Goal: Task Accomplishment & Management: Manage account settings

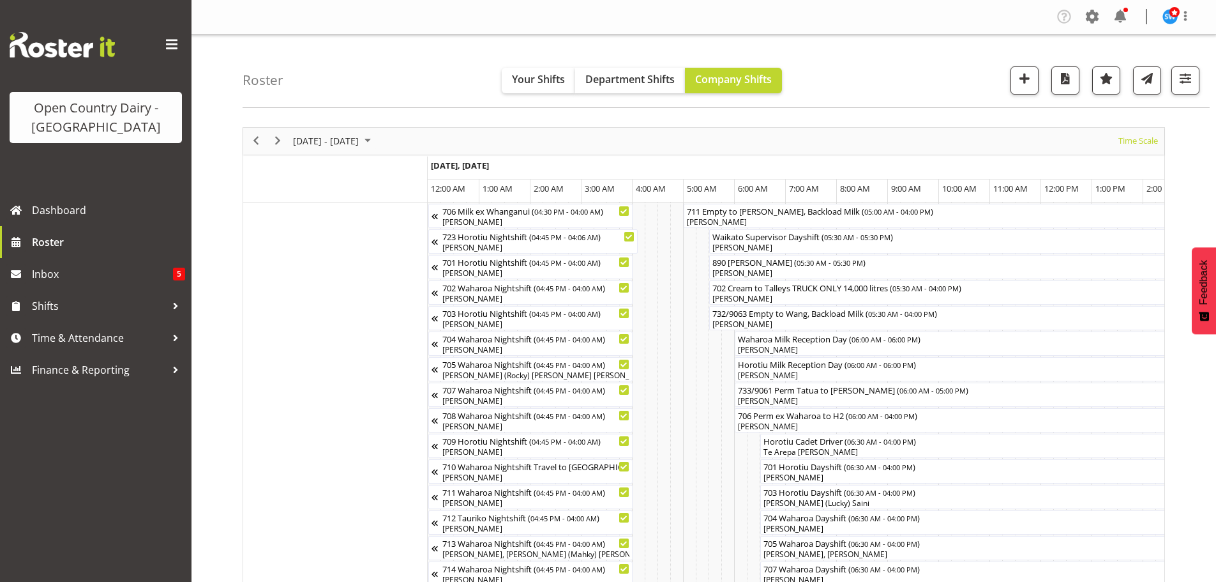
scroll to position [0, 7846]
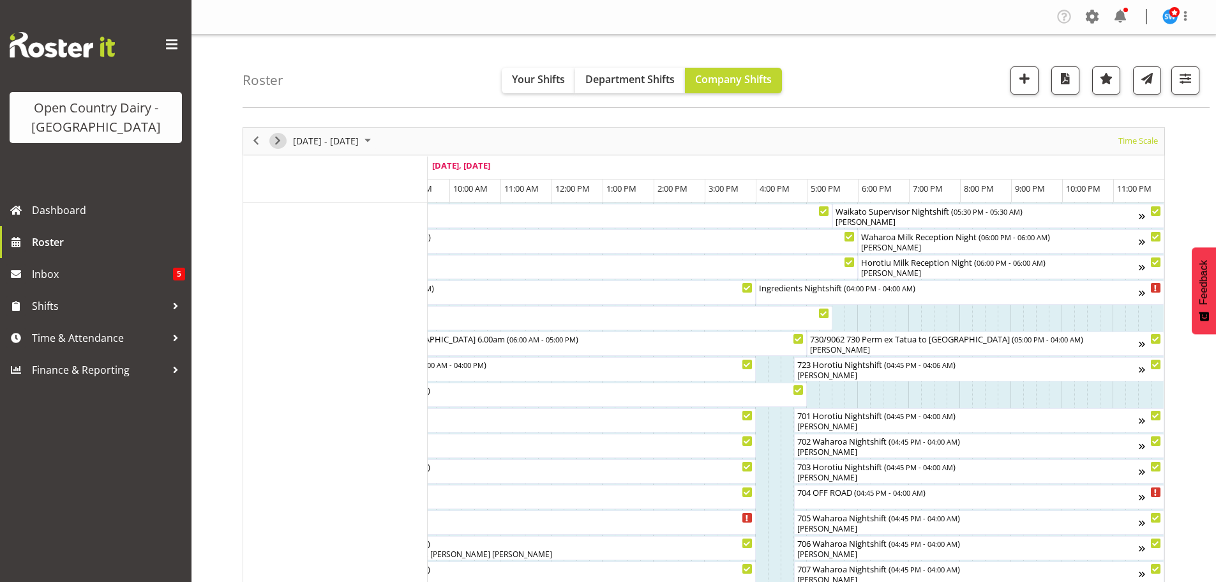
click at [275, 139] on span "Next" at bounding box center [277, 141] width 15 height 16
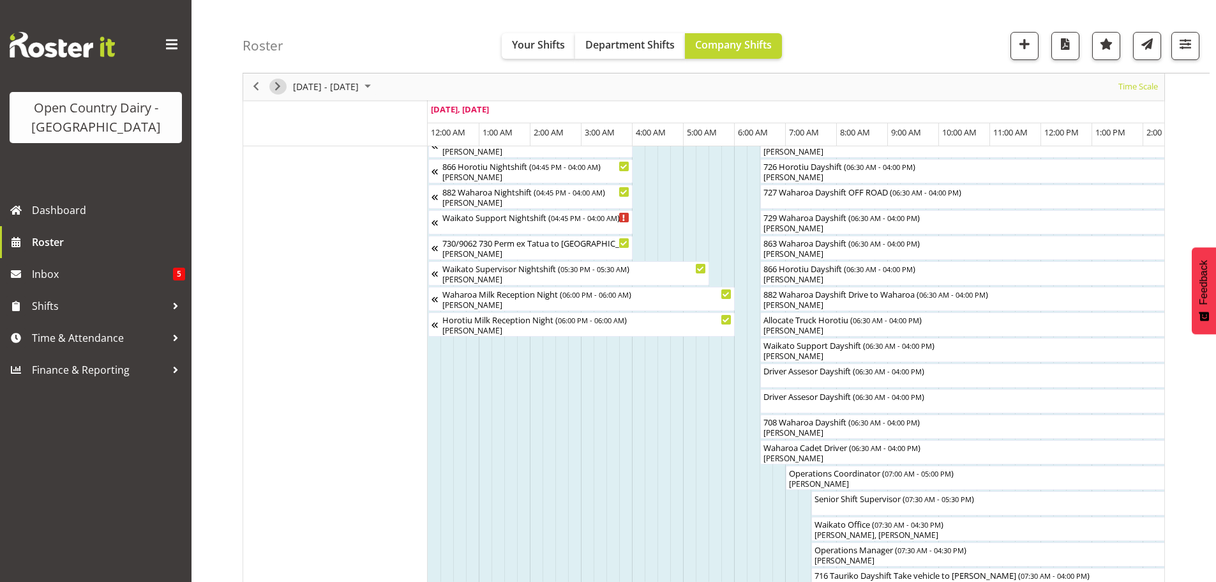
scroll to position [830, 0]
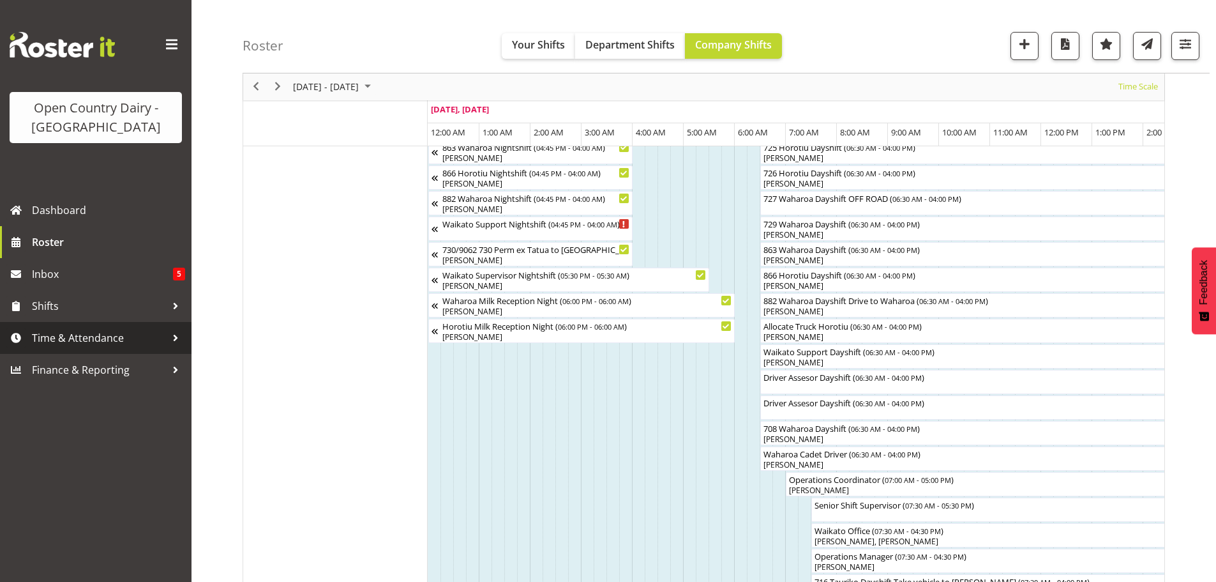
click at [65, 335] on span "Time & Attendance" at bounding box center [99, 337] width 134 height 19
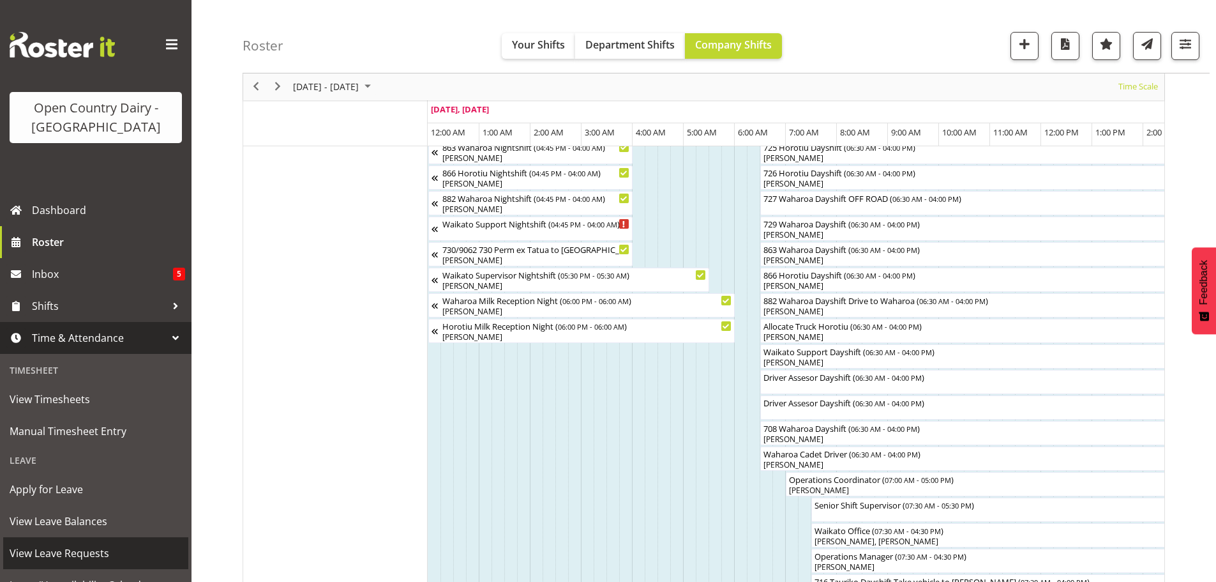
click at [65, 551] on span "View Leave Requests" at bounding box center [96, 552] width 172 height 19
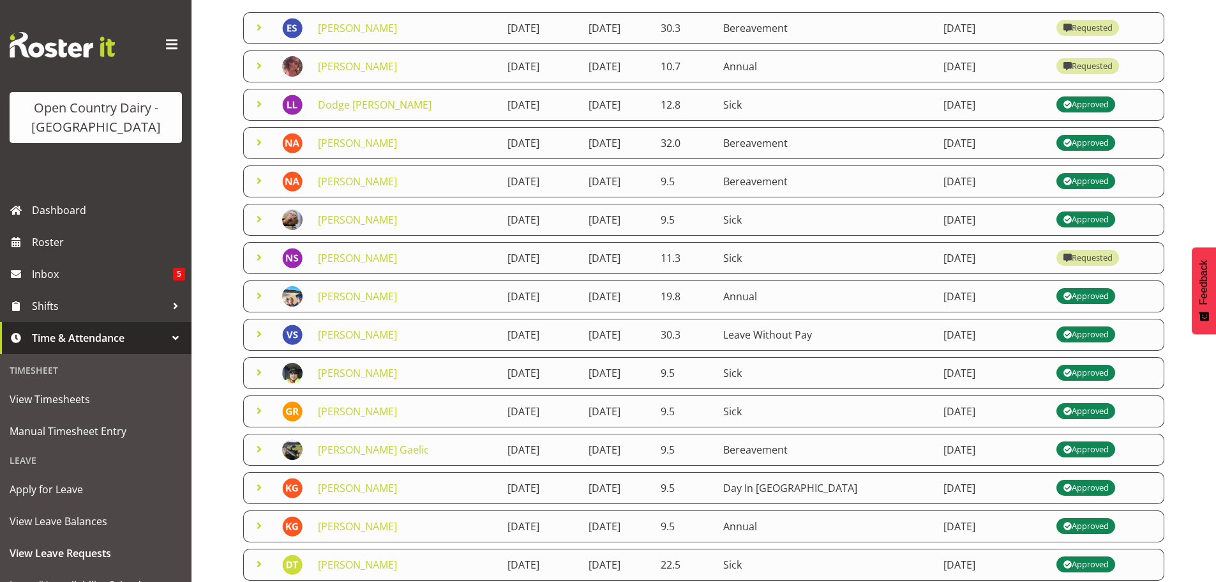
scroll to position [192, 0]
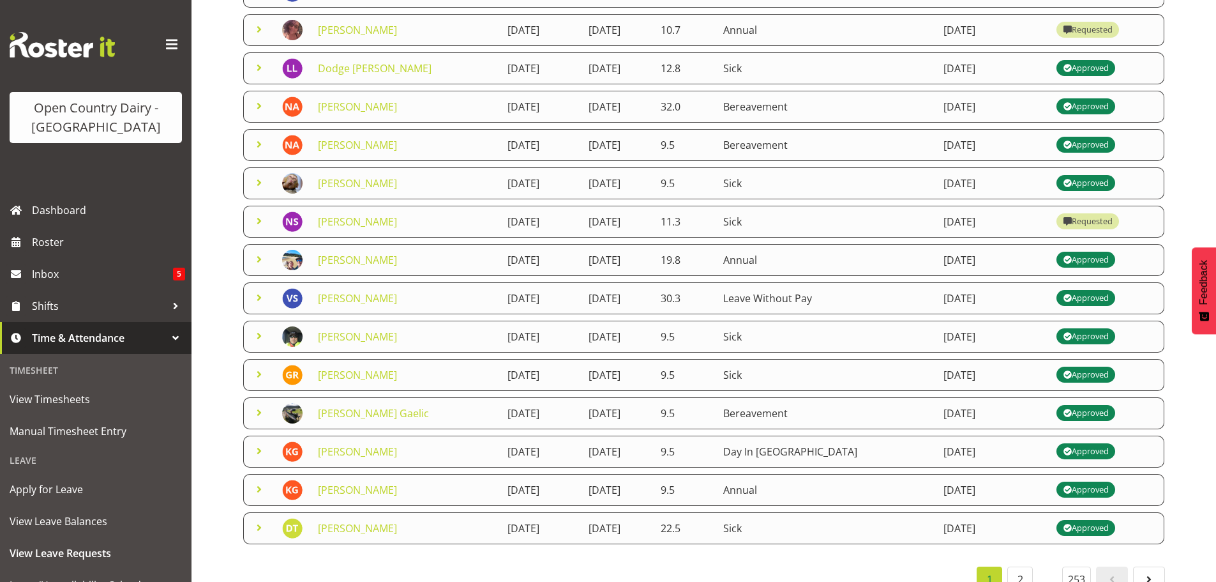
click at [256, 294] on span at bounding box center [259, 297] width 15 height 15
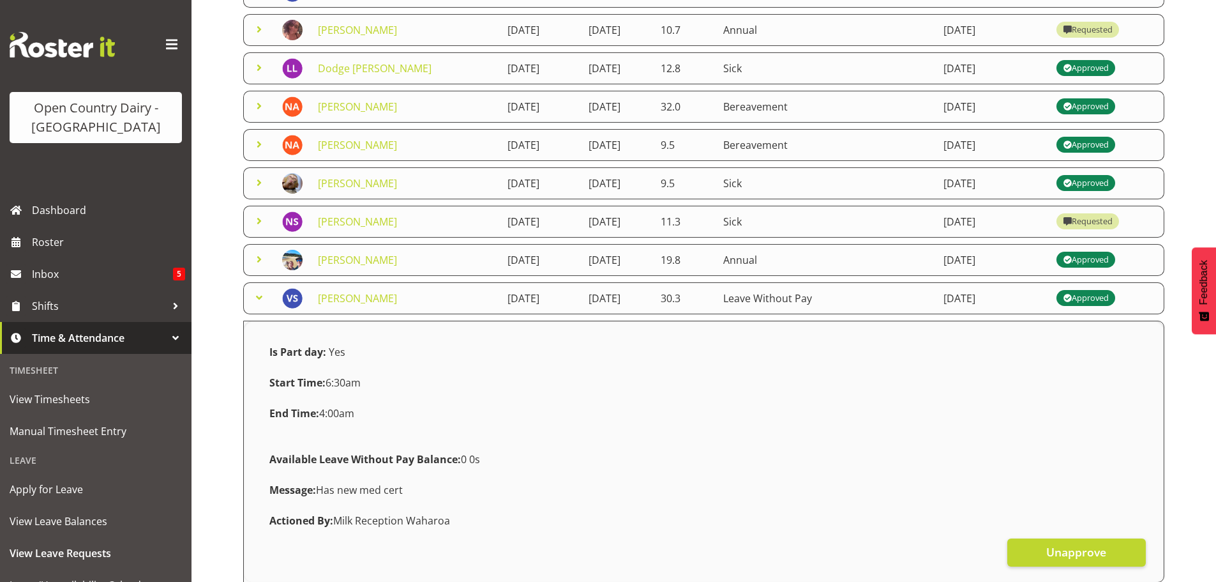
click at [259, 296] on span at bounding box center [259, 297] width 15 height 15
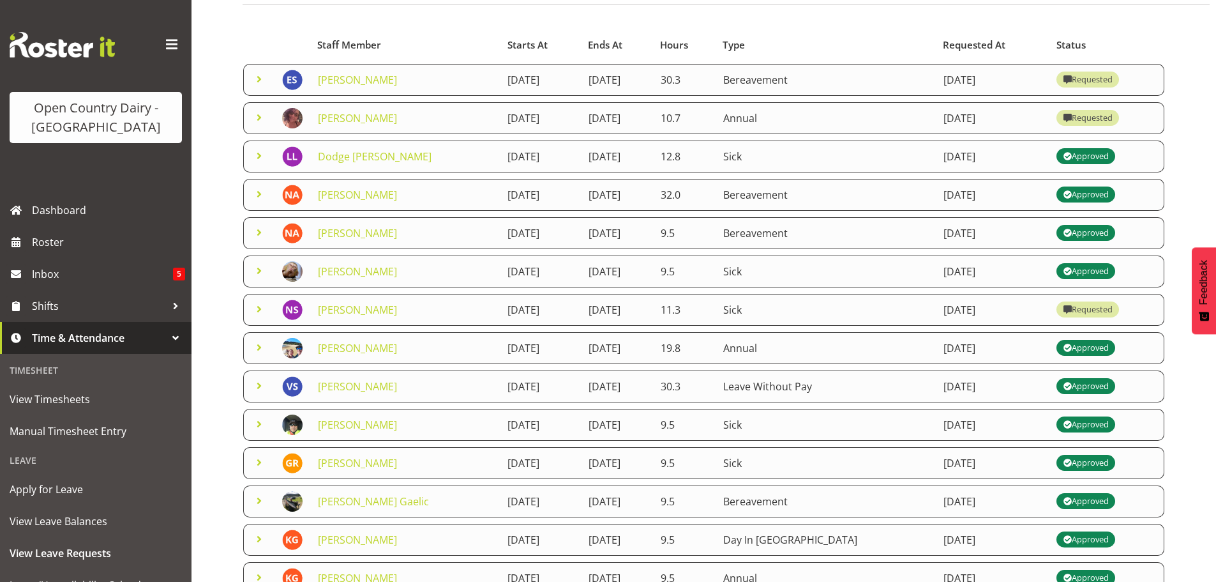
scroll to position [221, 0]
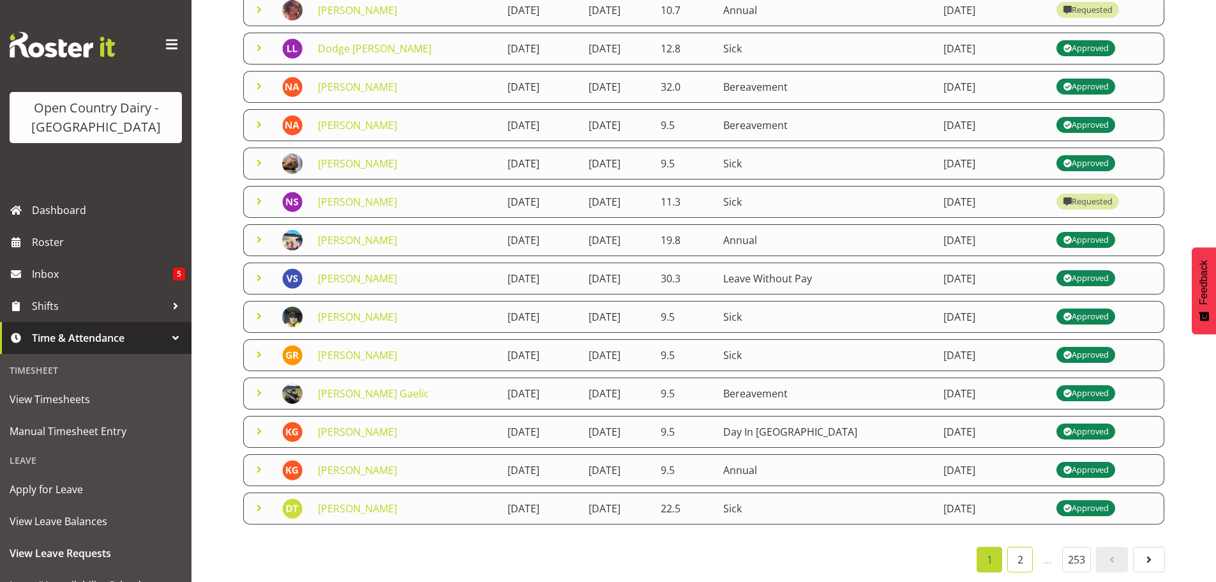
click at [1017, 548] on link "2" at bounding box center [1021, 560] width 26 height 26
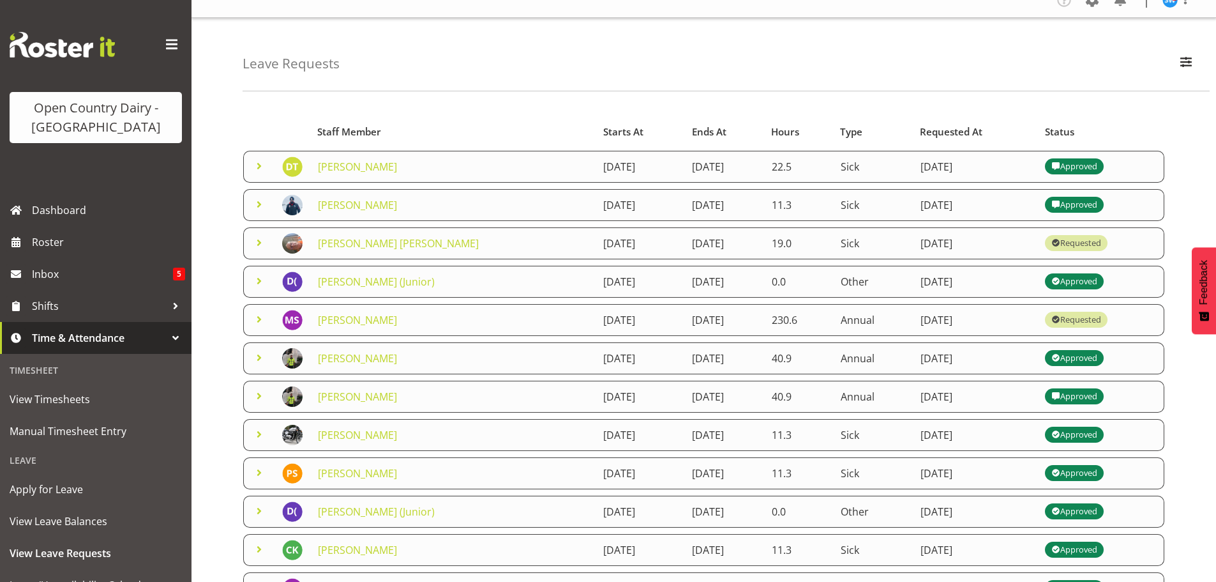
scroll to position [0, 0]
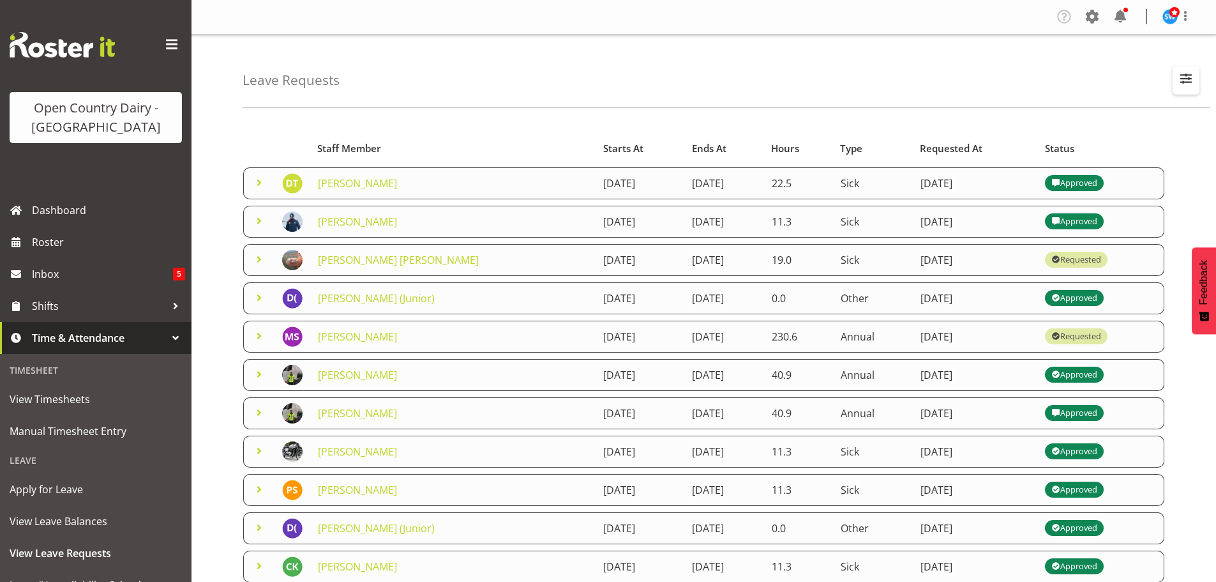
click at [1188, 76] on span "button" at bounding box center [1186, 78] width 17 height 17
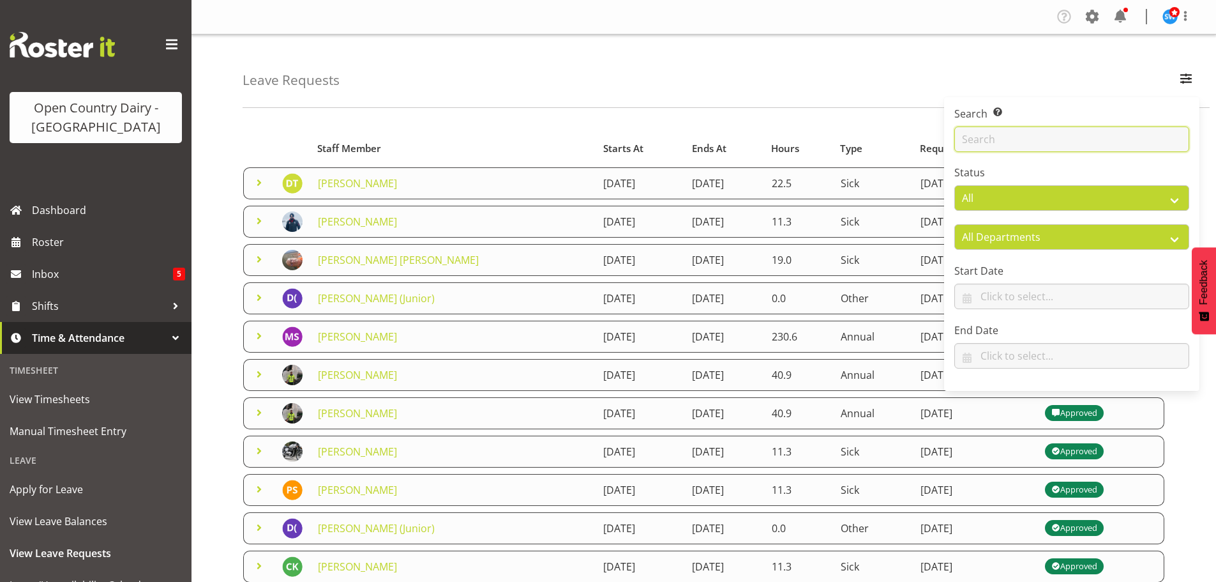
click at [1026, 140] on input "text" at bounding box center [1072, 139] width 235 height 26
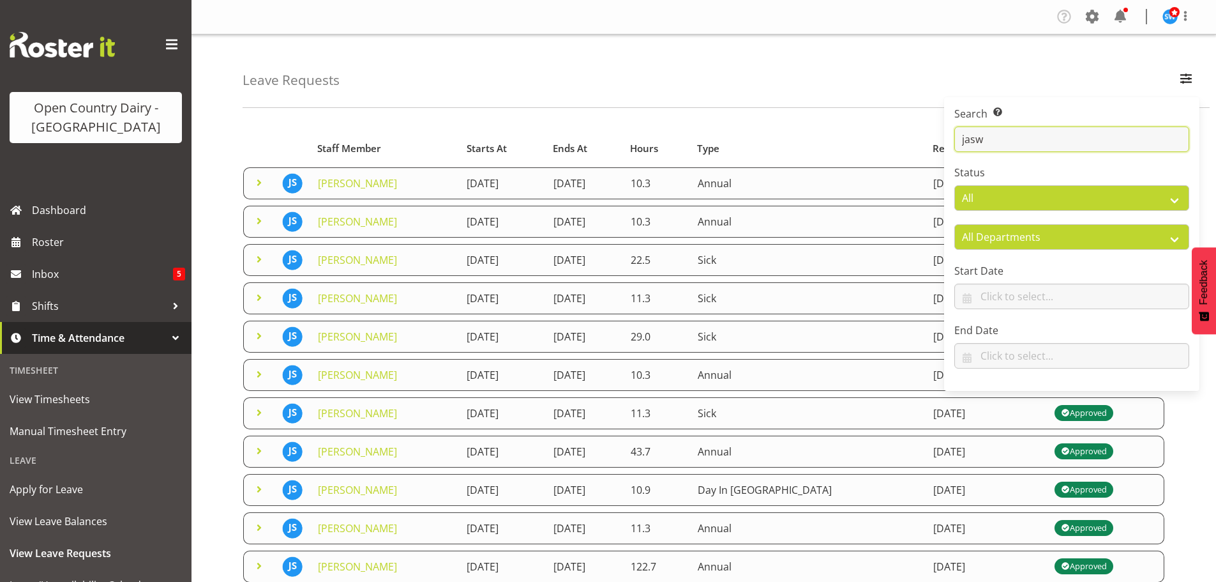
type input "jasw"
click at [881, 73] on div "Leave Requests Search Search for a particular employee jasw Status All Approved…" at bounding box center [726, 70] width 967 height 73
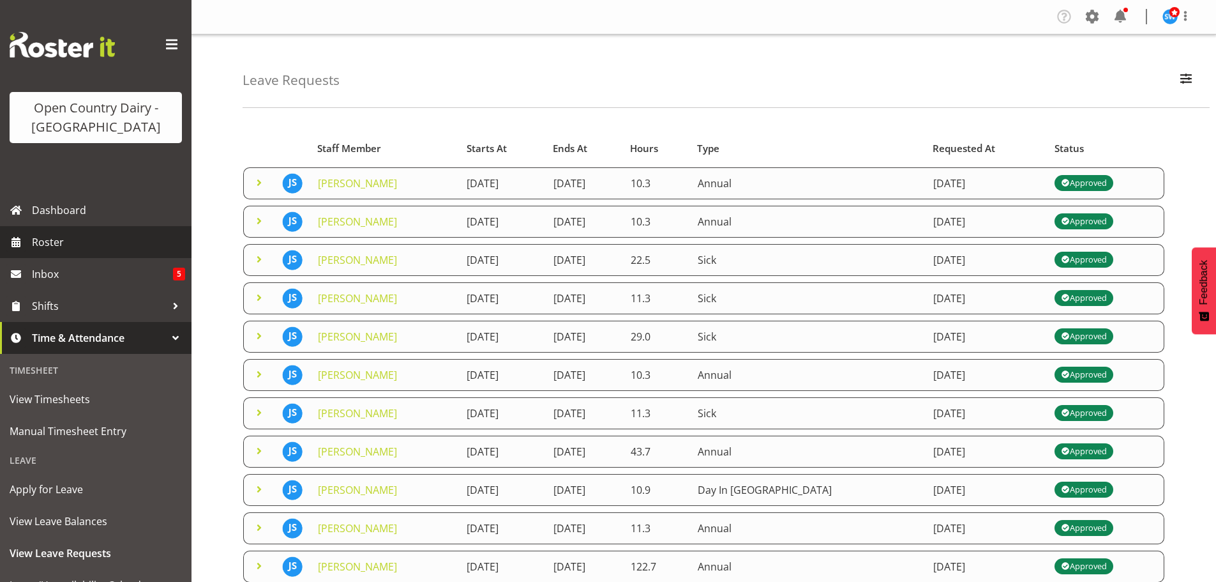
click at [53, 241] on span "Roster" at bounding box center [108, 241] width 153 height 19
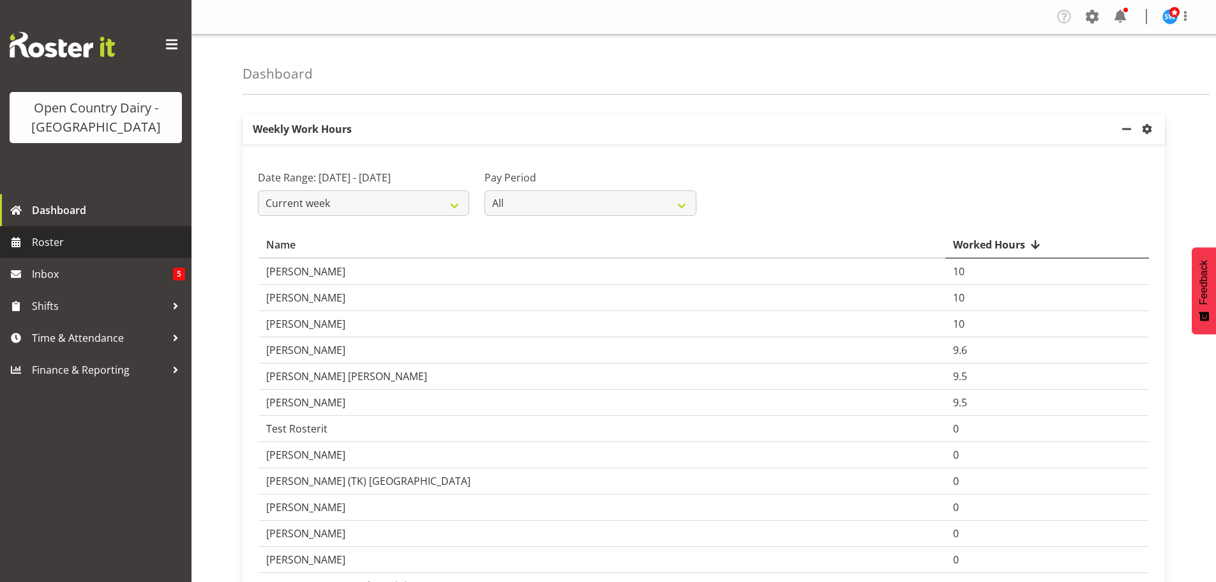
click at [57, 239] on span "Roster" at bounding box center [108, 241] width 153 height 19
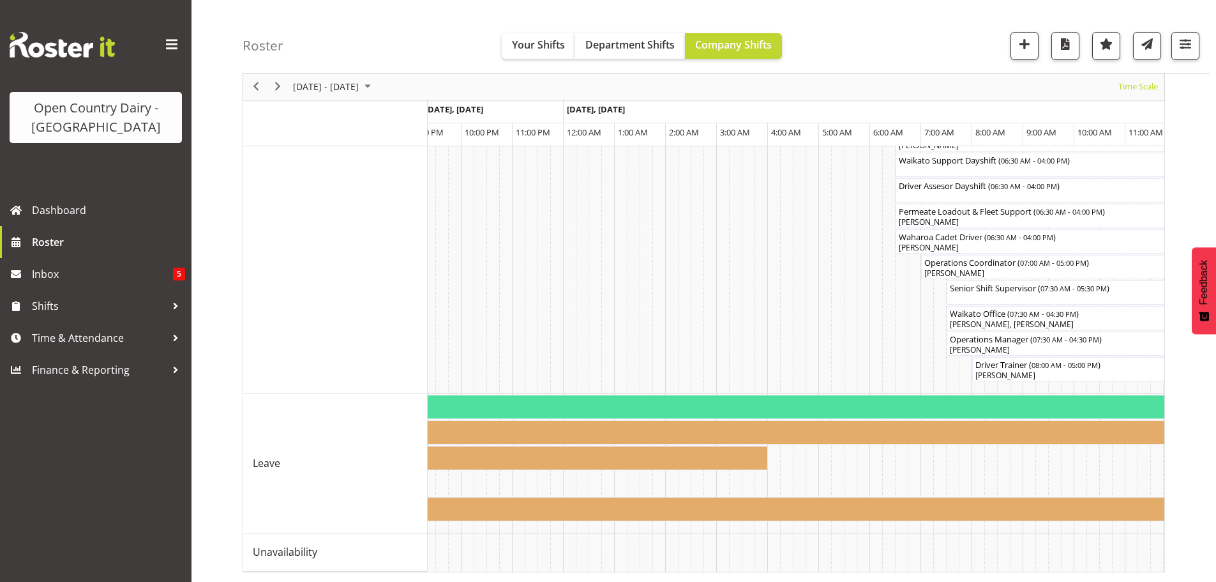
scroll to position [0, 2264]
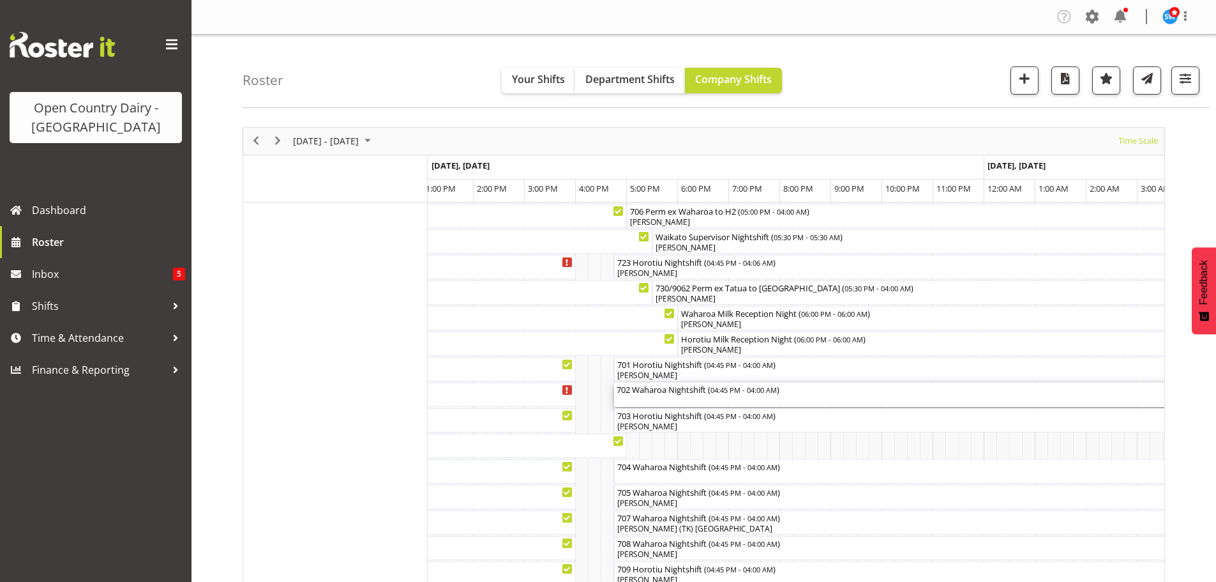
click at [688, 397] on div "702 Waharoa Nightshift ( 04:45 PM - 04:00 AM )" at bounding box center [902, 394] width 570 height 24
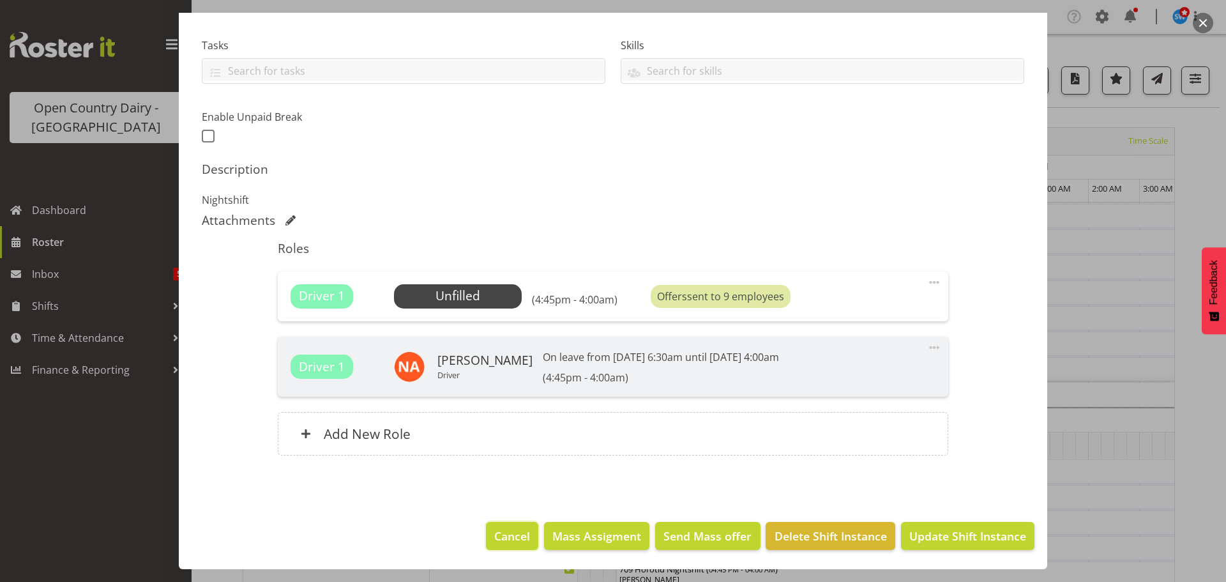
click at [513, 538] on span "Cancel" at bounding box center [512, 535] width 36 height 17
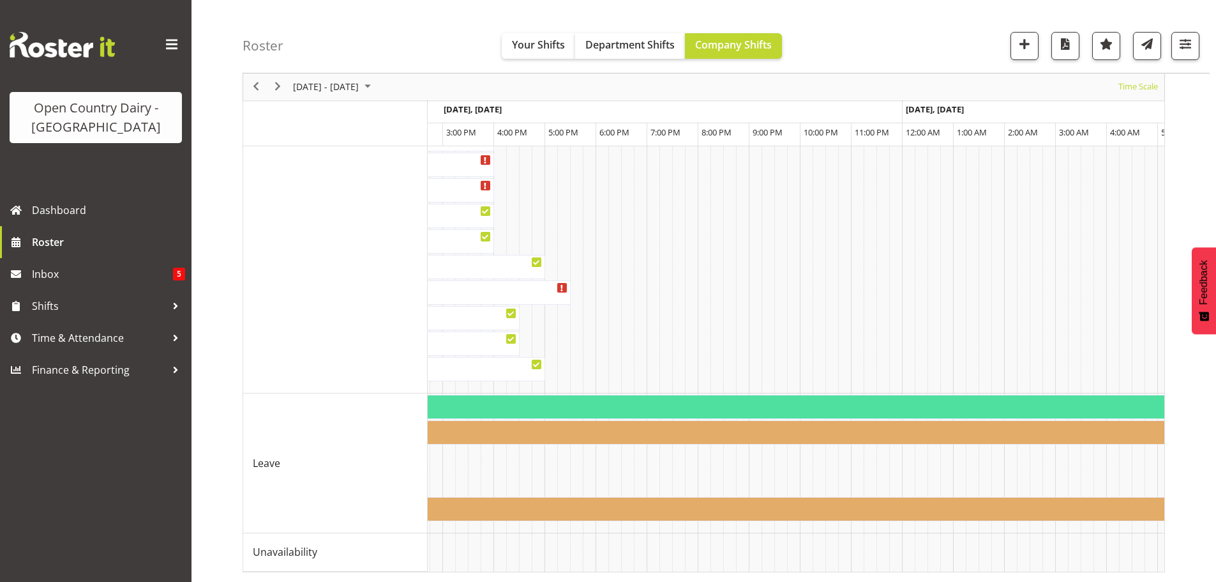
scroll to position [0, 3247]
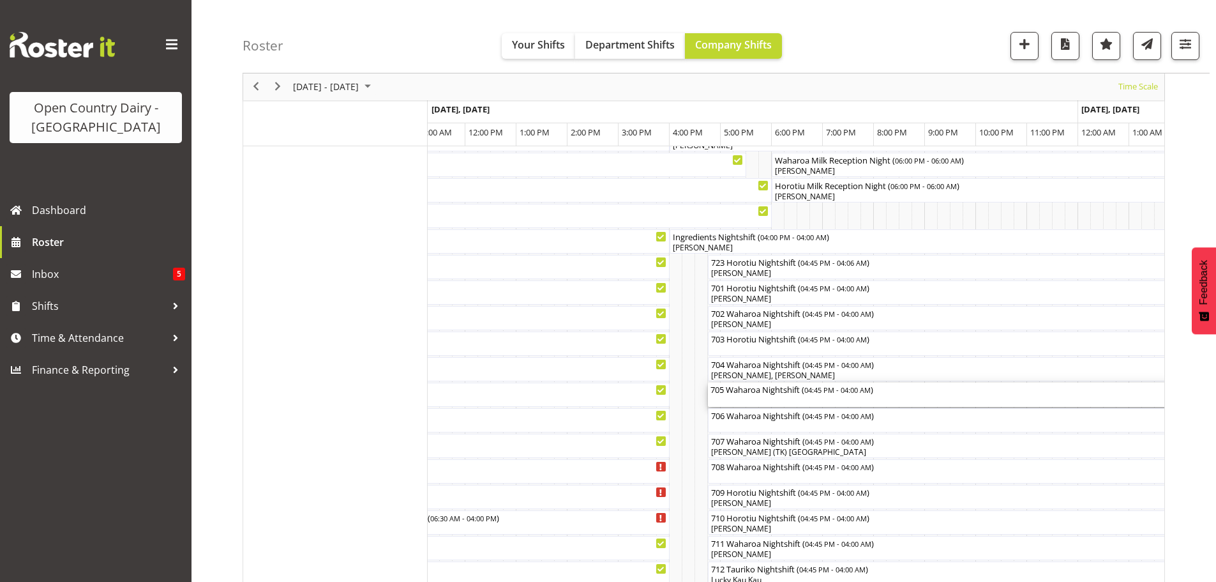
click at [766, 400] on div "705 Waharoa Nightshift ( 04:45 PM - 04:00 AM )" at bounding box center [996, 394] width 570 height 24
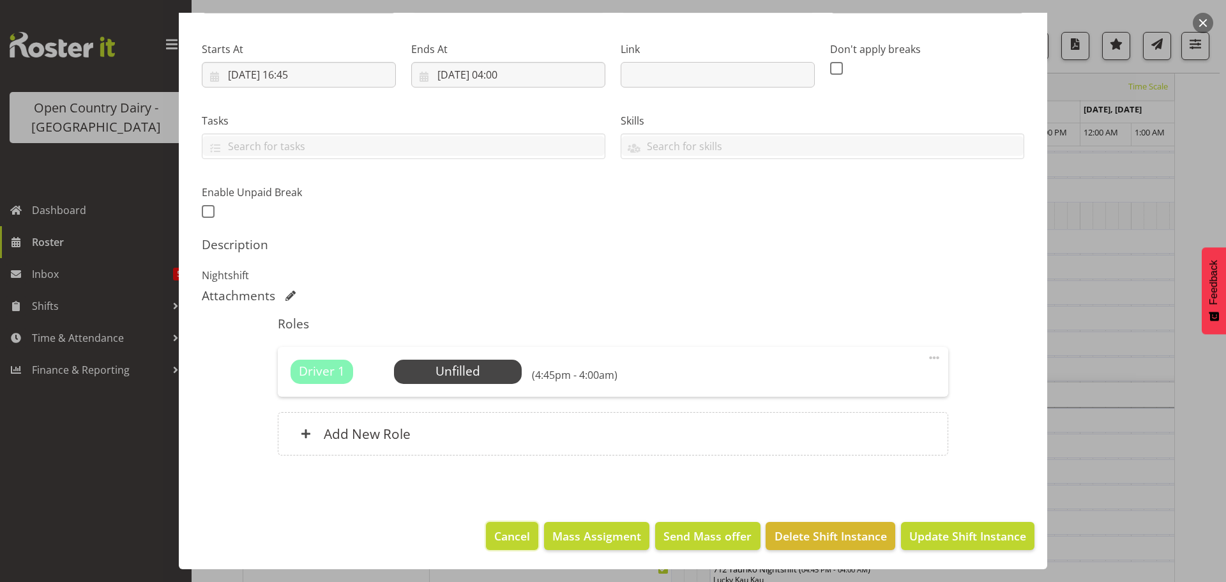
click at [501, 535] on span "Cancel" at bounding box center [512, 535] width 36 height 17
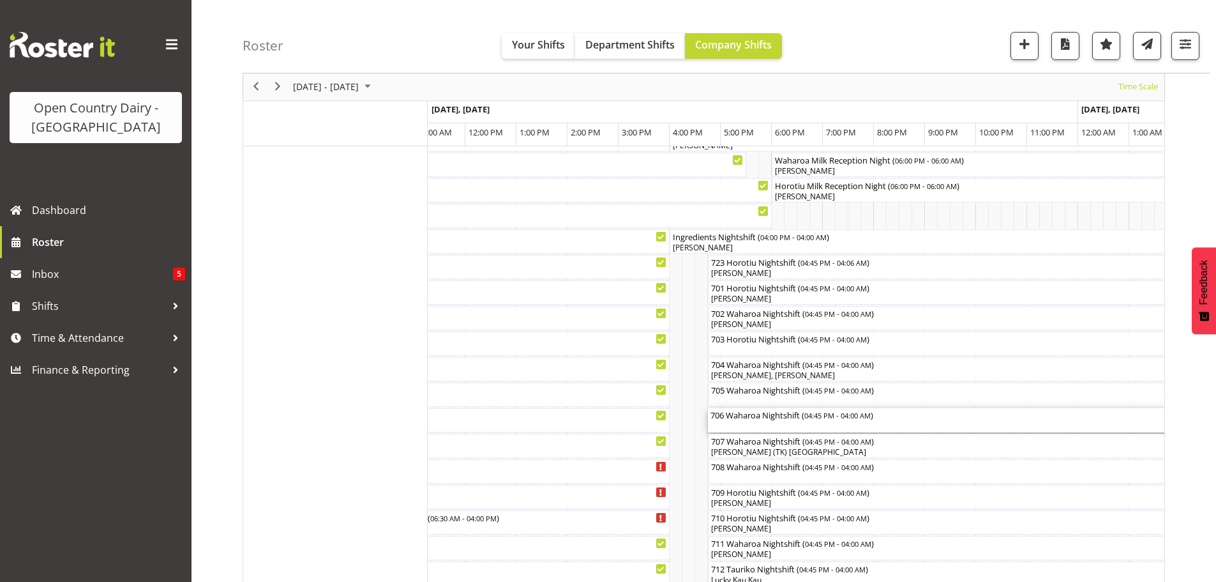
click at [745, 423] on div "706 Waharoa Nightshift ( 04:45 PM - 04:00 AM )" at bounding box center [996, 420] width 570 height 24
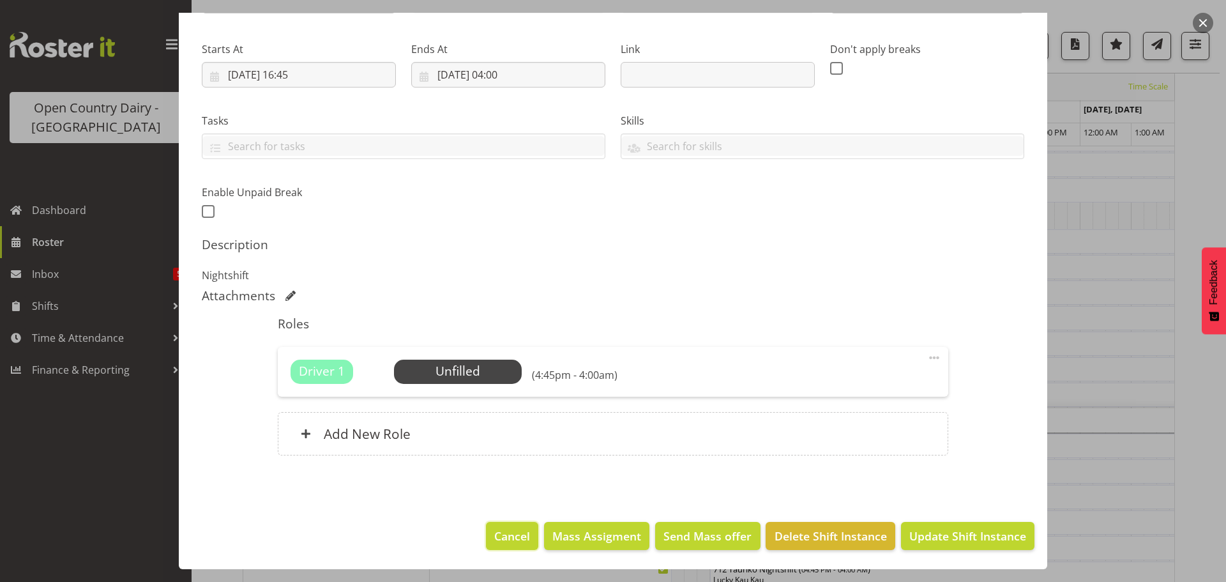
click at [510, 536] on span "Cancel" at bounding box center [512, 535] width 36 height 17
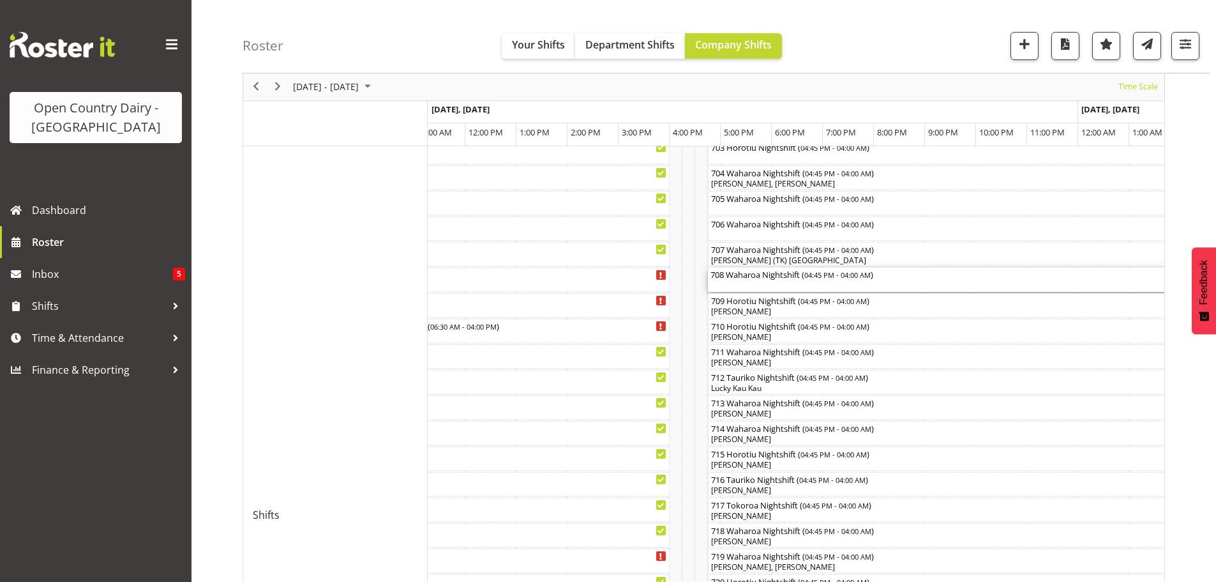
click at [739, 284] on div "708 Waharoa Nightshift ( 04:45 PM - 04:00 AM )" at bounding box center [996, 280] width 570 height 24
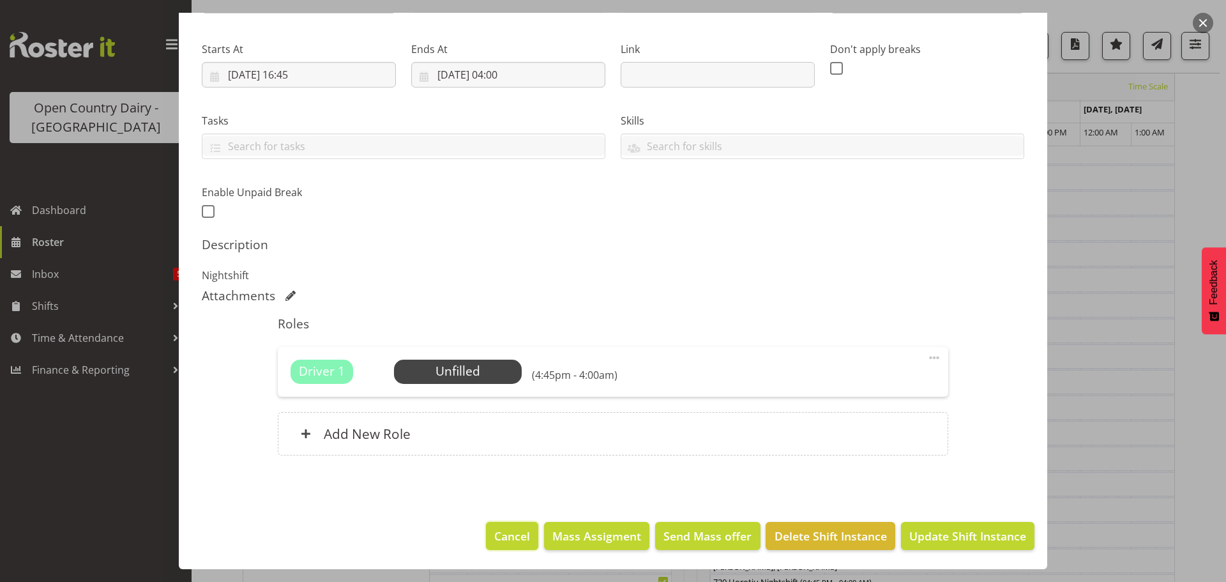
click at [515, 543] on span "Cancel" at bounding box center [512, 535] width 36 height 17
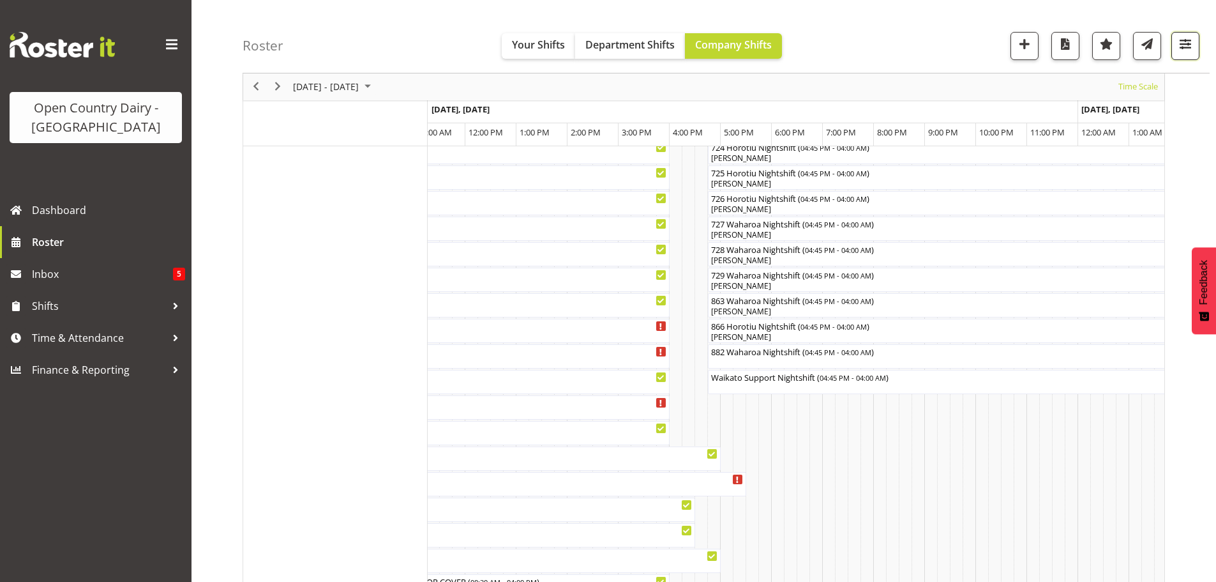
click at [1186, 47] on span "button" at bounding box center [1186, 44] width 17 height 17
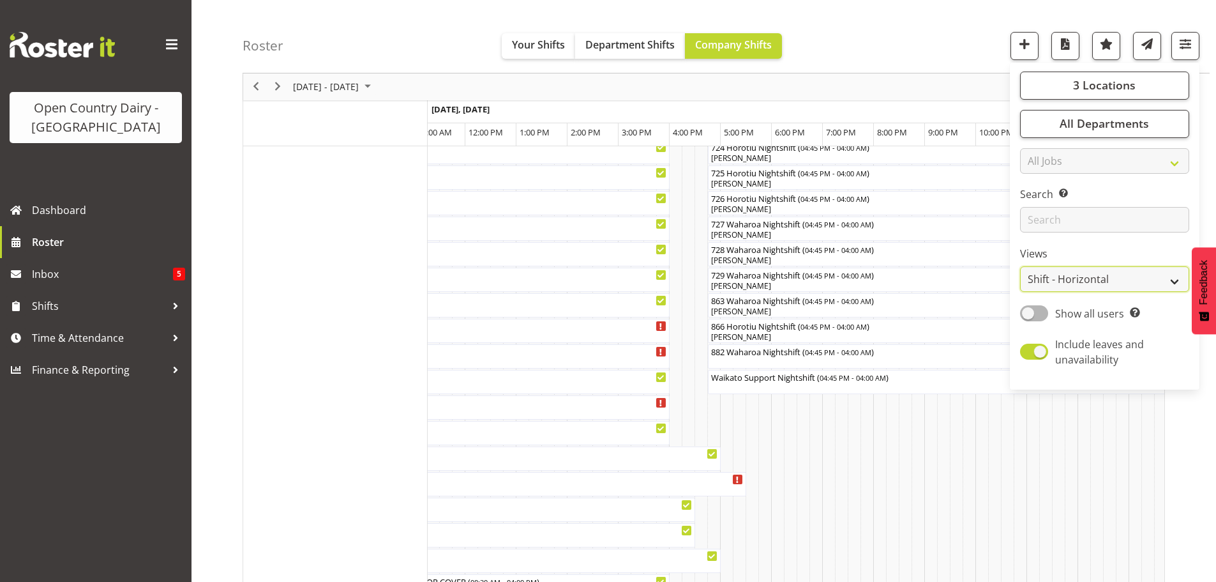
click at [1072, 273] on select "Staff Role Shift - Horizontal Shift - Vertical Staff - Location" at bounding box center [1104, 280] width 169 height 26
select select "staff"
click at [1021, 267] on select "Staff Role Shift - Horizontal Shift - Vertical Staff - Location" at bounding box center [1104, 280] width 169 height 26
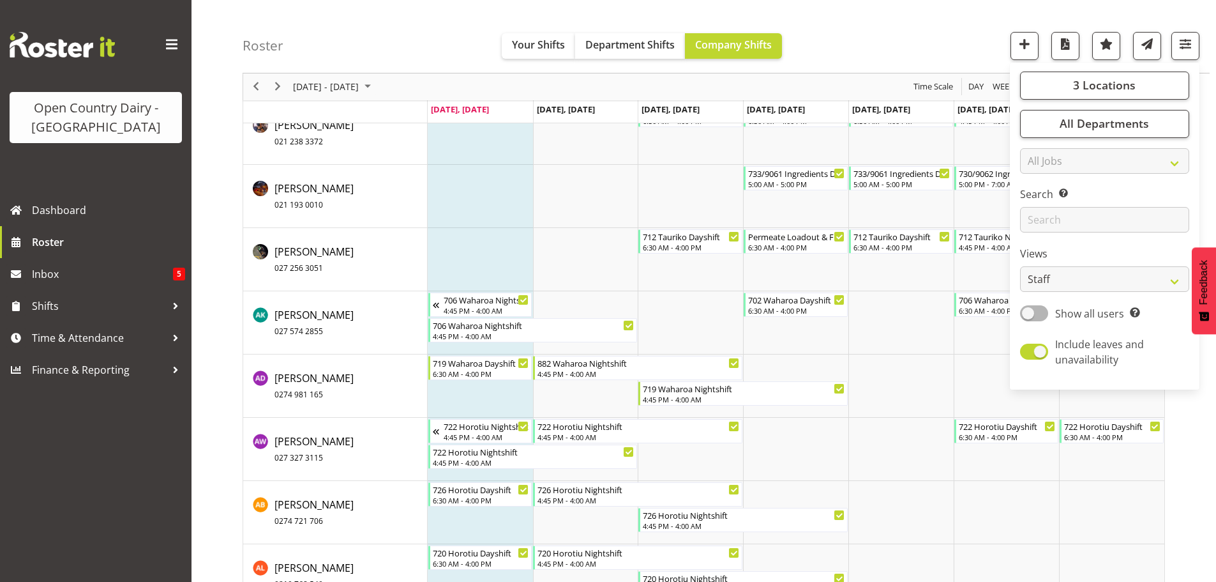
click at [839, 45] on div "Roster Your Shifts Department Shifts Company Shifts 3 Locations Clear Ingredien…" at bounding box center [726, 36] width 967 height 73
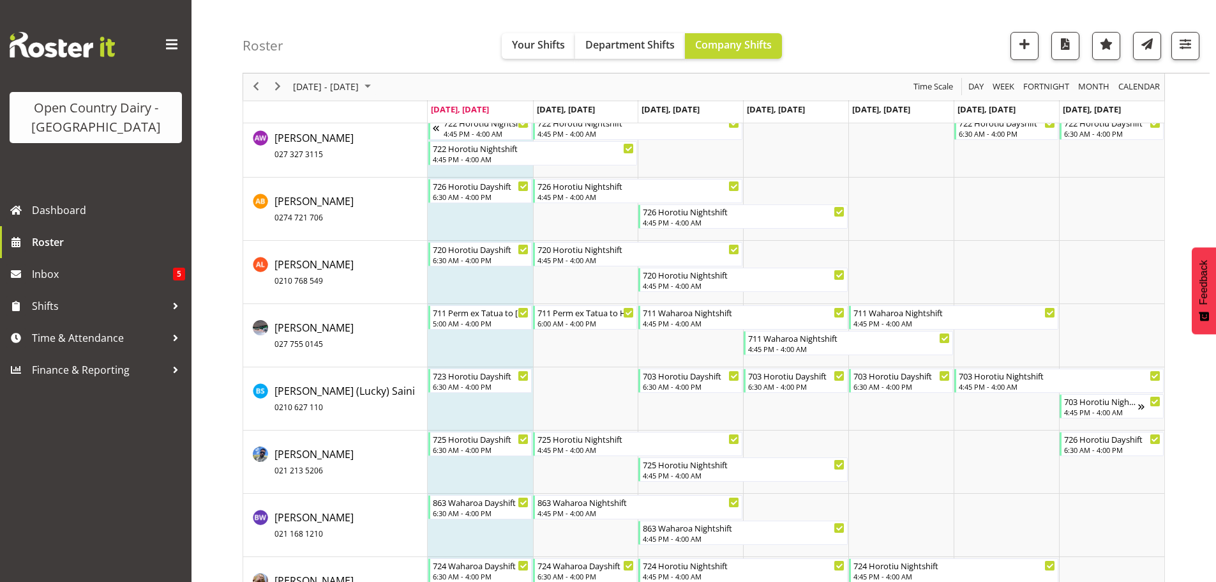
scroll to position [1086, 0]
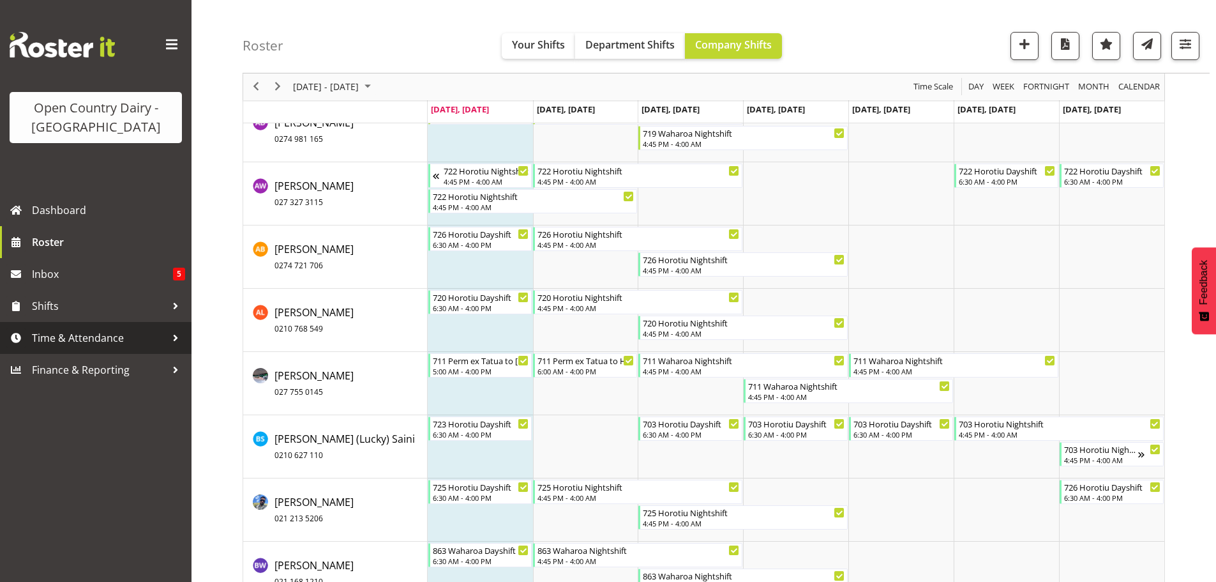
click at [57, 337] on span "Time & Attendance" at bounding box center [99, 337] width 134 height 19
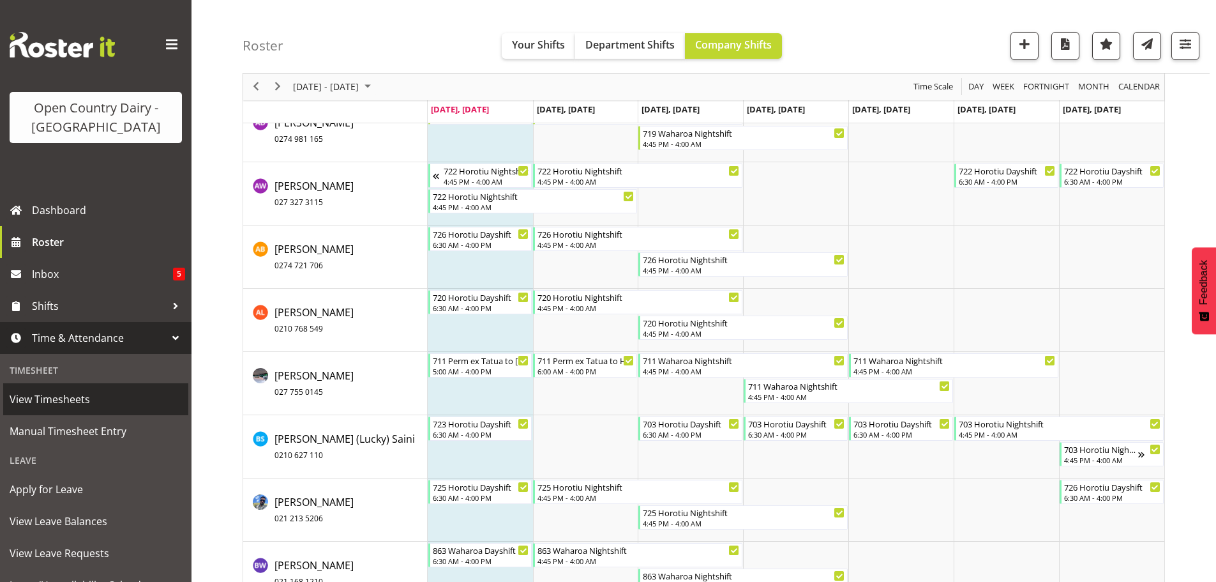
click at [59, 395] on span "View Timesheets" at bounding box center [96, 399] width 172 height 19
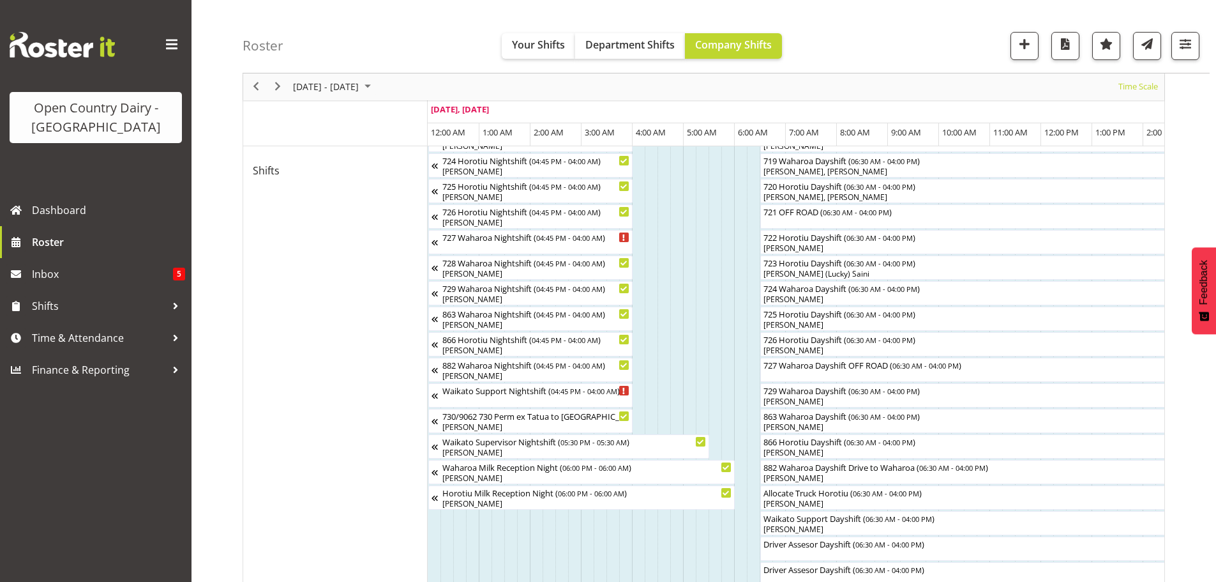
scroll to position [702, 0]
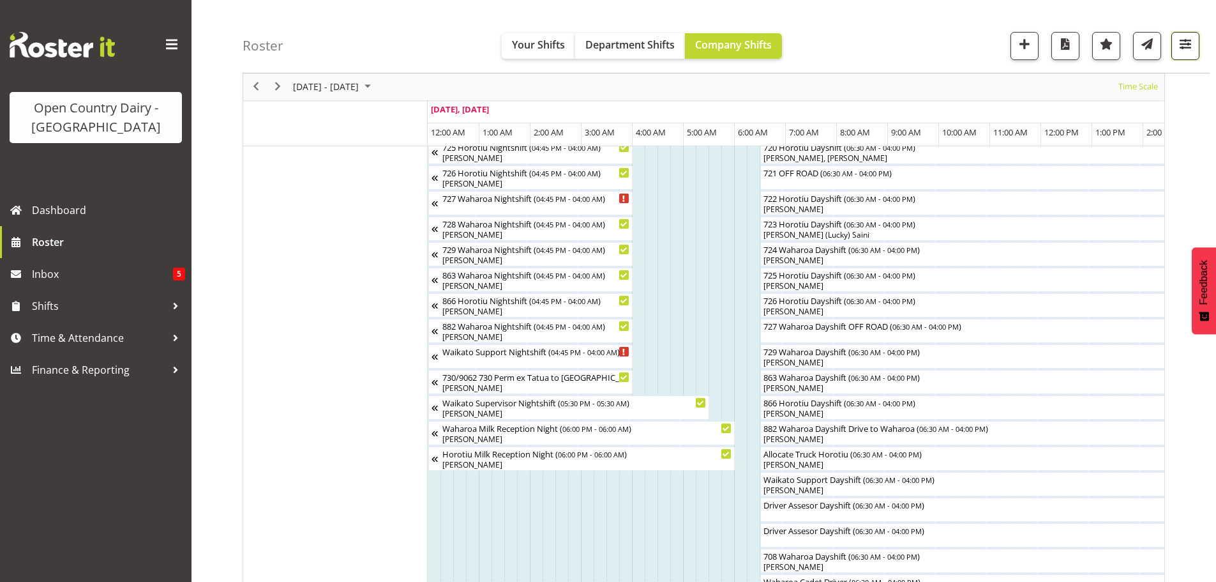
click at [1183, 45] on span "button" at bounding box center [1186, 44] width 17 height 17
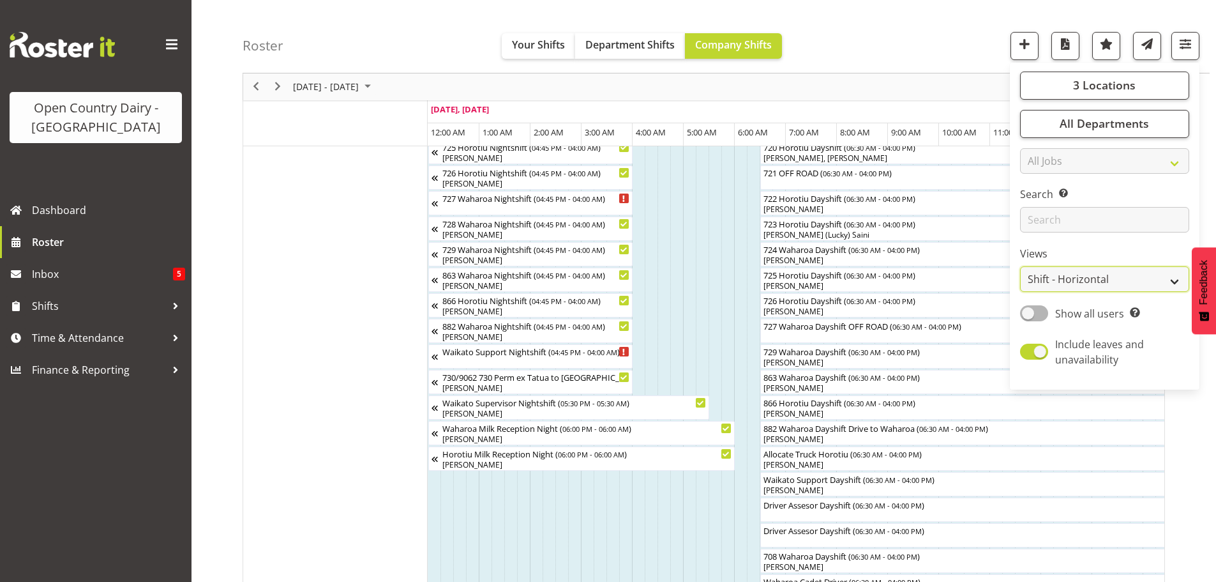
click at [1060, 279] on select "Staff Role Shift - Horizontal Shift - Vertical Staff - Location" at bounding box center [1104, 280] width 169 height 26
select select "staff"
click at [1021, 267] on select "Staff Role Shift - Horizontal Shift - Vertical Staff - Location" at bounding box center [1104, 280] width 169 height 26
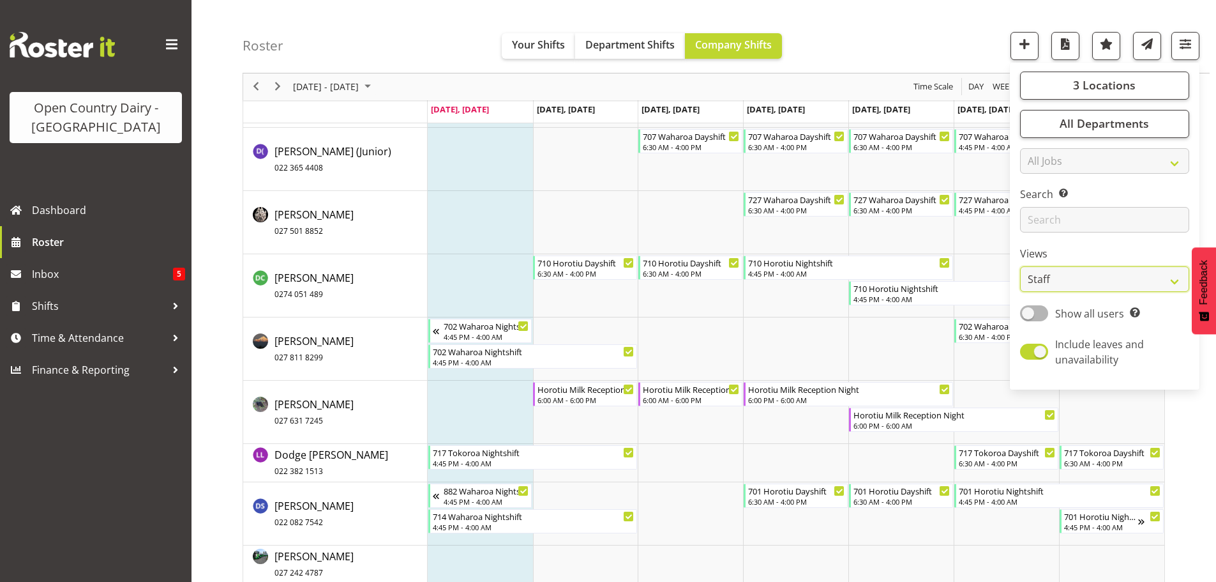
scroll to position [2746, 0]
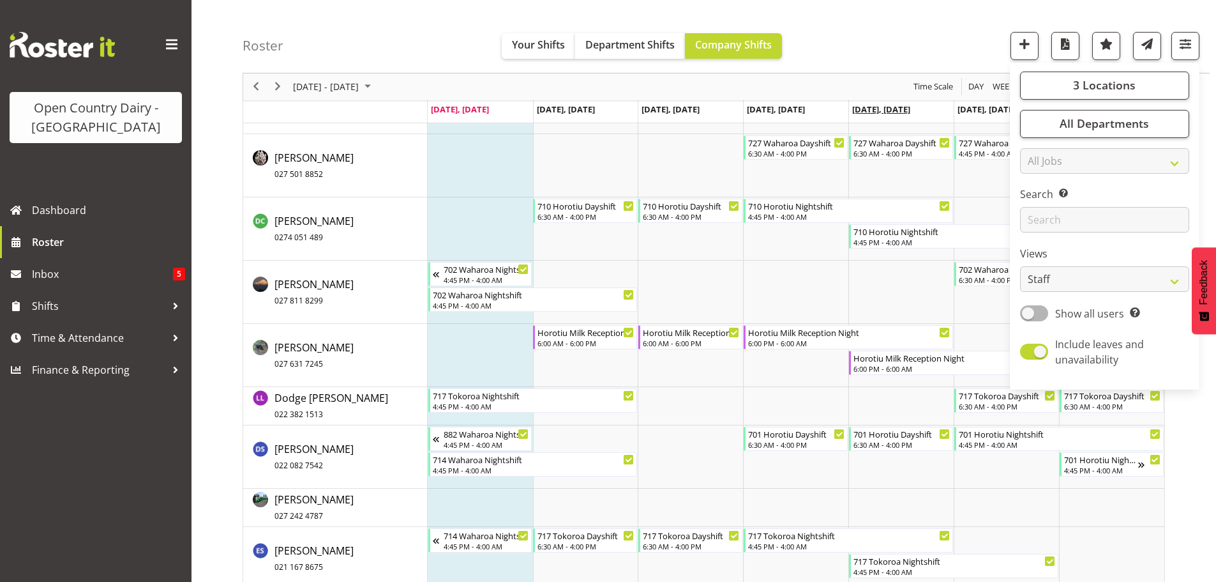
drag, startPoint x: 928, startPoint y: 33, endPoint x: 874, endPoint y: 109, distance: 94.3
click at [930, 33] on div "Roster Your Shifts Department Shifts Company Shifts 3 Locations Clear Ingredien…" at bounding box center [726, 36] width 967 height 73
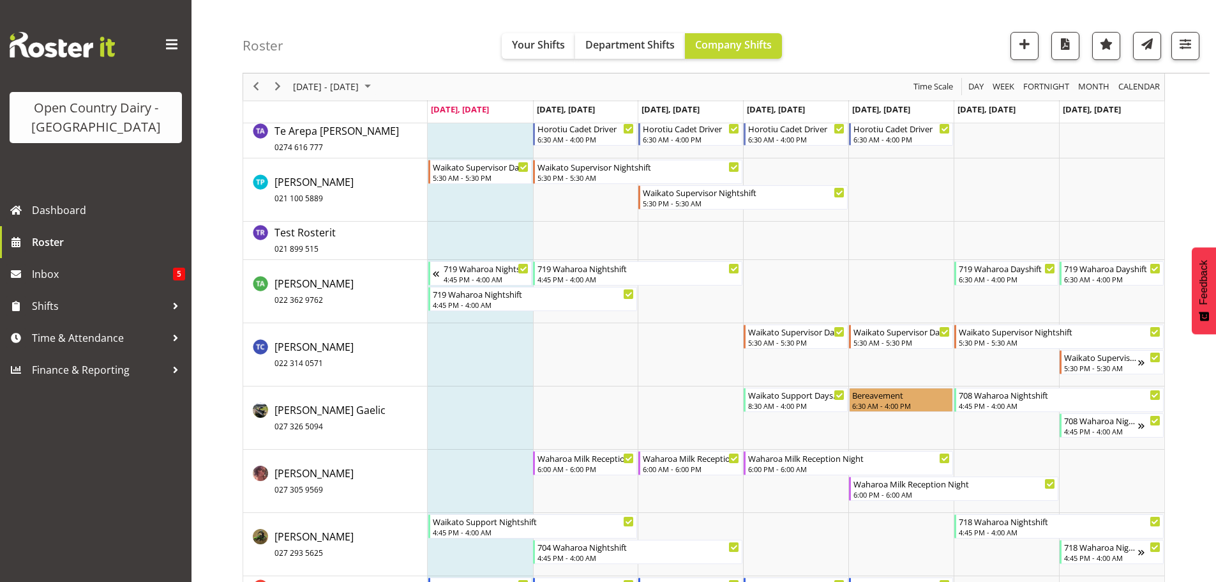
scroll to position [9058, 0]
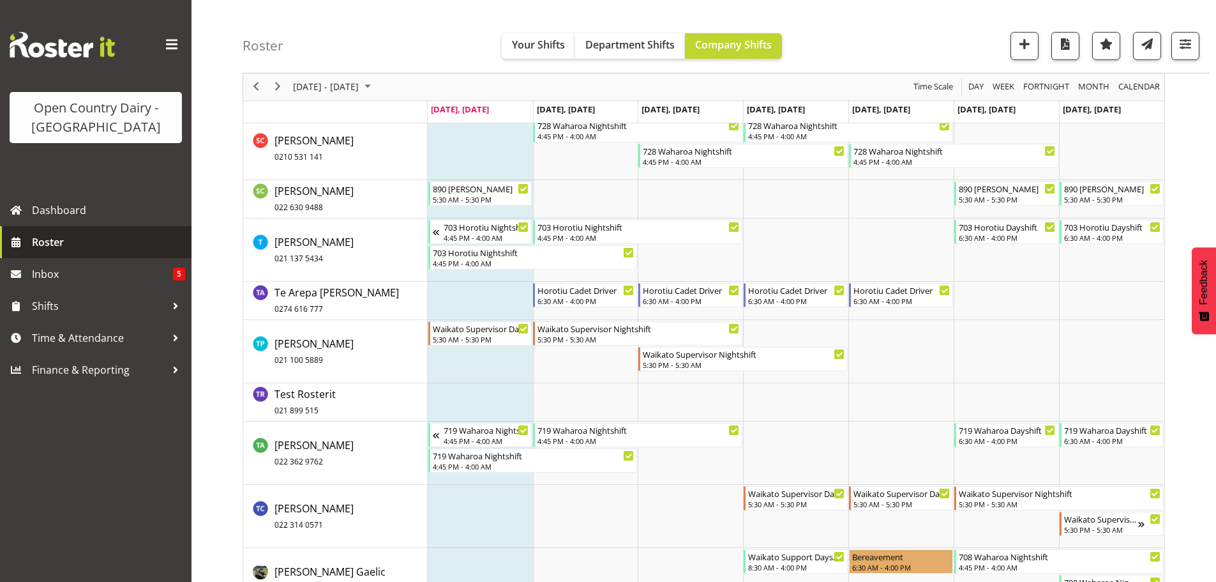
click at [43, 239] on span "Roster" at bounding box center [108, 241] width 153 height 19
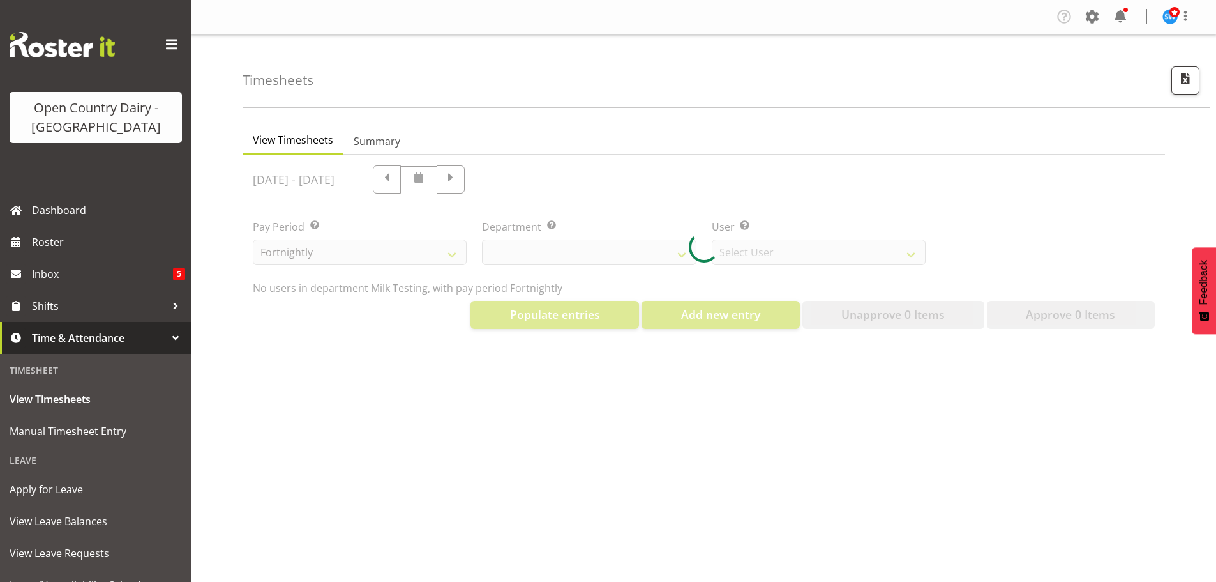
select select "733"
select select "7414"
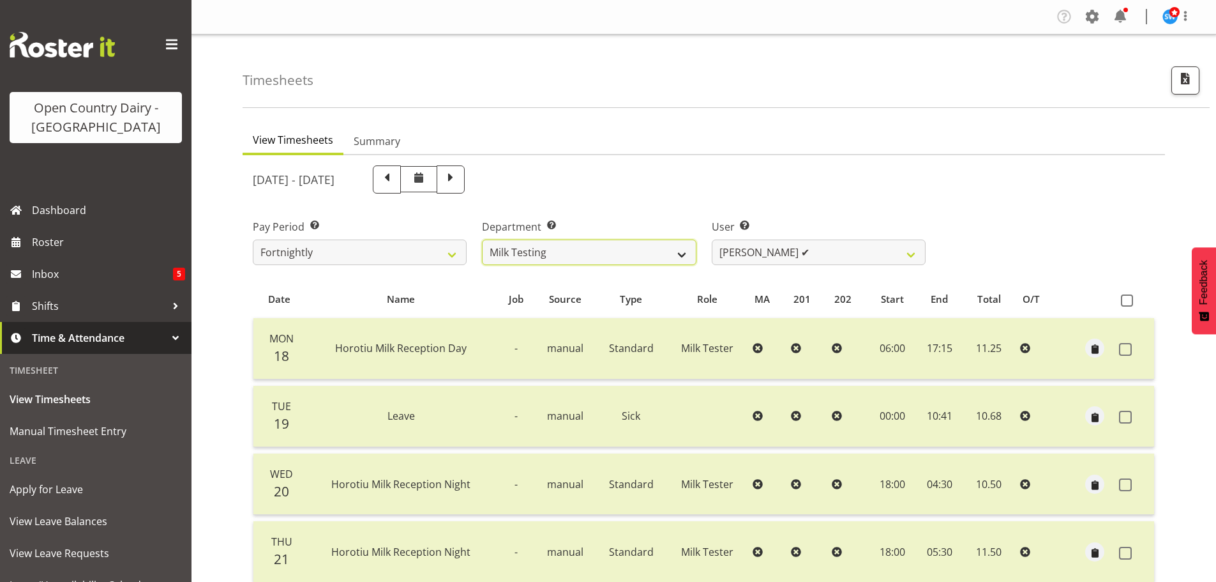
click at [632, 258] on select "701 702 703 704 705 706 707 708 709 710 711 712 713 714 715 716 717 718 719 720" at bounding box center [589, 252] width 214 height 26
select select "874"
click at [482, 239] on select "701 702 703 704 705 706 707 708 709 710 711 712 713 714 715 716 717 718 719 720" at bounding box center [589, 252] width 214 height 26
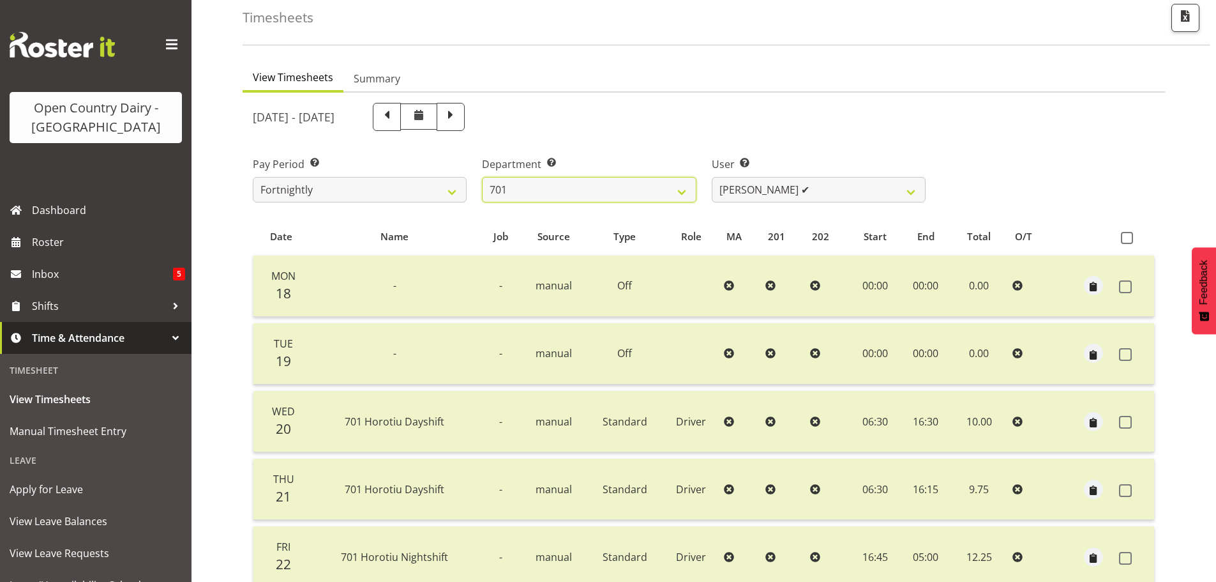
scroll to position [51, 0]
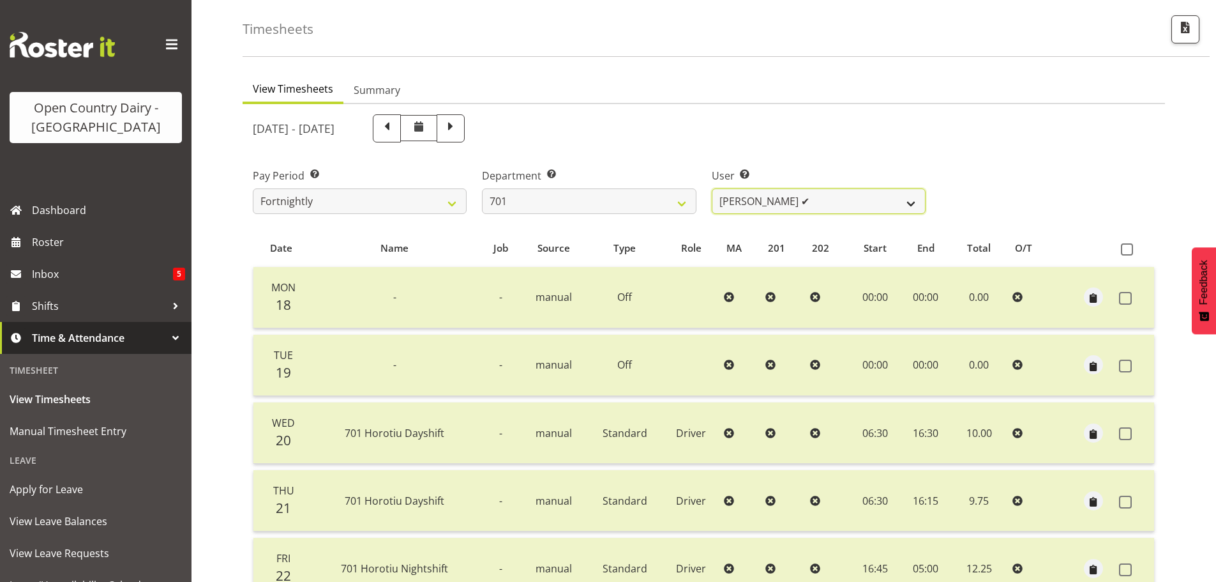
click at [868, 204] on select "[PERSON_NAME] ✔ [PERSON_NAME] ✔ [PERSON_NAME] ✔ [PERSON_NAME] ✔" at bounding box center [819, 201] width 214 height 26
click at [712, 188] on select "[PERSON_NAME] ✔ [PERSON_NAME] ✔ [PERSON_NAME] ✔ [PERSON_NAME] ✔" at bounding box center [819, 201] width 214 height 26
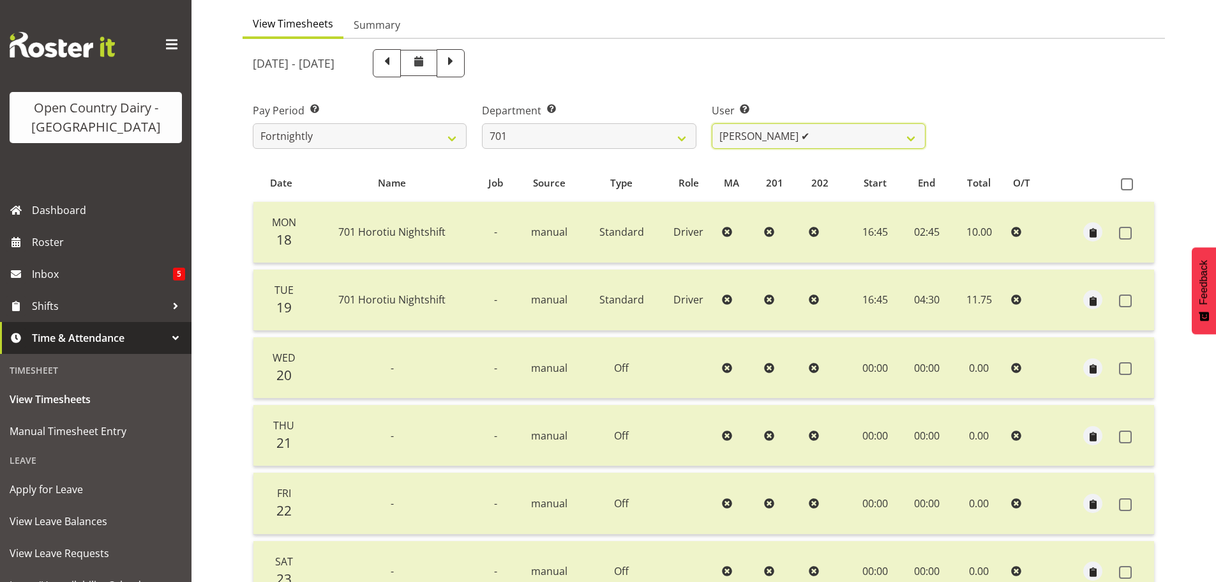
scroll to position [115, 0]
click at [822, 136] on select "[PERSON_NAME] ✔ [PERSON_NAME] ✔ [PERSON_NAME] ✔ [PERSON_NAME] ✔" at bounding box center [819, 138] width 214 height 26
click at [712, 125] on select "[PERSON_NAME] ✔ [PERSON_NAME] ✔ [PERSON_NAME] ✔ [PERSON_NAME] ✔" at bounding box center [819, 138] width 214 height 26
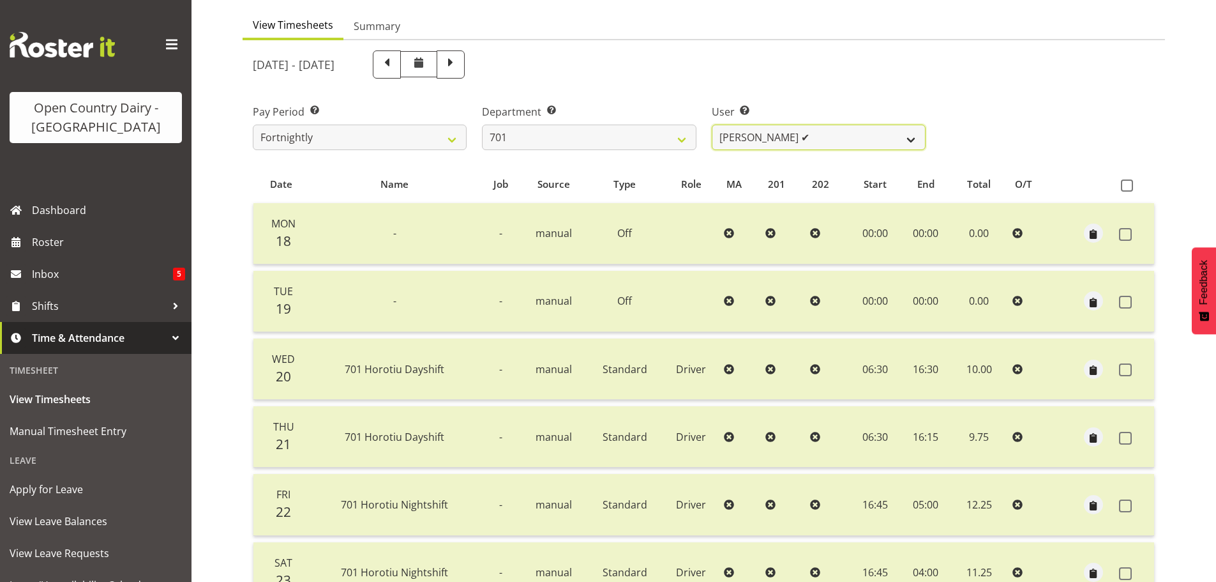
click at [819, 138] on select "[PERSON_NAME] ✔ [PERSON_NAME] ✔ [PERSON_NAME] ✔ [PERSON_NAME] ✔" at bounding box center [819, 138] width 214 height 26
click at [712, 125] on select "[PERSON_NAME] ✔ [PERSON_NAME] ✔ [PERSON_NAME] ✔ [PERSON_NAME] ✔" at bounding box center [819, 138] width 214 height 26
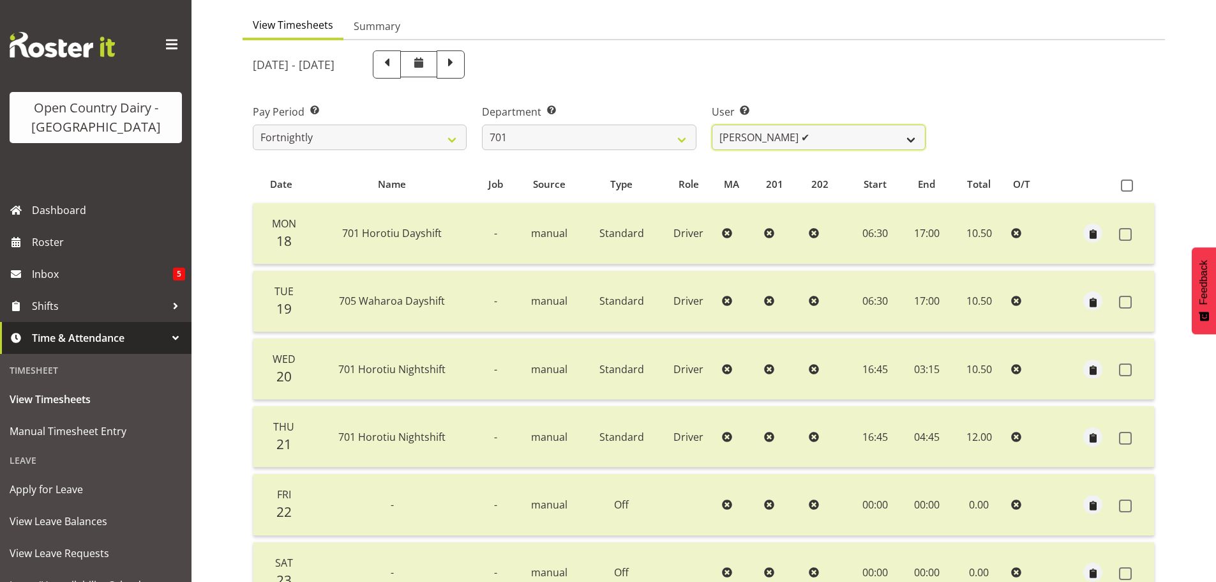
click at [815, 139] on select "[PERSON_NAME] ✔ [PERSON_NAME] ✔ [PERSON_NAME] ✔ [PERSON_NAME] ✔" at bounding box center [819, 138] width 214 height 26
select select "8383"
click at [712, 125] on select "[PERSON_NAME] ✔ [PERSON_NAME] ✔ [PERSON_NAME] ✔ [PERSON_NAME] ✔" at bounding box center [819, 138] width 214 height 26
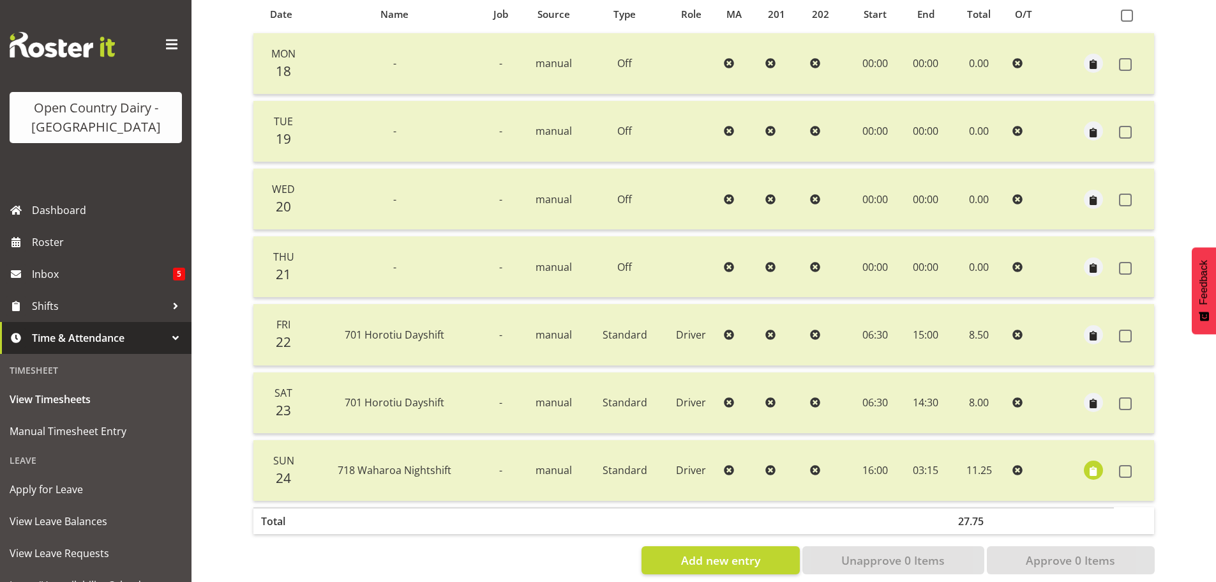
scroll to position [307, 0]
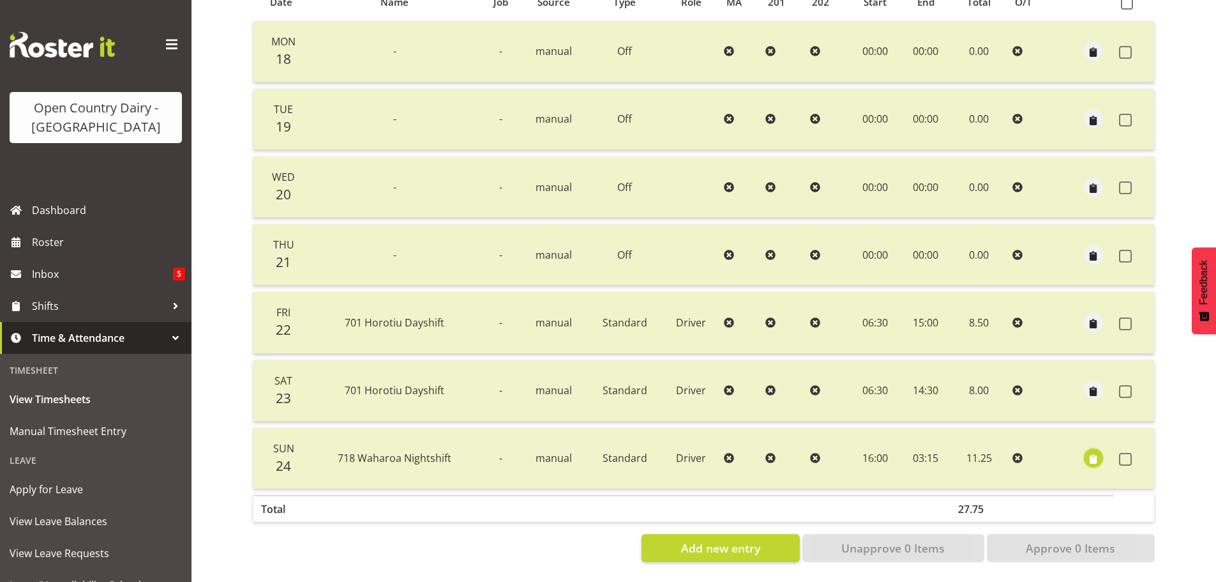
click at [1092, 452] on span "button" at bounding box center [1094, 459] width 15 height 15
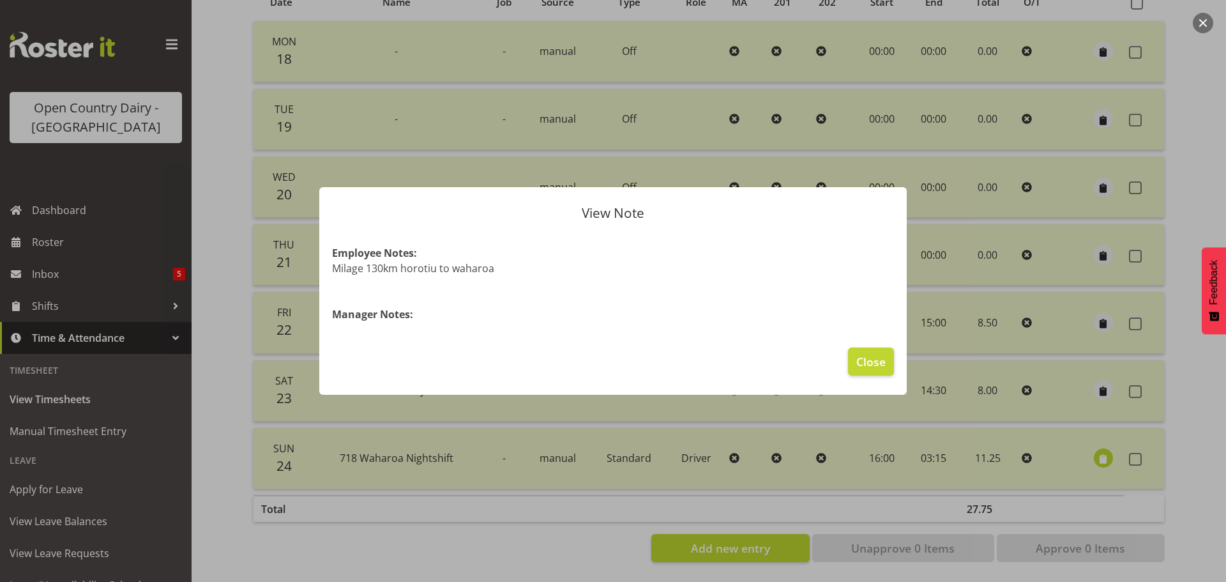
click at [1093, 448] on div at bounding box center [613, 291] width 1226 height 582
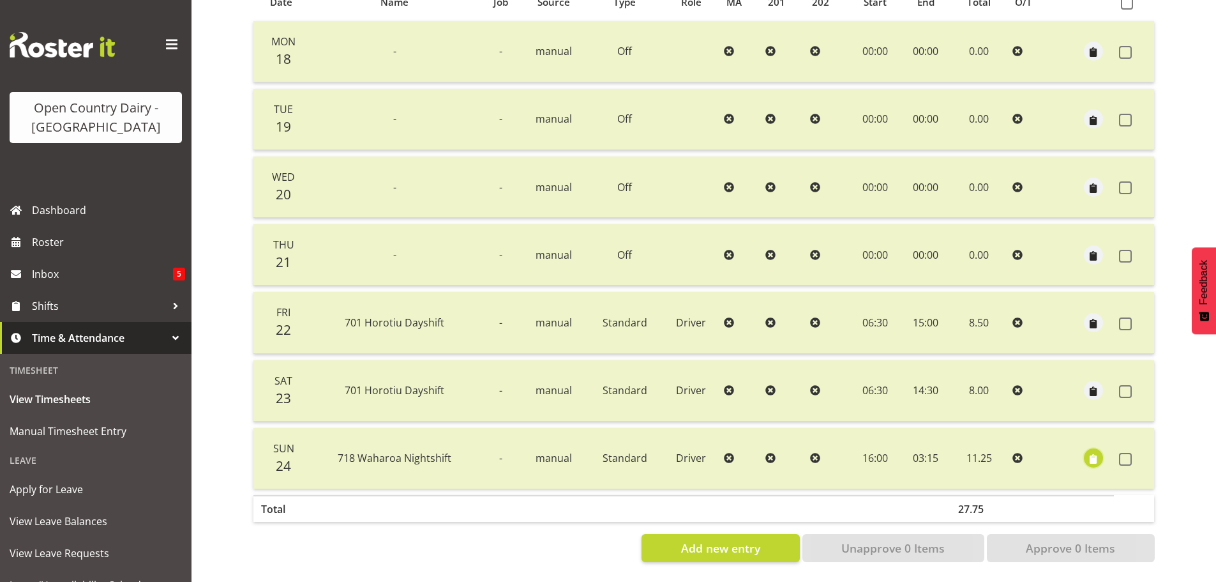
click at [1095, 452] on span "button" at bounding box center [1094, 459] width 15 height 15
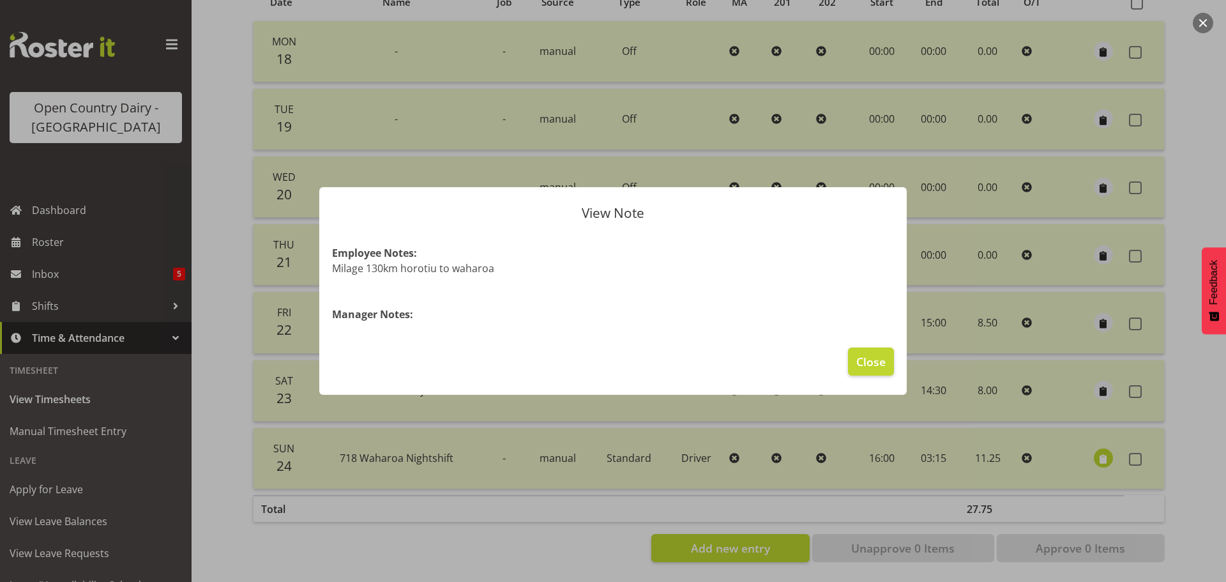
click at [1095, 443] on div at bounding box center [613, 291] width 1226 height 582
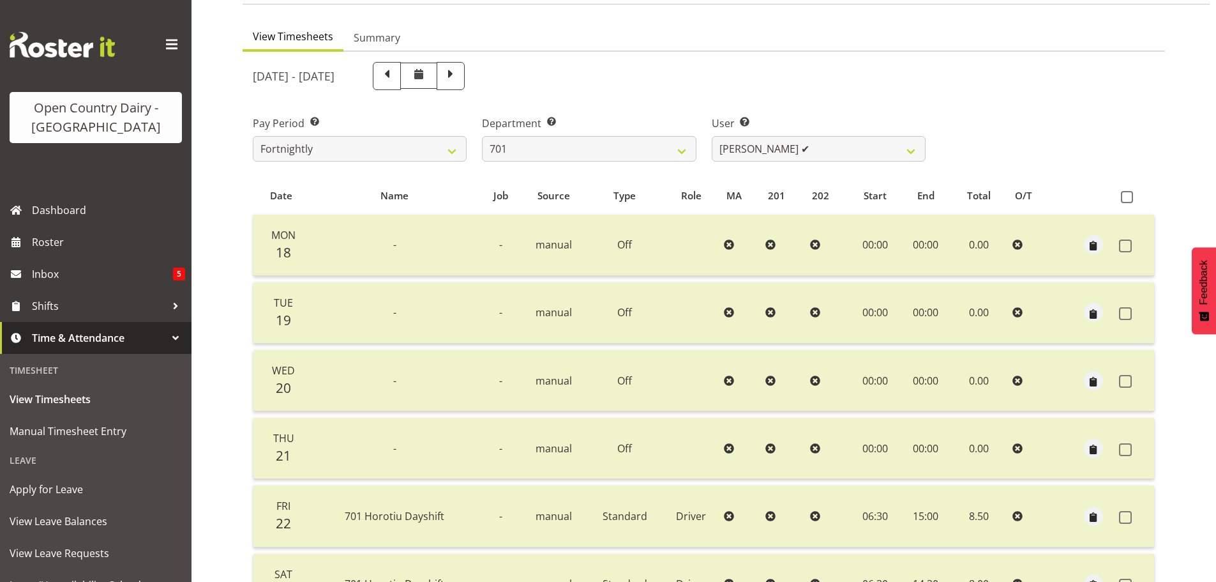
scroll to position [0, 0]
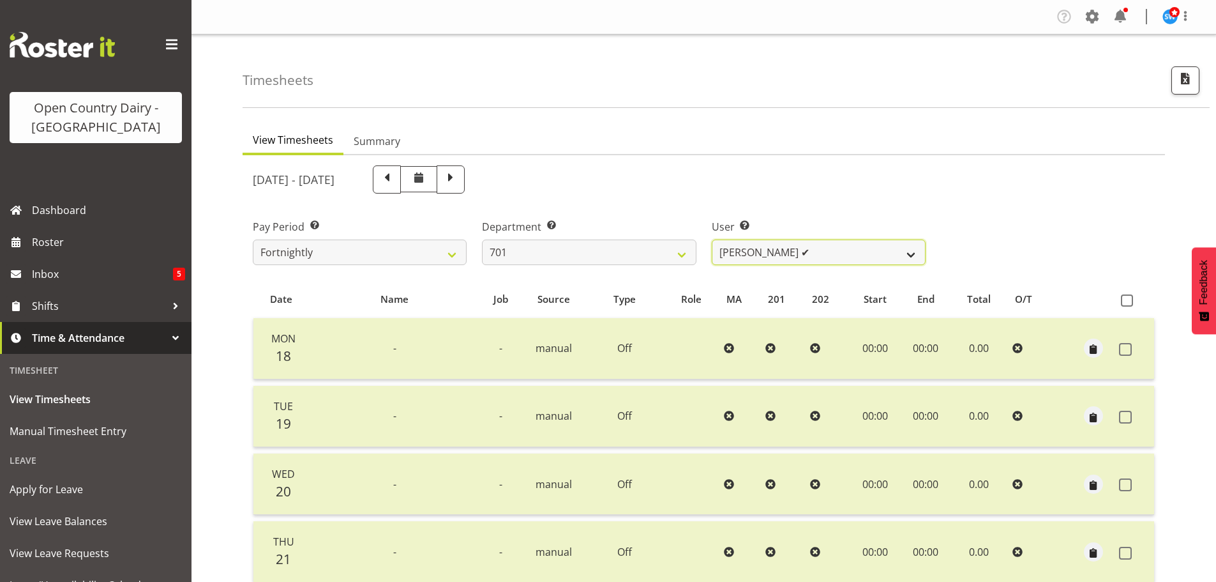
click at [859, 250] on select "[PERSON_NAME] ✔ [PERSON_NAME] ✔ [PERSON_NAME] ✔ [PERSON_NAME] ✔" at bounding box center [819, 252] width 214 height 26
click at [614, 250] on select "701 702 703 704 705 706 707 708 709 710 711 712 713 714 715 716 717 718 719 720" at bounding box center [589, 252] width 214 height 26
select select "720"
click at [482, 239] on select "701 702 703 704 705 706 707 708 709 710 711 712 713 714 715 716 717 718 719 720" at bounding box center [589, 252] width 214 height 26
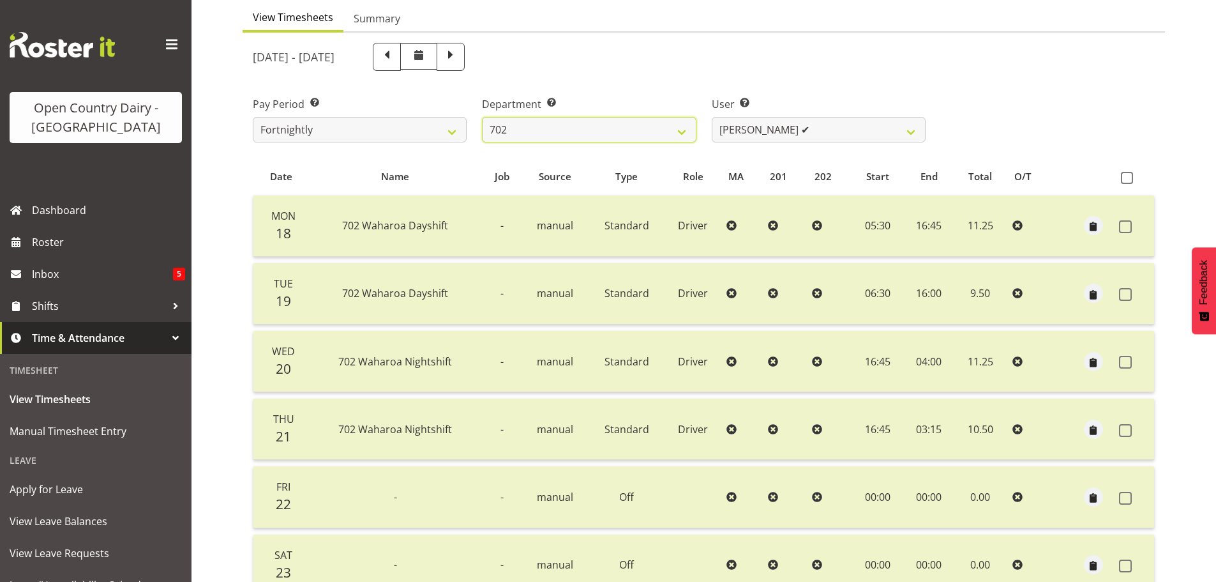
scroll to position [115, 0]
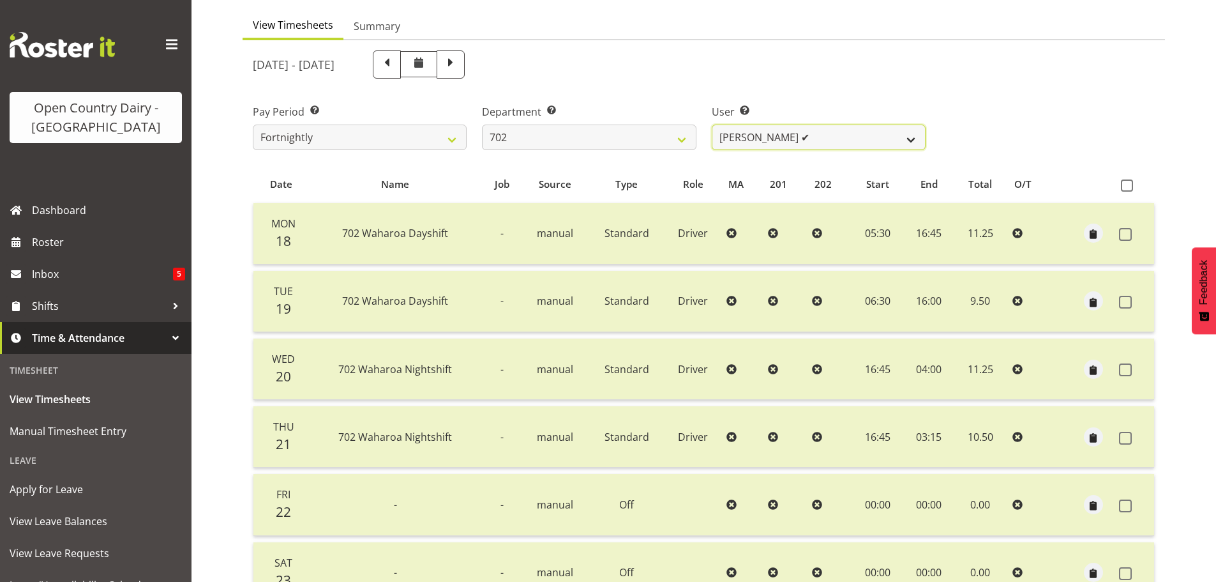
click at [805, 139] on select "[PERSON_NAME] ✔ [PERSON_NAME] ✔ [PERSON_NAME] ✔ [PERSON_NAME] ✔" at bounding box center [819, 138] width 214 height 26
click at [712, 125] on select "[PERSON_NAME] ✔ [PERSON_NAME] ✔ [PERSON_NAME] ✔ [PERSON_NAME] ✔" at bounding box center [819, 138] width 214 height 26
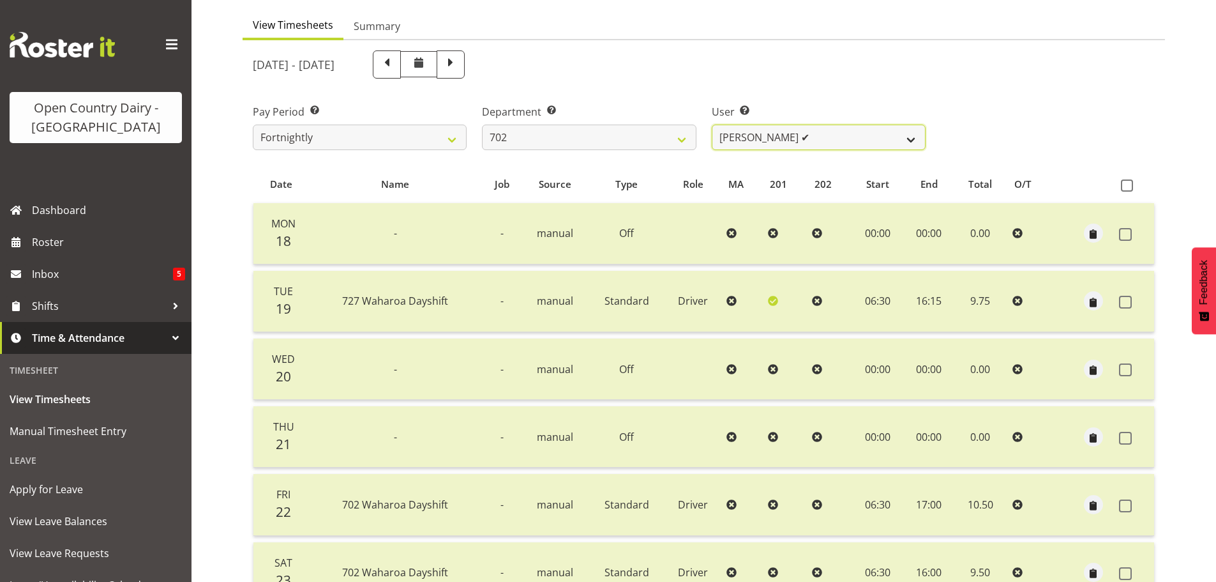
click at [851, 137] on select "[PERSON_NAME] ✔ [PERSON_NAME] ✔ [PERSON_NAME] ✔ [PERSON_NAME] ✔" at bounding box center [819, 138] width 214 height 26
click at [712, 125] on select "[PERSON_NAME] ✔ [PERSON_NAME] ✔ [PERSON_NAME] ✔ [PERSON_NAME] ✔" at bounding box center [819, 138] width 214 height 26
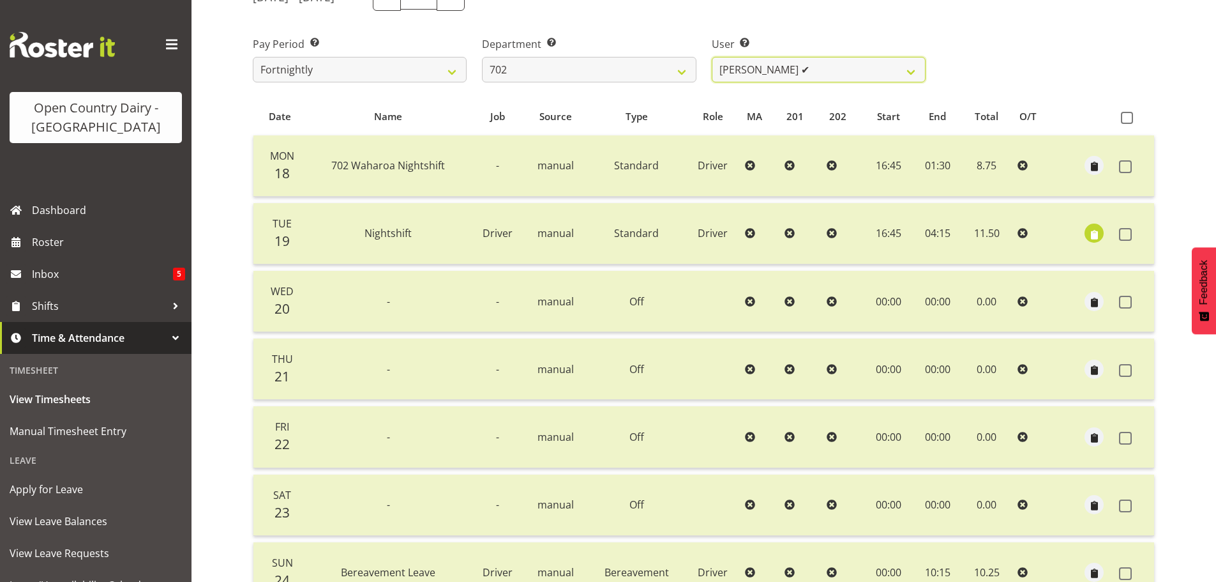
scroll to position [179, 0]
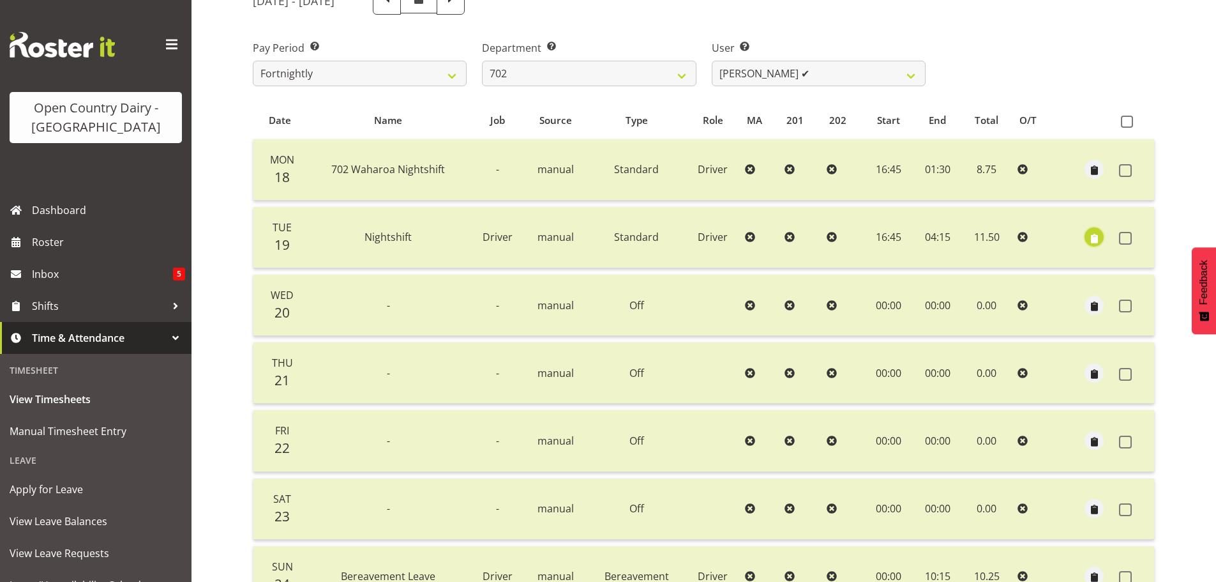
click at [1097, 237] on span "button" at bounding box center [1094, 238] width 15 height 15
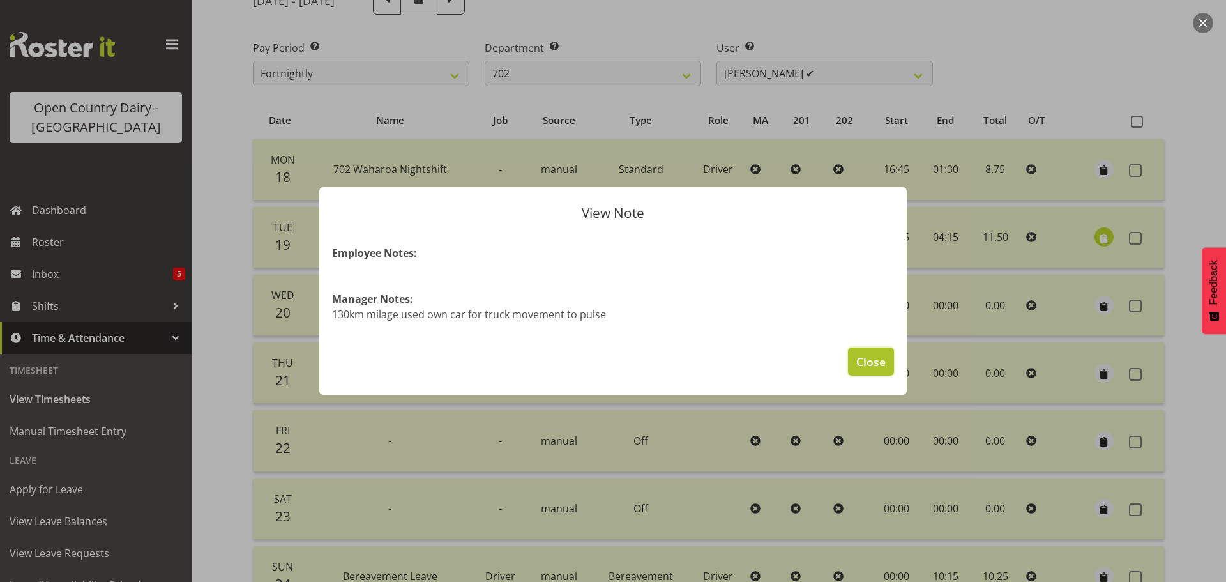
click at [871, 356] on span "Close" at bounding box center [870, 361] width 29 height 17
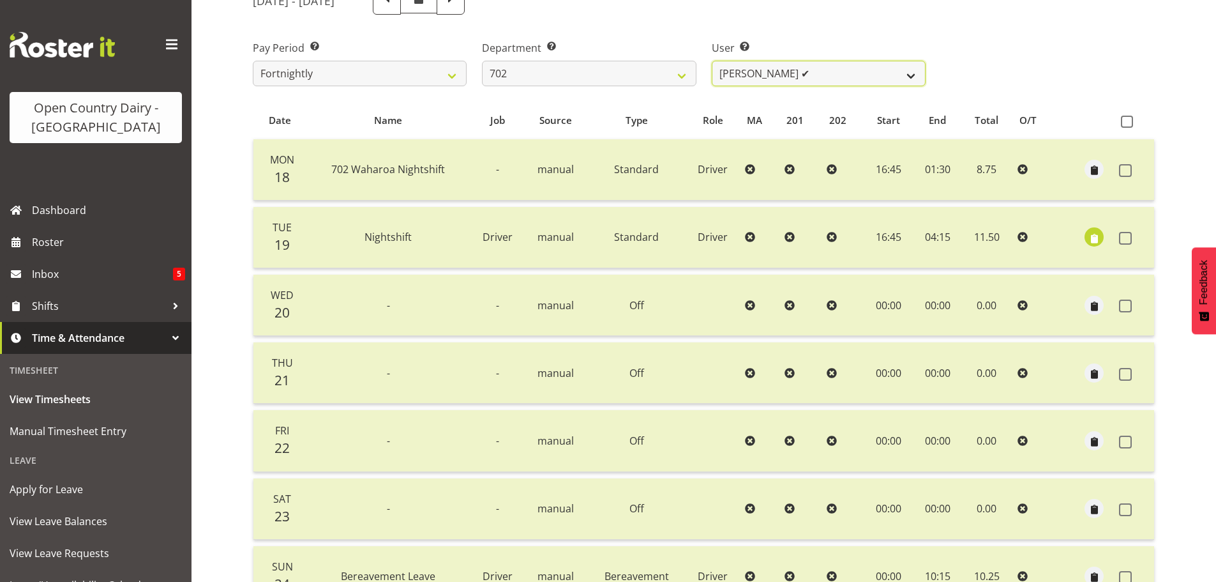
click at [822, 71] on select "[PERSON_NAME] ✔ [PERSON_NAME] ✔ [PERSON_NAME] ✔ [PERSON_NAME] ✔" at bounding box center [819, 74] width 214 height 26
select select "11199"
click at [712, 61] on select "[PERSON_NAME] ✔ [PERSON_NAME] ✔ [PERSON_NAME] ✔ [PERSON_NAME] ✔" at bounding box center [819, 74] width 214 height 26
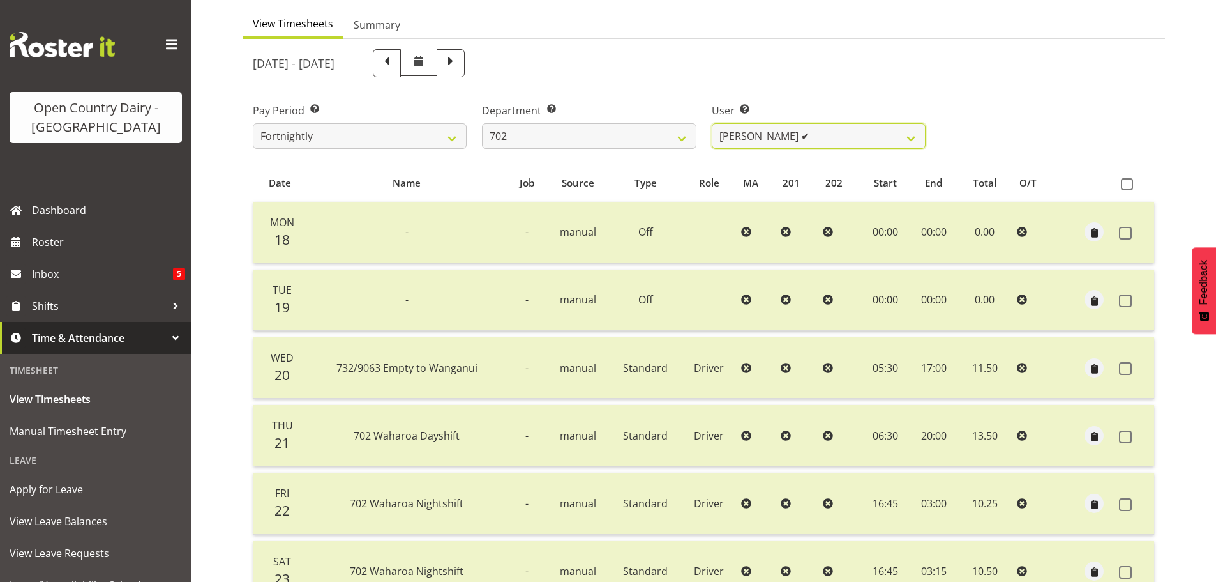
scroll to position [115, 0]
click at [819, 138] on select "[PERSON_NAME] ✔ [PERSON_NAME] ✔ [PERSON_NAME] ✔ [PERSON_NAME] ✔" at bounding box center [819, 138] width 214 height 26
click at [674, 139] on select "701 702 703 704 705 706 707 708 709 710 711 712 713 714 715 716 717 718 719 720" at bounding box center [589, 138] width 214 height 26
select select "710"
click at [482, 125] on select "701 702 703 704 705 706 707 708 709 710 711 712 713 714 715 716 717 718 719 720" at bounding box center [589, 138] width 214 height 26
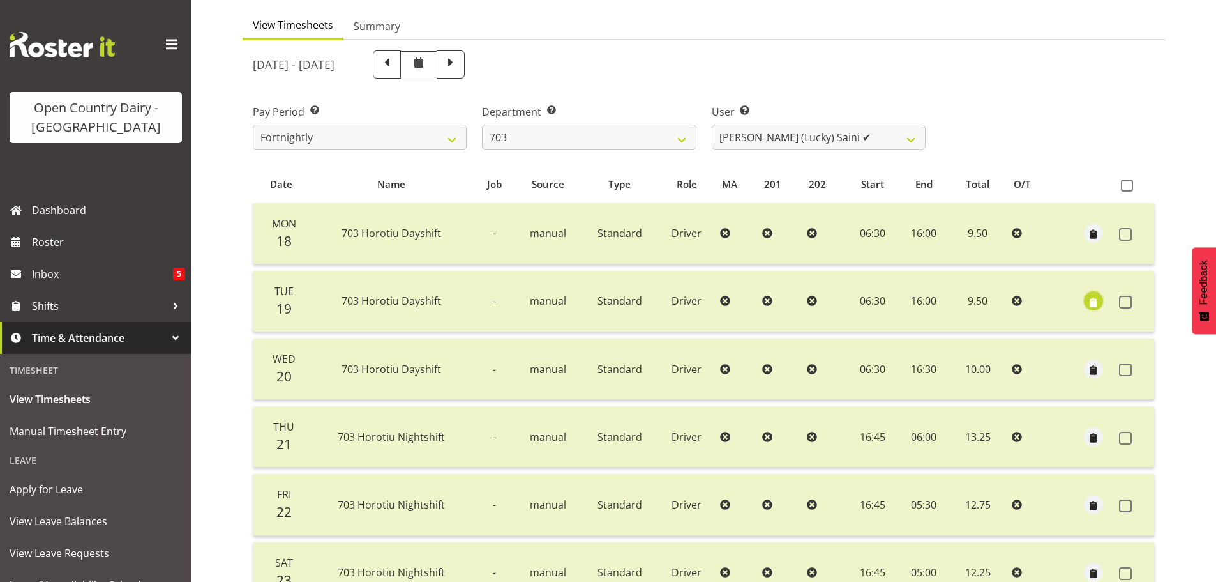
click at [1096, 302] on span "button" at bounding box center [1093, 302] width 15 height 15
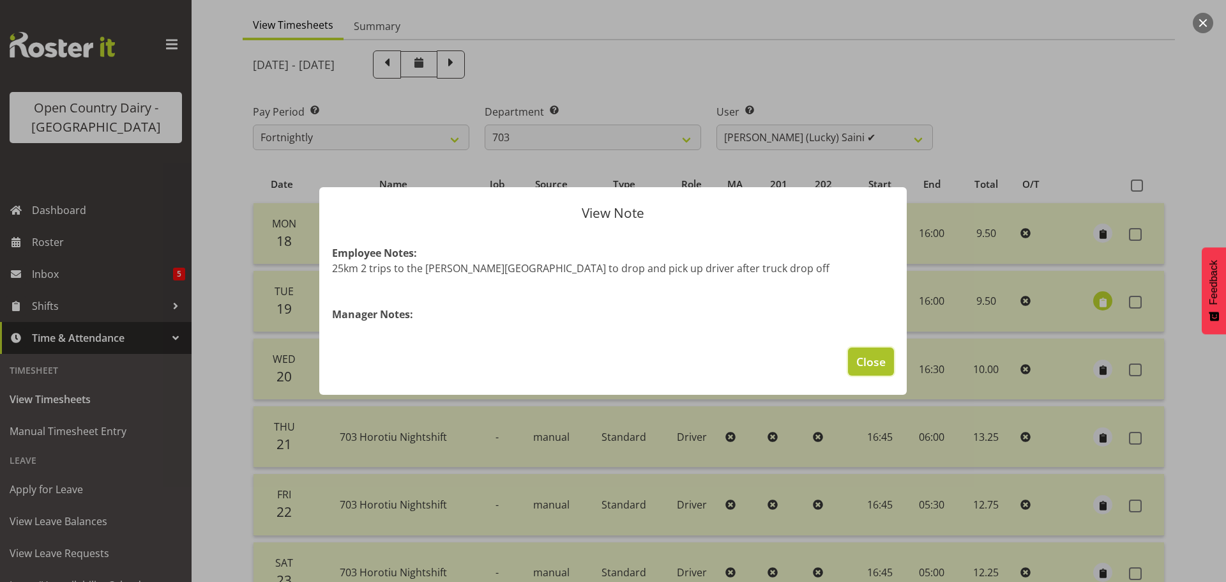
click at [874, 363] on span "Close" at bounding box center [870, 361] width 29 height 17
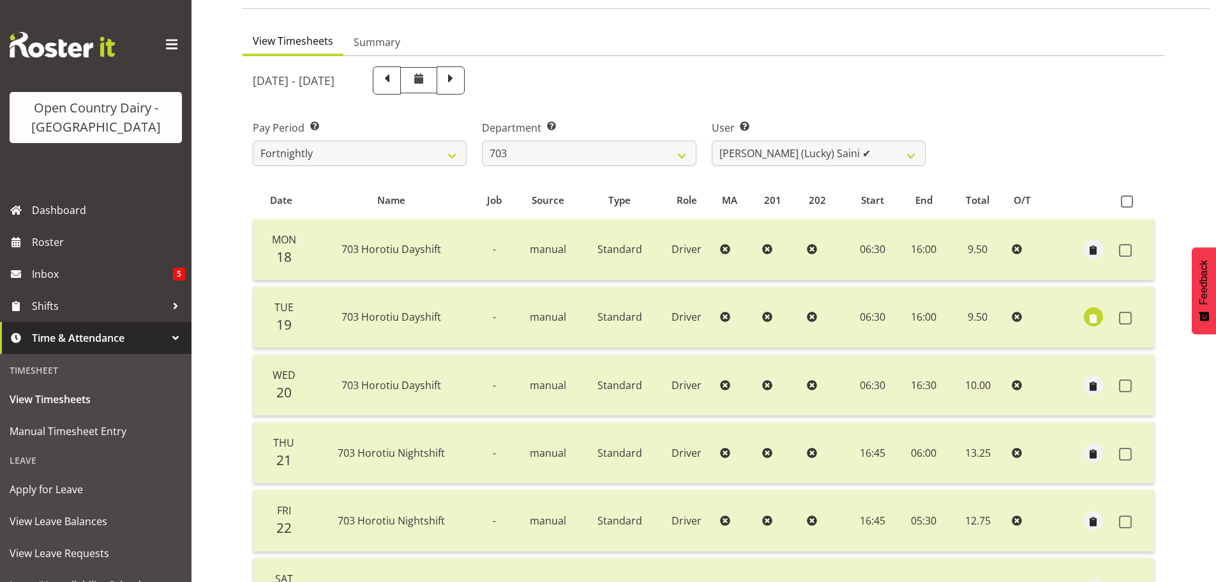
scroll to position [51, 0]
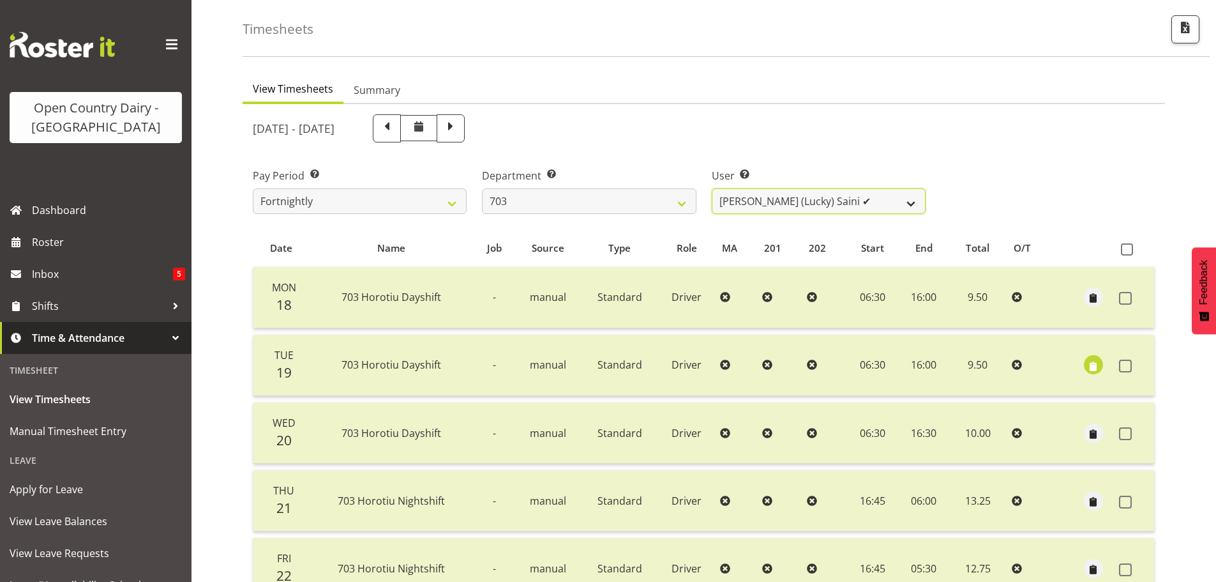
click at [861, 204] on select "[PERSON_NAME] (Lucky) Saini ✔ [PERSON_NAME] ✔ [PERSON_NAME] ✔" at bounding box center [819, 201] width 214 height 26
click at [712, 188] on select "[PERSON_NAME] (Lucky) Saini ✔ [PERSON_NAME] ✔ [PERSON_NAME] ✔" at bounding box center [819, 201] width 214 height 26
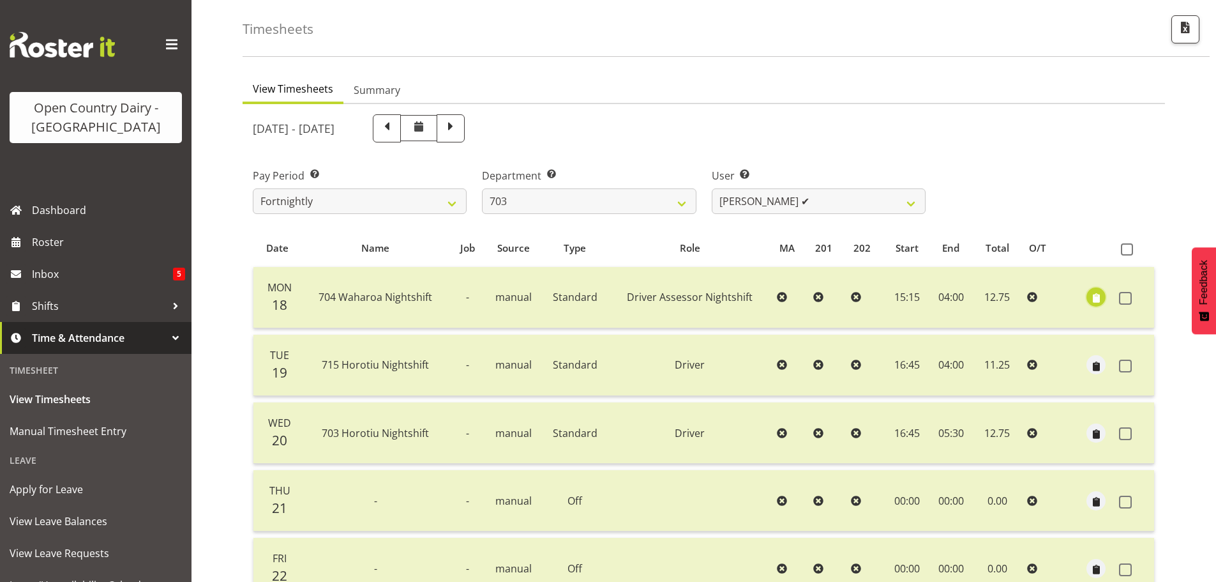
click at [1096, 295] on span "button" at bounding box center [1096, 298] width 15 height 15
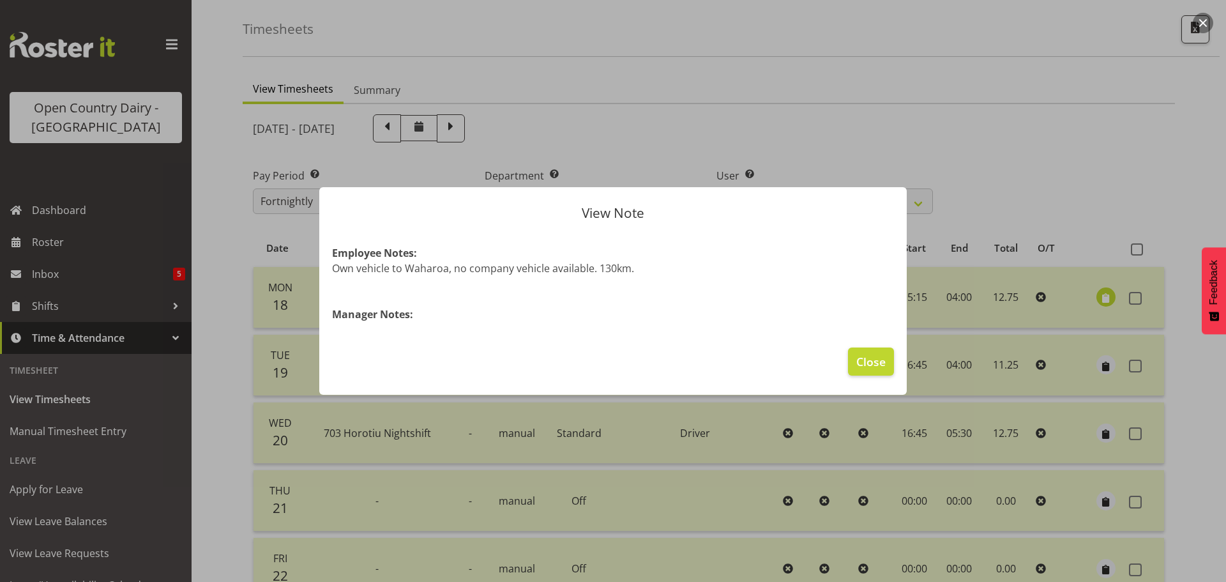
click at [1101, 298] on div at bounding box center [613, 291] width 1226 height 582
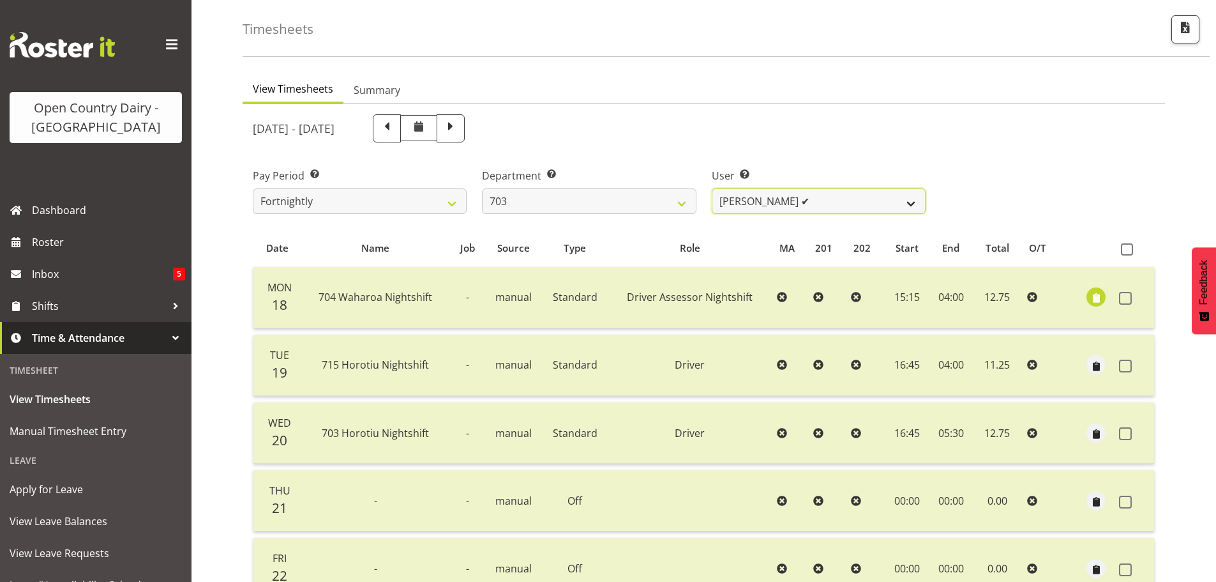
click at [811, 199] on select "[PERSON_NAME] (Lucky) Saini ✔ [PERSON_NAME] ✔ [PERSON_NAME] ✔" at bounding box center [819, 201] width 214 height 26
select select "8209"
click at [712, 188] on select "[PERSON_NAME] (Lucky) Saini ✔ [PERSON_NAME] ✔ [PERSON_NAME] ✔" at bounding box center [819, 201] width 214 height 26
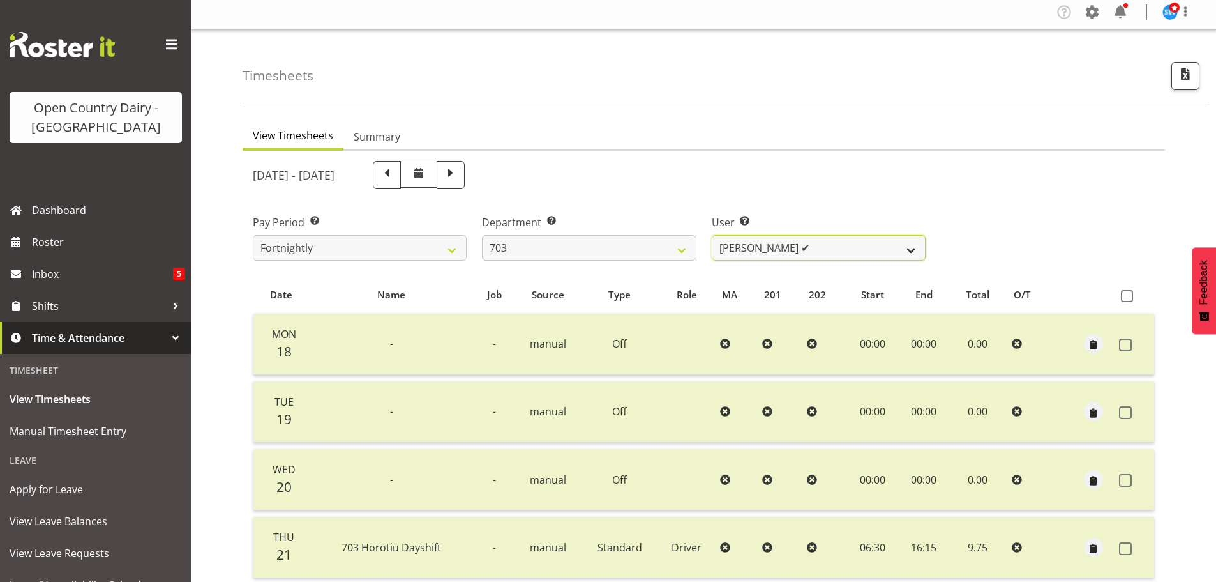
scroll to position [0, 0]
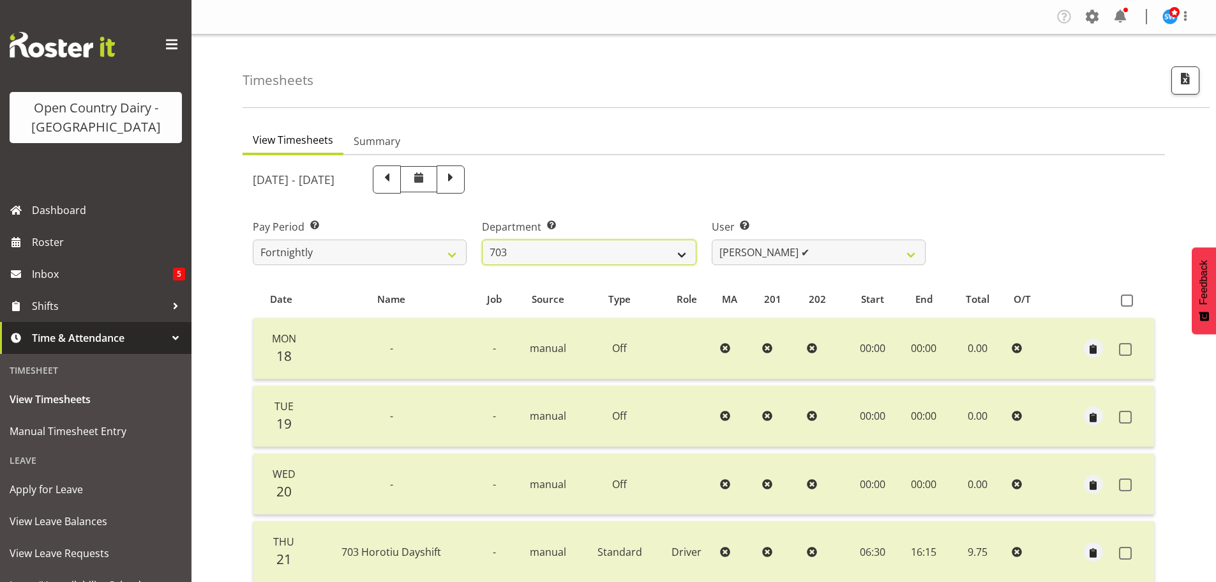
click at [681, 249] on select "701 702 703 704 705 706 707 708 709 710 711 712 713 714 715 716 717 718 719 720" at bounding box center [589, 252] width 214 height 26
select select "717"
click at [482, 239] on select "701 702 703 704 705 706 707 708 709 710 711 712 713 714 715 716 717 718 719 720" at bounding box center [589, 252] width 214 height 26
select select "8496"
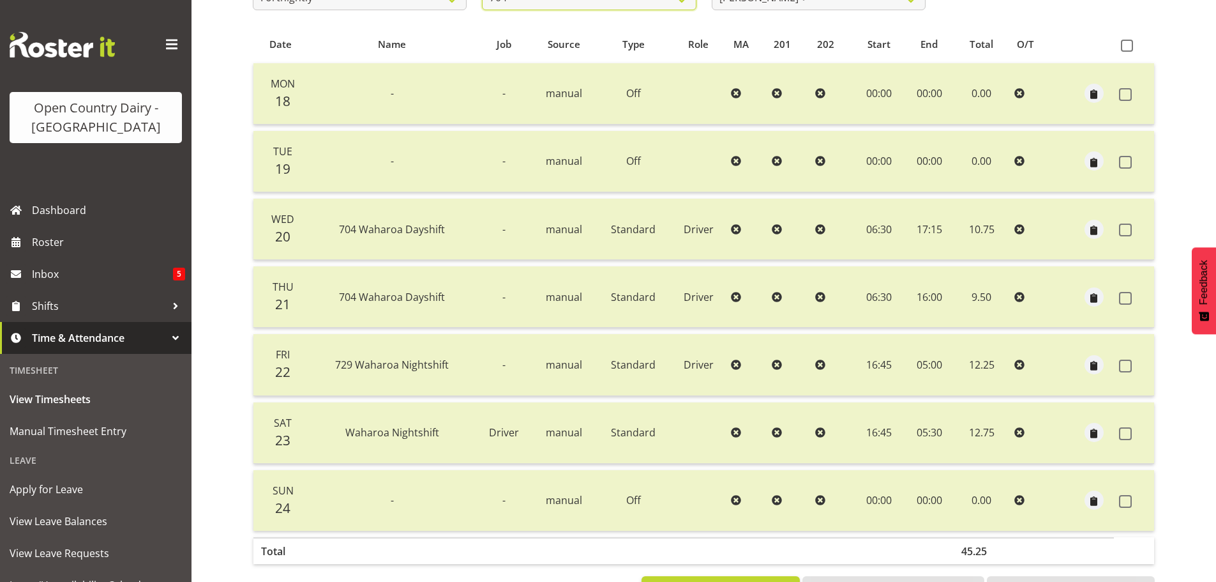
scroll to position [255, 0]
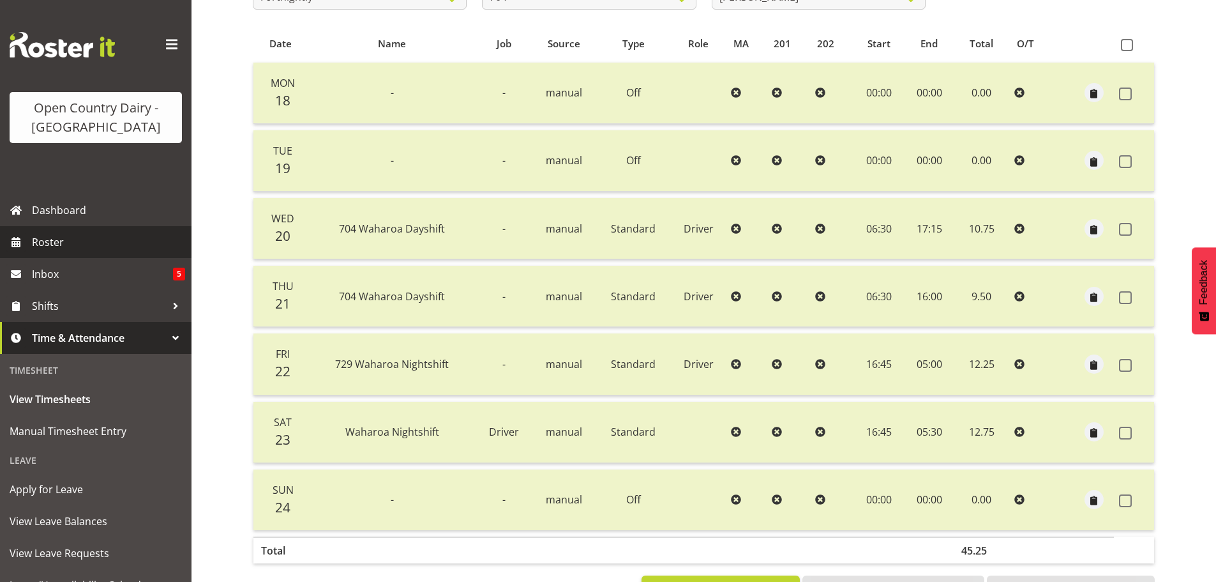
click at [55, 241] on span "Roster" at bounding box center [108, 241] width 153 height 19
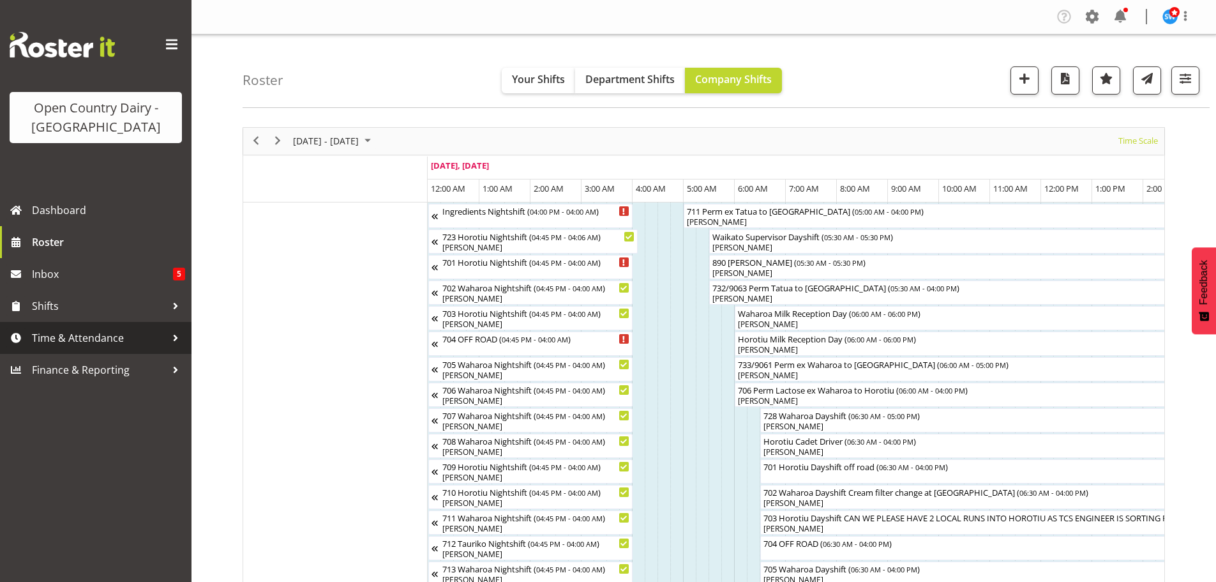
click at [105, 337] on span "Time & Attendance" at bounding box center [99, 337] width 134 height 19
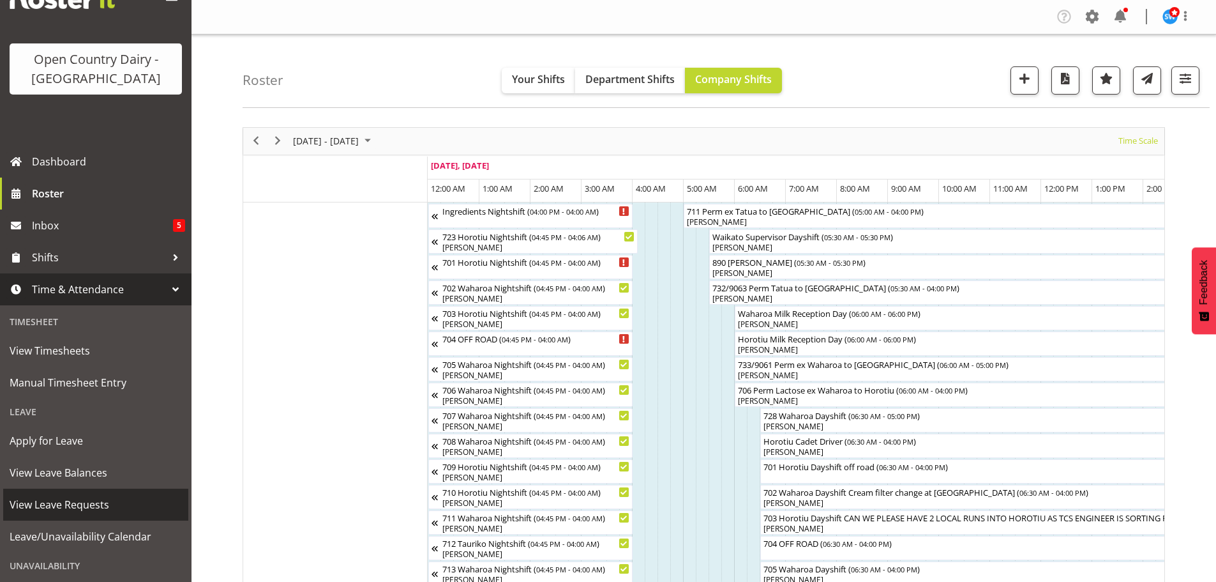
scroll to position [17, 0]
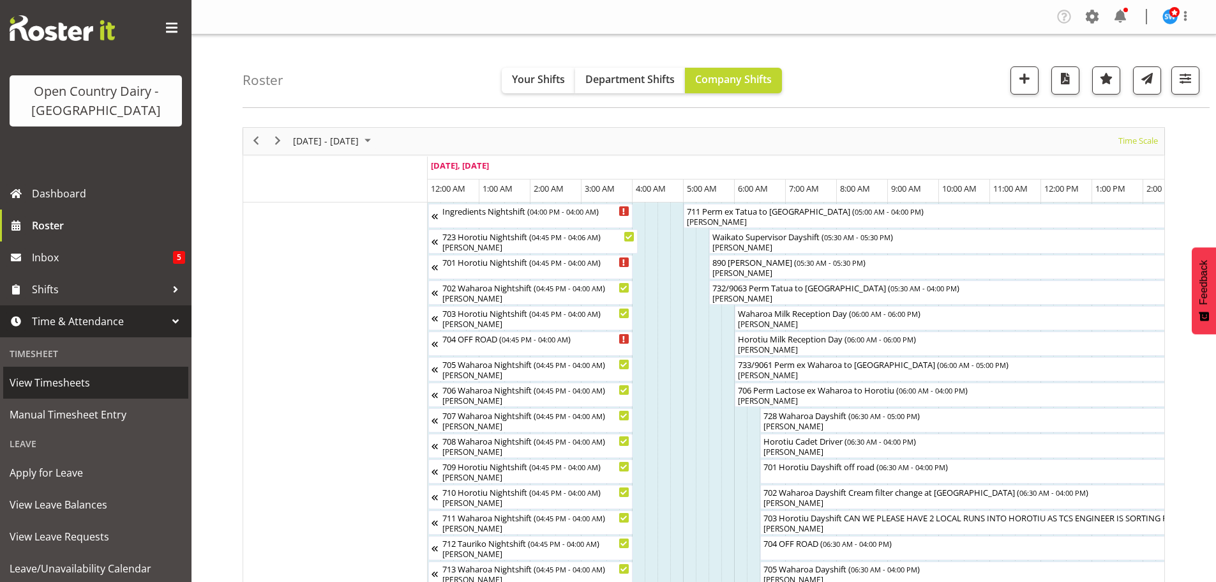
click at [61, 382] on span "View Timesheets" at bounding box center [96, 382] width 172 height 19
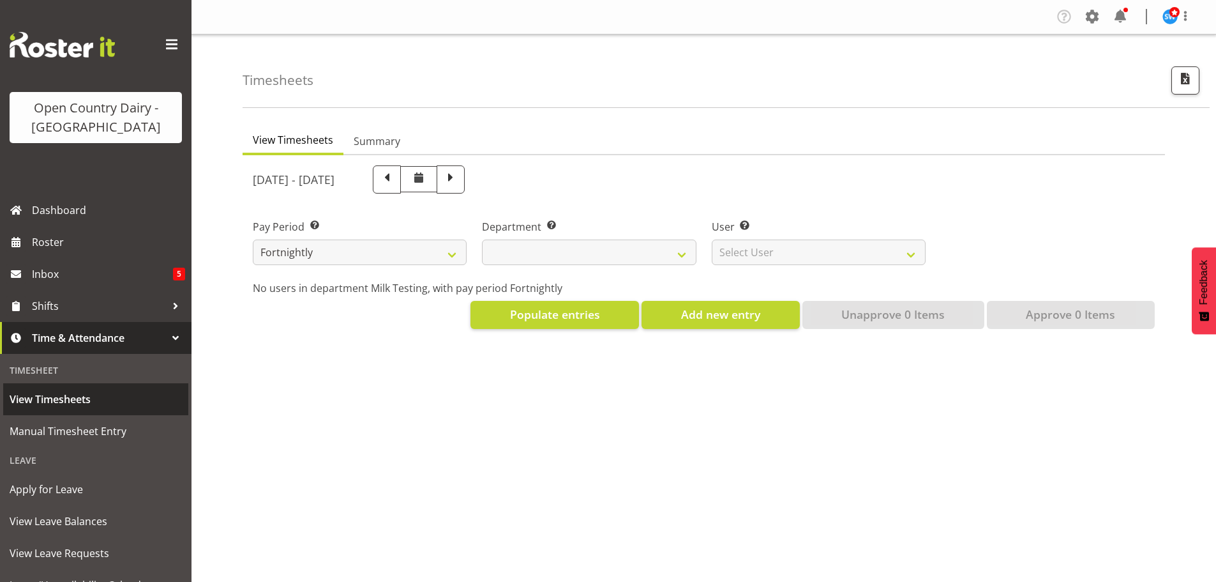
select select
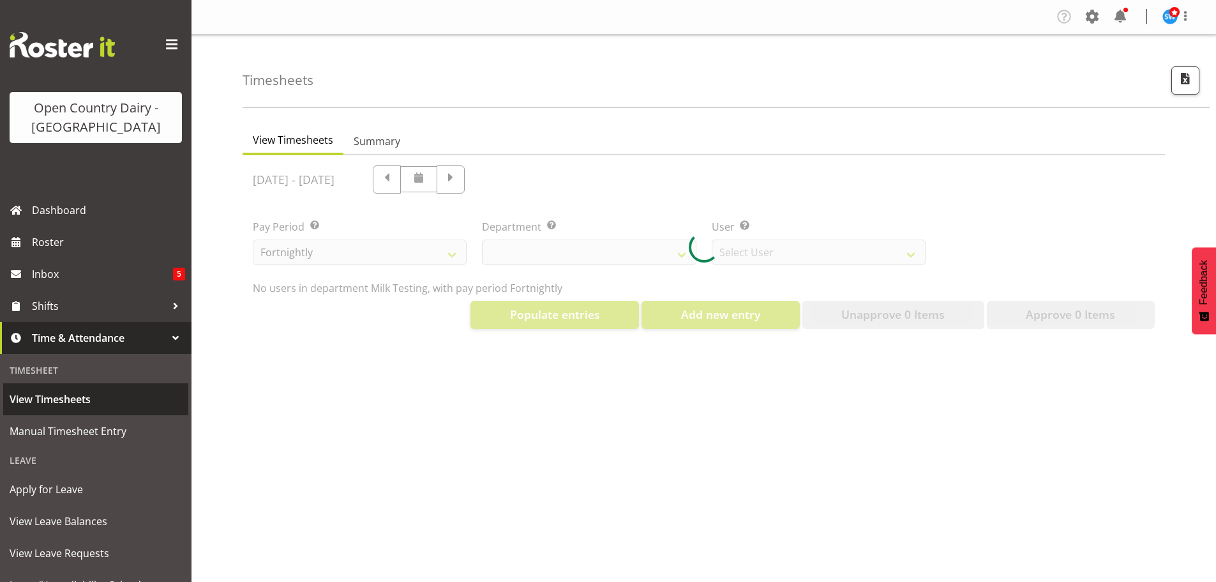
click at [71, 399] on span "View Timesheets" at bounding box center [96, 399] width 172 height 19
select select "733"
select select "7414"
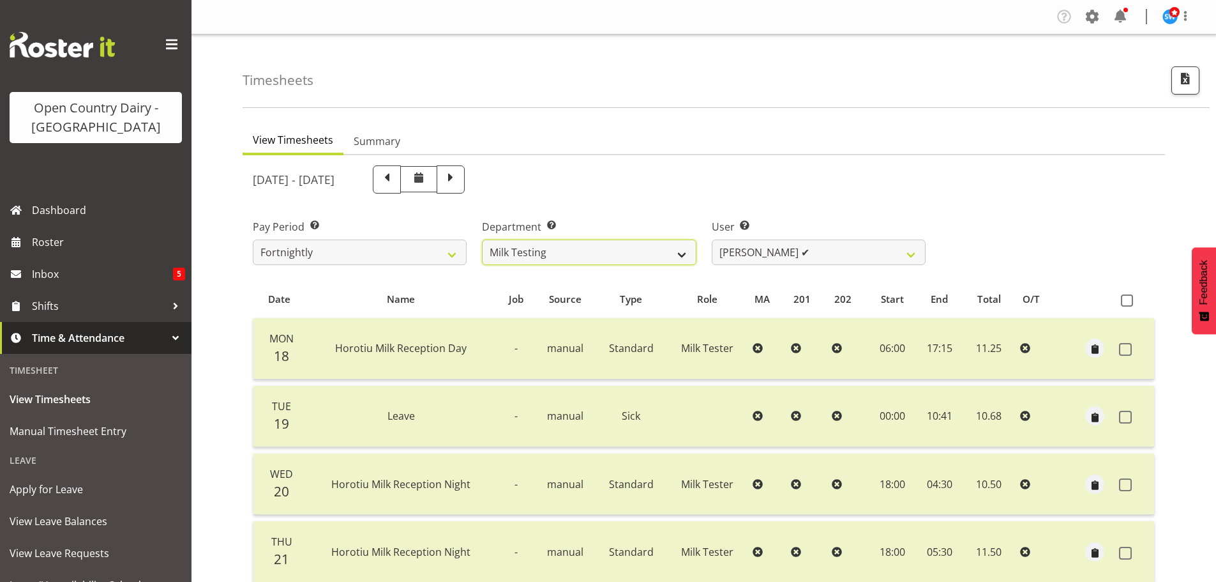
click at [663, 248] on select "701 702 703 704 705 706 707 708 709 710 711 712 713 714 715 716 717 718 719 720" at bounding box center [589, 252] width 214 height 26
select select "710"
click at [482, 239] on select "701 702 703 704 705 706 707 708 709 710 711 712 713 714 715 716 717 718 719 720" at bounding box center [589, 252] width 214 height 26
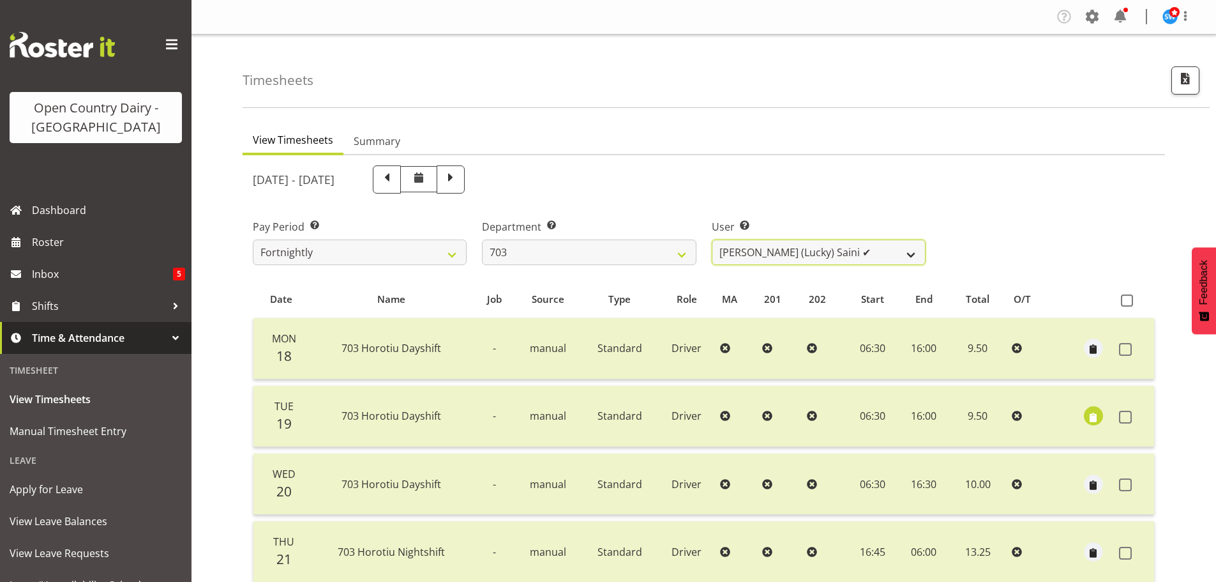
click at [759, 253] on select "[PERSON_NAME] (Lucky) Saini ✔ [PERSON_NAME] ✔ [PERSON_NAME] ✔" at bounding box center [819, 252] width 214 height 26
click at [712, 239] on select "[PERSON_NAME] (Lucky) Saini ✔ [PERSON_NAME] ✔ [PERSON_NAME] ✔" at bounding box center [819, 252] width 214 height 26
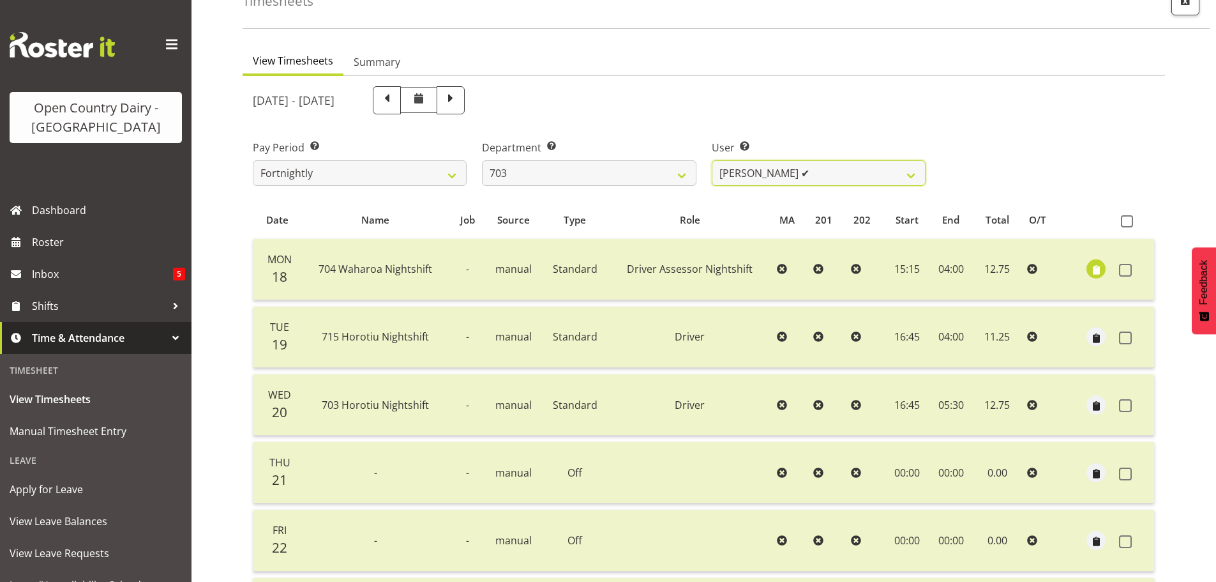
scroll to position [51, 0]
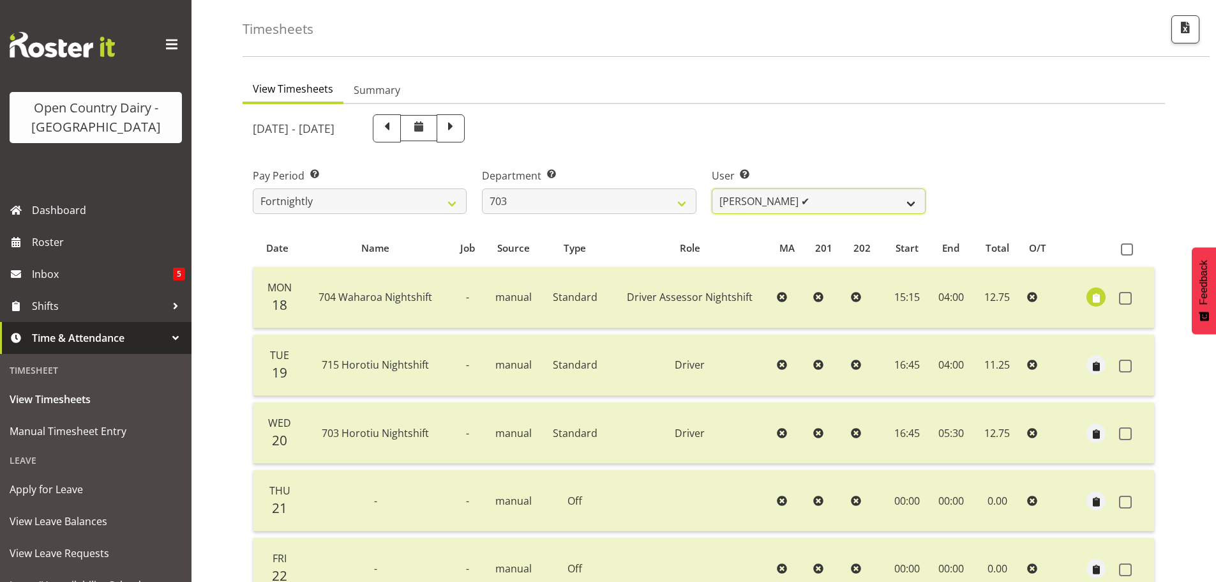
click at [757, 201] on select "[PERSON_NAME] (Lucky) Saini ✔ [PERSON_NAME] ✔ [PERSON_NAME] ✔" at bounding box center [819, 201] width 214 height 26
select select "8209"
click at [712, 188] on select "[PERSON_NAME] (Lucky) Saini ✔ [PERSON_NAME] ✔ [PERSON_NAME] ✔" at bounding box center [819, 201] width 214 height 26
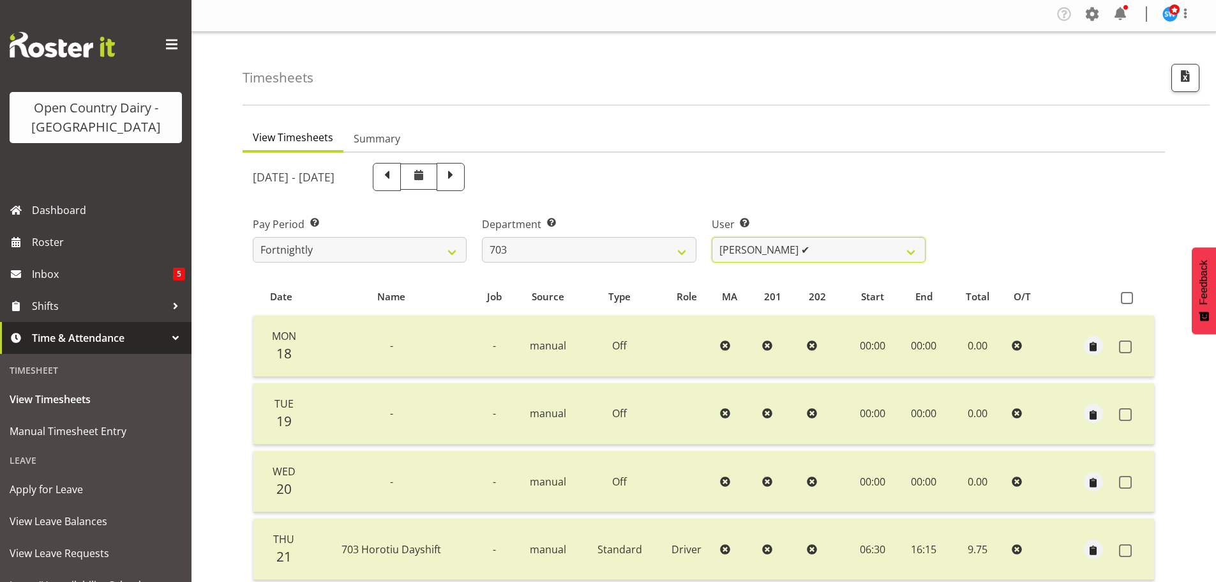
scroll to position [0, 0]
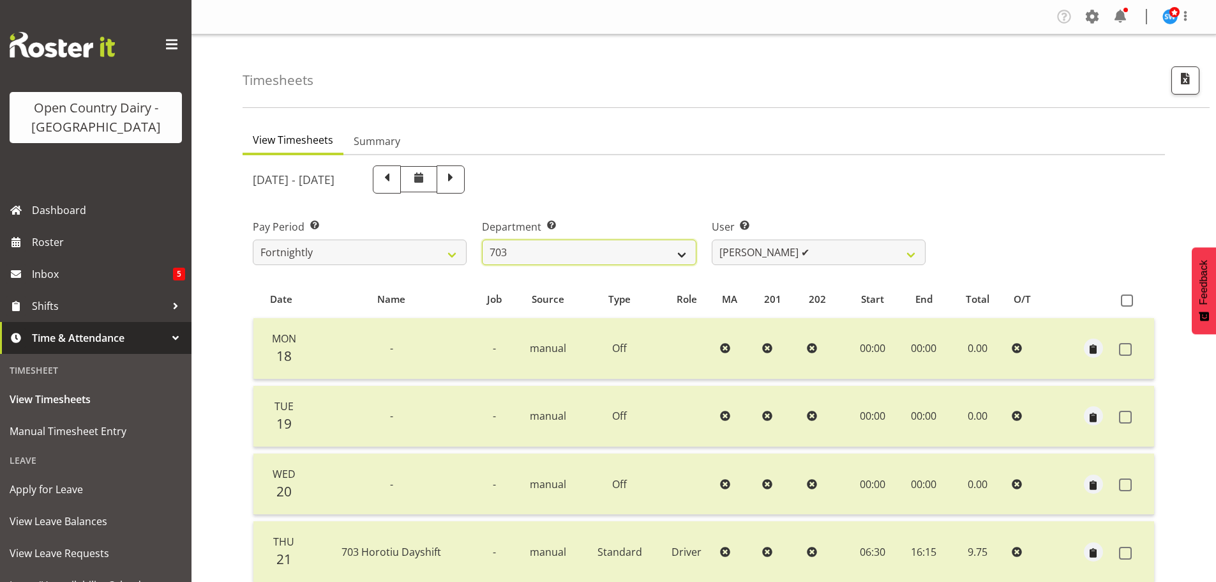
click at [682, 250] on select "701 702 703 704 705 706 707 708 709 710 711 712 713 714 715 716 717 718 719 720" at bounding box center [589, 252] width 214 height 26
select select "717"
click at [482, 239] on select "701 702 703 704 705 706 707 708 709 710 711 712 713 714 715 716 717 718 719 720" at bounding box center [589, 252] width 214 height 26
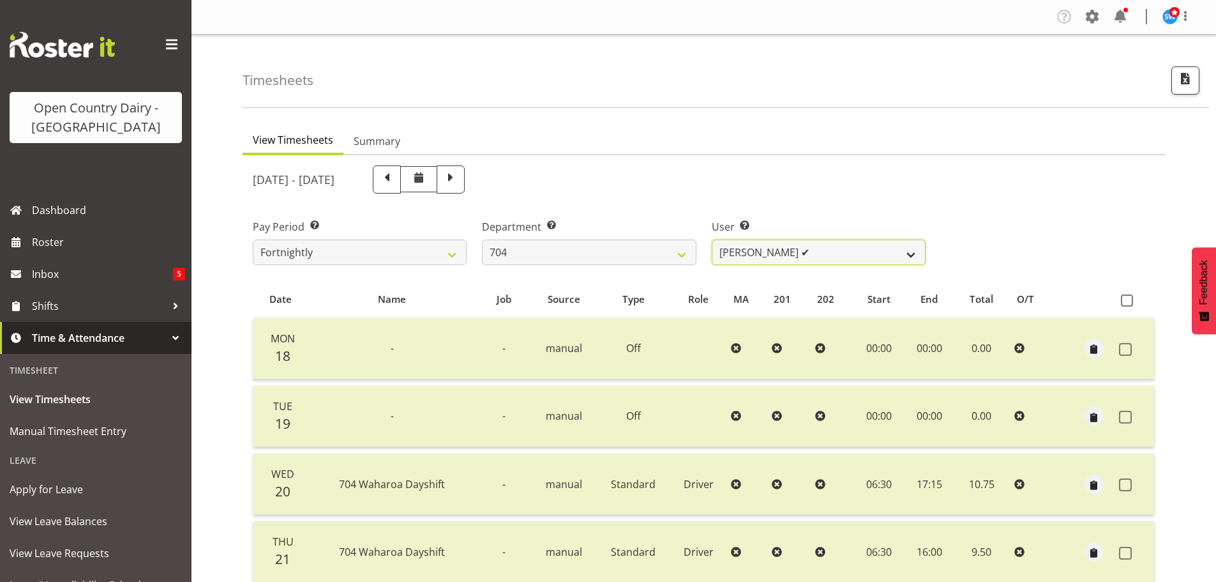
click at [798, 252] on select "[PERSON_NAME] ✔ [PERSON_NAME] ✔ [PERSON_NAME] ✔" at bounding box center [819, 252] width 214 height 26
click at [712, 239] on select "[PERSON_NAME] ✔ [PERSON_NAME] ✔ [PERSON_NAME] ✔" at bounding box center [819, 252] width 214 height 26
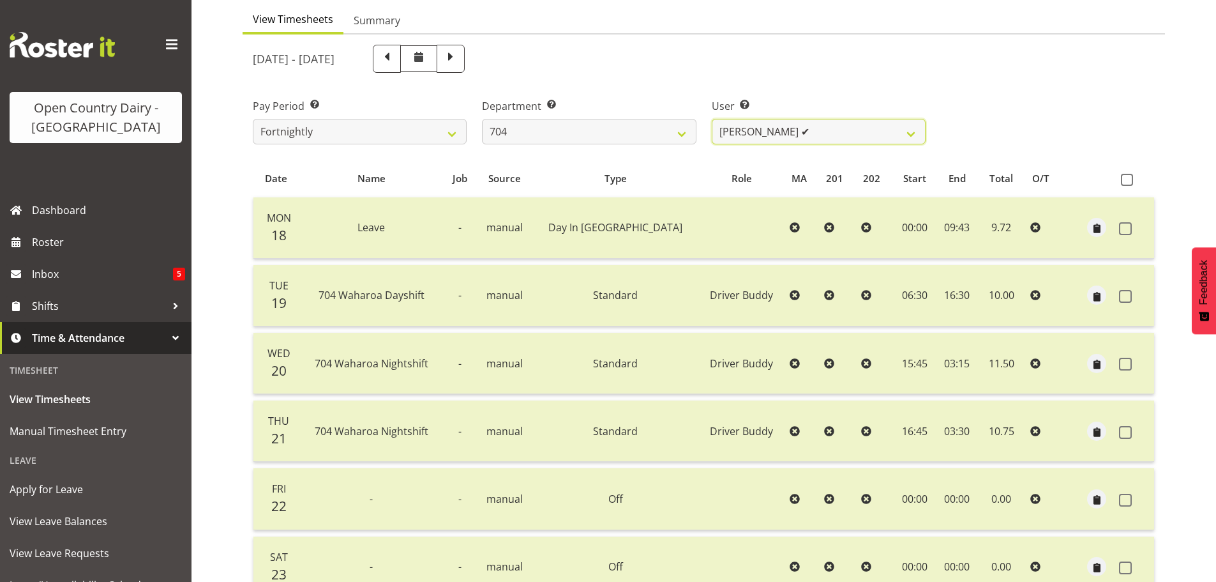
scroll to position [51, 0]
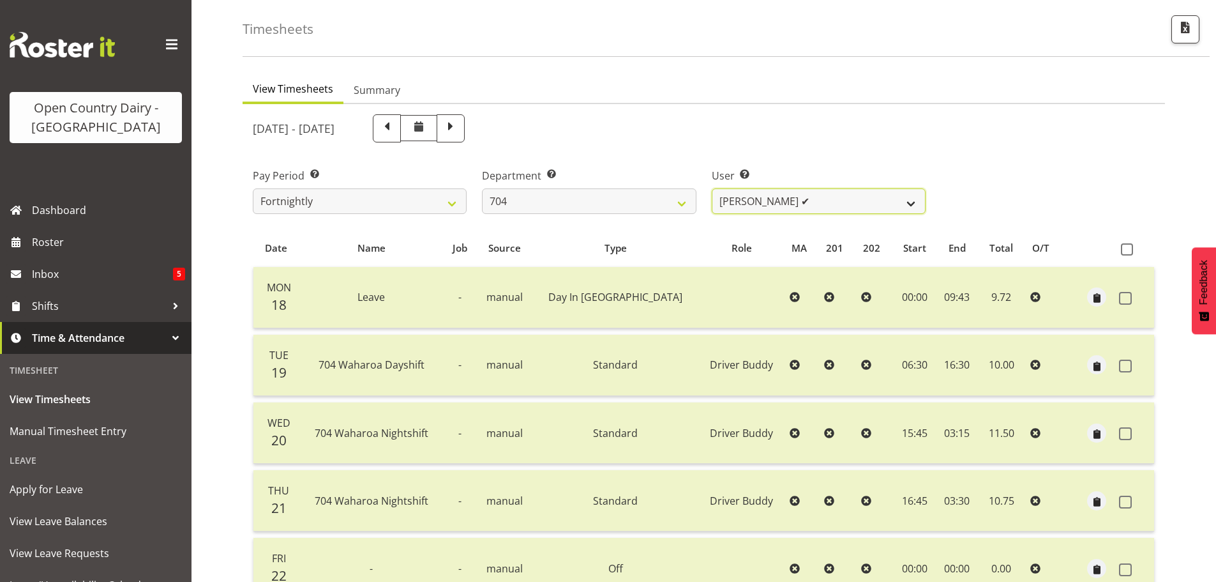
click at [837, 201] on select "[PERSON_NAME] ✔ [PERSON_NAME] ✔ [PERSON_NAME] ✔" at bounding box center [819, 201] width 214 height 26
select select "11257"
click at [712, 188] on select "[PERSON_NAME] ✔ [PERSON_NAME] ✔ [PERSON_NAME] ✔" at bounding box center [819, 201] width 214 height 26
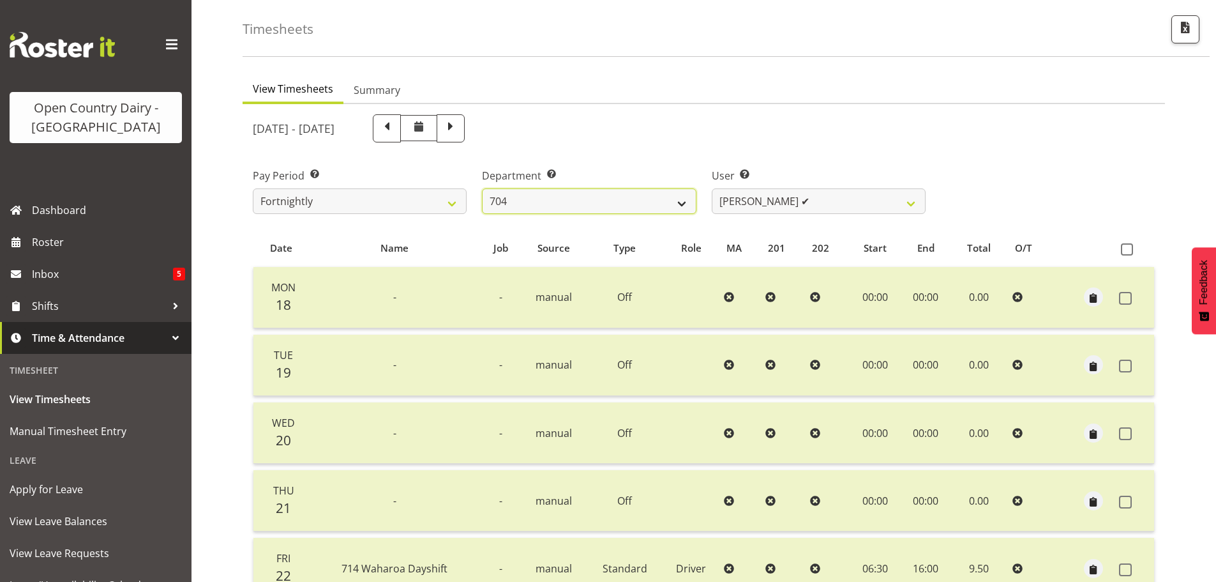
click at [670, 203] on select "701 702 703 704 705 706 707 708 709 710 711 712 713 714 715 716 717 718 719 720" at bounding box center [589, 201] width 214 height 26
select select "714"
click at [482, 188] on select "701 702 703 704 705 706 707 708 709 710 711 712 713 714 715 716 717 718 719 720" at bounding box center [589, 201] width 214 height 26
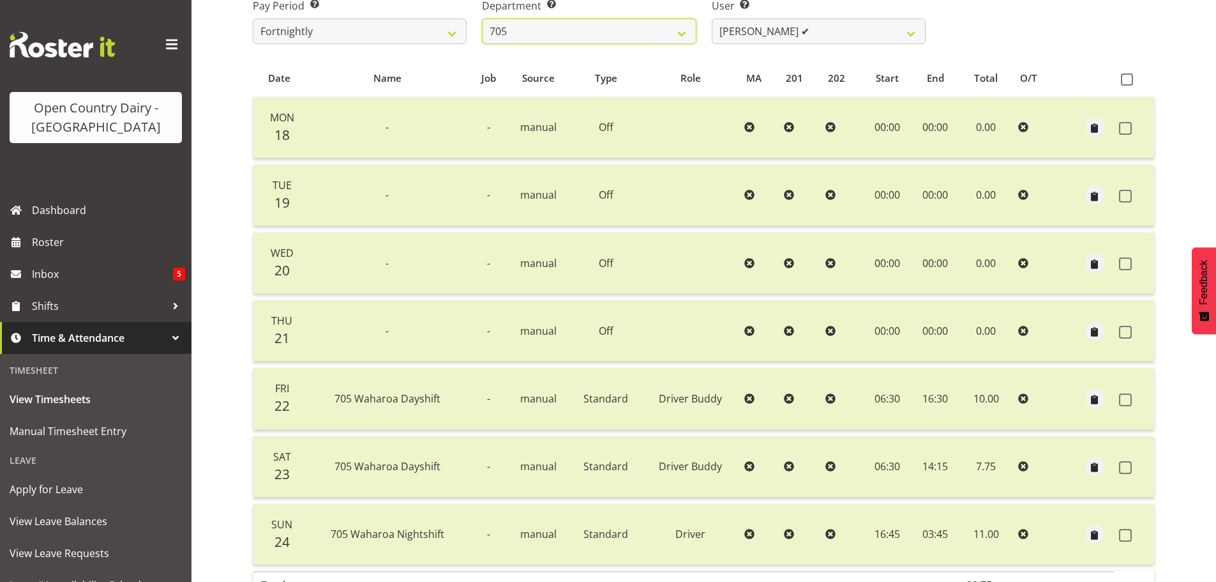
scroll to position [115, 0]
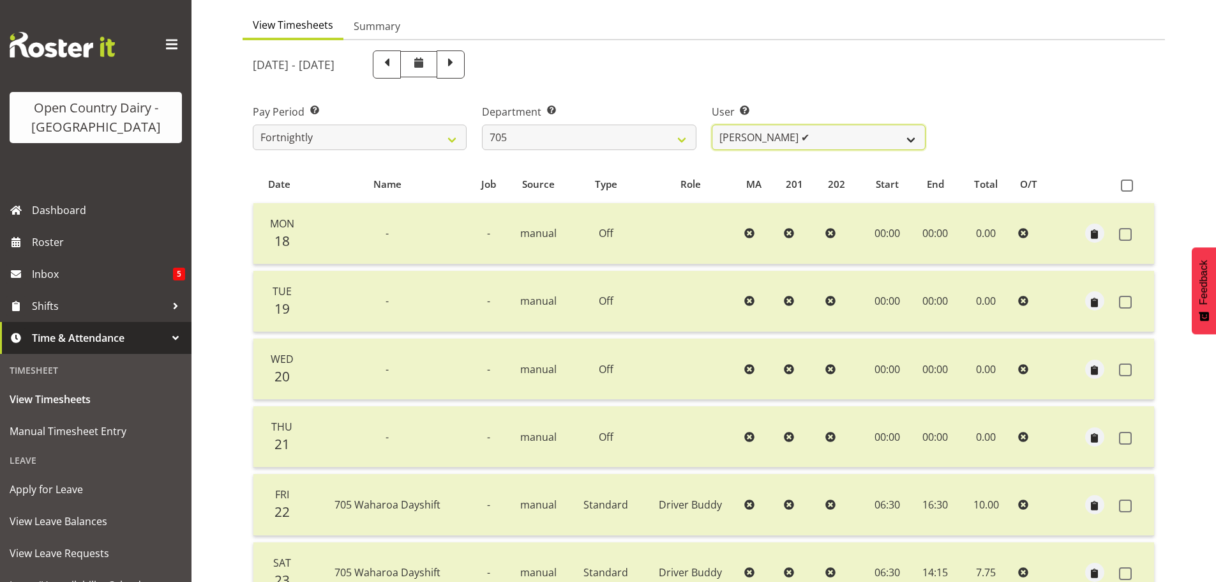
click at [807, 141] on select "[PERSON_NAME] ✔ [PERSON_NAME] ✔ [PERSON_NAME] ✔" at bounding box center [819, 138] width 214 height 26
click at [712, 125] on select "[PERSON_NAME] ✔ [PERSON_NAME] ✔ [PERSON_NAME] ✔" at bounding box center [819, 138] width 214 height 26
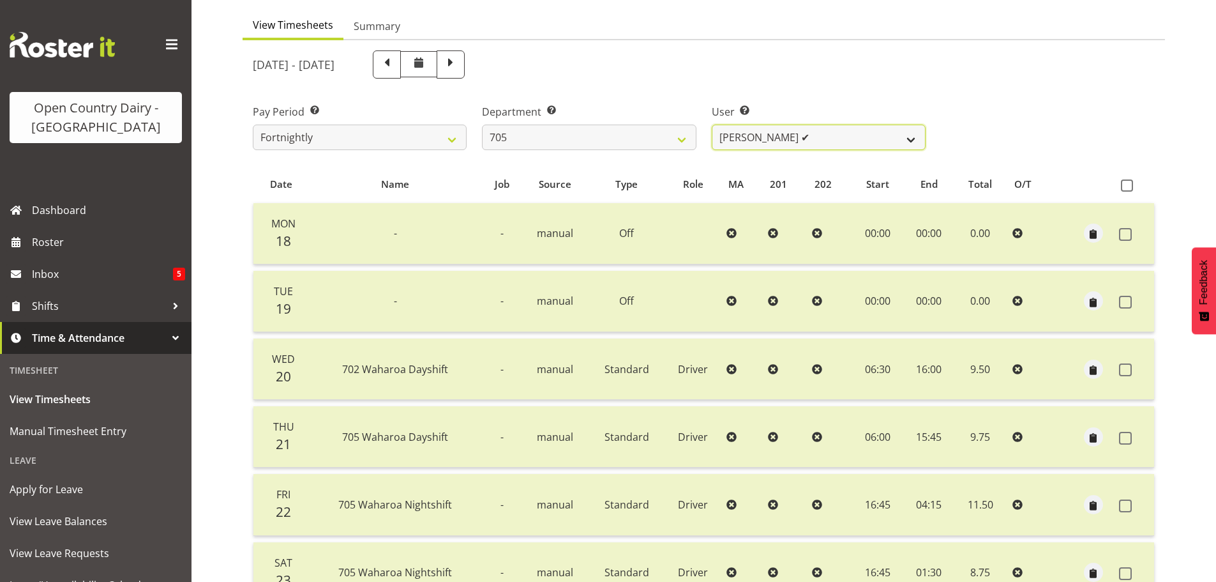
click at [823, 139] on select "[PERSON_NAME] ✔ [PERSON_NAME] ✔ [PERSON_NAME] ✔" at bounding box center [819, 138] width 214 height 26
select select "11696"
click at [712, 125] on select "[PERSON_NAME] ✔ [PERSON_NAME] ✔ [PERSON_NAME] ✔" at bounding box center [819, 138] width 214 height 26
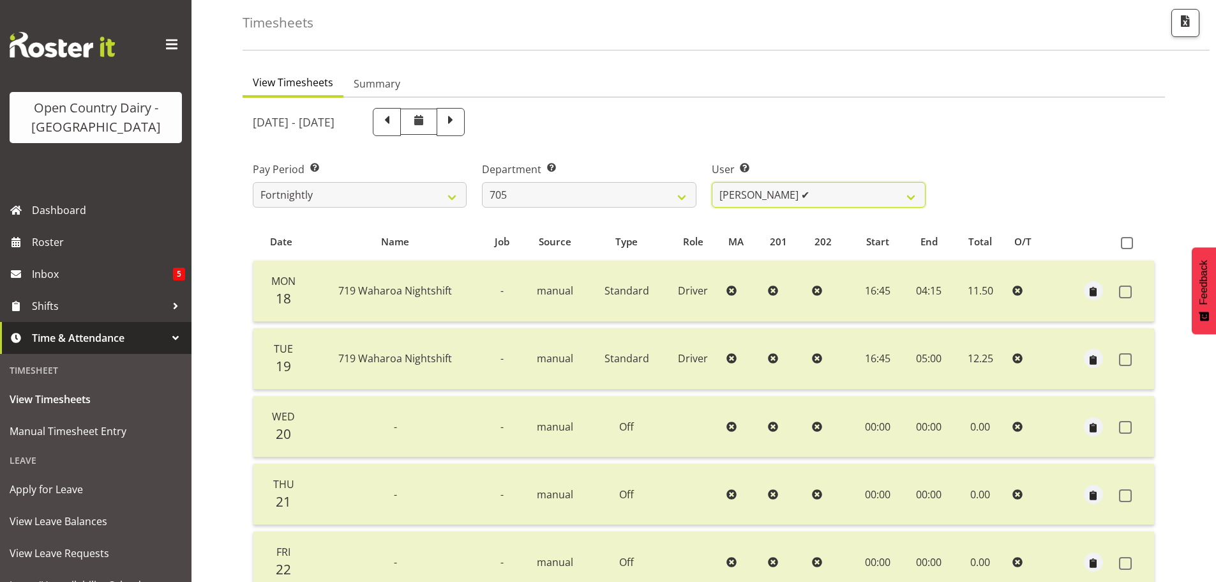
scroll to position [51, 0]
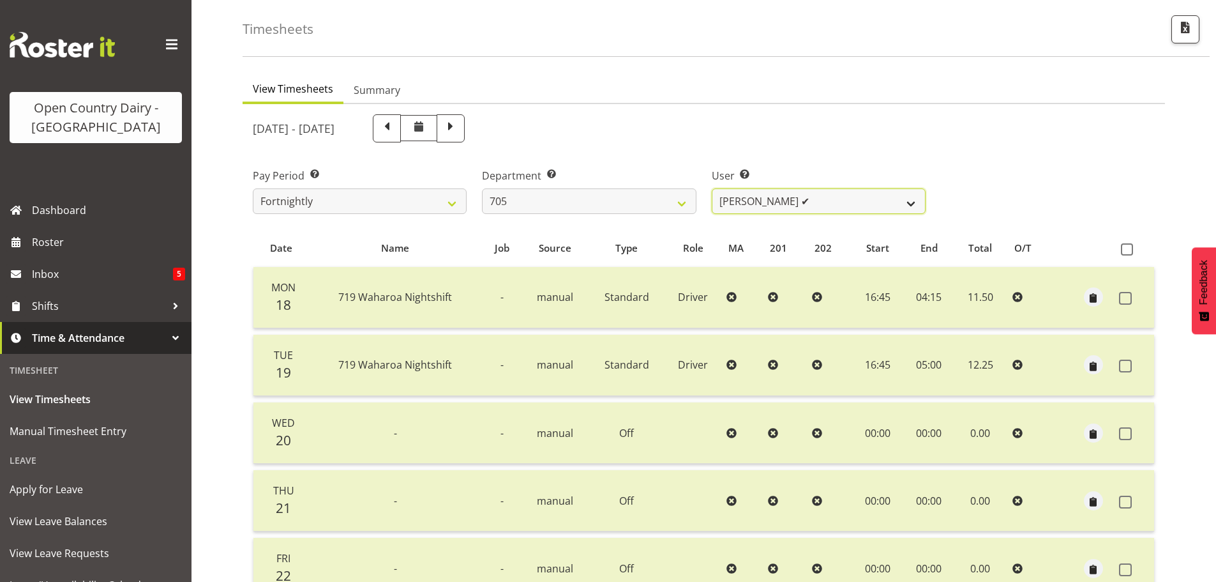
click at [794, 204] on select "[PERSON_NAME] ✔ [PERSON_NAME] ✔ [PERSON_NAME] ✔" at bounding box center [819, 201] width 214 height 26
click at [655, 202] on select "701 702 703 704 705 706 707 708 709 710 711 712 713 714 715 716 717 718 719 720" at bounding box center [589, 201] width 214 height 26
select select "721"
click at [482, 188] on select "701 702 703 704 705 706 707 708 709 710 711 712 713 714 715 716 717 718 719 720" at bounding box center [589, 201] width 214 height 26
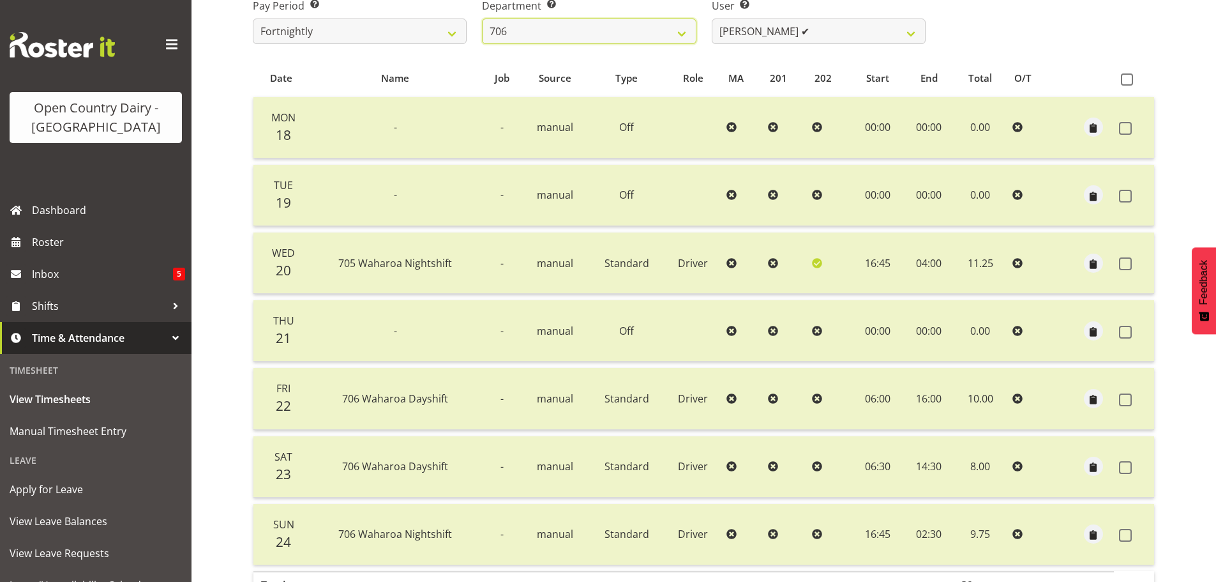
scroll to position [179, 0]
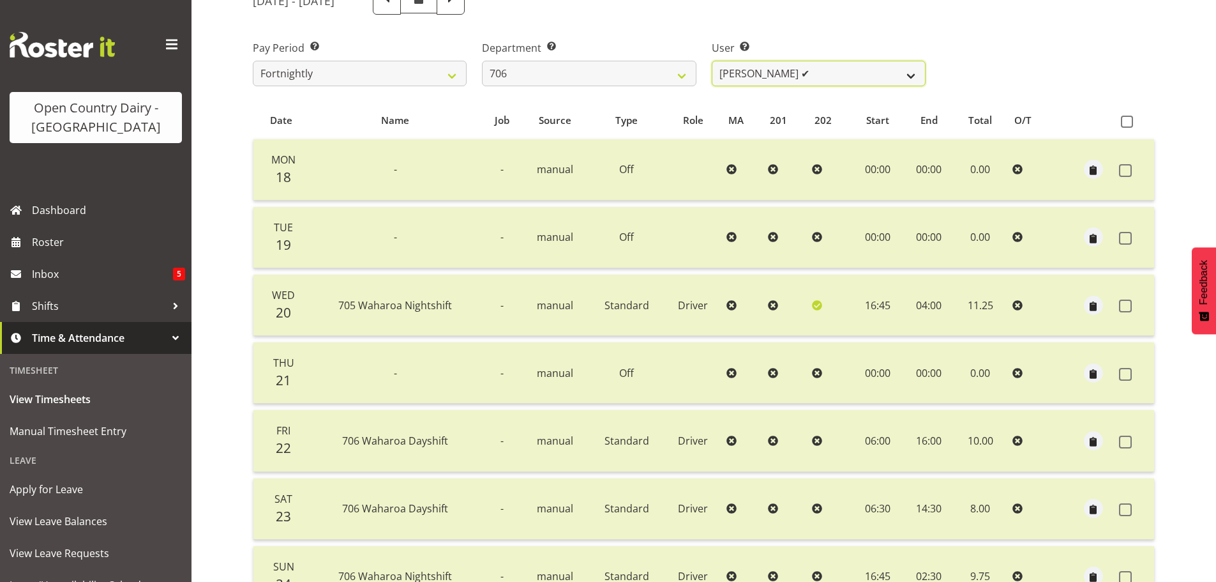
click at [814, 75] on select "Andrew Kearns ✔ Len Symons ✔ Mark Ansley ✔ Paul Griffin ✔" at bounding box center [819, 74] width 214 height 26
click at [712, 61] on select "Andrew Kearns ✔ Len Symons ✔ Mark Ansley ✔ Paul Griffin ✔" at bounding box center [819, 74] width 214 height 26
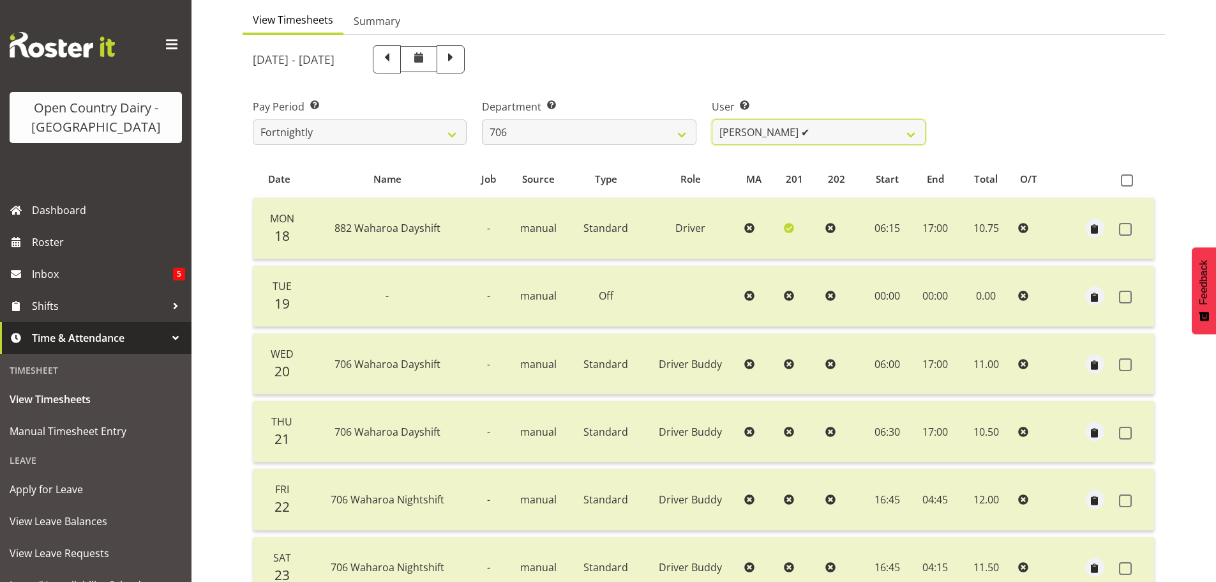
scroll to position [115, 0]
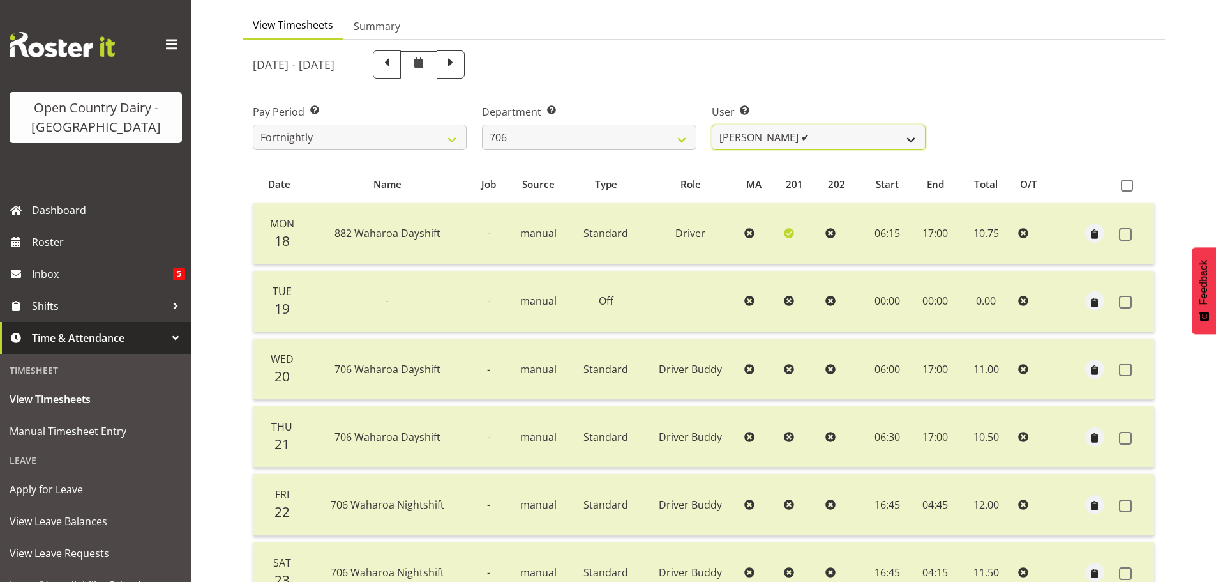
click at [824, 141] on select "Andrew Kearns ✔ Len Symons ✔ Mark Ansley ✔ Paul Griffin ✔" at bounding box center [819, 138] width 214 height 26
click at [712, 125] on select "Andrew Kearns ✔ Len Symons ✔ Mark Ansley ✔ Paul Griffin ✔" at bounding box center [819, 138] width 214 height 26
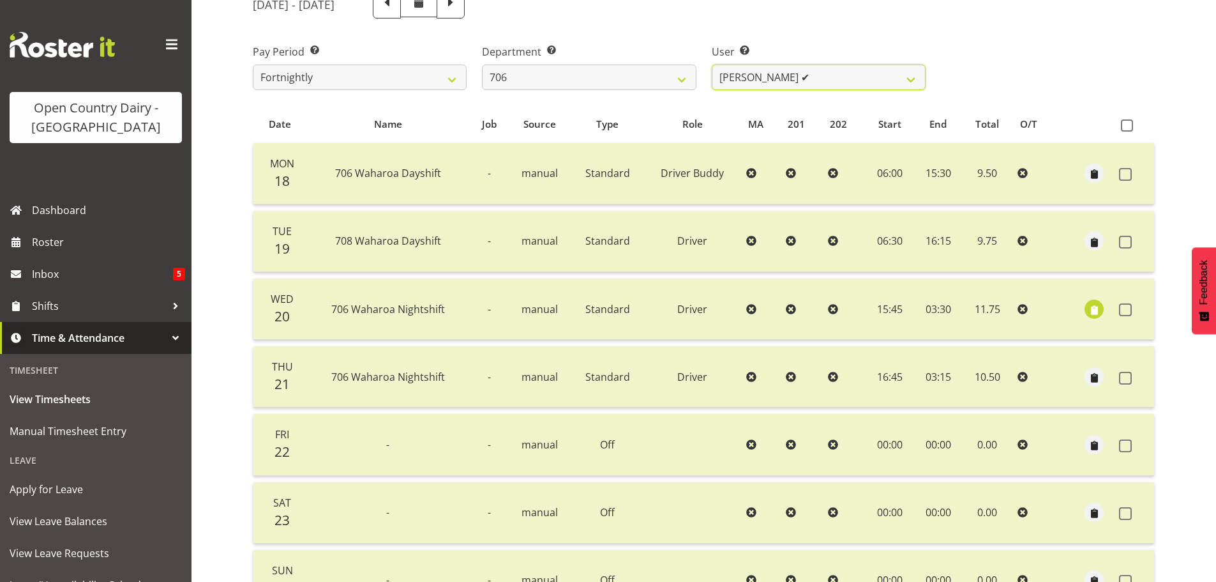
scroll to position [179, 0]
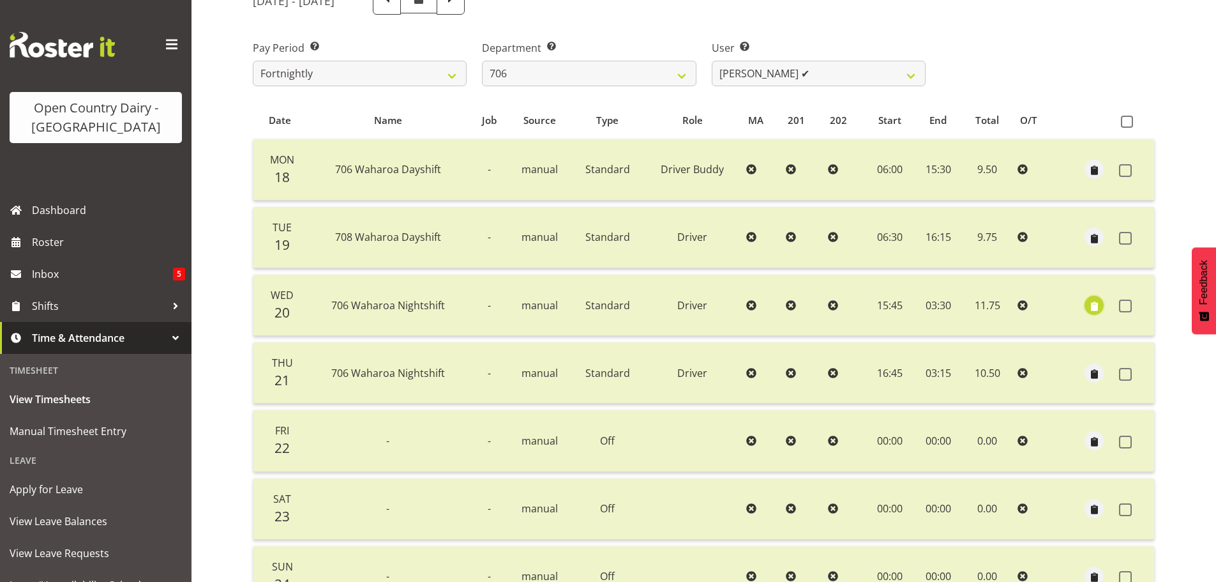
click at [1102, 307] on span "button" at bounding box center [1094, 306] width 15 height 15
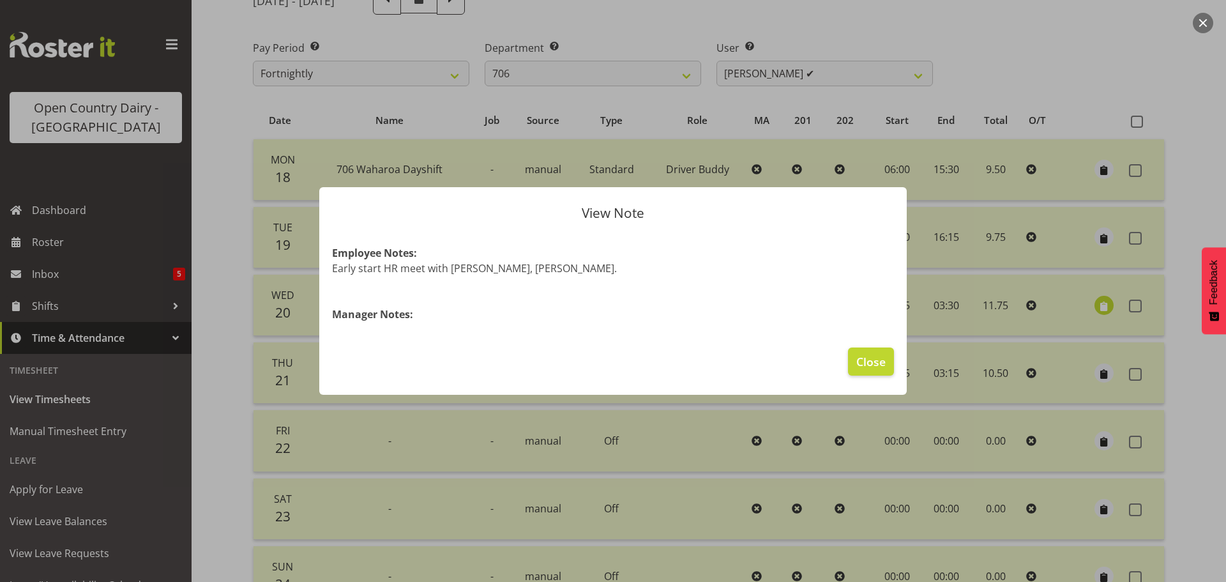
click at [1102, 307] on div at bounding box center [613, 291] width 1226 height 582
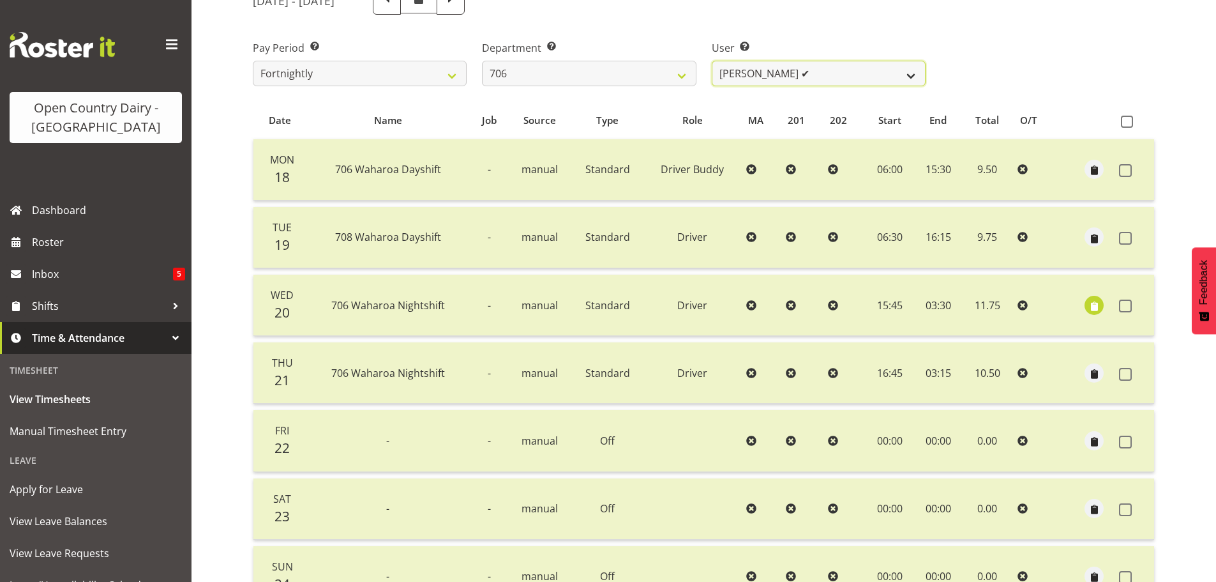
click at [819, 75] on select "Andrew Kearns ✔ Len Symons ✔ Mark Ansley ✔ Paul Griffin ✔" at bounding box center [819, 74] width 214 height 26
select select "11079"
click at [712, 61] on select "Andrew Kearns ✔ Len Symons ✔ Mark Ansley ✔ Paul Griffin ✔" at bounding box center [819, 74] width 214 height 26
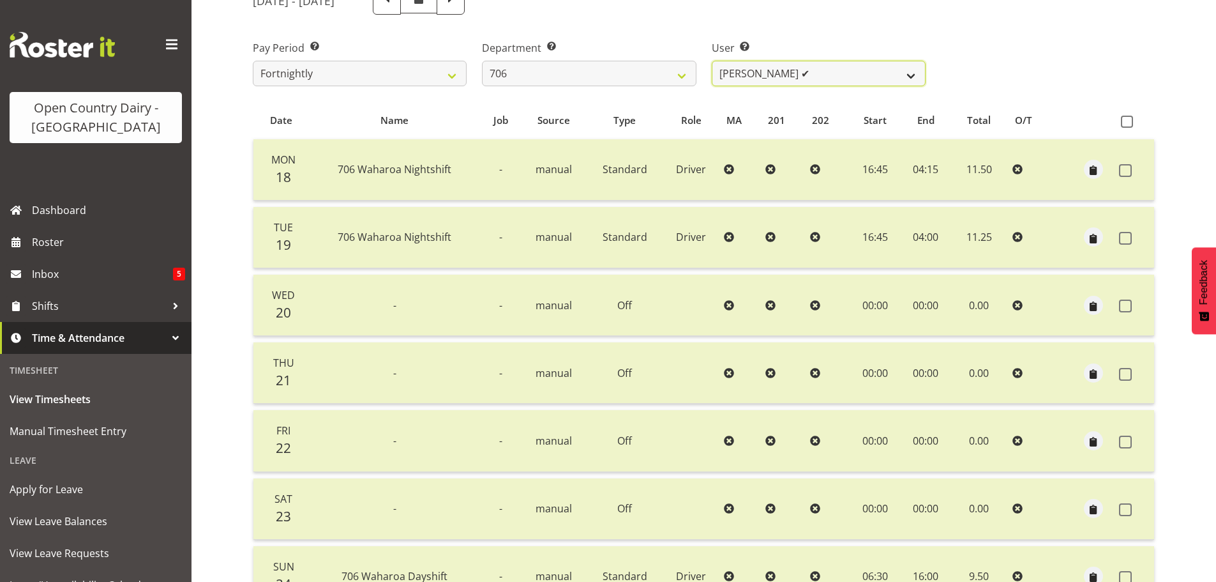
click at [831, 72] on select "Andrew Kearns ✔ Len Symons ✔ Mark Ansley ✔ Paul Griffin ✔" at bounding box center [819, 74] width 214 height 26
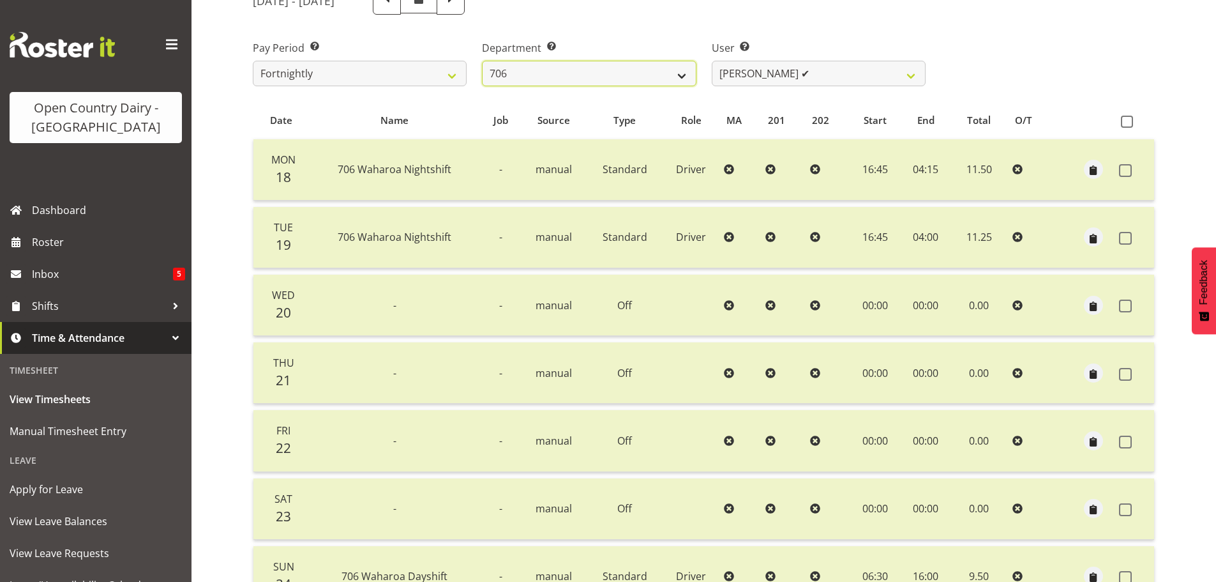
click at [664, 72] on select "701 702 703 704 705 706 707 708 709 710 711 712 713 714 715 716 717 718 719 720" at bounding box center [589, 74] width 214 height 26
select select "811"
click at [482, 61] on select "701 702 703 704 705 706 707 708 709 710 711 712 713 714 715 716 717 718 719 720" at bounding box center [589, 74] width 214 height 26
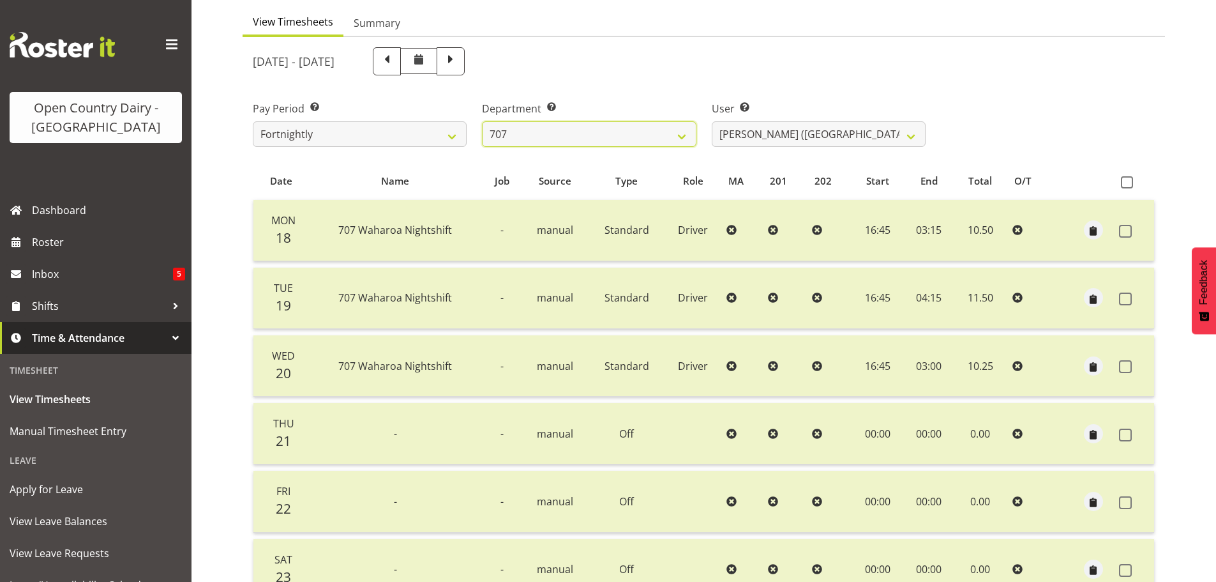
scroll to position [115, 0]
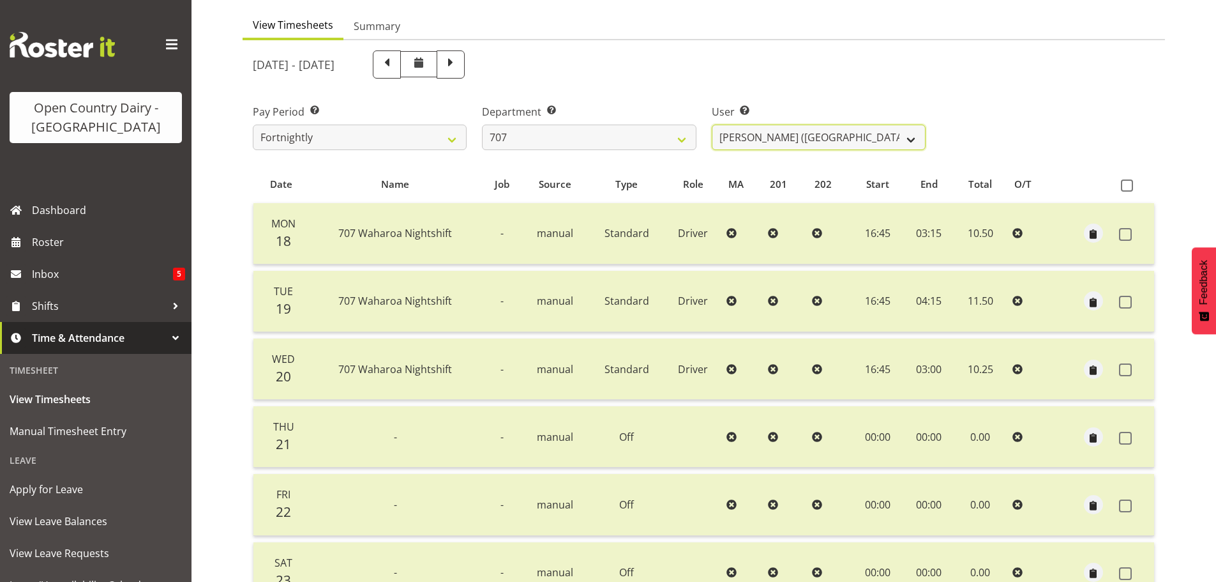
click at [843, 148] on select "Alan (TK) Bedford ✔ Mike Madden ✔" at bounding box center [819, 138] width 214 height 26
select select "8199"
click at [712, 125] on select "Alan (TK) Bedford ✔ Mike Madden ✔" at bounding box center [819, 138] width 214 height 26
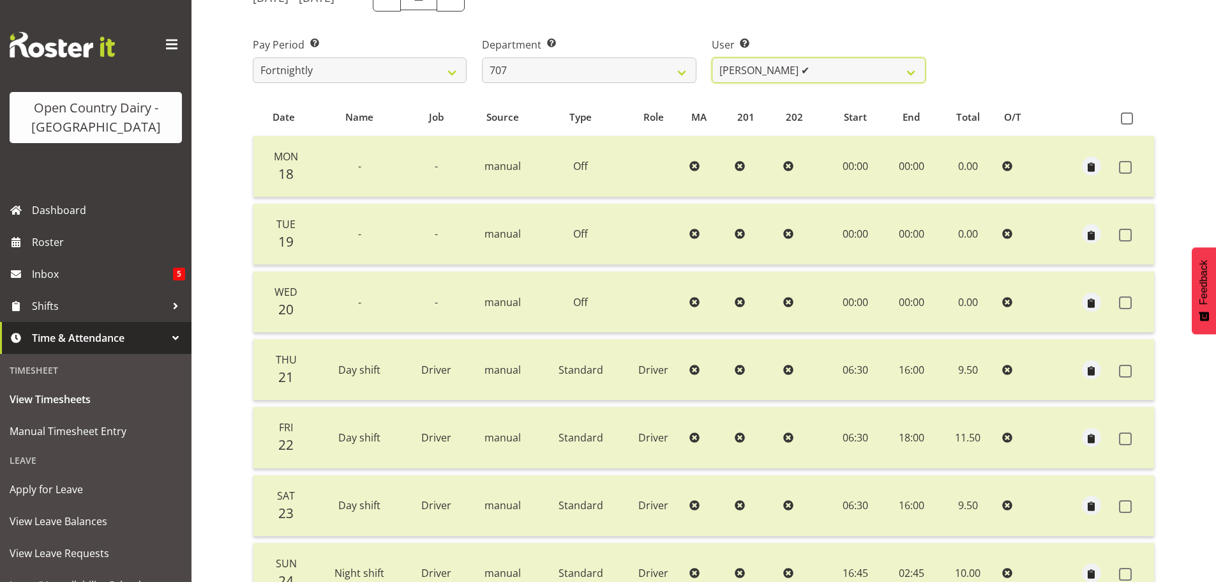
scroll to position [179, 0]
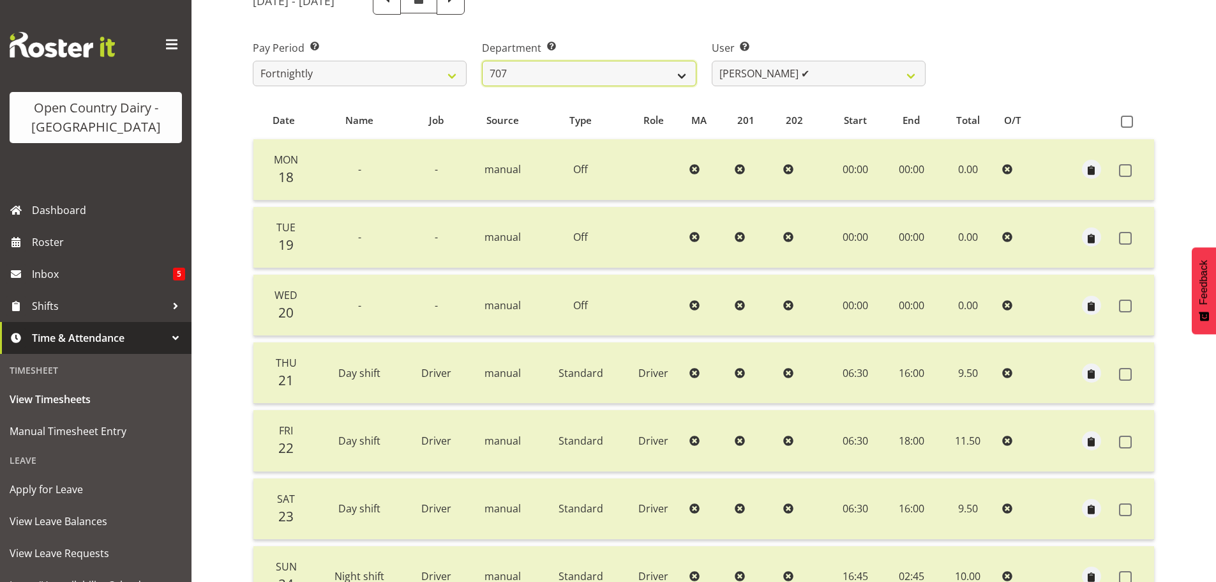
click at [667, 73] on select "701 702 703 704 705 706 707 708 709 710 711 712 713 714 715 716 717 718 719 720" at bounding box center [589, 74] width 214 height 26
select select "762"
click at [482, 61] on select "701 702 703 704 705 706 707 708 709 710 711 712 713 714 715 716 717 718 719 720" at bounding box center [589, 74] width 214 height 26
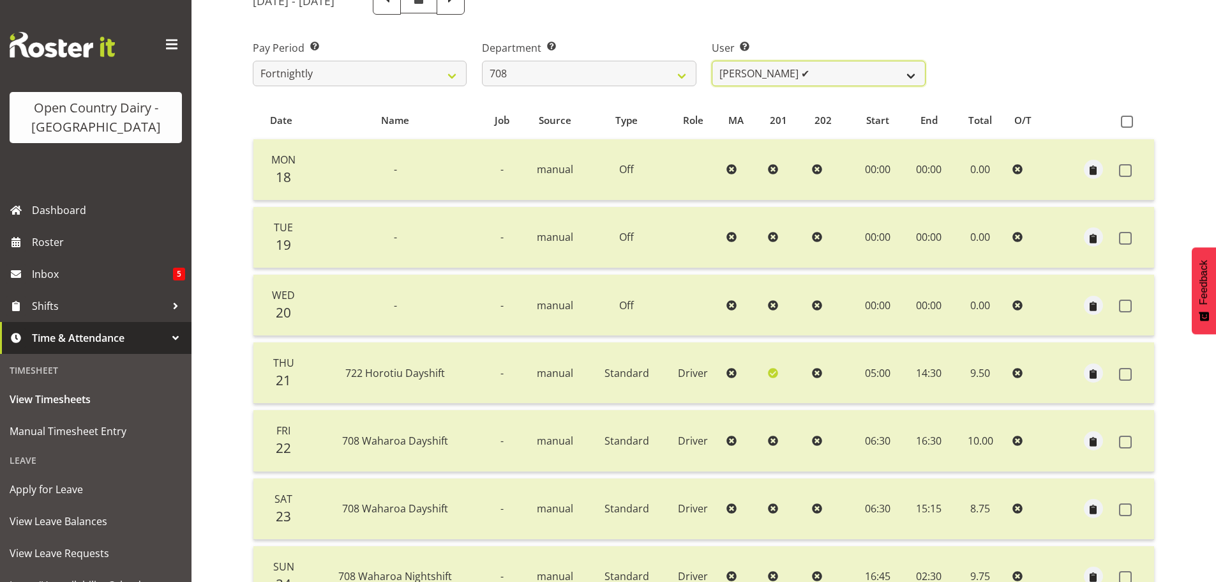
click at [813, 76] on select "David Foote ✔ Mark Himiona ✔" at bounding box center [819, 74] width 214 height 26
select select "11697"
click at [712, 61] on select "David Foote ✔ Mark Himiona ✔" at bounding box center [819, 74] width 214 height 26
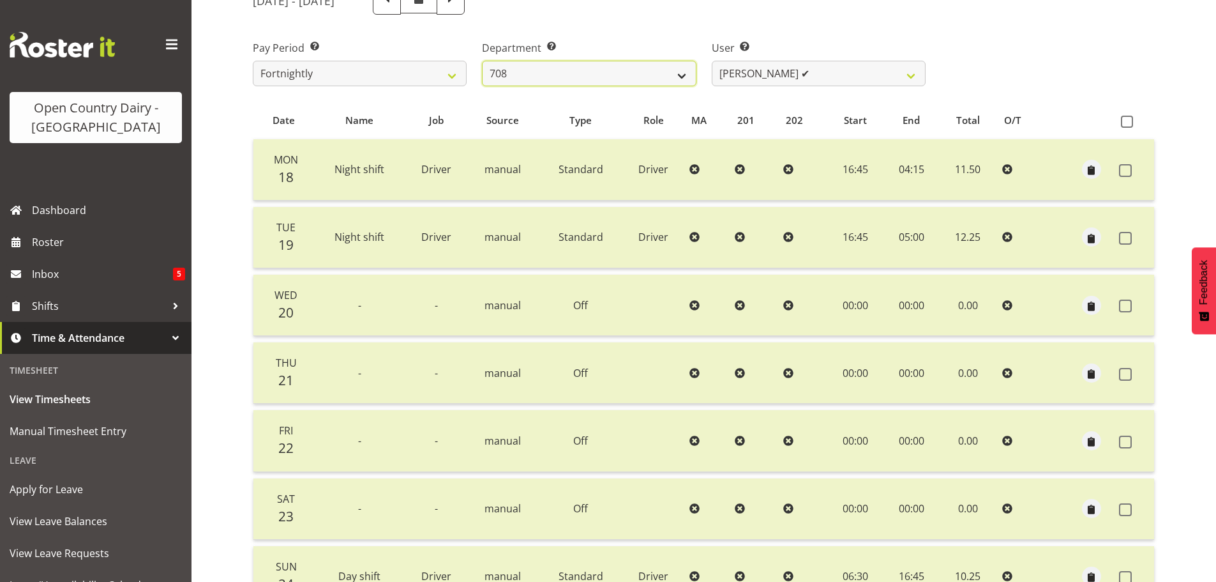
click at [663, 73] on select "701 702 703 704 705 706 707 708 709 710 711 712 713 714 715 716 717 718 719 720" at bounding box center [589, 74] width 214 height 26
select select "735"
click at [482, 61] on select "701 702 703 704 705 706 707 708 709 710 711 712 713 714 715 716 717 718 719 720" at bounding box center [589, 74] width 214 height 26
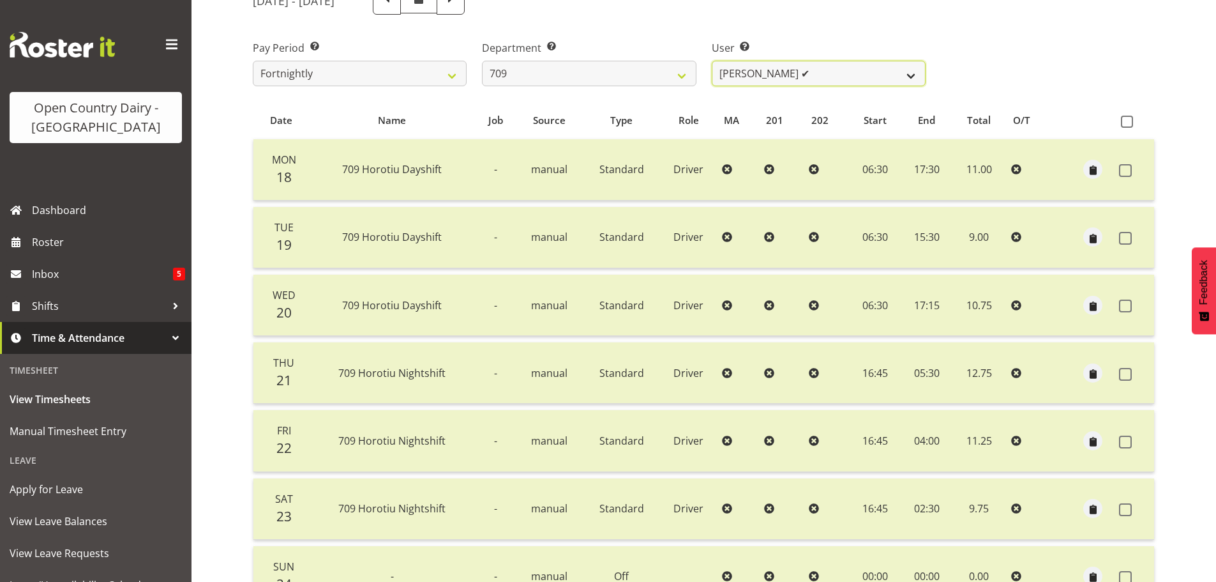
click at [811, 73] on select "Alex Barclay ✔ Craig Knudsen ✔ Jaswant Singh ✔ Ross Cook ✔" at bounding box center [819, 74] width 214 height 26
click at [712, 61] on select "Alex Barclay ✔ Craig Knudsen ✔ Jaswant Singh ✔ Ross Cook ✔" at bounding box center [819, 74] width 214 height 26
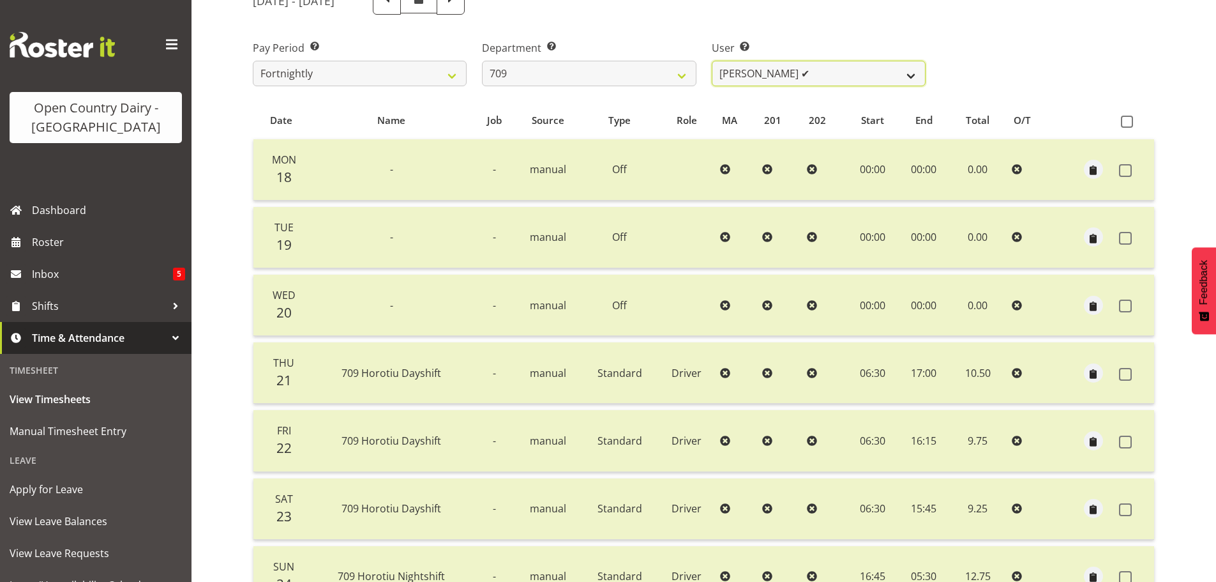
click at [832, 75] on select "Alex Barclay ✔ Craig Knudsen ✔ Jaswant Singh ✔ Ross Cook ✔" at bounding box center [819, 74] width 214 height 26
click at [712, 61] on select "Alex Barclay ✔ Craig Knudsen ✔ Jaswant Singh ✔ Ross Cook ✔" at bounding box center [819, 74] width 214 height 26
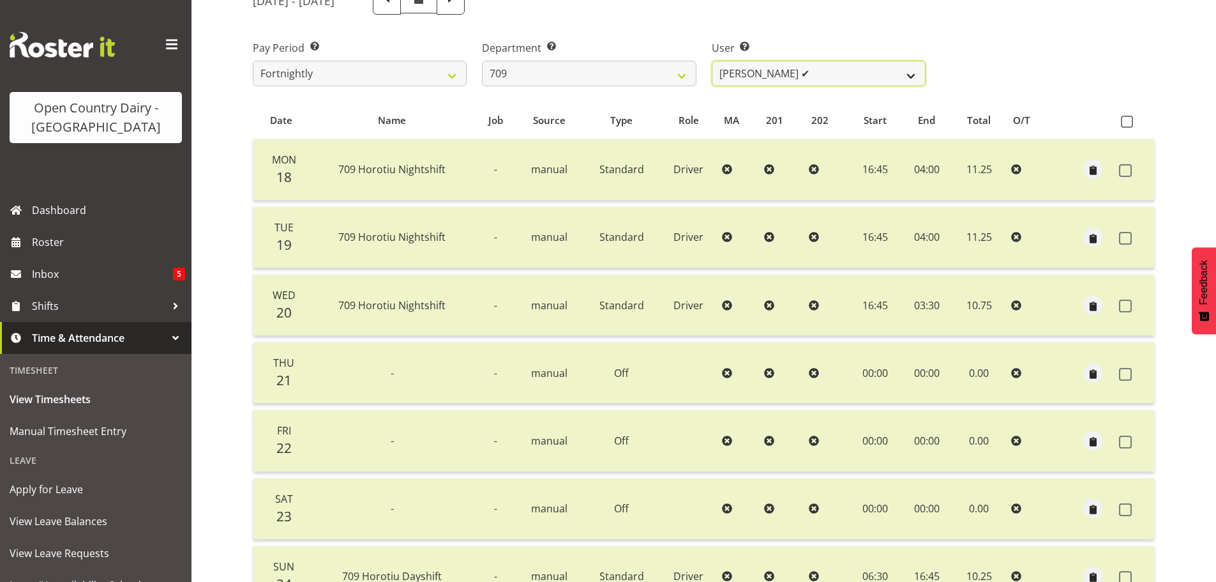
click at [822, 74] on select "Alex Barclay ✔ Craig Knudsen ✔ Jaswant Singh ✔ Ross Cook ✔" at bounding box center [819, 74] width 214 height 26
select select "9890"
click at [712, 61] on select "Alex Barclay ✔ Craig Knudsen ✔ Jaswant Singh ✔ Ross Cook ✔" at bounding box center [819, 74] width 214 height 26
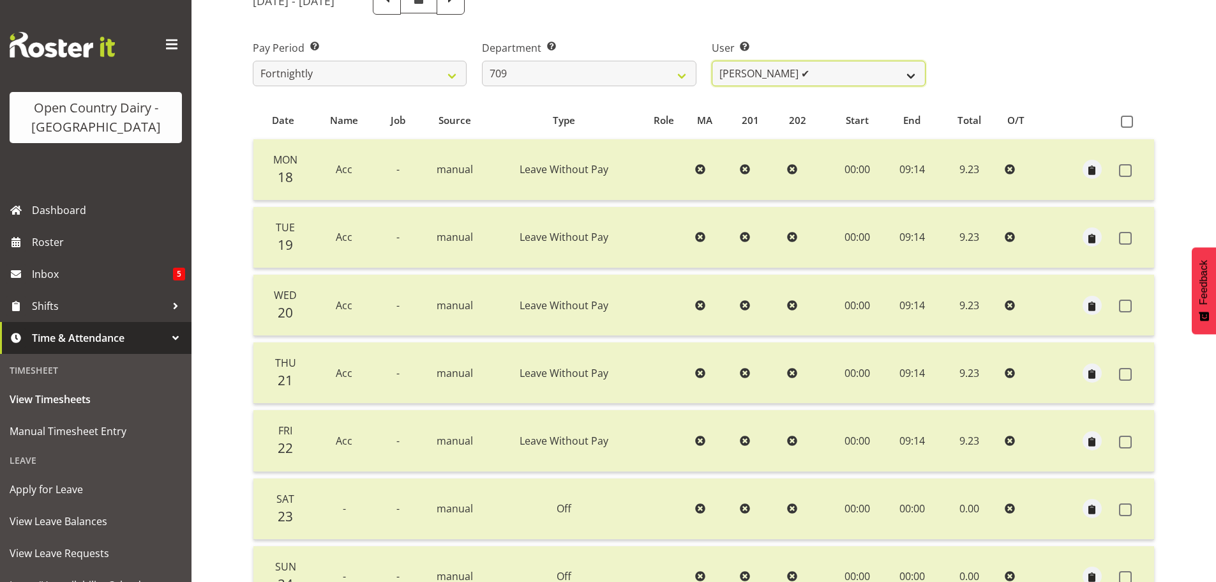
click at [810, 79] on select "Alex Barclay ✔ Craig Knudsen ✔ Jaswant Singh ✔ Ross Cook ✔" at bounding box center [819, 74] width 214 height 26
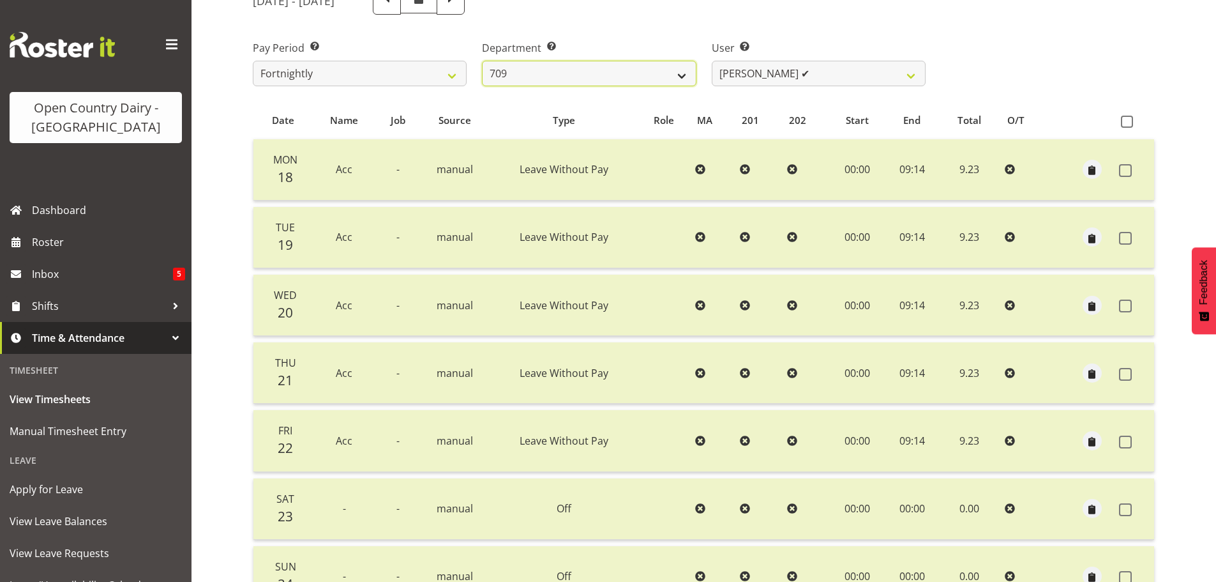
click at [637, 72] on select "701 702 703 704 705 706 707 708 709 710 711 712 713 714 715 716 717 718 719 720" at bounding box center [589, 74] width 214 height 26
select select "875"
click at [482, 61] on select "701 702 703 704 705 706 707 708 709 710 711 712 713 714 715 716 717 718 719 720" at bounding box center [589, 74] width 214 height 26
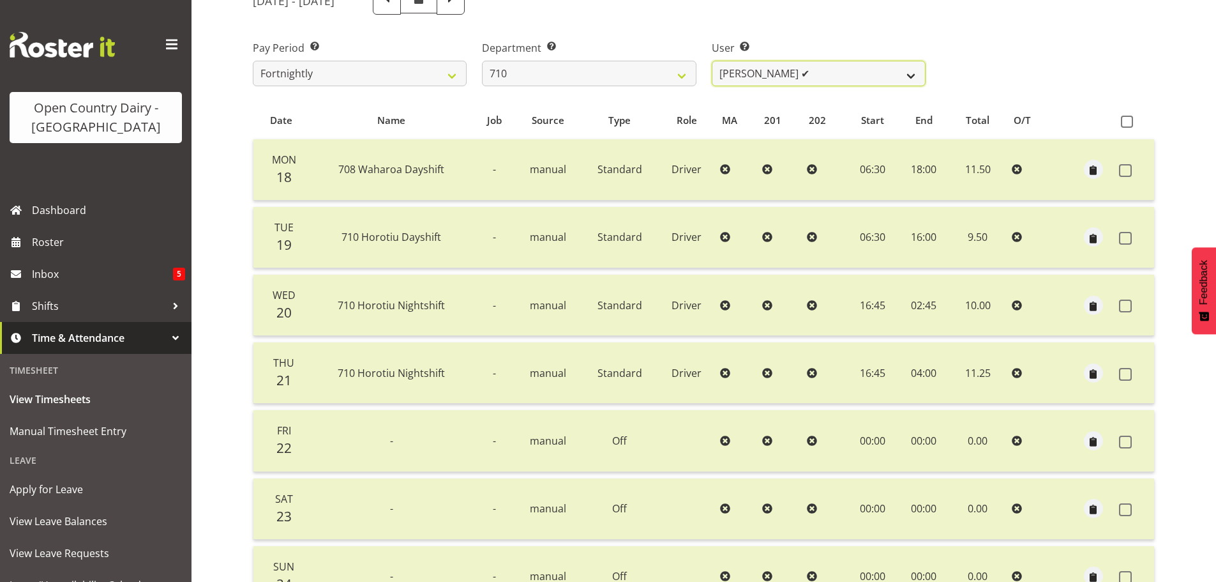
click at [842, 70] on select "Dean Chapman ✔ George Megchelse ✔ Kris Gambhir ✔ Richie Epere ✔" at bounding box center [819, 74] width 214 height 26
click at [712, 61] on select "Dean Chapman ✔ George Megchelse ✔ Kris Gambhir ✔ Richie Epere ✔" at bounding box center [819, 74] width 214 height 26
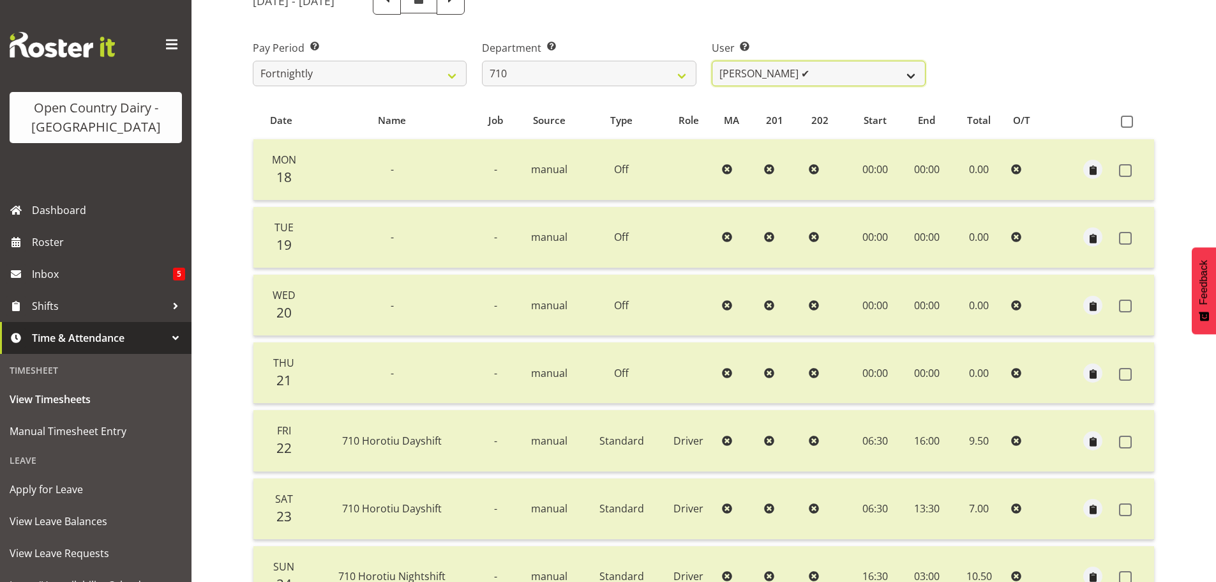
click at [839, 75] on select "Dean Chapman ✔ George Megchelse ✔ Kris Gambhir ✔ Richie Epere ✔" at bounding box center [819, 74] width 214 height 26
click at [712, 61] on select "Dean Chapman ✔ George Megchelse ✔ Kris Gambhir ✔ Richie Epere ✔" at bounding box center [819, 74] width 214 height 26
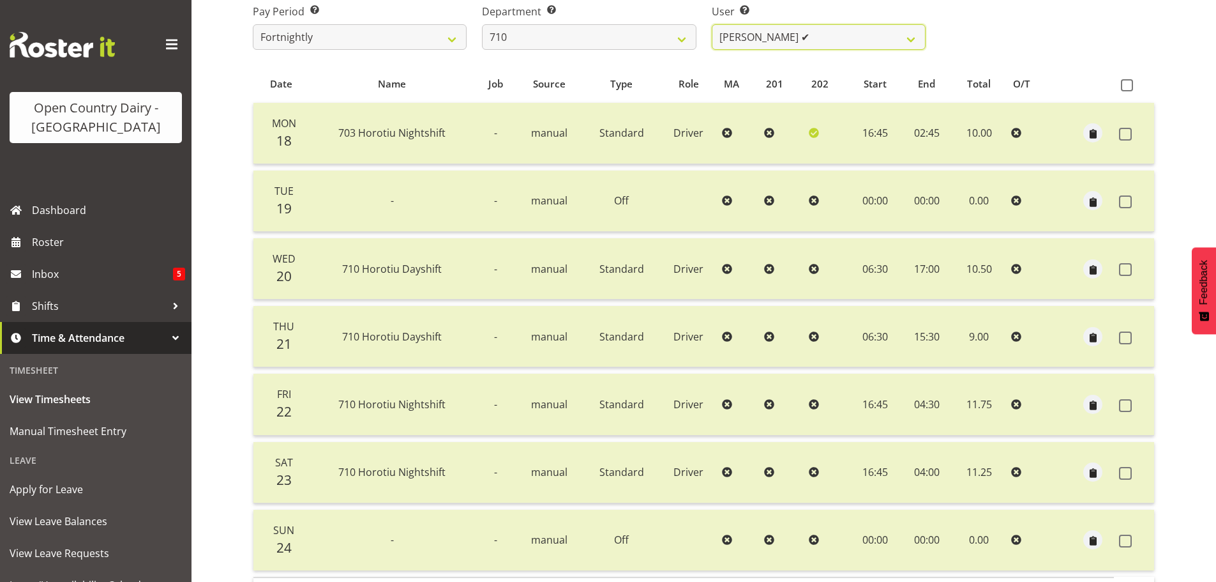
scroll to position [243, 0]
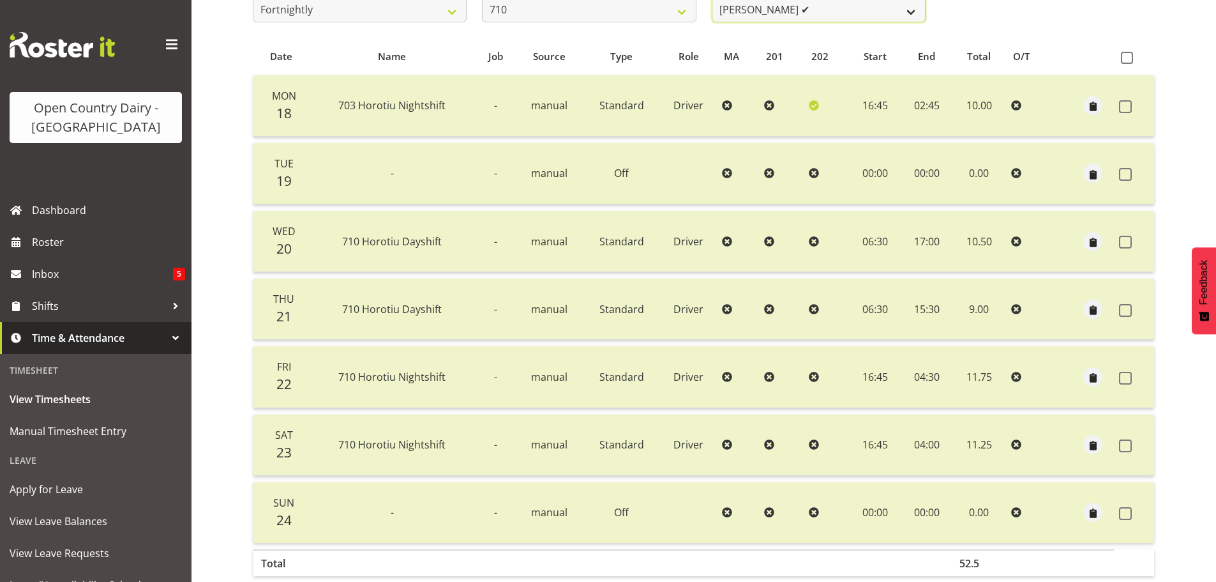
click at [821, 10] on select "Dean Chapman ✔ George Megchelse ✔ Kris Gambhir ✔ Richie Epere ✔" at bounding box center [819, 10] width 214 height 26
select select "8203"
click at [712, 0] on select "Dean Chapman ✔ George Megchelse ✔ Kris Gambhir ✔ Richie Epere ✔" at bounding box center [819, 10] width 214 height 26
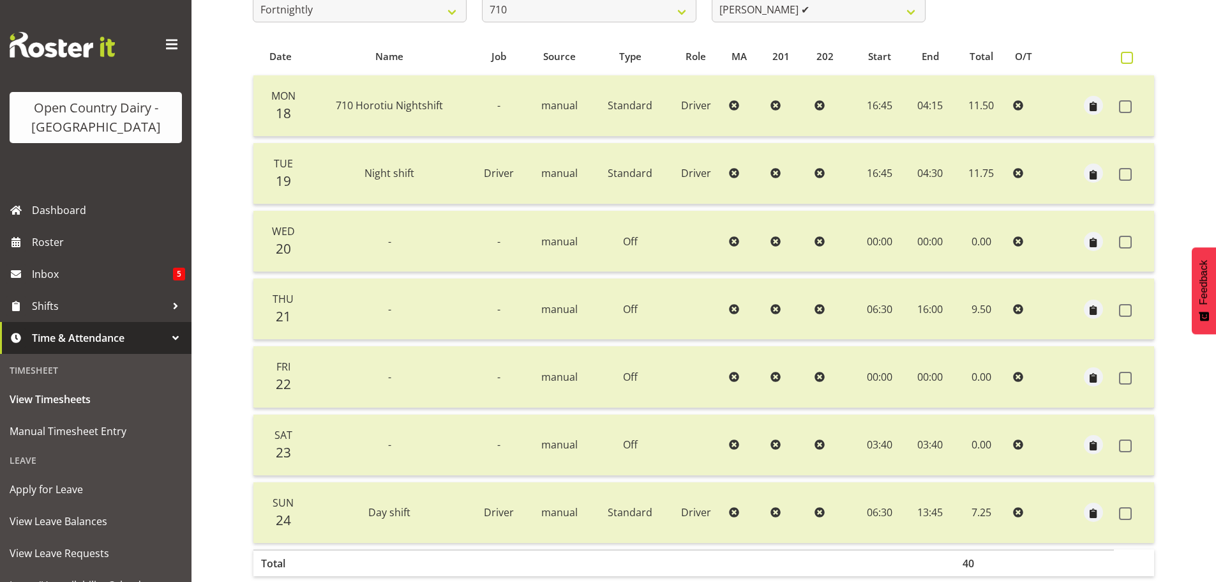
click at [1128, 56] on span at bounding box center [1127, 58] width 12 height 12
click at [1128, 56] on input "checkbox" at bounding box center [1125, 58] width 8 height 8
checkbox input "true"
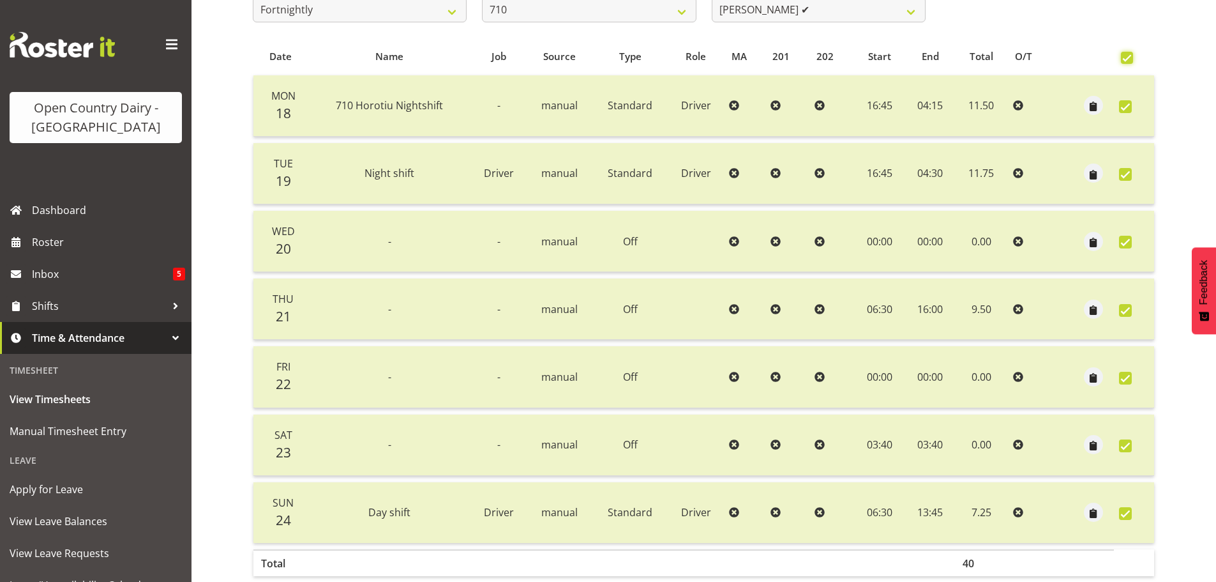
checkbox input "true"
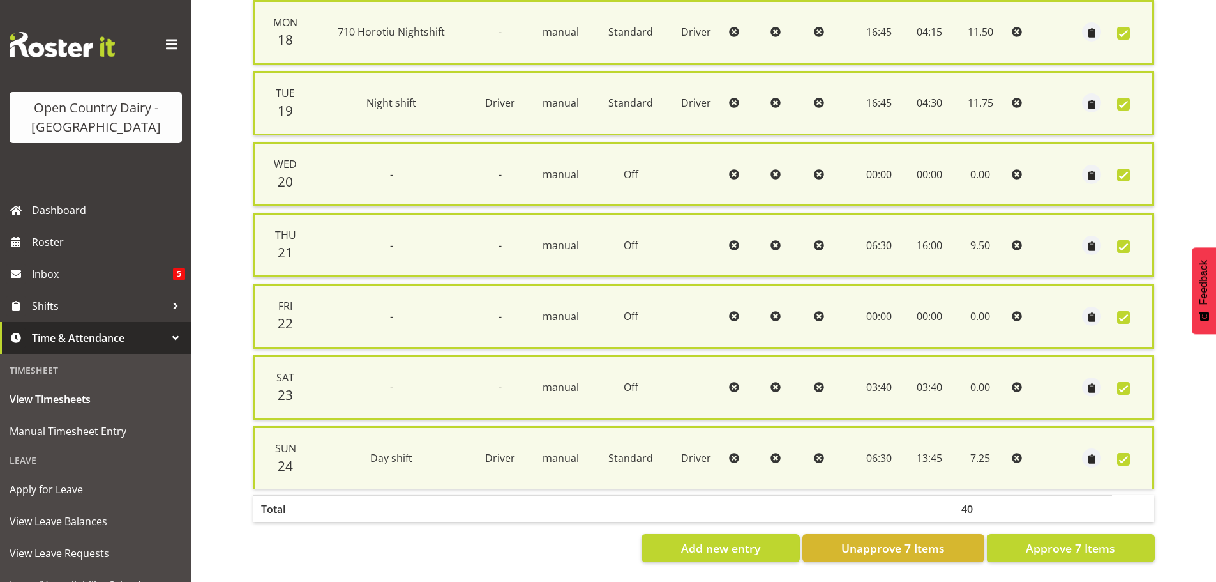
scroll to position [328, 0]
click at [891, 540] on span "Unapprove 7 Items" at bounding box center [893, 548] width 103 height 17
checkbox input "false"
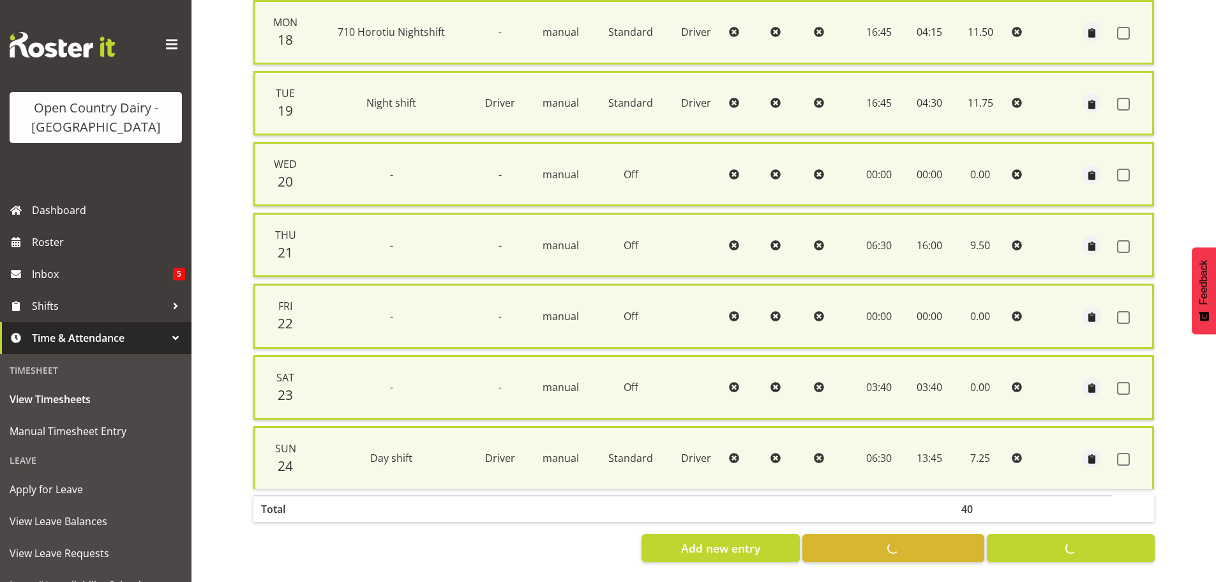
checkbox input "false"
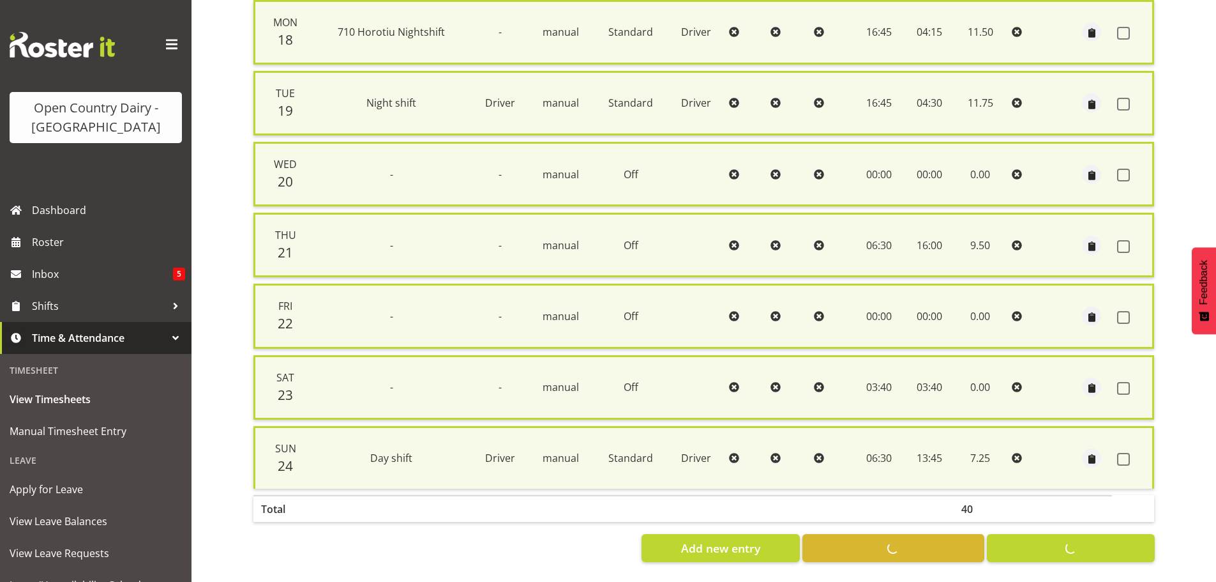
scroll to position [307, 0]
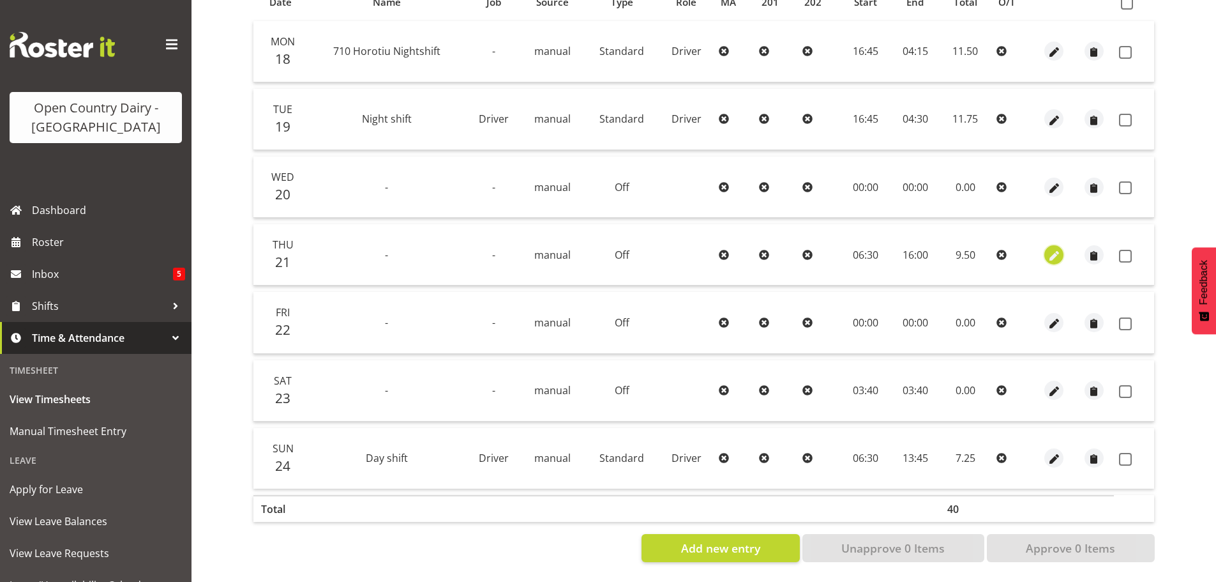
click at [1052, 248] on span "button" at bounding box center [1054, 255] width 15 height 15
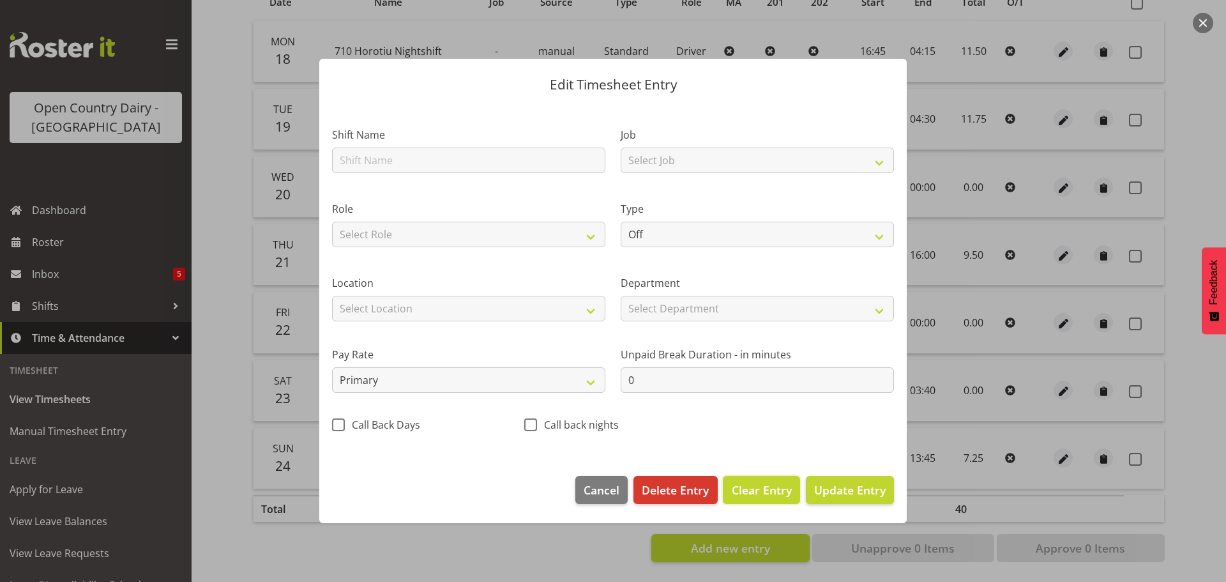
click at [766, 488] on span "Clear Entry" at bounding box center [762, 489] width 60 height 17
click at [852, 488] on span "Update Entry" at bounding box center [850, 489] width 72 height 15
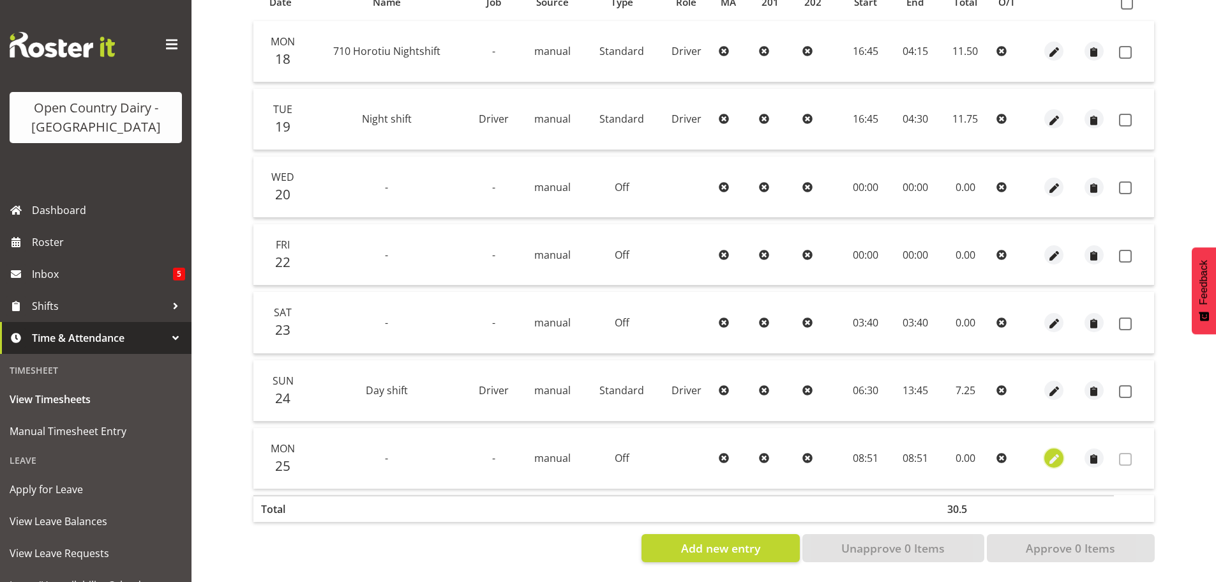
click at [1053, 452] on span "button" at bounding box center [1054, 459] width 15 height 15
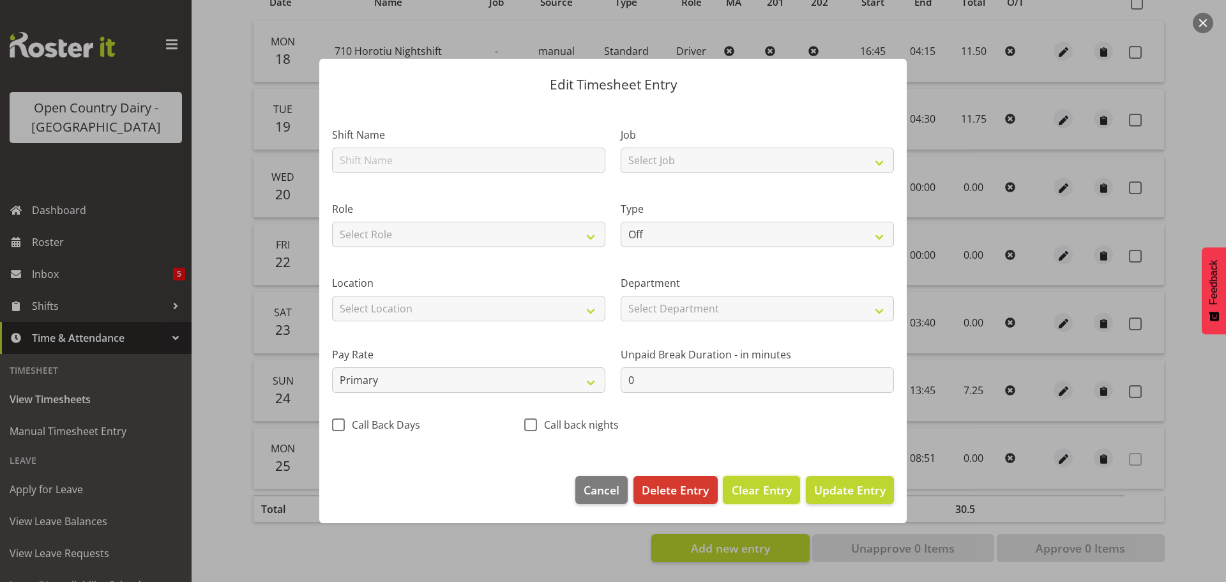
click at [768, 489] on span "Clear Entry" at bounding box center [762, 489] width 60 height 17
click at [672, 494] on span "Delete Entry" at bounding box center [675, 489] width 67 height 17
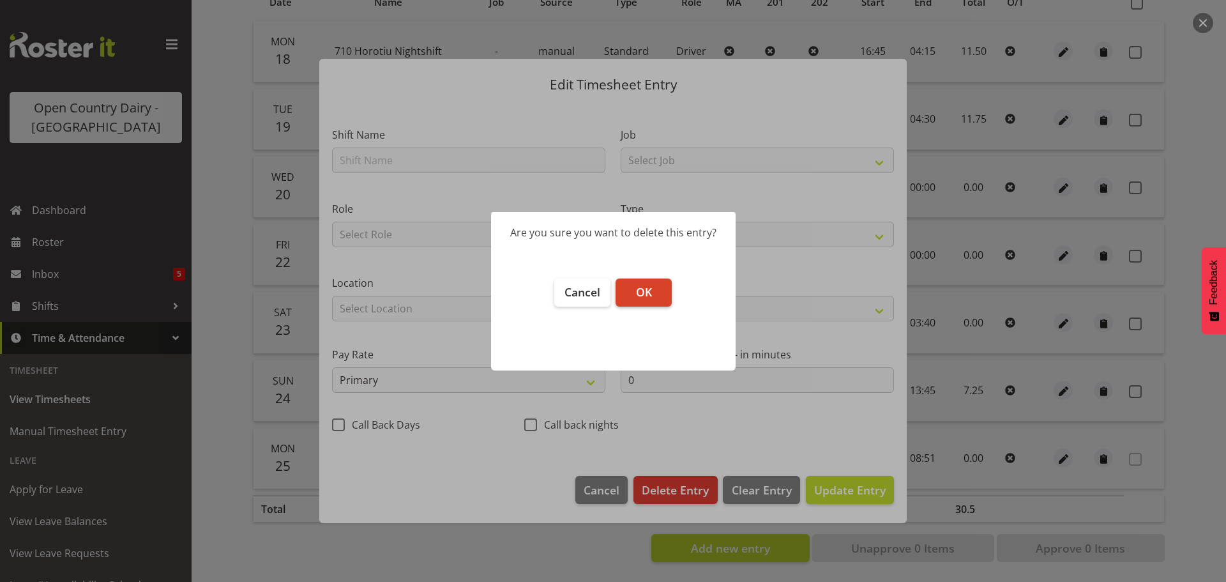
click at [642, 295] on span "OK" at bounding box center [644, 291] width 16 height 15
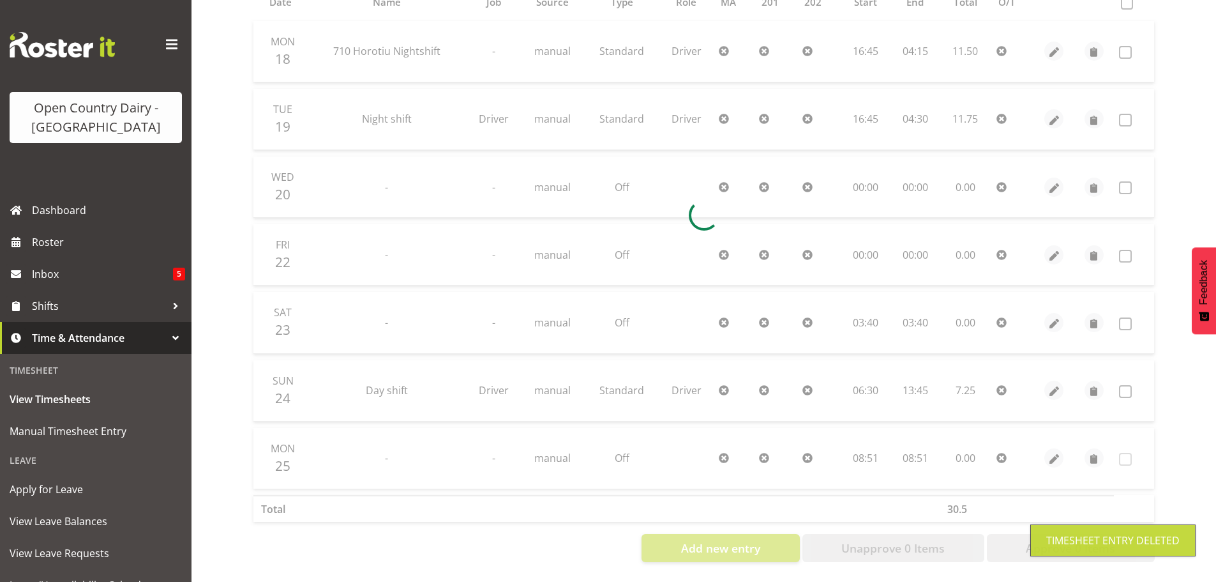
scroll to position [239, 0]
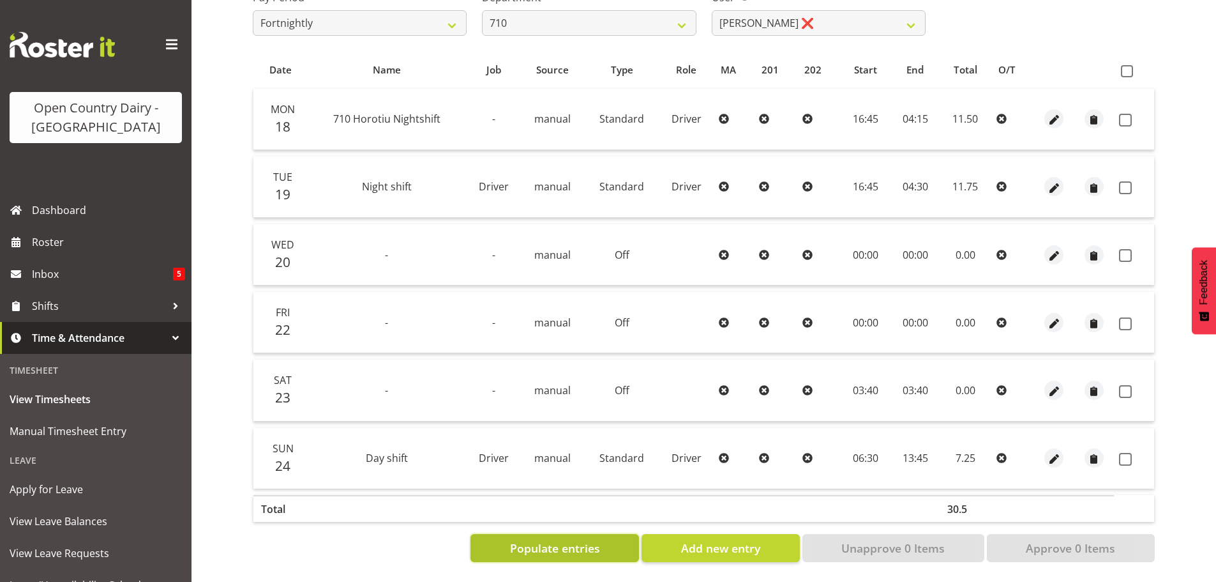
click at [590, 543] on span "Populate entries" at bounding box center [555, 548] width 90 height 17
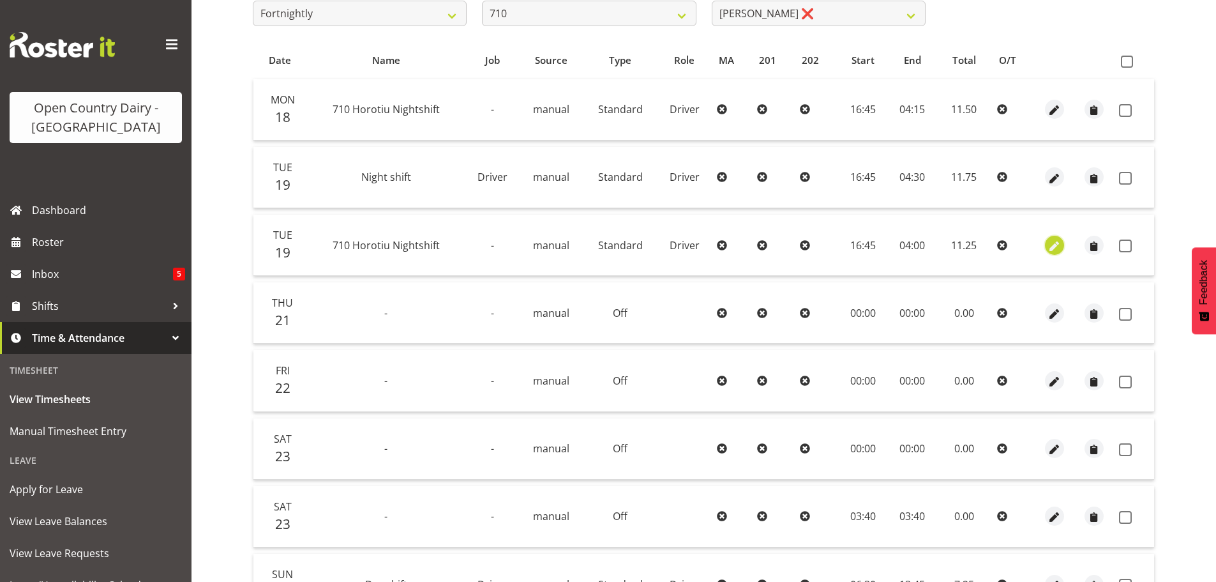
click at [1055, 245] on span "button" at bounding box center [1055, 246] width 15 height 15
select select "Standard"
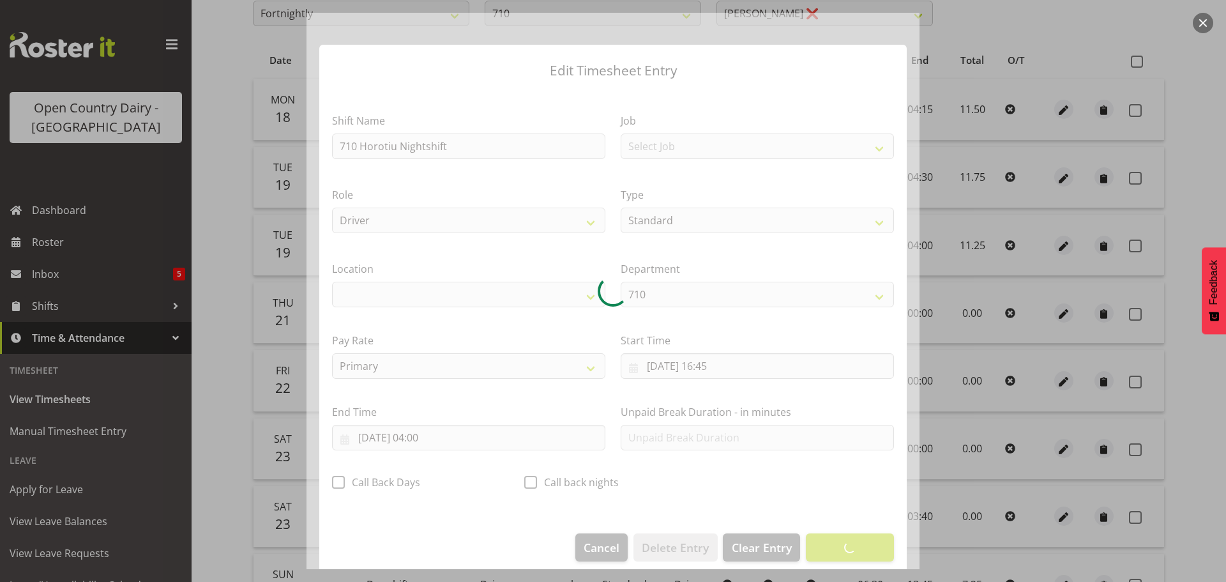
select select "1054"
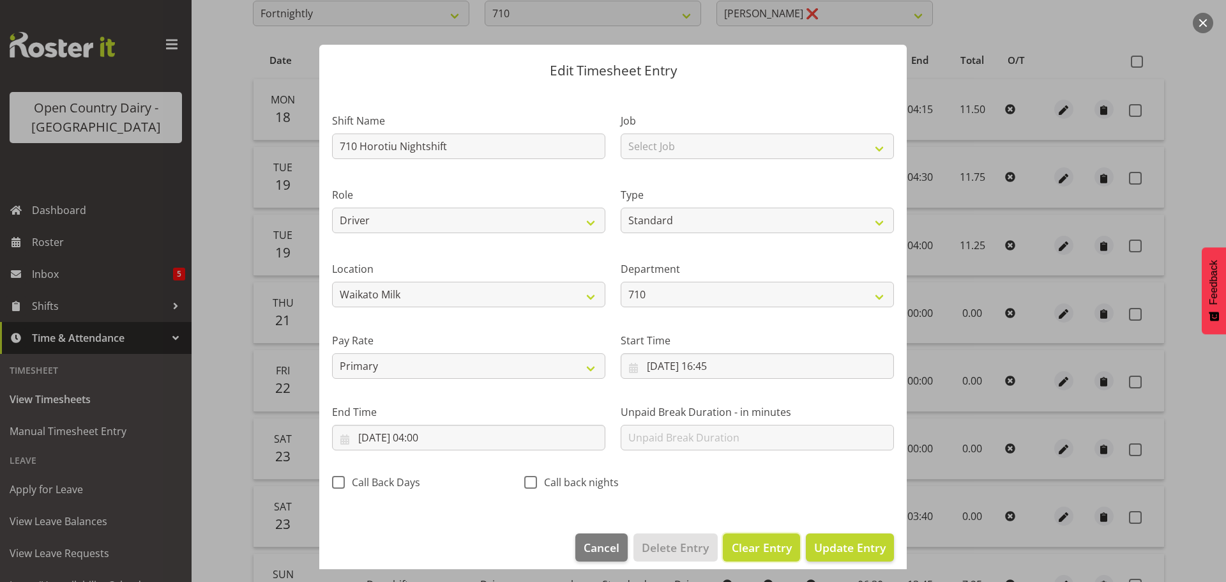
click at [759, 545] on span "Clear Entry" at bounding box center [762, 547] width 60 height 17
select select "Off"
type input "0"
select select
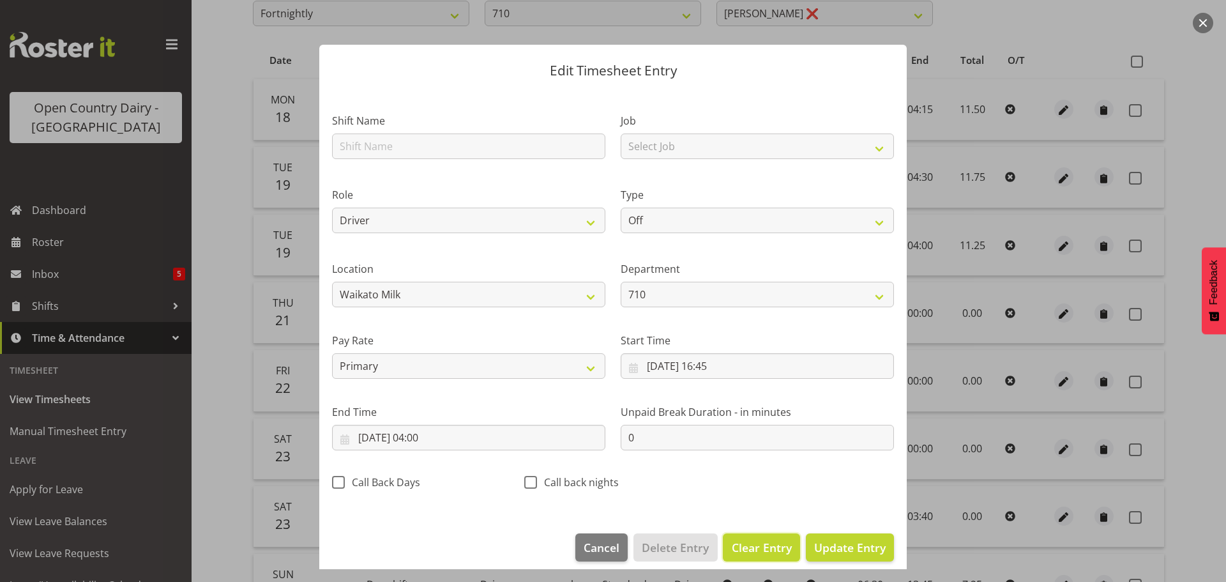
select select
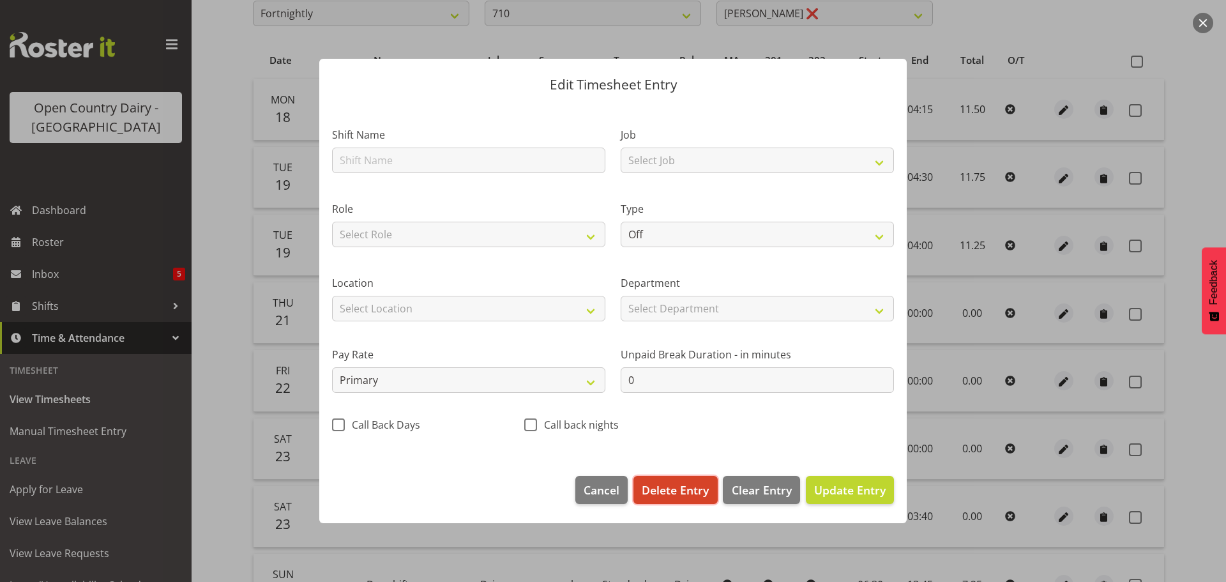
click at [679, 488] on span "Delete Entry" at bounding box center [675, 489] width 67 height 17
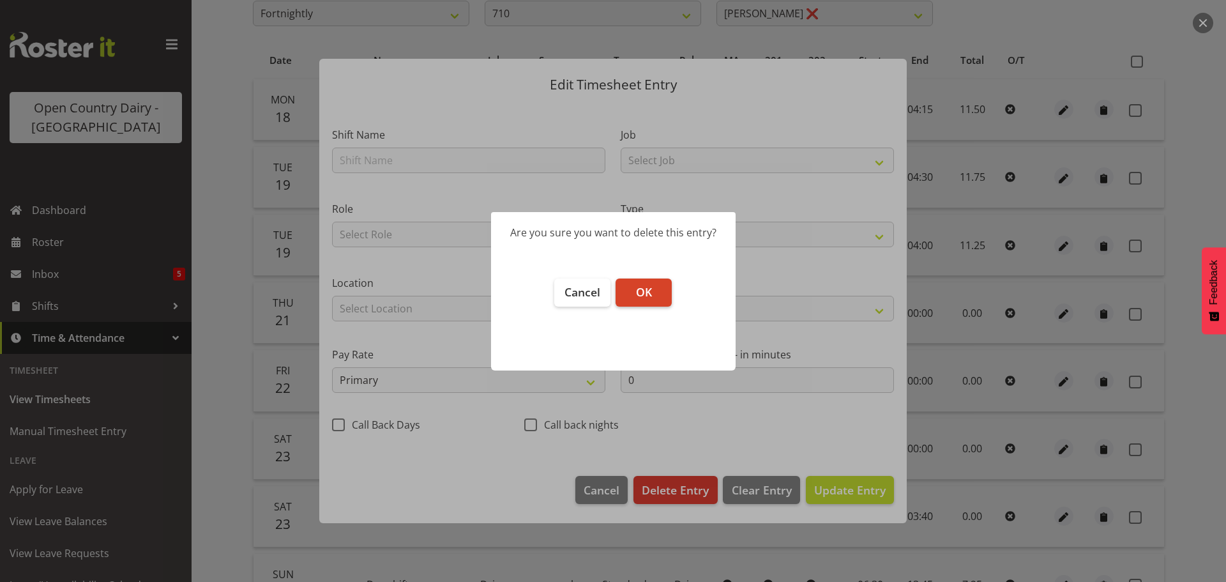
click at [649, 293] on span "OK" at bounding box center [644, 291] width 16 height 15
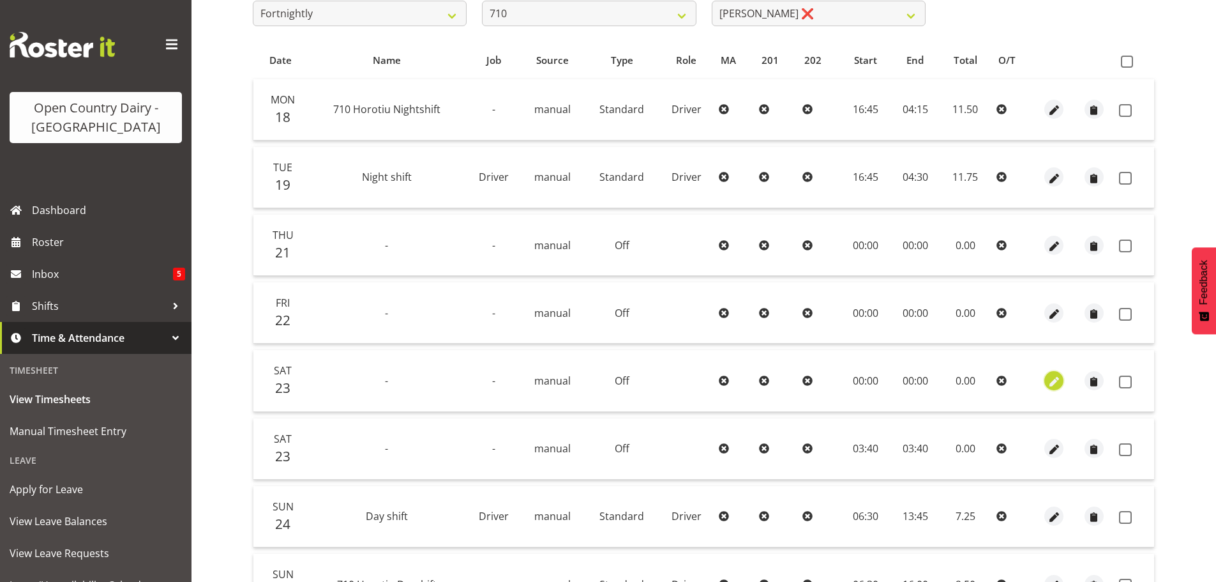
click at [1054, 382] on span "button" at bounding box center [1054, 381] width 15 height 15
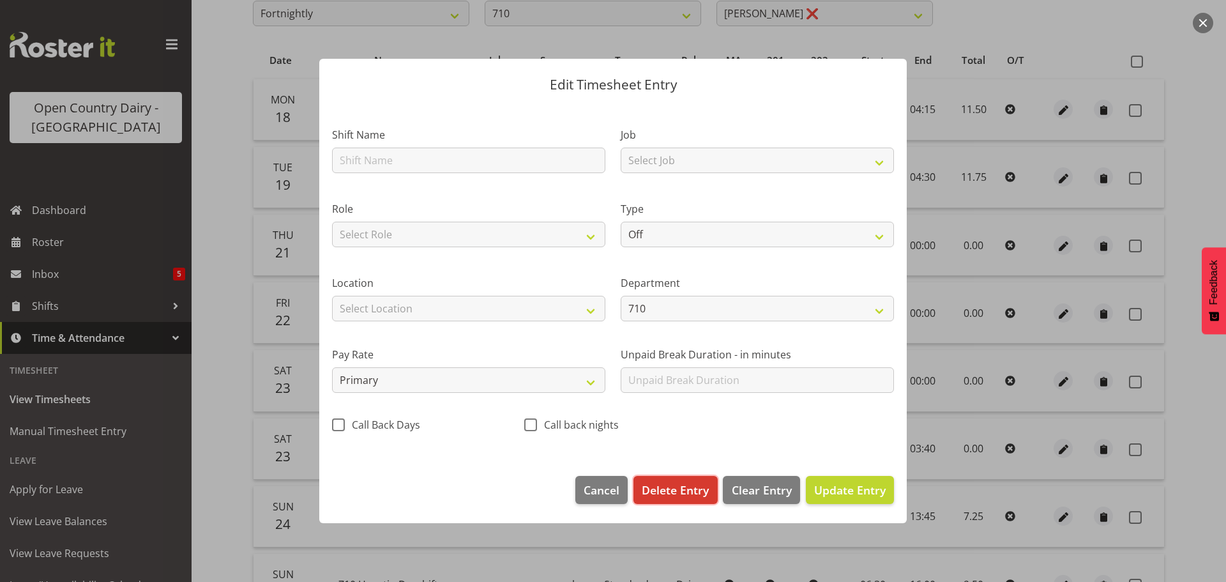
click at [674, 489] on span "Delete Entry" at bounding box center [675, 489] width 67 height 17
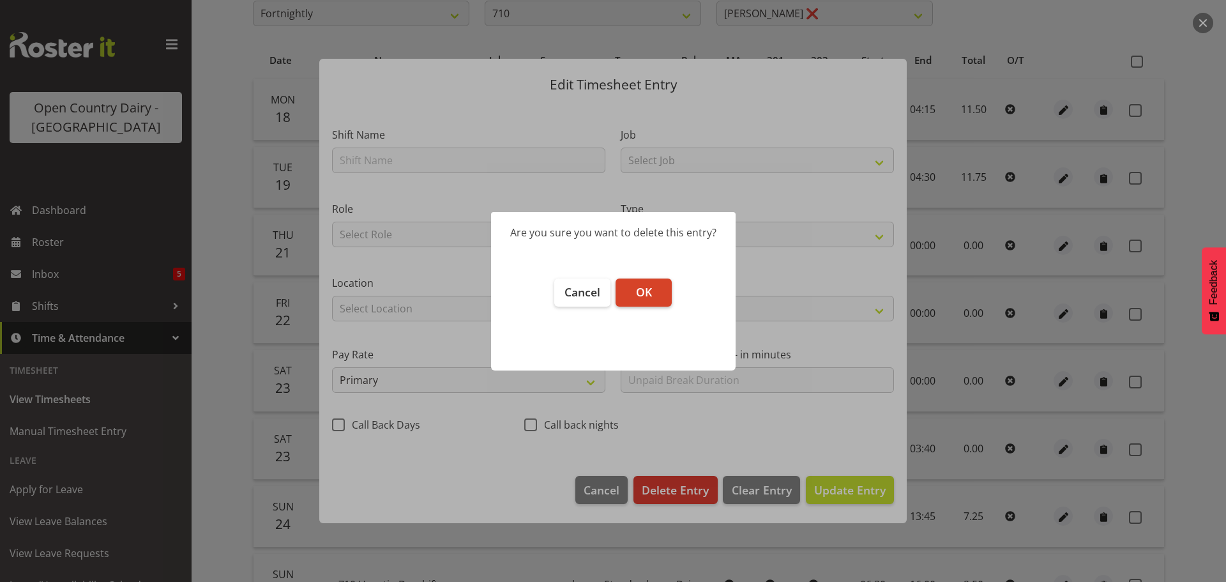
click at [639, 294] on span "OK" at bounding box center [644, 291] width 16 height 15
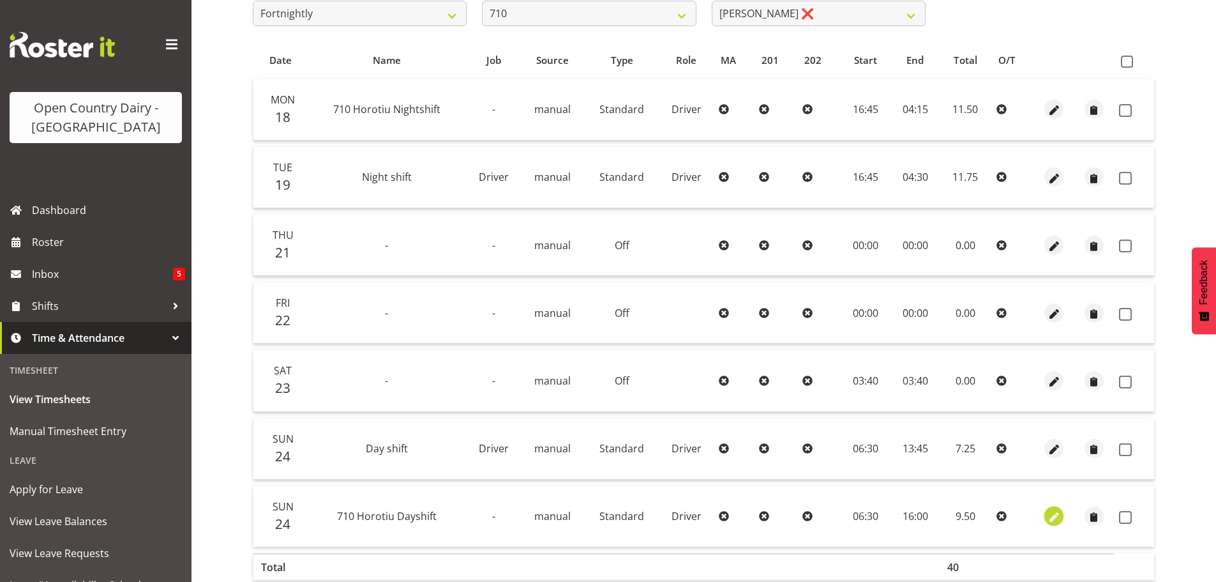
click at [1052, 517] on span "button" at bounding box center [1054, 517] width 15 height 15
select select "Standard"
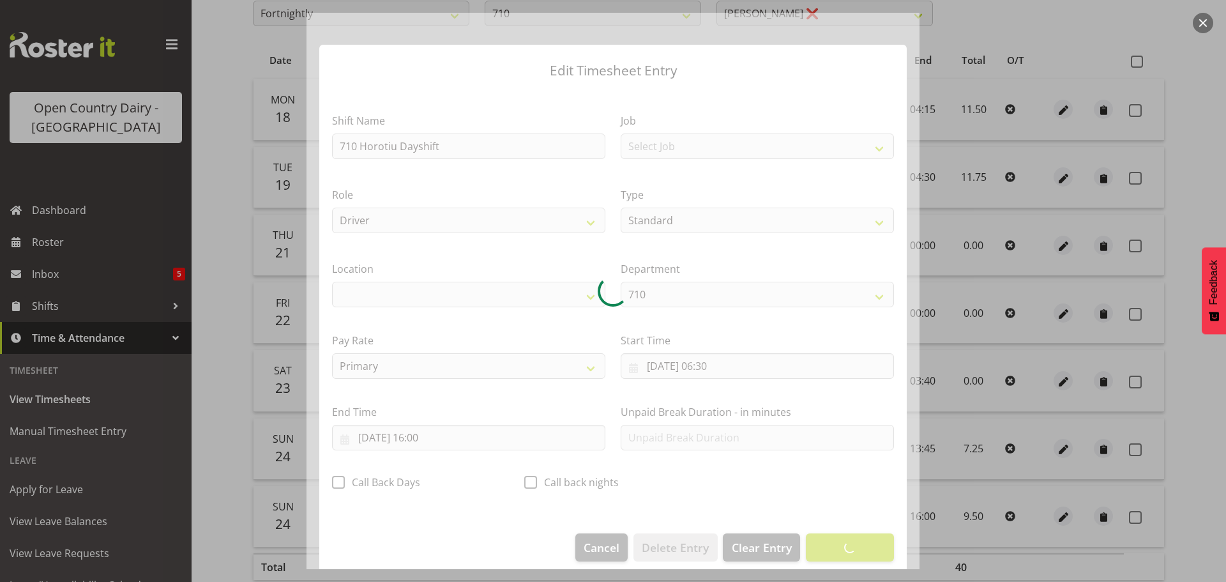
select select "1054"
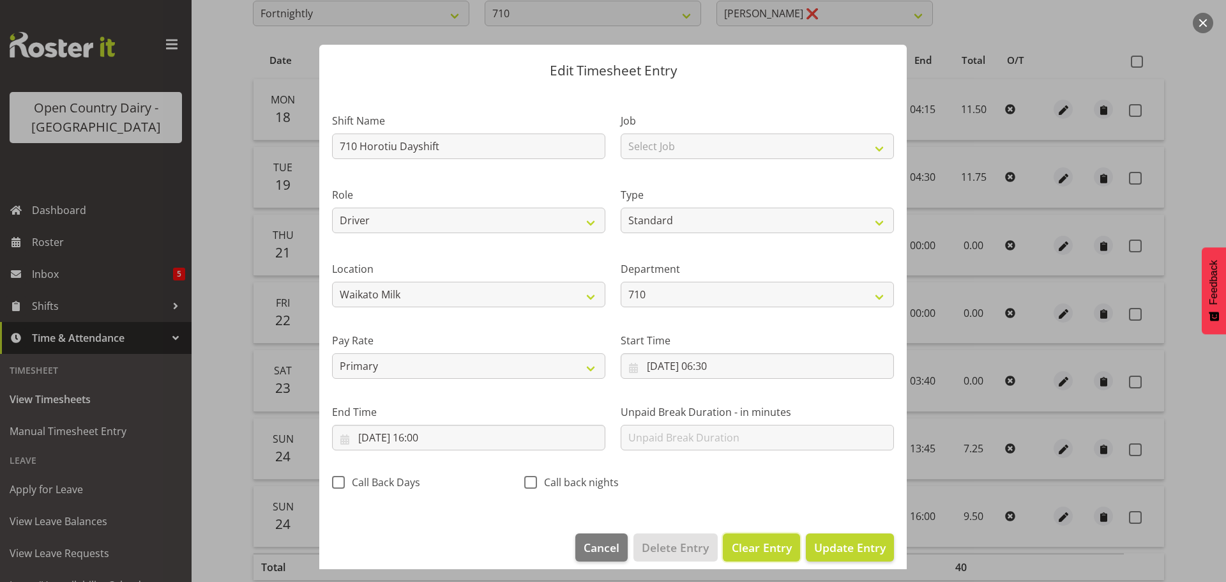
click at [745, 541] on span "Clear Entry" at bounding box center [762, 547] width 60 height 17
select select "Off"
type input "0"
select select
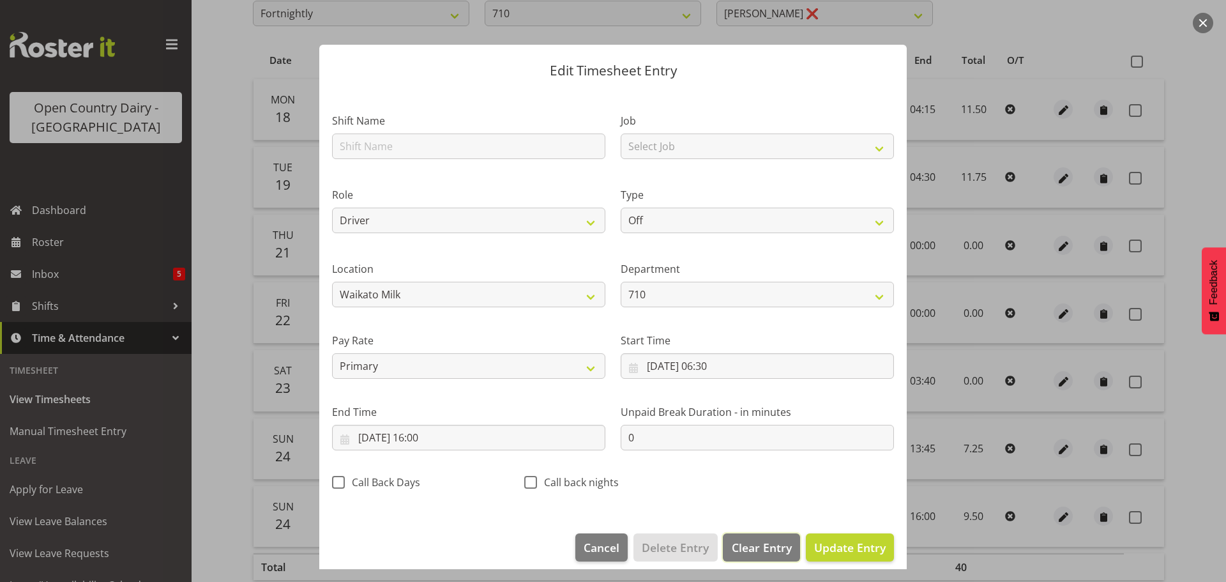
select select
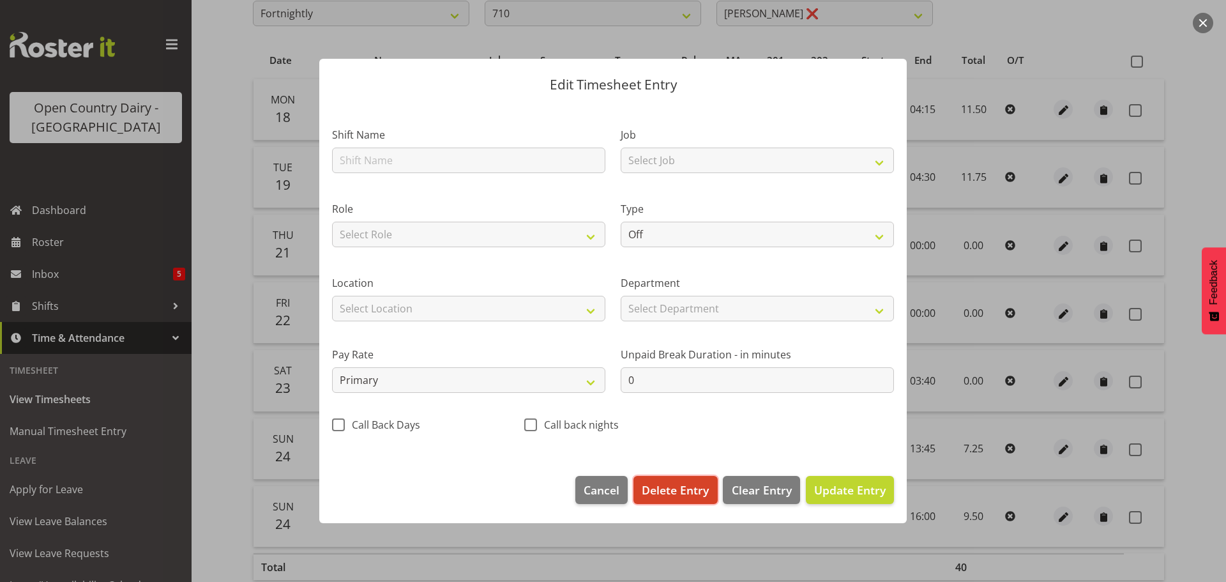
click at [674, 485] on span "Delete Entry" at bounding box center [675, 489] width 67 height 17
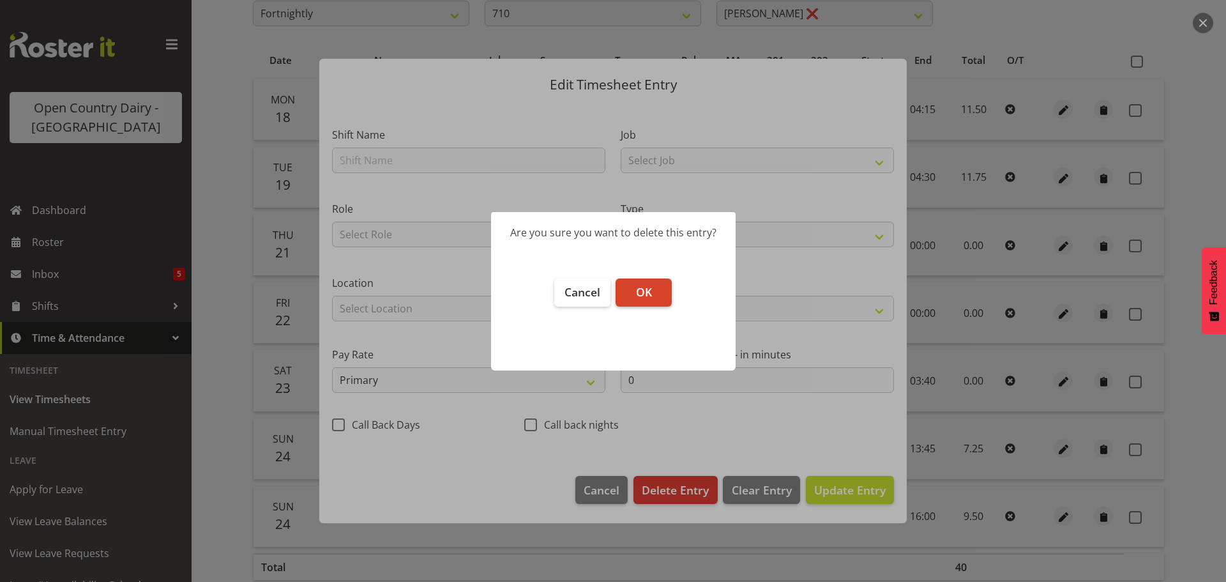
click at [635, 293] on button "OK" at bounding box center [644, 292] width 56 height 28
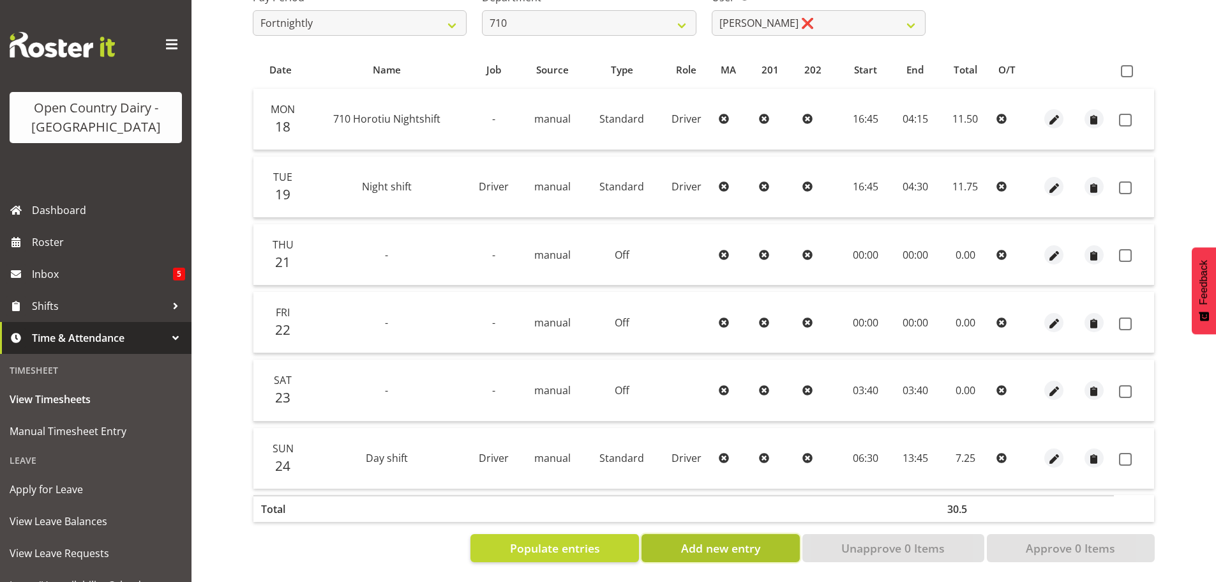
click at [698, 540] on span "Add new entry" at bounding box center [720, 548] width 79 height 17
select select
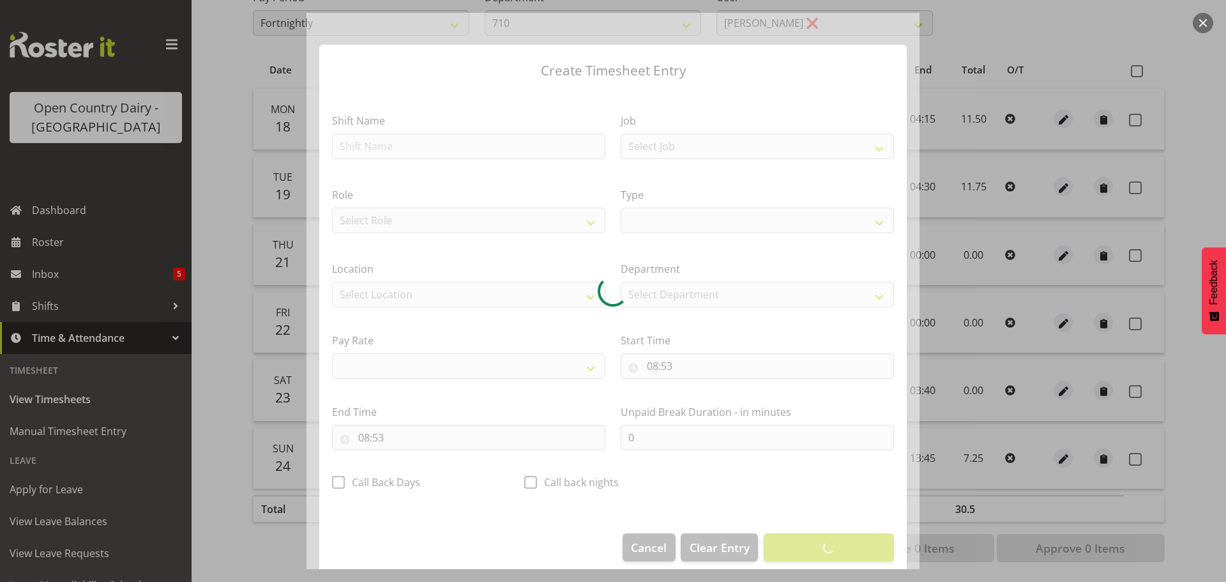
select select
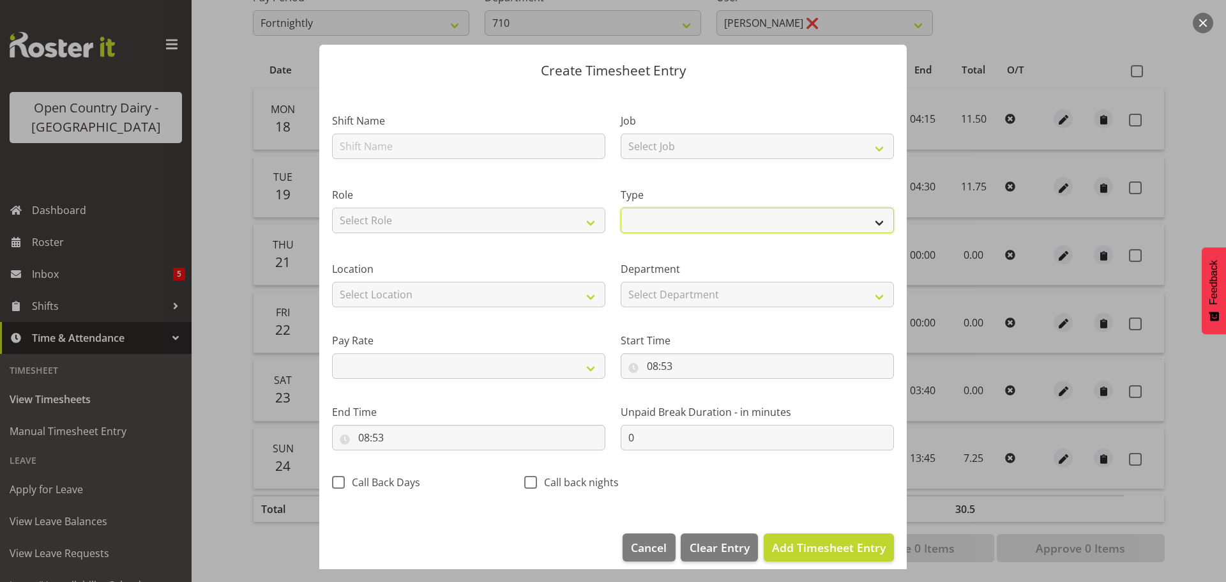
click at [869, 218] on select "Off Standard Public Holiday Public Holiday (Worked) Day In Lieu Annual Leave Si…" at bounding box center [757, 221] width 273 height 26
select select "Off"
click at [621, 221] on select "Off Standard Public Holiday Public Holiday (Worked) Day In Lieu Annual Leave Si…" at bounding box center [757, 221] width 273 height 26
select select
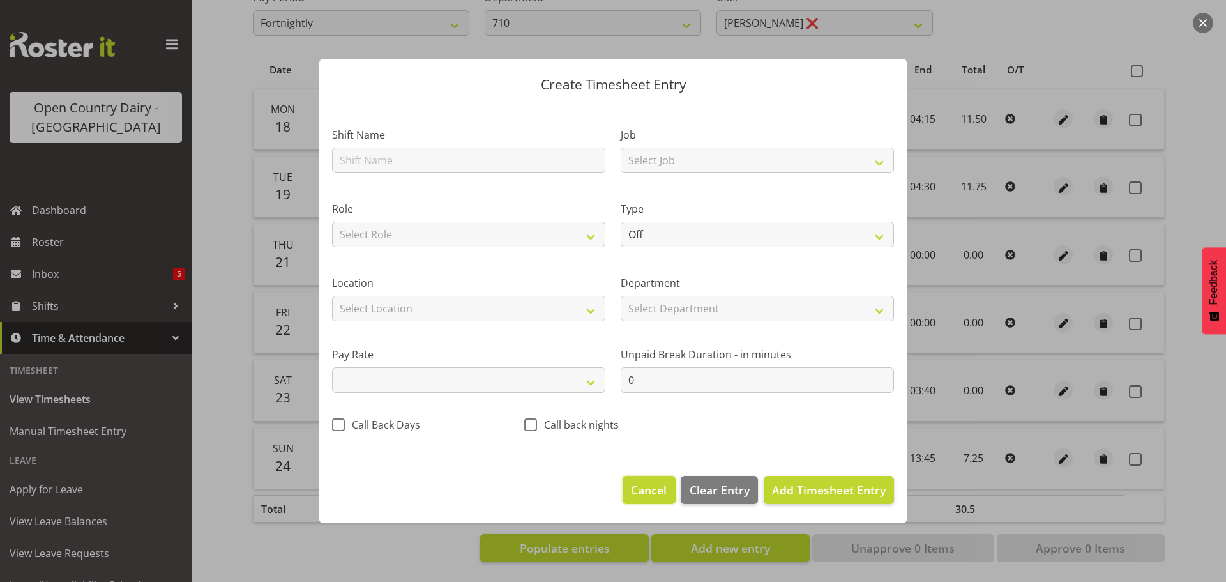
click at [651, 488] on span "Cancel" at bounding box center [649, 489] width 36 height 17
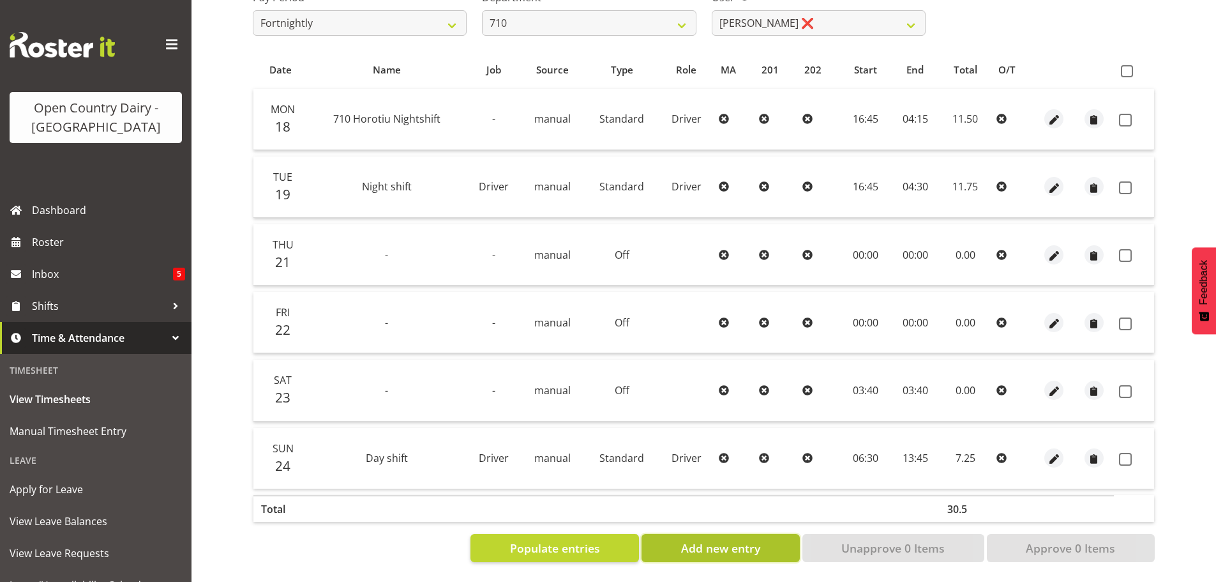
click at [705, 540] on span "Add new entry" at bounding box center [720, 548] width 79 height 17
select select
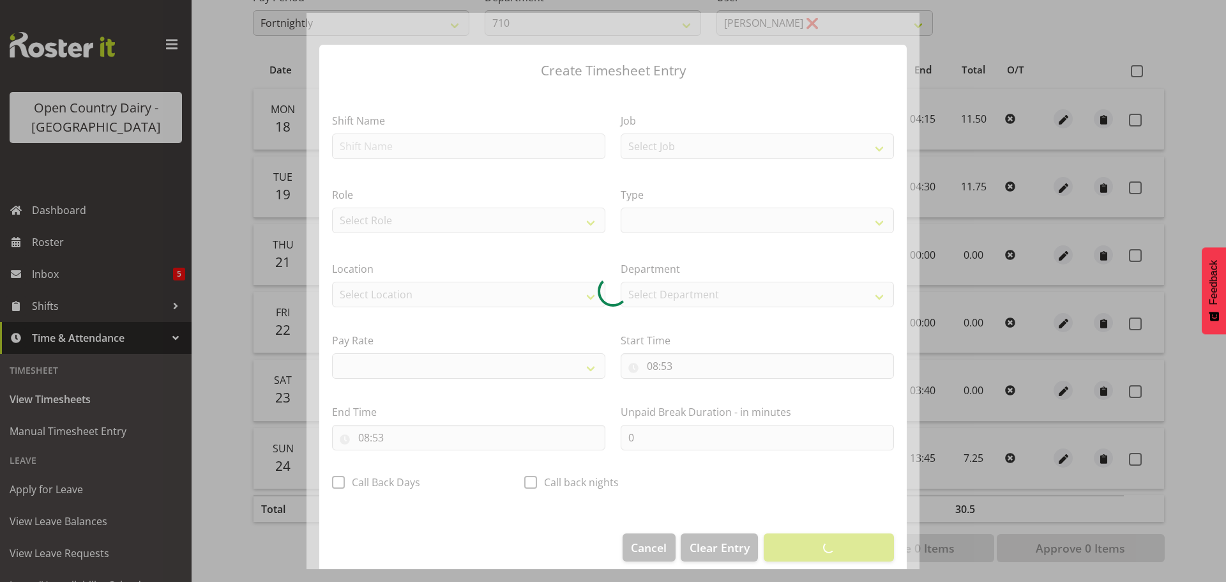
select select
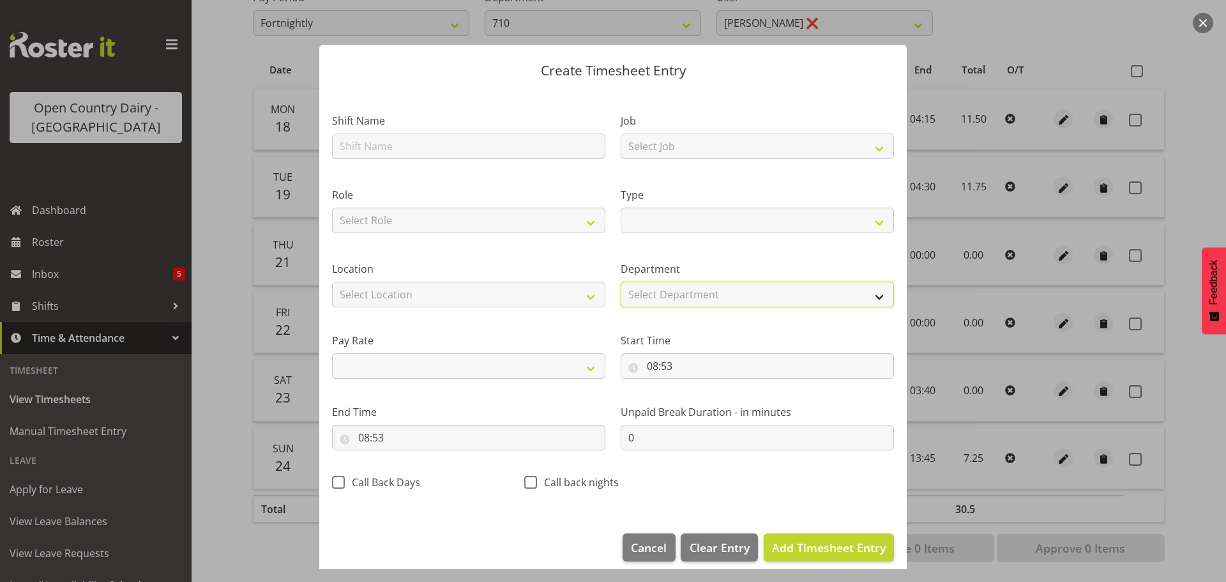
click at [870, 292] on select "Select Department 710 703 705 713 704 702 706 729 709 716 722 718 717 721 724 7…" at bounding box center [757, 295] width 273 height 26
click at [635, 547] on span "Cancel" at bounding box center [649, 547] width 36 height 17
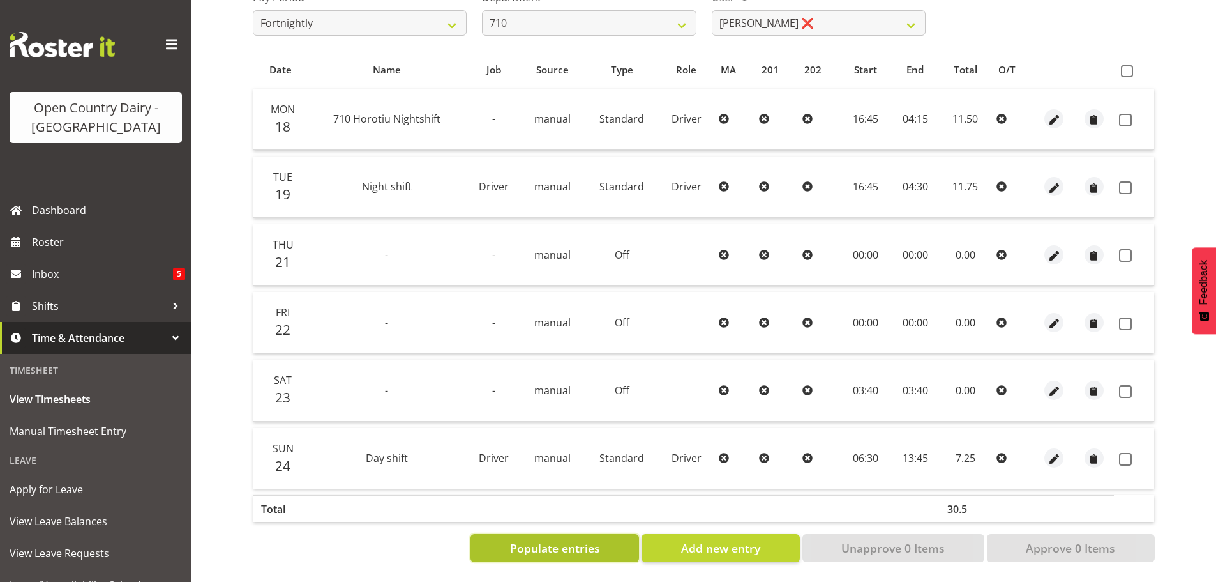
click at [594, 540] on span "Populate entries" at bounding box center [555, 548] width 90 height 17
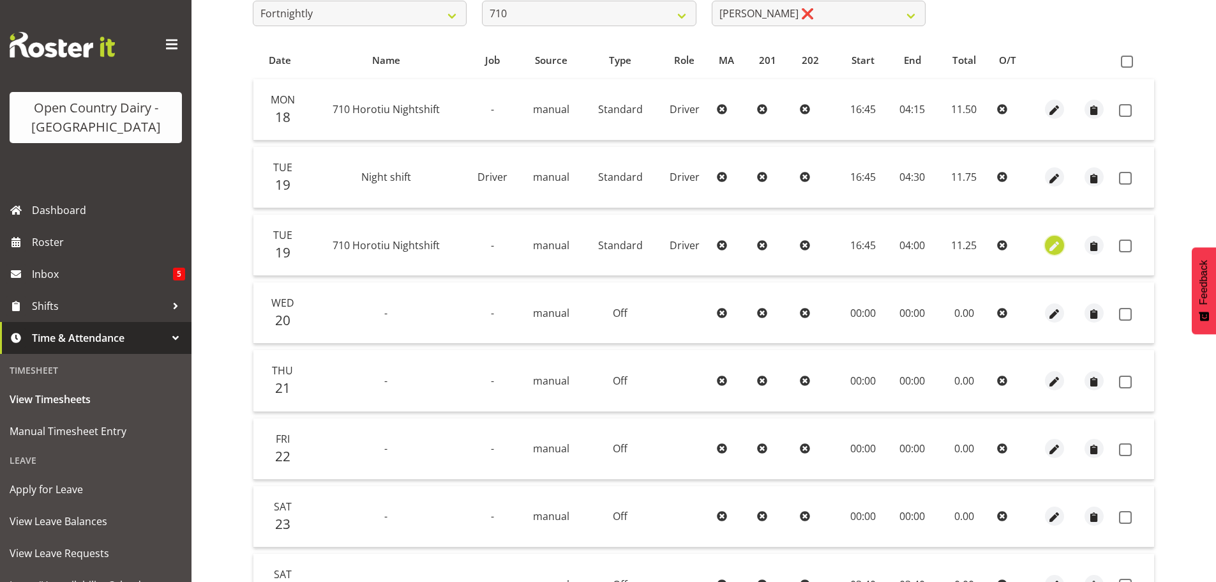
click at [1054, 244] on span "button" at bounding box center [1055, 246] width 15 height 15
select select "Standard"
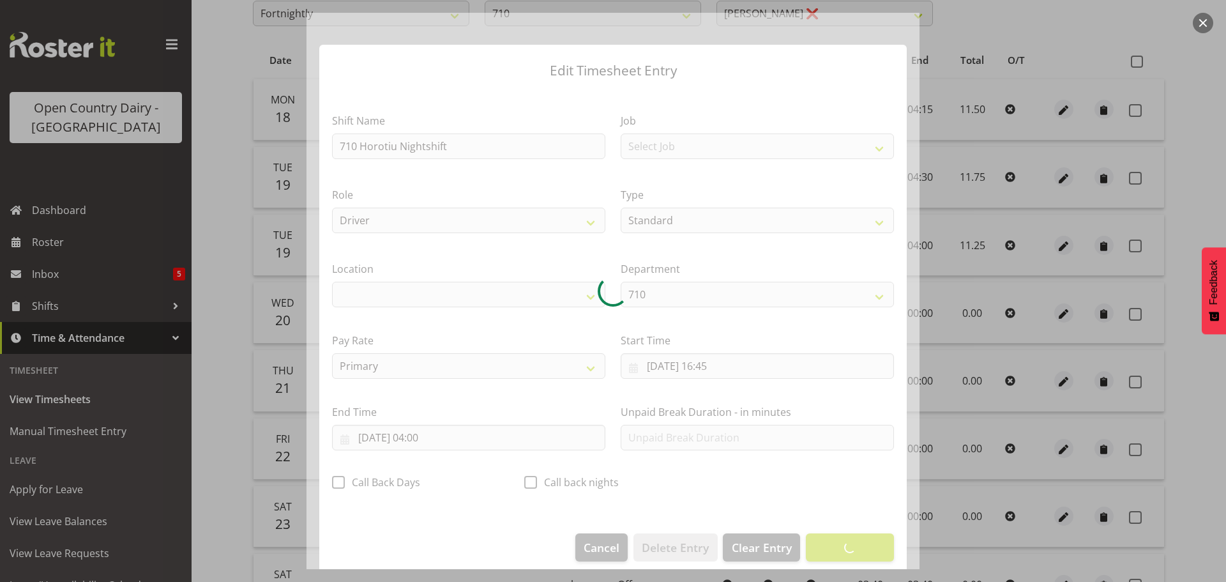
select select "1054"
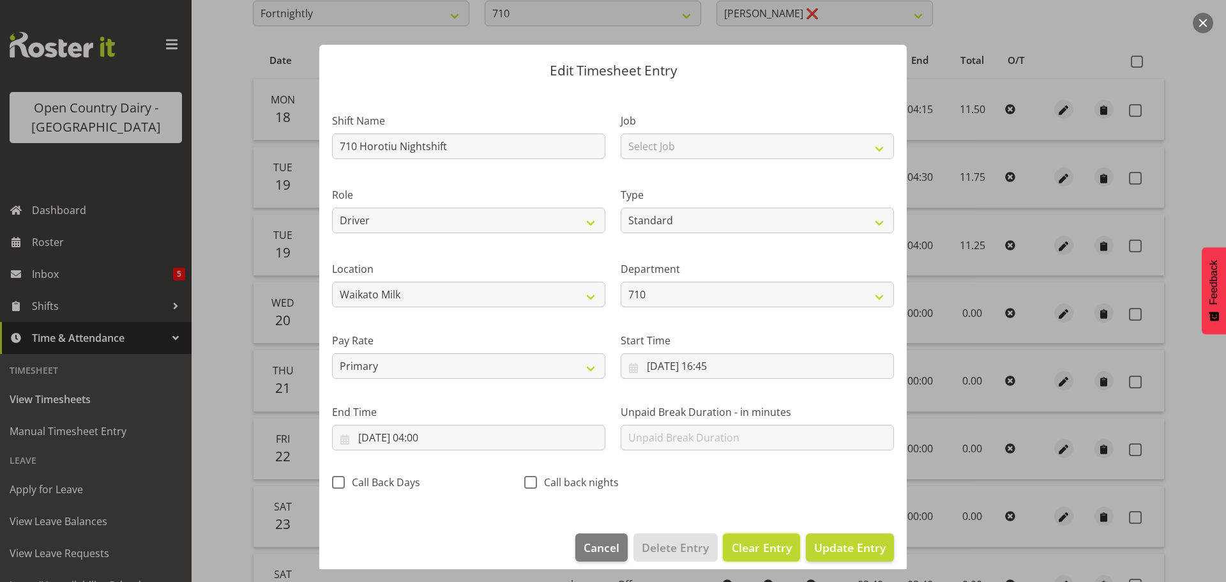
click at [750, 549] on span "Clear Entry" at bounding box center [762, 547] width 60 height 17
select select "Off"
type input "0"
select select
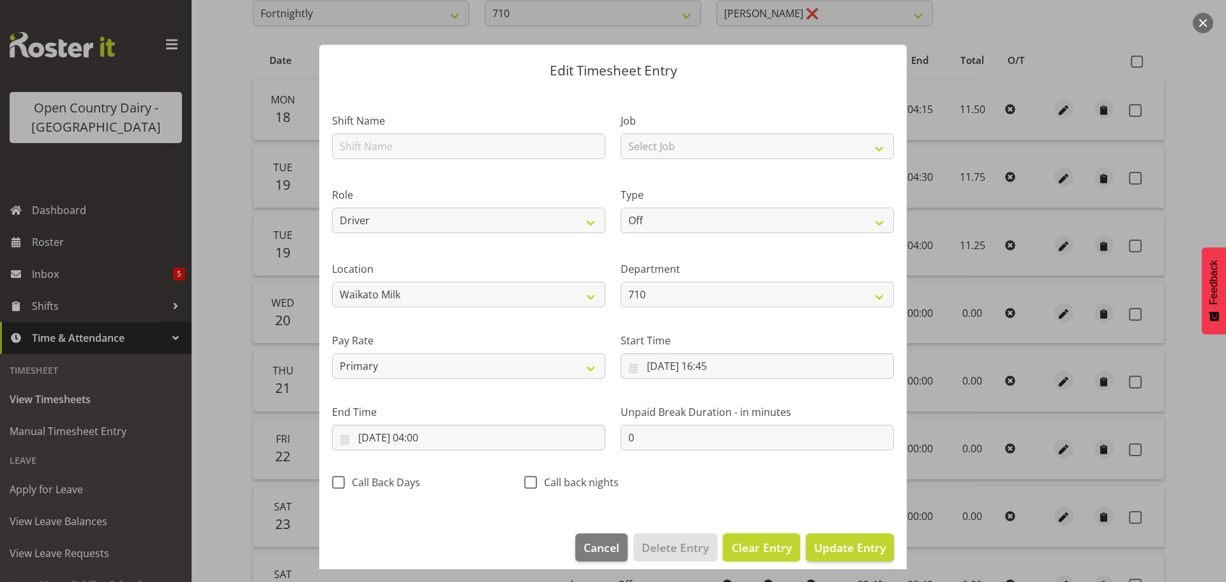
select select
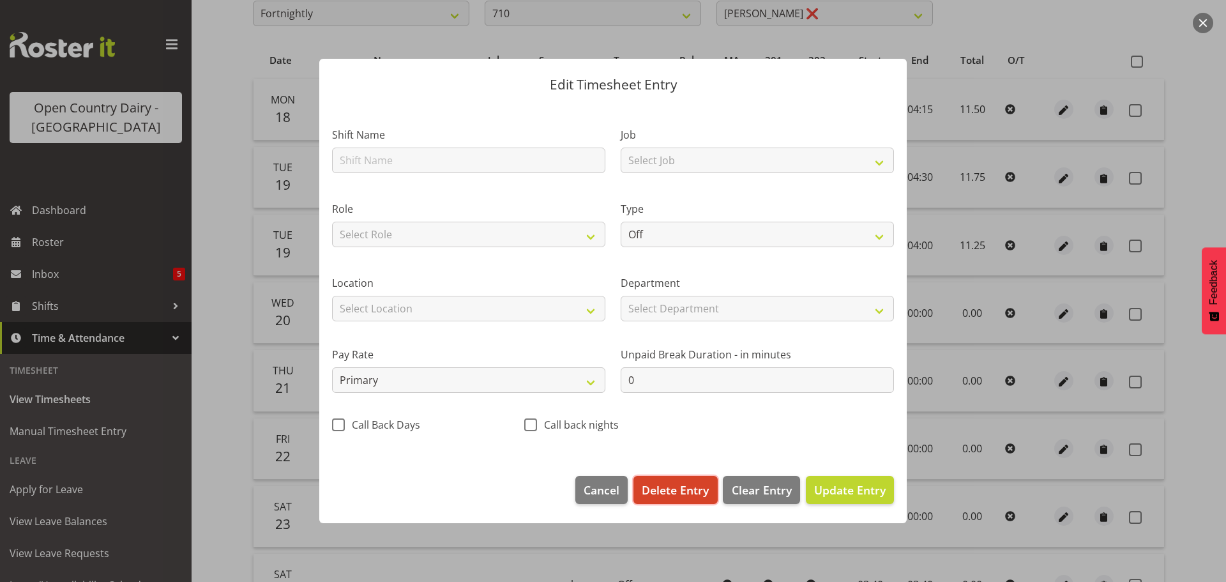
click at [669, 488] on span "Delete Entry" at bounding box center [675, 489] width 67 height 17
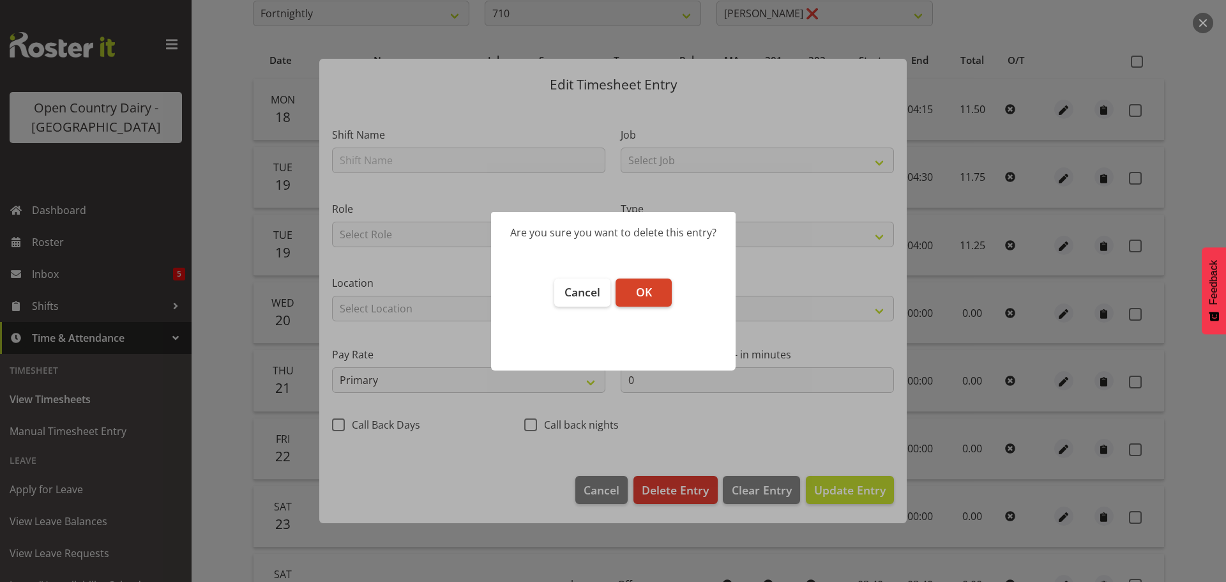
click at [642, 292] on span "OK" at bounding box center [644, 291] width 16 height 15
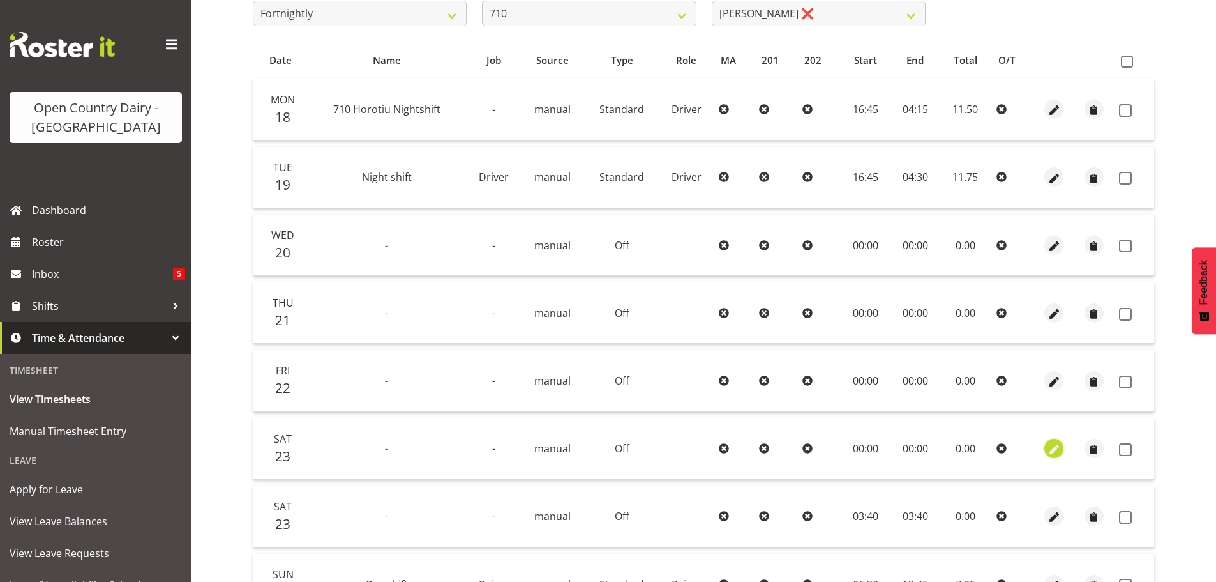
click at [1050, 450] on span "button" at bounding box center [1054, 450] width 15 height 15
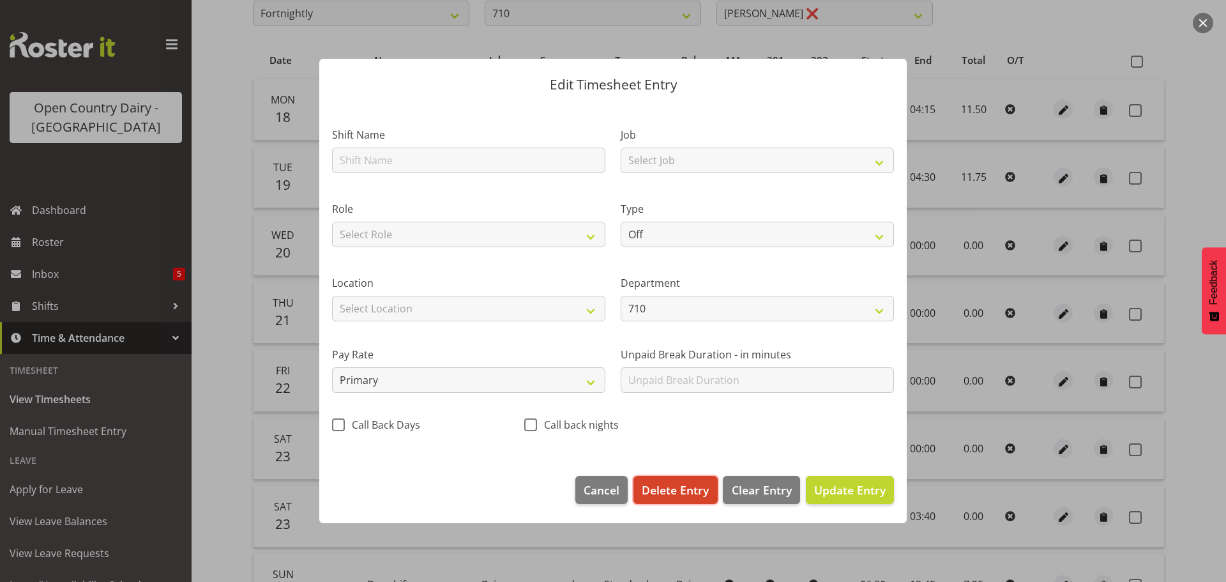
click at [674, 489] on span "Delete Entry" at bounding box center [675, 489] width 67 height 17
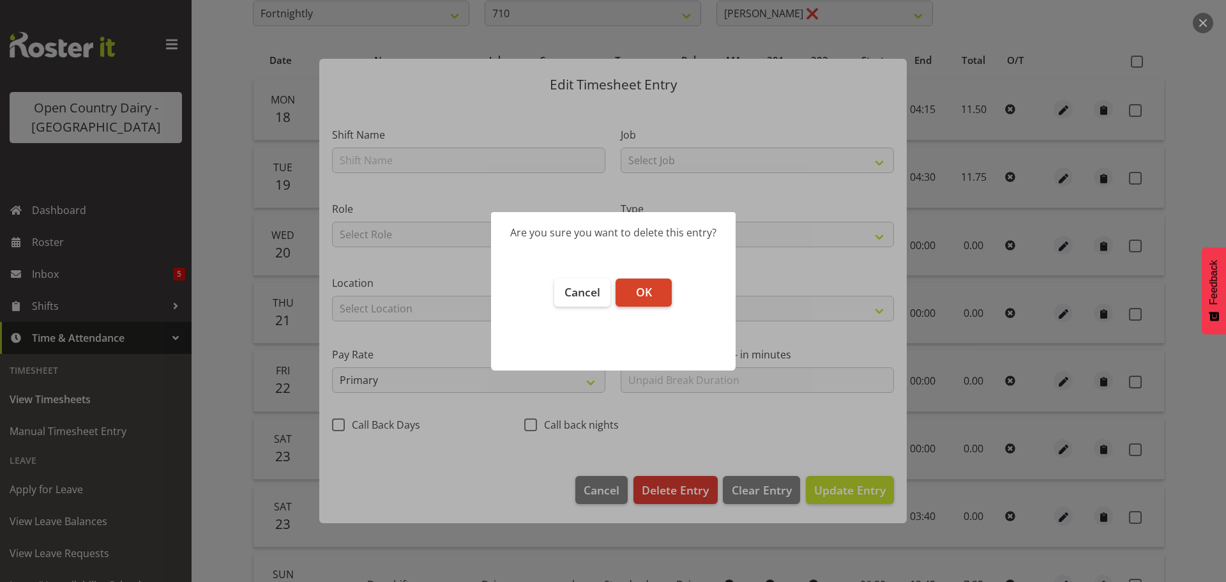
click at [646, 293] on span "OK" at bounding box center [644, 291] width 16 height 15
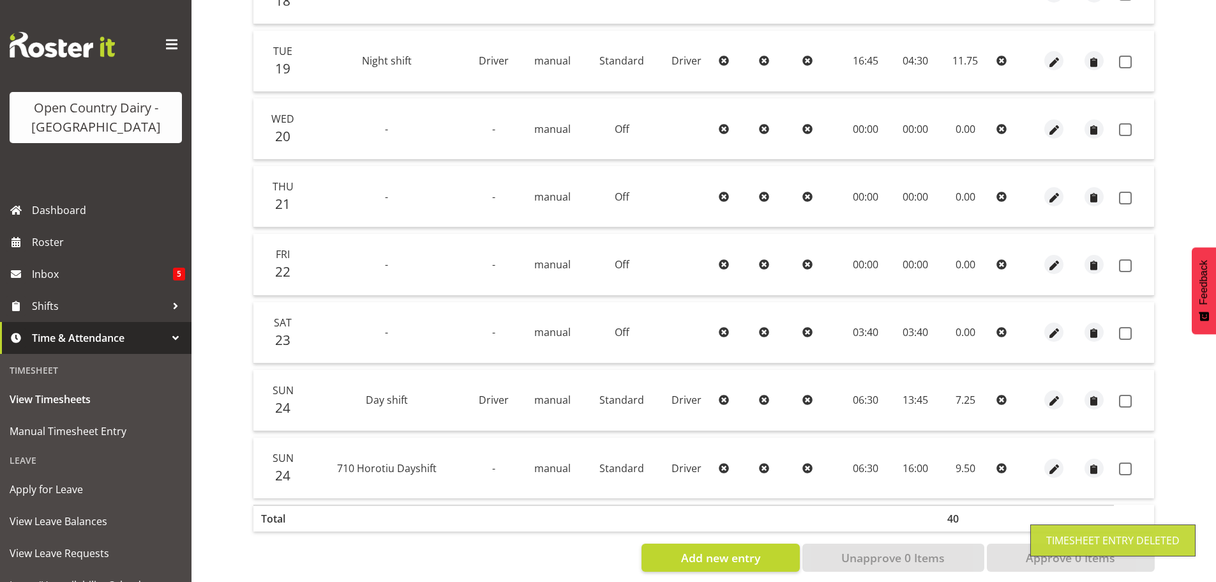
scroll to position [367, 0]
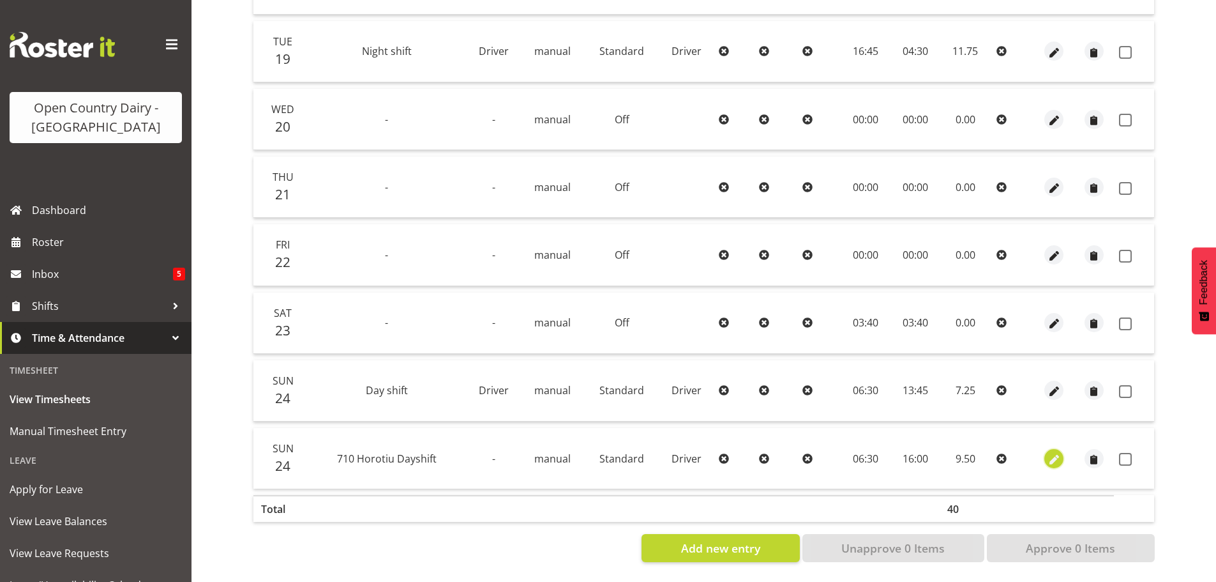
click at [1054, 457] on span "button" at bounding box center [1054, 459] width 15 height 15
select select "Standard"
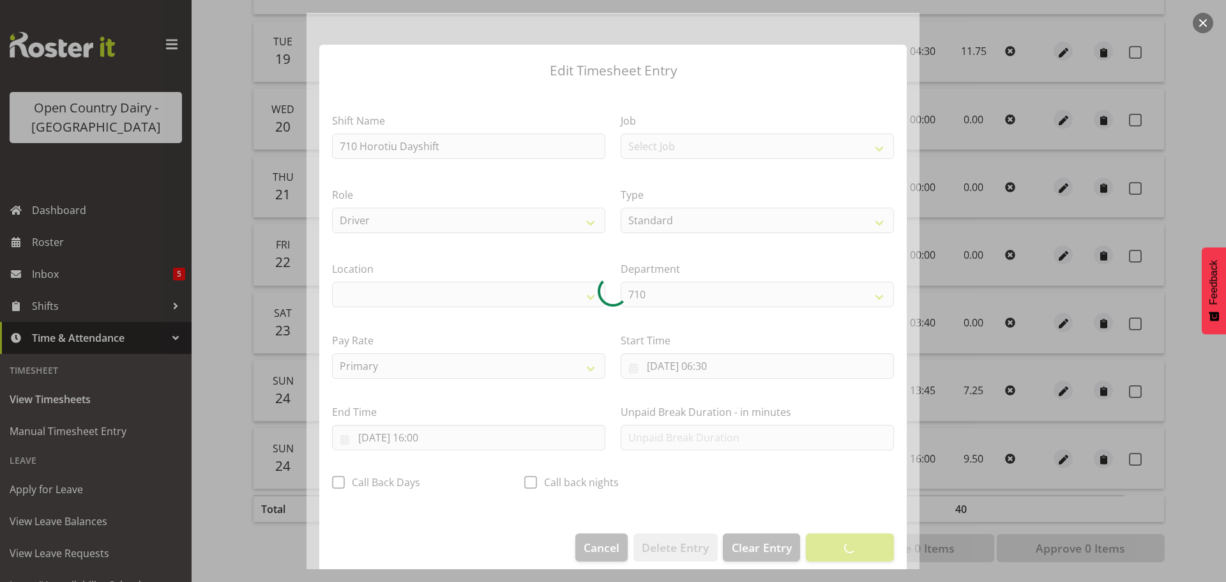
select select "1054"
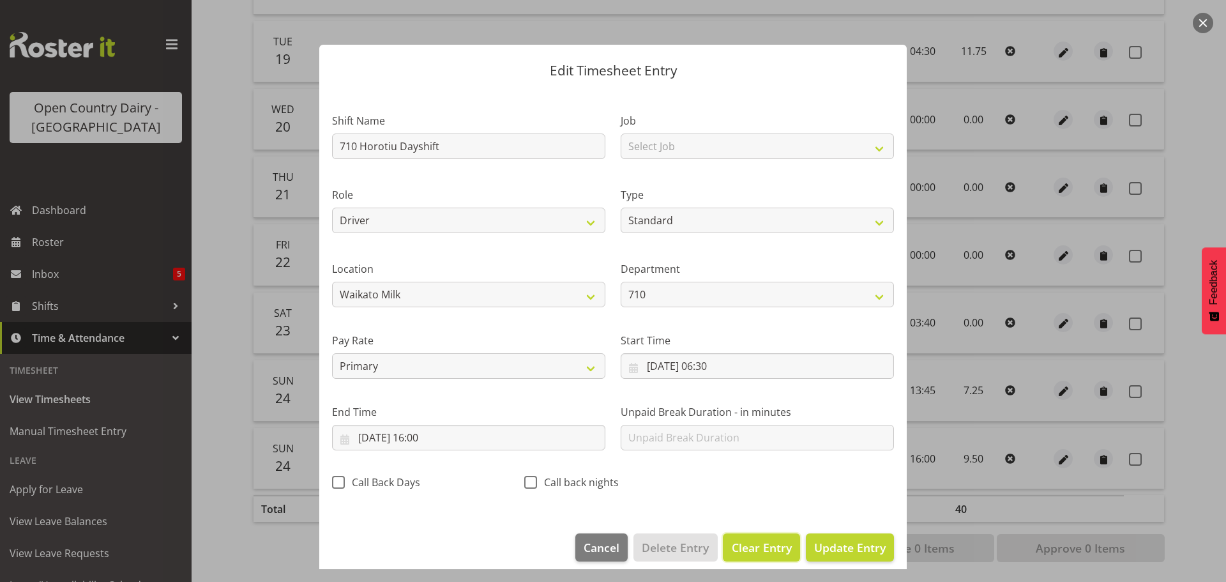
click at [746, 547] on span "Clear Entry" at bounding box center [762, 547] width 60 height 17
select select "Off"
type input "0"
select select
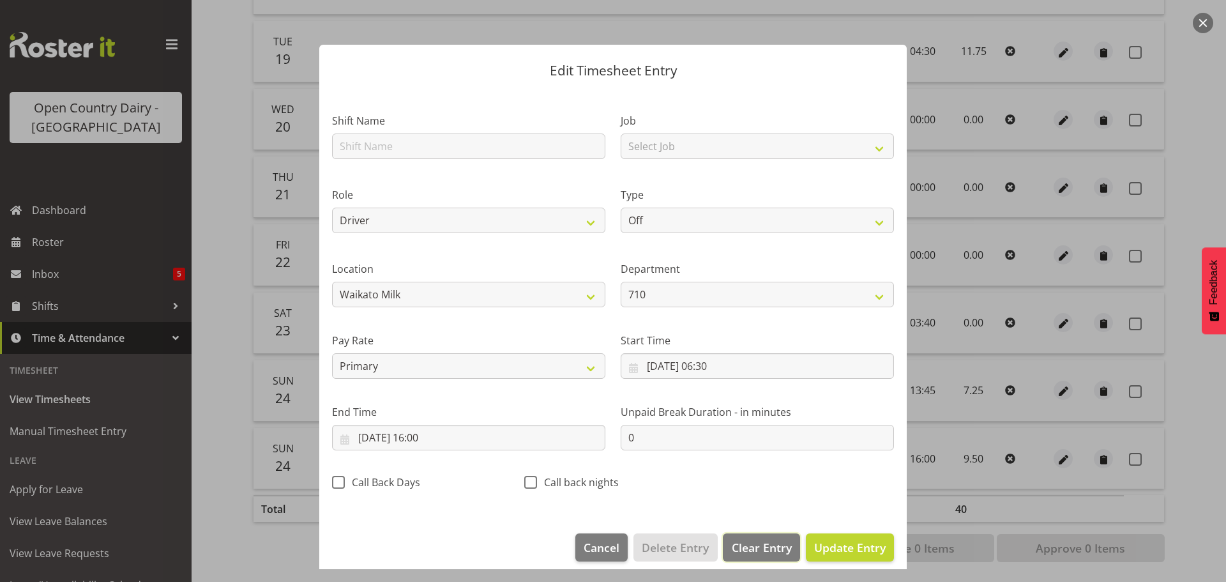
select select
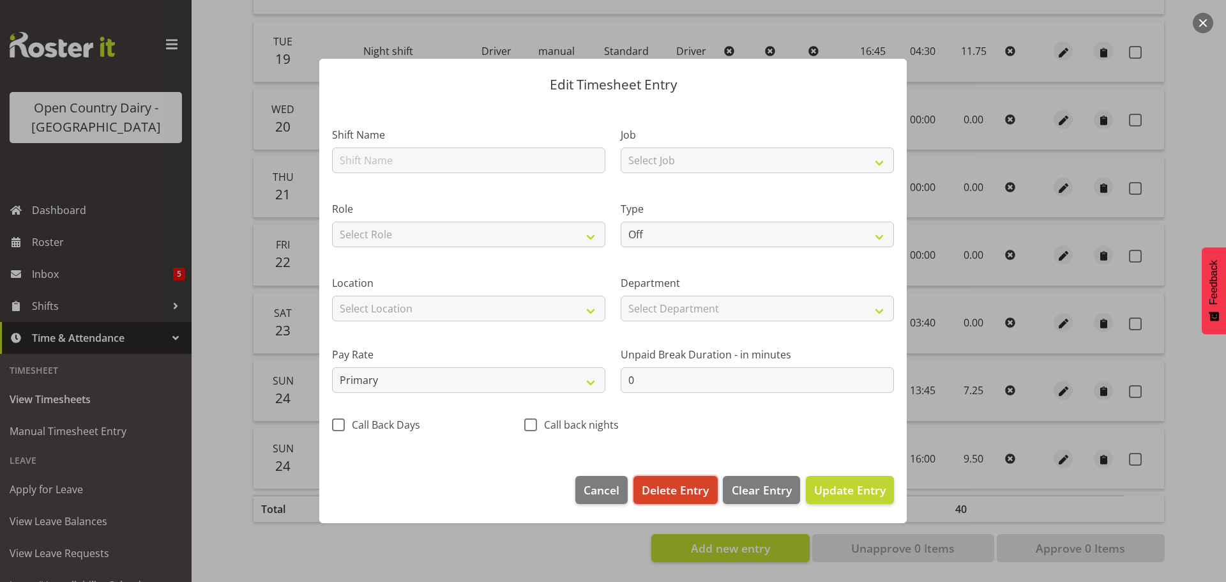
click at [667, 492] on span "Delete Entry" at bounding box center [675, 489] width 67 height 17
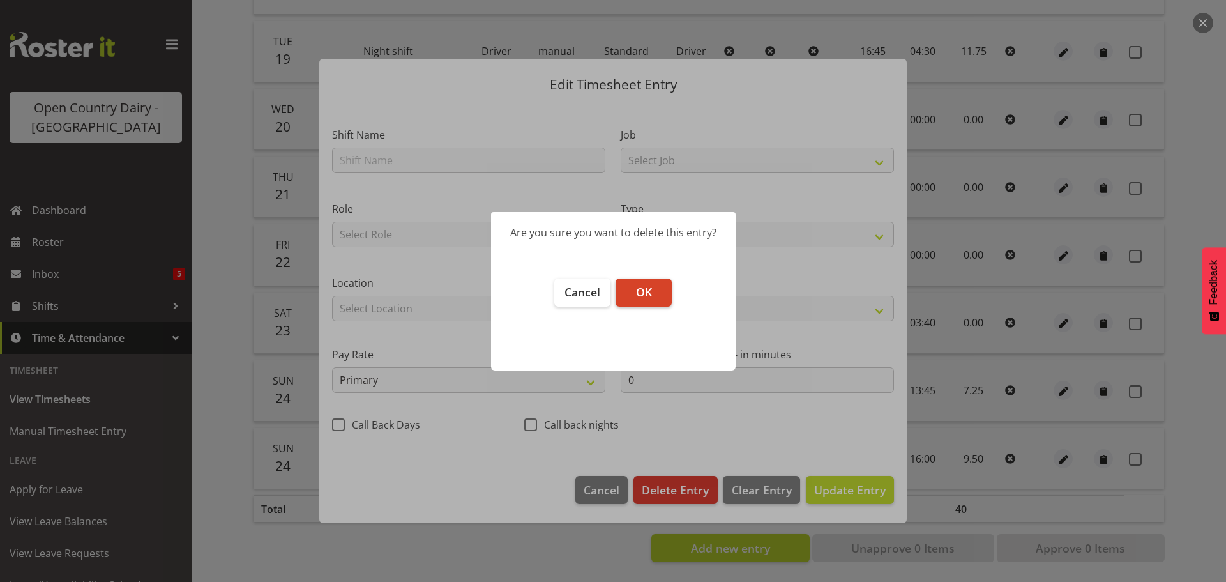
click at [641, 296] on span "OK" at bounding box center [644, 291] width 16 height 15
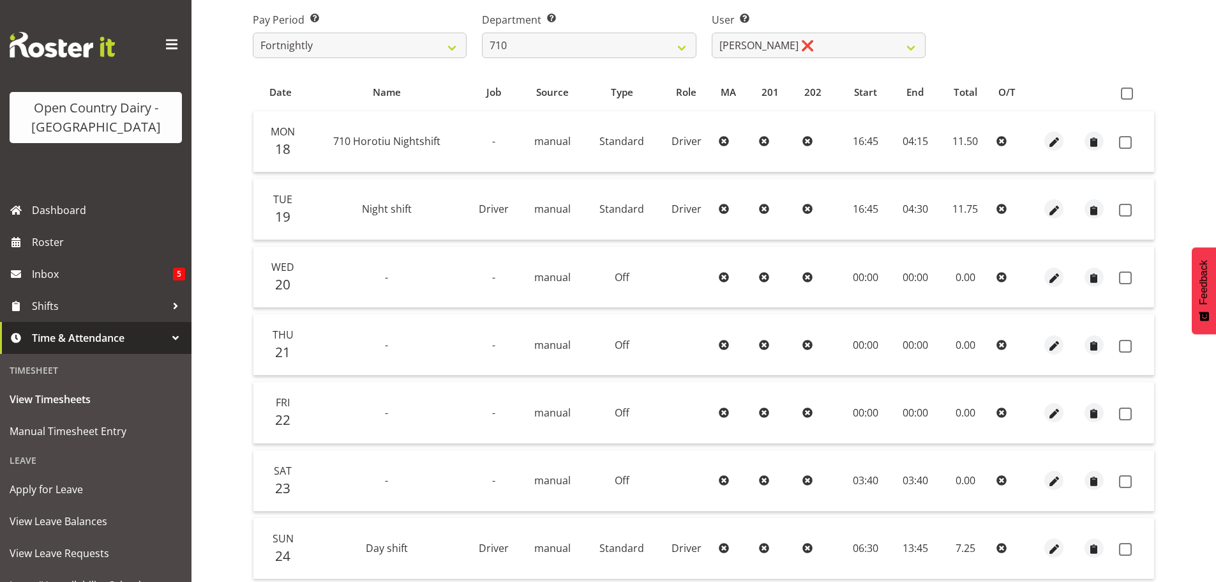
scroll to position [179, 0]
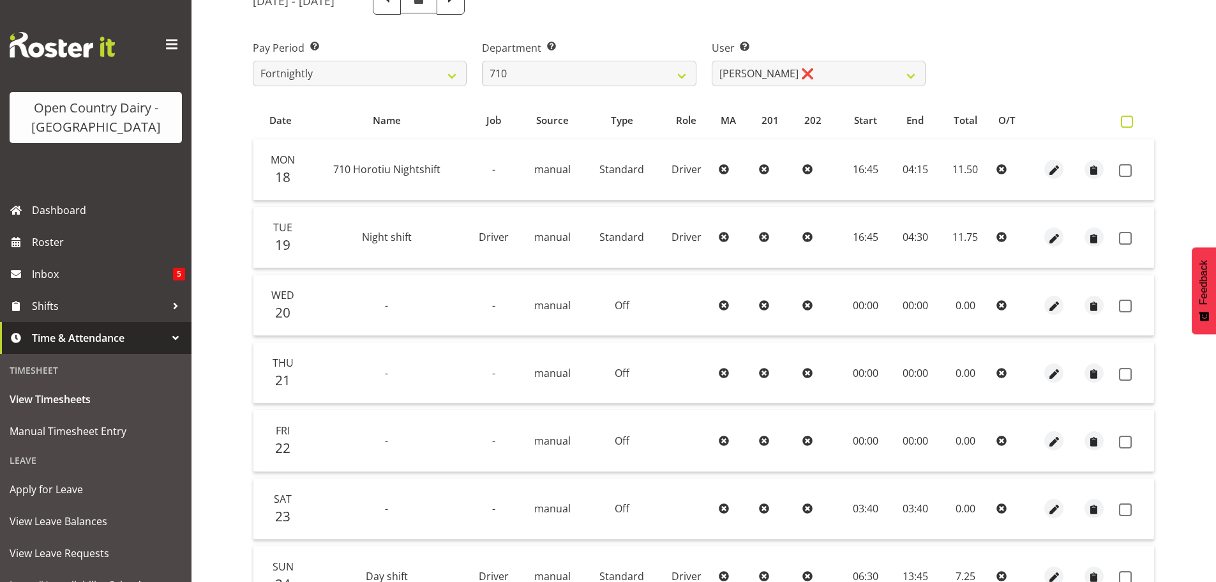
click at [1127, 122] on span at bounding box center [1127, 122] width 12 height 12
click at [1127, 122] on input "checkbox" at bounding box center [1125, 121] width 8 height 8
checkbox input "true"
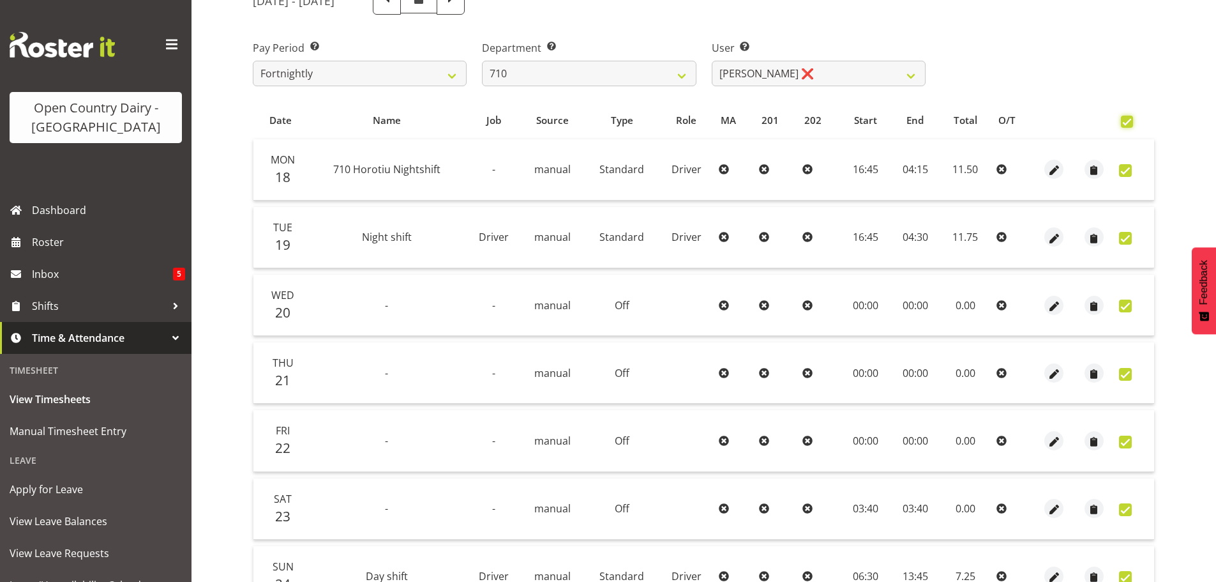
checkbox input "true"
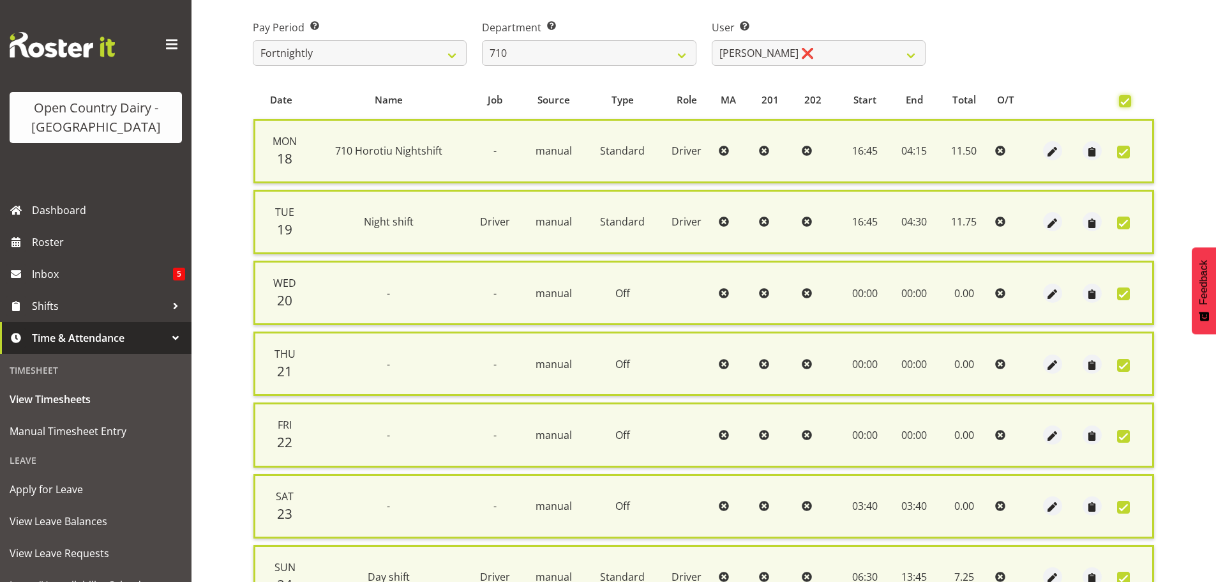
scroll to position [328, 0]
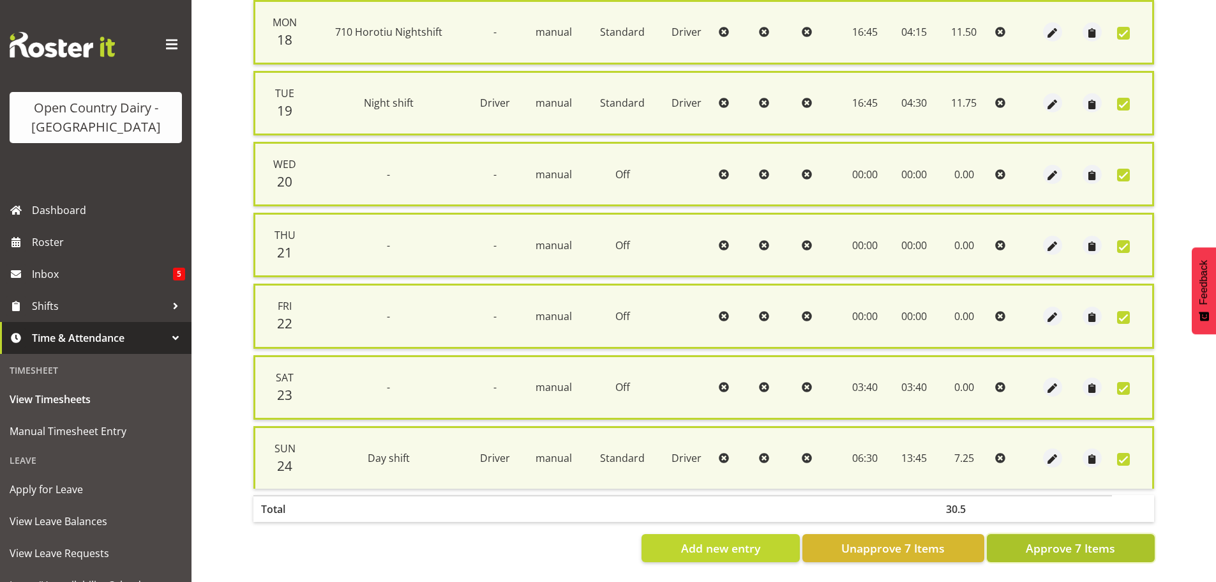
click at [1084, 540] on span "Approve 7 Items" at bounding box center [1070, 548] width 89 height 17
checkbox input "false"
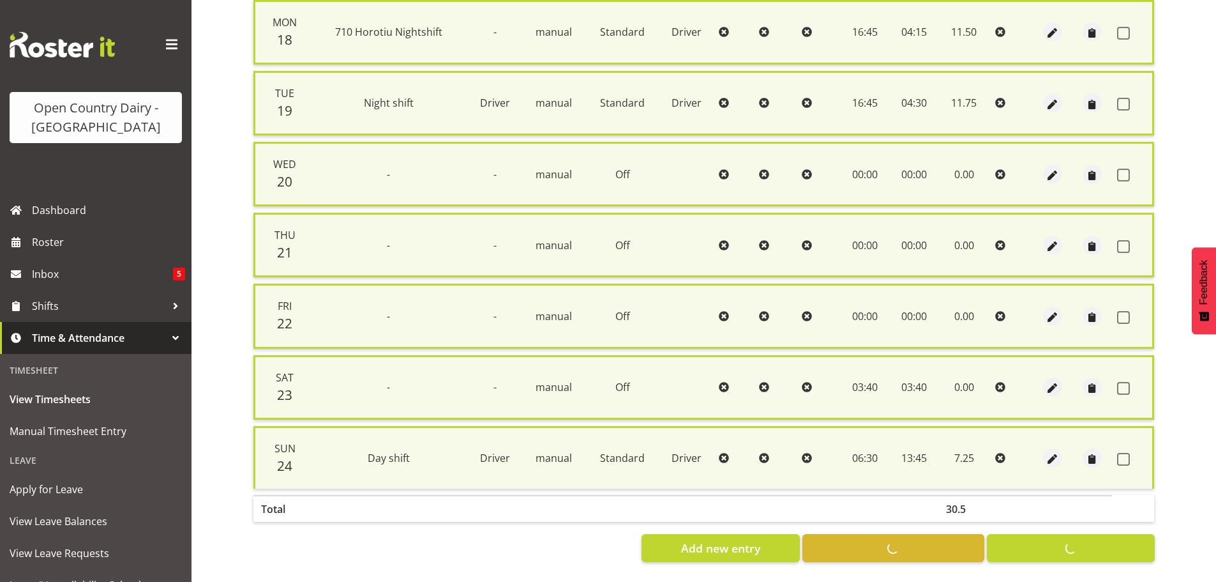
checkbox input "false"
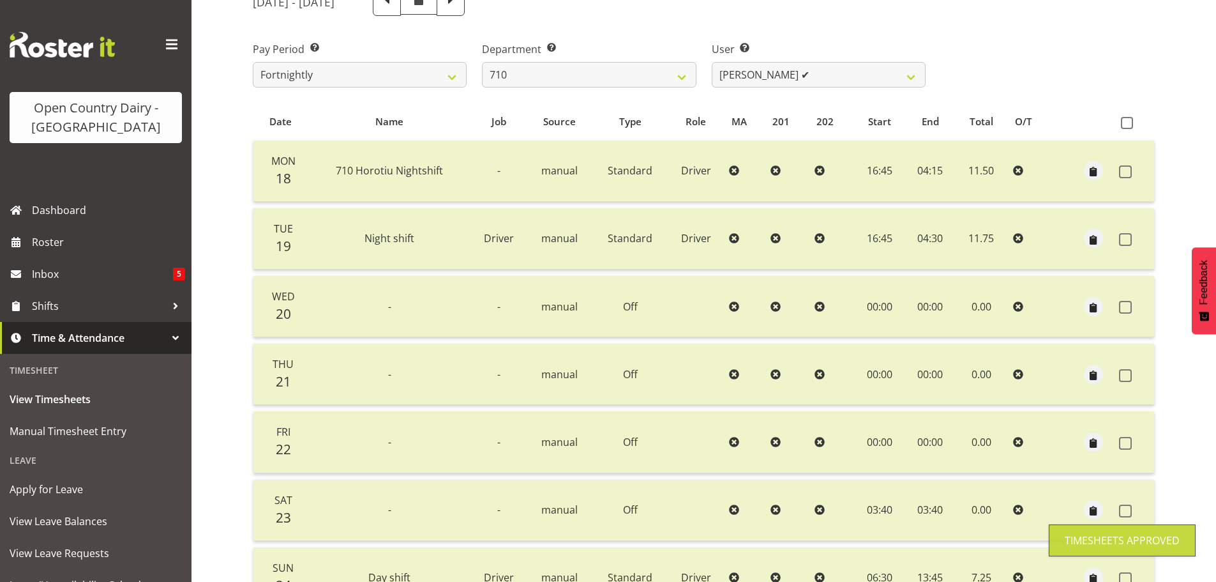
scroll to position [115, 0]
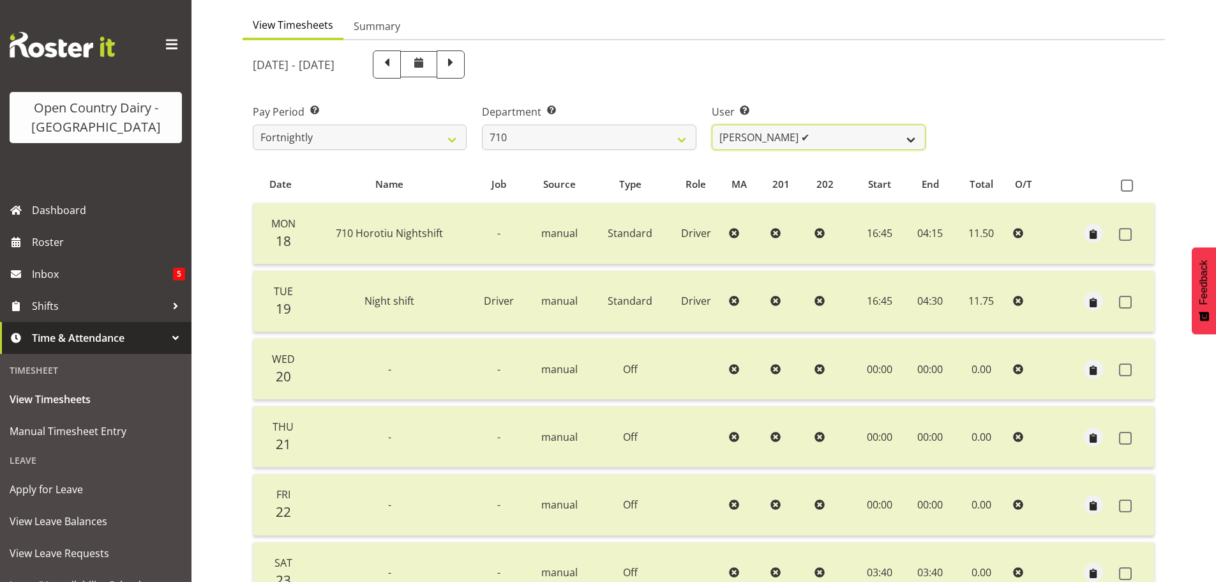
click at [808, 133] on select "Dean Chapman ✔ George Megchelse ✔ Kris Gambhir ✔ Richie Epere ✔" at bounding box center [819, 138] width 214 height 26
click at [627, 137] on select "701 702 703 704 705 706 707 708 709 710 711 712 713 714 715 716 717 718 719 720" at bounding box center [589, 138] width 214 height 26
select select "832"
click at [482, 125] on select "701 702 703 704 705 706 707 708 709 710 711 712 713 714 715 716 717 718 719 720" at bounding box center [589, 138] width 214 height 26
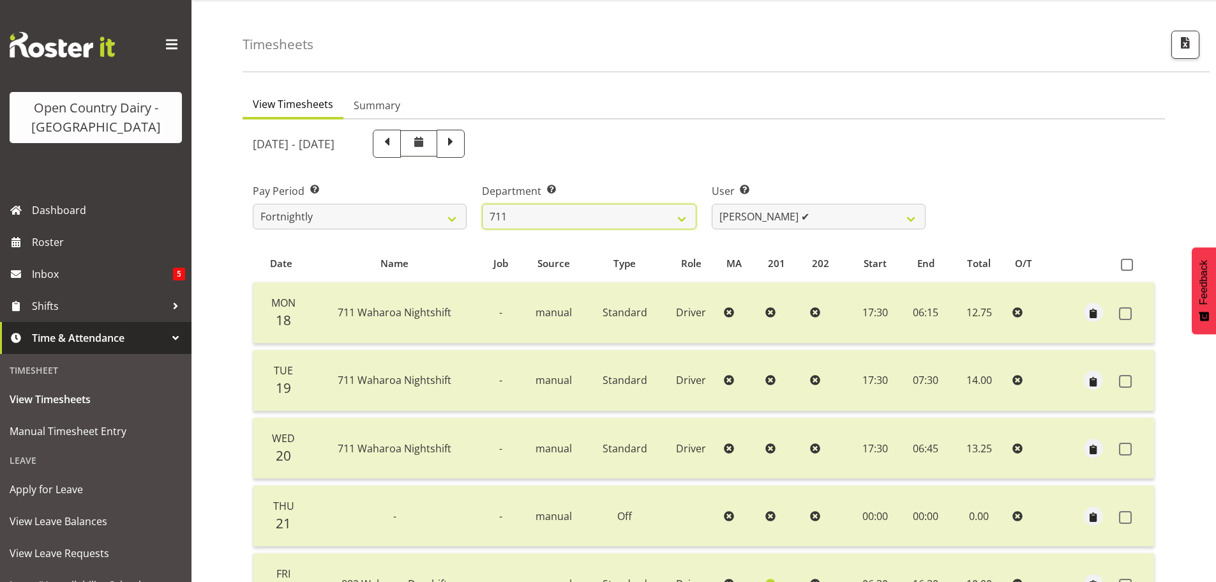
scroll to position [0, 0]
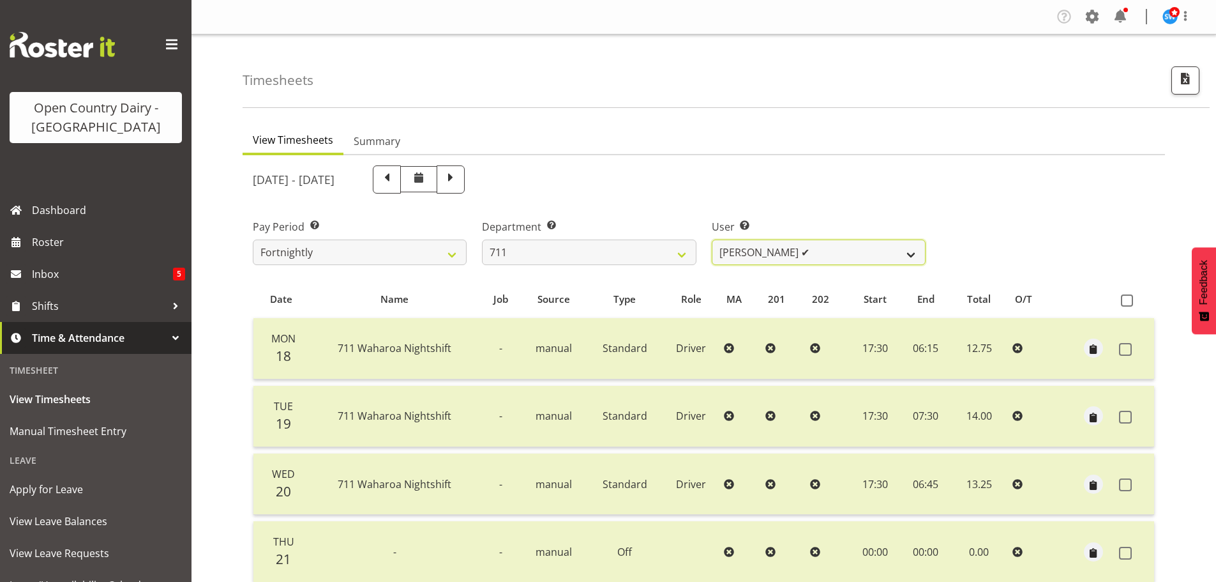
click at [817, 251] on select "Baz Morgan ✔ Gerard Cavanagh ✔ Tyrone Lawry ✔" at bounding box center [819, 252] width 214 height 26
click at [712, 239] on select "Baz Morgan ✔ Gerard Cavanagh ✔ Tyrone Lawry ✔" at bounding box center [819, 252] width 214 height 26
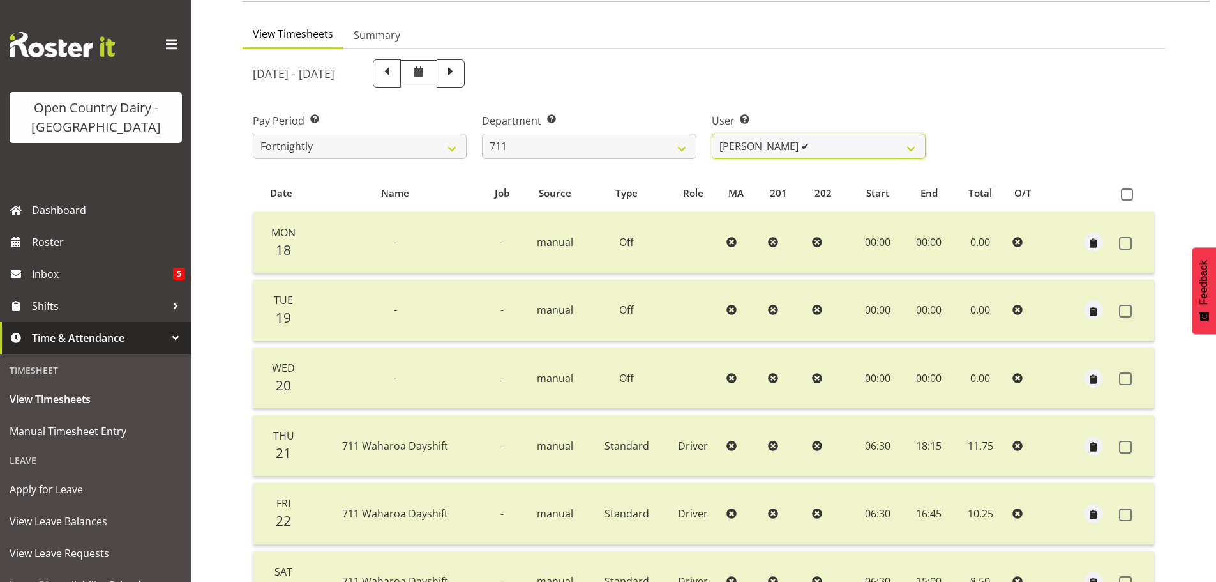
scroll to position [64, 0]
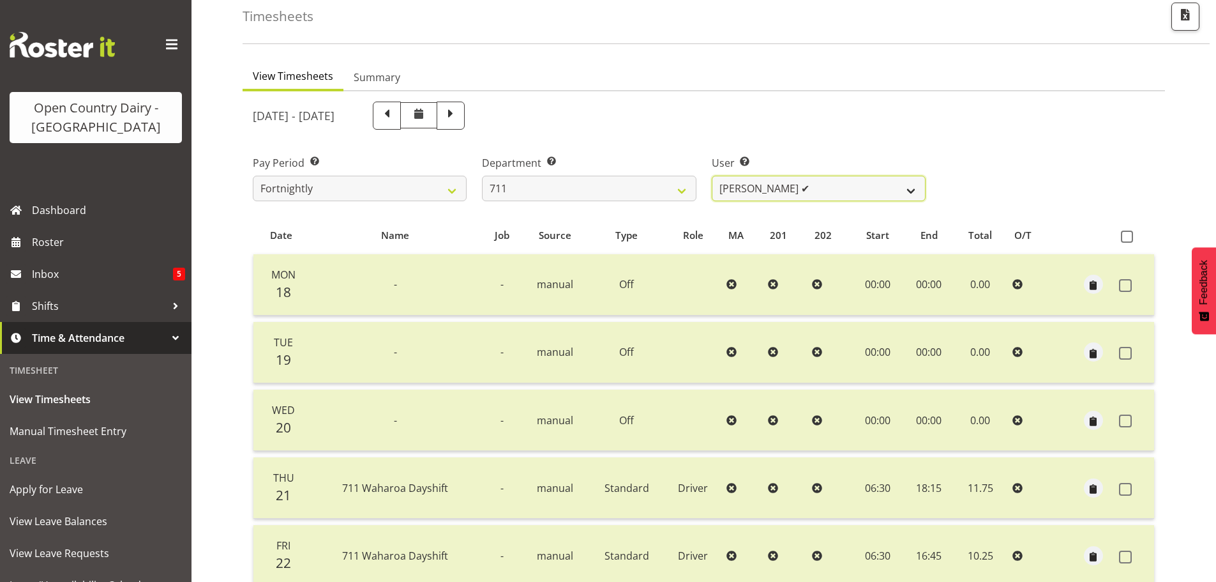
click at [771, 192] on select "Baz Morgan ✔ Gerard Cavanagh ✔ Tyrone Lawry ✔" at bounding box center [819, 189] width 214 height 26
select select "10409"
click at [712, 176] on select "Baz Morgan ✔ Gerard Cavanagh ✔ Tyrone Lawry ✔" at bounding box center [819, 189] width 214 height 26
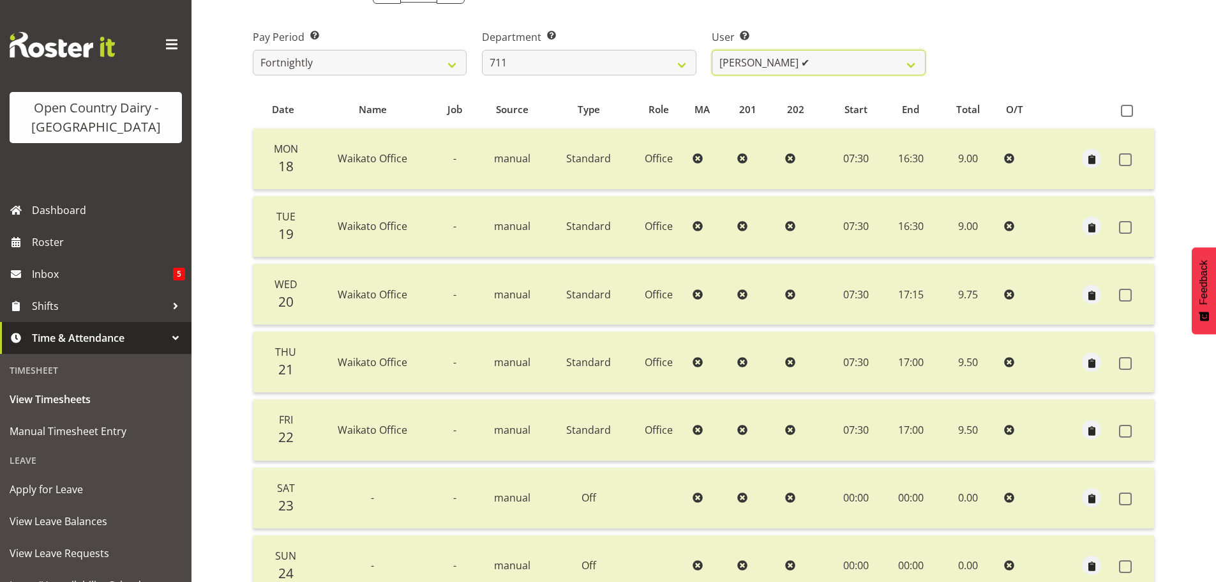
scroll to position [115, 0]
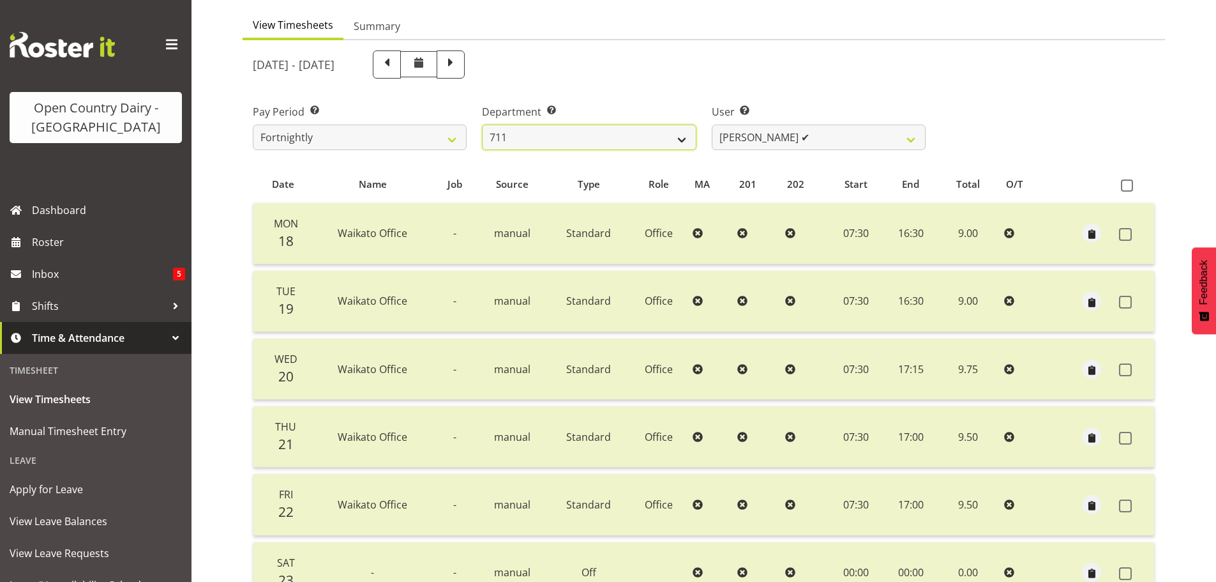
click at [674, 135] on select "701 702 703 704 705 706 707 708 709 710 711 712 713 714 715 716 717 718 719 720" at bounding box center [589, 138] width 214 height 26
select select "822"
click at [482, 125] on select "701 702 703 704 705 706 707 708 709 710 711 712 713 714 715 716 717 718 719 720" at bounding box center [589, 138] width 214 height 26
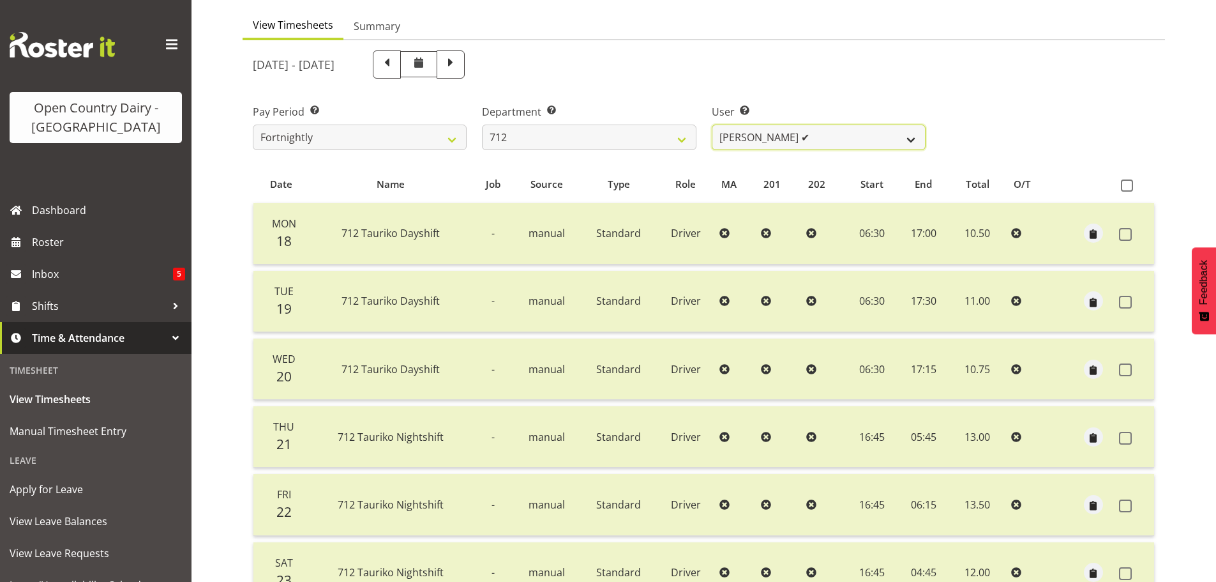
click at [840, 139] on select "Amrik Singh ✔ Jasdeep Singh ✔ Lucky Kau Kau ✔" at bounding box center [819, 138] width 214 height 26
click at [712, 125] on select "Amrik Singh ✔ Jasdeep Singh ✔ Lucky Kau Kau ✔" at bounding box center [819, 138] width 214 height 26
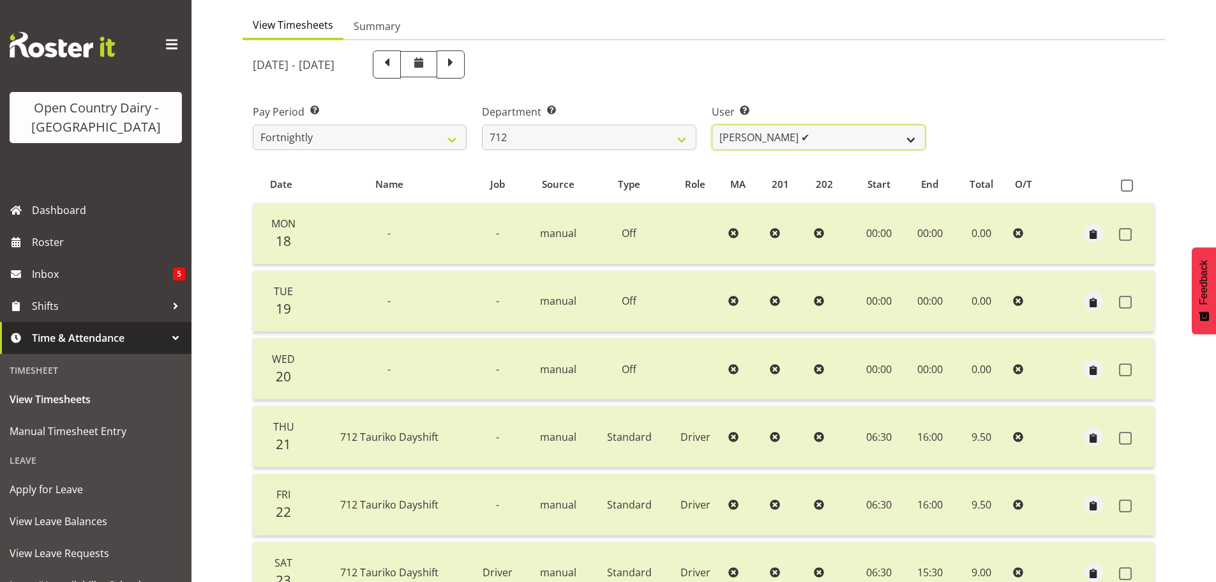
click at [848, 141] on select "Amrik Singh ✔ Jasdeep Singh ✔ Lucky Kau Kau ✔" at bounding box center [819, 138] width 214 height 26
select select "8195"
click at [712, 125] on select "Amrik Singh ✔ Jasdeep Singh ✔ Lucky Kau Kau ✔" at bounding box center [819, 138] width 214 height 26
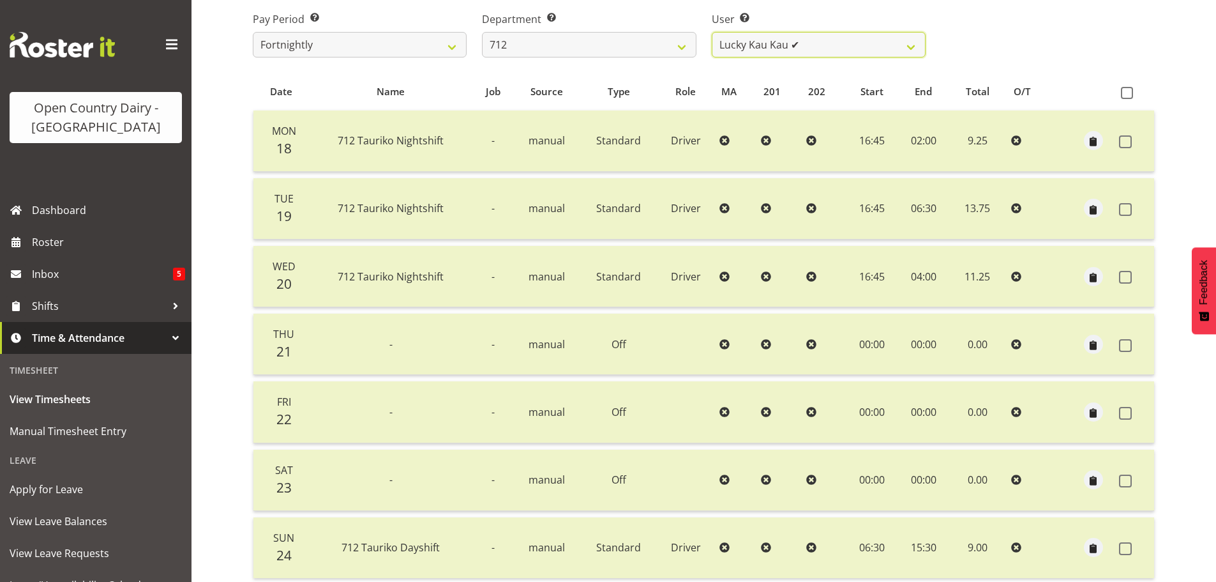
scroll to position [179, 0]
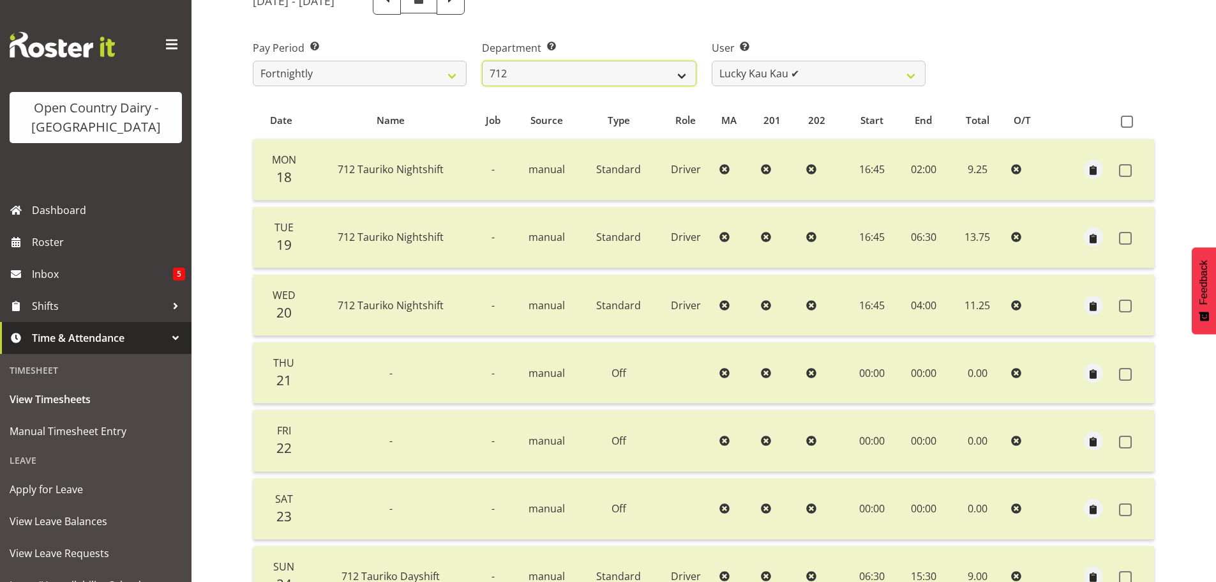
click at [657, 72] on select "701 702 703 704 705 706 707 708 709 710 711 712 713 714 715 716 717 718 719 720" at bounding box center [589, 74] width 214 height 26
select select "716"
click at [482, 61] on select "701 702 703 704 705 706 707 708 709 710 711 712 713 714 715 716 717 718 719 720" at bounding box center [589, 74] width 214 height 26
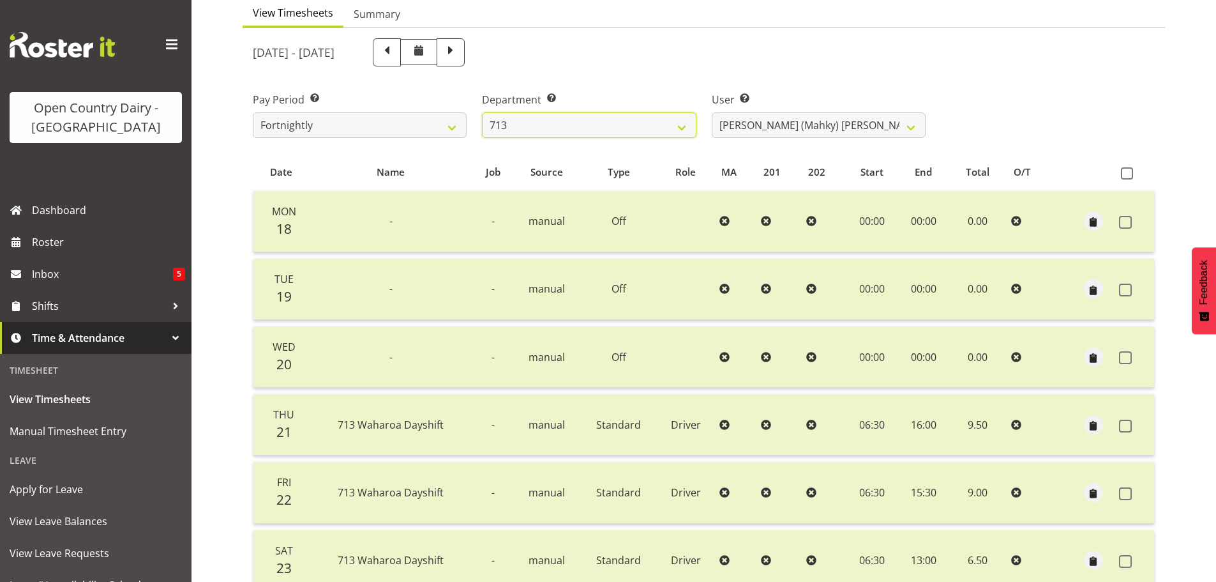
scroll to position [115, 0]
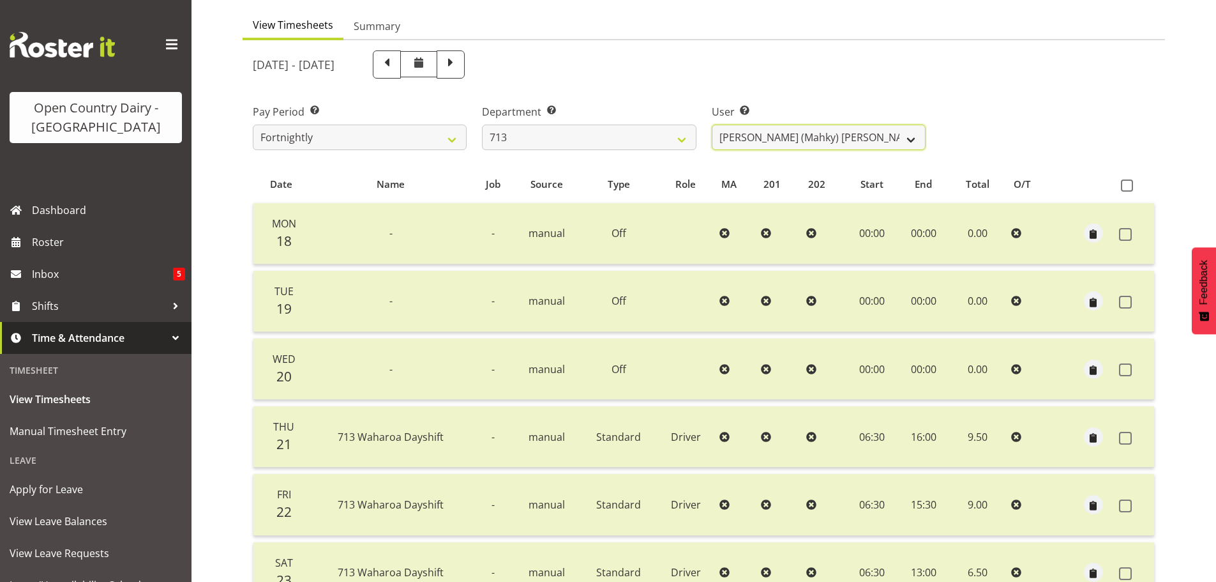
click at [785, 137] on select "Harmanpreet (Mahky) Dhillon ✔ Marcus Waretini ✔ Norman Sellen ✔" at bounding box center [819, 138] width 214 height 26
select select "10300"
click at [712, 125] on select "Harmanpreet (Mahky) Dhillon ✔ Marcus Waretini ✔ Norman Sellen ✔" at bounding box center [819, 138] width 214 height 26
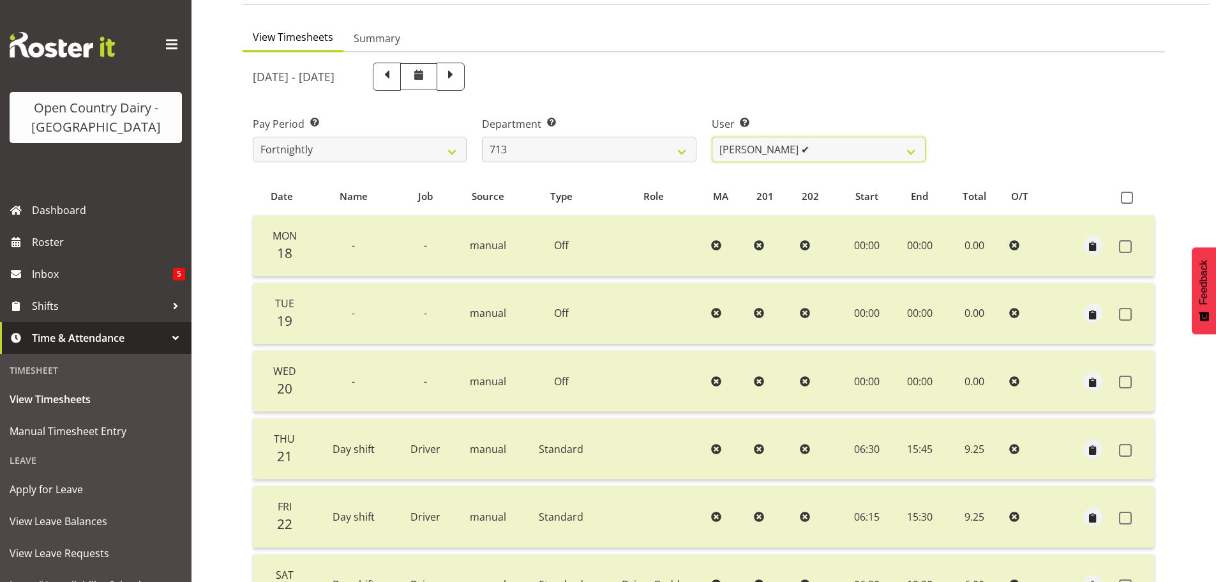
scroll to position [51, 0]
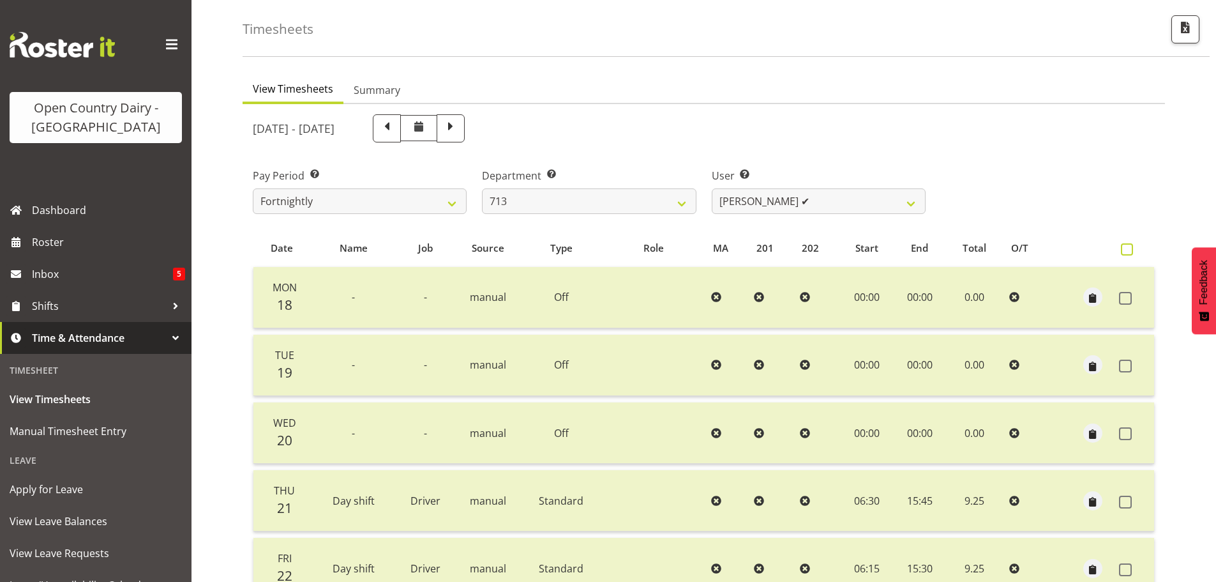
click at [1126, 250] on span at bounding box center [1127, 249] width 12 height 12
click at [1126, 250] on input "checkbox" at bounding box center [1125, 249] width 8 height 8
checkbox input "true"
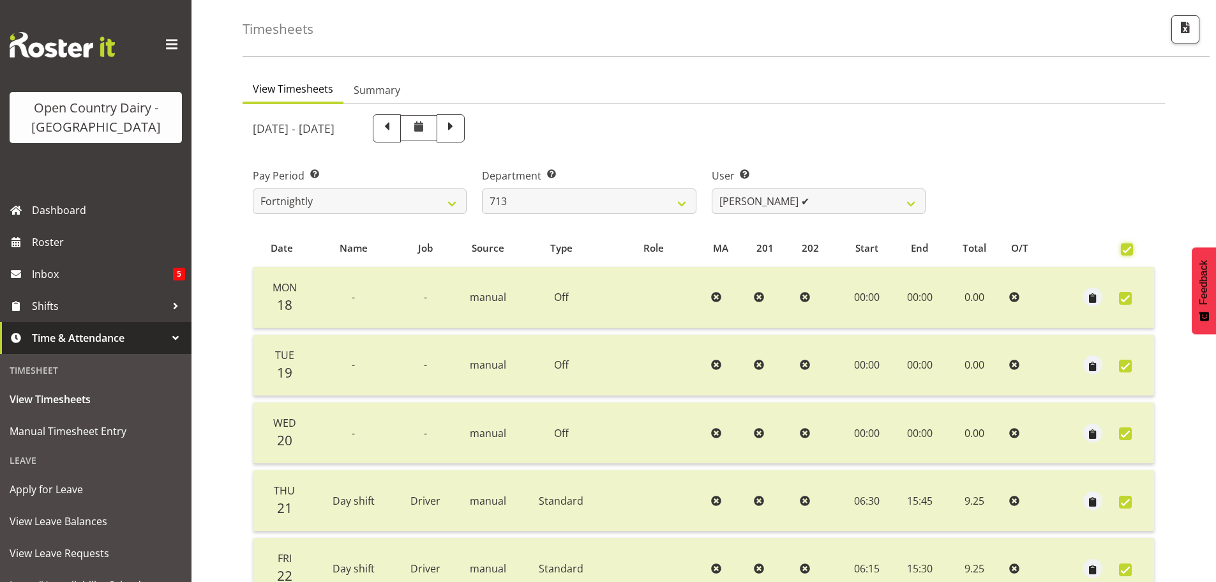
checkbox input "true"
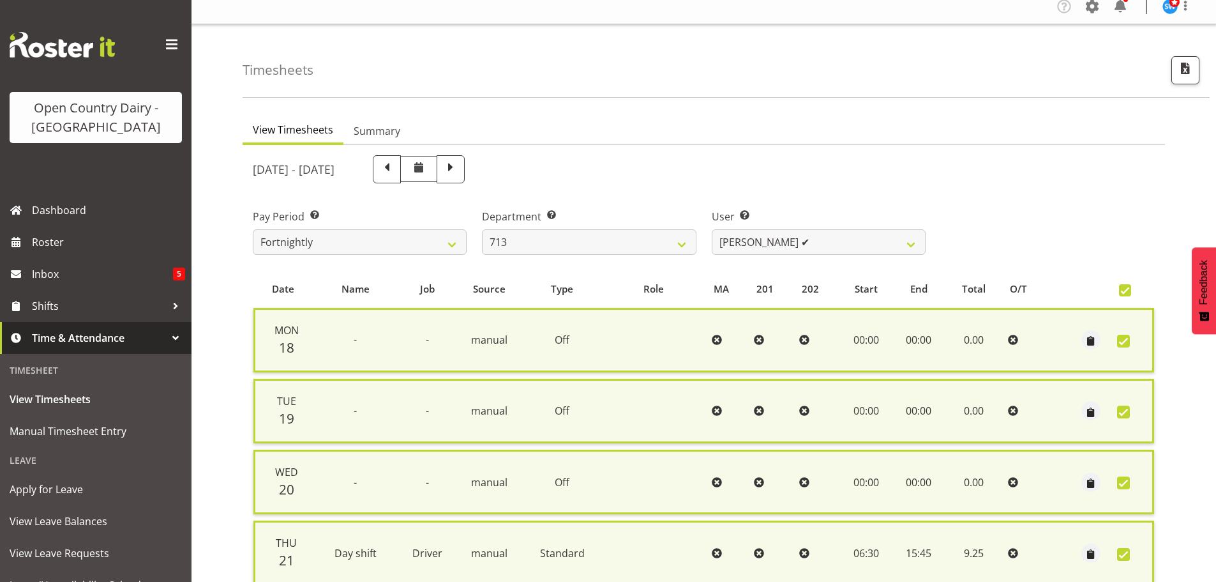
scroll to position [8, 0]
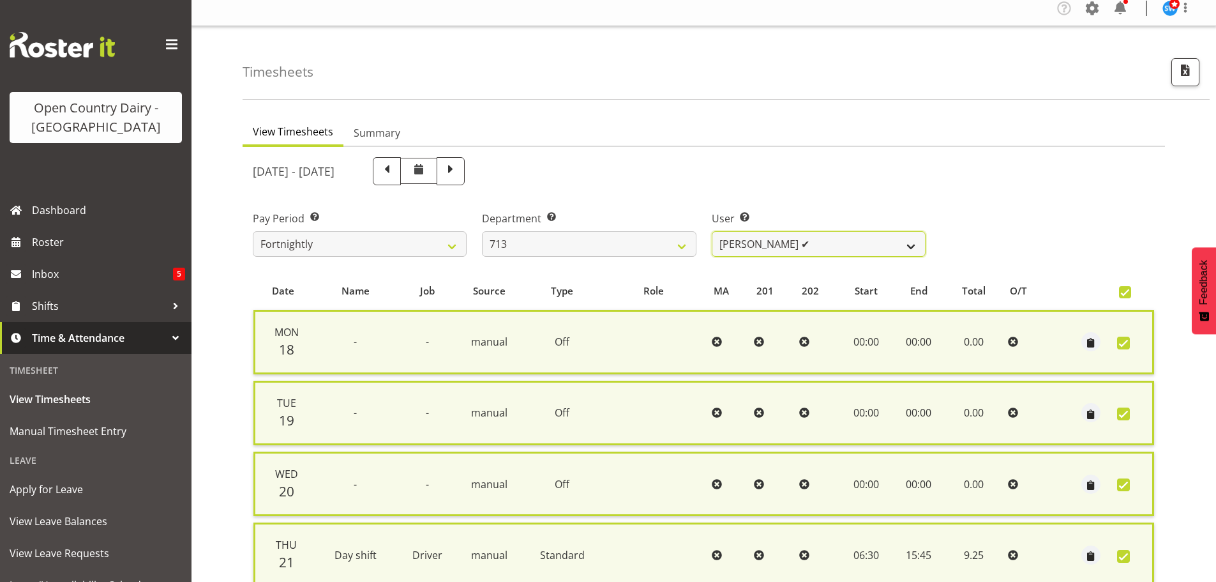
click at [822, 241] on select "Harmanpreet (Mahky) Dhillon ✔ Marcus Waretini ✔ Norman Sellen ✔" at bounding box center [819, 244] width 214 height 26
select select "8201"
click at [712, 231] on select "Harmanpreet (Mahky) Dhillon ✔ Marcus Waretini ✔ Norman Sellen ✔" at bounding box center [819, 244] width 214 height 26
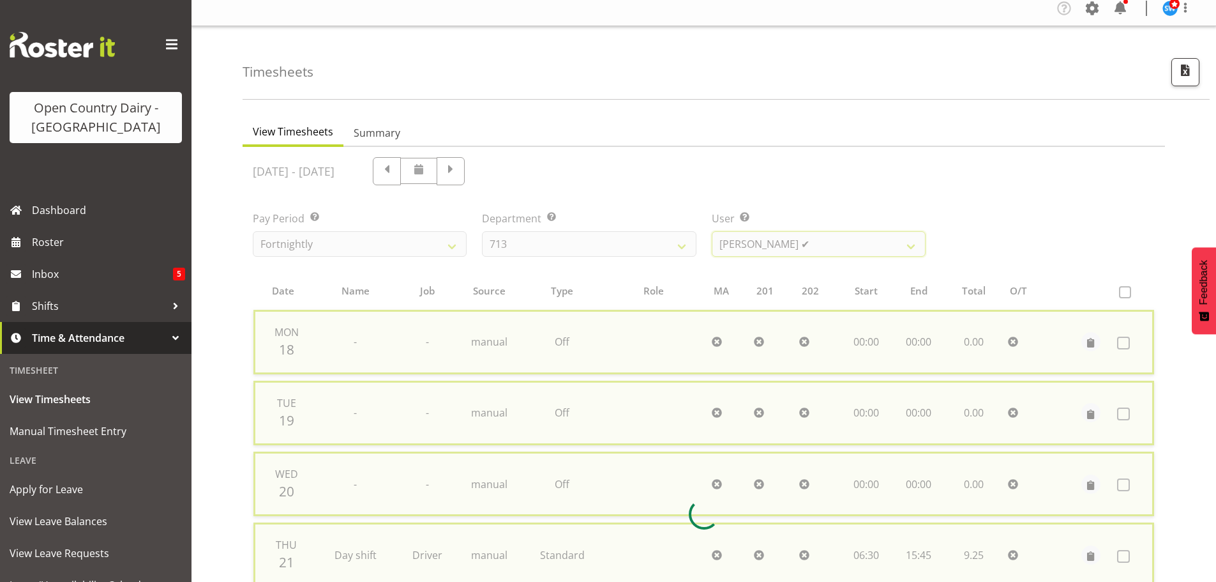
checkbox input "false"
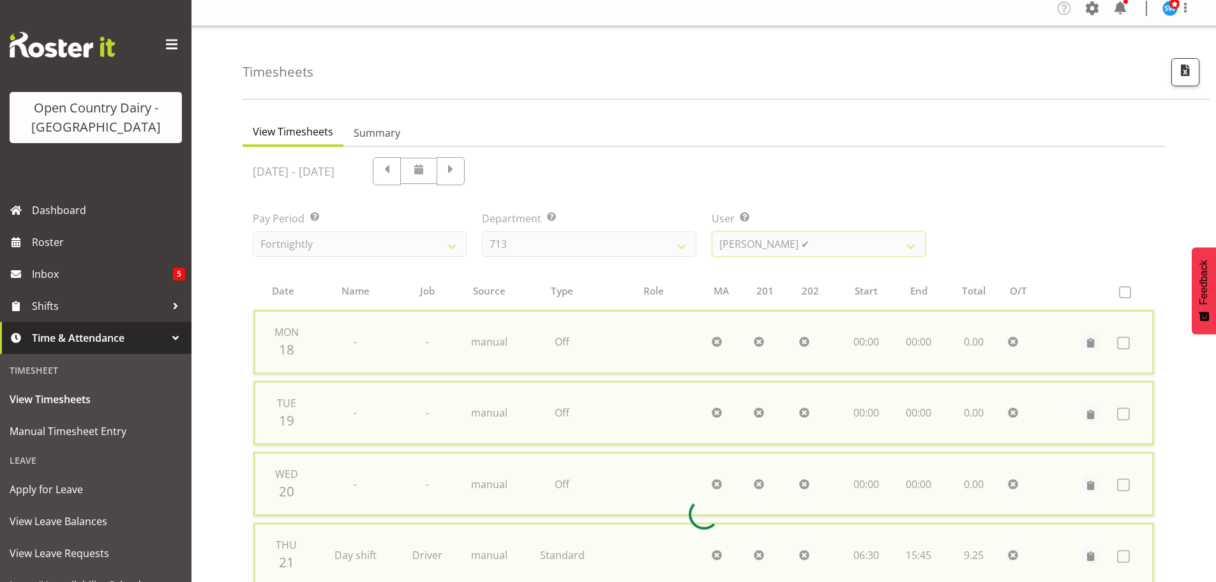
checkbox input "false"
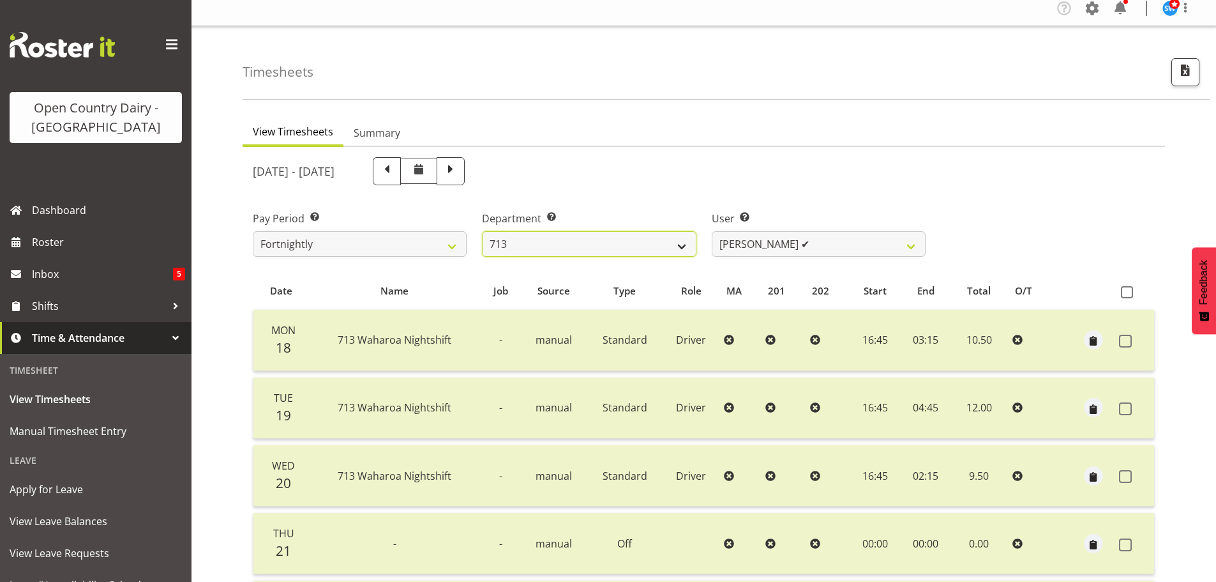
click at [674, 245] on select "701 702 703 704 705 706 707 708 709 710 711 712 713 714 715 716 717 718 719 720" at bounding box center [589, 244] width 214 height 26
click at [646, 194] on div "Department Select which department you would like to view. 701 702 703 704 705 …" at bounding box center [588, 229] width 229 height 72
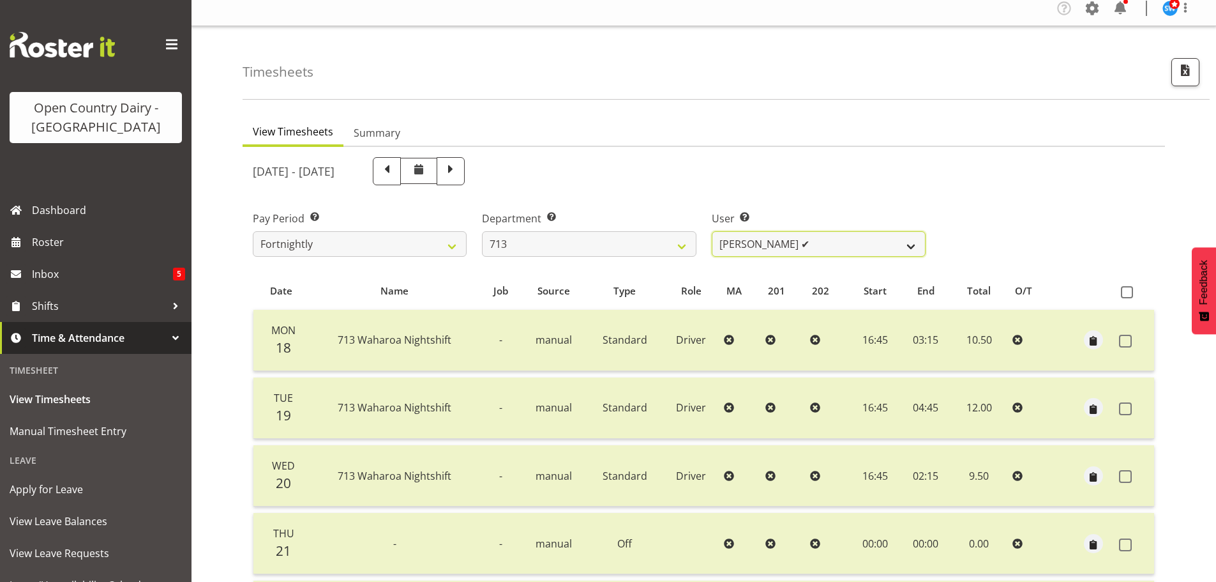
click at [762, 241] on select "Harmanpreet (Mahky) Dhillon ✔ Marcus Waretini ✔ Norman Sellen ✔" at bounding box center [819, 244] width 214 height 26
click at [712, 231] on select "Harmanpreet (Mahky) Dhillon ✔ Marcus Waretini ✔ Norman Sellen ✔" at bounding box center [819, 244] width 214 height 26
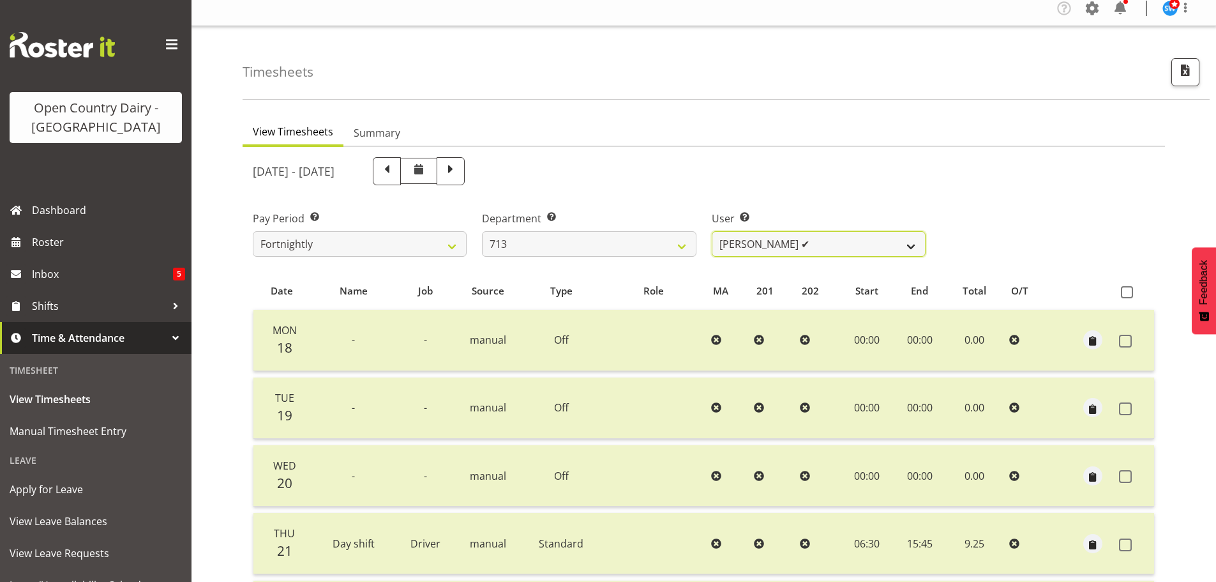
click at [757, 246] on select "Harmanpreet (Mahky) Dhillon ✔ Marcus Waretini ✔ Norman Sellen ✔" at bounding box center [819, 244] width 214 height 26
select select "8201"
click at [712, 231] on select "Harmanpreet (Mahky) Dhillon ✔ Marcus Waretini ✔ Norman Sellen ✔" at bounding box center [819, 244] width 214 height 26
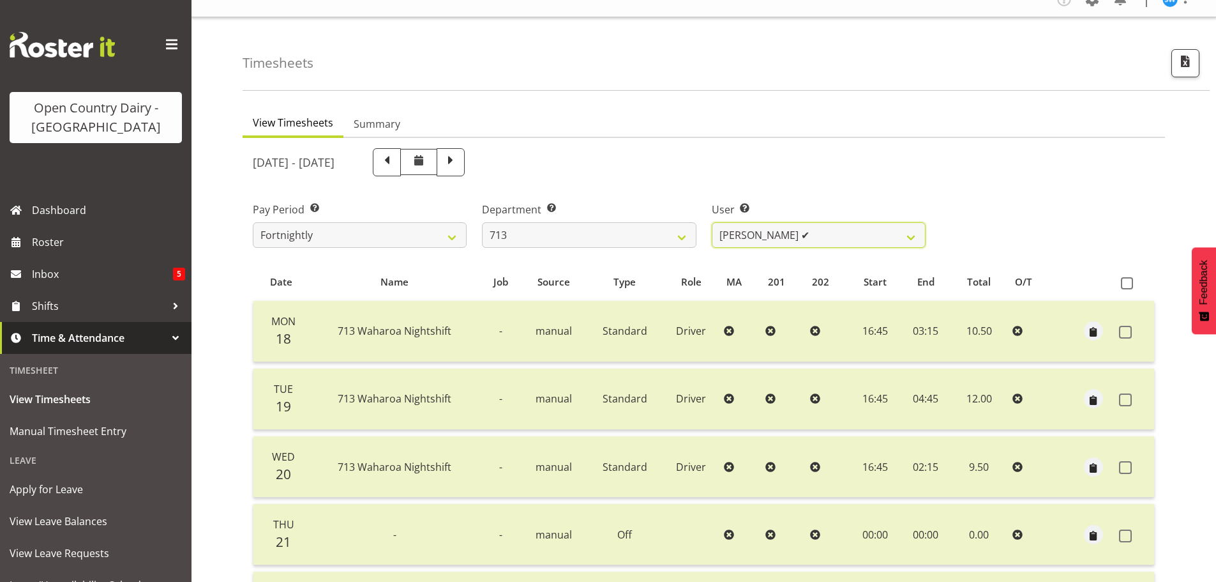
scroll to position [0, 0]
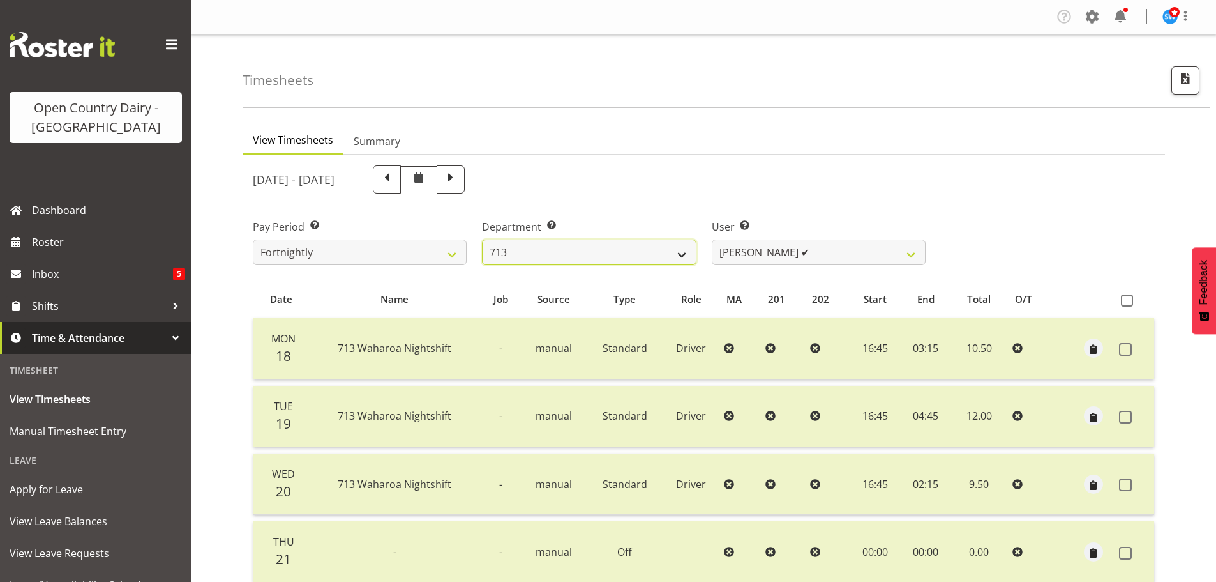
click at [646, 256] on select "701 702 703 704 705 706 707 708 709 710 711 712 713 714 715 716 717 718 719 720" at bounding box center [589, 252] width 214 height 26
select select "805"
click at [482, 239] on select "701 702 703 704 705 706 707 708 709 710 711 712 713 714 715 716 717 718 719 720" at bounding box center [589, 252] width 214 height 26
select select "10244"
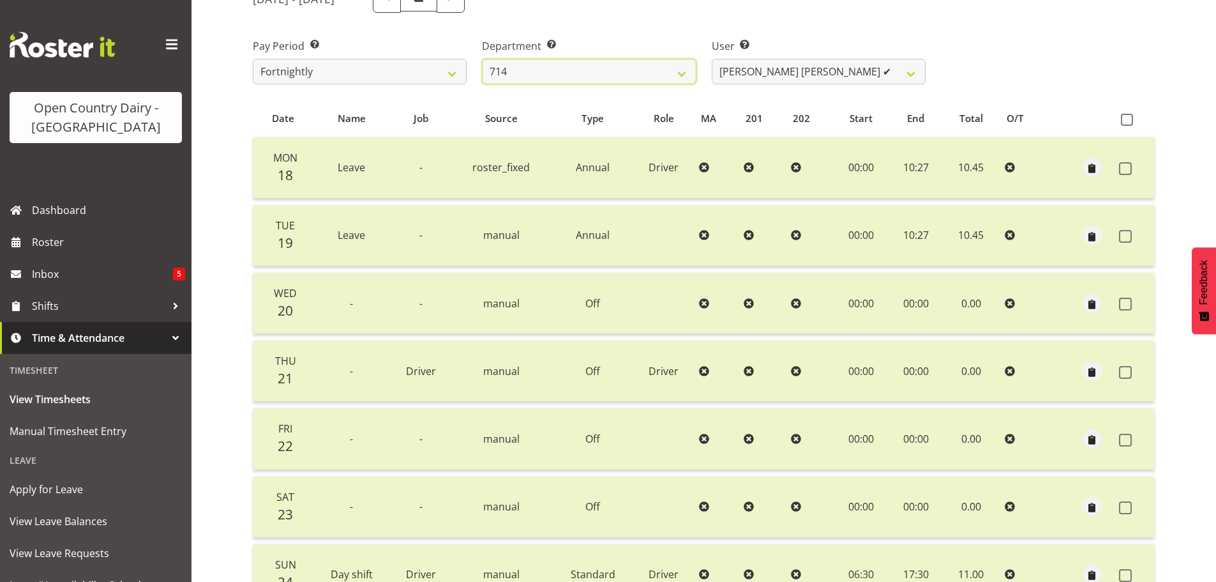
scroll to position [179, 0]
click at [1130, 121] on span at bounding box center [1127, 122] width 12 height 12
click at [1130, 121] on input "checkbox" at bounding box center [1125, 121] width 8 height 8
checkbox input "true"
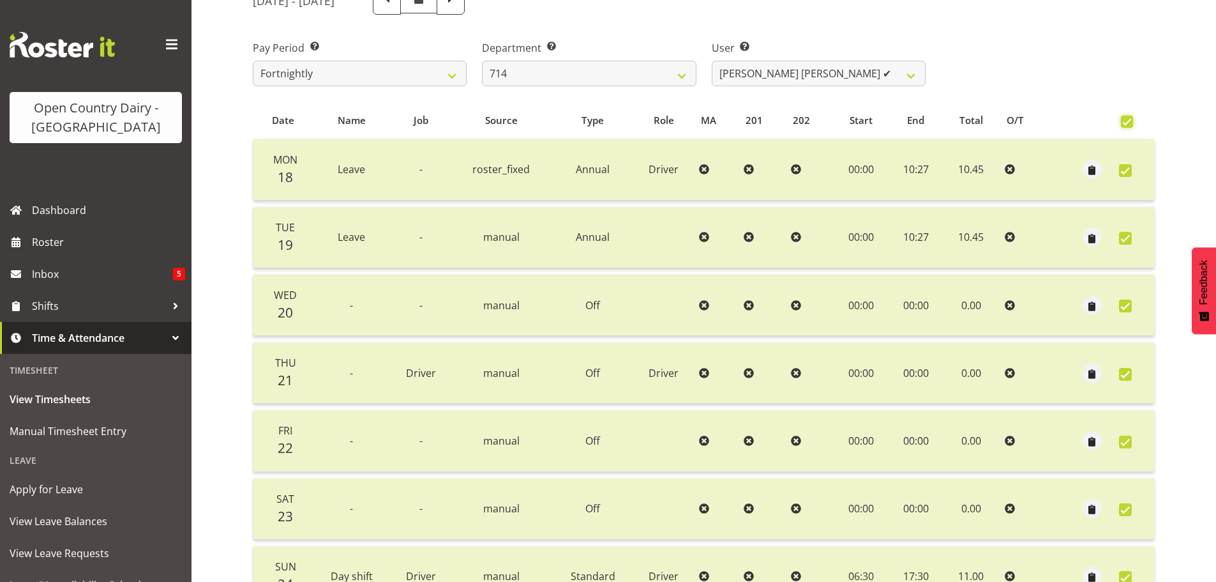
checkbox input "true"
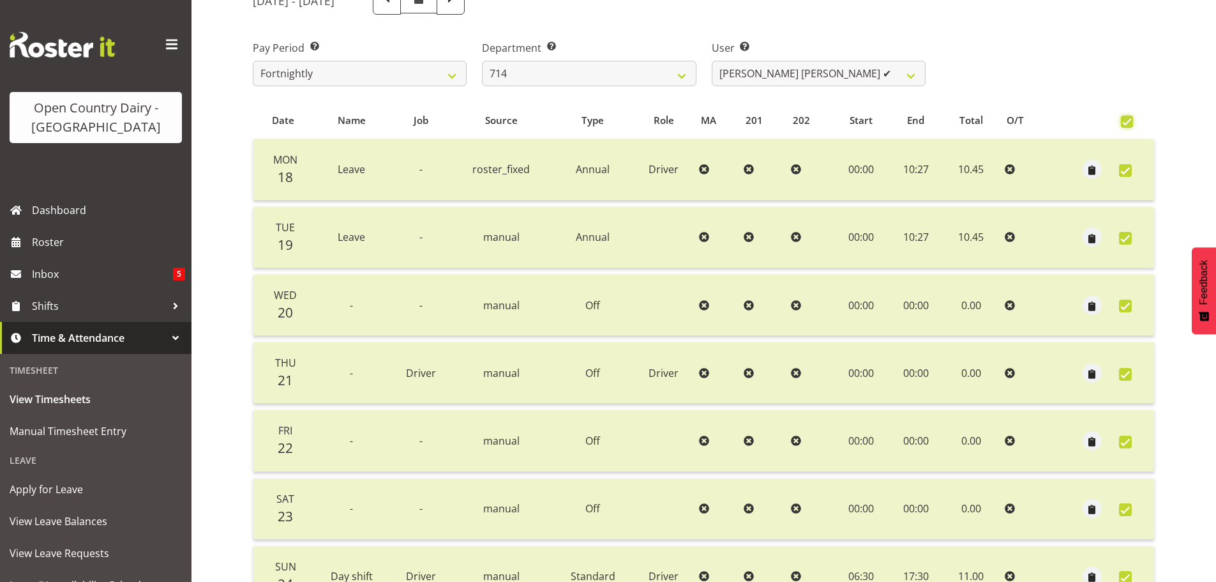
checkbox input "true"
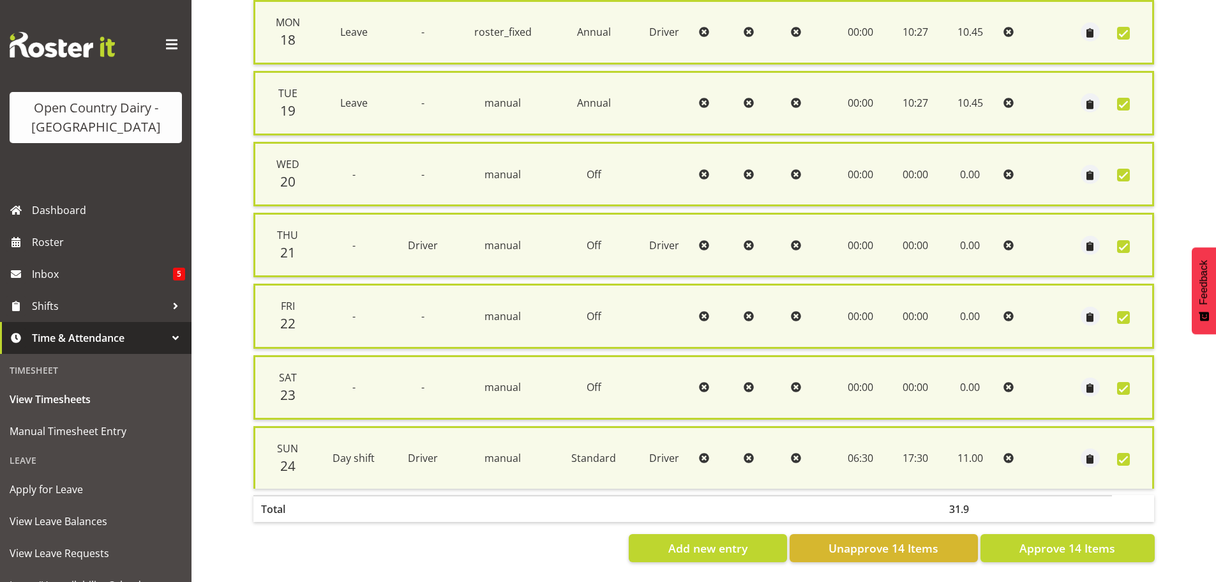
scroll to position [328, 0]
click at [898, 540] on span "Unapprove 14 Items" at bounding box center [884, 548] width 110 height 17
checkbox input "false"
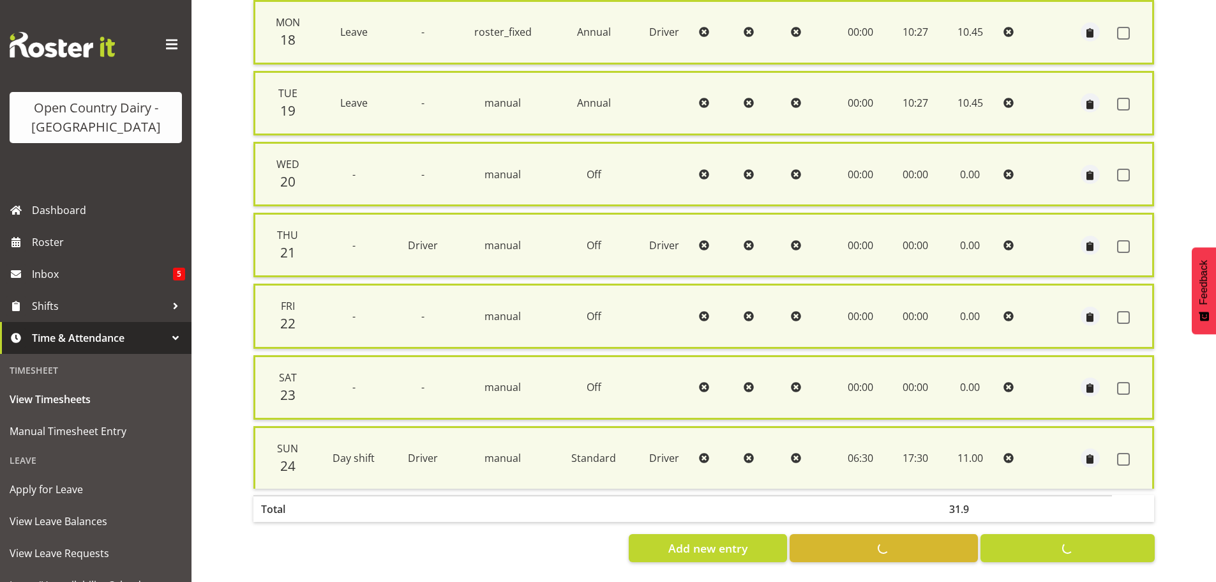
checkbox input "false"
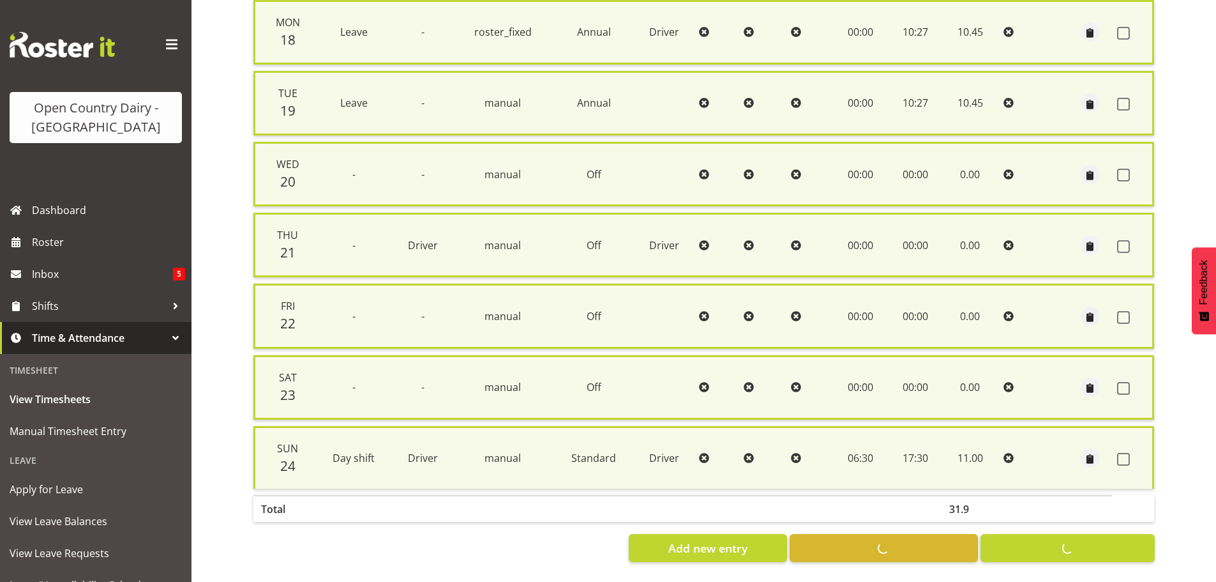
scroll to position [307, 0]
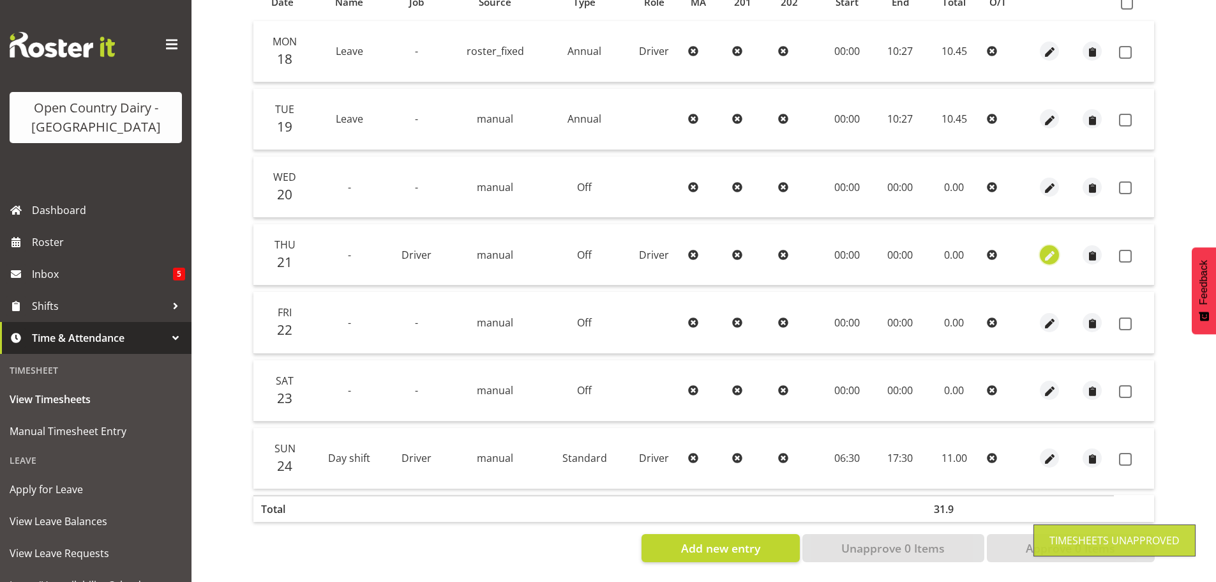
click at [1049, 248] on span "button" at bounding box center [1050, 255] width 15 height 15
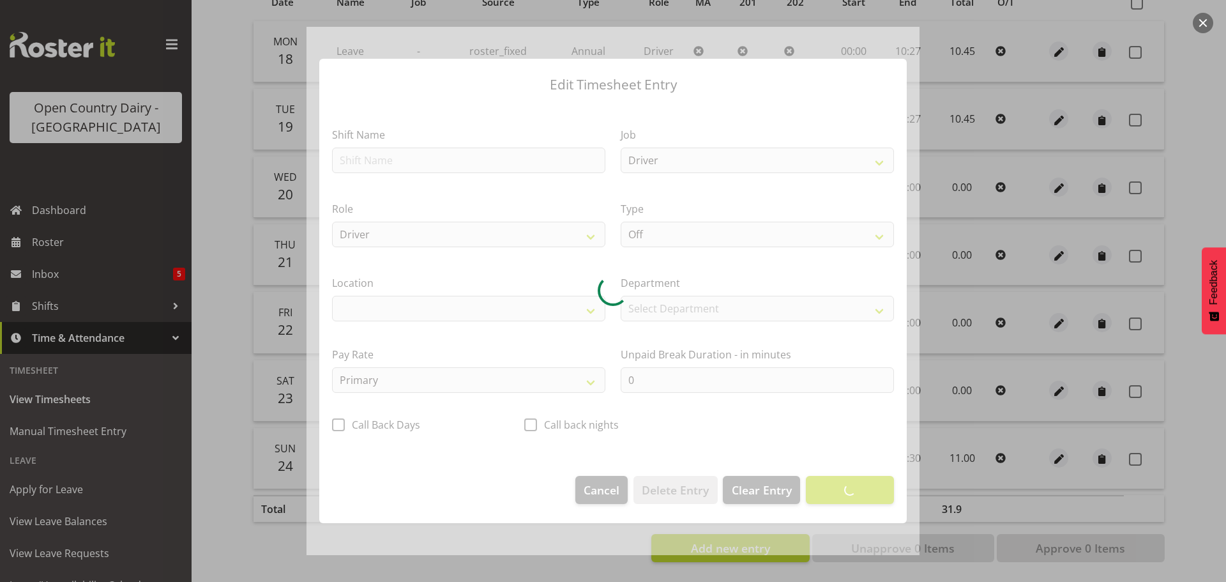
select select "1054"
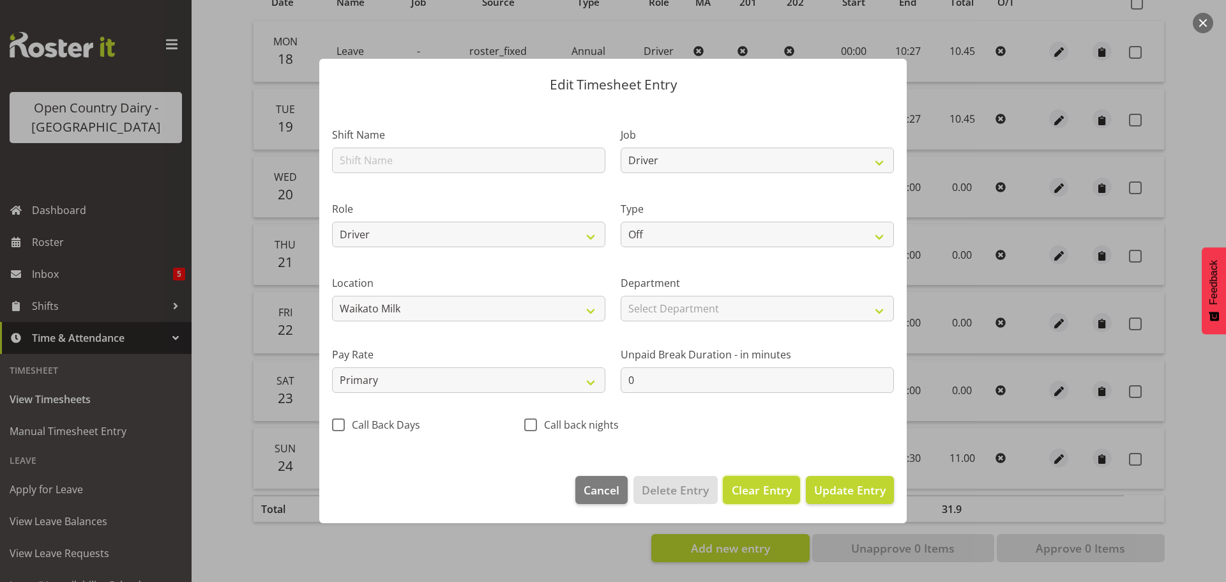
click at [755, 486] on span "Clear Entry" at bounding box center [762, 489] width 60 height 17
select select
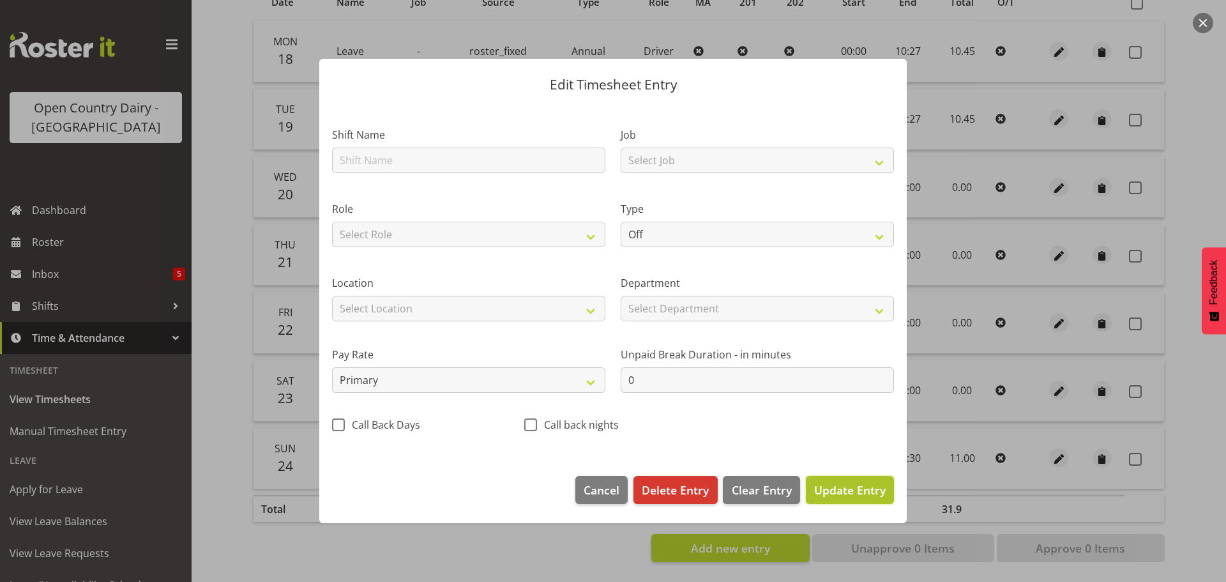
click at [828, 487] on span "Update Entry" at bounding box center [850, 489] width 72 height 15
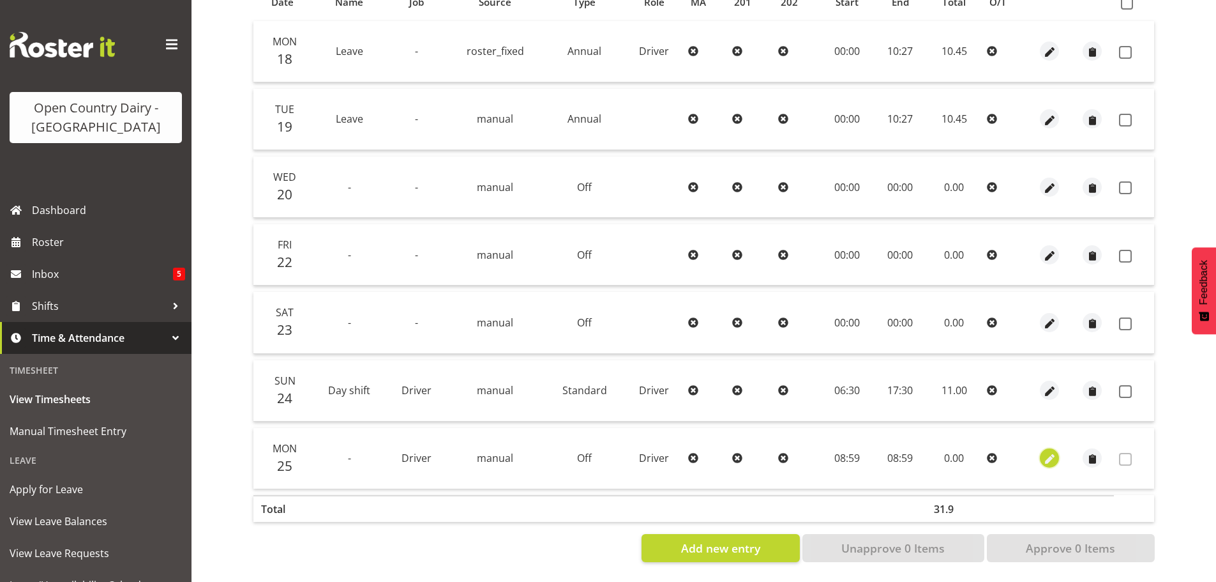
click at [1049, 452] on span "button" at bounding box center [1050, 459] width 15 height 15
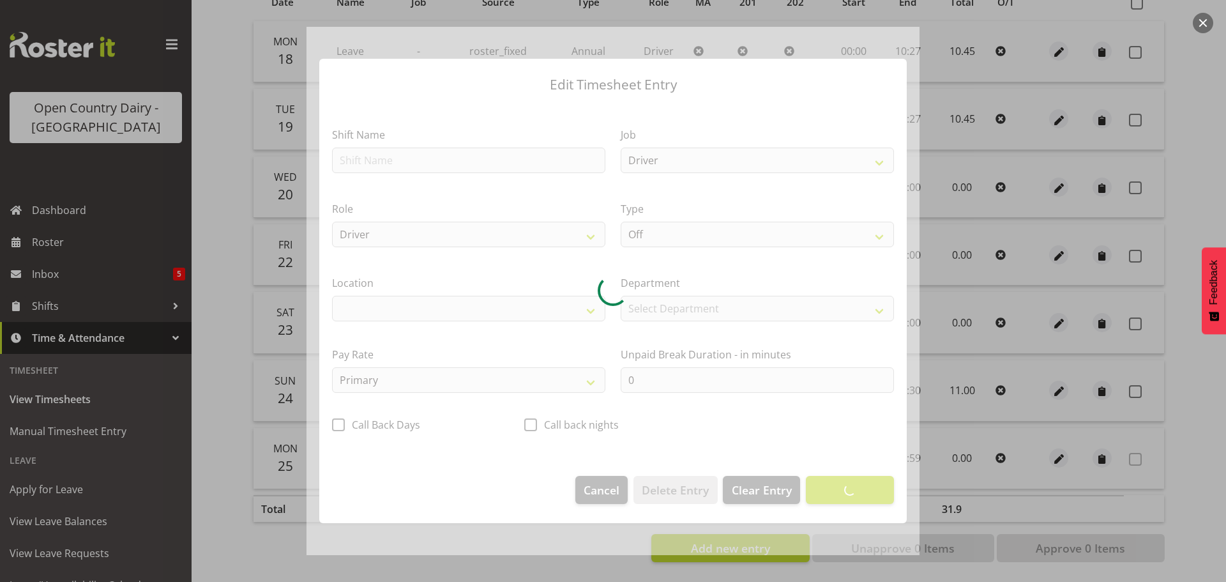
select select "1054"
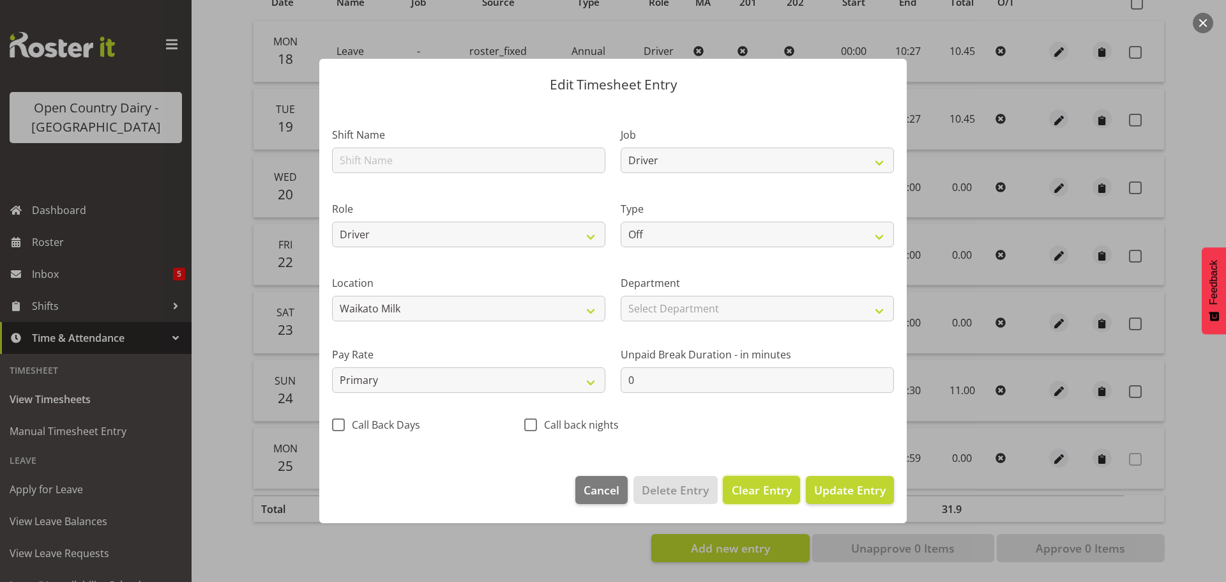
click at [764, 488] on span "Clear Entry" at bounding box center [762, 489] width 60 height 17
select select
click at [678, 488] on span "Delete Entry" at bounding box center [675, 489] width 67 height 17
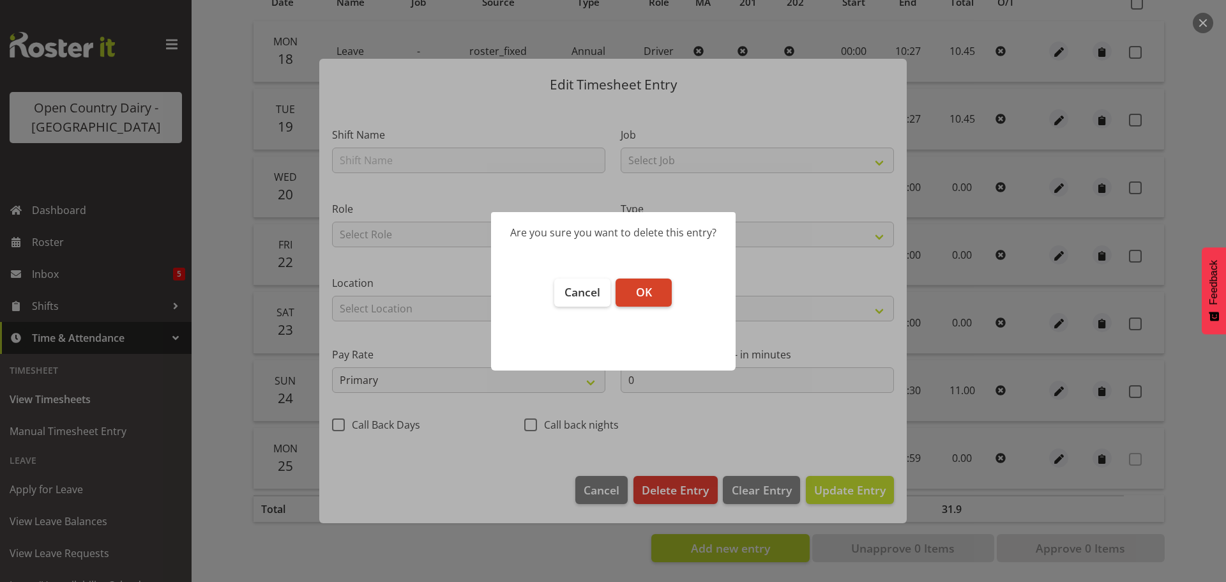
click at [643, 291] on span "OK" at bounding box center [644, 291] width 16 height 15
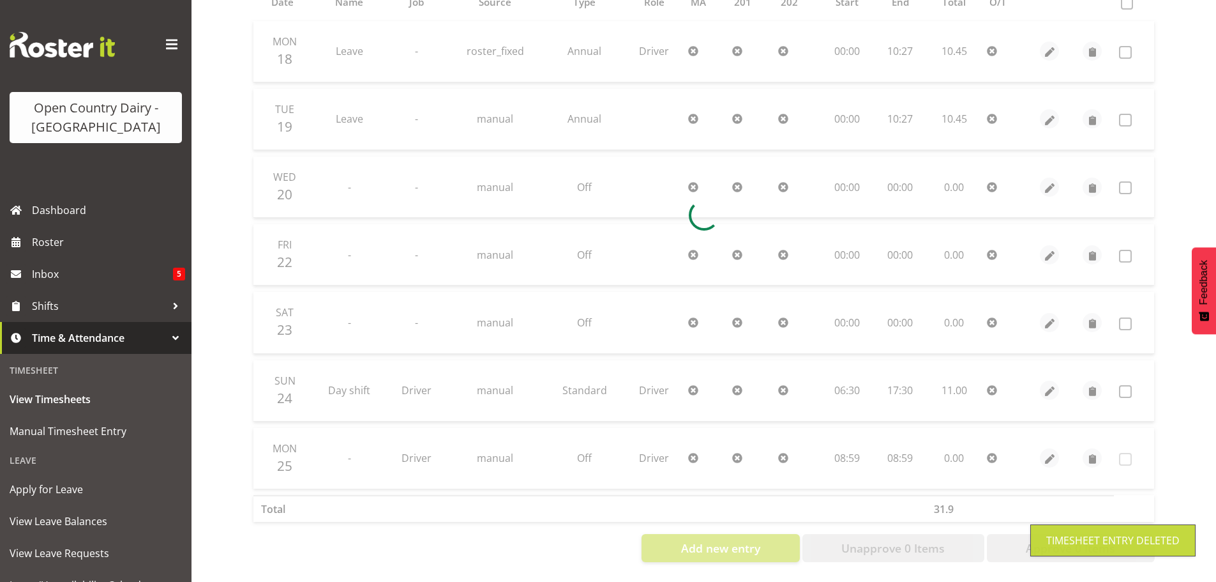
scroll to position [239, 0]
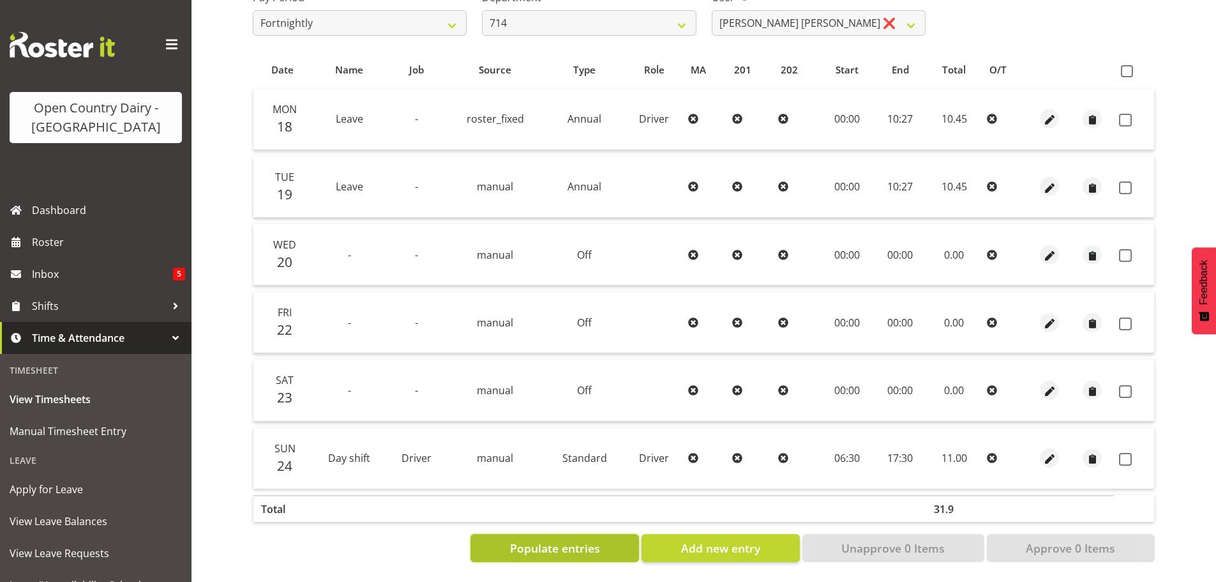
click at [589, 540] on span "Populate entries" at bounding box center [555, 548] width 90 height 17
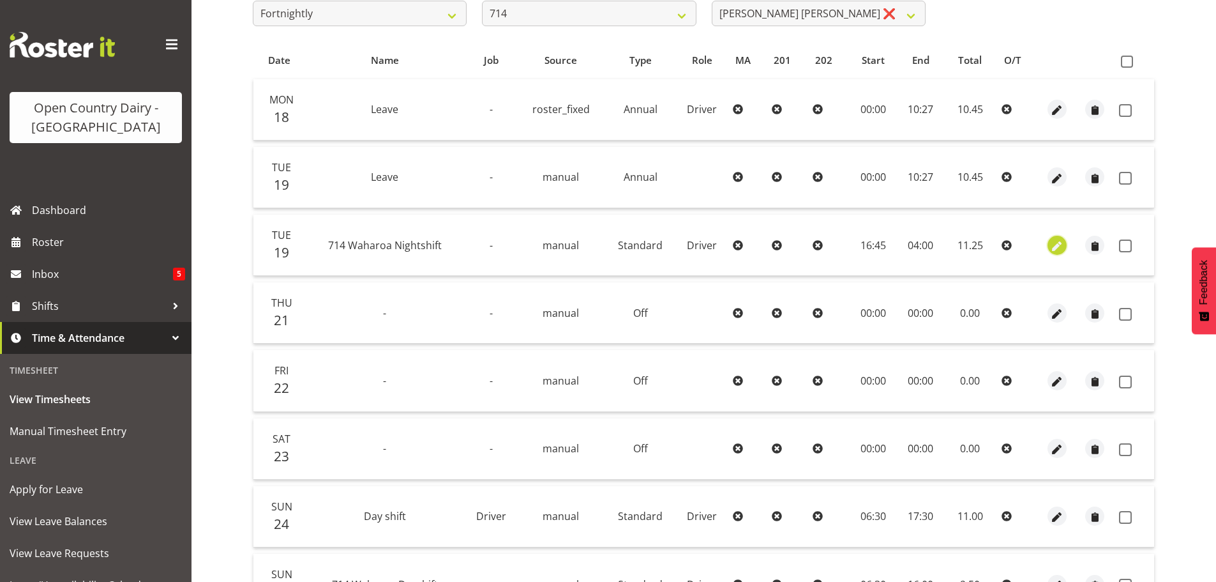
click at [1056, 247] on span "button" at bounding box center [1057, 246] width 15 height 15
select select "Standard"
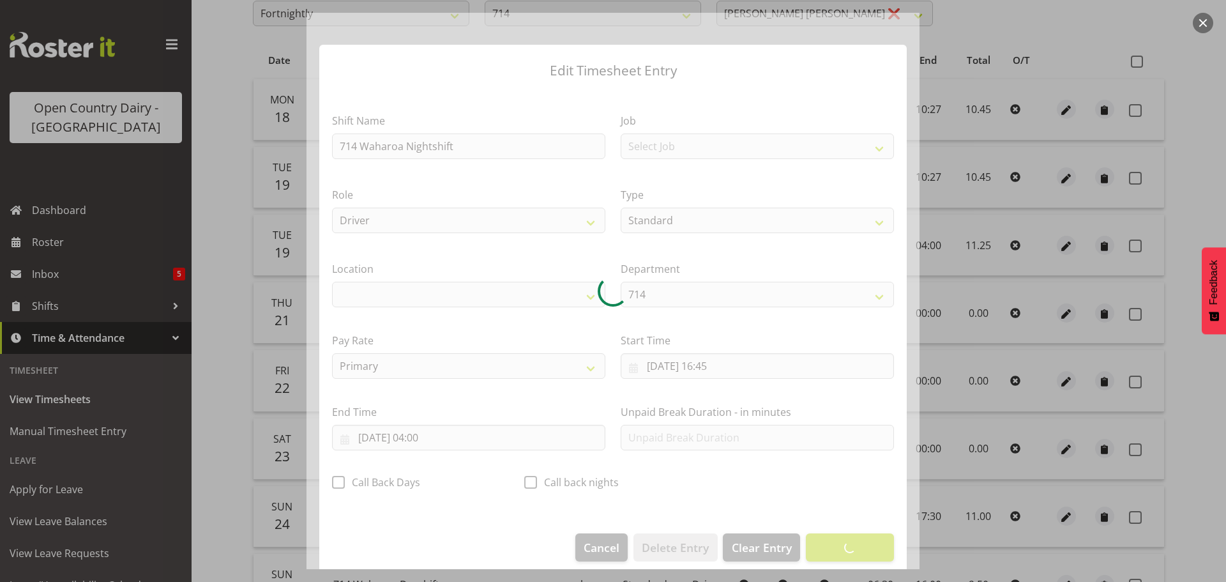
select select "1054"
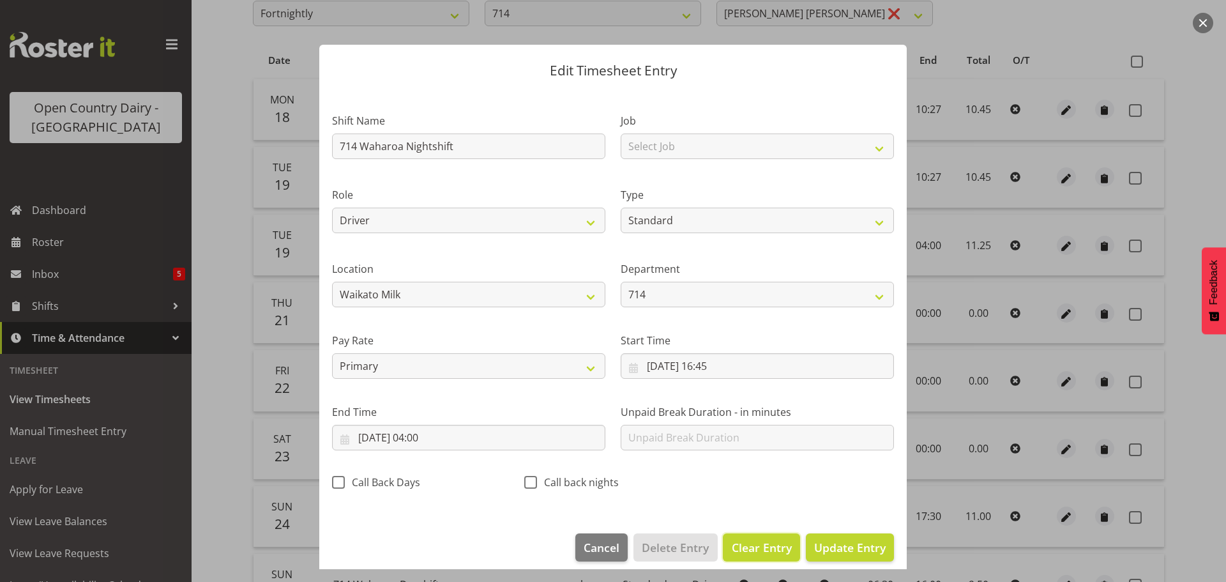
click at [752, 545] on span "Clear Entry" at bounding box center [762, 547] width 60 height 17
select select "Off"
type input "0"
select select
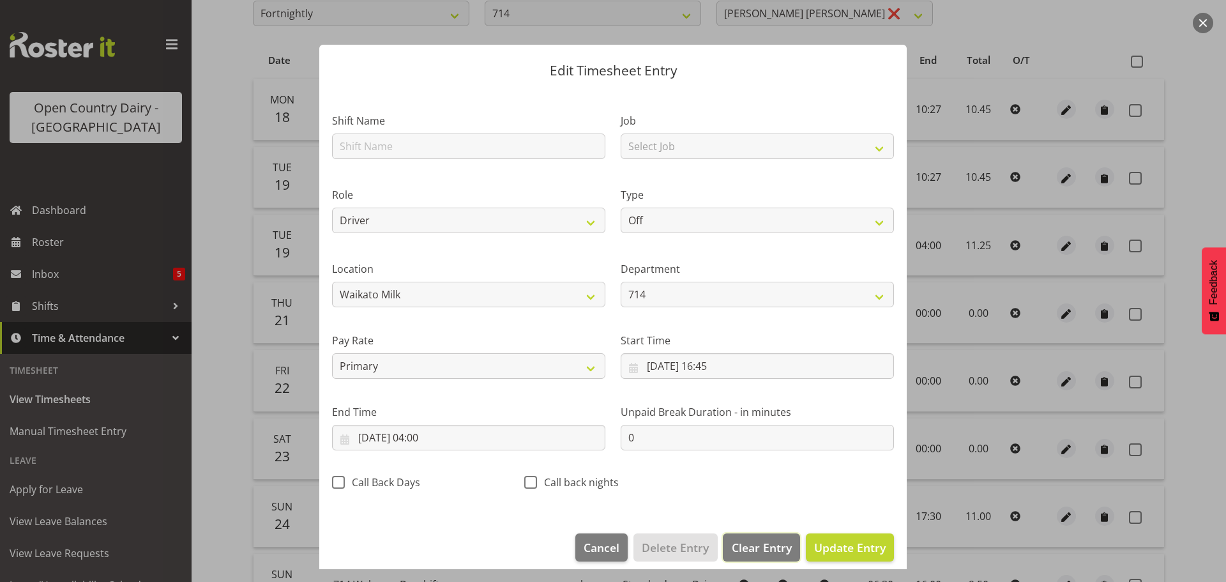
select select
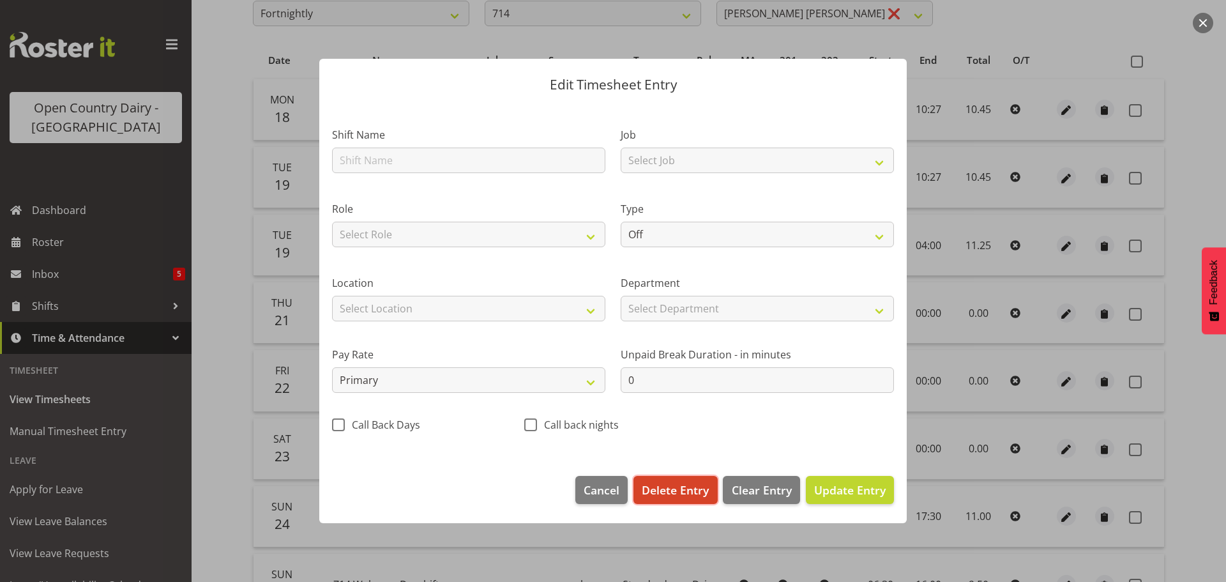
click at [674, 492] on span "Delete Entry" at bounding box center [675, 489] width 67 height 17
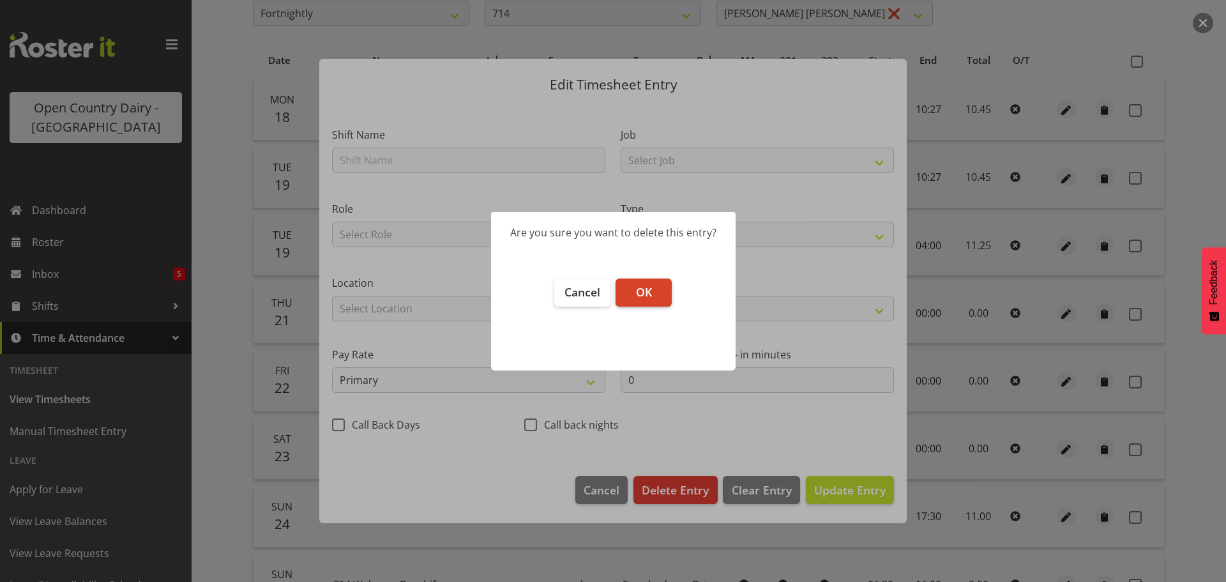
click at [650, 288] on span "OK" at bounding box center [644, 291] width 16 height 15
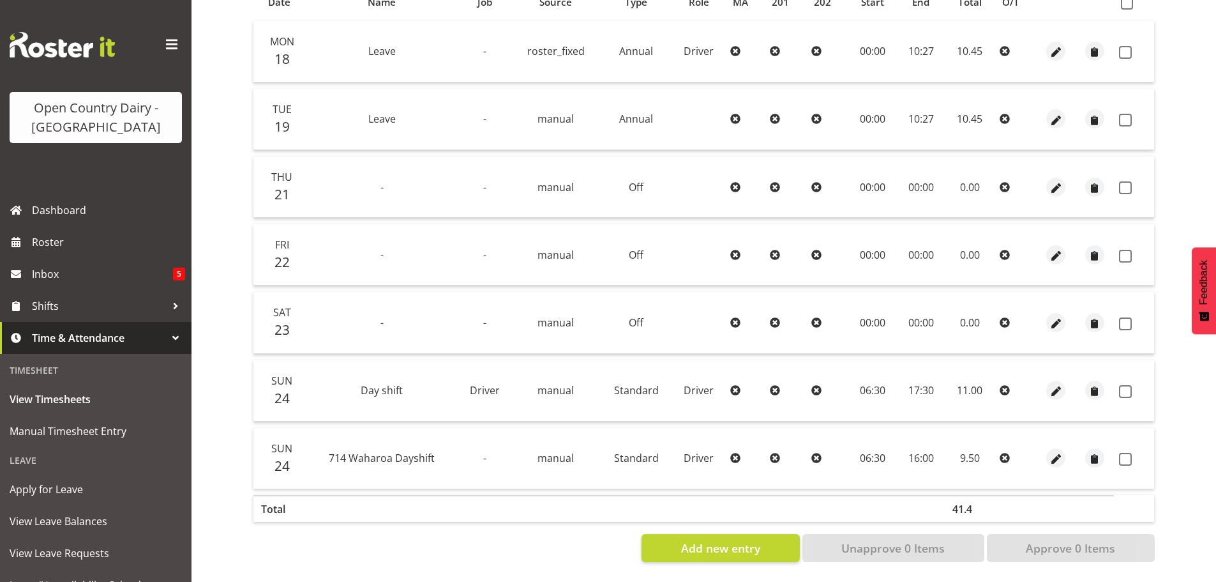
scroll to position [307, 0]
click at [1056, 452] on span "button" at bounding box center [1056, 459] width 15 height 15
select select "Standard"
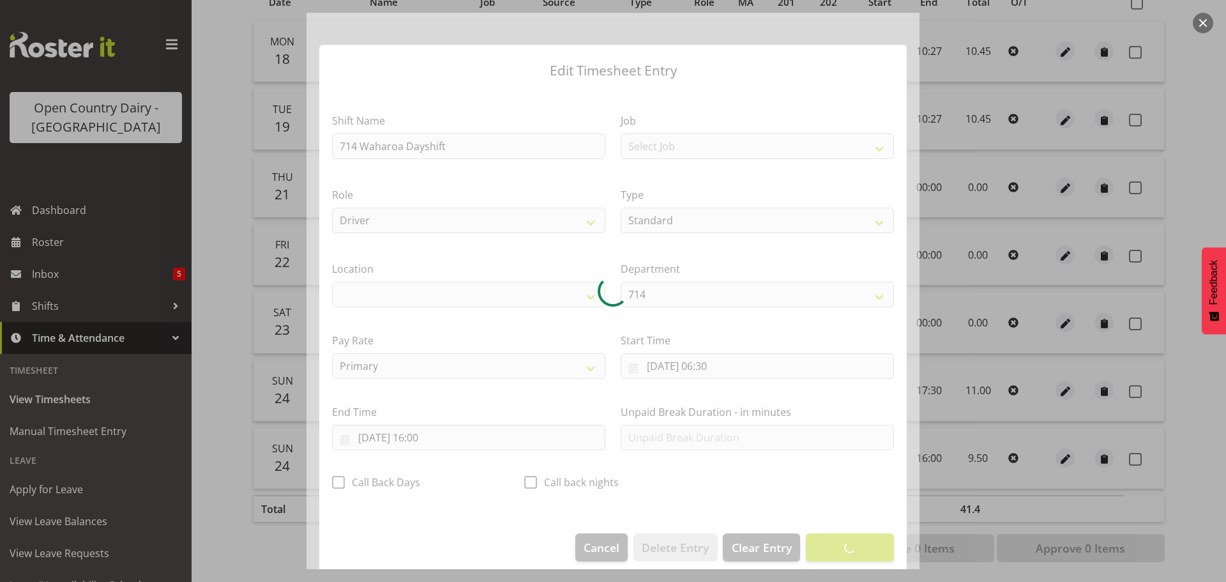
select select "1054"
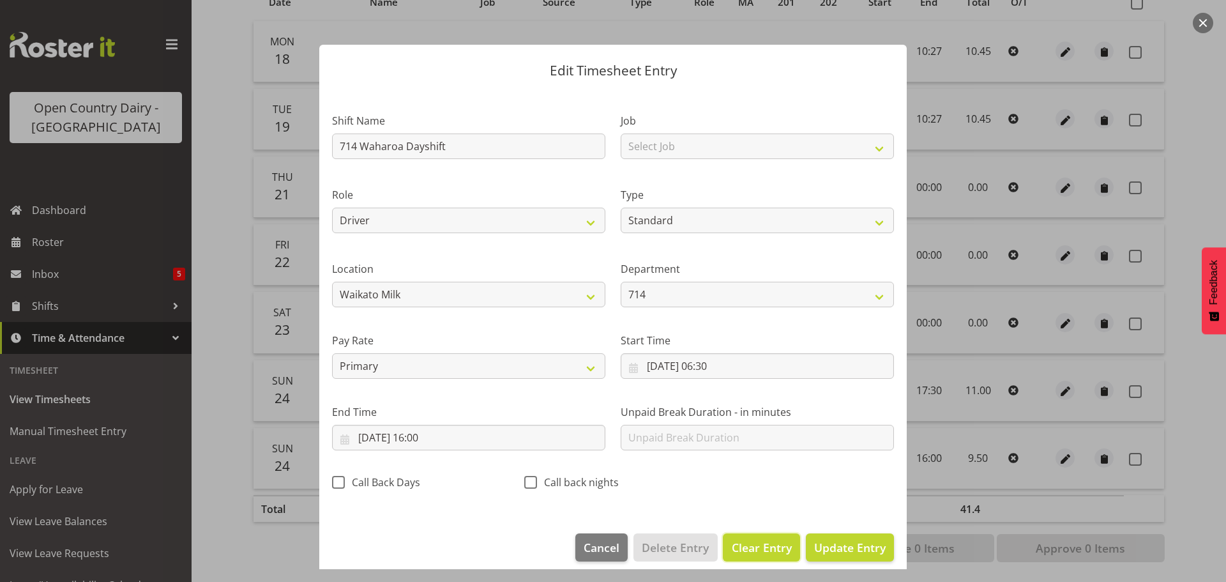
click at [741, 547] on span "Clear Entry" at bounding box center [762, 547] width 60 height 17
select select "Off"
type input "0"
select select
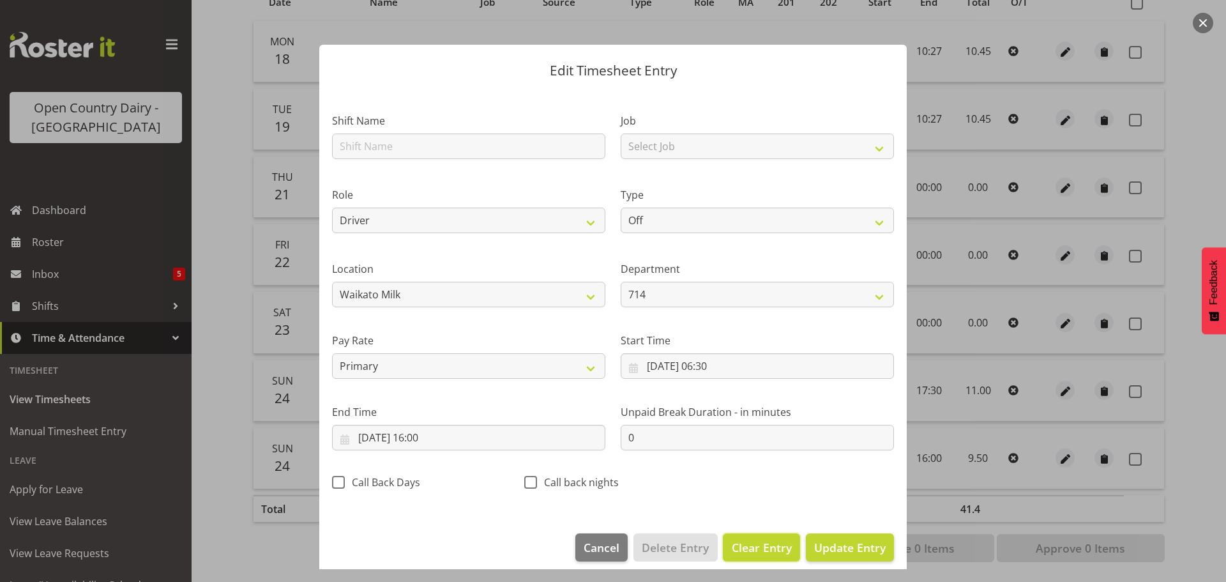
select select
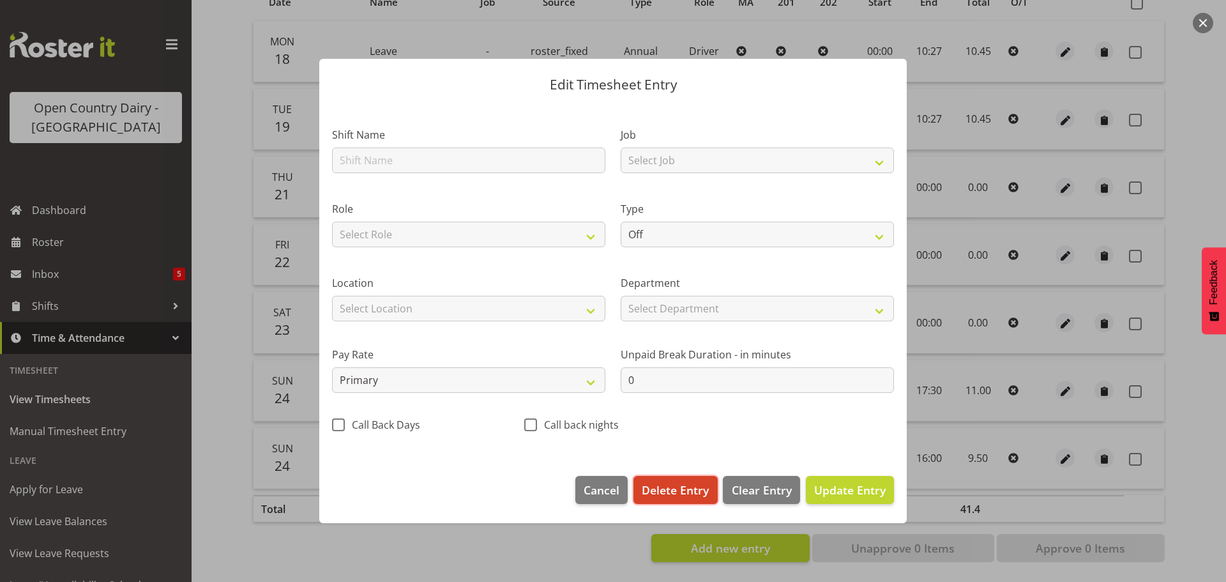
click at [672, 480] on button "Delete Entry" at bounding box center [675, 490] width 84 height 28
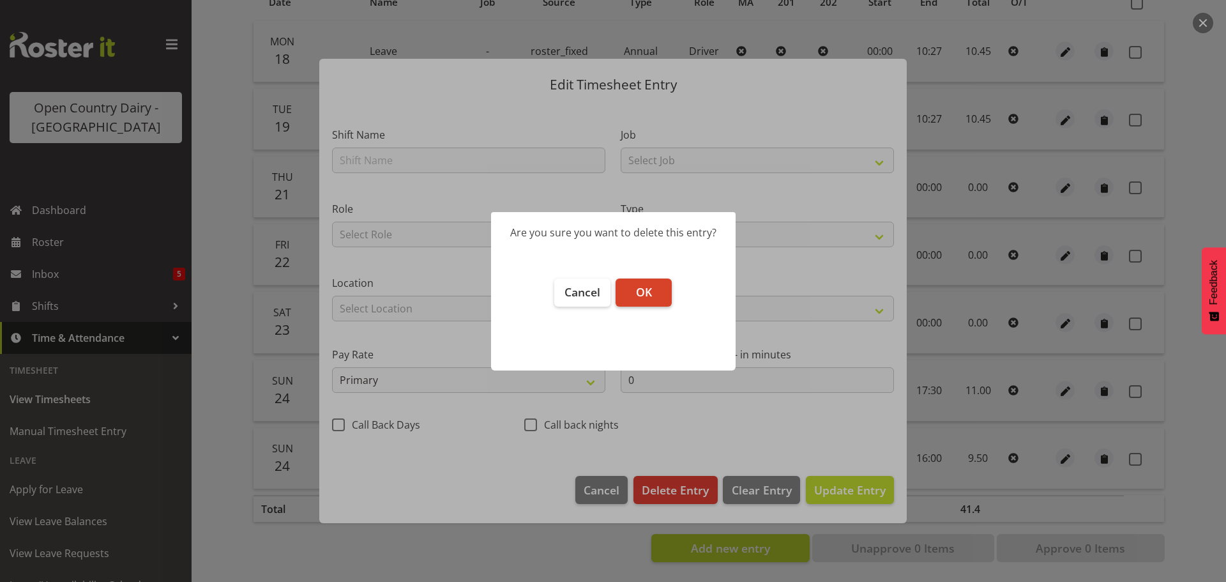
click at [642, 292] on span "OK" at bounding box center [644, 291] width 16 height 15
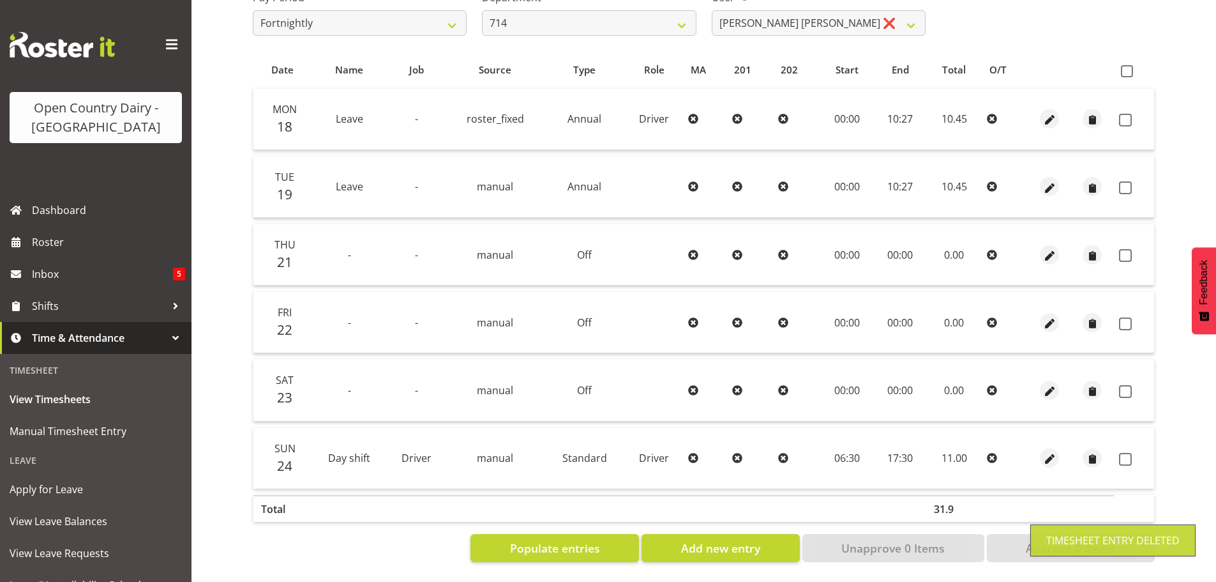
scroll to position [239, 0]
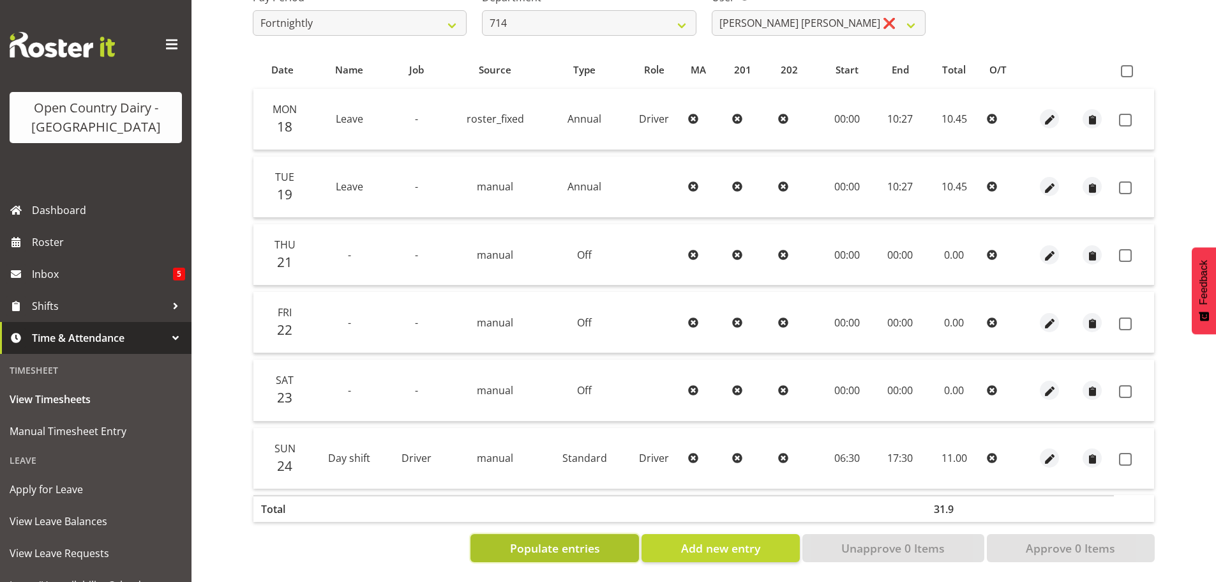
click at [573, 540] on span "Populate entries" at bounding box center [555, 548] width 90 height 17
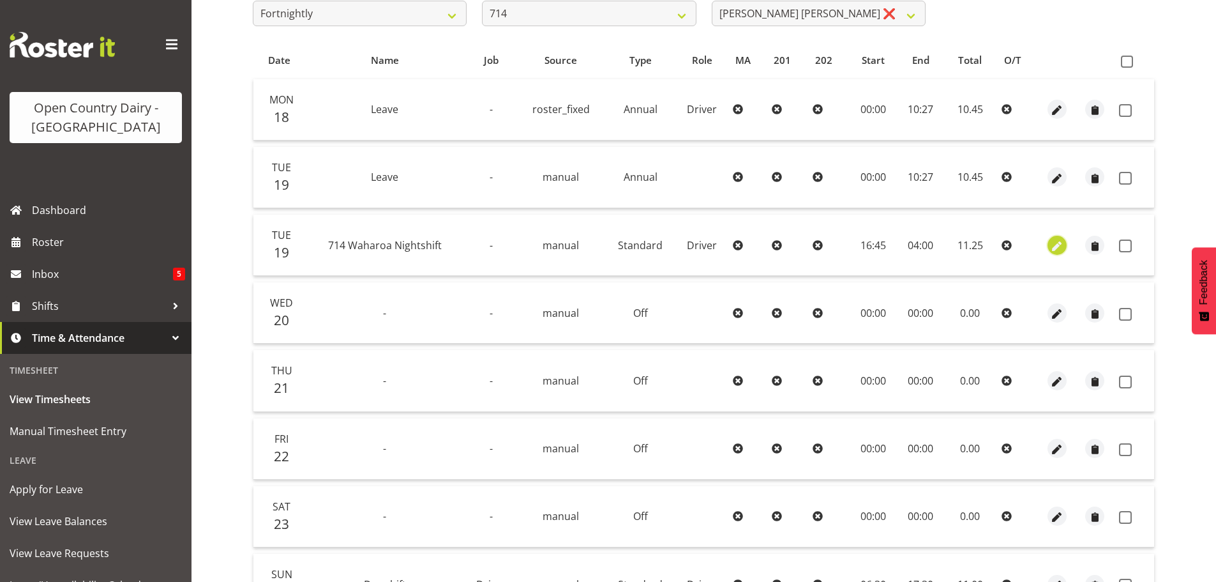
click at [1055, 243] on span "button" at bounding box center [1057, 246] width 15 height 15
select select "Standard"
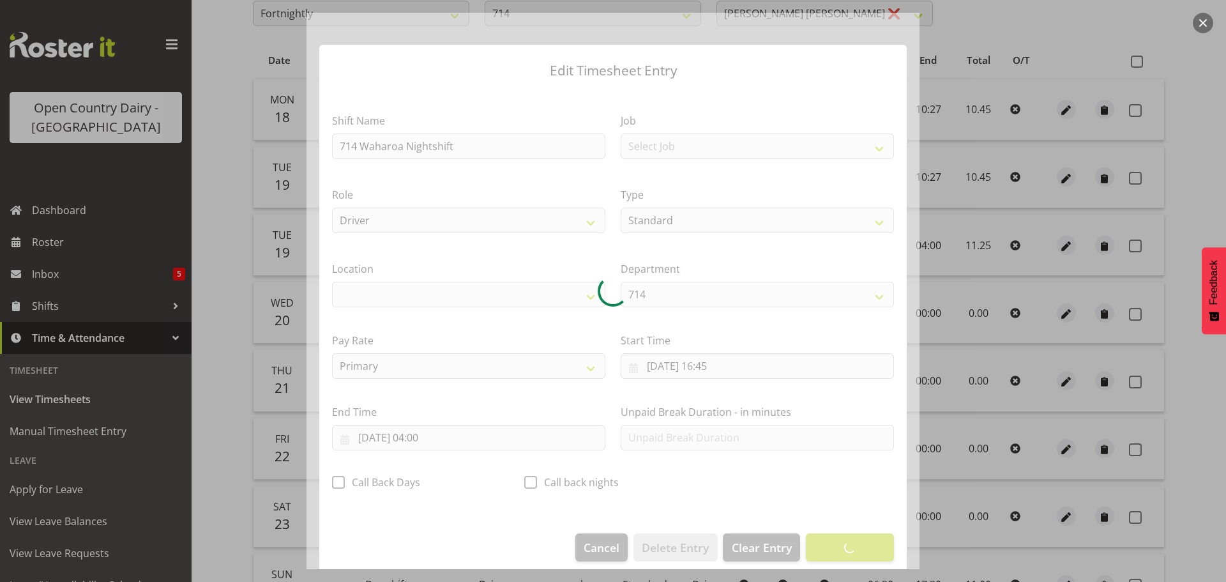
select select "1054"
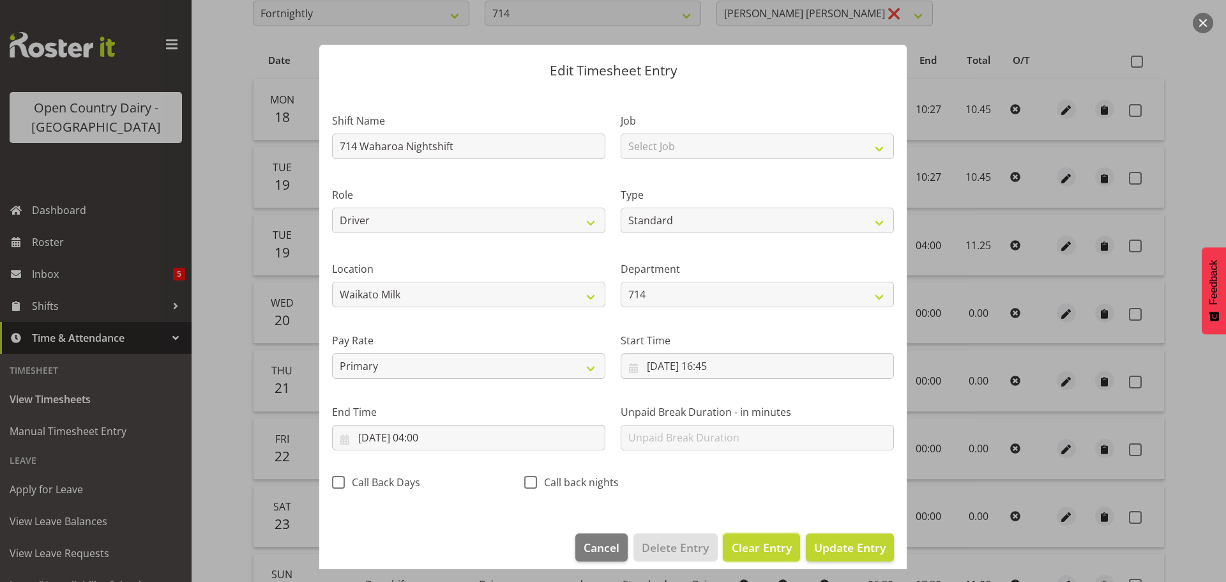
click at [747, 549] on span "Clear Entry" at bounding box center [762, 547] width 60 height 17
select select "Off"
type input "0"
select select
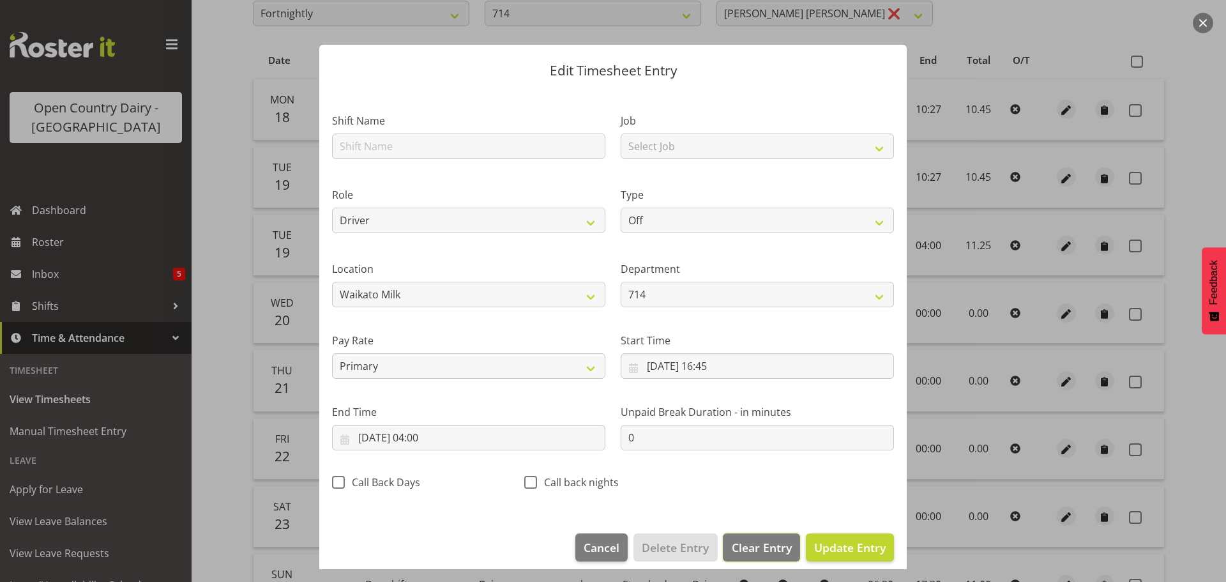
select select
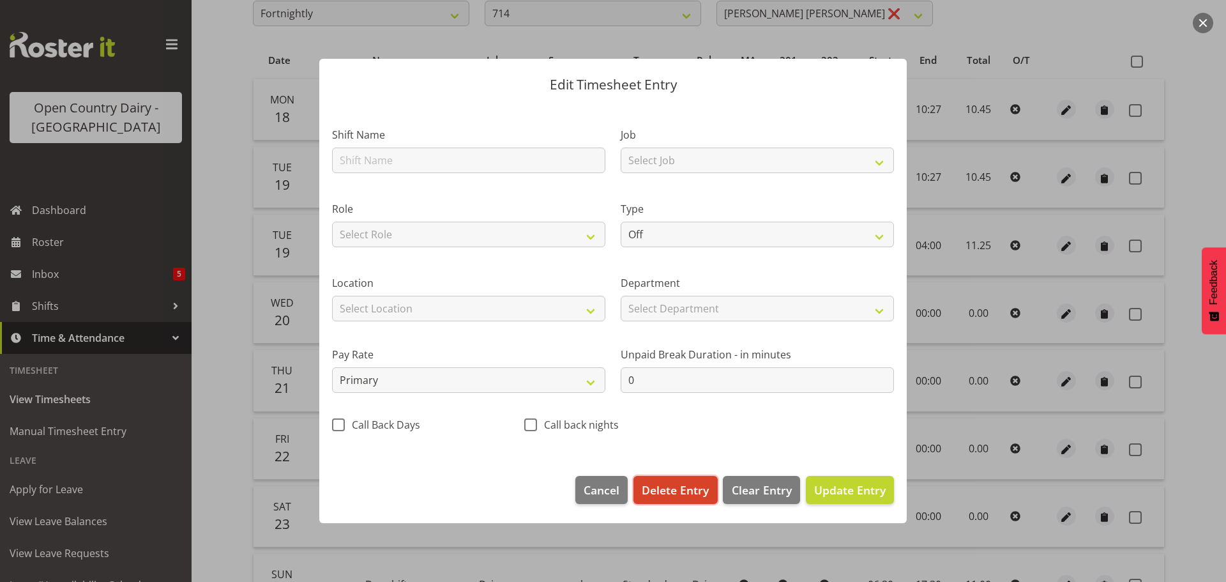
click at [682, 488] on span "Delete Entry" at bounding box center [675, 489] width 67 height 17
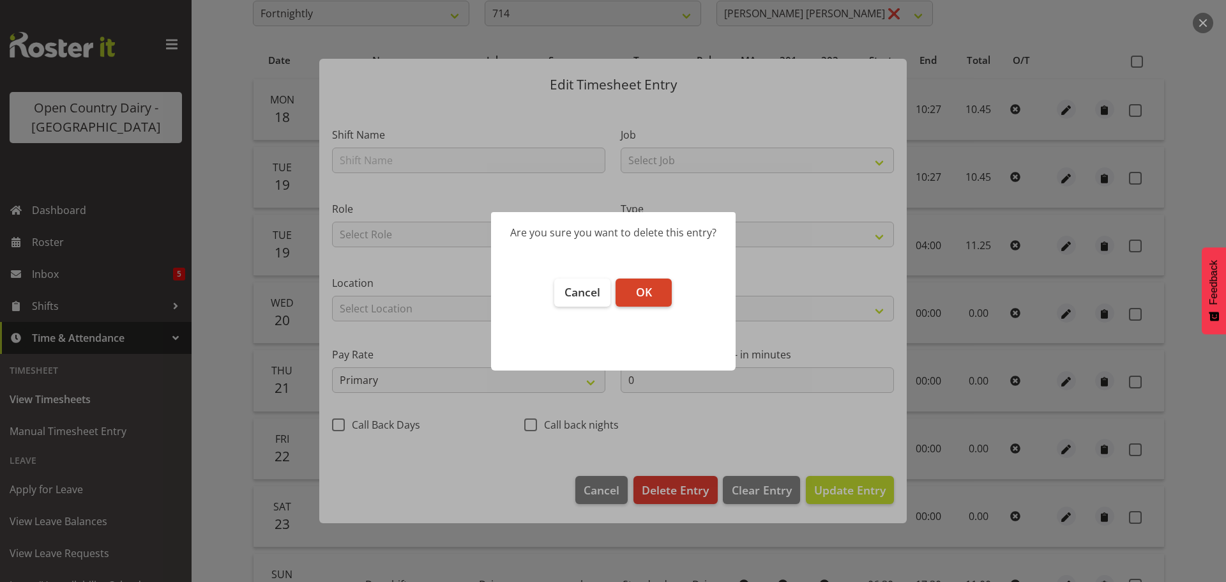
click at [644, 291] on span "OK" at bounding box center [644, 291] width 16 height 15
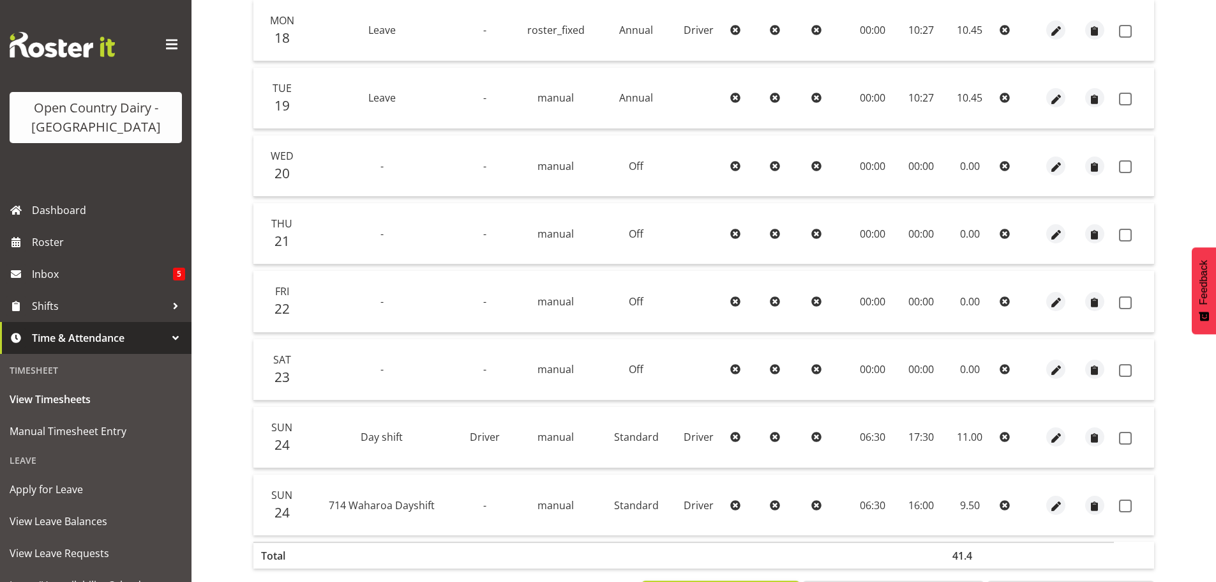
scroll to position [367, 0]
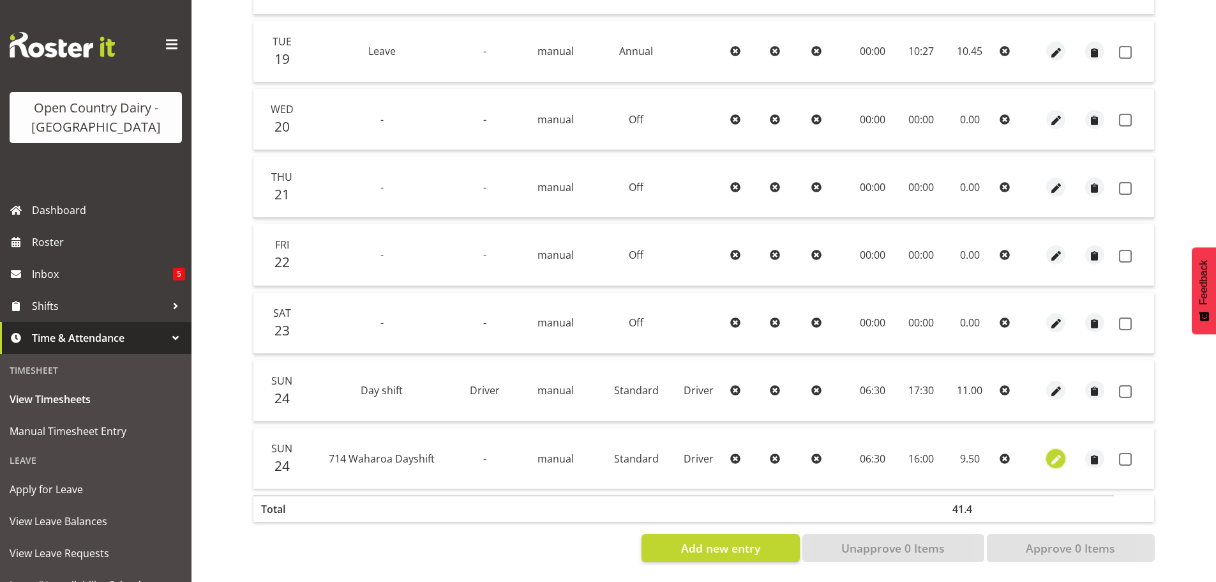
click at [1056, 458] on span "button" at bounding box center [1056, 459] width 15 height 15
select select "Standard"
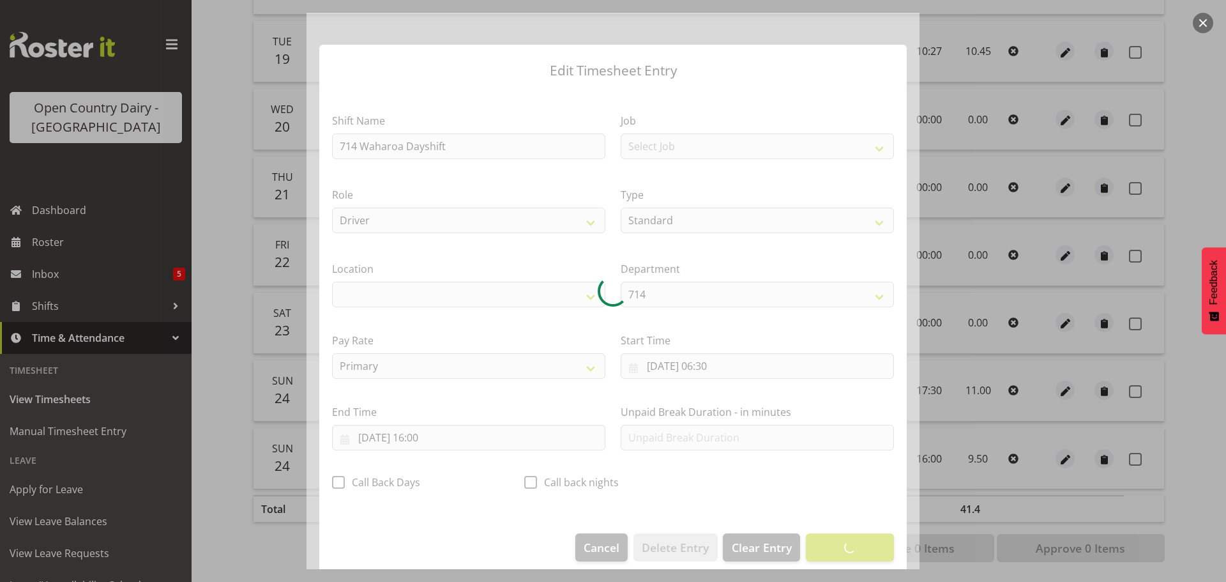
select select "1054"
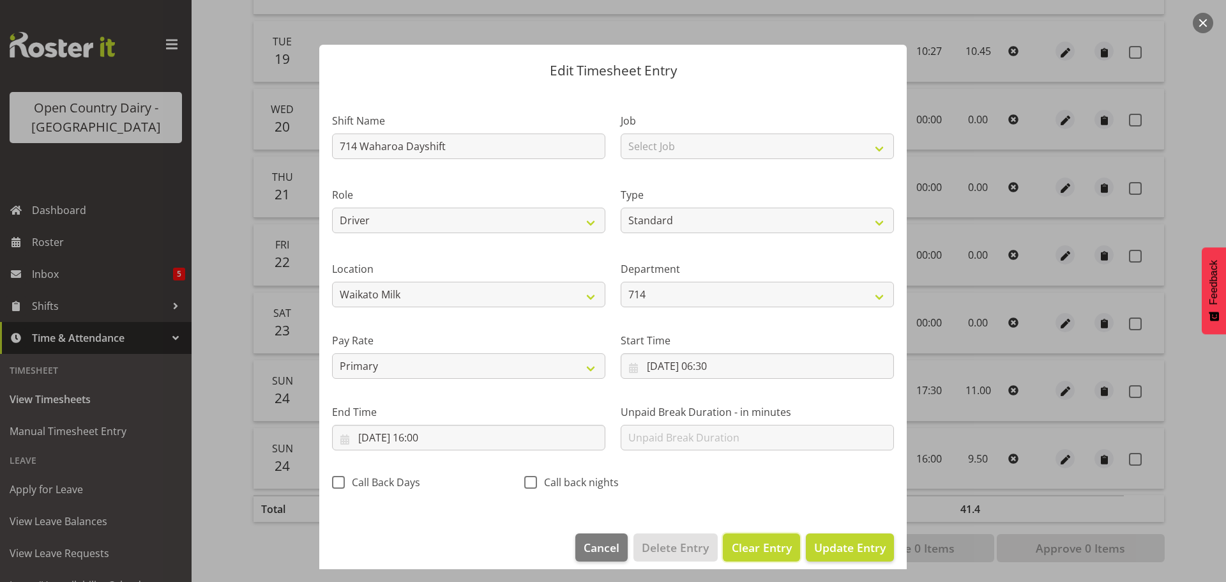
click at [754, 543] on span "Clear Entry" at bounding box center [762, 547] width 60 height 17
select select "Off"
type input "0"
select select
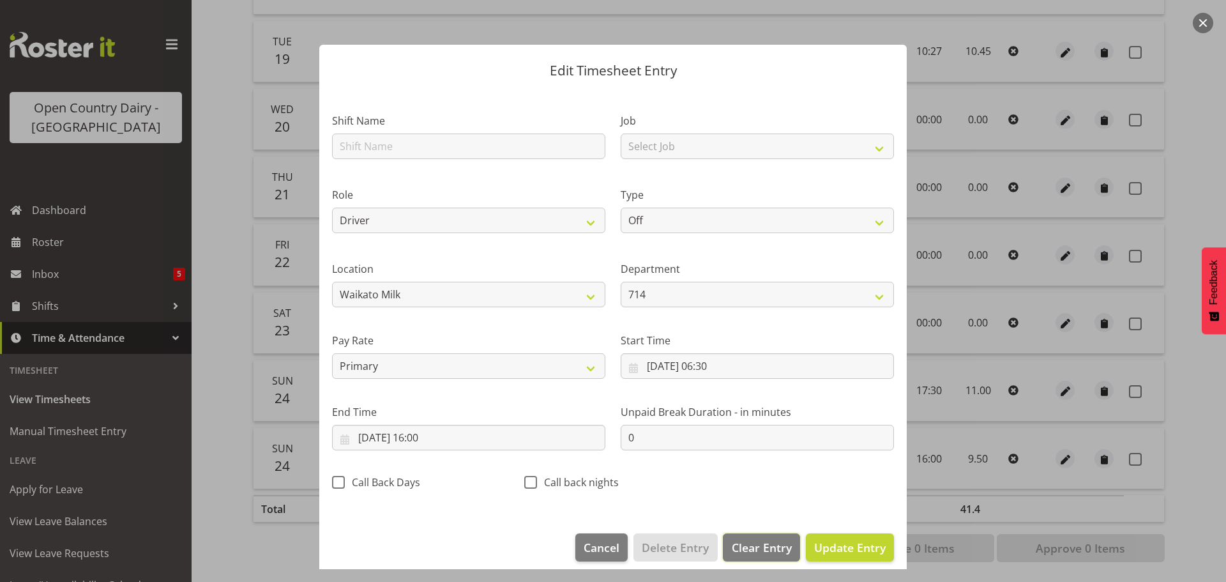
select select
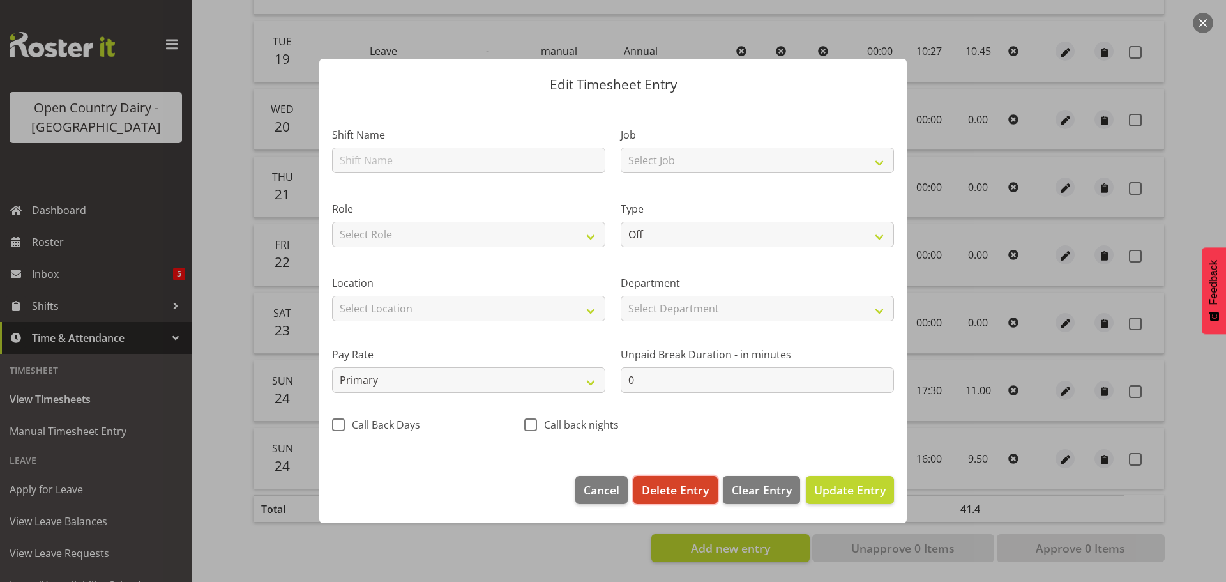
click at [678, 494] on span "Delete Entry" at bounding box center [675, 489] width 67 height 17
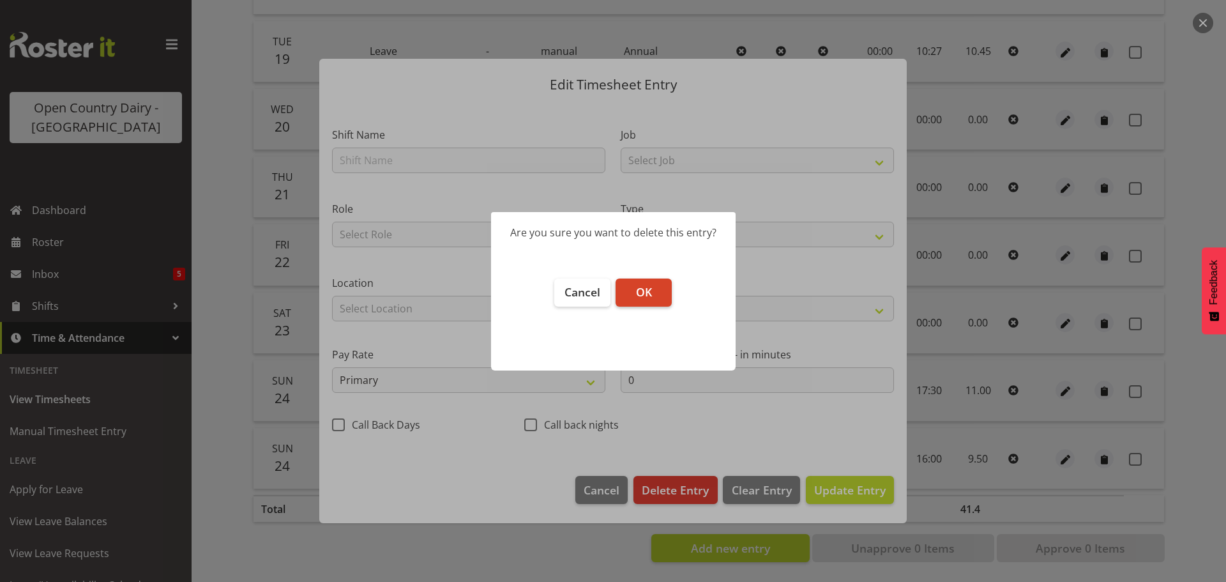
click at [644, 288] on span "OK" at bounding box center [644, 291] width 16 height 15
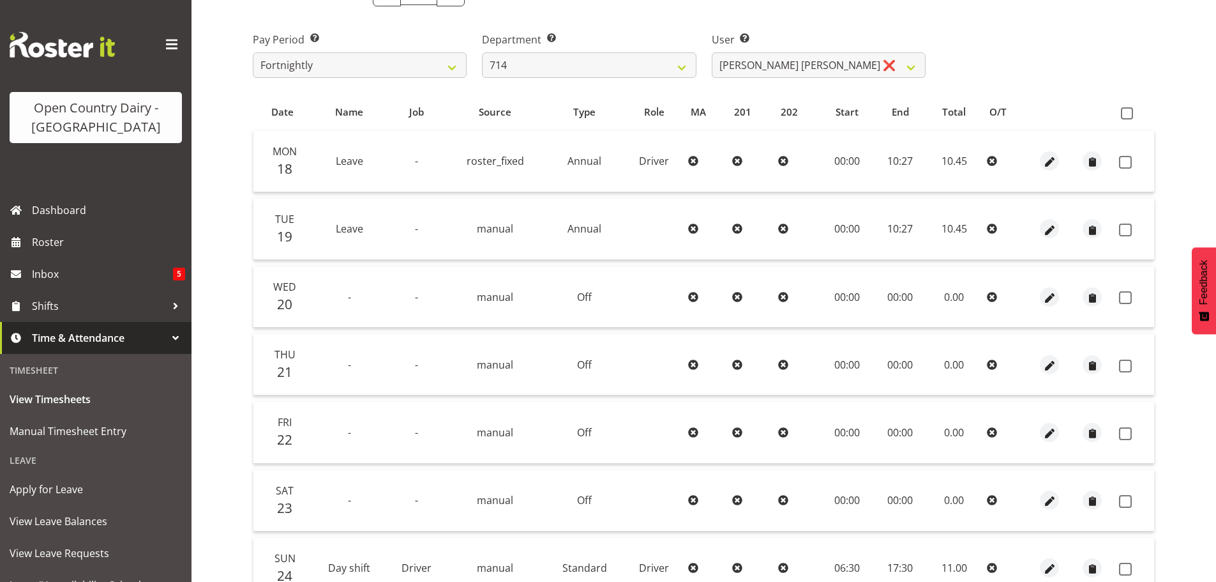
scroll to position [179, 0]
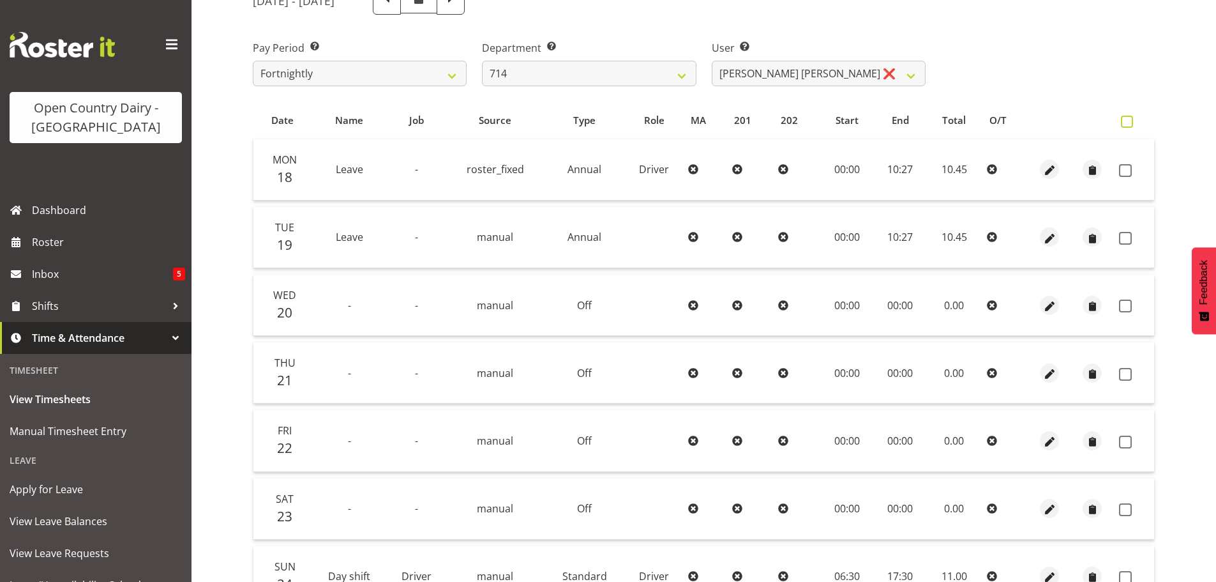
click at [1128, 119] on span at bounding box center [1127, 122] width 12 height 12
click at [1128, 119] on input "checkbox" at bounding box center [1125, 121] width 8 height 8
checkbox input "true"
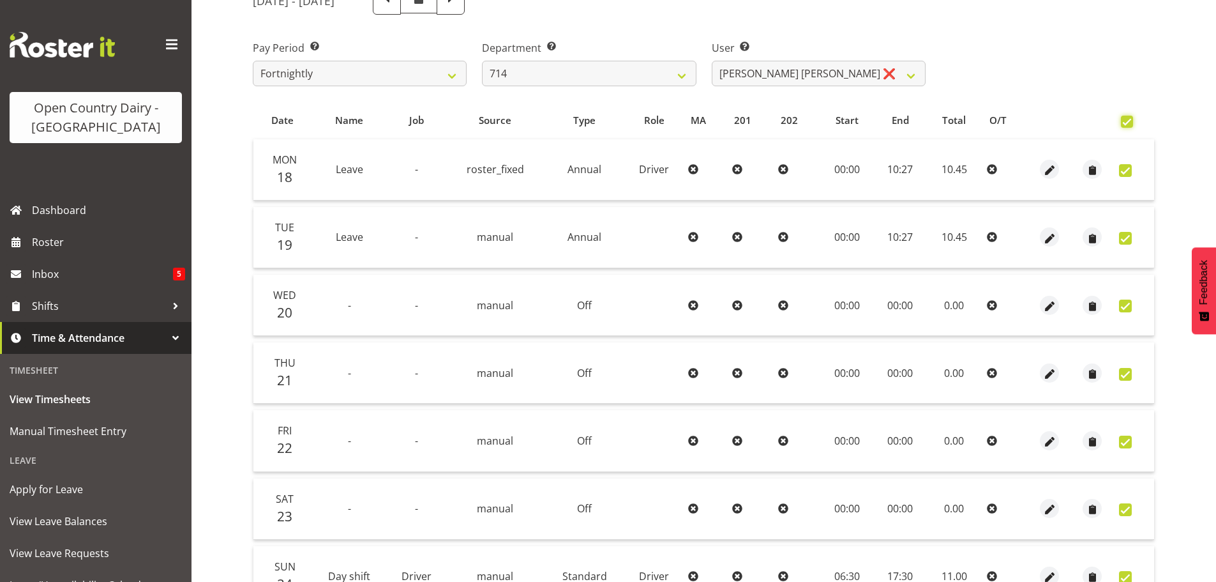
checkbox input "true"
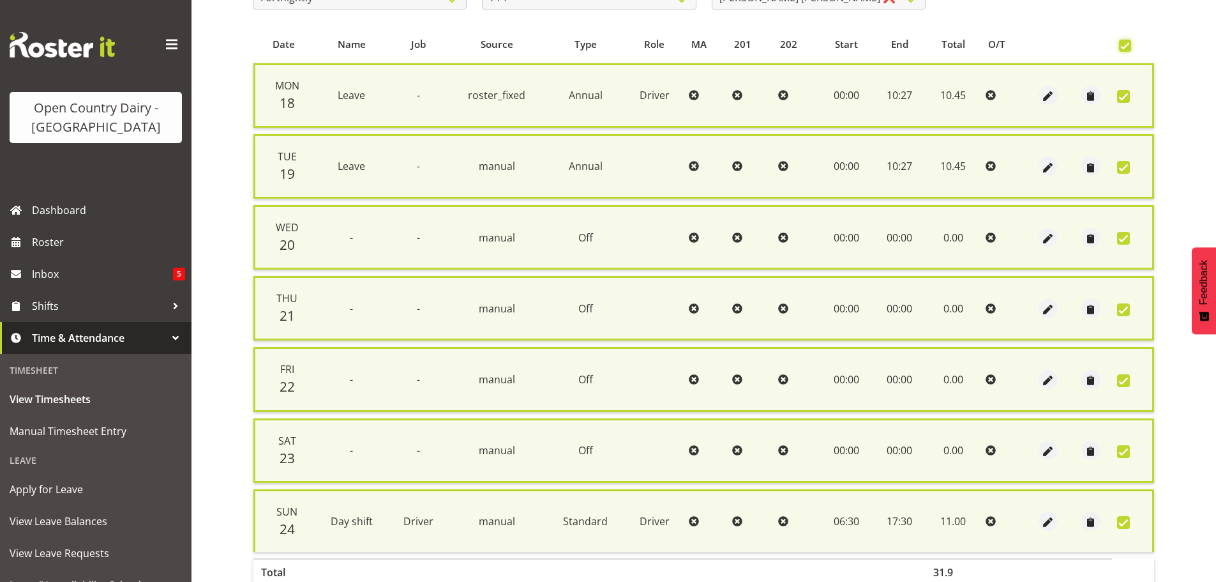
scroll to position [328, 0]
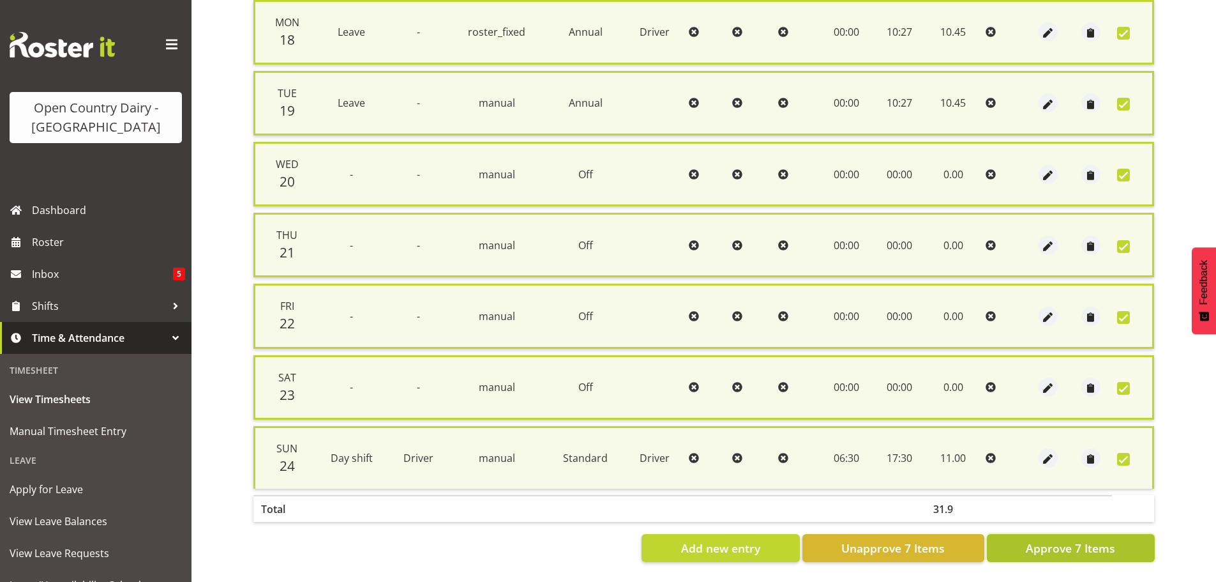
click at [1056, 540] on span "Approve 7 Items" at bounding box center [1070, 548] width 89 height 17
checkbox input "false"
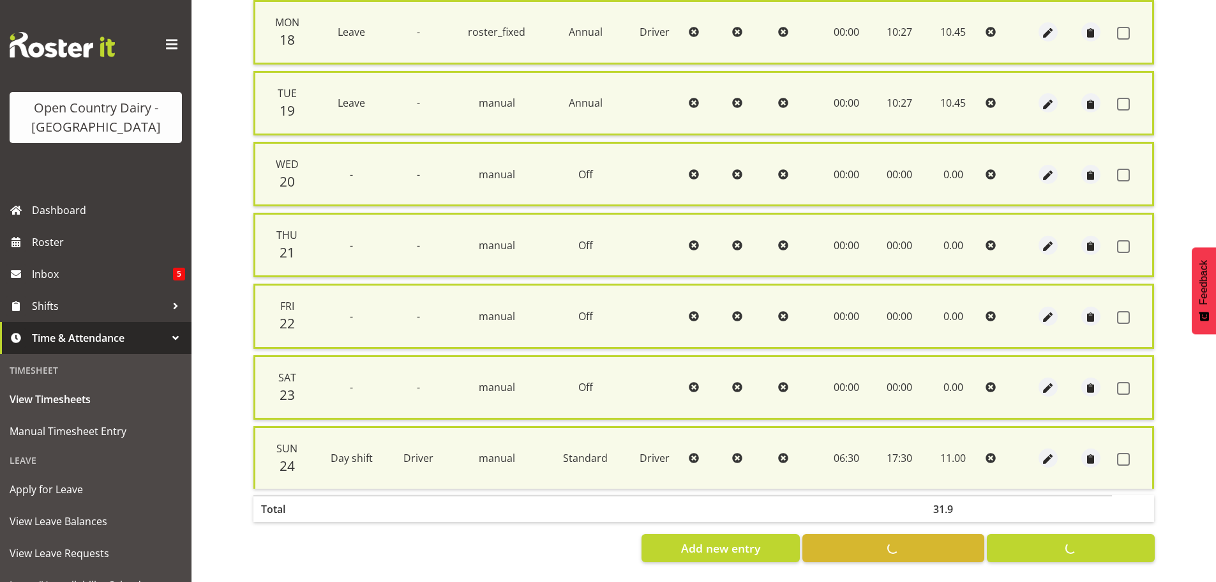
checkbox input "false"
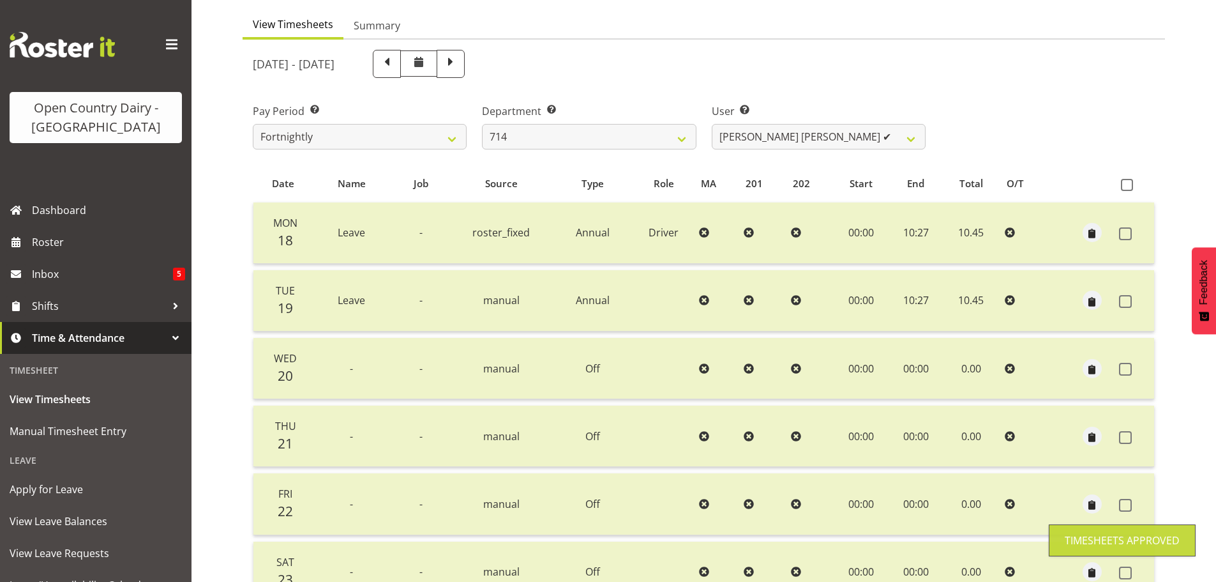
scroll to position [115, 0]
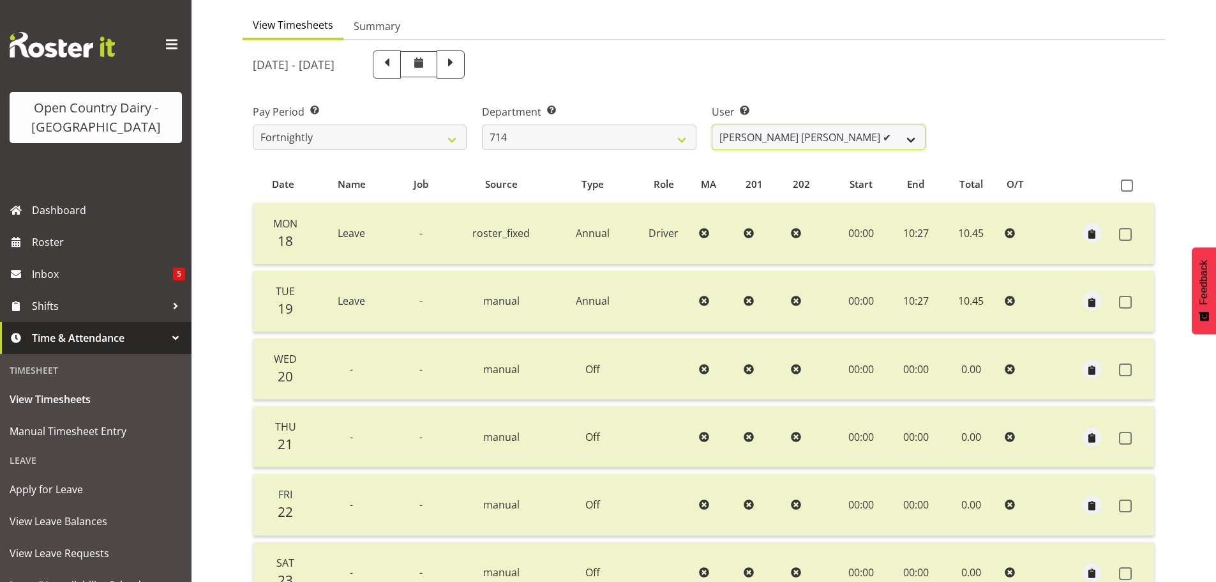
click at [835, 136] on select "Fraser Stephens ✔ Nev Brewster ✔ Stephen Parsons ✔ Tom Gaelic ✔" at bounding box center [819, 138] width 214 height 26
click at [712, 125] on select "Fraser Stephens ✔ Nev Brewster ✔ Stephen Parsons ✔ Tom Gaelic ✔" at bounding box center [819, 138] width 214 height 26
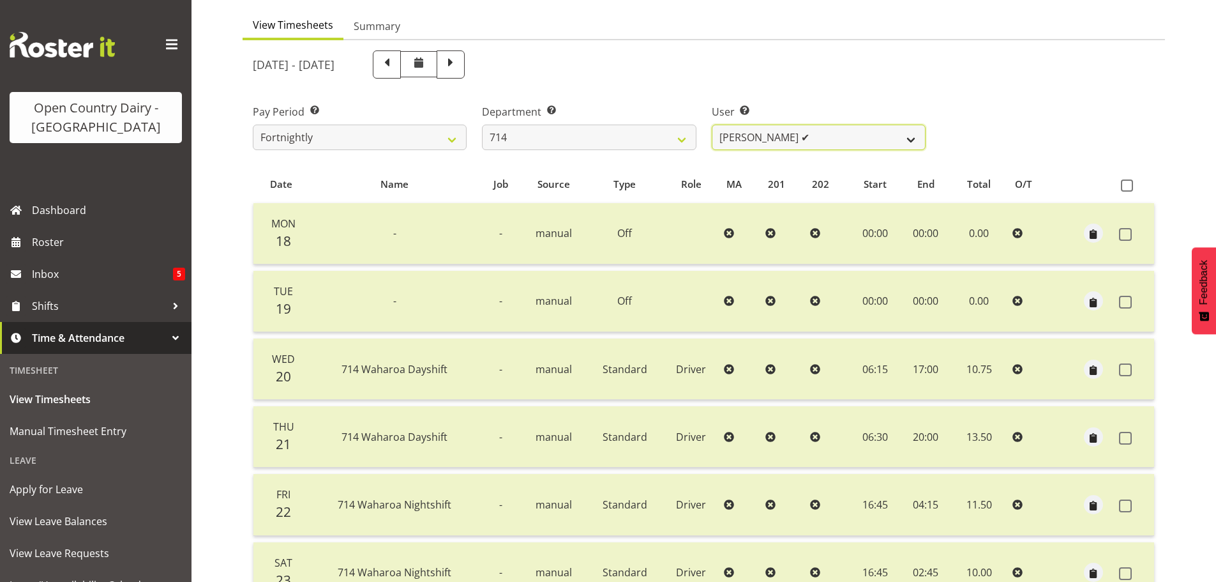
click at [904, 133] on select "Fraser Stephens ✔ Nev Brewster ✔ Stephen Parsons ✔ Tom Gaelic ✔" at bounding box center [819, 138] width 214 height 26
click at [712, 125] on select "Fraser Stephens ✔ Nev Brewster ✔ Stephen Parsons ✔ Tom Gaelic ✔" at bounding box center [819, 138] width 214 height 26
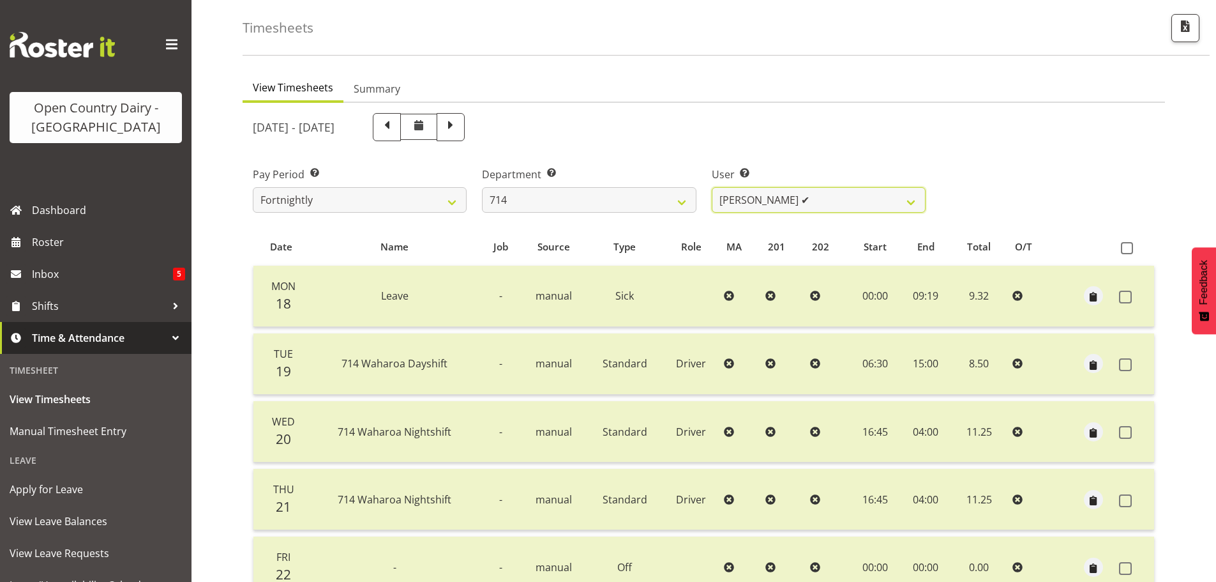
scroll to position [51, 0]
click at [890, 195] on select "Fraser Stephens ✔ Nev Brewster ✔ Stephen Parsons ✔ Tom Gaelic ✔" at bounding box center [819, 201] width 214 height 26
select select "10081"
click at [712, 188] on select "Fraser Stephens ✔ Nev Brewster ✔ Stephen Parsons ✔ Tom Gaelic ✔" at bounding box center [819, 201] width 214 height 26
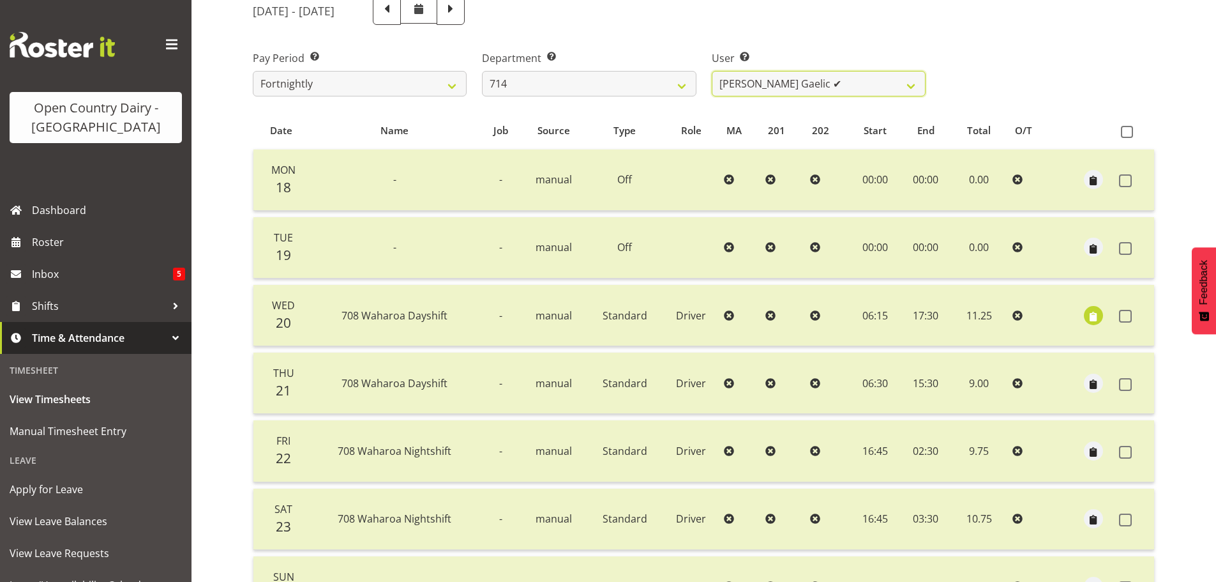
scroll to position [179, 0]
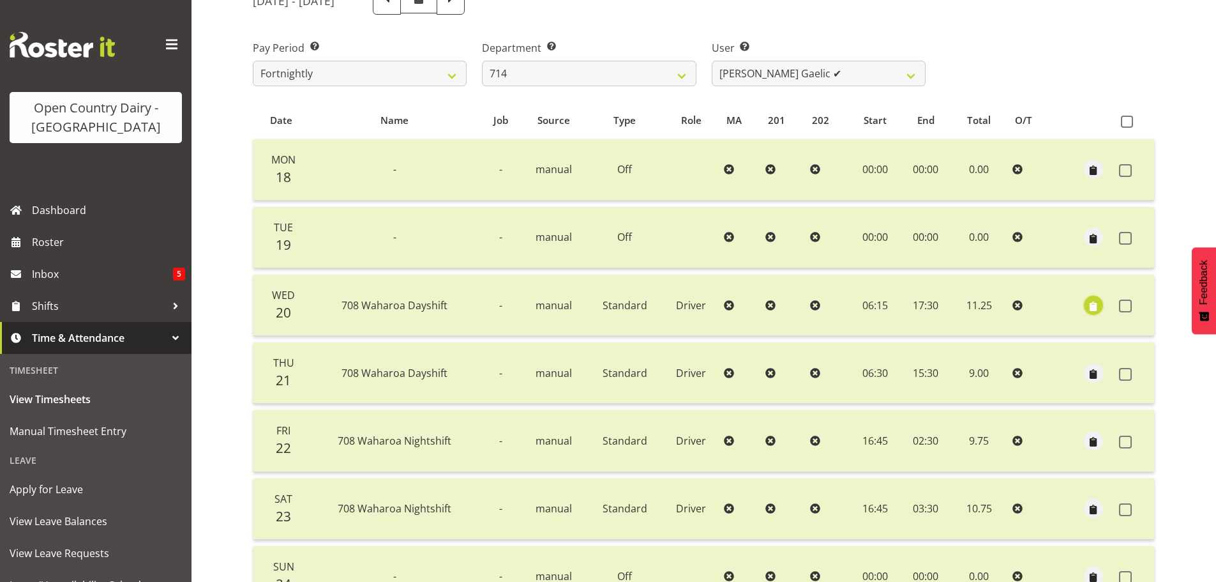
click at [1099, 305] on span "button" at bounding box center [1094, 306] width 15 height 15
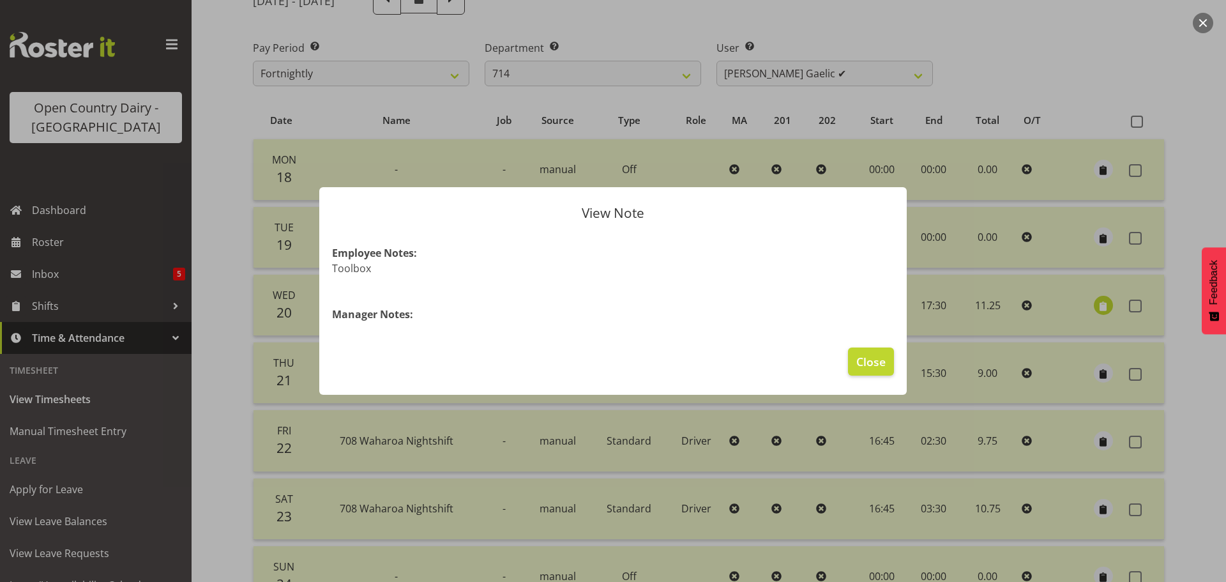
click at [1099, 305] on div at bounding box center [613, 291] width 1226 height 582
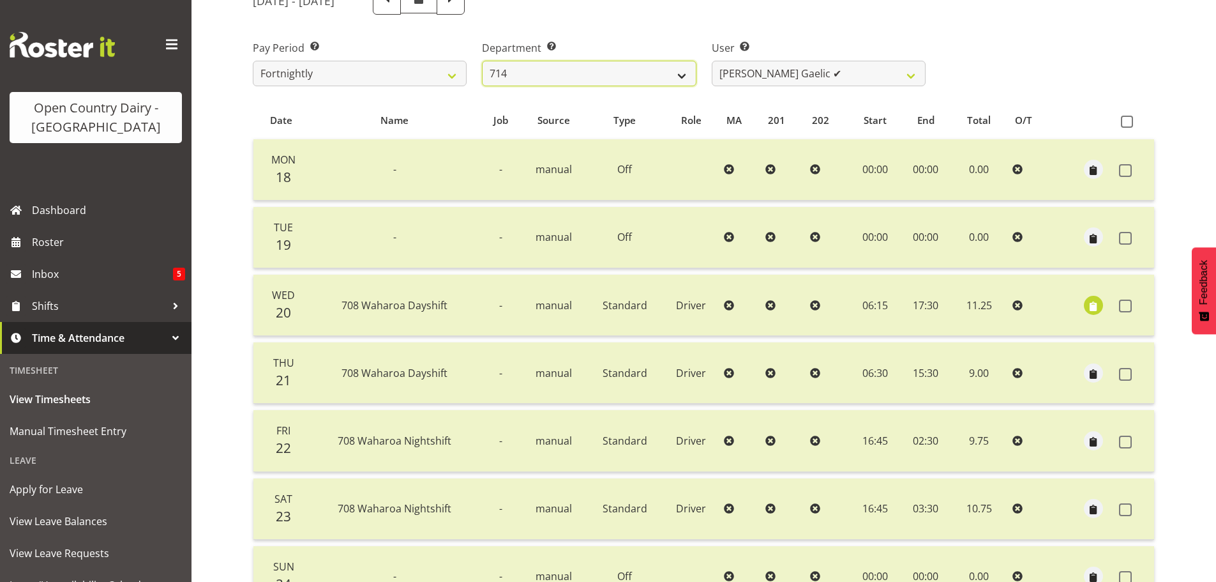
click at [678, 72] on select "701 702 703 704 705 706 707 708 709 710 711 712 713 714 715 716 717 718 719 720" at bounding box center [589, 74] width 214 height 26
select select "820"
click at [482, 61] on select "701 702 703 704 705 706 707 708 709 710 711 712 713 714 715 716 717 718 719 720" at bounding box center [589, 74] width 214 height 26
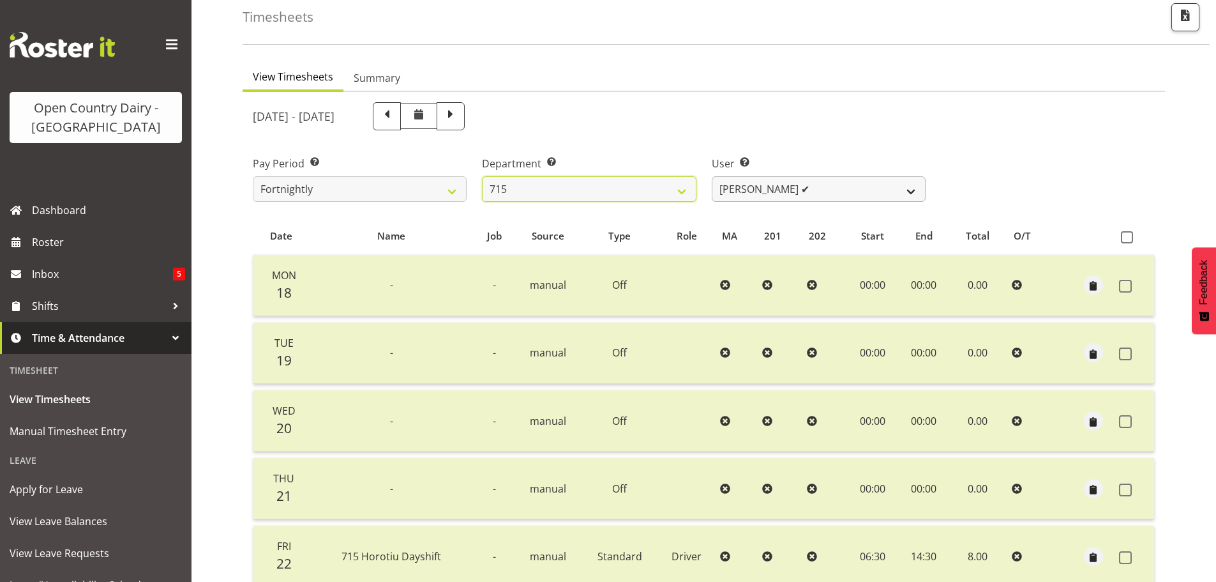
scroll to position [51, 0]
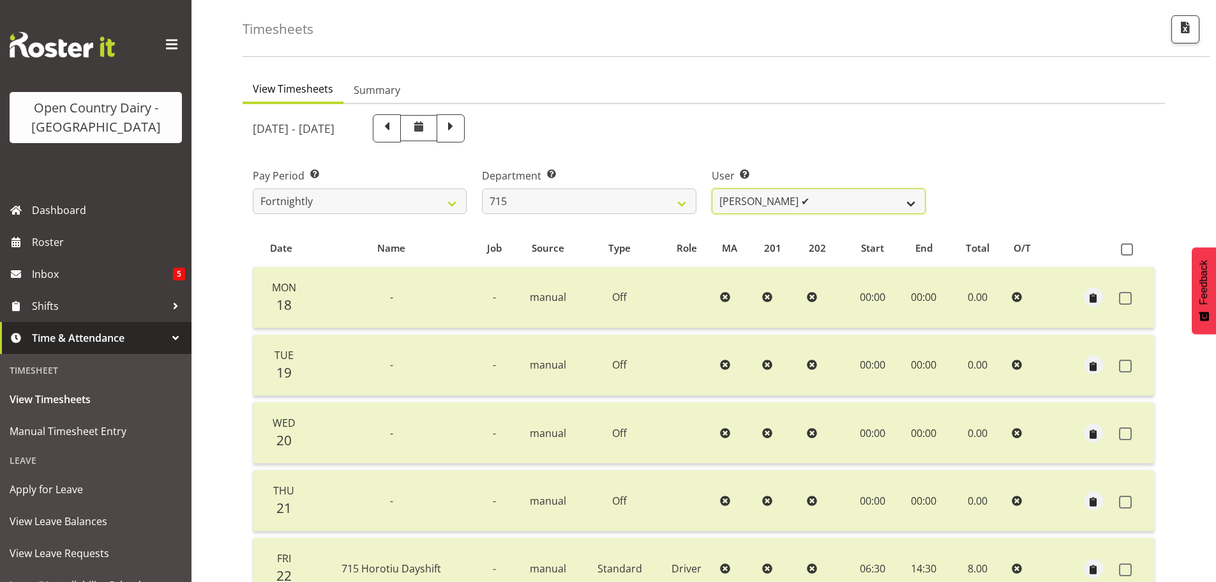
click at [859, 202] on select "Glenn McPherson ✔ Greg Healey ✔ Max Coulter ✔ Neal Chalklen ✔" at bounding box center [819, 201] width 214 height 26
click at [712, 188] on select "Glenn McPherson ✔ Greg Healey ✔ Max Coulter ✔ Neal Chalklen ✔" at bounding box center [819, 201] width 214 height 26
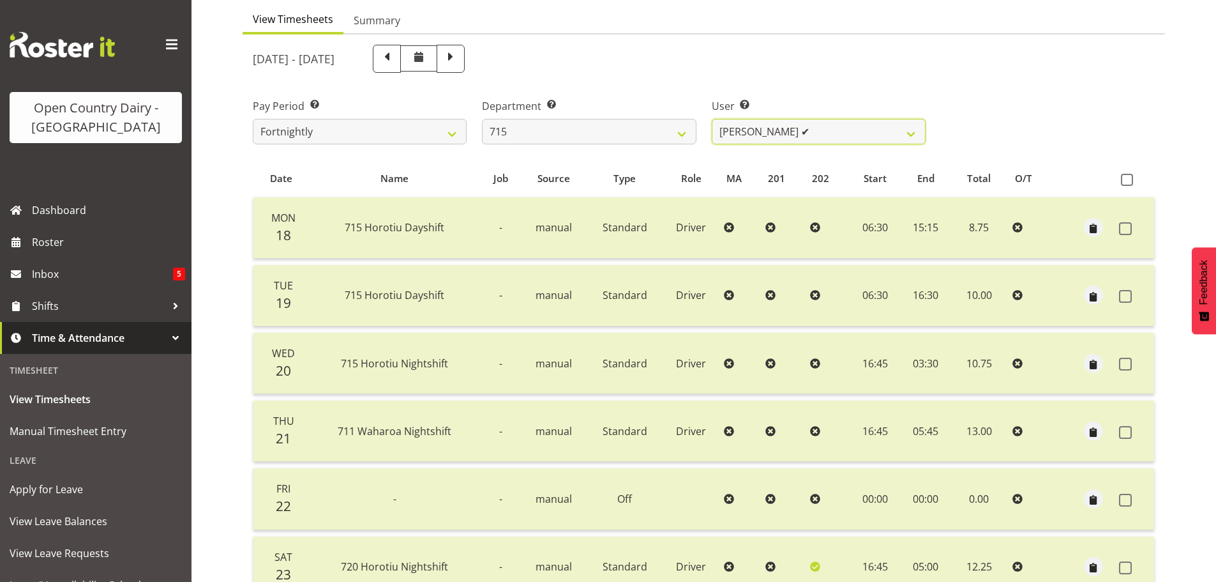
scroll to position [115, 0]
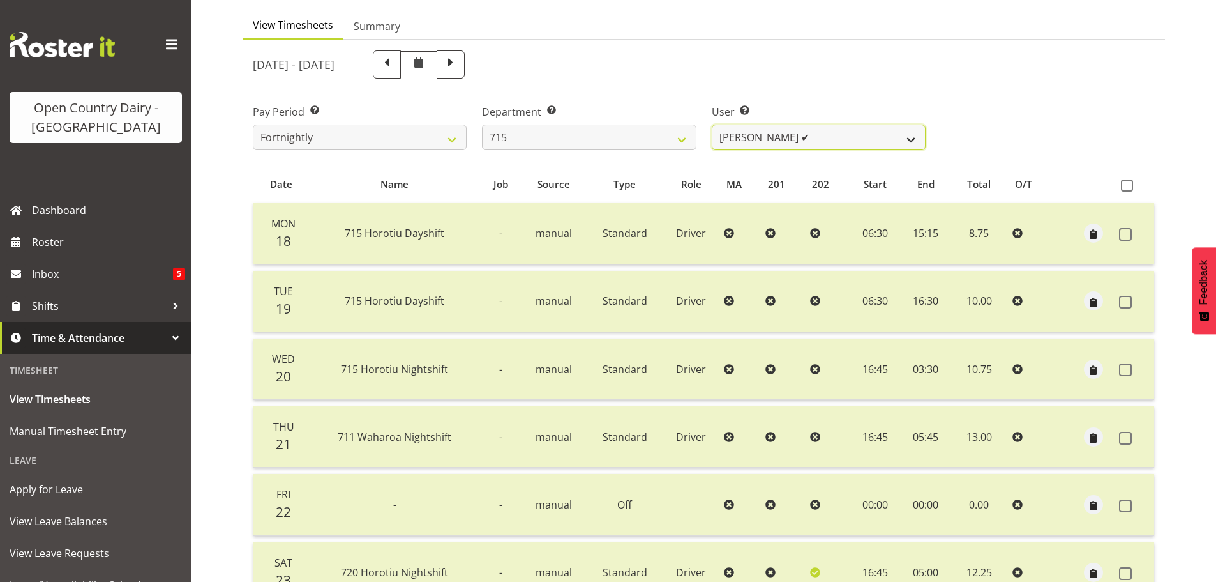
click at [823, 137] on select "Glenn McPherson ✔ Greg Healey ✔ Max Coulter ✔ Neal Chalklen ✔" at bounding box center [819, 138] width 214 height 26
click at [712, 125] on select "Glenn McPherson ✔ Greg Healey ✔ Max Coulter ✔ Neal Chalklen ✔" at bounding box center [819, 138] width 214 height 26
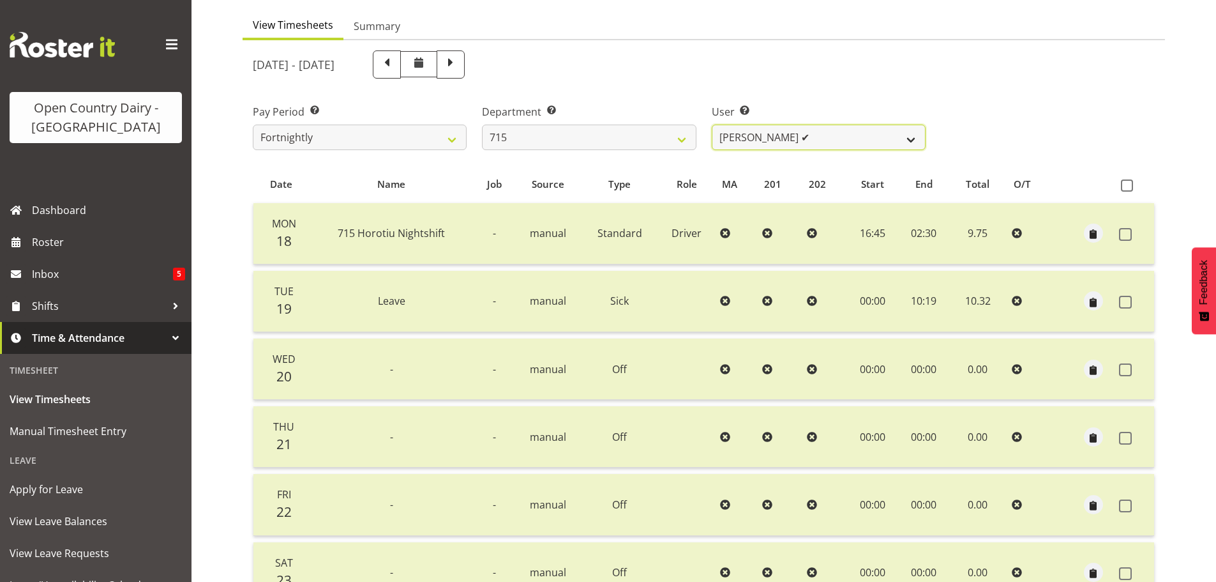
click at [833, 138] on select "Glenn McPherson ✔ Greg Healey ✔ Max Coulter ✔ Neal Chalklen ✔" at bounding box center [819, 138] width 214 height 26
select select "8499"
click at [712, 125] on select "Glenn McPherson ✔ Greg Healey ✔ Max Coulter ✔ Neal Chalklen ✔" at bounding box center [819, 138] width 214 height 26
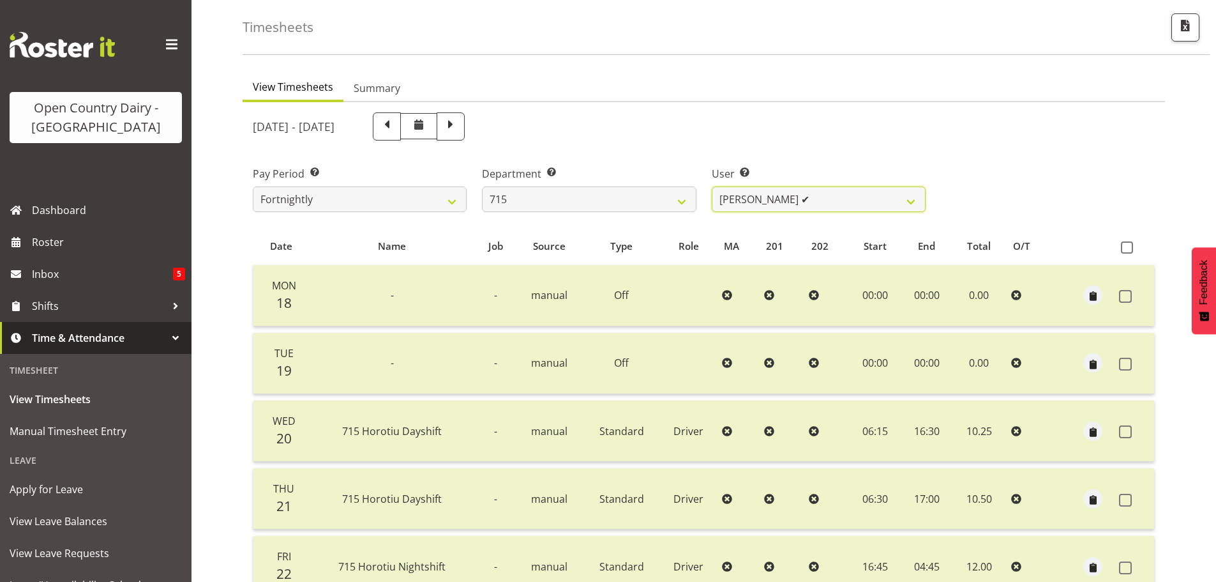
scroll to position [51, 0]
click at [671, 202] on select "701 702 703 704 705 706 707 708 709 710 711 712 713 714 715 716 717 718 719 720" at bounding box center [589, 201] width 214 height 26
select select "754"
click at [482, 188] on select "701 702 703 704 705 706 707 708 709 710 711 712 713 714 715 716 717 718 719 720" at bounding box center [589, 201] width 214 height 26
select select "8172"
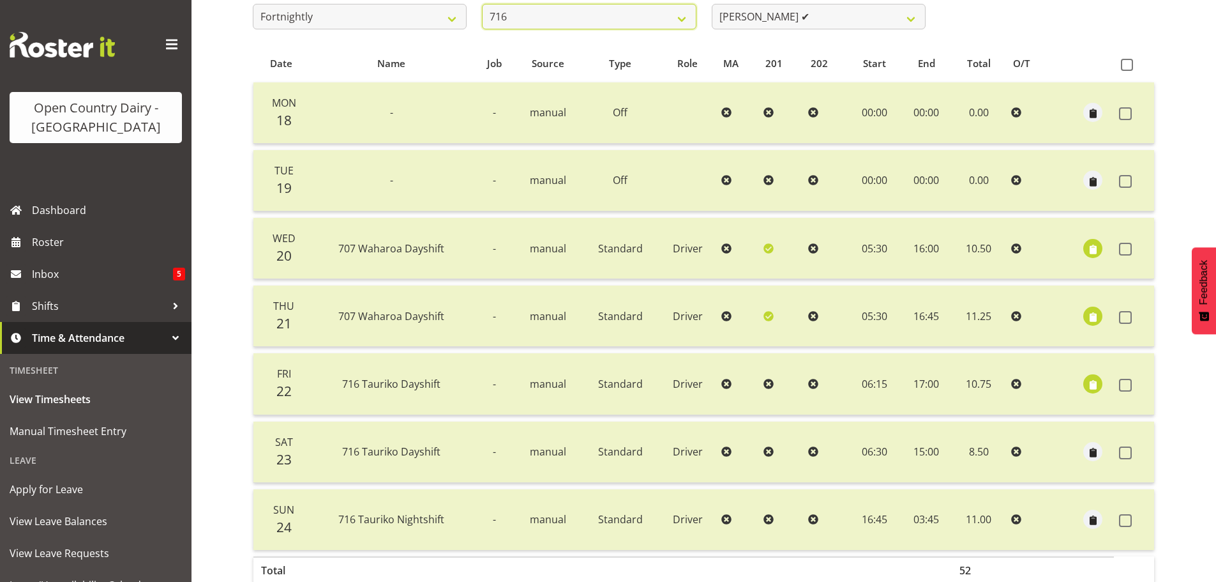
scroll to position [243, 0]
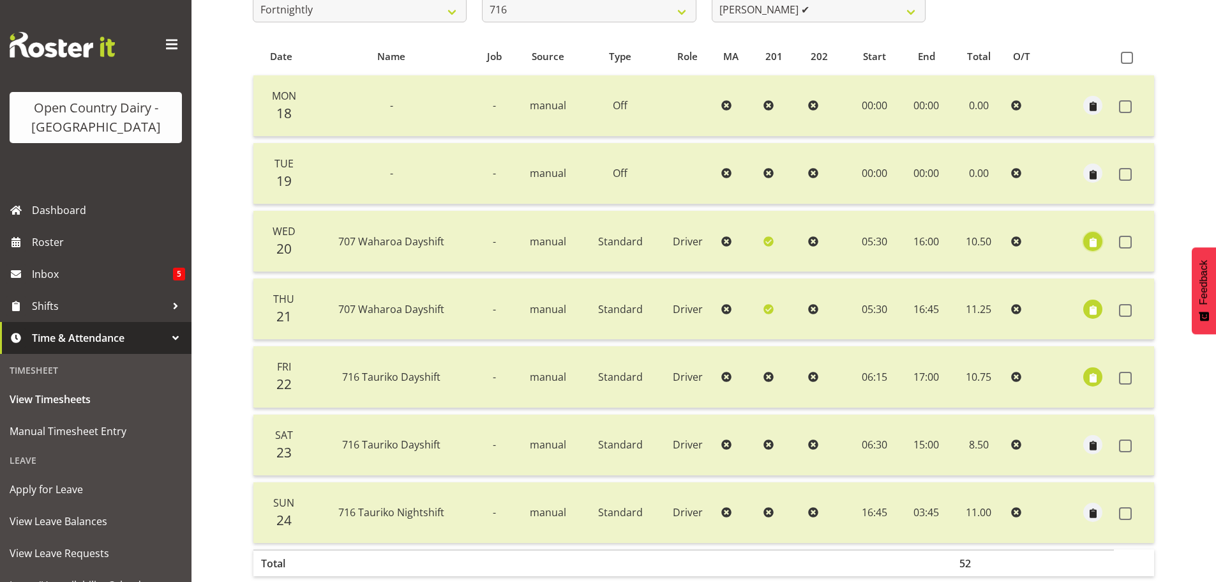
click at [1094, 239] on span "button" at bounding box center [1093, 242] width 15 height 15
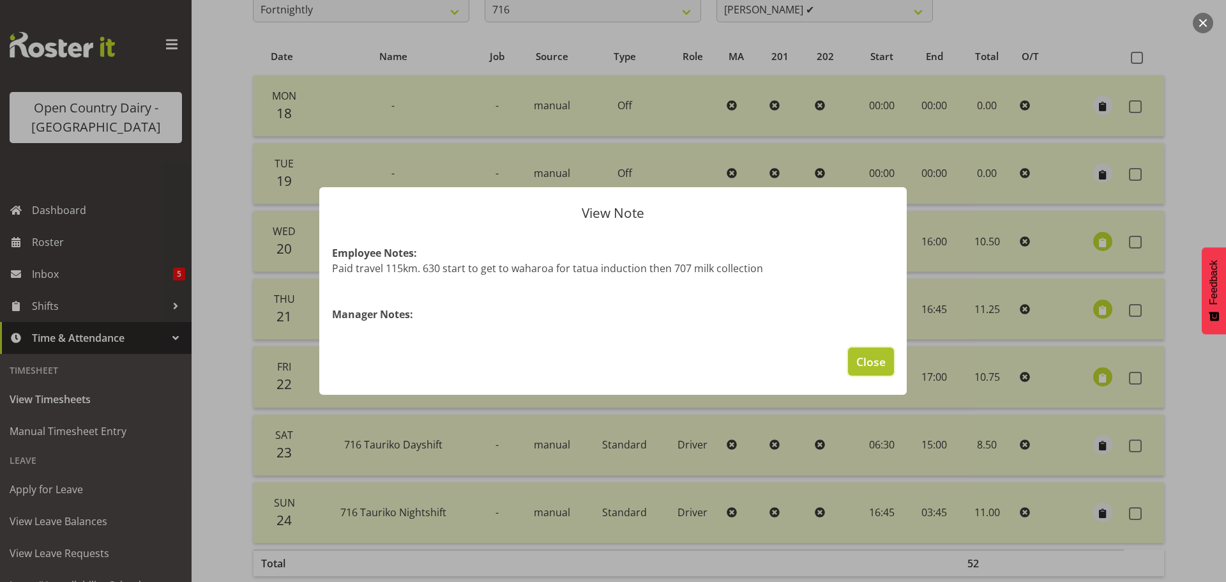
click at [882, 356] on span "Close" at bounding box center [870, 361] width 29 height 17
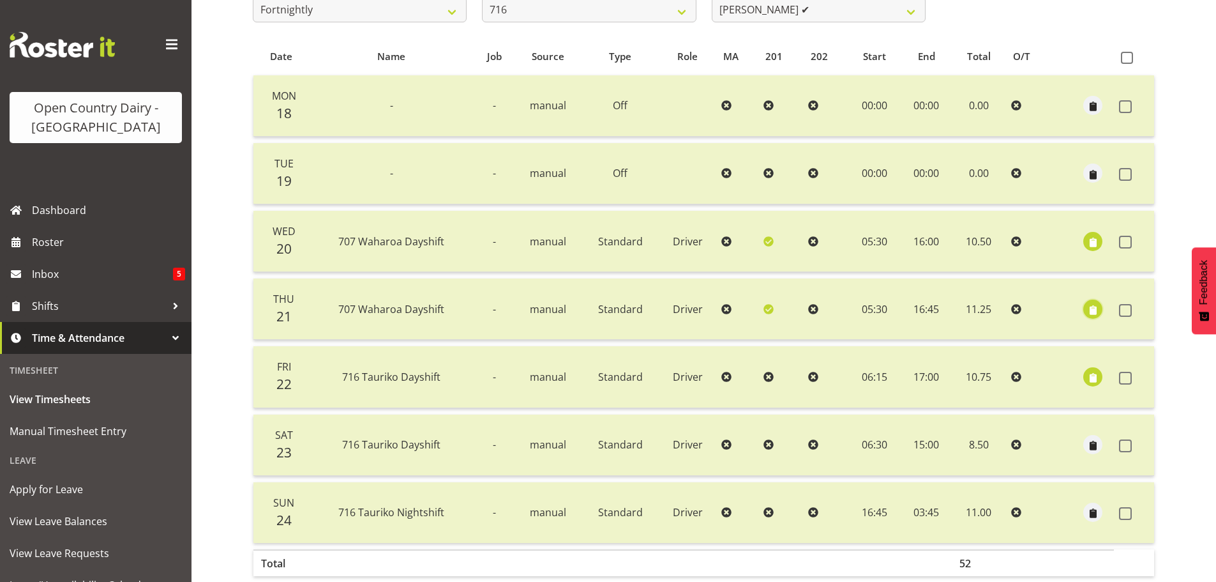
click at [1090, 306] on span "button" at bounding box center [1093, 310] width 15 height 15
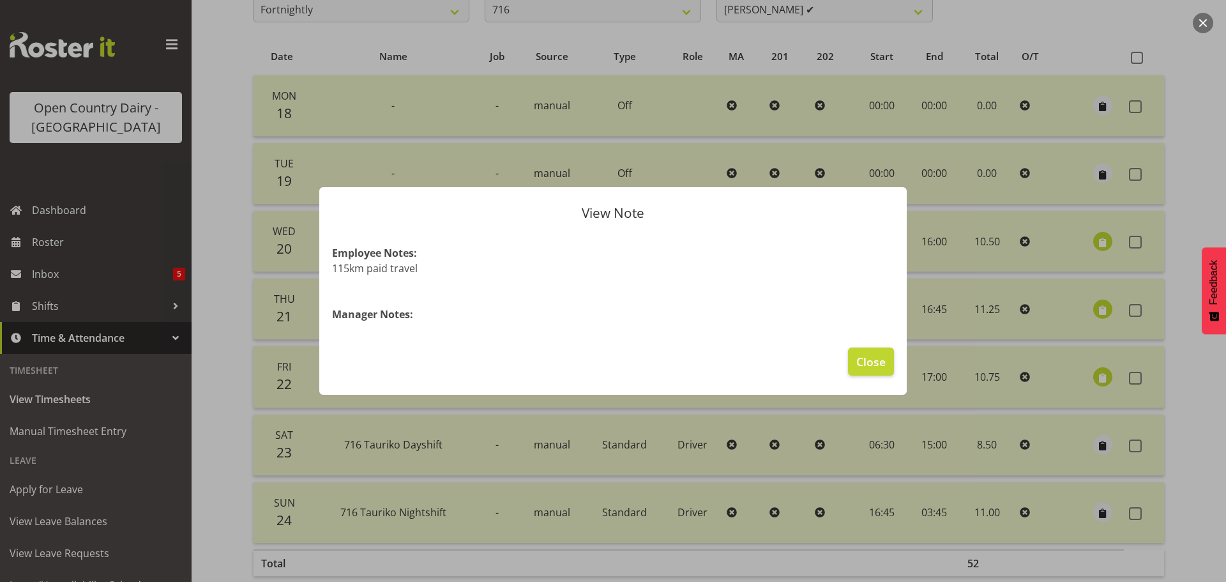
click at [1090, 306] on div at bounding box center [613, 291] width 1226 height 582
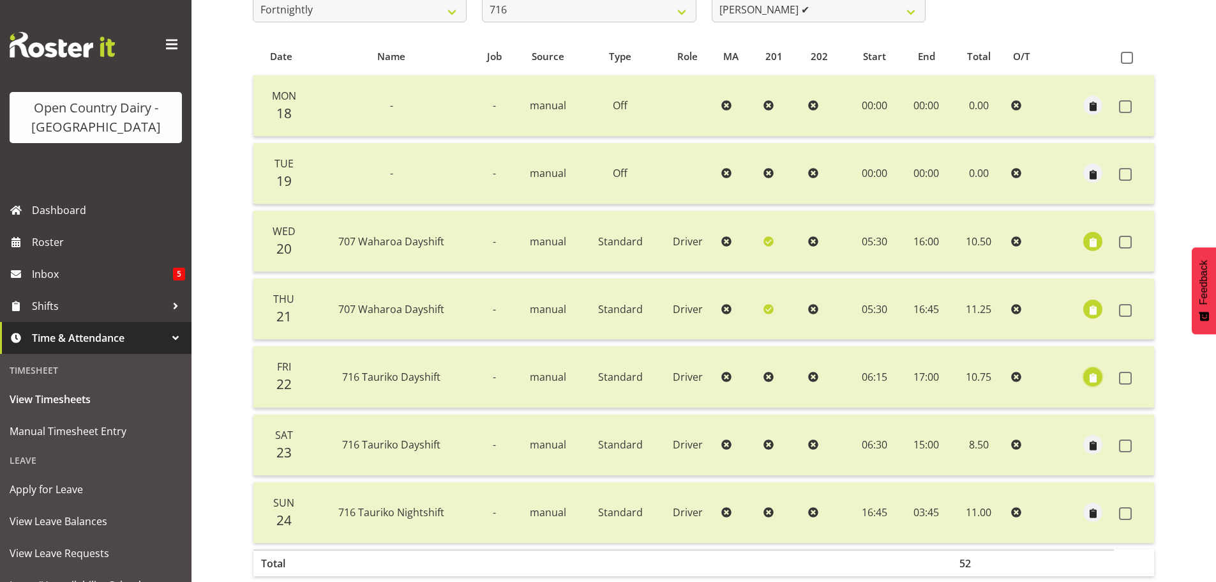
click at [1092, 375] on span "button" at bounding box center [1093, 377] width 15 height 15
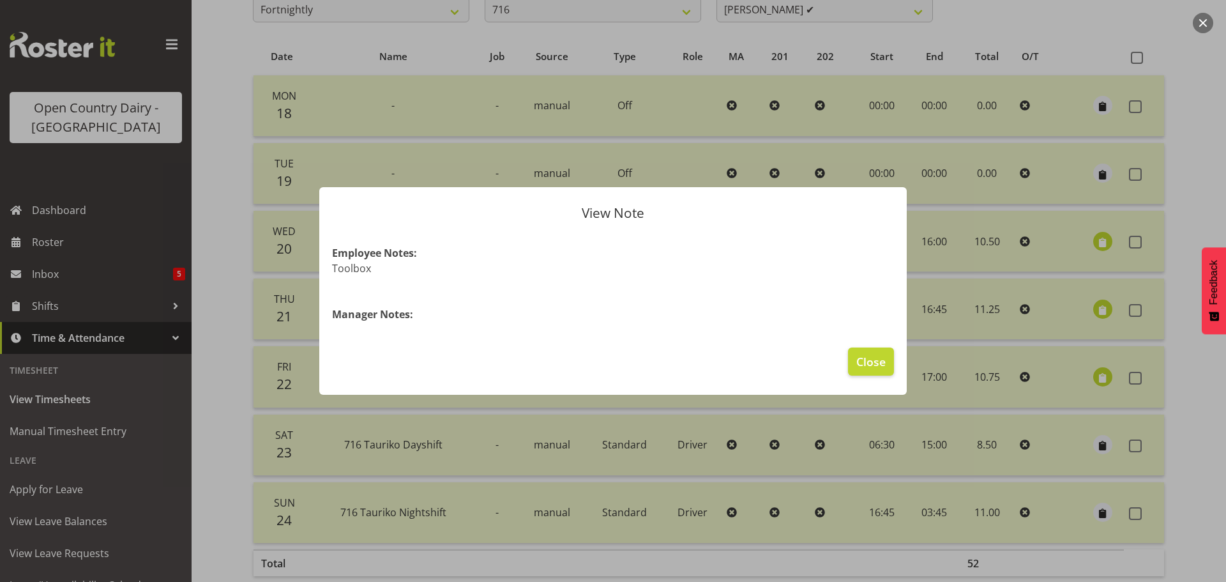
click at [1092, 375] on div at bounding box center [613, 291] width 1226 height 582
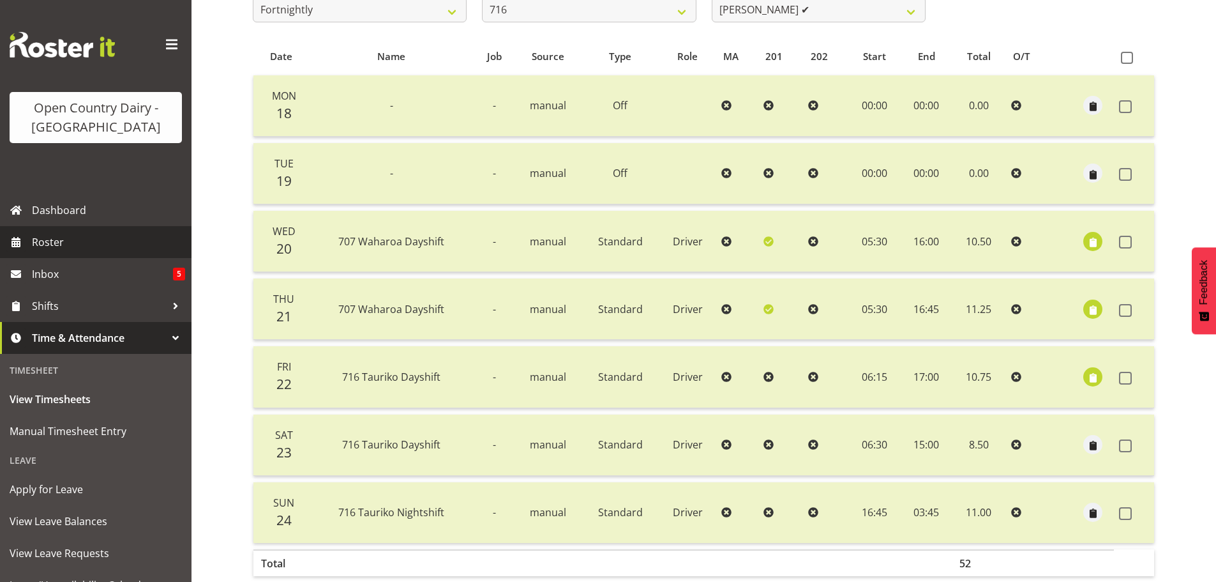
click at [47, 240] on span "Roster" at bounding box center [108, 241] width 153 height 19
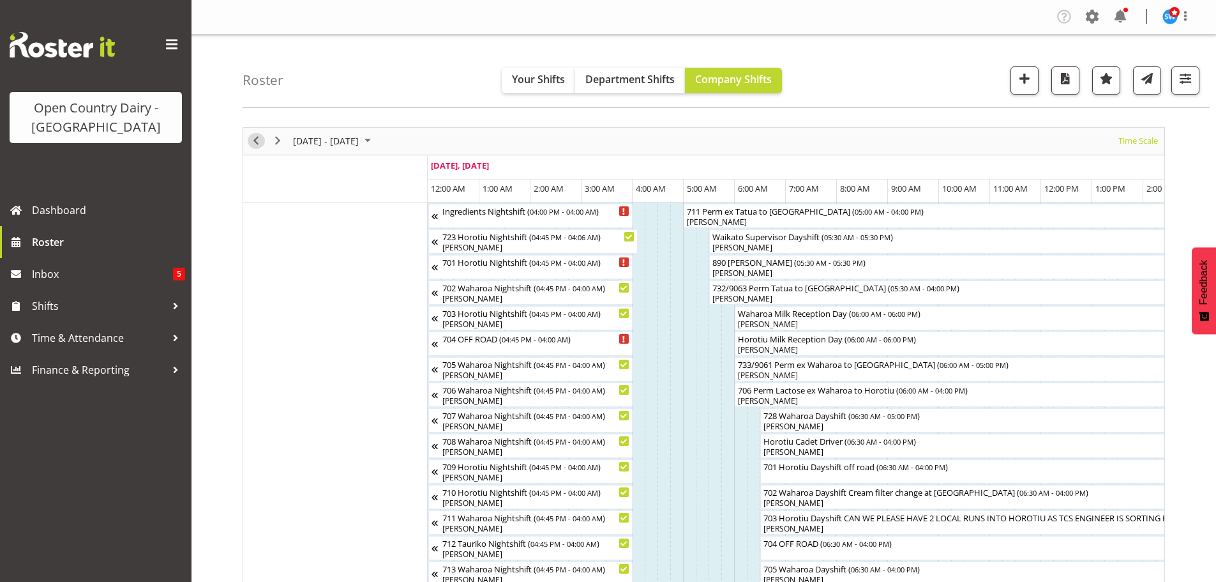
click at [255, 140] on span "Previous" at bounding box center [255, 141] width 15 height 16
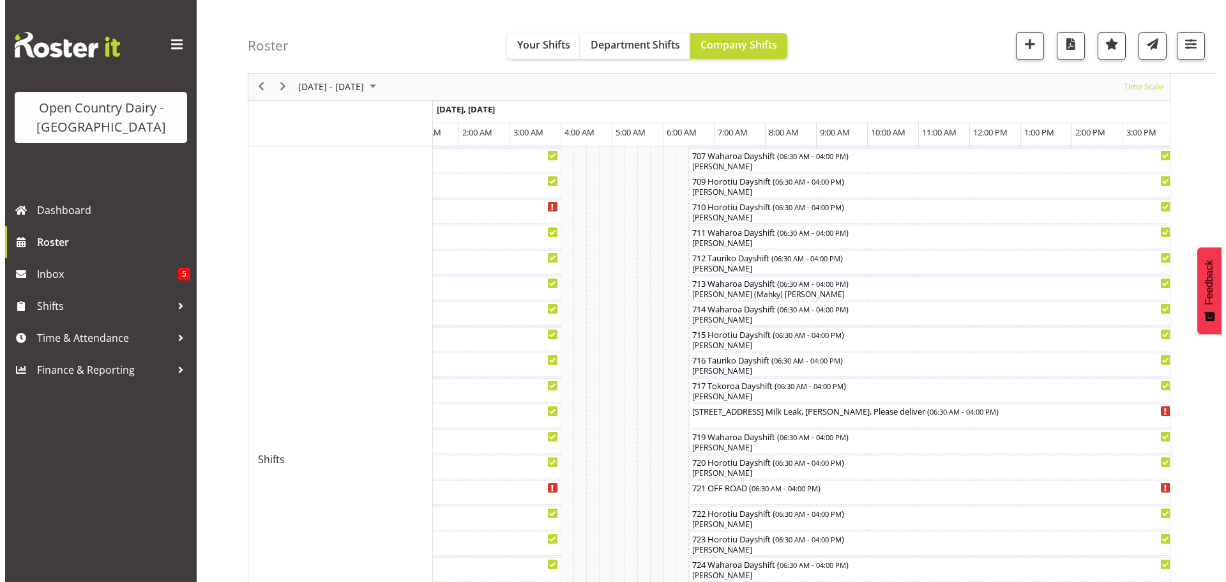
scroll to position [383, 0]
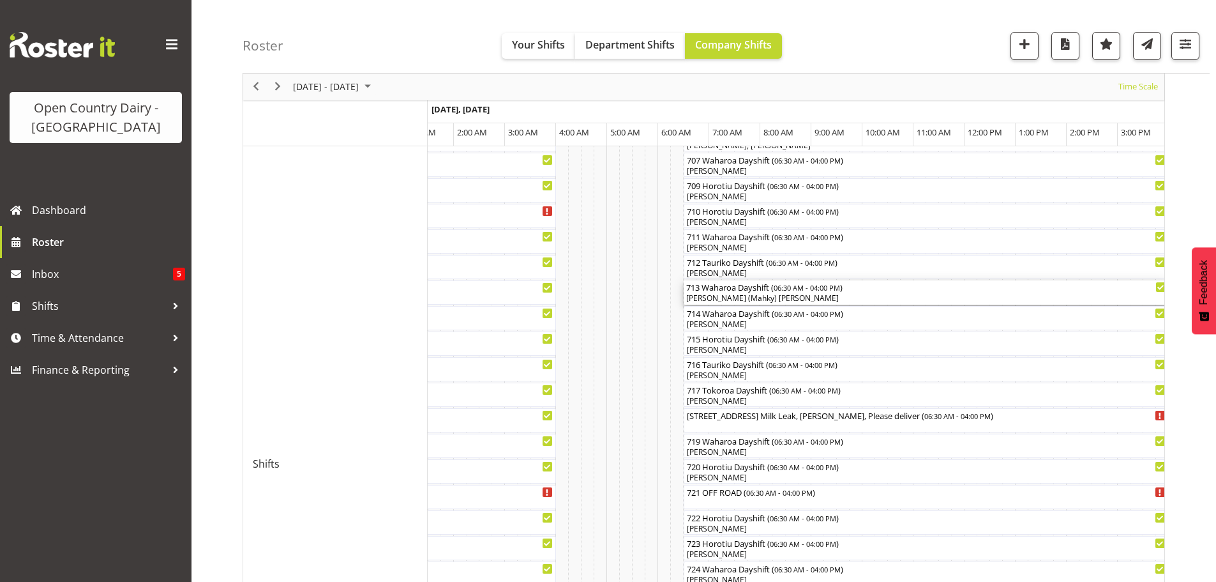
click div "713 Waharoa Dayshift ( 06:30 AM - 04:00 PM ) Harmanpreet (Mahky) Dhillon, Marcu…"
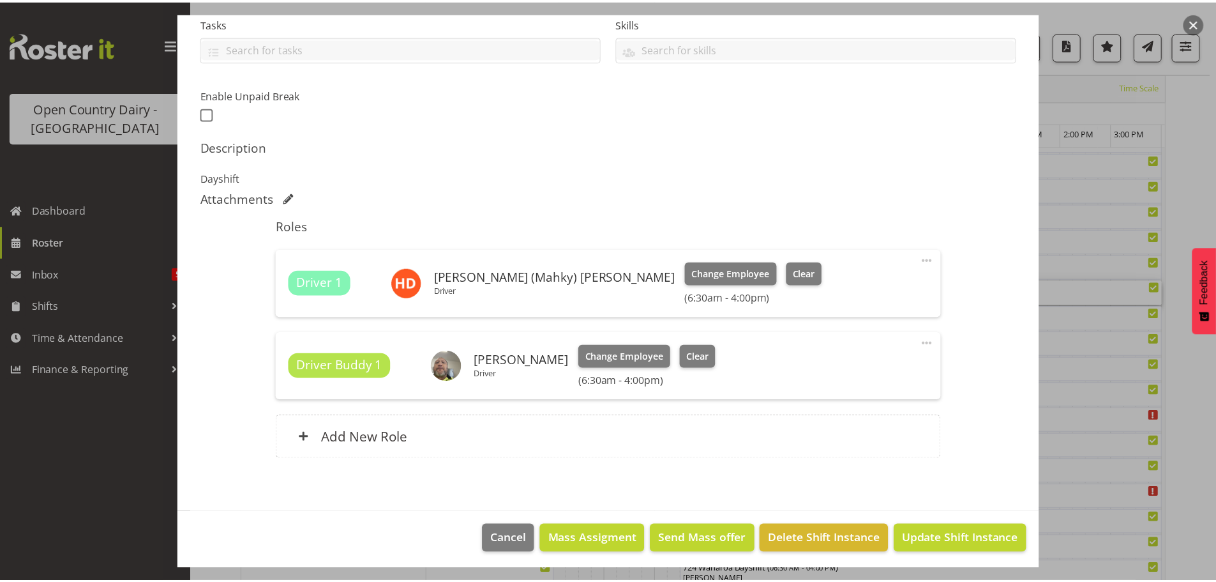
scroll to position [283, 0]
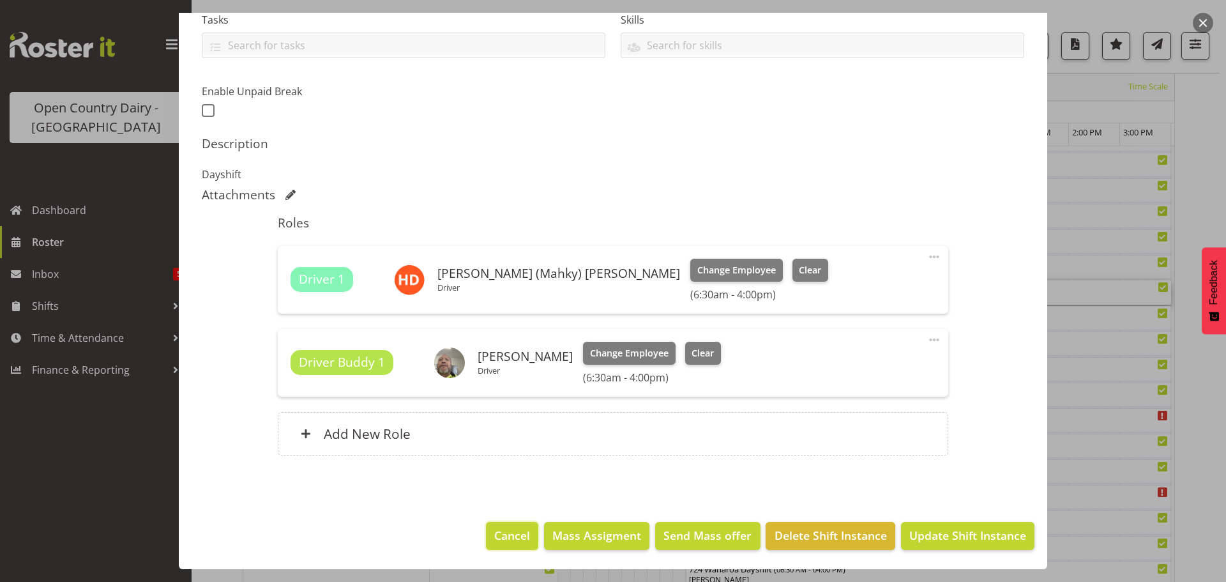
click span "Cancel"
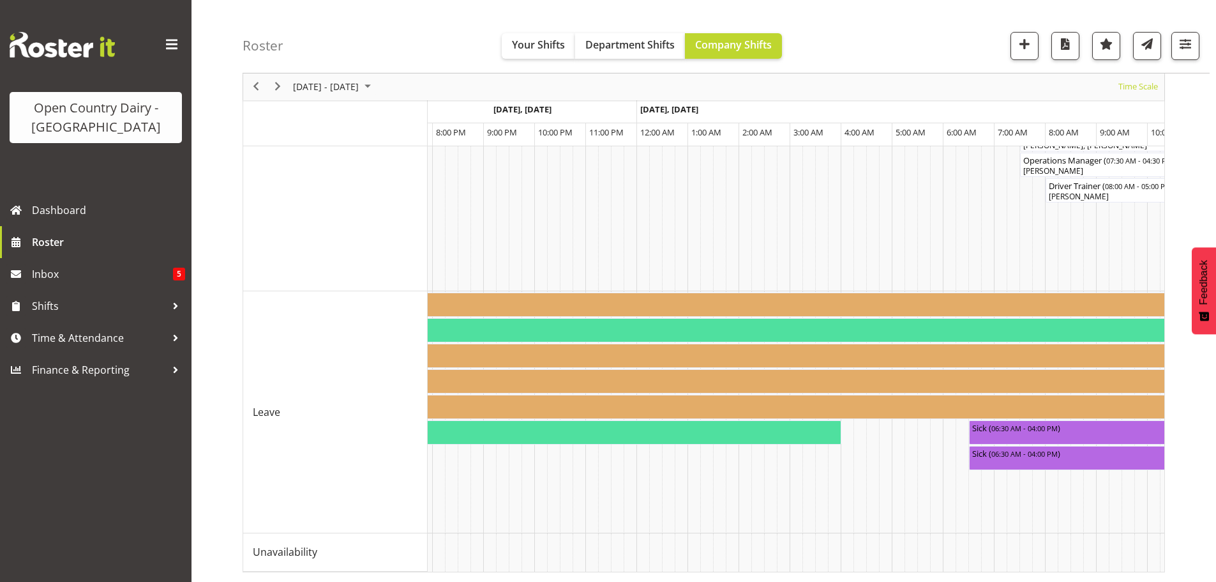
scroll to position [0, 3417]
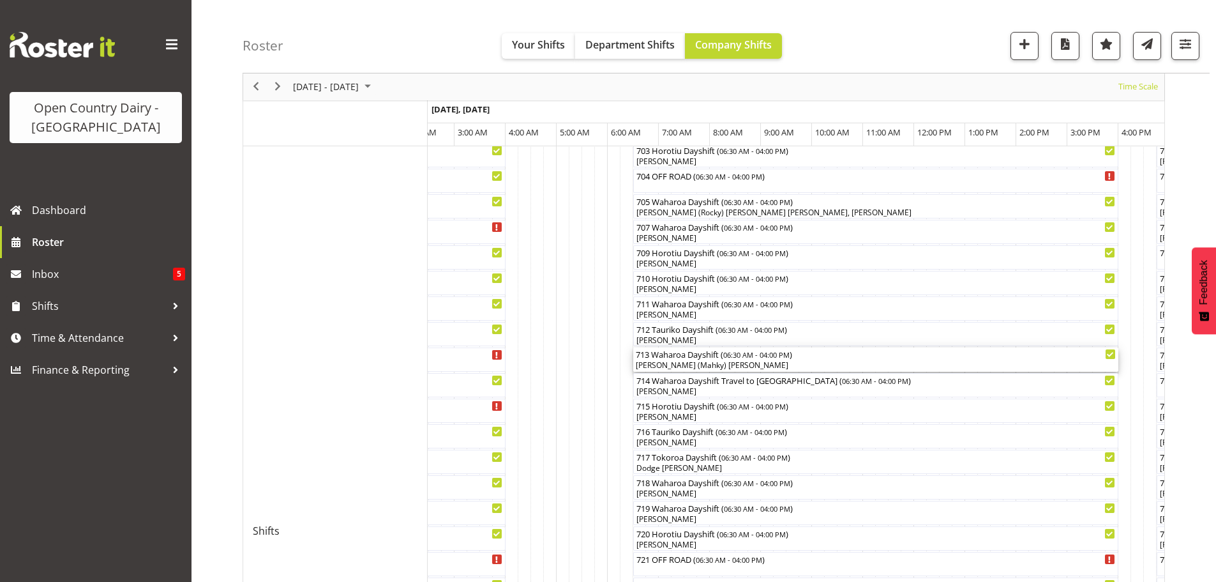
click div "Harmanpreet (Mahky) Dhillon, Marcus Waretini"
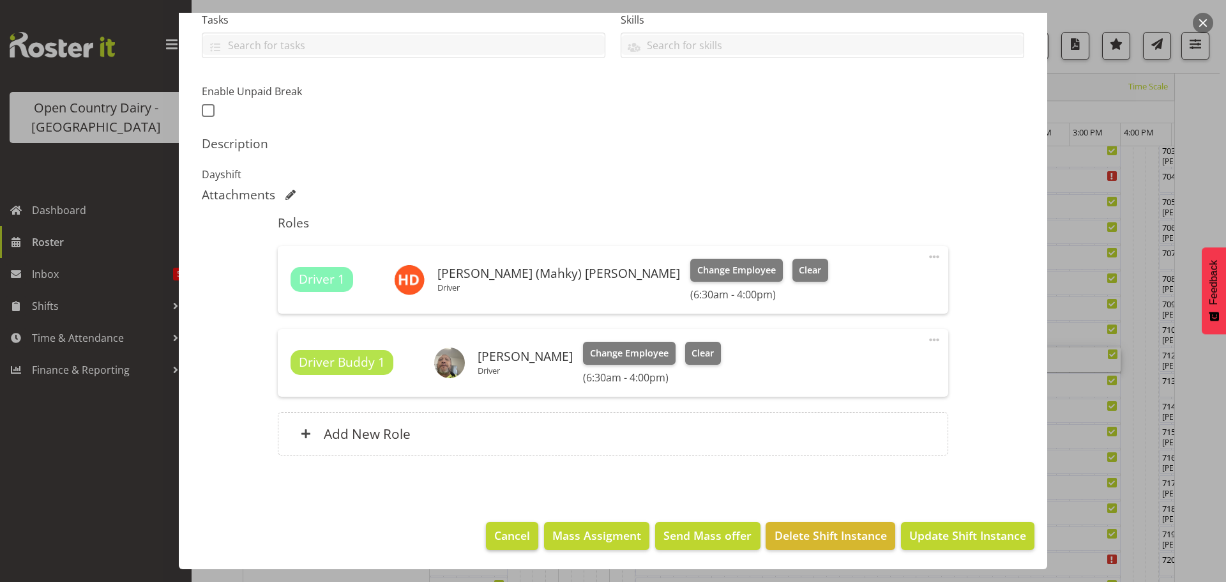
click span "Cancel"
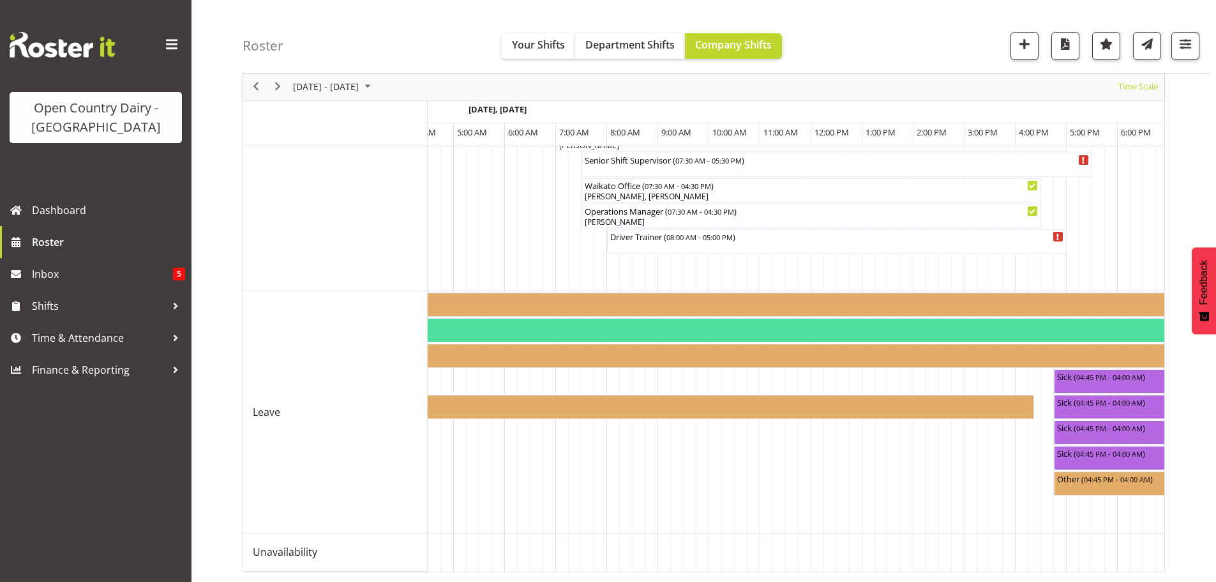
scroll to position [0, 5223]
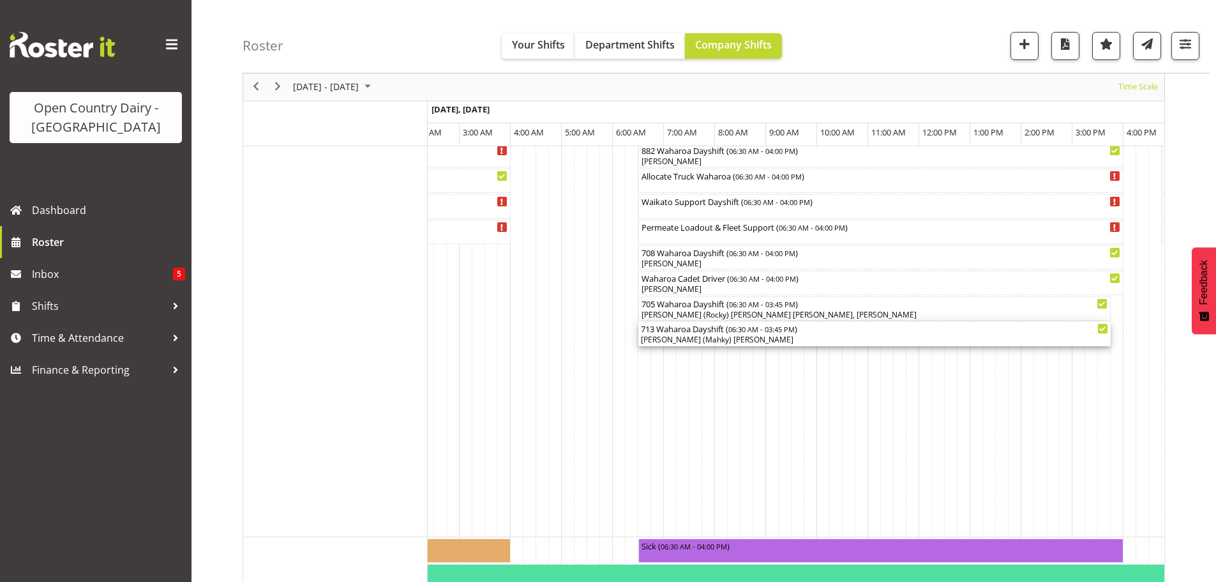
click div "Harmanpreet (Mahky) Dhillon, Marcus Waretini"
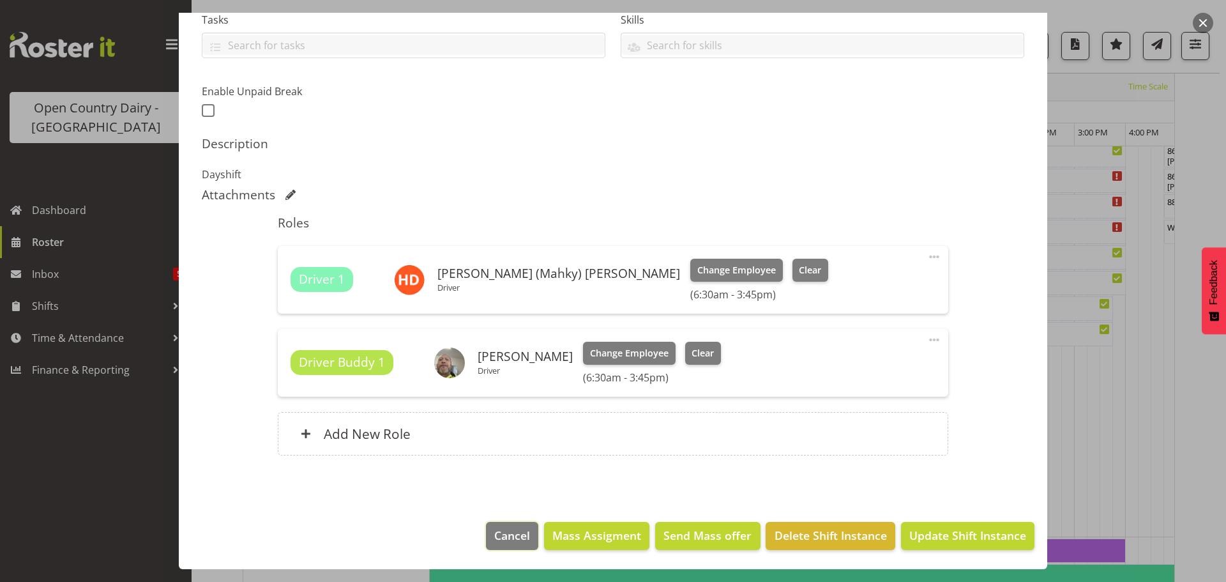
drag, startPoint x: 504, startPoint y: 532, endPoint x: 510, endPoint y: 524, distance: 9.6
click span "Cancel"
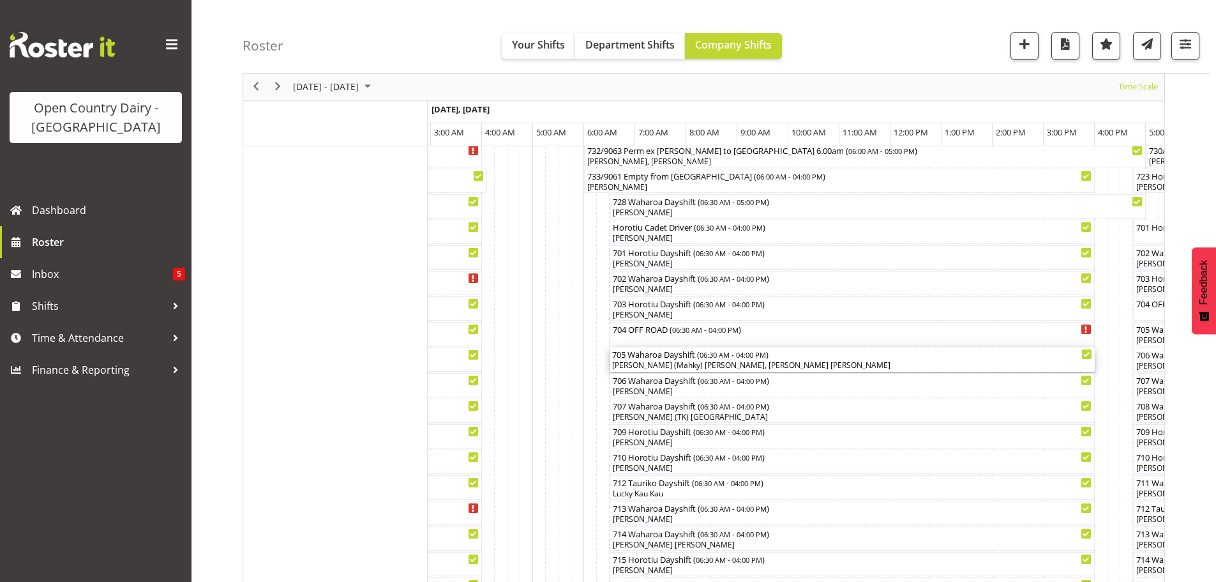
click div "Harmanpreet (Mahky) Dhillon, Gurpreet Singh Kahlon"
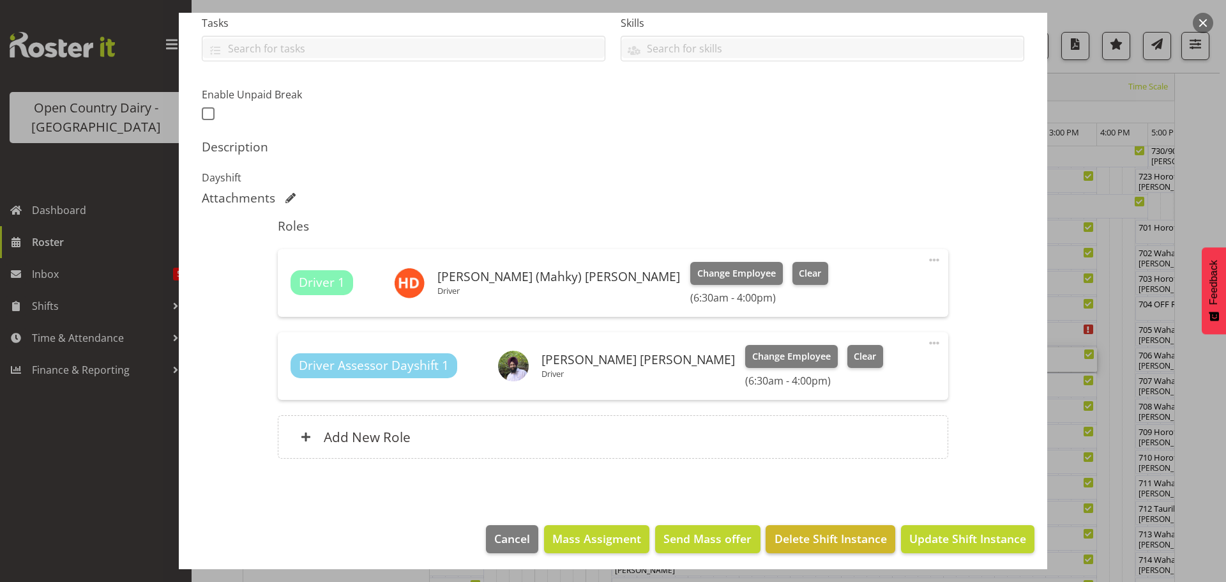
scroll to position [283, 0]
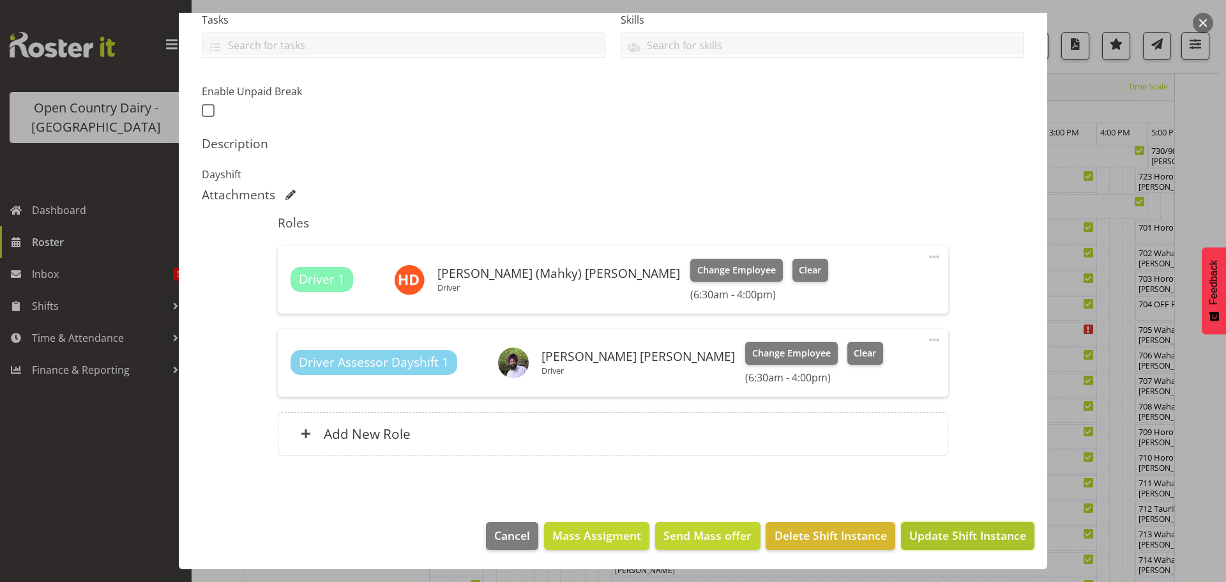
click span "Update Shift Instance"
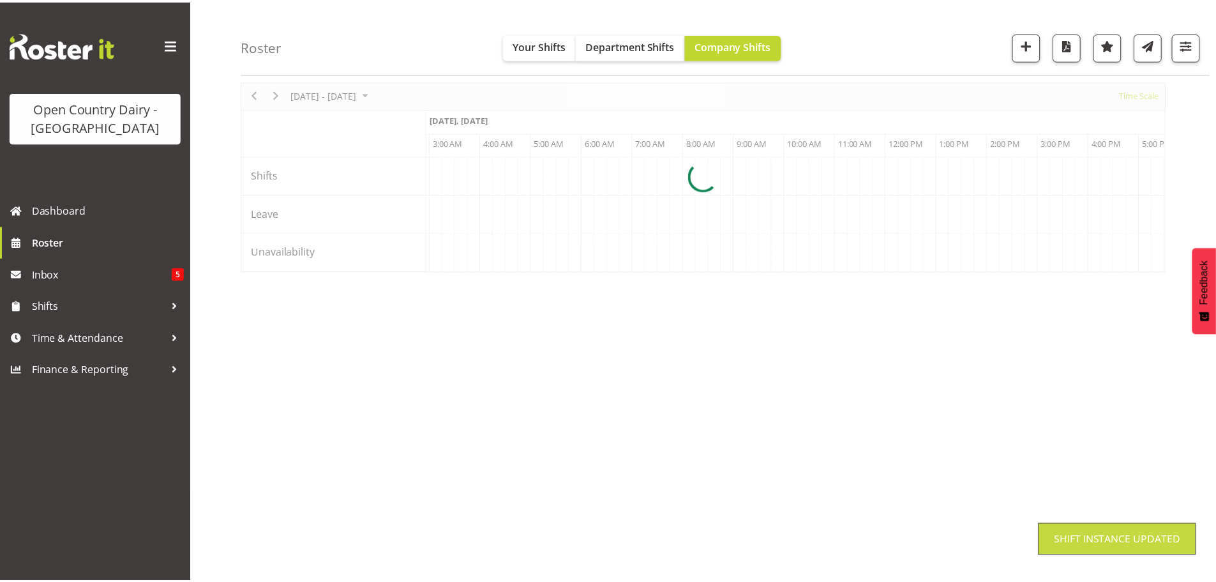
scroll to position [47, 0]
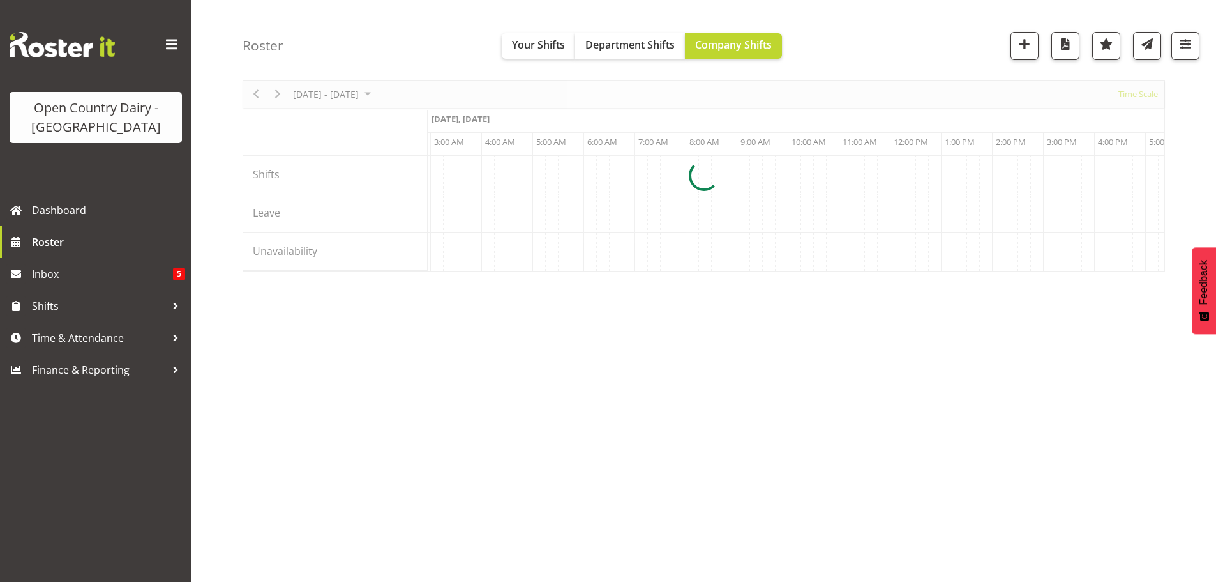
click div
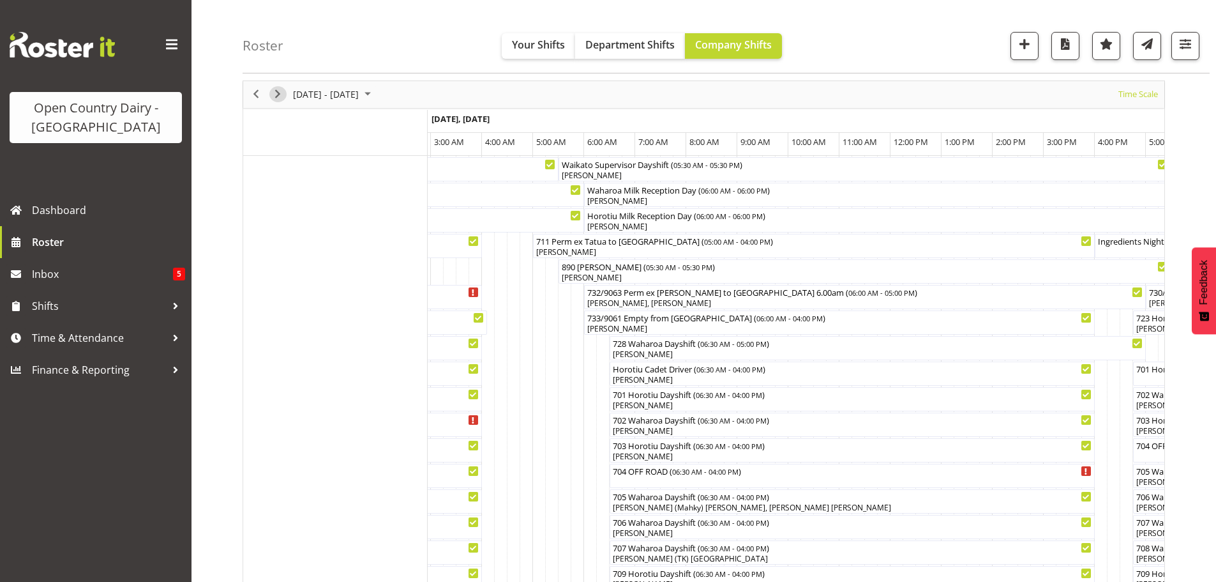
click span "Next"
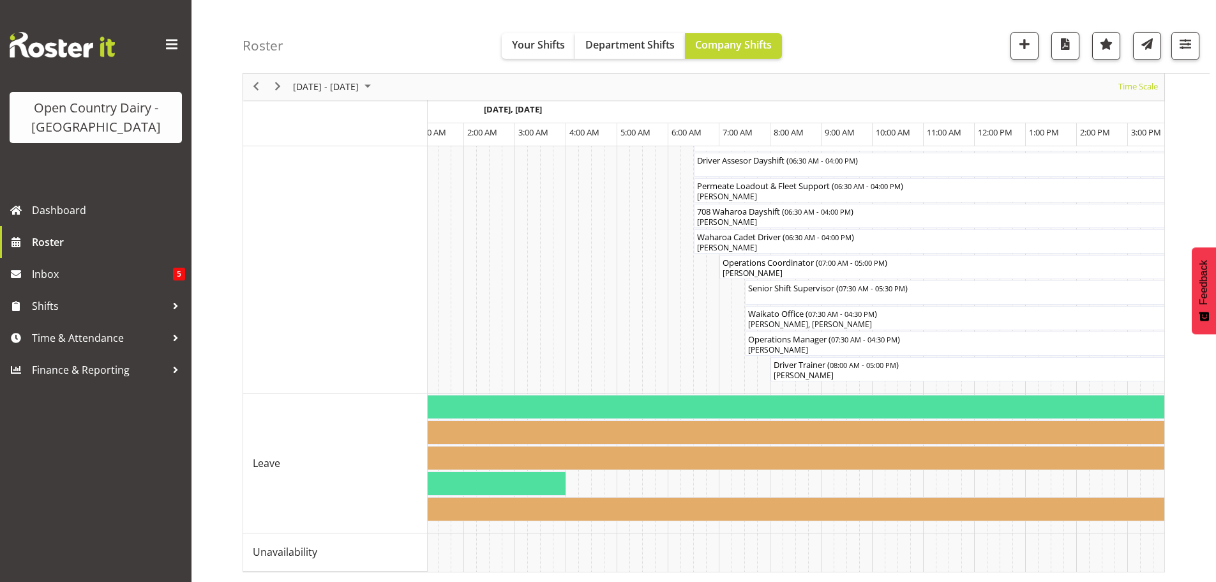
scroll to position [0, 1373]
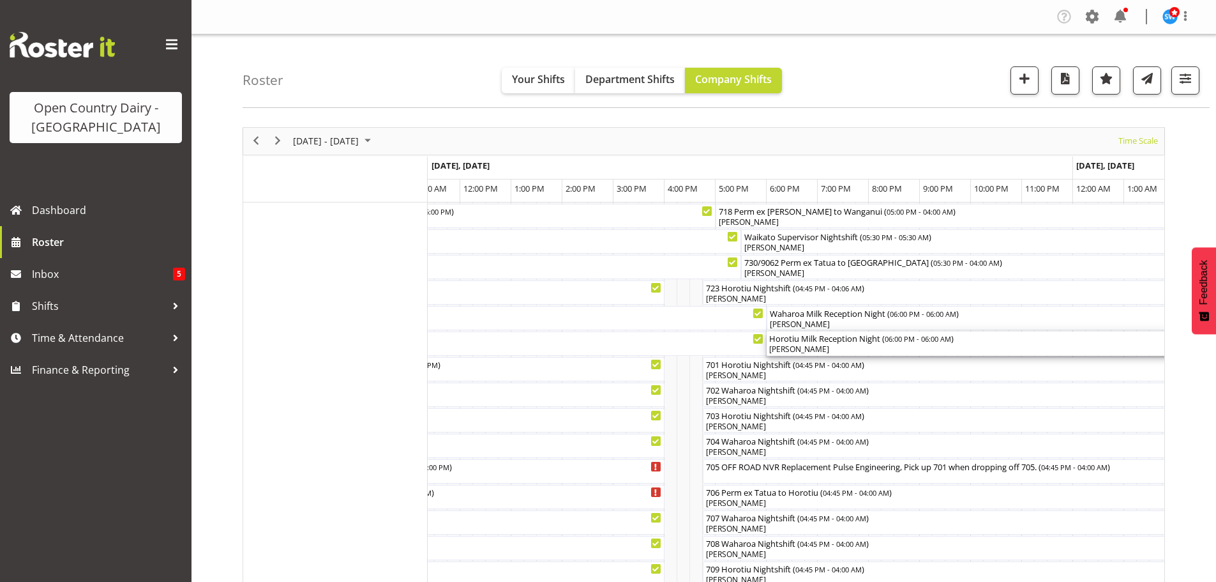
click div "[PERSON_NAME]"
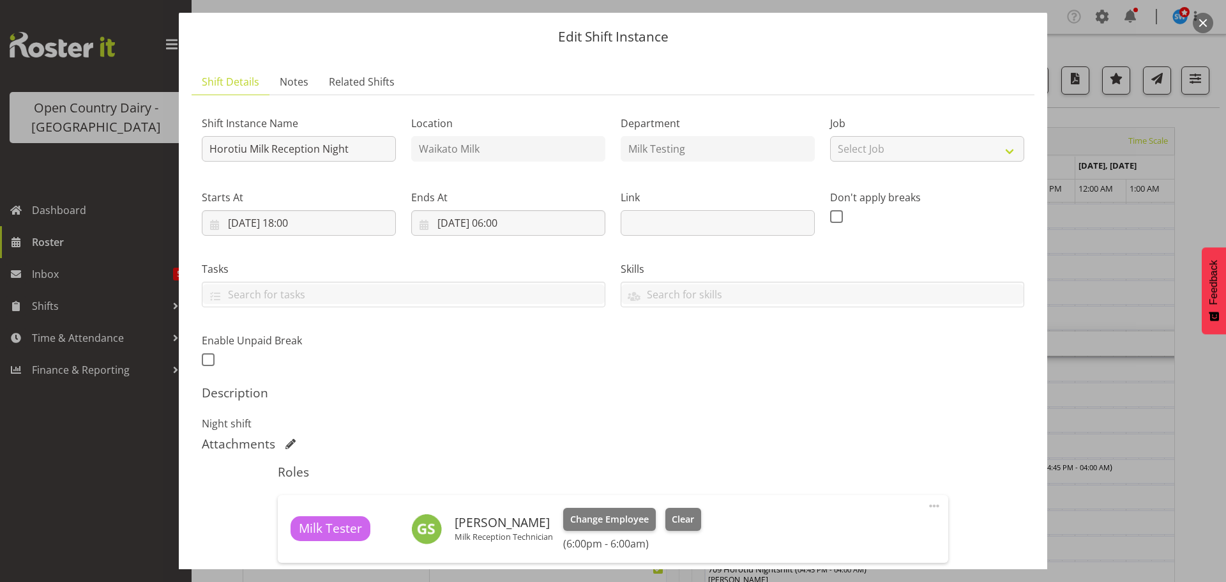
scroll to position [192, 0]
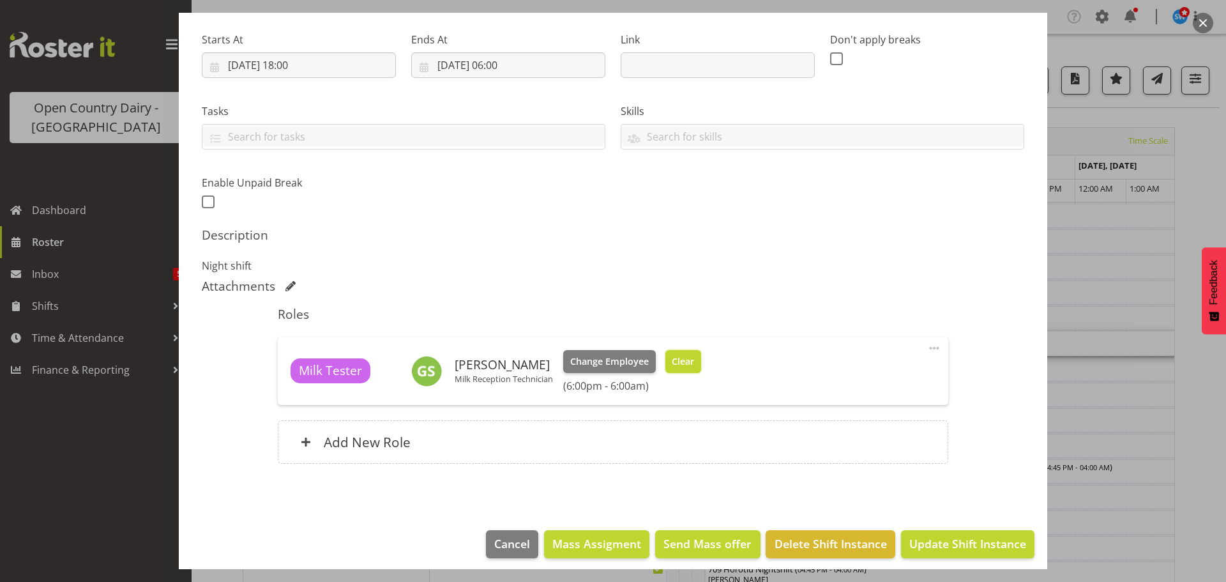
click span "Clear"
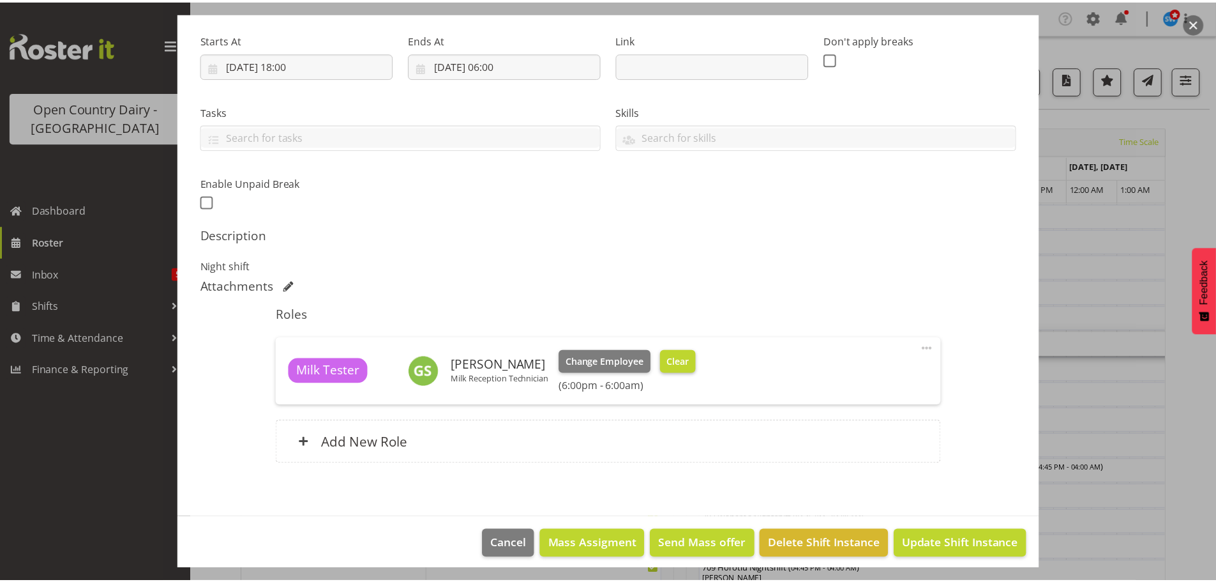
scroll to position [182, 0]
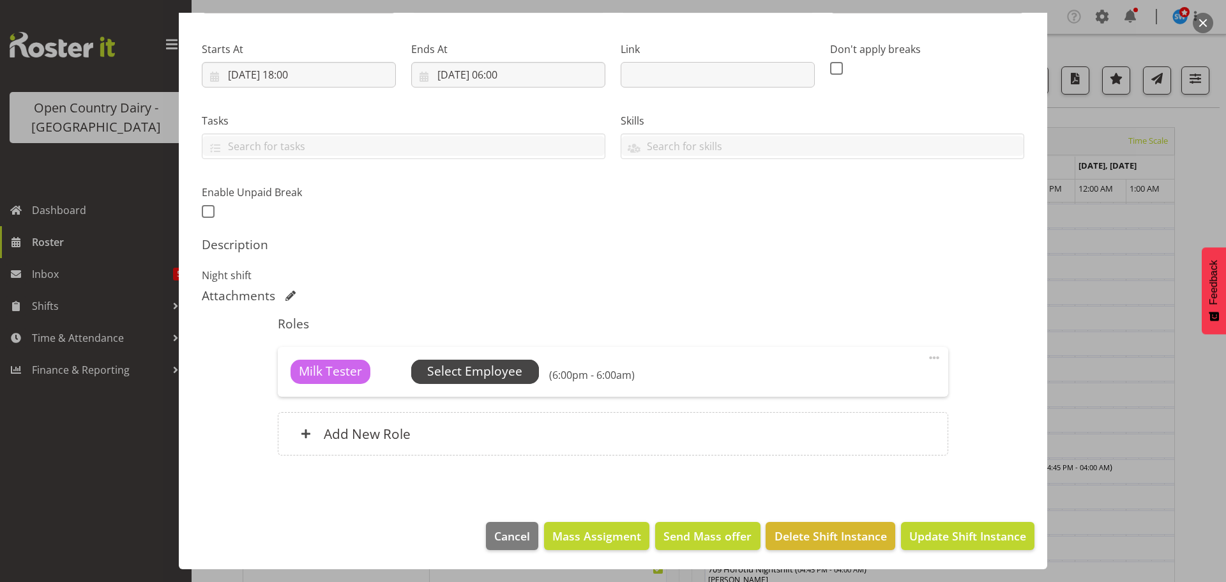
click span "Select Employee"
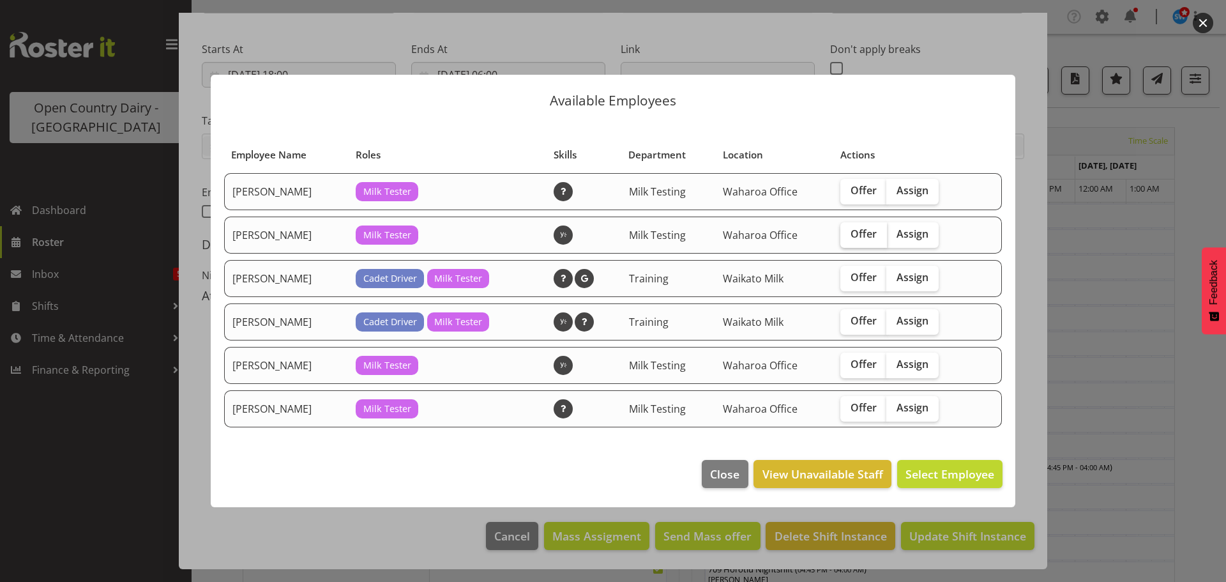
click span "Offer"
click input "Offer"
checkbox input "true"
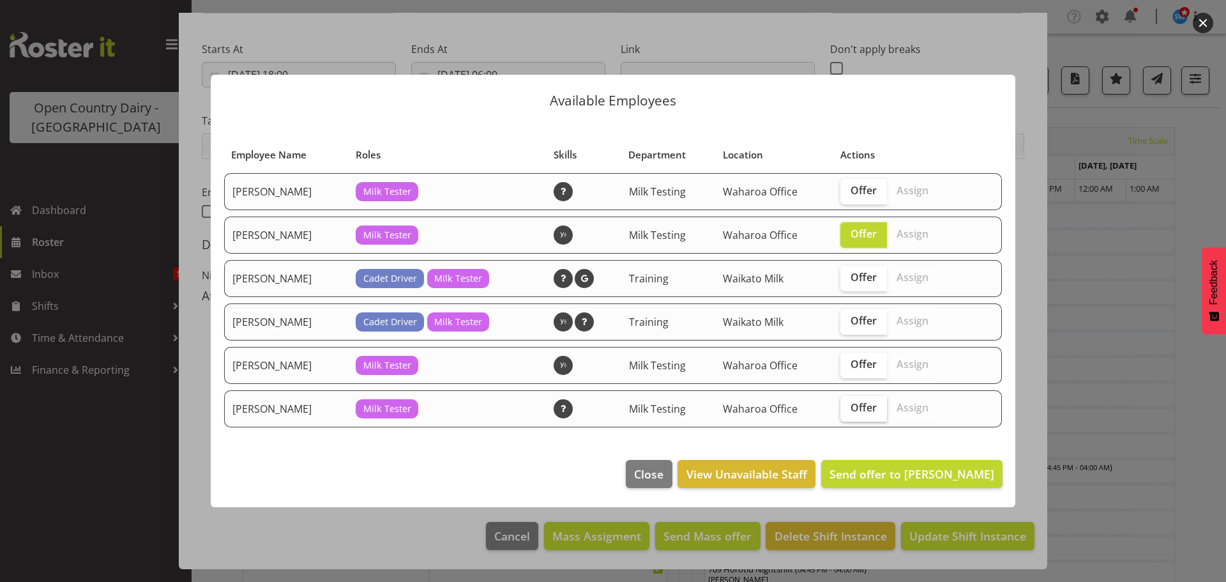
click span "Offer"
click input "Offer"
checkbox input "true"
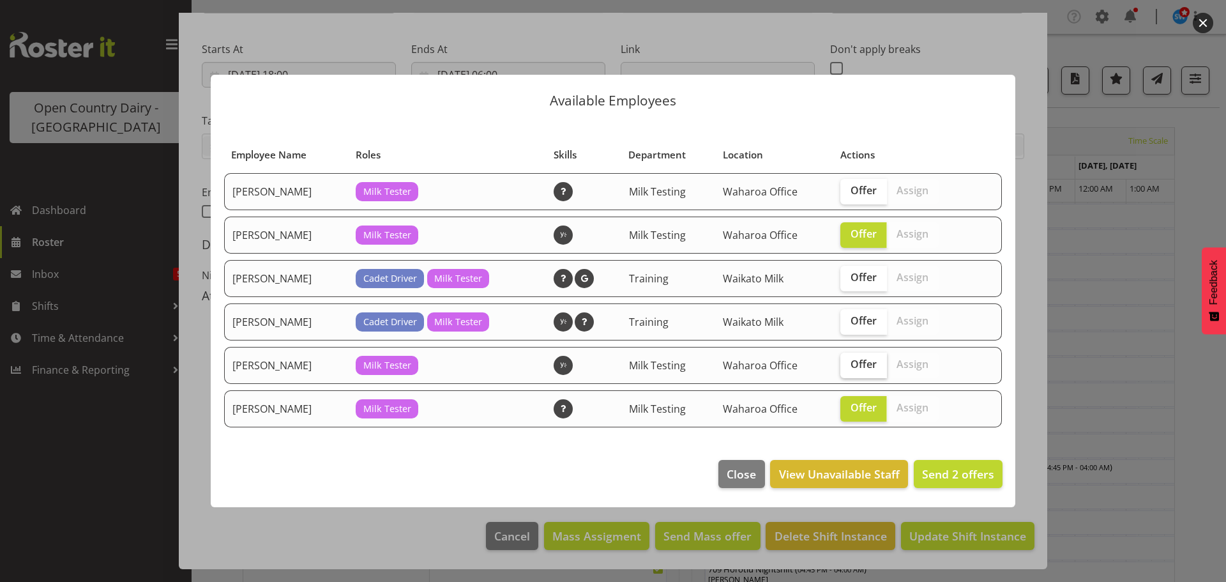
click span "Offer"
click input "Offer"
checkbox input "true"
click span "Send 3 offers"
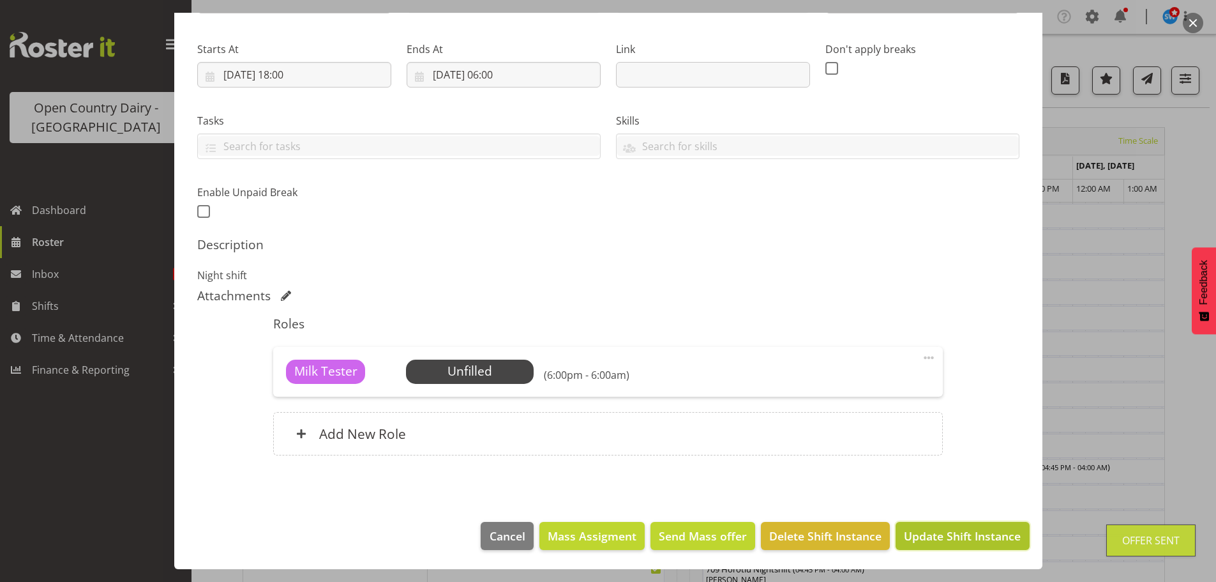
click span "Update Shift Instance"
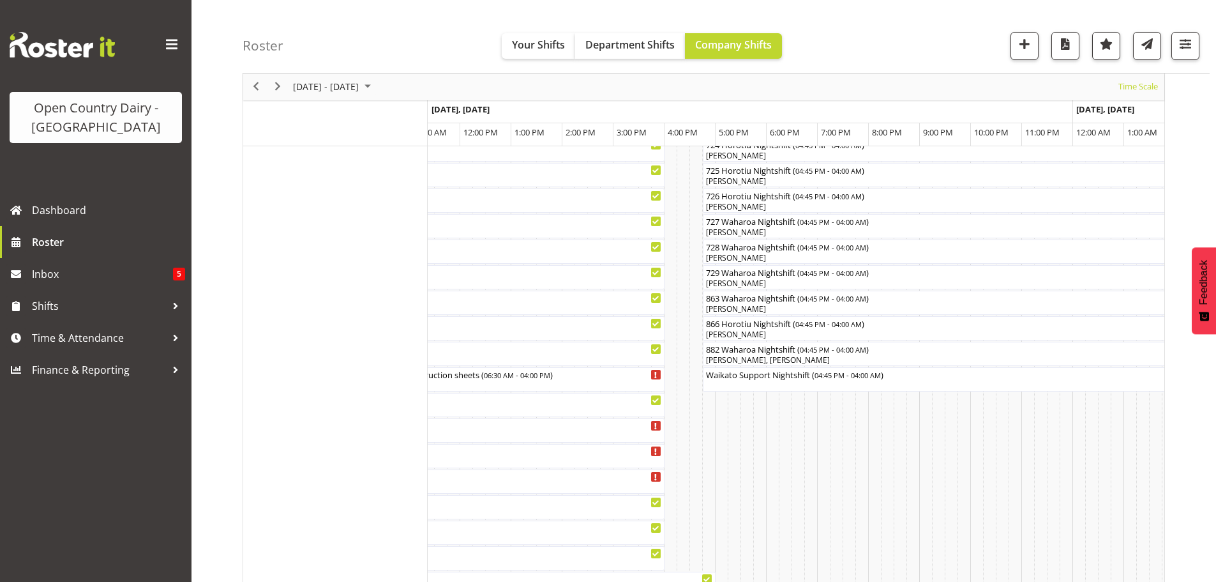
scroll to position [766, 0]
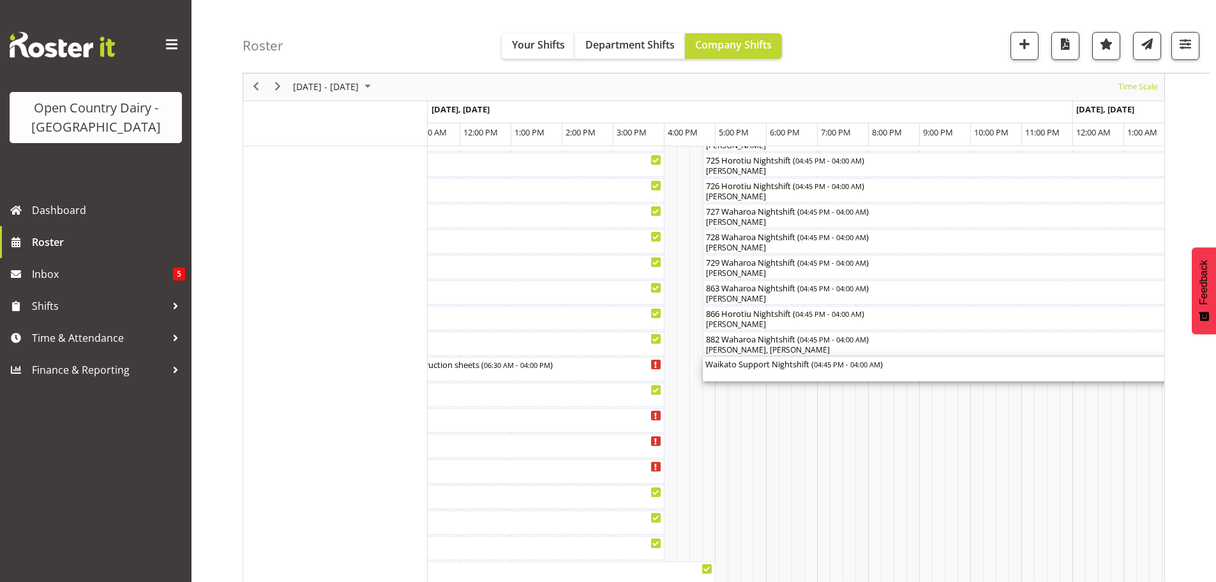
click div "Waikato Support Nightshift ( 04:45 PM - 04:00 AM )"
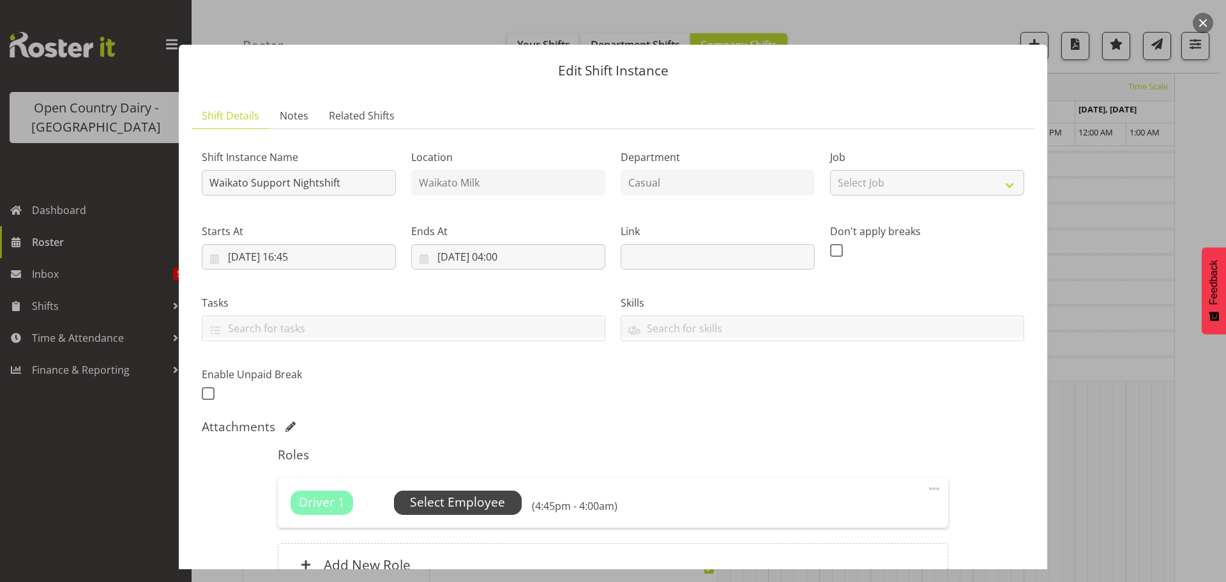
click span "Select Employee"
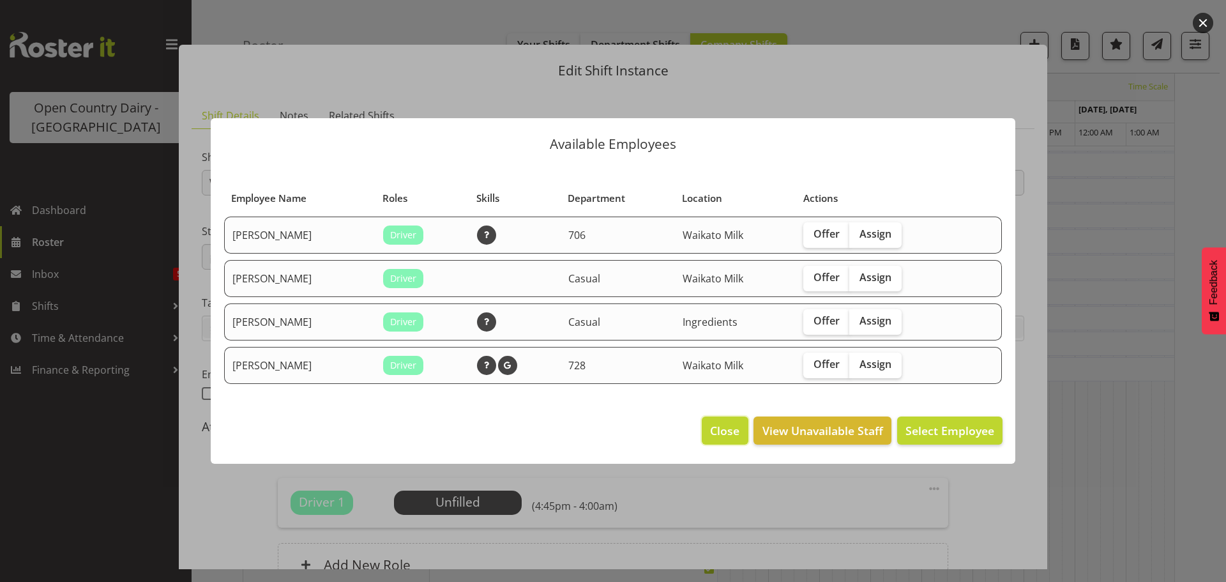
click span "Close"
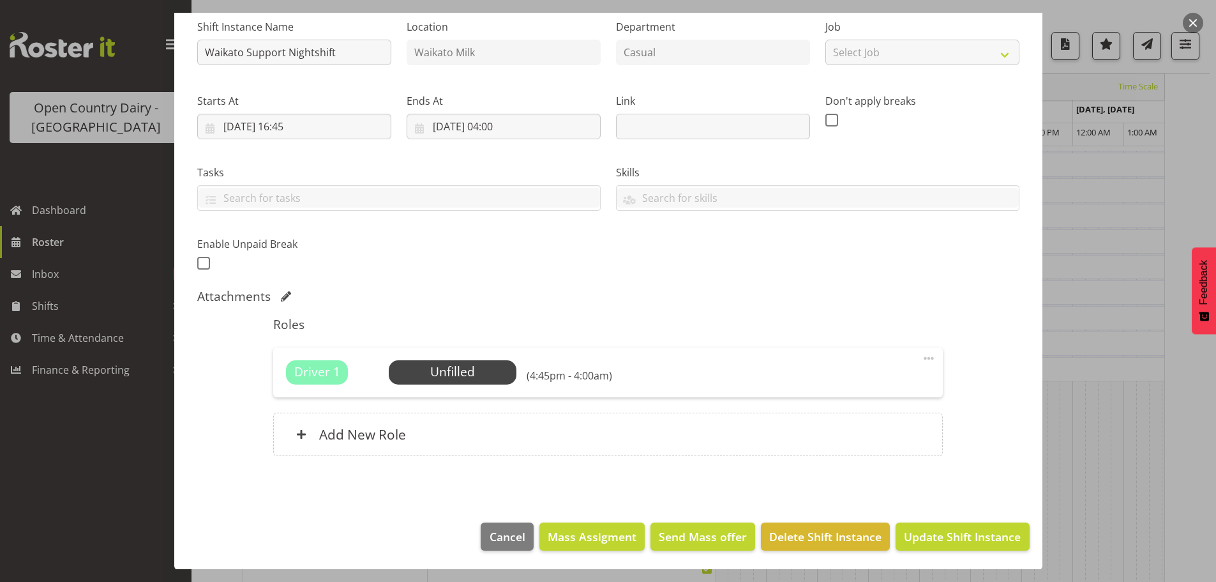
scroll to position [131, 0]
click span "Cancel"
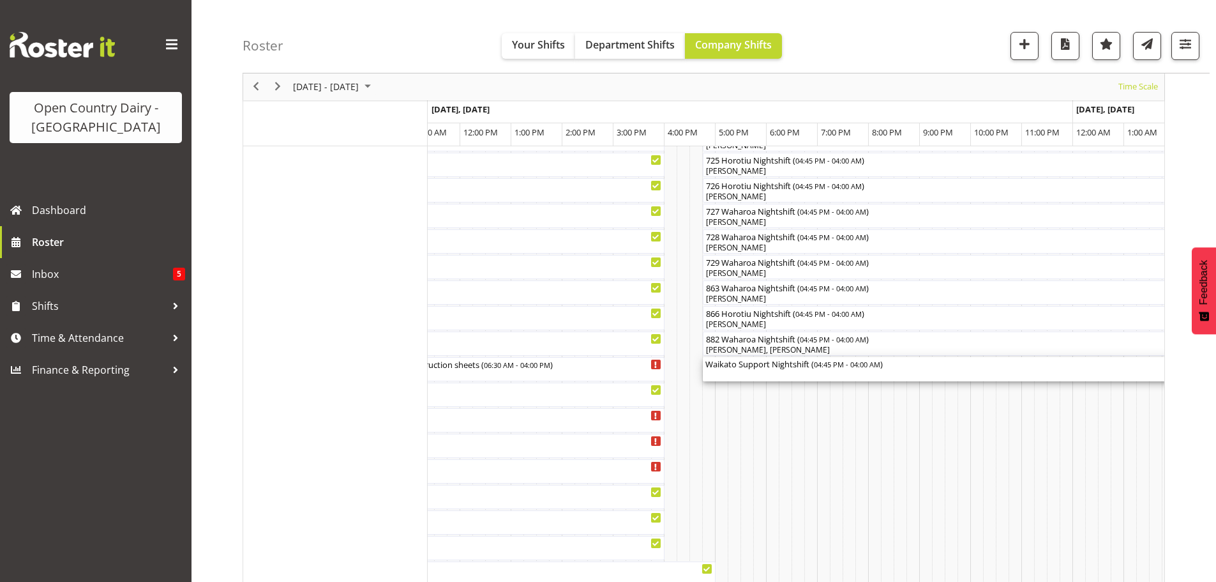
click div "Waikato Support Nightshift ( 04:45 PM - 04:00 AM )"
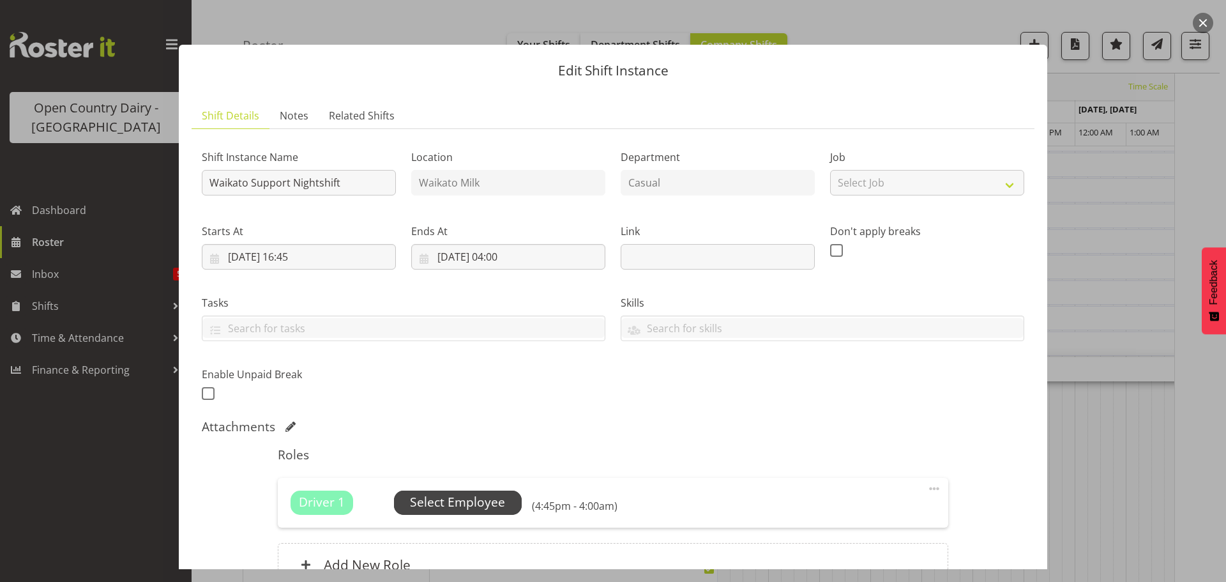
click span "Select Employee"
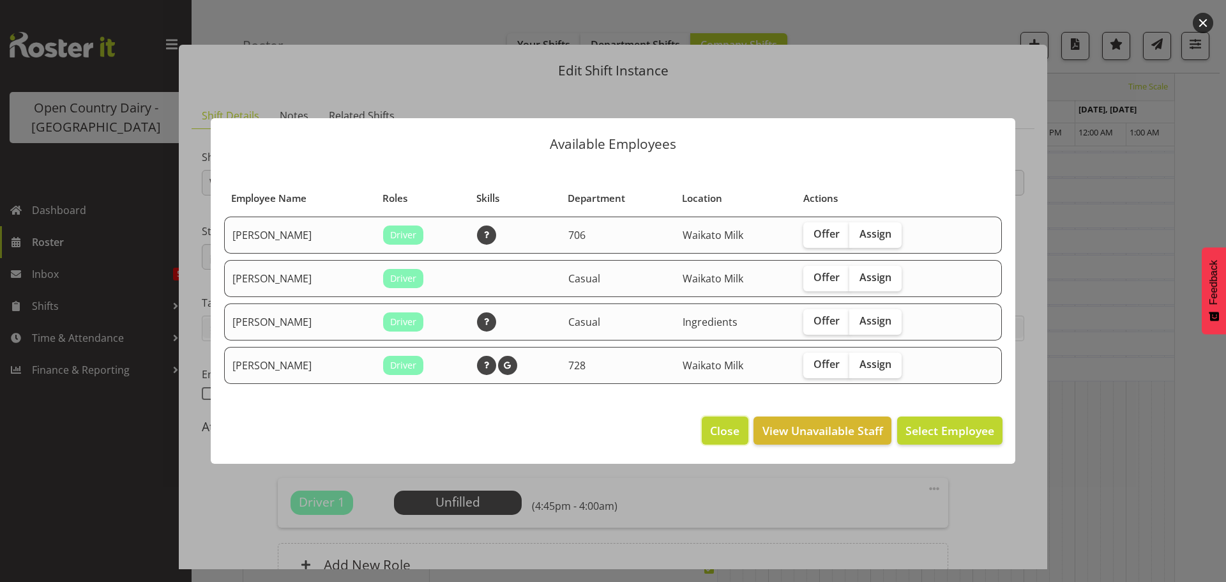
click span "Close"
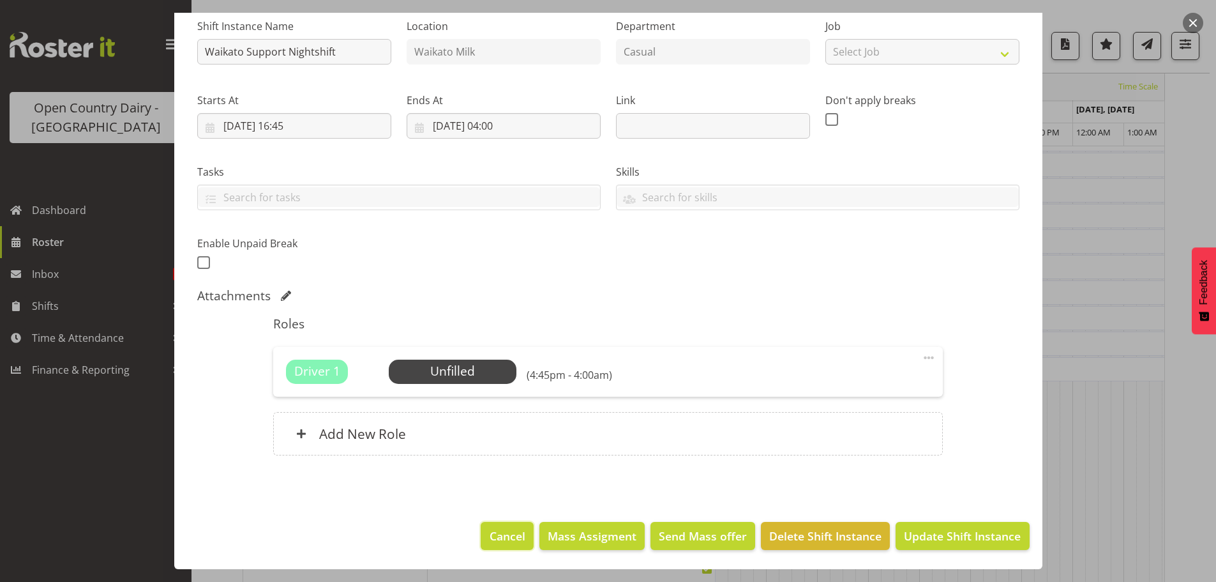
click span "Cancel"
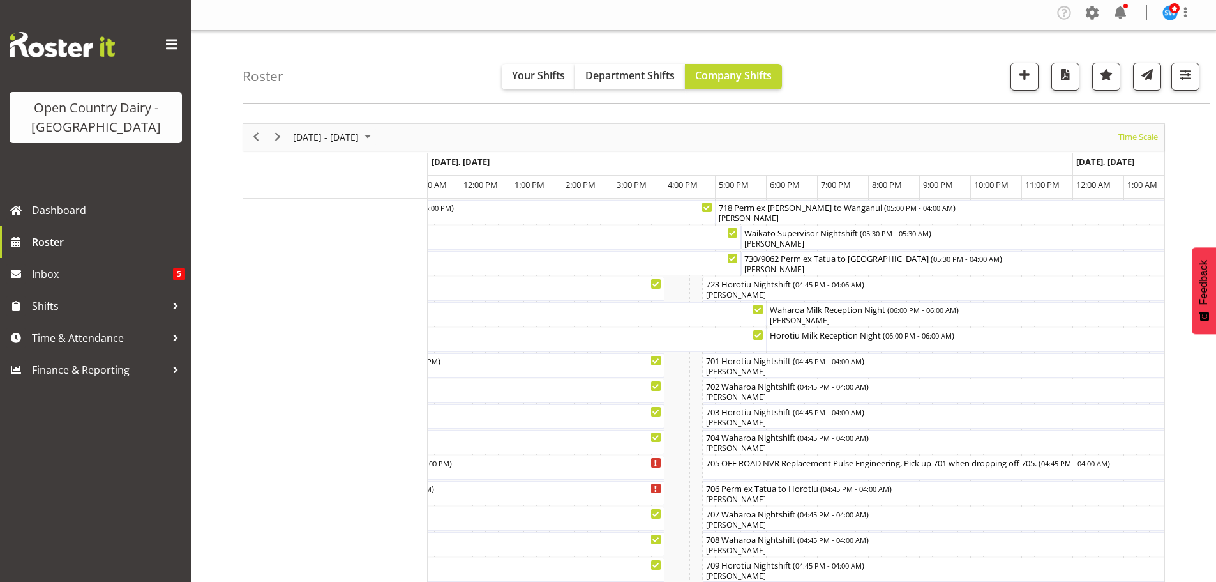
scroll to position [0, 0]
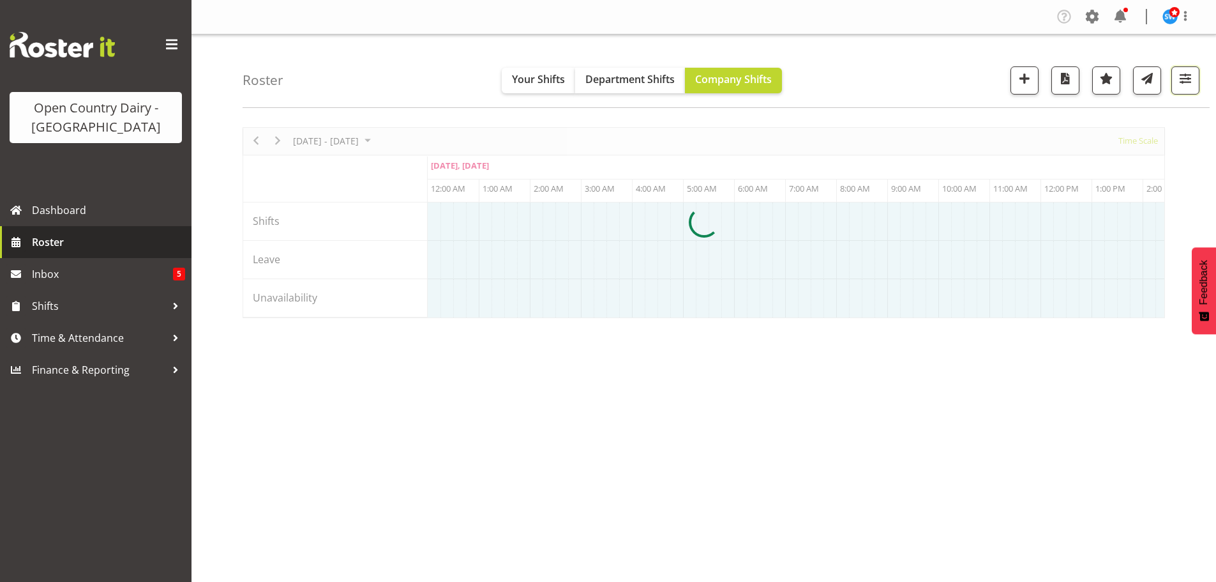
click at [1193, 79] on span "button" at bounding box center [1186, 78] width 17 height 17
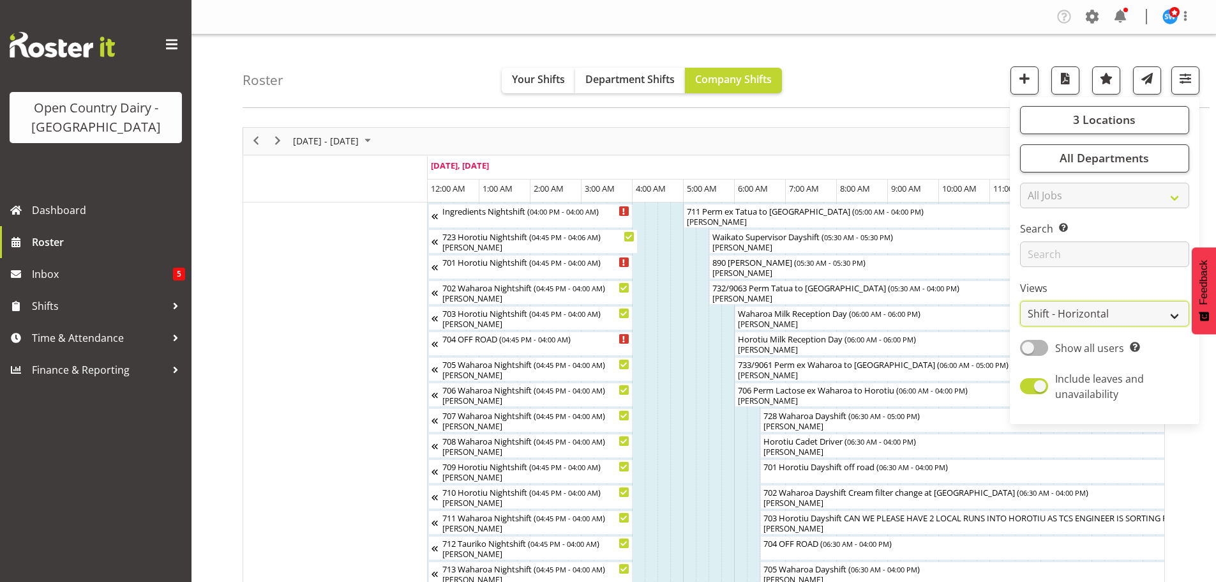
click at [1108, 311] on select "Staff Role Shift - Horizontal Shift - Vertical Staff - Location" at bounding box center [1104, 314] width 169 height 26
select select "staff"
click at [1021, 301] on select "Staff Role Shift - Horizontal Shift - Vertical Staff - Location" at bounding box center [1104, 314] width 169 height 26
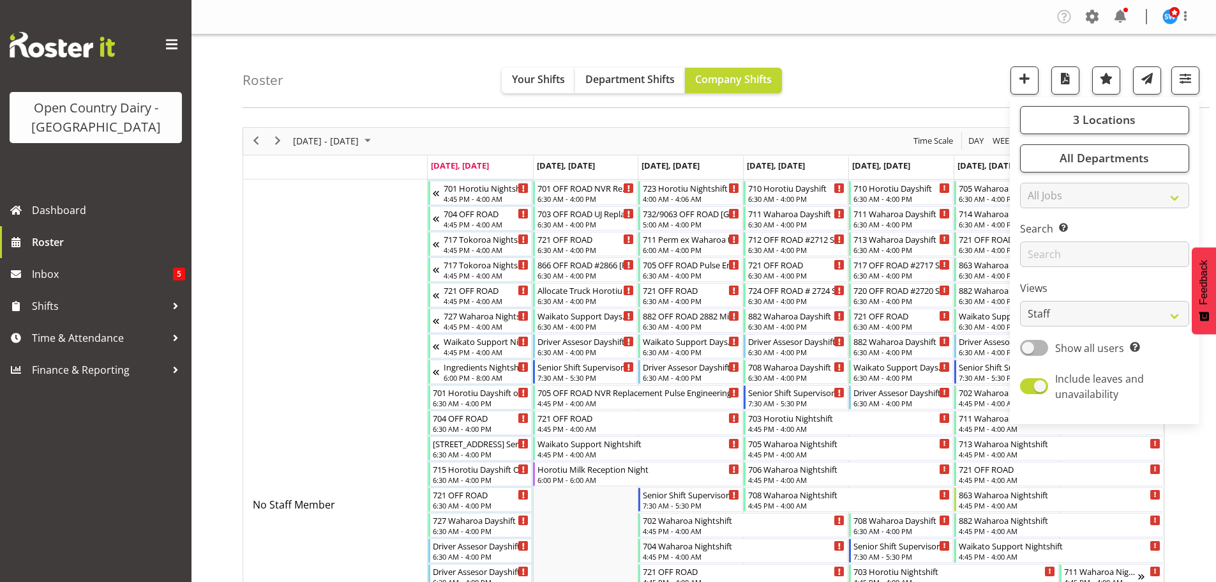
click at [908, 59] on div "Roster Your Shifts Department Shifts Company Shifts 3 Locations Clear Ingredien…" at bounding box center [726, 70] width 967 height 73
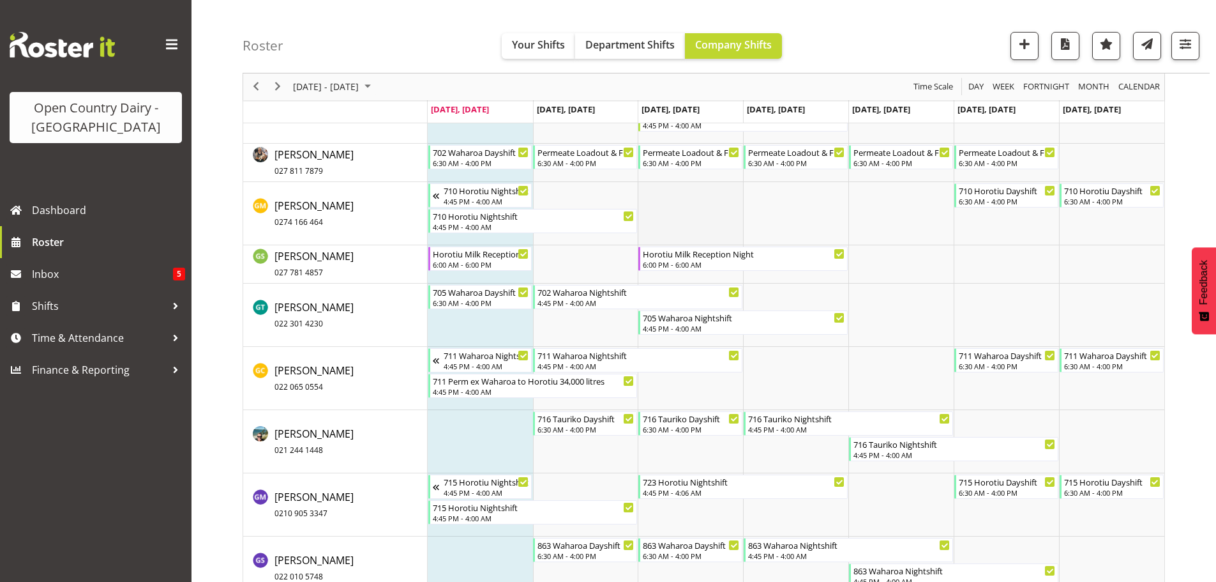
scroll to position [3384, 0]
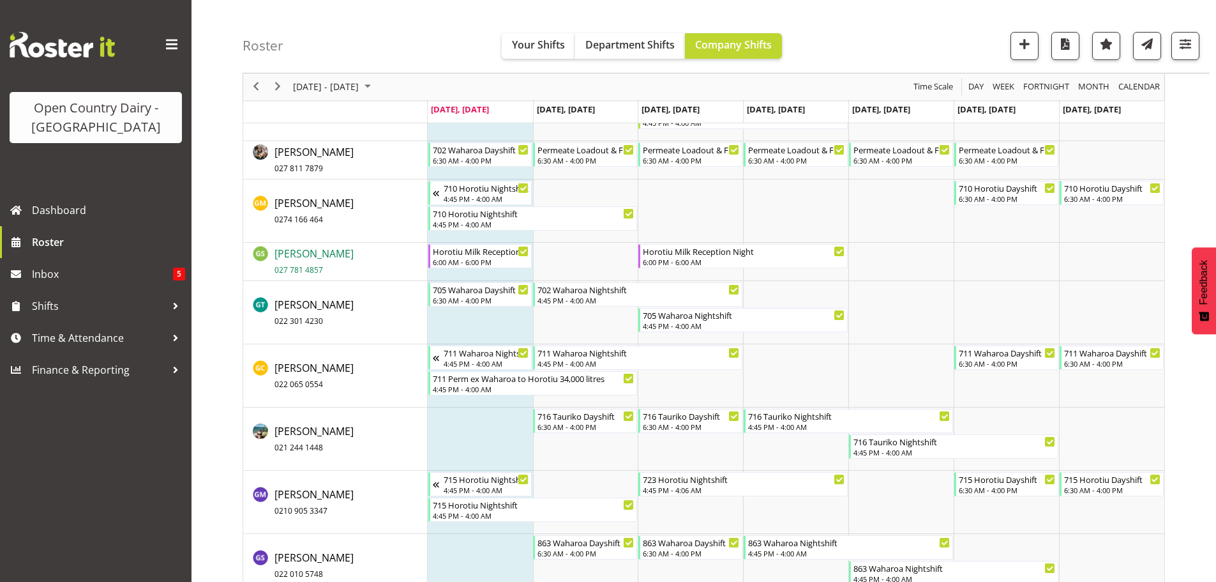
click at [289, 254] on span "George Smith 027 781 4857" at bounding box center [314, 260] width 79 height 29
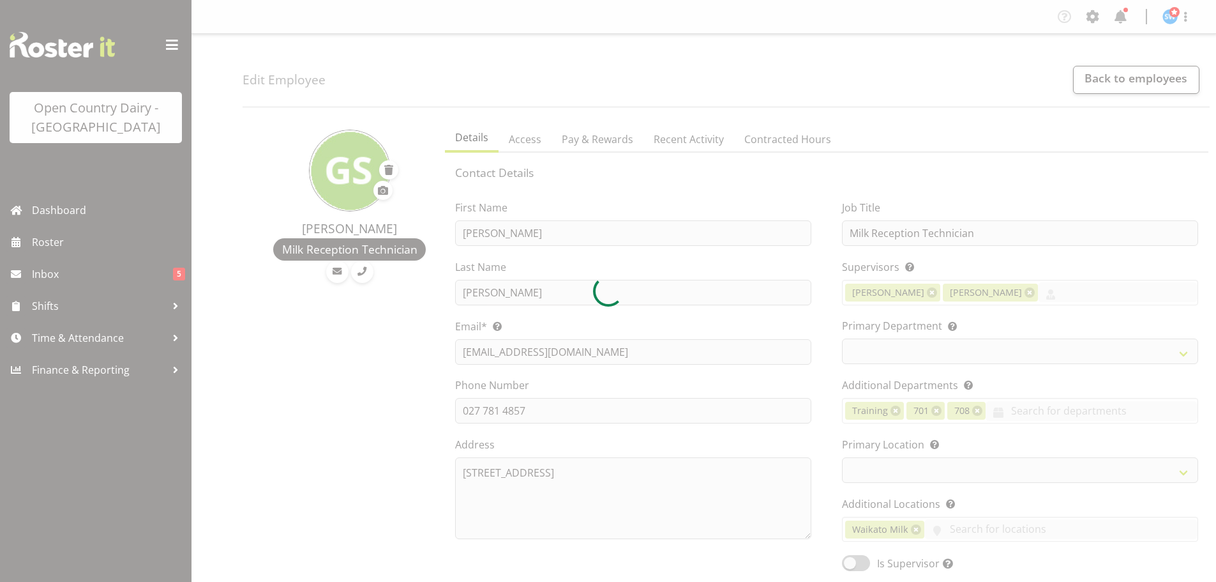
select select "TimelineWeek"
select select
select select "1040"
select select "733"
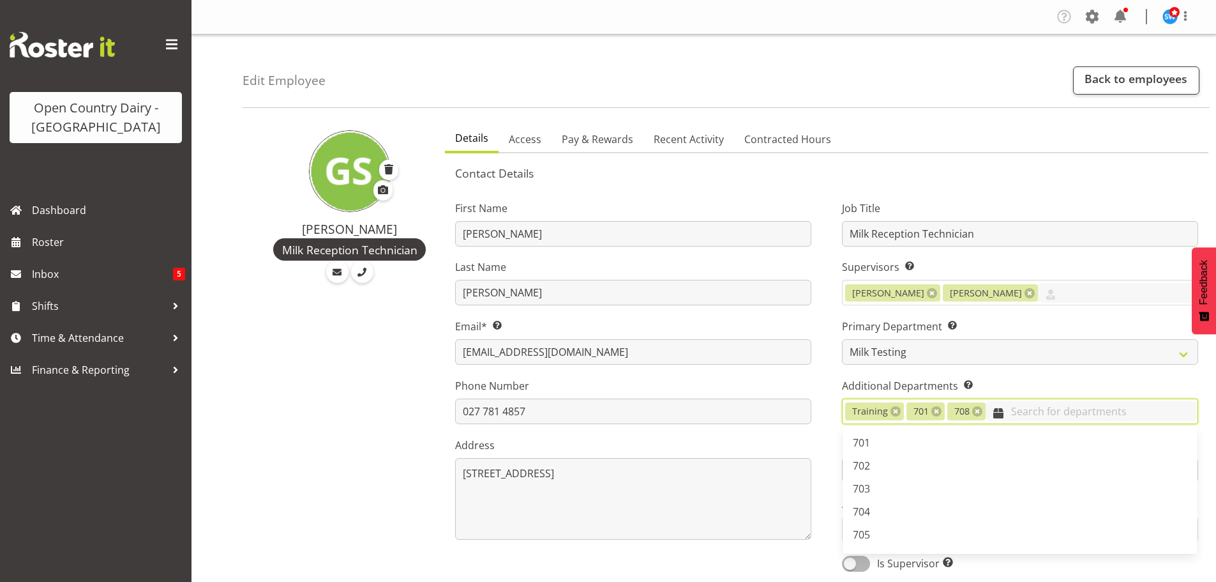
click at [1003, 414] on input "text" at bounding box center [1092, 411] width 212 height 20
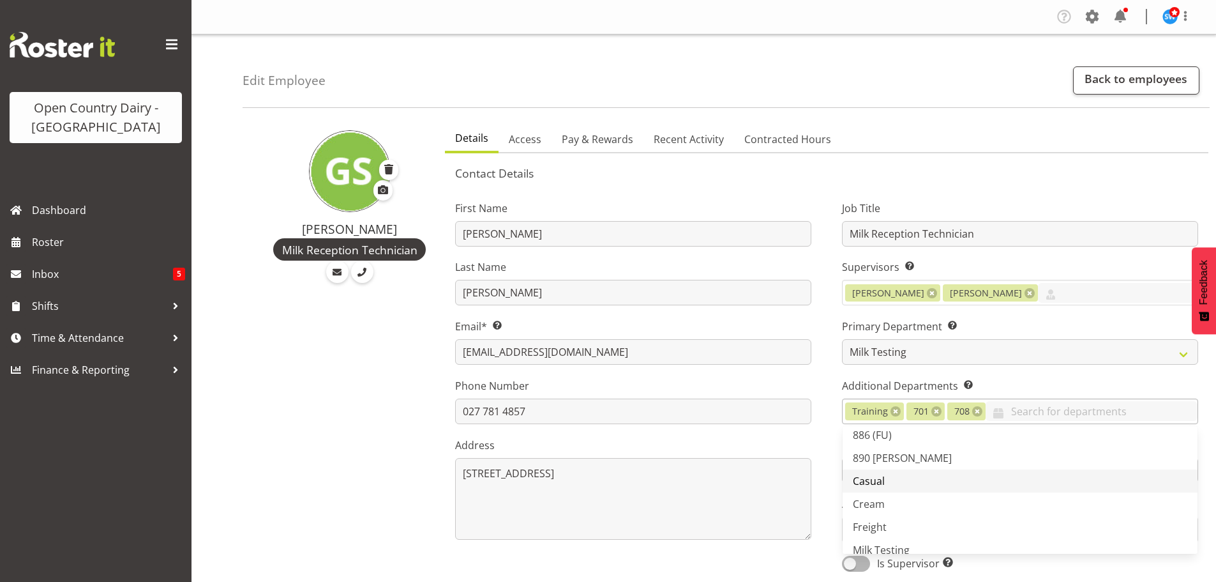
click at [872, 479] on span "Casual" at bounding box center [869, 481] width 32 height 14
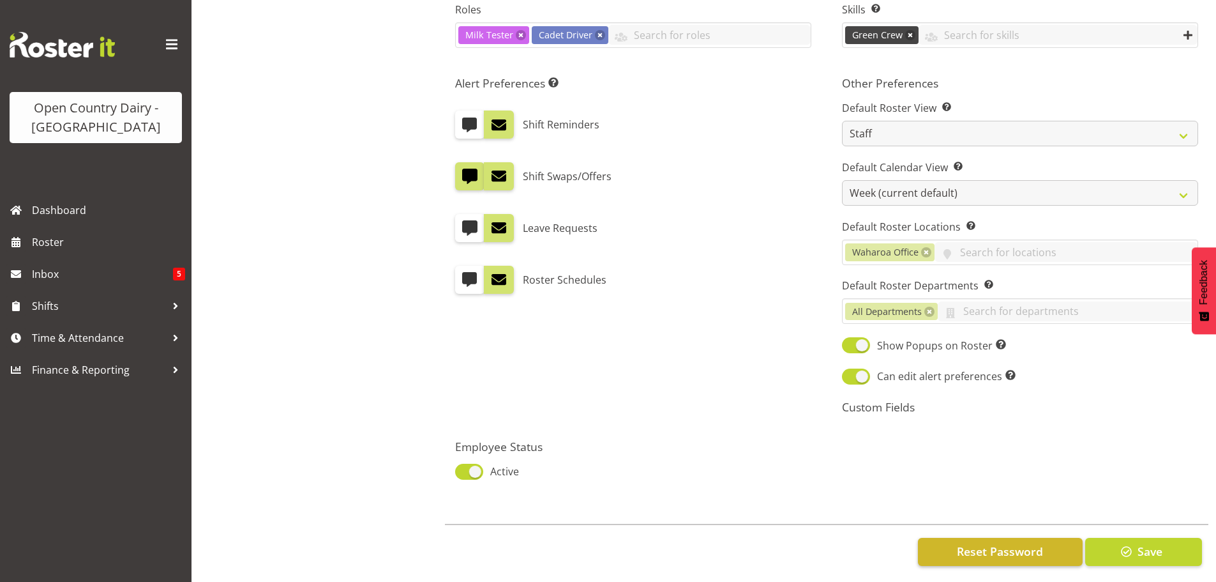
scroll to position [635, 0]
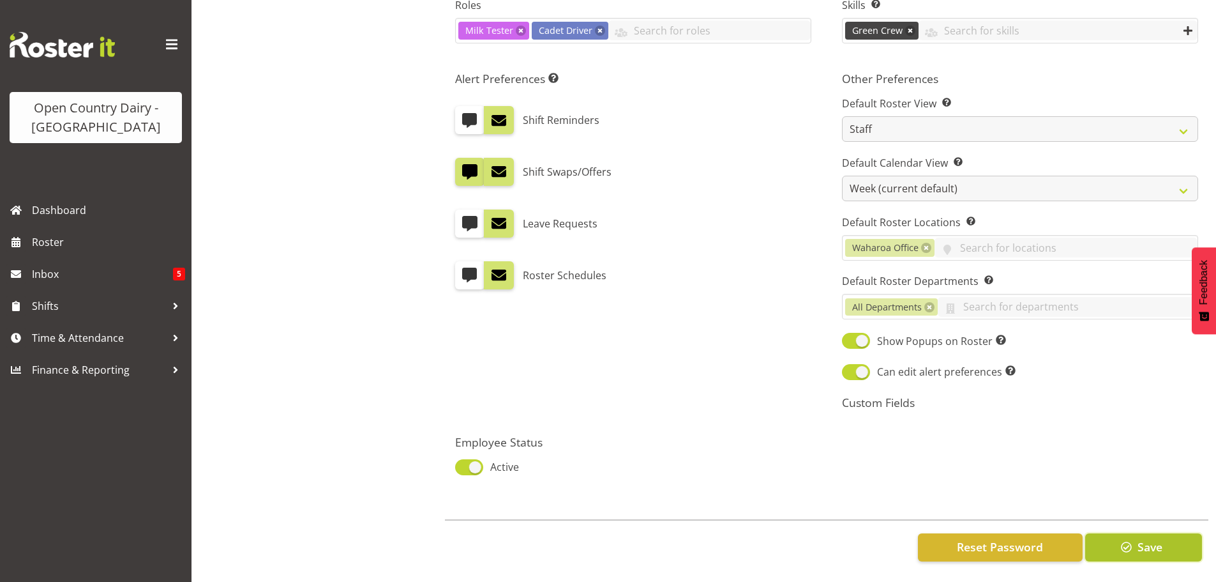
click at [1148, 538] on span "Save" at bounding box center [1150, 546] width 25 height 17
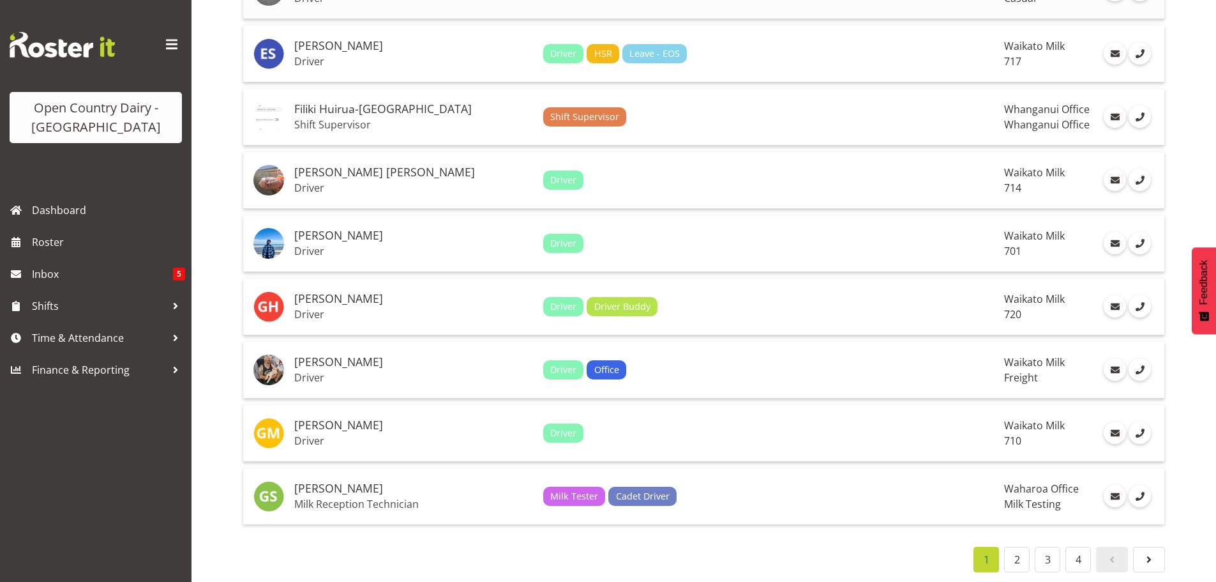
scroll to position [2830, 0]
click at [343, 485] on h5 "[PERSON_NAME]" at bounding box center [413, 488] width 239 height 13
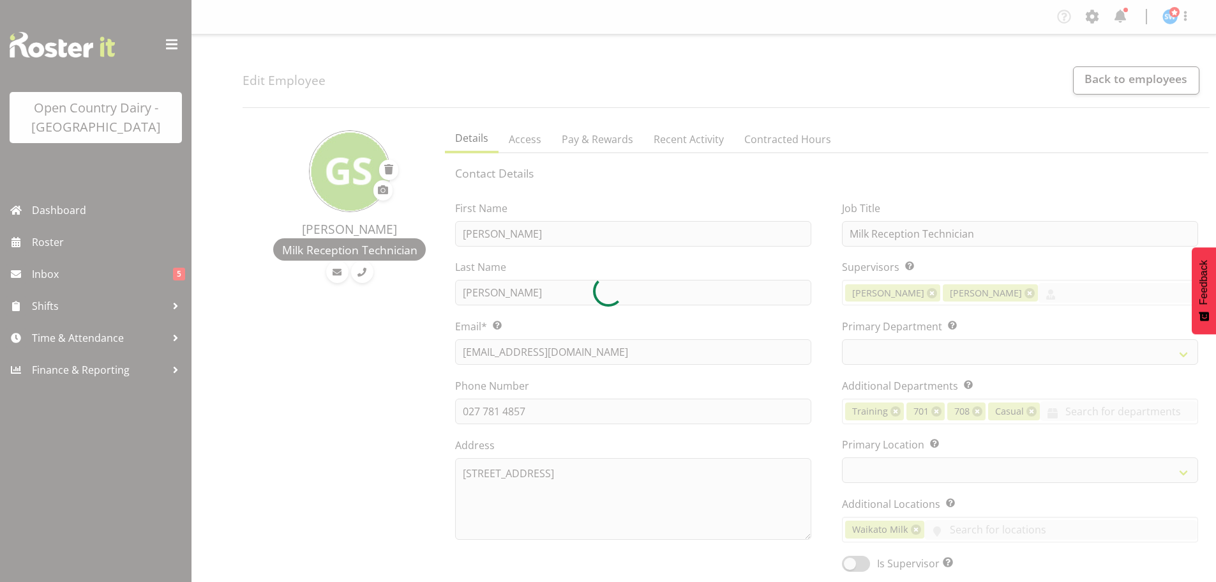
select select "TimelineWeek"
select select
select select "1040"
select select "733"
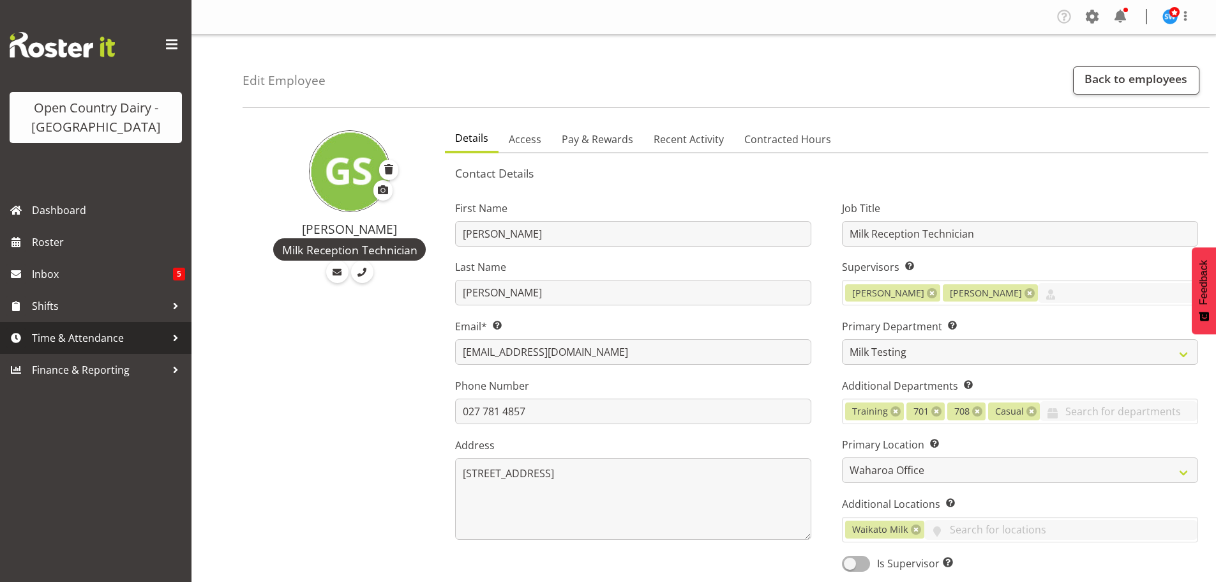
click at [66, 337] on span "Time & Attendance" at bounding box center [99, 337] width 134 height 19
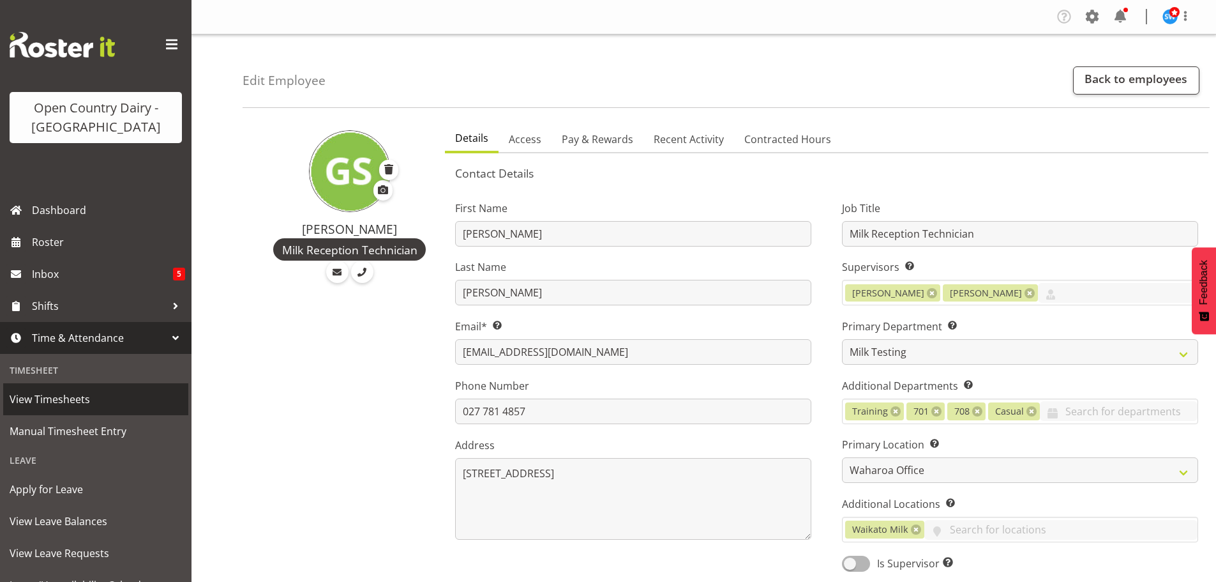
click at [60, 397] on span "View Timesheets" at bounding box center [96, 399] width 172 height 19
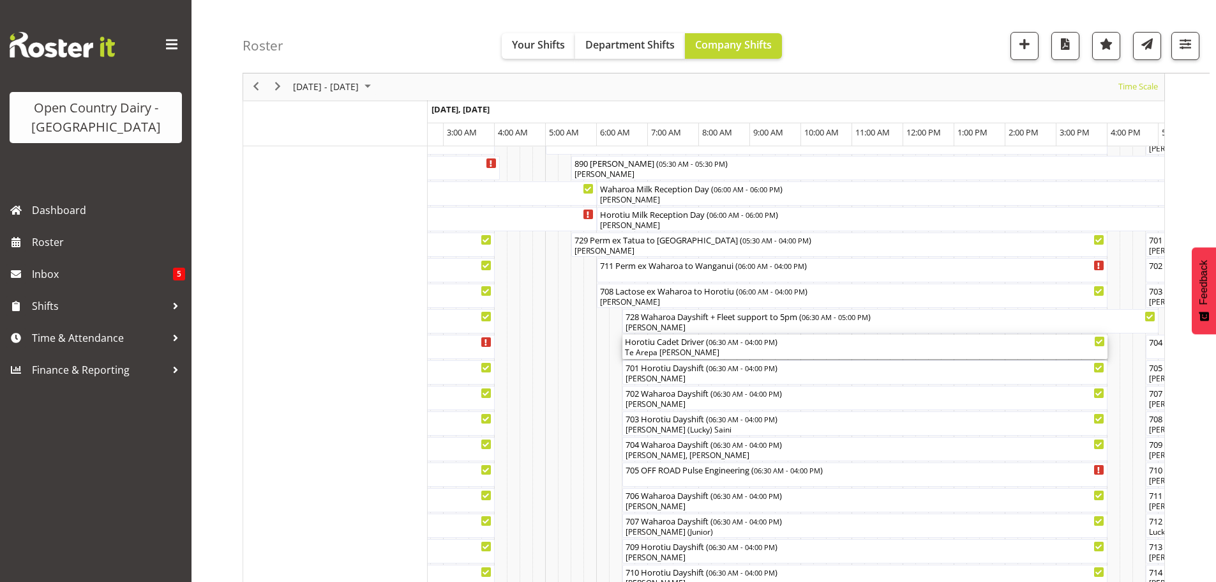
click at [687, 351] on div "Te Arepa [PERSON_NAME]" at bounding box center [865, 352] width 480 height 11
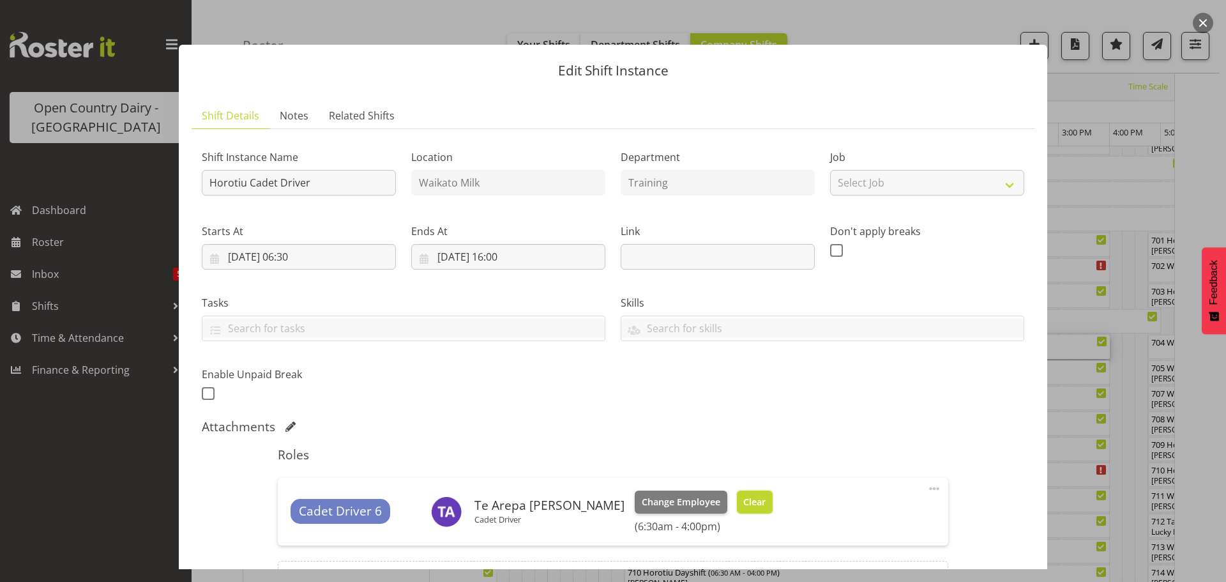
click at [743, 502] on span "Clear" at bounding box center [754, 502] width 22 height 14
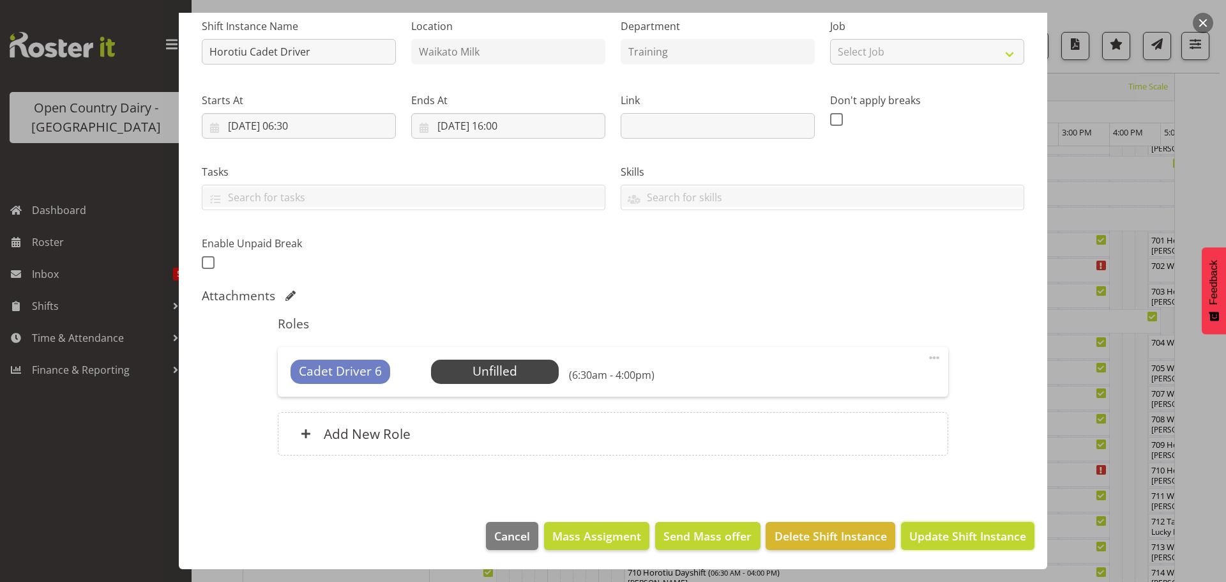
click at [937, 534] on span "Update Shift Instance" at bounding box center [967, 535] width 117 height 17
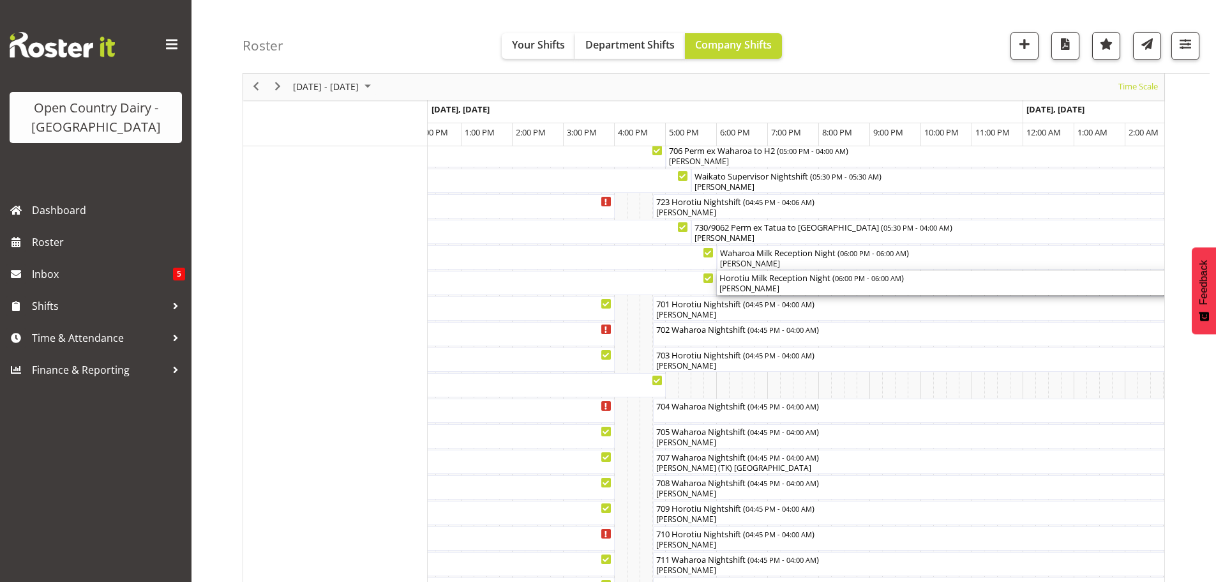
click at [776, 286] on div "[PERSON_NAME]" at bounding box center [1024, 288] width 608 height 11
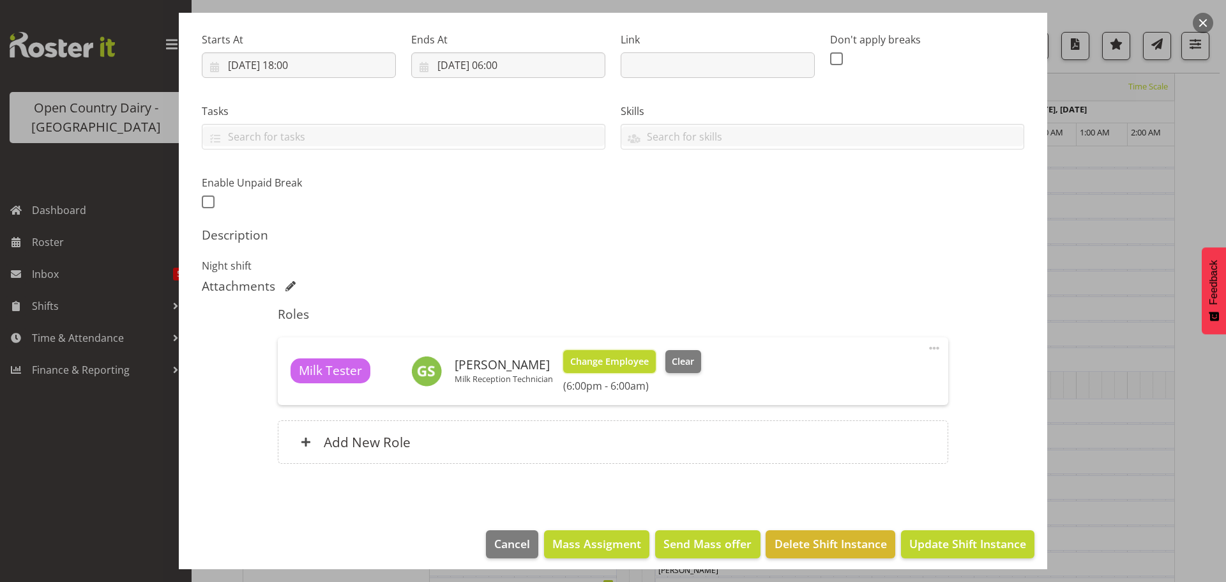
click at [605, 360] on span "Change Employee" at bounding box center [609, 361] width 79 height 14
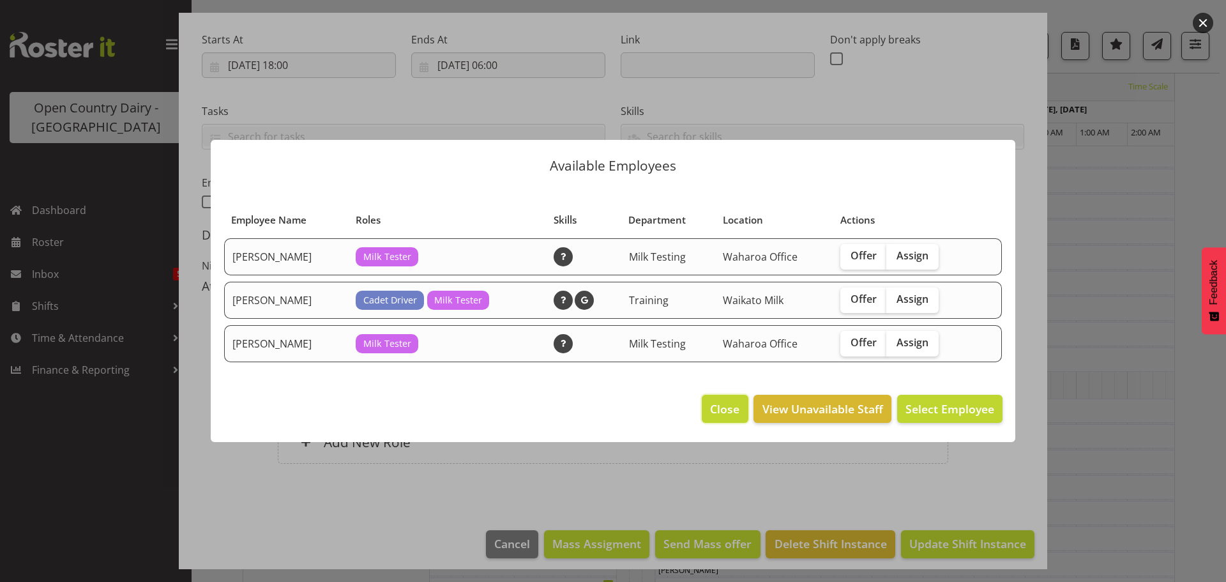
click at [725, 407] on span "Close" at bounding box center [724, 408] width 29 height 17
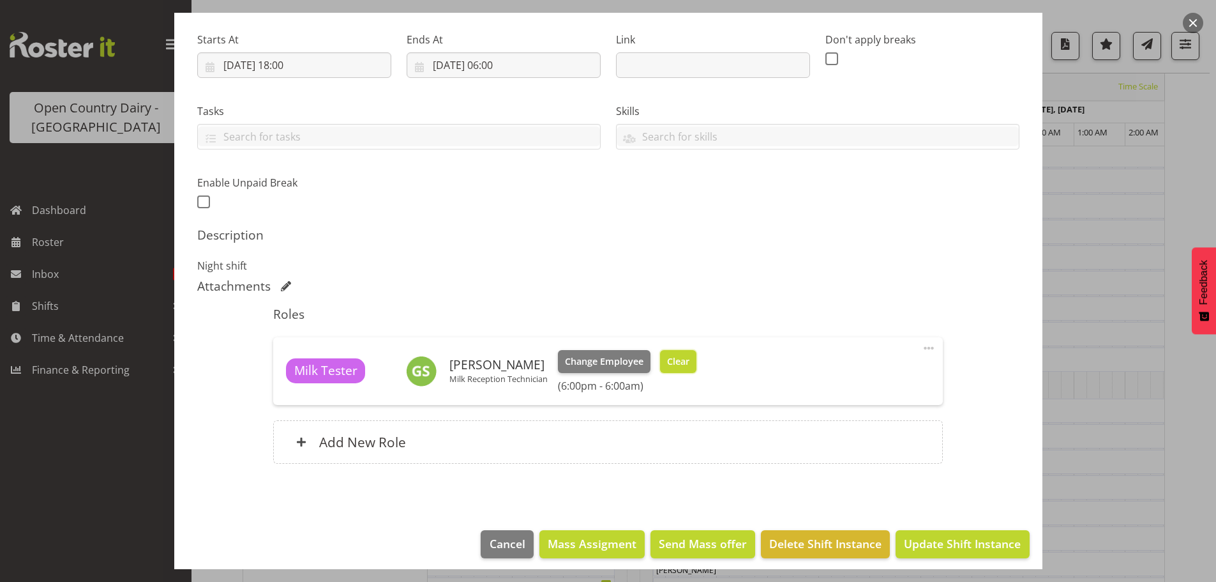
click at [675, 361] on span "Clear" at bounding box center [678, 361] width 22 height 14
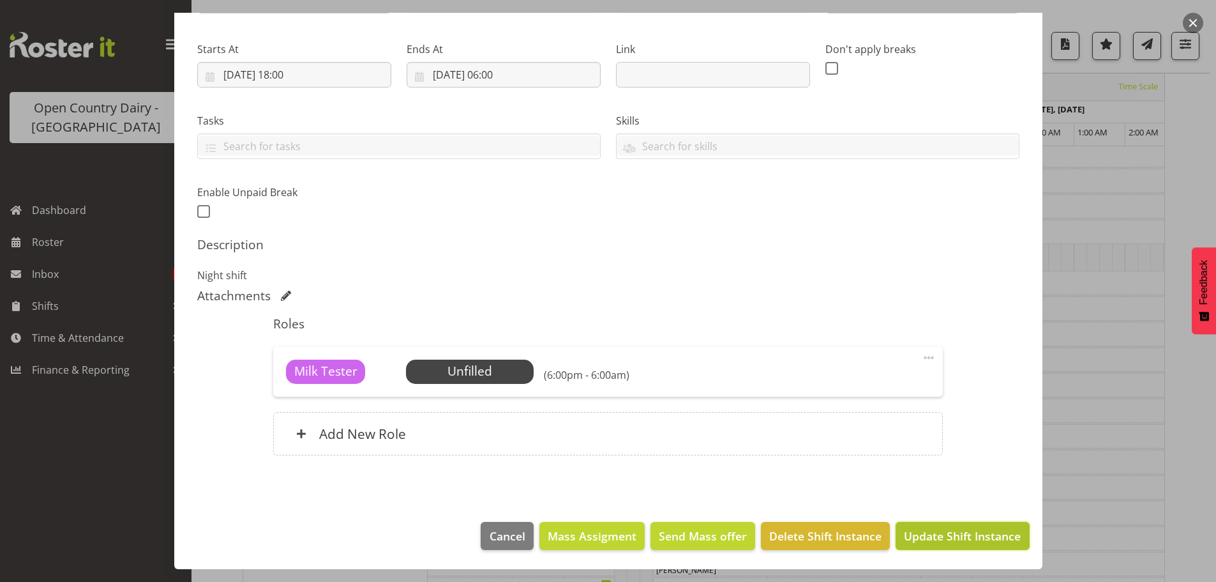
click at [937, 540] on span "Update Shift Instance" at bounding box center [962, 535] width 117 height 17
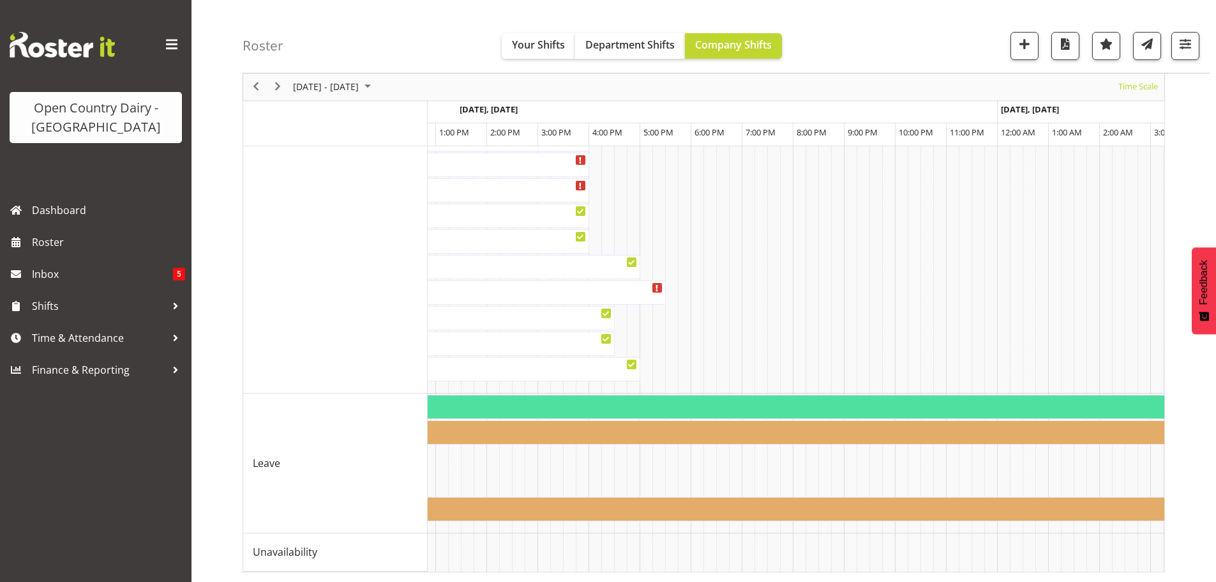
scroll to position [0, 3207]
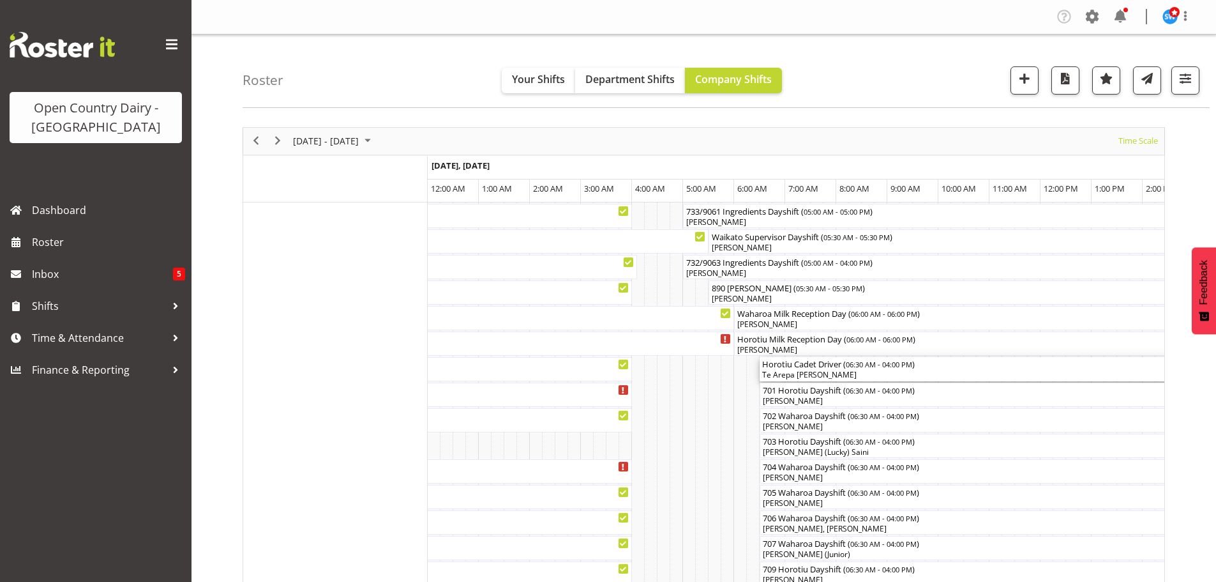
click at [820, 372] on div "Te Arepa [PERSON_NAME]" at bounding box center [1002, 374] width 480 height 11
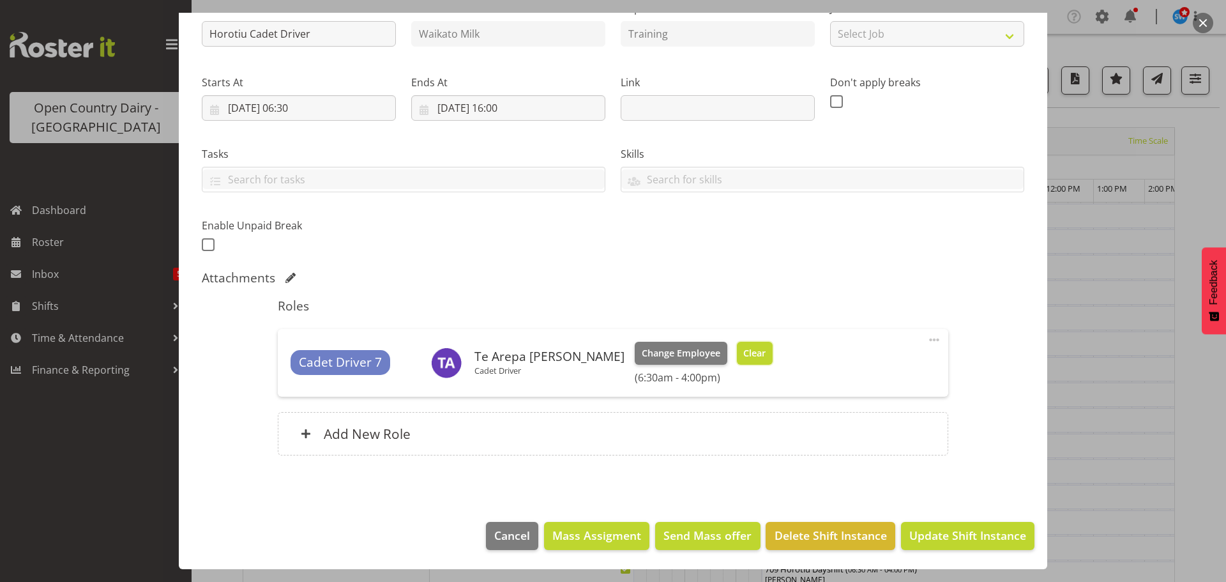
click at [743, 347] on span "Clear" at bounding box center [754, 353] width 22 height 14
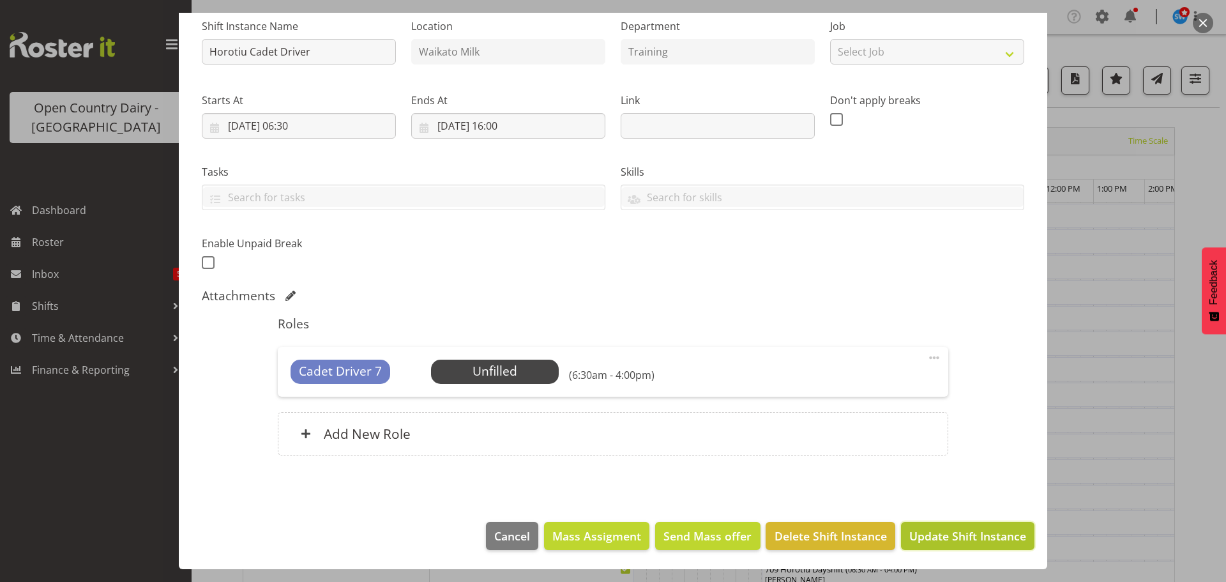
click at [930, 534] on span "Update Shift Instance" at bounding box center [967, 535] width 117 height 17
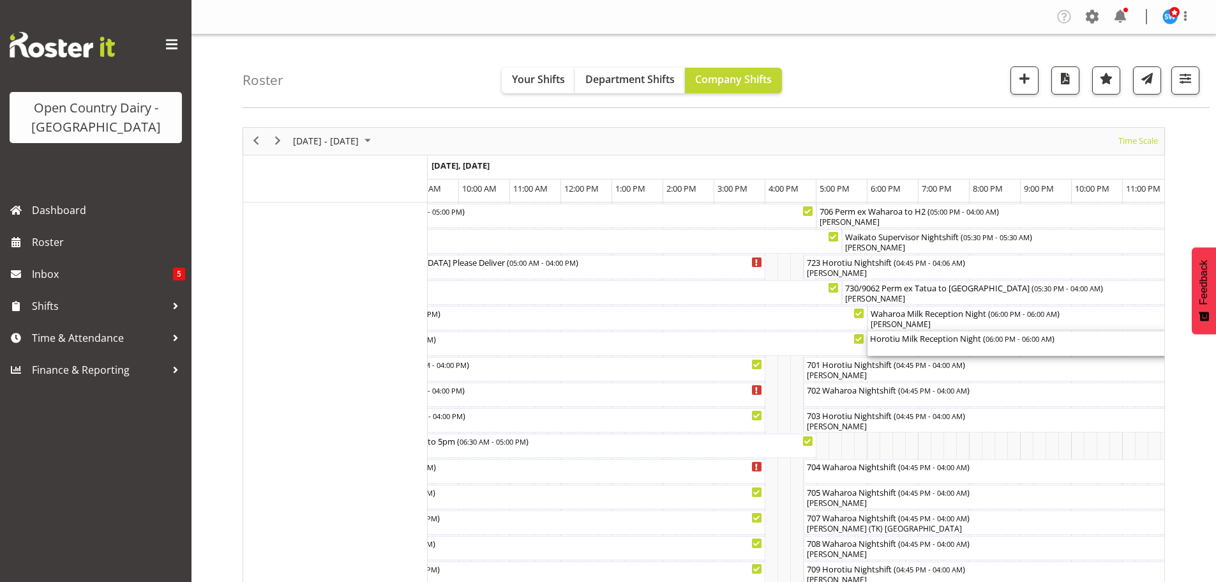
click at [905, 346] on div "Horotiu Milk Reception Night ( 06:00 PM - 06:00 AM )" at bounding box center [1174, 343] width 608 height 24
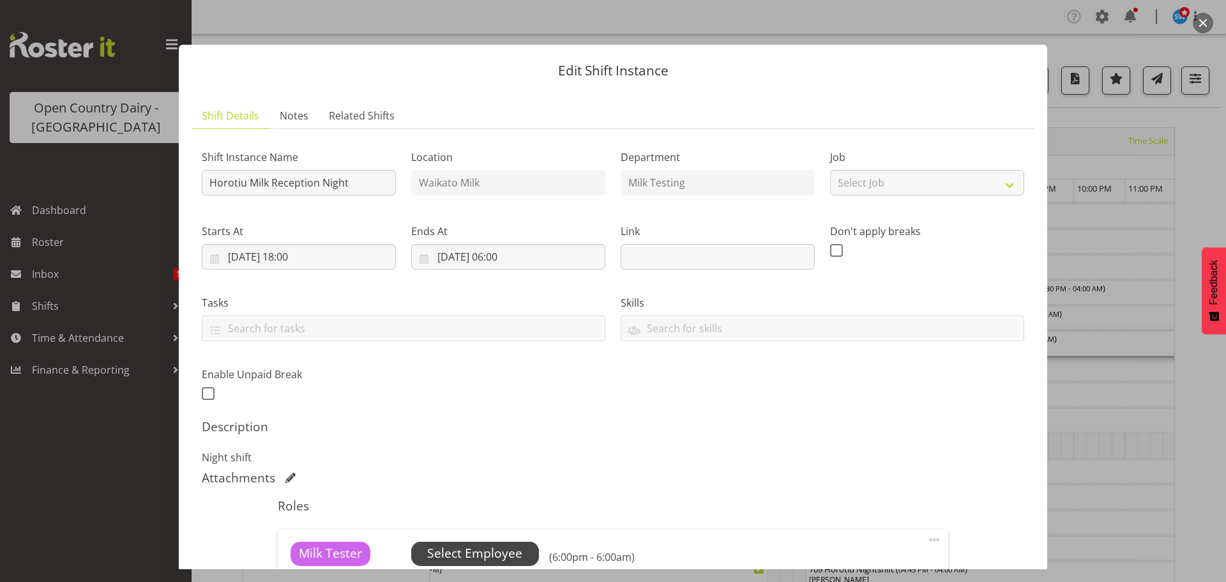
click at [481, 549] on span "Select Employee" at bounding box center [474, 553] width 95 height 19
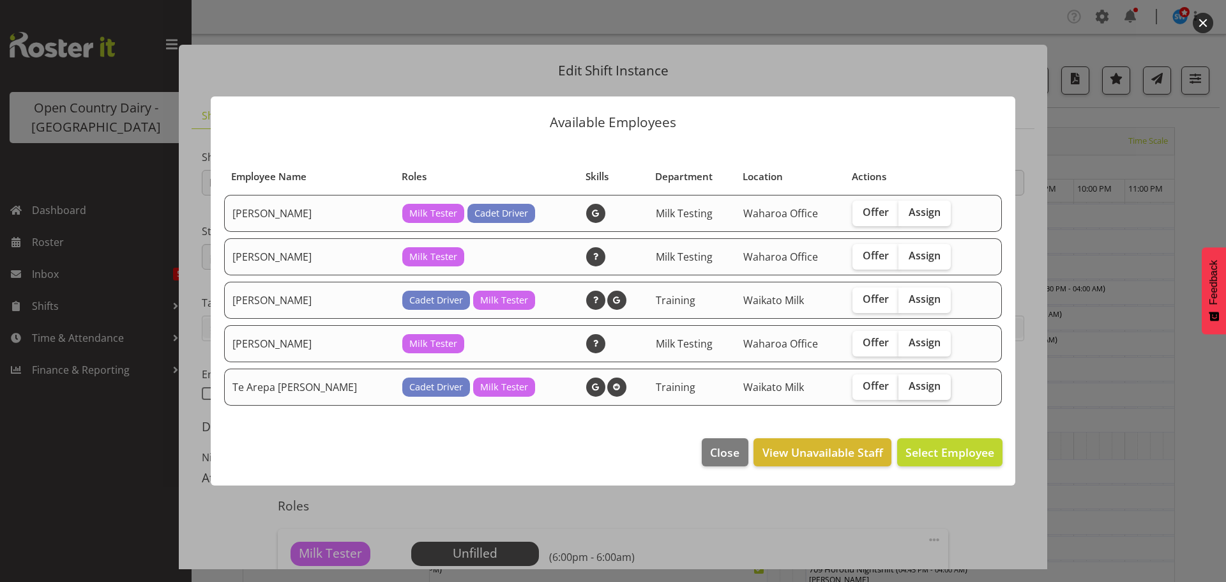
click at [913, 385] on span "Assign" at bounding box center [925, 385] width 32 height 13
click at [907, 385] on input "Assign" at bounding box center [902, 386] width 8 height 8
checkbox input "true"
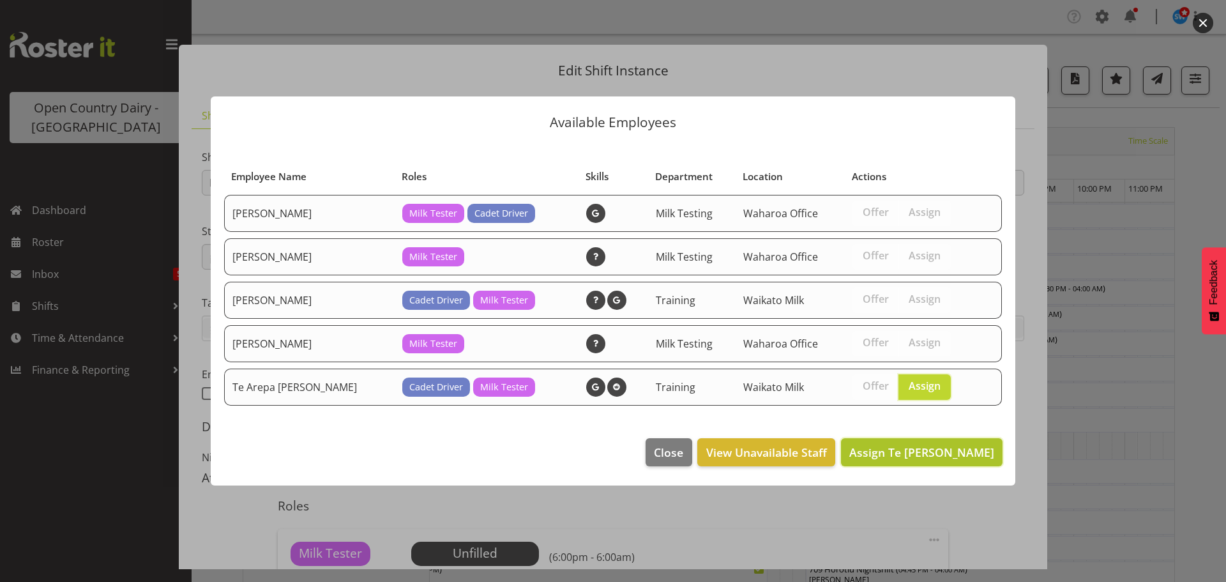
click at [943, 455] on span "Assign Te Arepa Wano" at bounding box center [921, 451] width 145 height 15
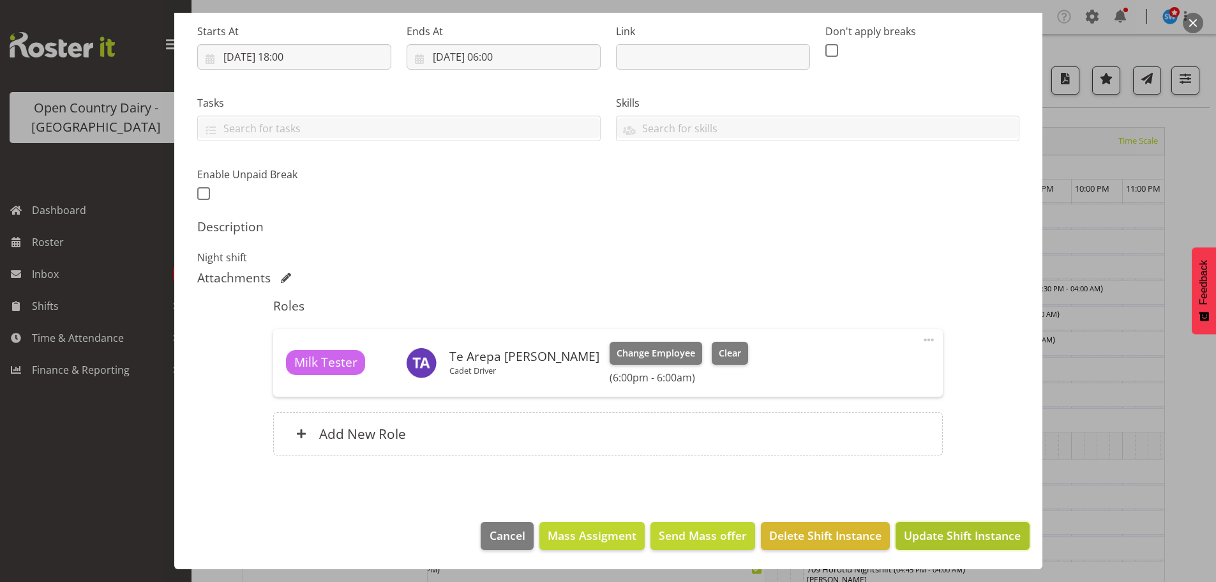
click at [959, 529] on span "Update Shift Instance" at bounding box center [962, 535] width 117 height 17
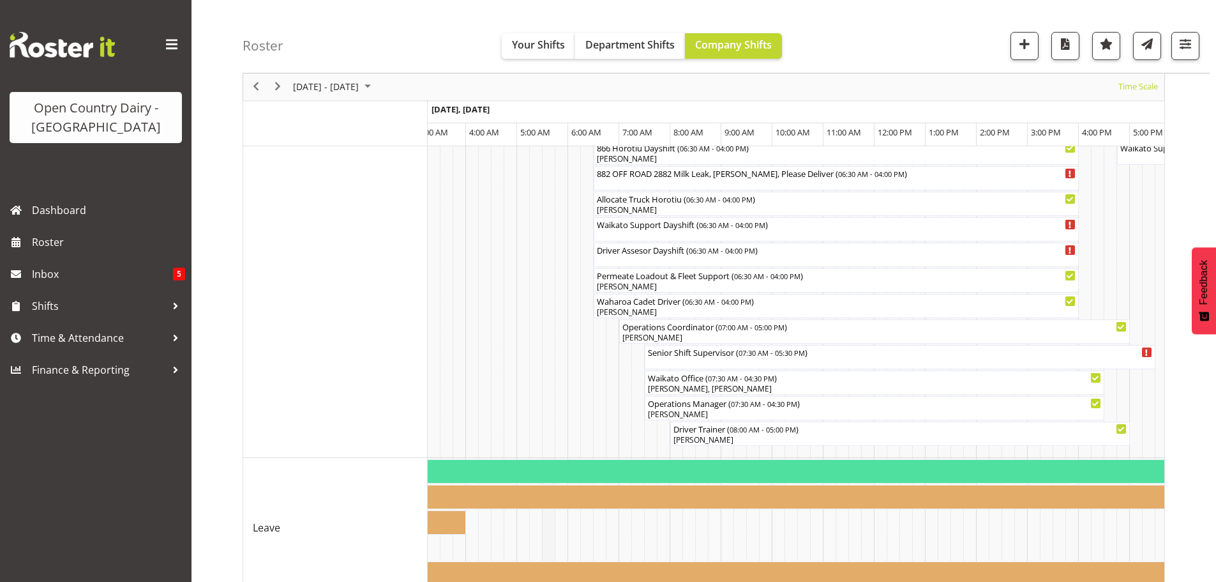
scroll to position [1082, 0]
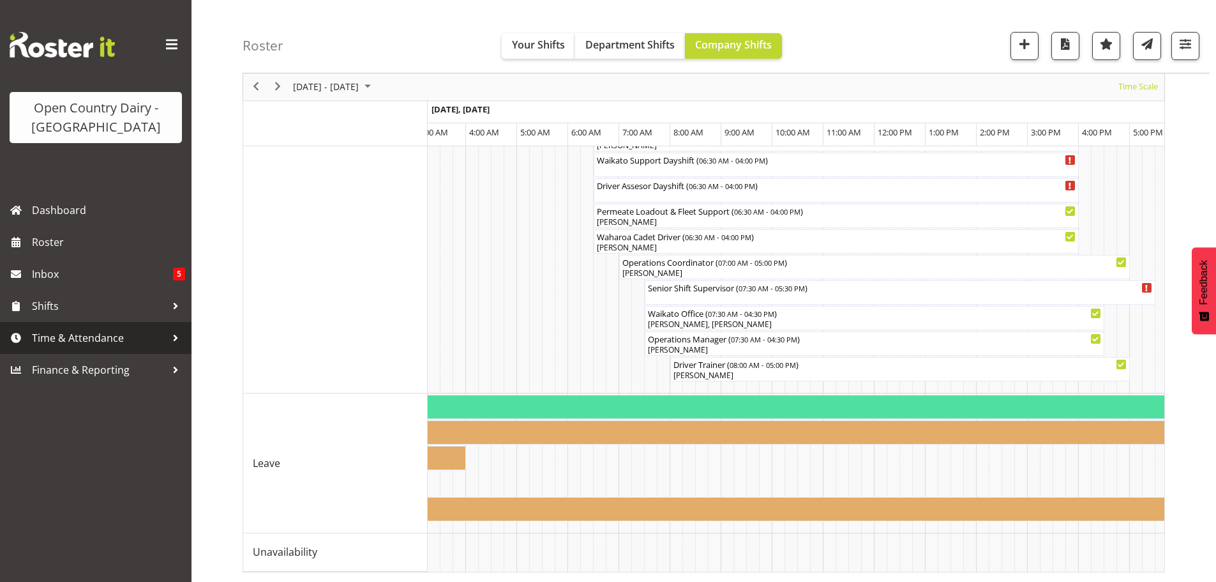
click at [71, 335] on span "Time & Attendance" at bounding box center [99, 337] width 134 height 19
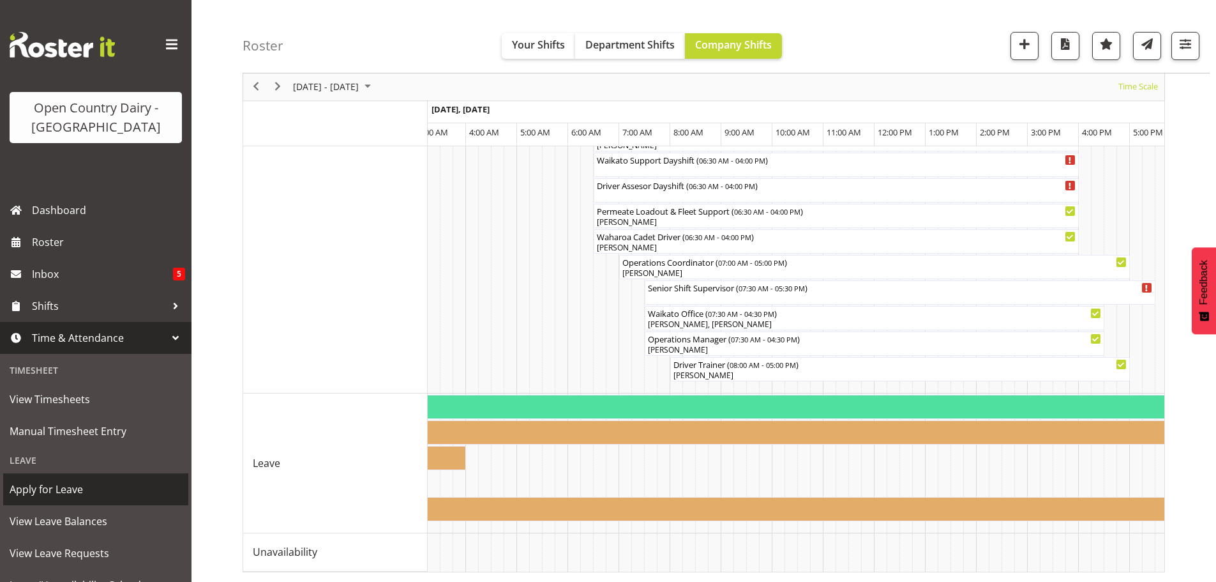
click at [53, 485] on span "Apply for Leave" at bounding box center [96, 489] width 172 height 19
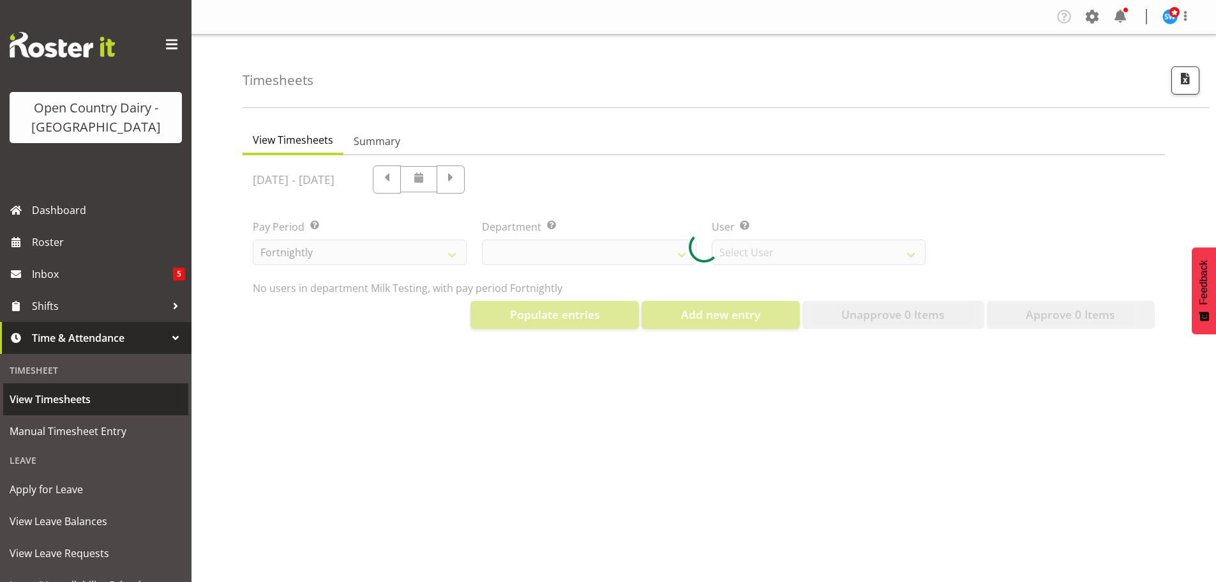
select select "733"
select select "7414"
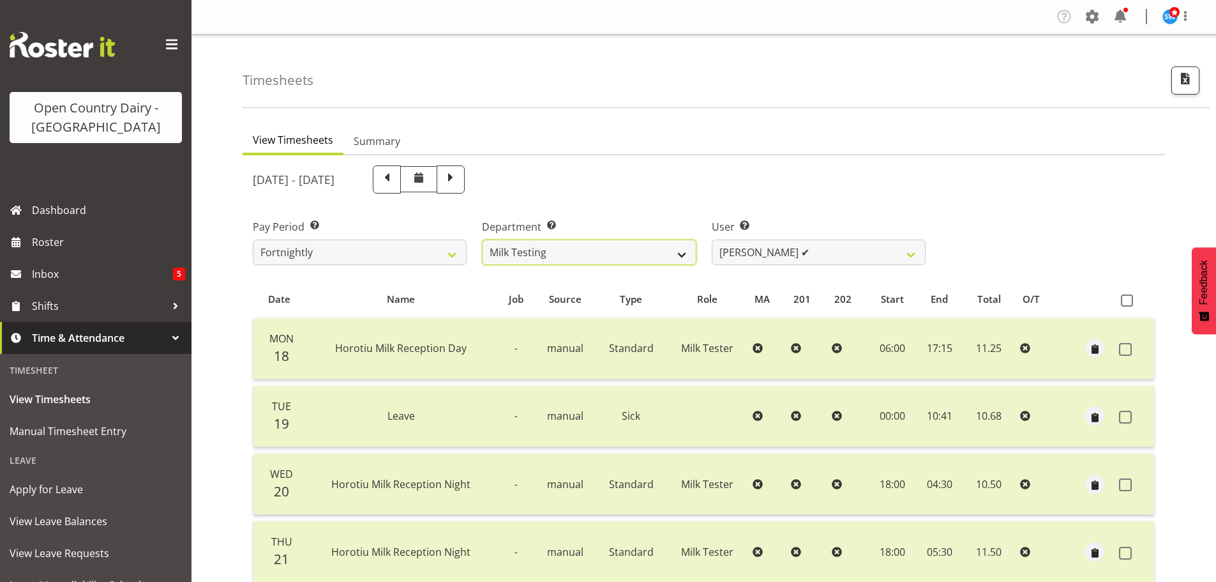
click at [573, 252] on select "701 702 703 704 705 706 707 708 709 710 711 712 713 714 715 716 717 718 719 720" at bounding box center [589, 252] width 214 height 26
select select "754"
click at [482, 239] on select "701 702 703 704 705 706 707 708 709 710 711 712 713 714 715 716 717 718 719 720" at bounding box center [589, 252] width 214 height 26
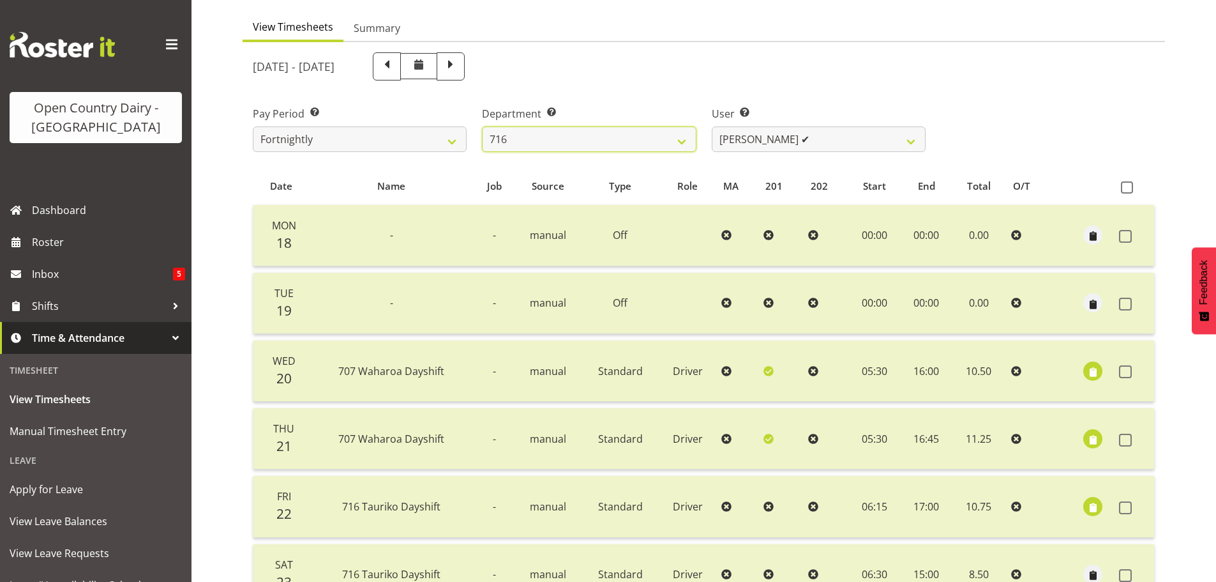
scroll to position [128, 0]
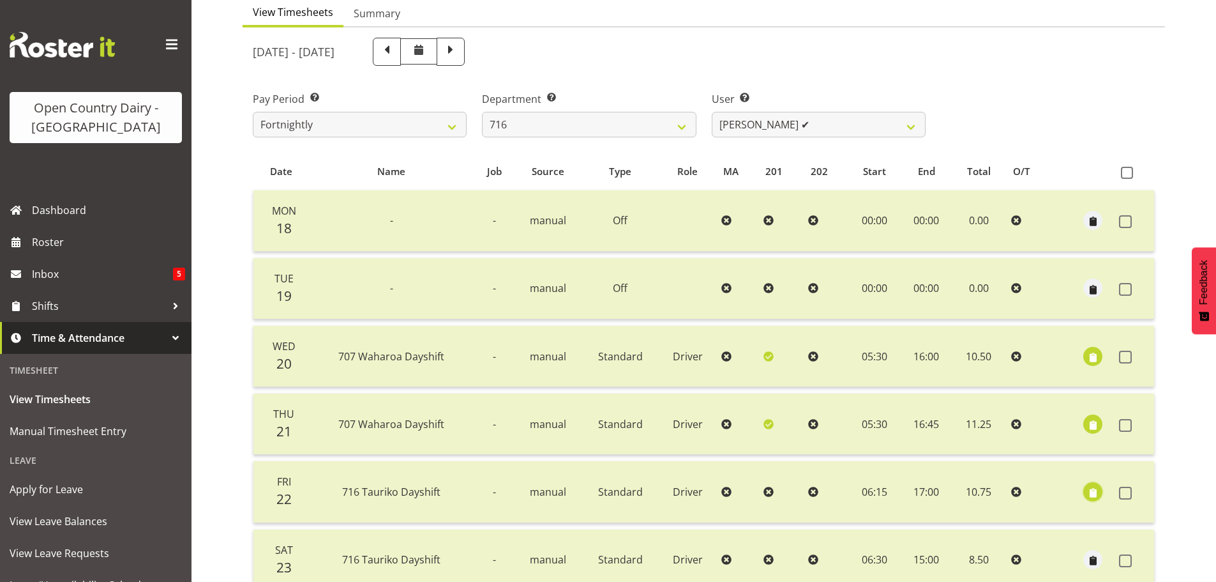
click at [1093, 485] on span "button" at bounding box center [1093, 492] width 15 height 15
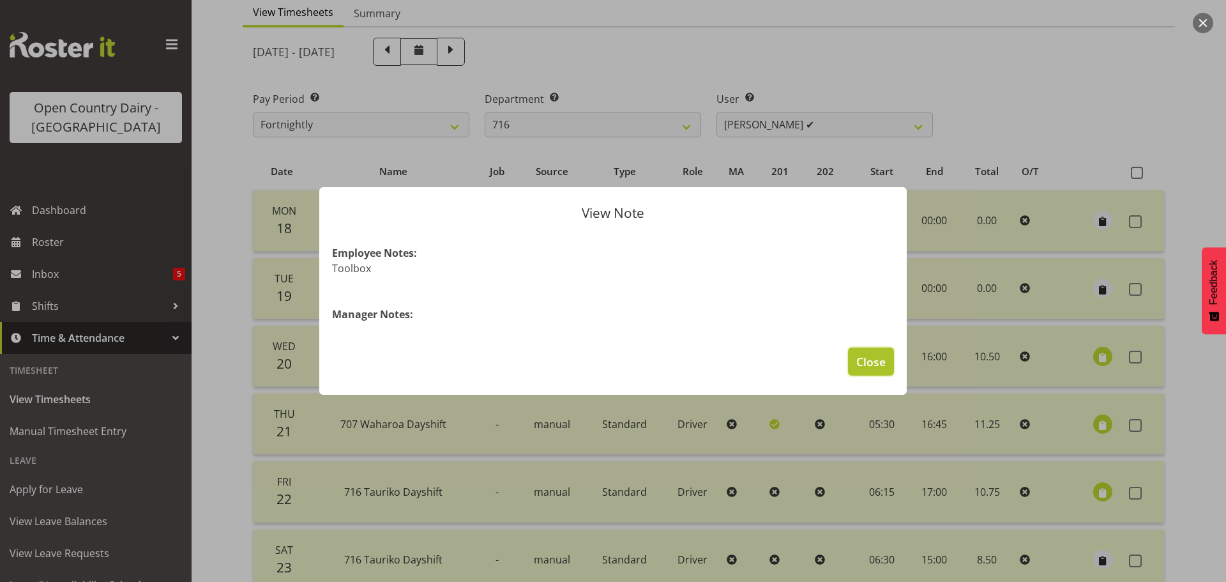
click at [879, 360] on span "Close" at bounding box center [870, 361] width 29 height 17
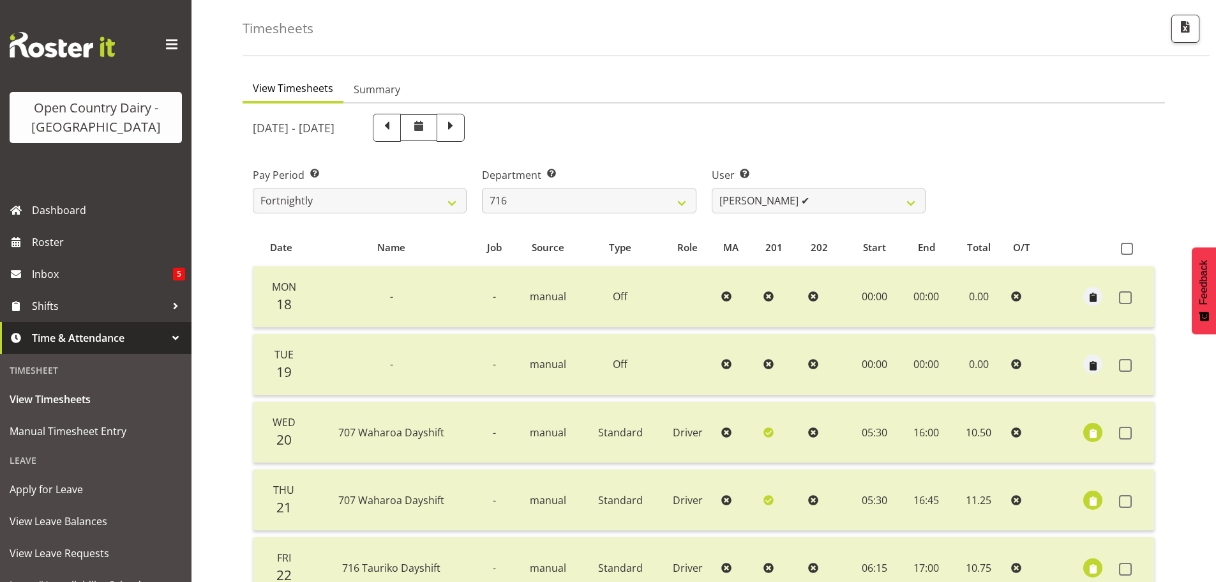
scroll to position [51, 0]
click at [812, 202] on select "[PERSON_NAME] ✔ [PERSON_NAME] ✔ [PERSON_NAME] ✔ Happy [PERSON_NAME] ❌ [PERSON_N…" at bounding box center [819, 201] width 214 height 26
click at [712, 188] on select "[PERSON_NAME] ✔ [PERSON_NAME] ✔ [PERSON_NAME] ✔ Happy [PERSON_NAME] ❌ [PERSON_N…" at bounding box center [819, 201] width 214 height 26
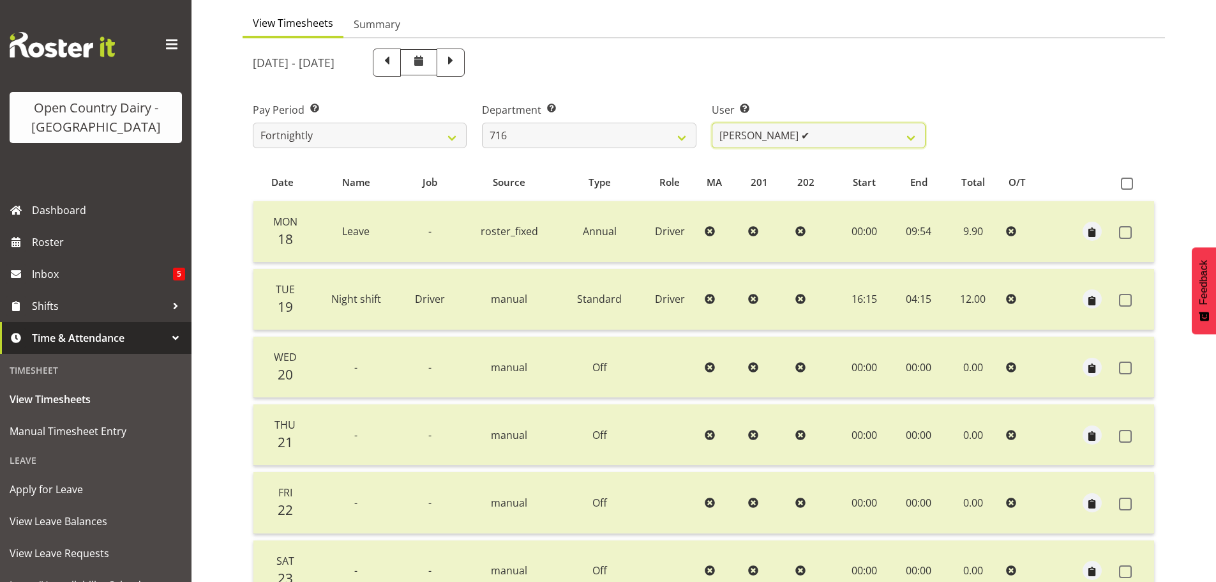
scroll to position [115, 0]
click at [825, 139] on select "[PERSON_NAME] ✔ [PERSON_NAME] ✔ [PERSON_NAME] ✔ Happy [PERSON_NAME] ❌ [PERSON_N…" at bounding box center [819, 138] width 214 height 26
click at [712, 125] on select "[PERSON_NAME] ✔ [PERSON_NAME] ✔ [PERSON_NAME] ✔ Happy [PERSON_NAME] ❌ [PERSON_N…" at bounding box center [819, 138] width 214 height 26
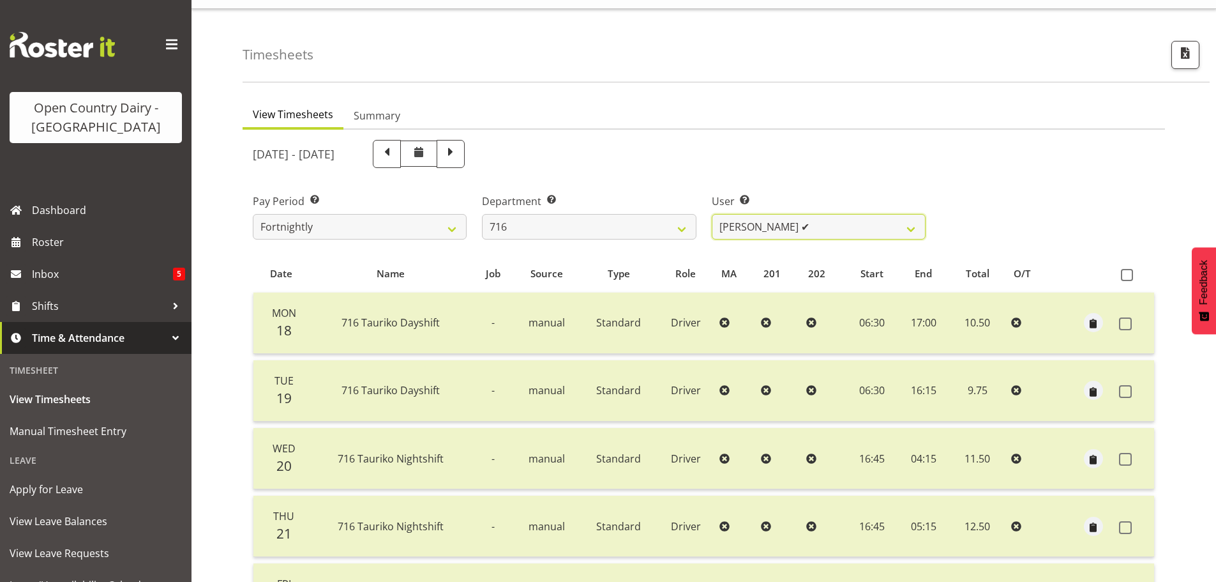
scroll to position [0, 0]
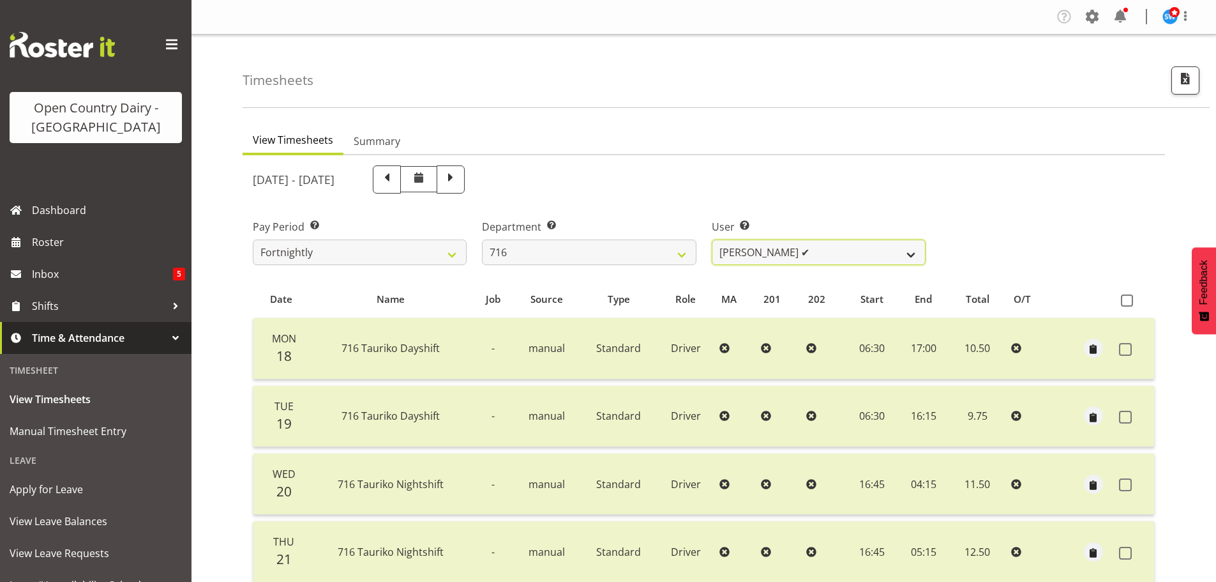
click at [819, 254] on select "[PERSON_NAME] ✔ [PERSON_NAME] ✔ [PERSON_NAME] ✔ Happy [PERSON_NAME] ❌ [PERSON_N…" at bounding box center [819, 252] width 214 height 26
select select "10336"
click at [712, 239] on select "[PERSON_NAME] ✔ [PERSON_NAME] ✔ [PERSON_NAME] ✔ Happy [PERSON_NAME] ❌ [PERSON_N…" at bounding box center [819, 252] width 214 height 26
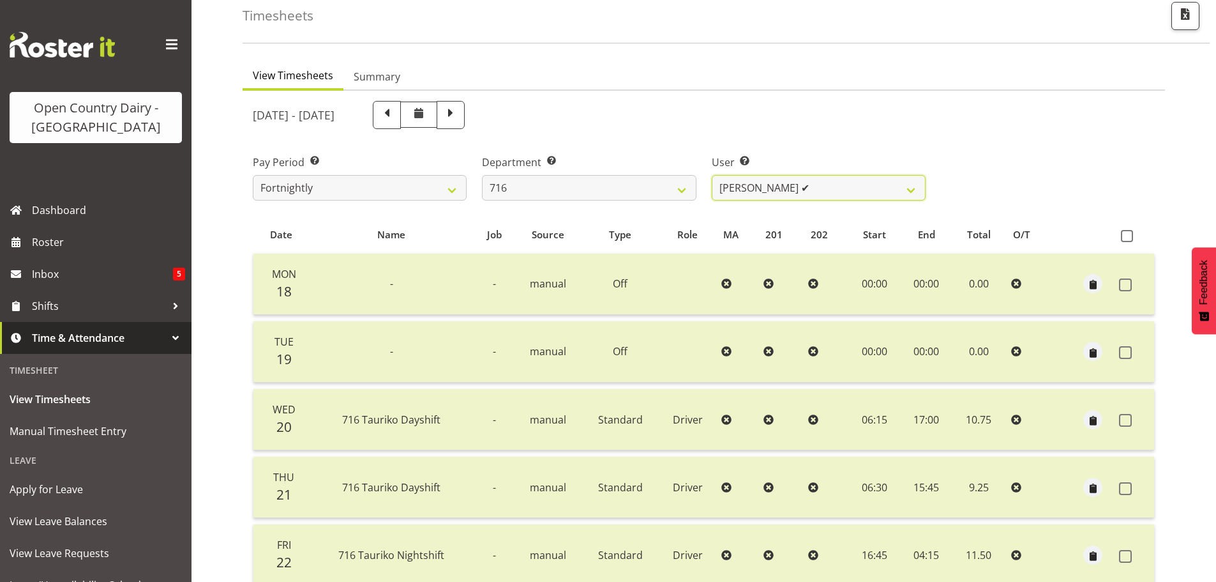
scroll to position [64, 0]
click at [833, 190] on select "[PERSON_NAME] ✔ [PERSON_NAME] ✔ [PERSON_NAME] ✔ Happy [PERSON_NAME] ❌ [PERSON_N…" at bounding box center [819, 189] width 214 height 26
click at [631, 188] on select "701 702 703 704 705 706 707 708 709 710 711 712 713 714 715 716 717 718 719 720" at bounding box center [589, 189] width 214 height 26
select select "758"
click at [482, 176] on select "701 702 703 704 705 706 707 708 709 710 711 712 713 714 715 716 717 718 719 720" at bounding box center [589, 189] width 214 height 26
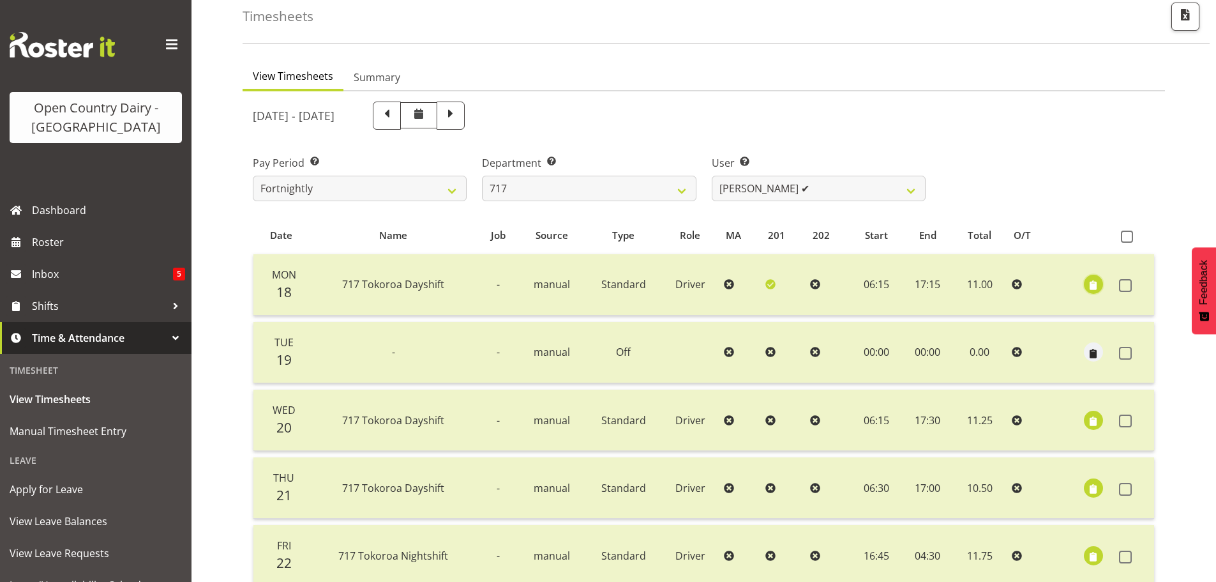
click at [1093, 283] on span "button" at bounding box center [1093, 285] width 15 height 15
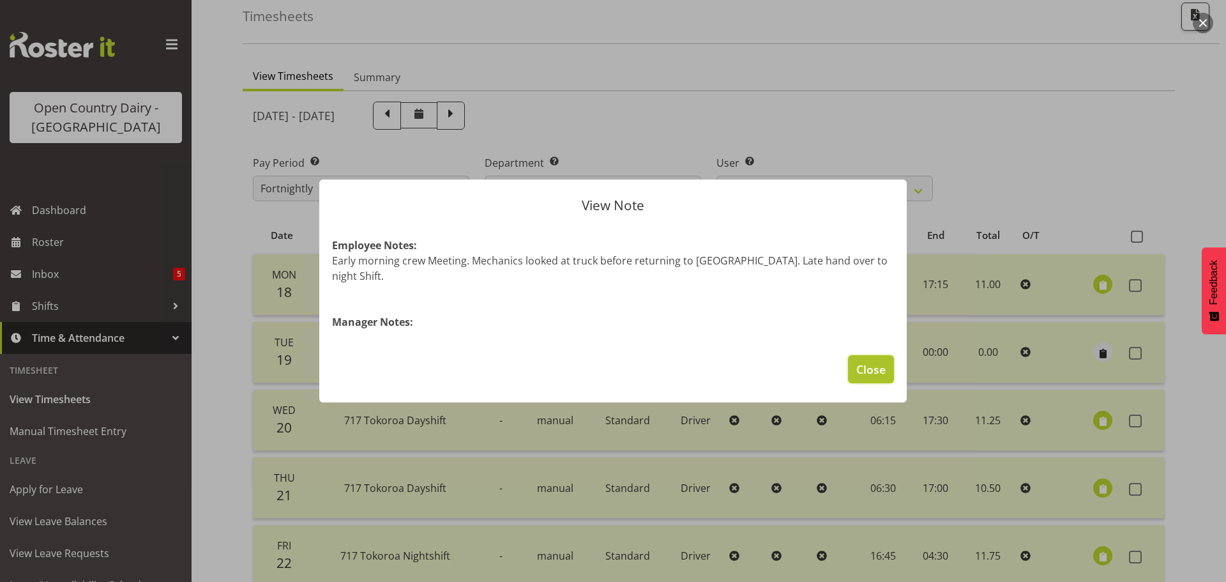
click at [884, 361] on span "Close" at bounding box center [870, 369] width 29 height 17
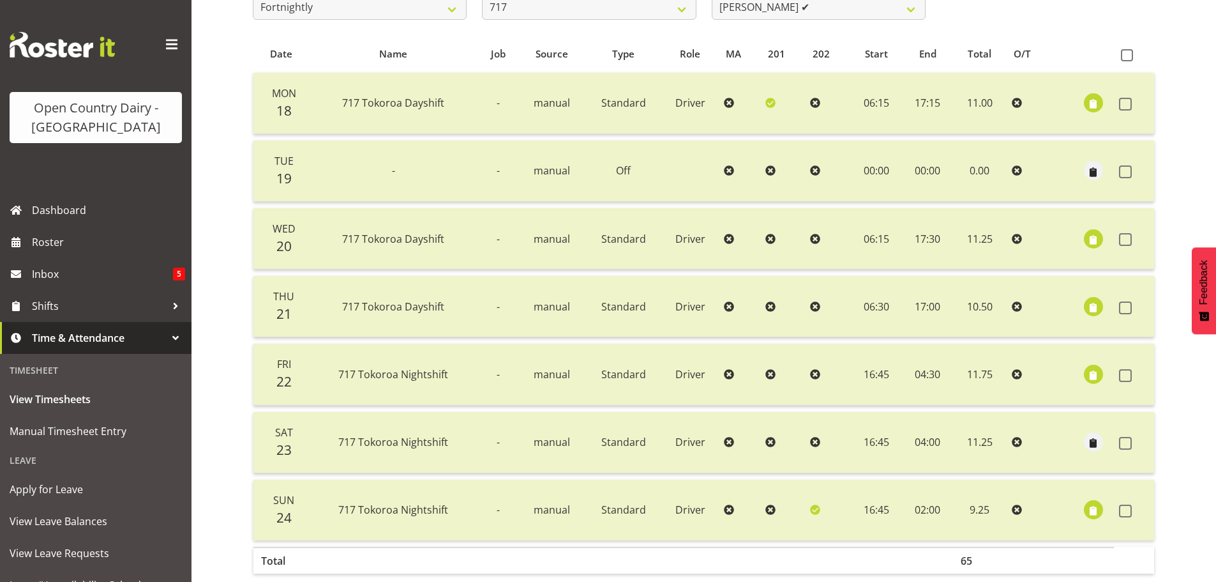
scroll to position [255, 0]
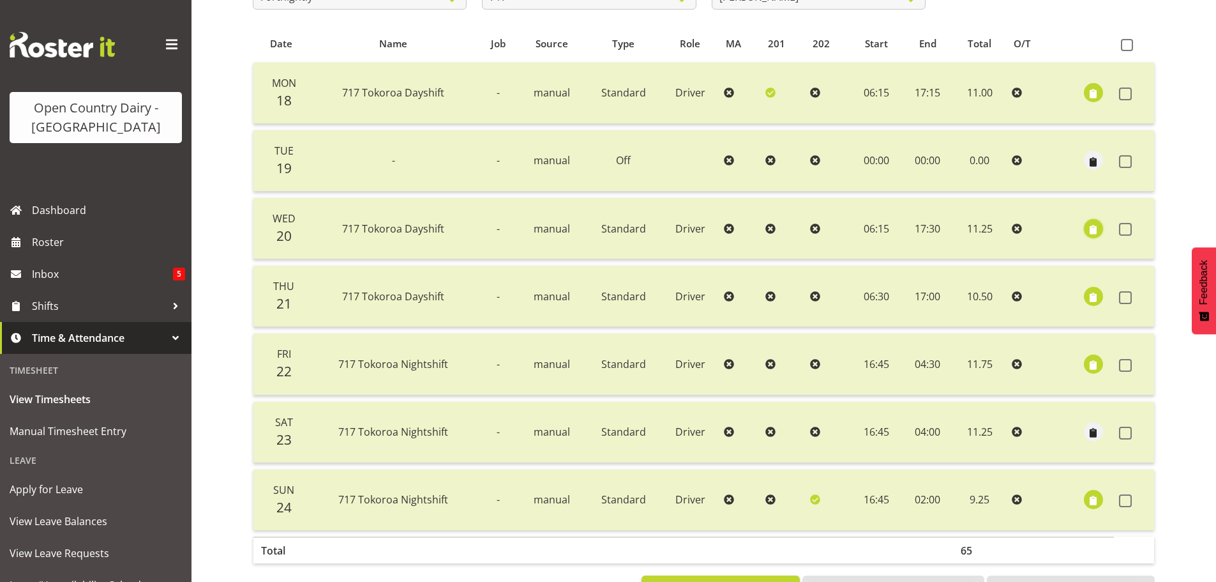
click at [1096, 229] on span "button" at bounding box center [1093, 229] width 15 height 15
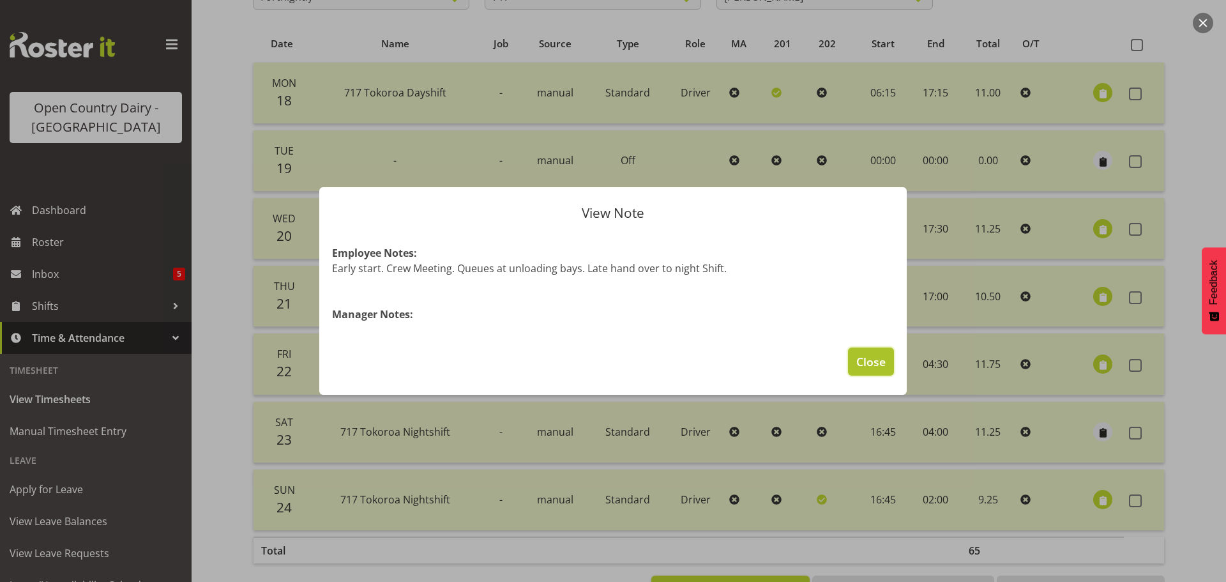
click at [876, 360] on span "Close" at bounding box center [870, 361] width 29 height 17
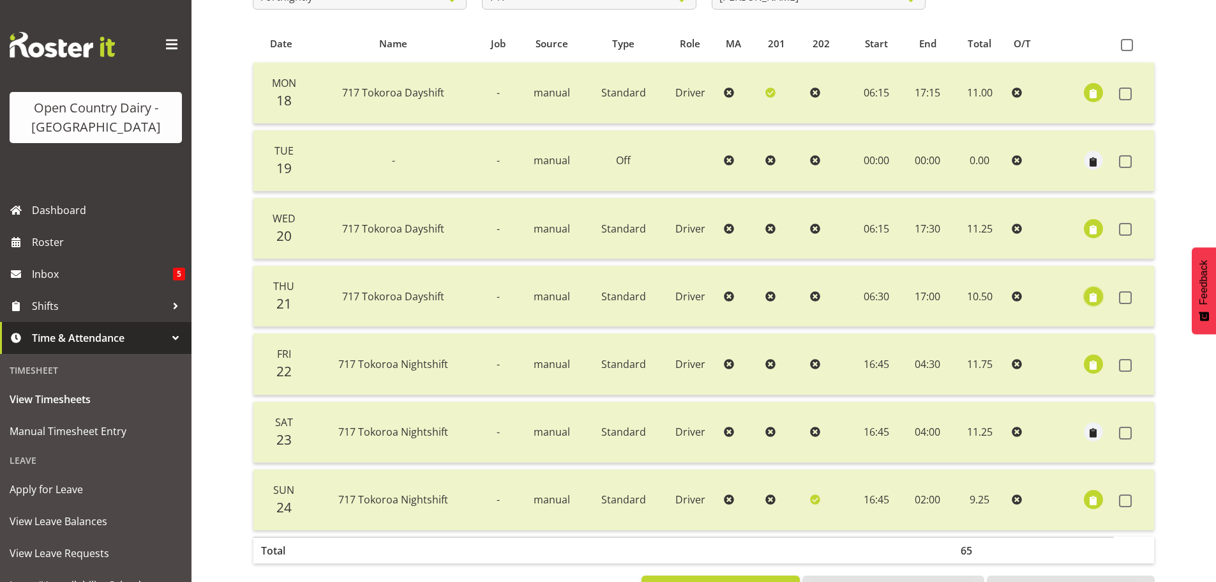
click at [1096, 296] on span "button" at bounding box center [1093, 297] width 15 height 15
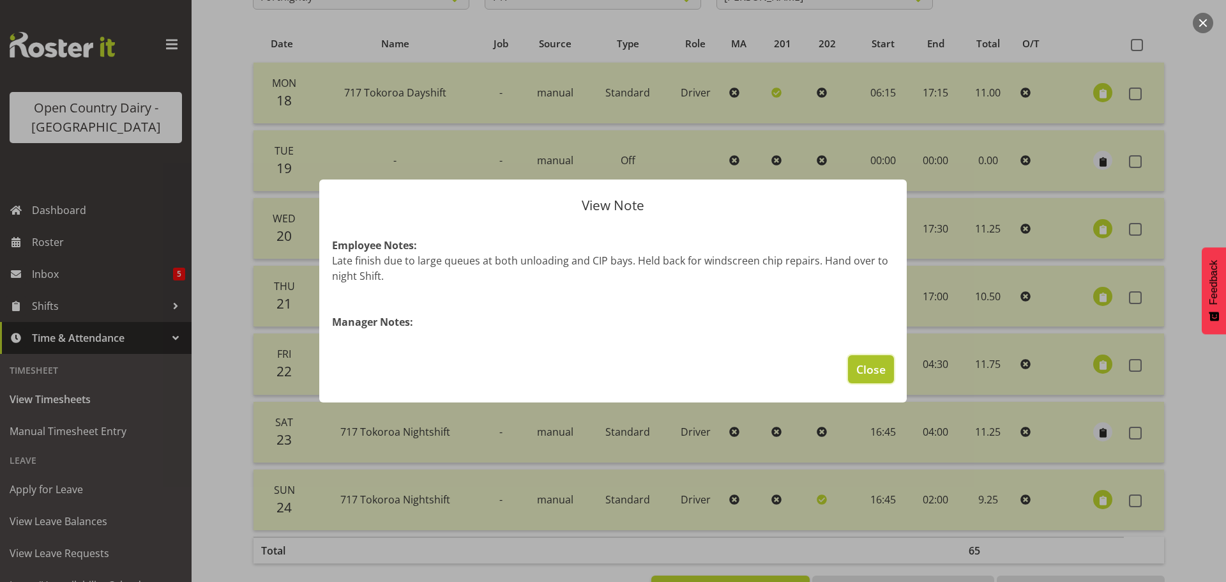
click at [872, 372] on span "Close" at bounding box center [870, 369] width 29 height 17
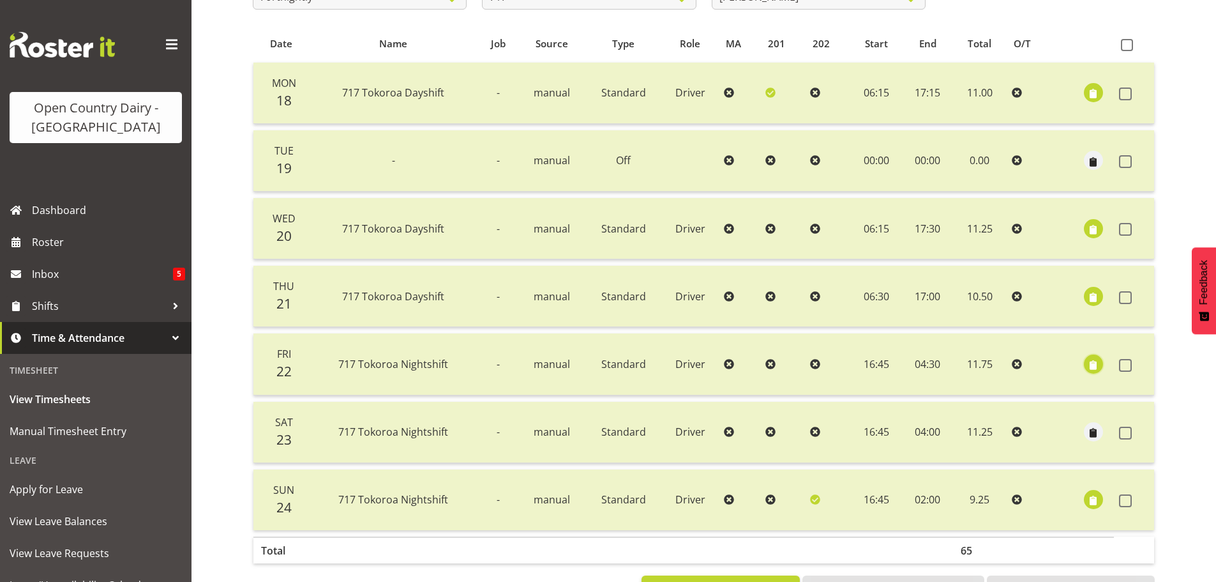
click at [1094, 363] on span "button" at bounding box center [1093, 365] width 15 height 15
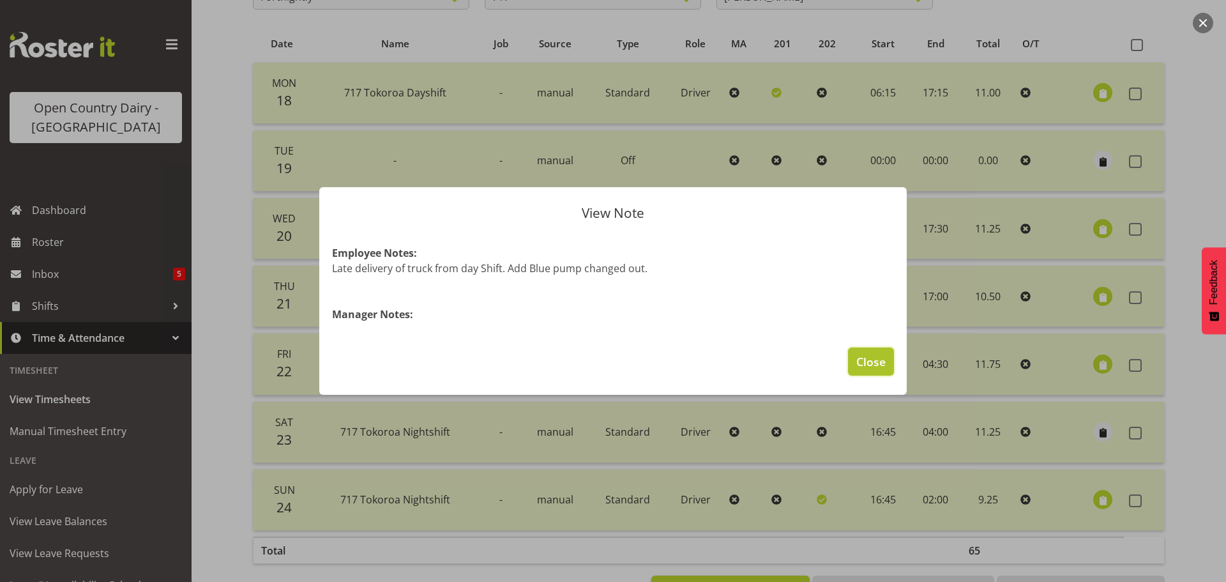
click at [867, 365] on span "Close" at bounding box center [870, 361] width 29 height 17
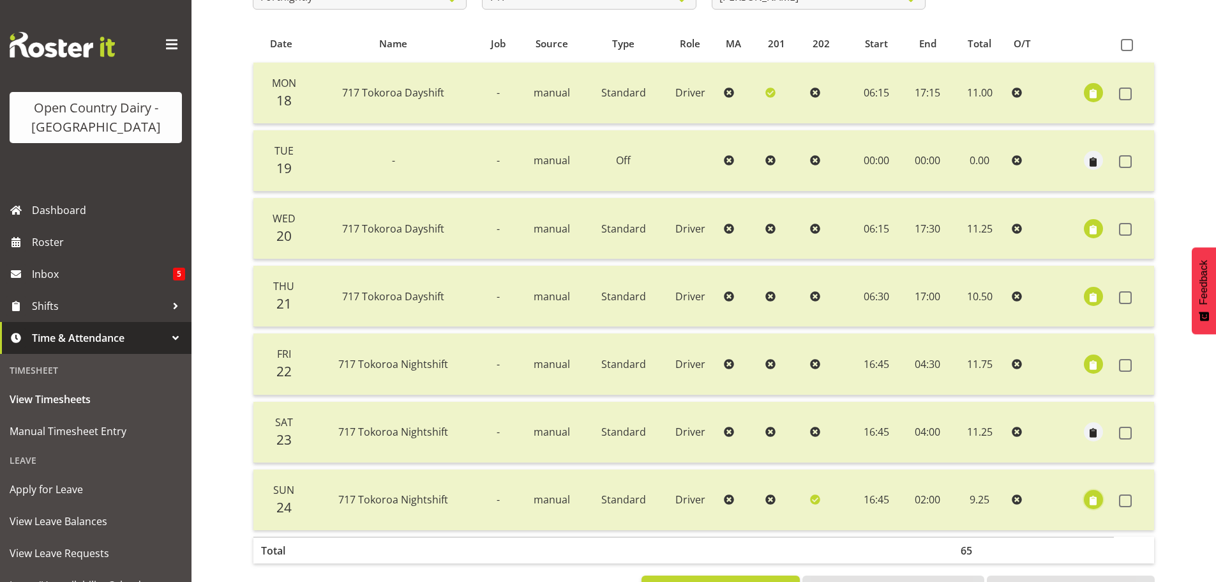
click at [1094, 497] on span "button" at bounding box center [1093, 501] width 15 height 15
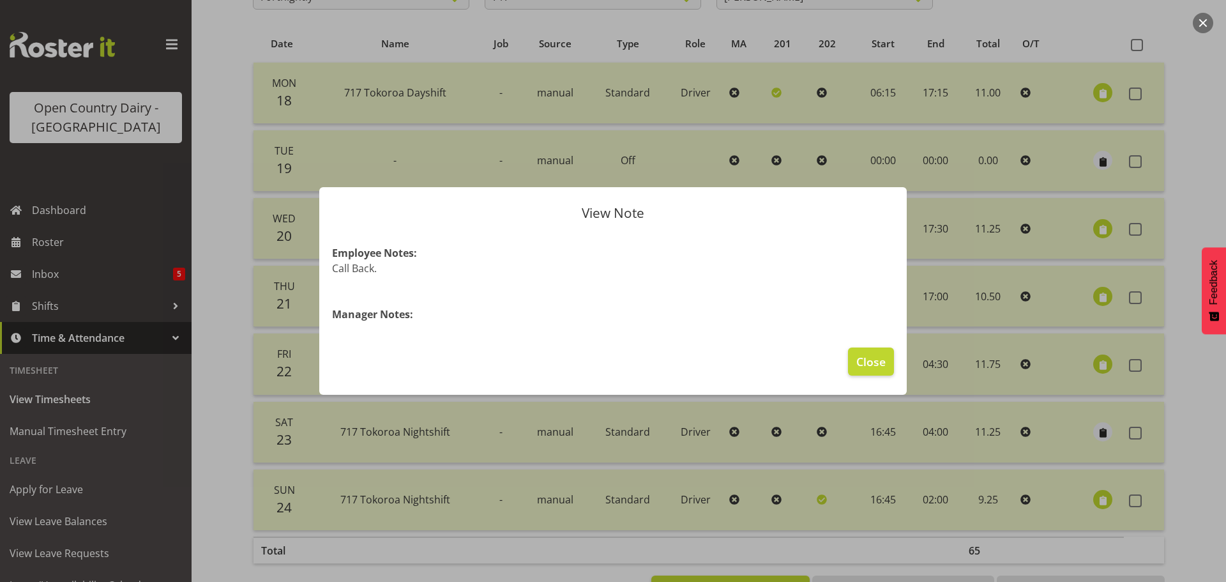
click at [1094, 497] on div at bounding box center [613, 291] width 1226 height 582
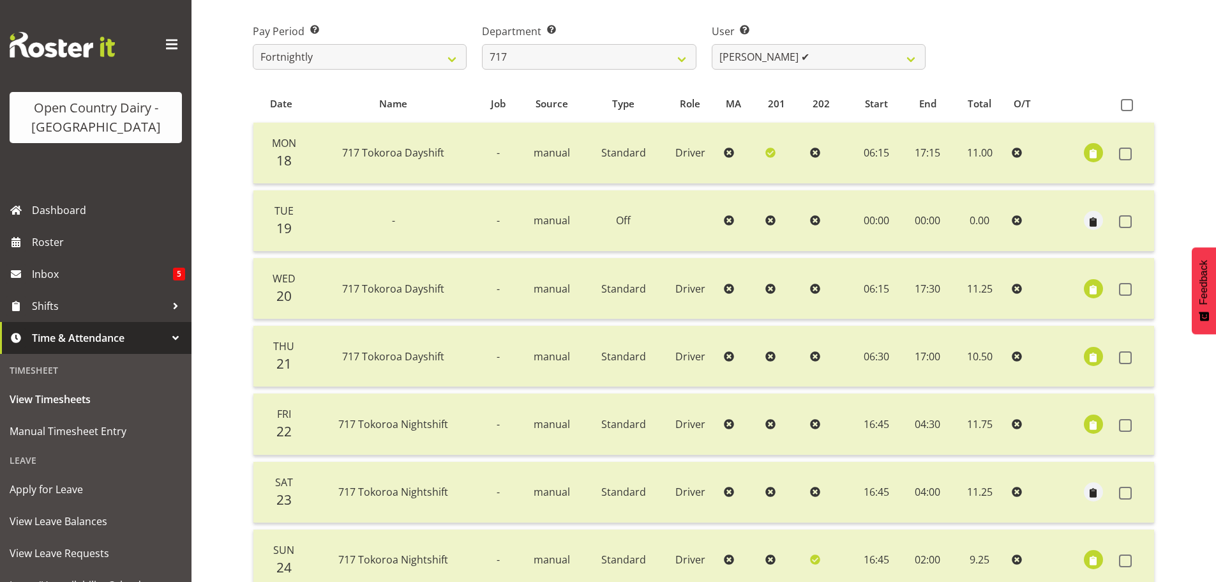
scroll to position [192, 0]
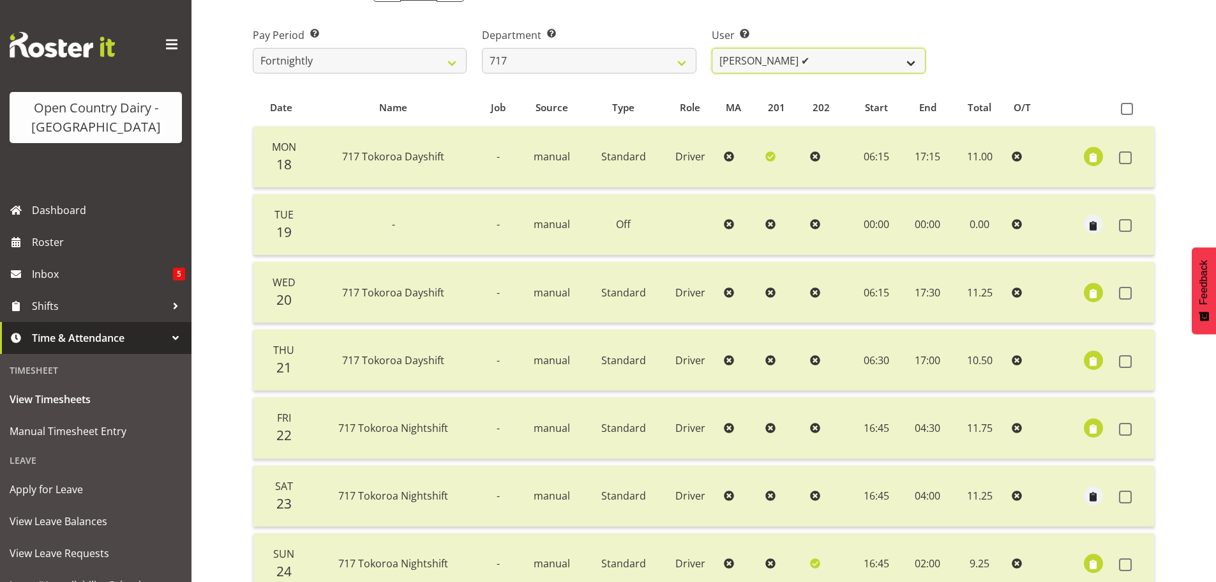
click at [813, 61] on select "[PERSON_NAME] ✔ Dodge [PERSON_NAME] ✔ [PERSON_NAME] ✔ [PERSON_NAME] ✔" at bounding box center [819, 61] width 214 height 26
click at [712, 48] on select "[PERSON_NAME] ✔ Dodge [PERSON_NAME] ✔ [PERSON_NAME] ✔ [PERSON_NAME] ✔" at bounding box center [819, 61] width 214 height 26
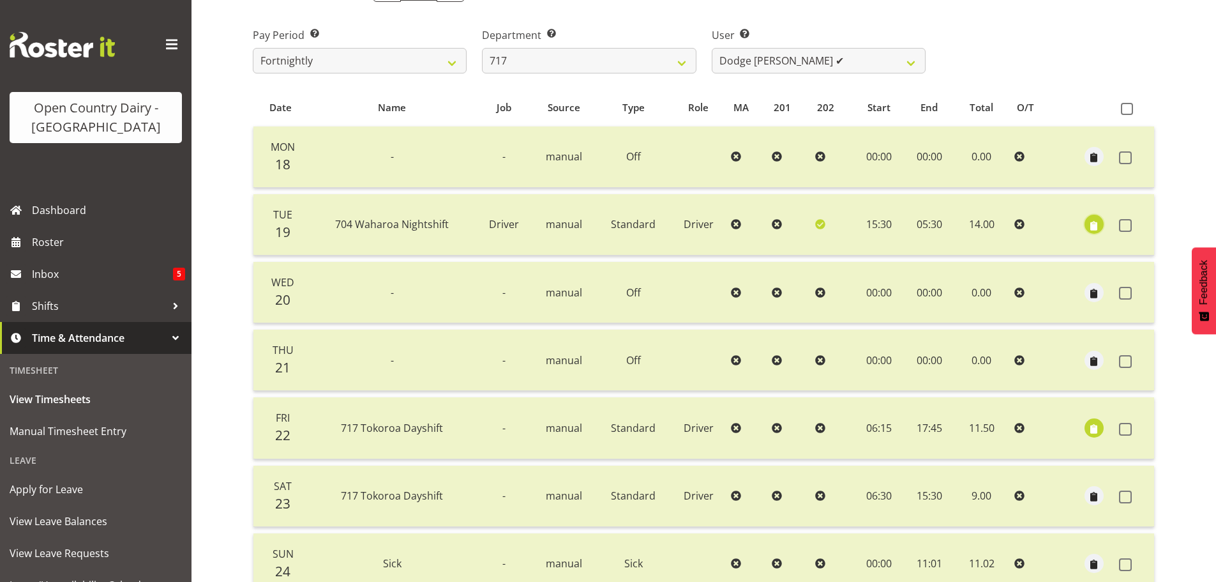
click at [1096, 225] on span "button" at bounding box center [1094, 225] width 15 height 15
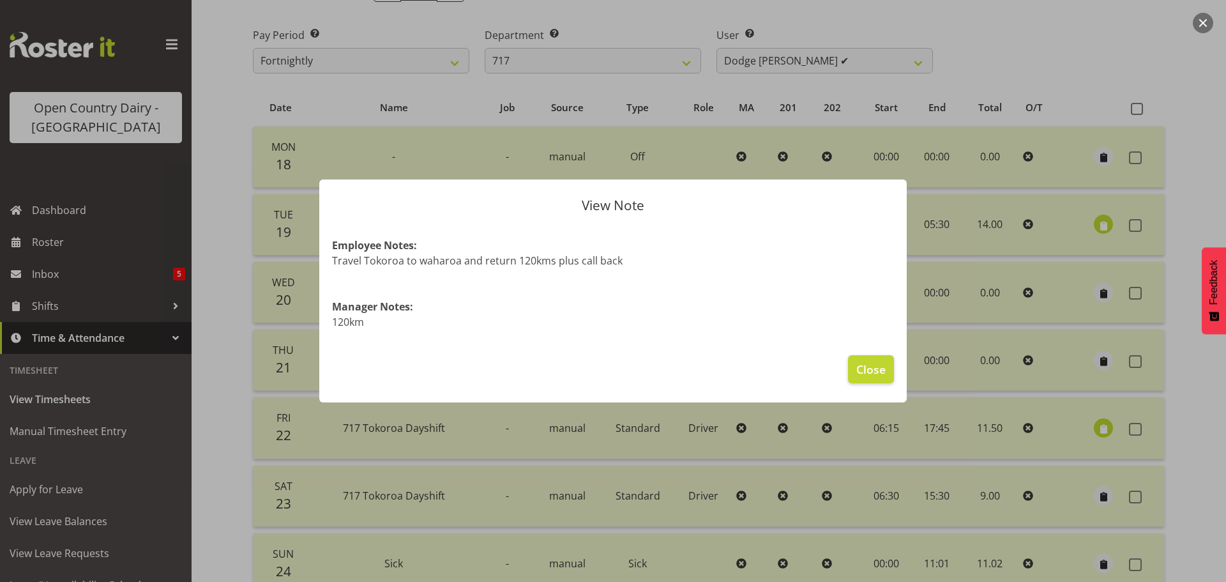
click at [1103, 225] on div at bounding box center [613, 291] width 1226 height 582
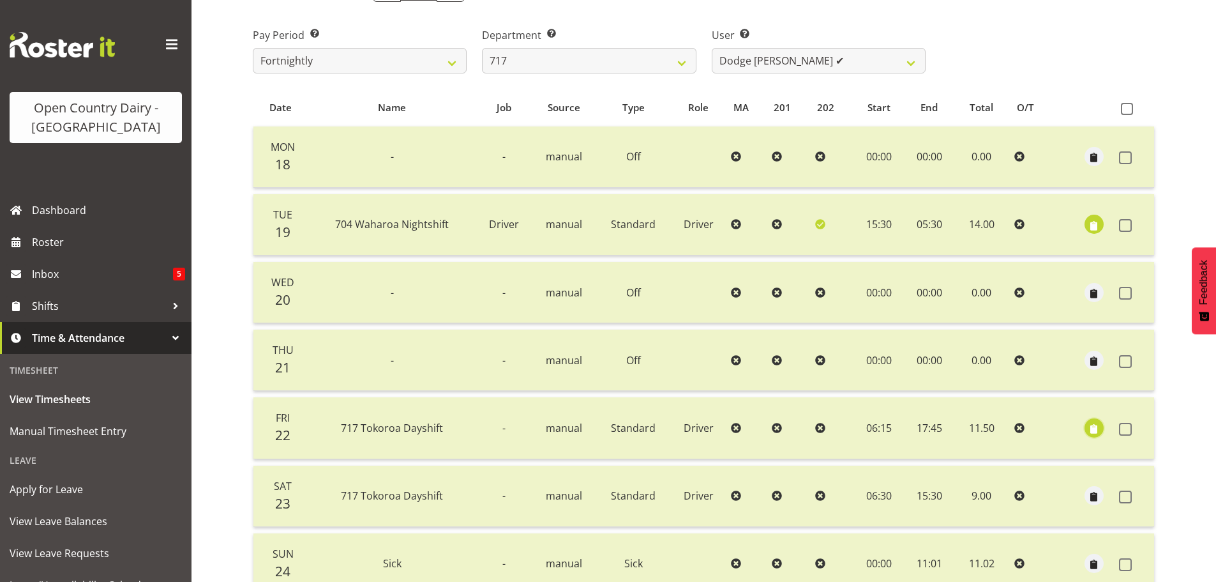
click at [1099, 425] on span "button" at bounding box center [1094, 428] width 15 height 15
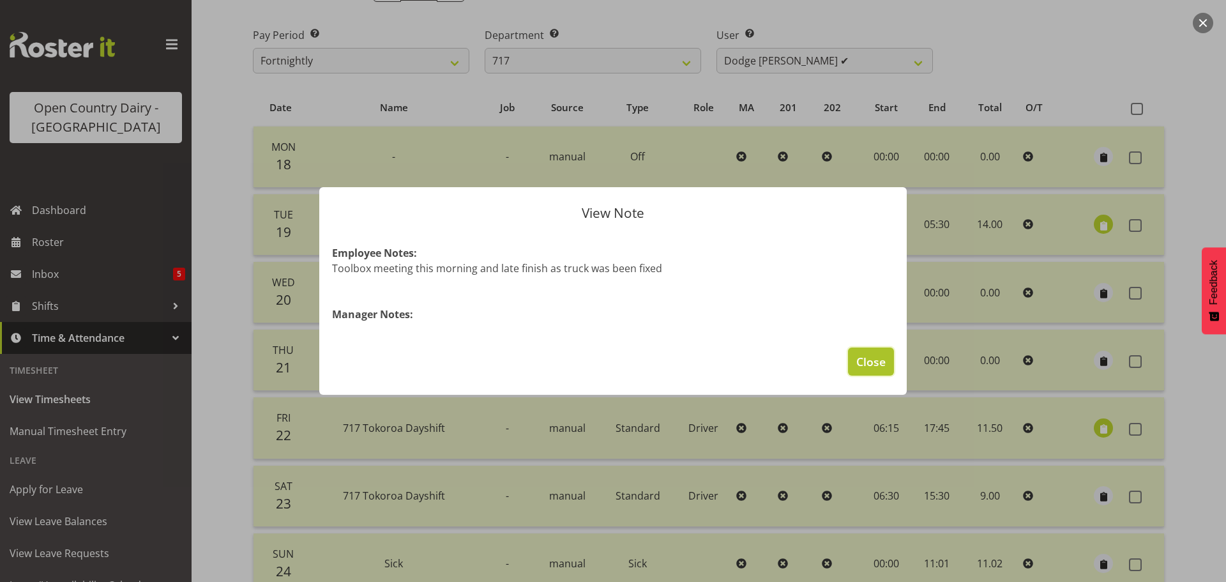
click at [874, 363] on span "Close" at bounding box center [870, 361] width 29 height 17
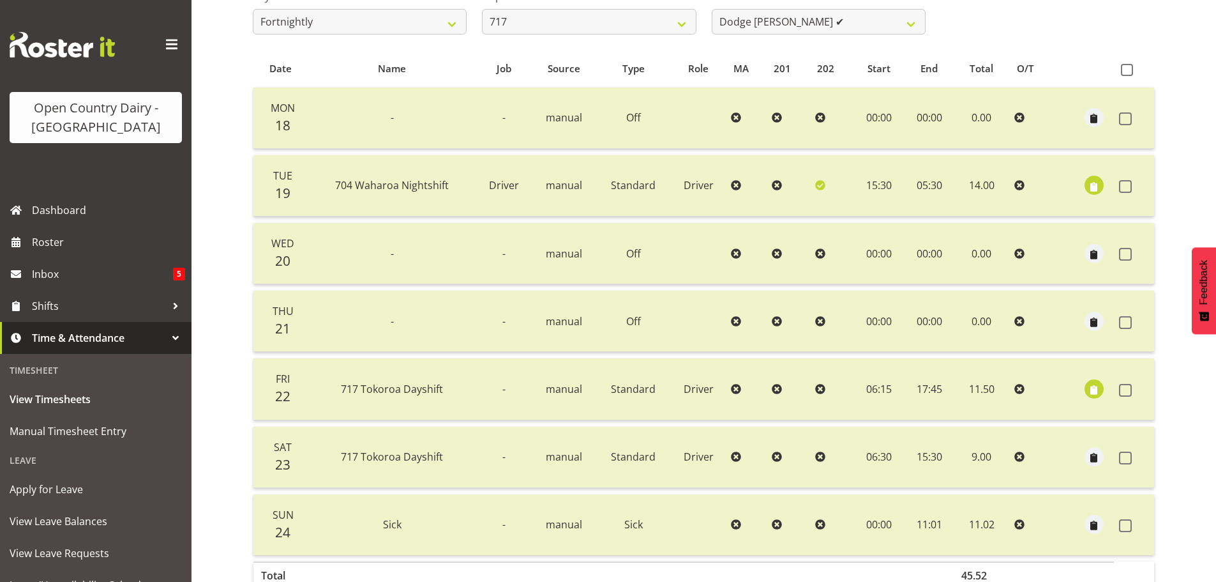
scroll to position [179, 0]
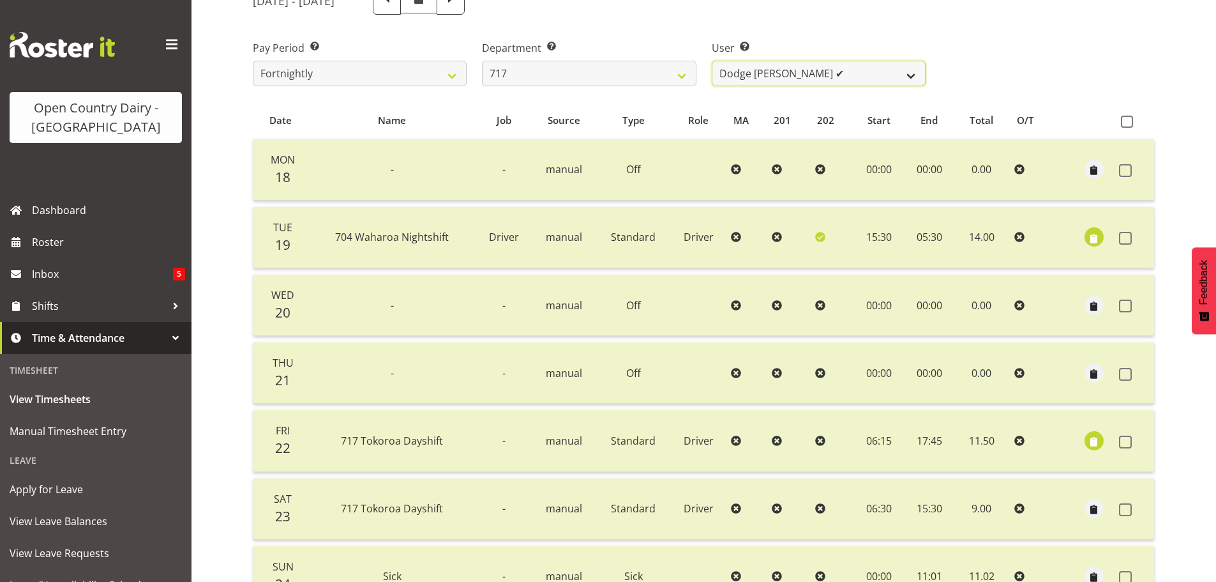
click at [858, 80] on select "[PERSON_NAME] ✔ Dodge [PERSON_NAME] ✔ [PERSON_NAME] ✔ [PERSON_NAME] ✔" at bounding box center [819, 74] width 214 height 26
select select "10284"
click at [712, 61] on select "[PERSON_NAME] ✔ Dodge [PERSON_NAME] ✔ [PERSON_NAME] ✔ [PERSON_NAME] ✔" at bounding box center [819, 74] width 214 height 26
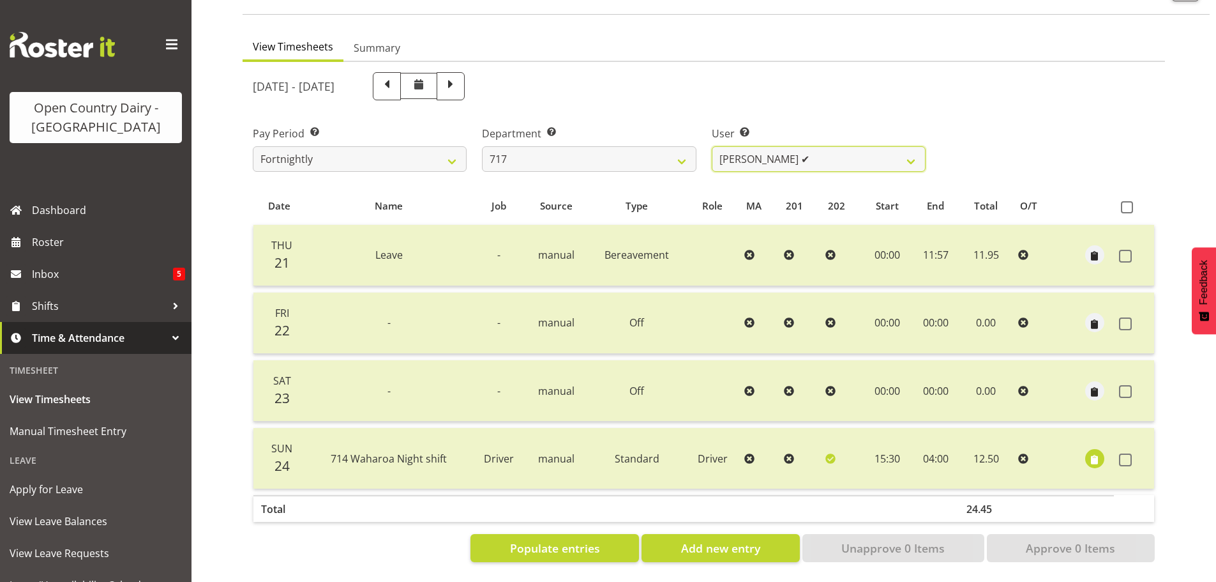
scroll to position [103, 0]
click at [1128, 201] on span at bounding box center [1127, 207] width 12 height 12
click at [1128, 203] on input "checkbox" at bounding box center [1125, 207] width 8 height 8
checkbox input "true"
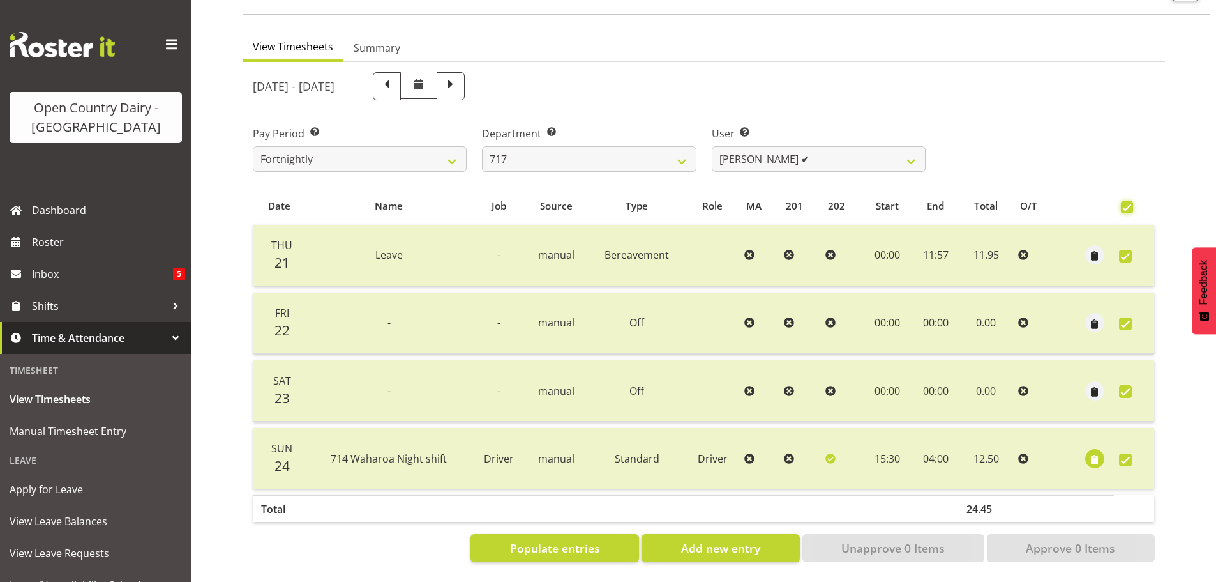
checkbox input "true"
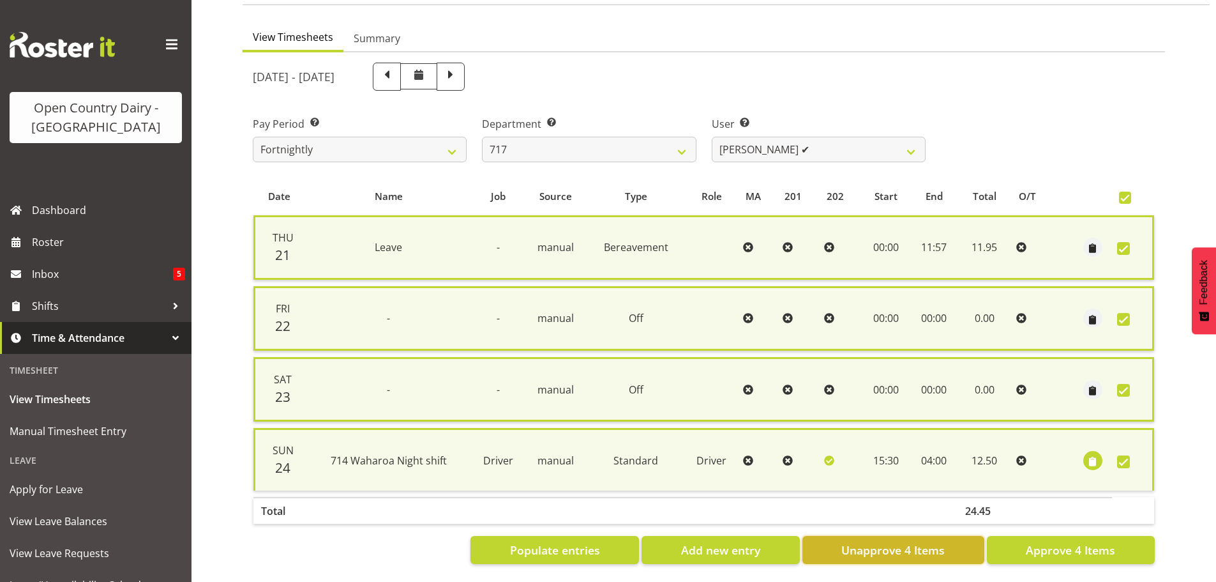
click at [907, 545] on span "Unapprove 4 Items" at bounding box center [893, 549] width 103 height 17
checkbox input "false"
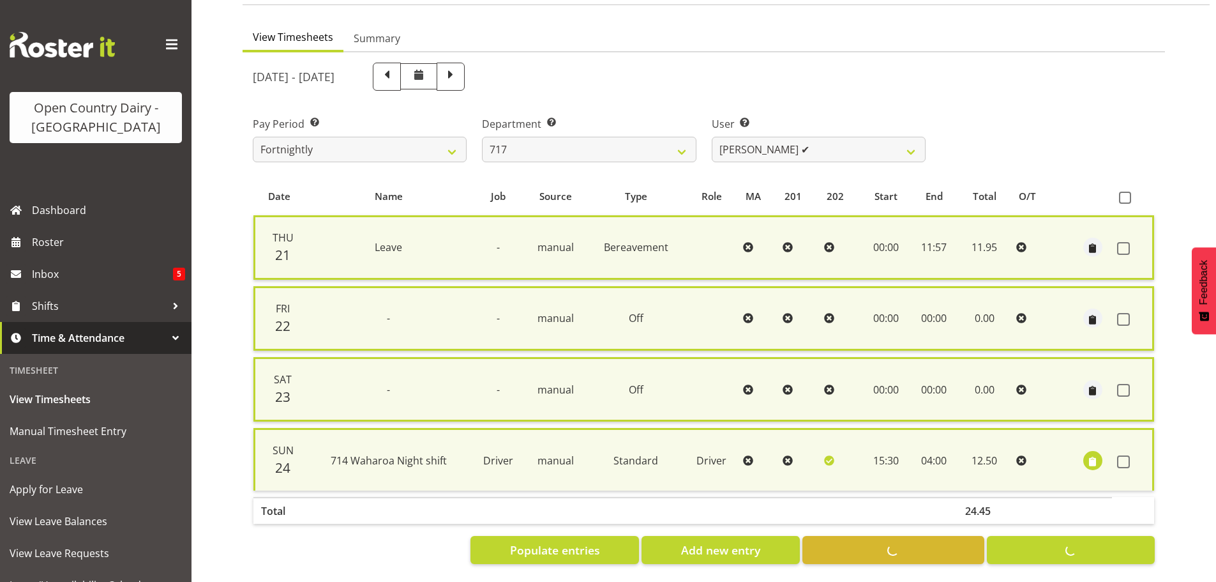
checkbox input "false"
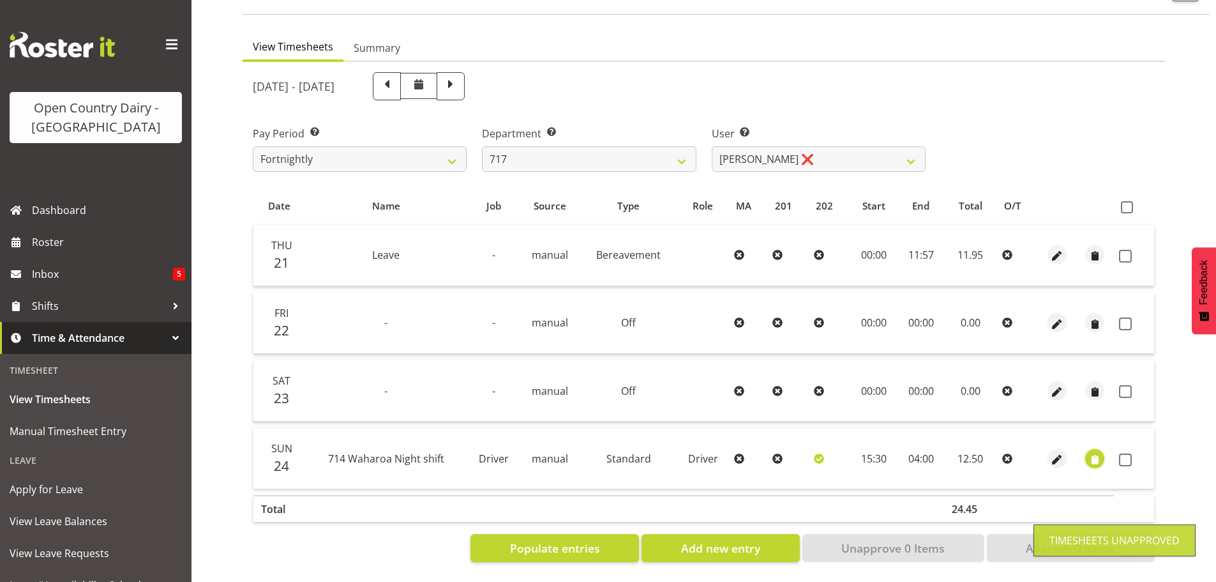
click at [1094, 452] on span "button" at bounding box center [1095, 459] width 15 height 15
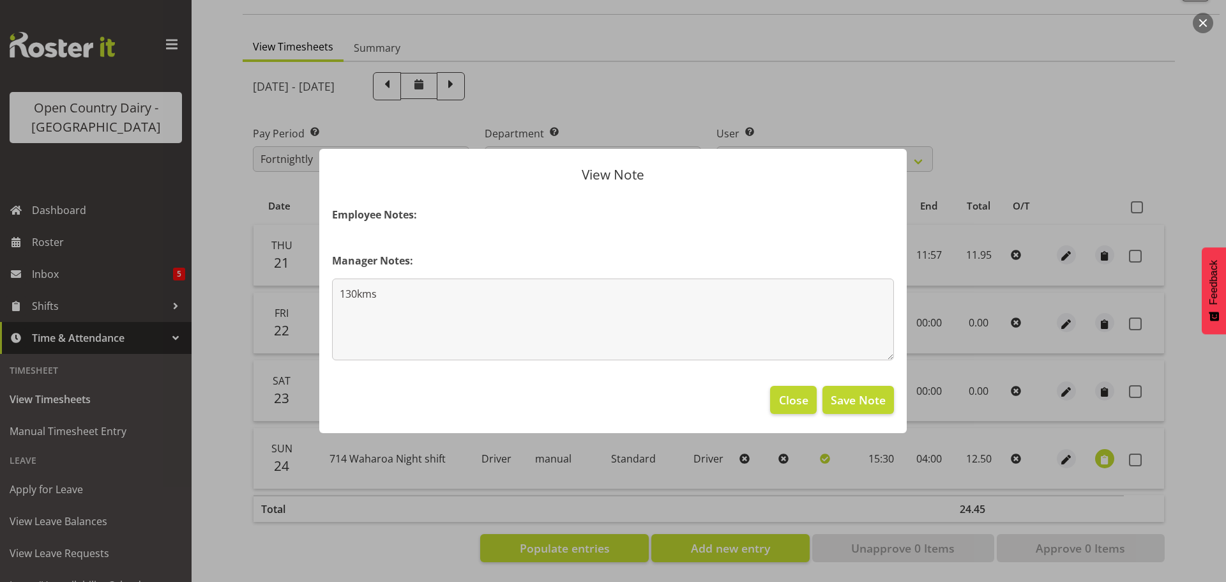
click at [1094, 448] on div at bounding box center [613, 291] width 1226 height 582
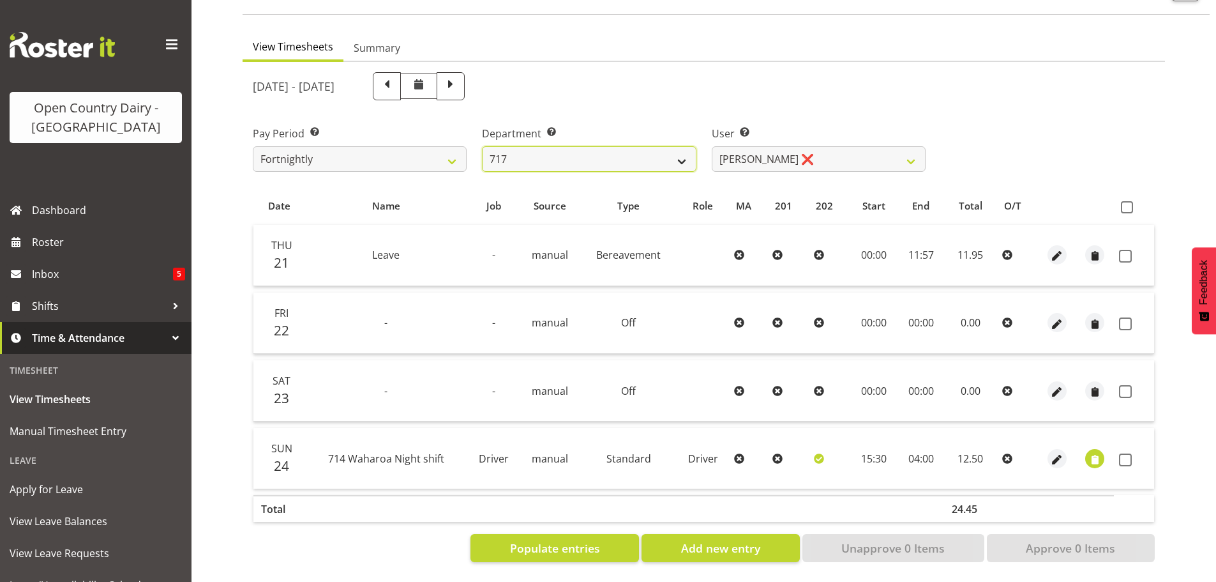
click at [679, 149] on select "701 702 703 704 705 706 707 708 709 710 711 712 713 714 715 716 717 718 719 720" at bounding box center [589, 159] width 214 height 26
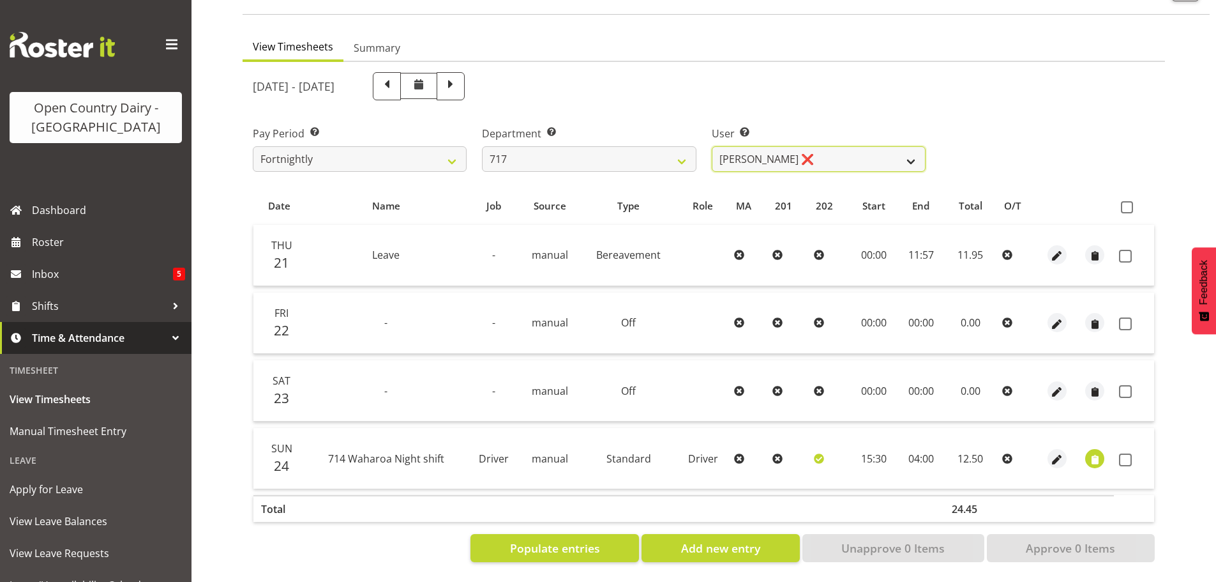
click at [740, 149] on select "[PERSON_NAME] ✔ Dodge [PERSON_NAME] ✔ [PERSON_NAME] ❌ [PERSON_NAME] ✔" at bounding box center [819, 159] width 214 height 26
select select "10294"
click at [712, 146] on select "[PERSON_NAME] ✔ Dodge [PERSON_NAME] ✔ [PERSON_NAME] ❌ [PERSON_NAME] ✔" at bounding box center [819, 159] width 214 height 26
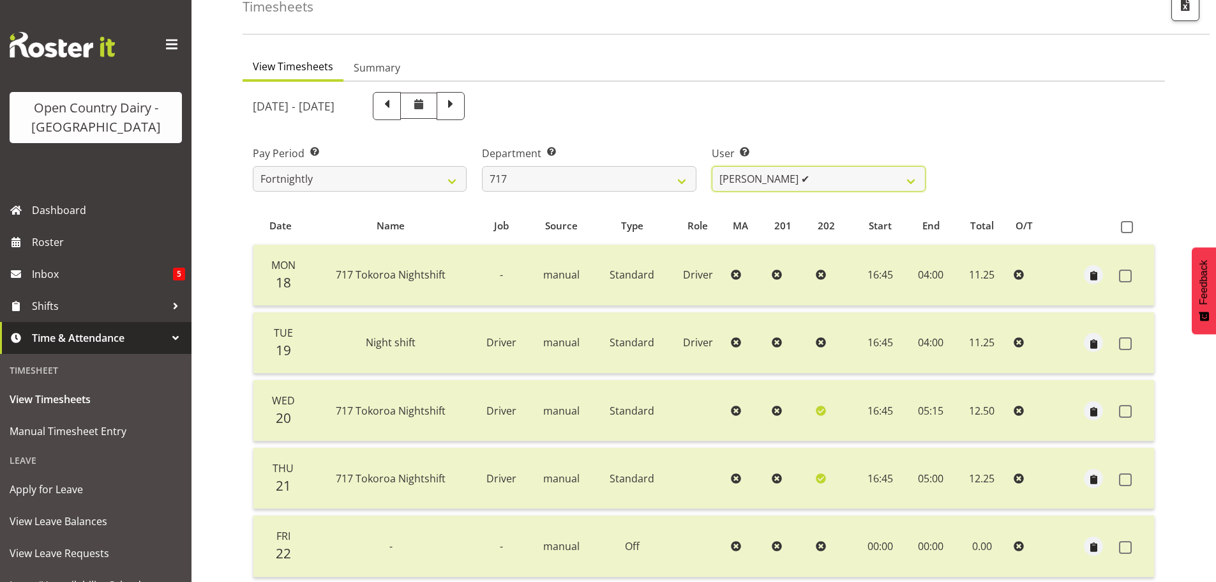
scroll to position [51, 0]
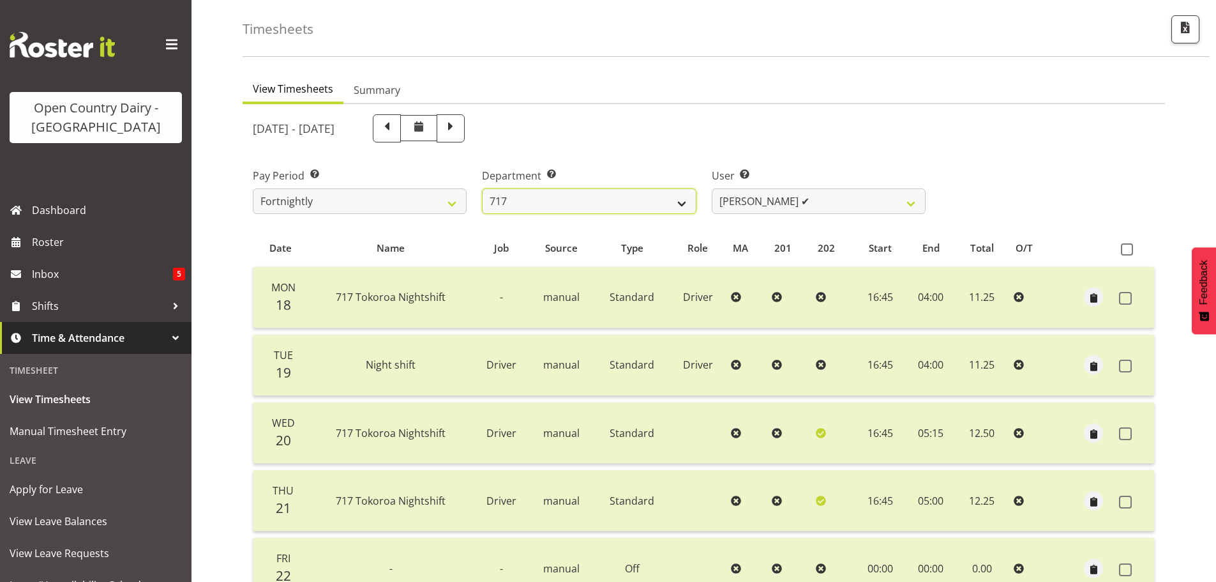
click at [617, 203] on select "701 702 703 704 705 706 707 708 709 710 711 712 713 714 715 716 717 718 719 720" at bounding box center [589, 201] width 214 height 26
select select "757"
click at [482, 188] on select "701 702 703 704 705 706 707 708 709 710 711 712 713 714 715 716 717 718 719 720" at bounding box center [589, 201] width 214 height 26
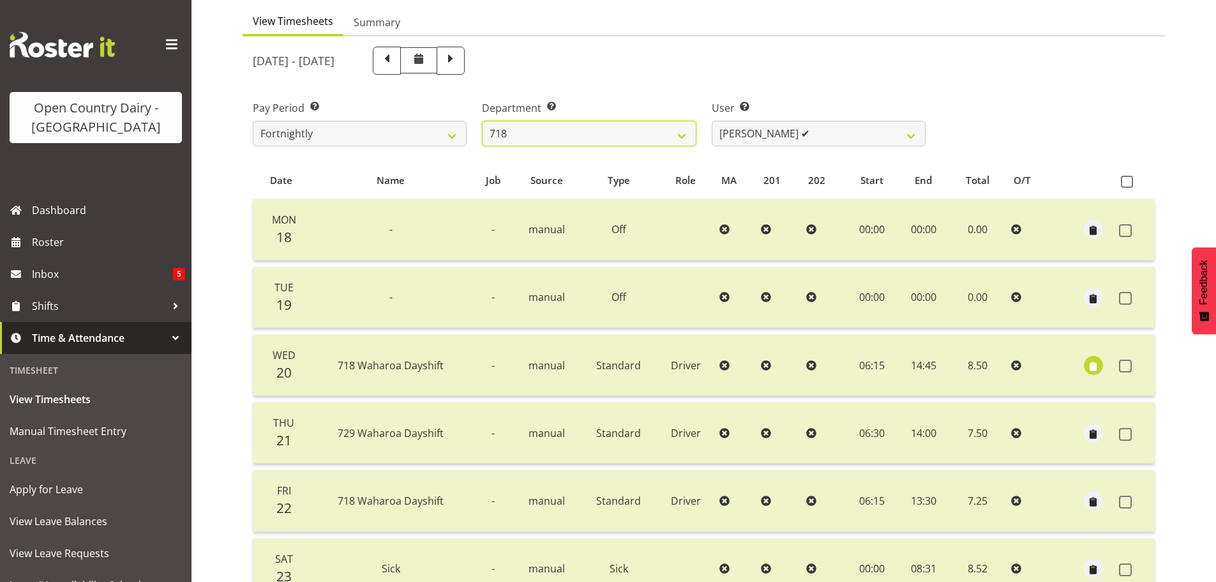
scroll to position [179, 0]
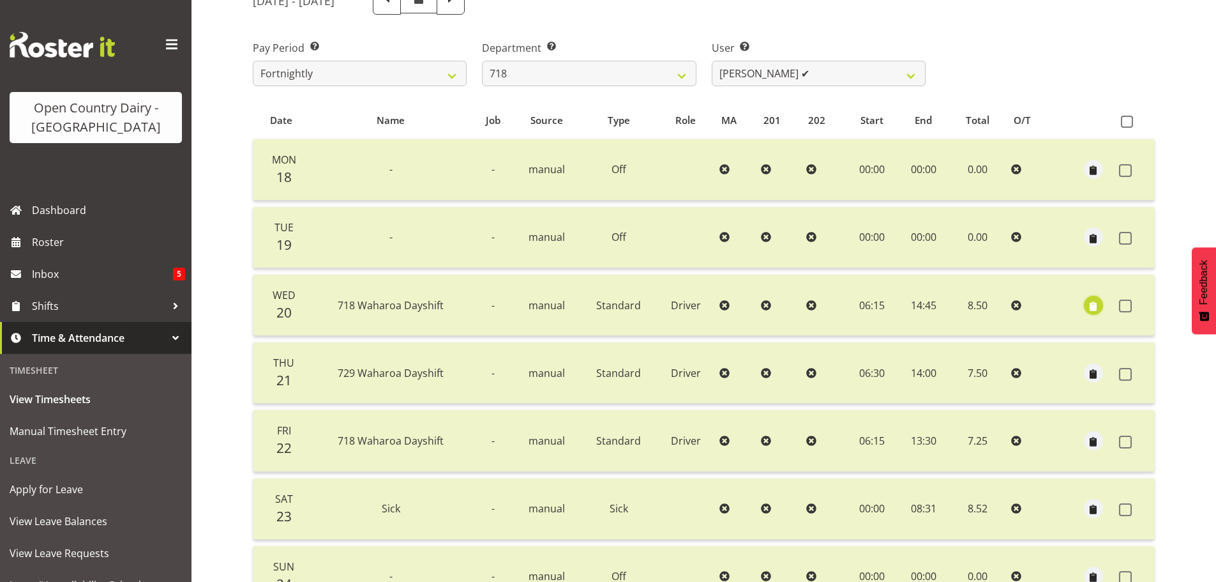
click at [1093, 308] on span "button" at bounding box center [1093, 306] width 15 height 15
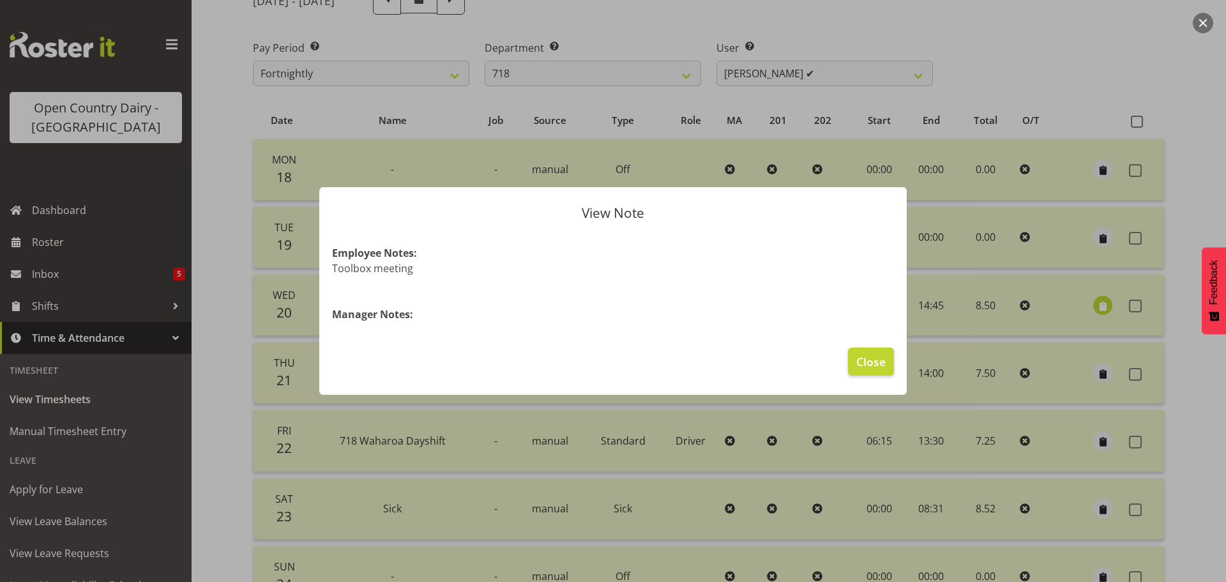
click at [1093, 308] on div at bounding box center [613, 291] width 1226 height 582
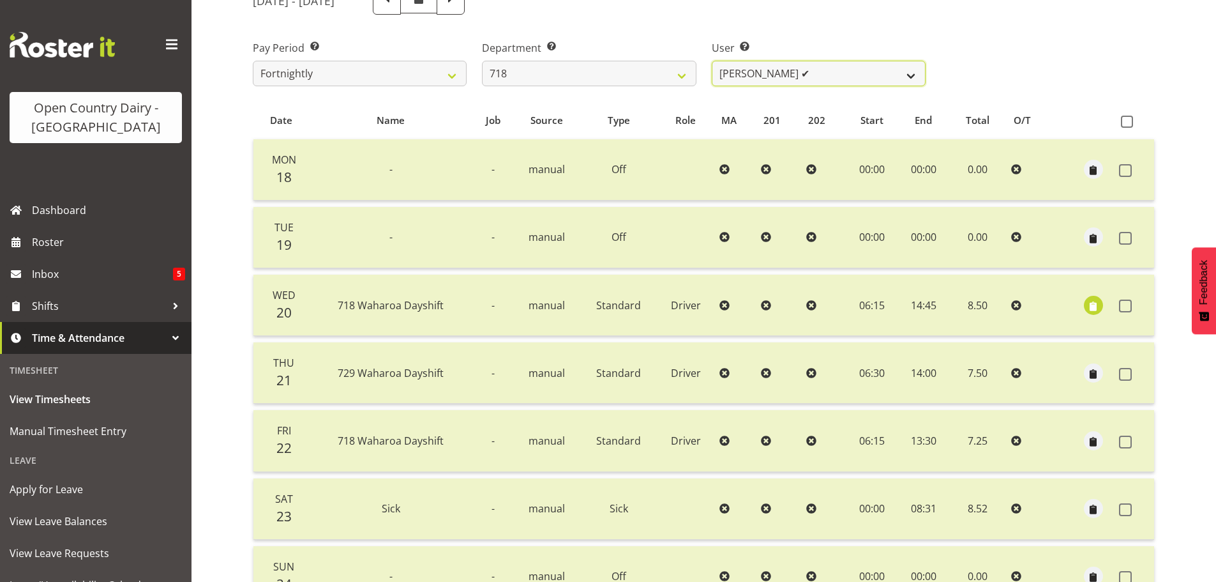
click at [838, 77] on select "[PERSON_NAME] ✔ [PERSON_NAME] ✔ [PERSON_NAME] ✔ [PERSON_NAME] ✔" at bounding box center [819, 74] width 214 height 26
click at [712, 61] on select "[PERSON_NAME] ✔ [PERSON_NAME] ✔ [PERSON_NAME] ✔ [PERSON_NAME] ✔" at bounding box center [819, 74] width 214 height 26
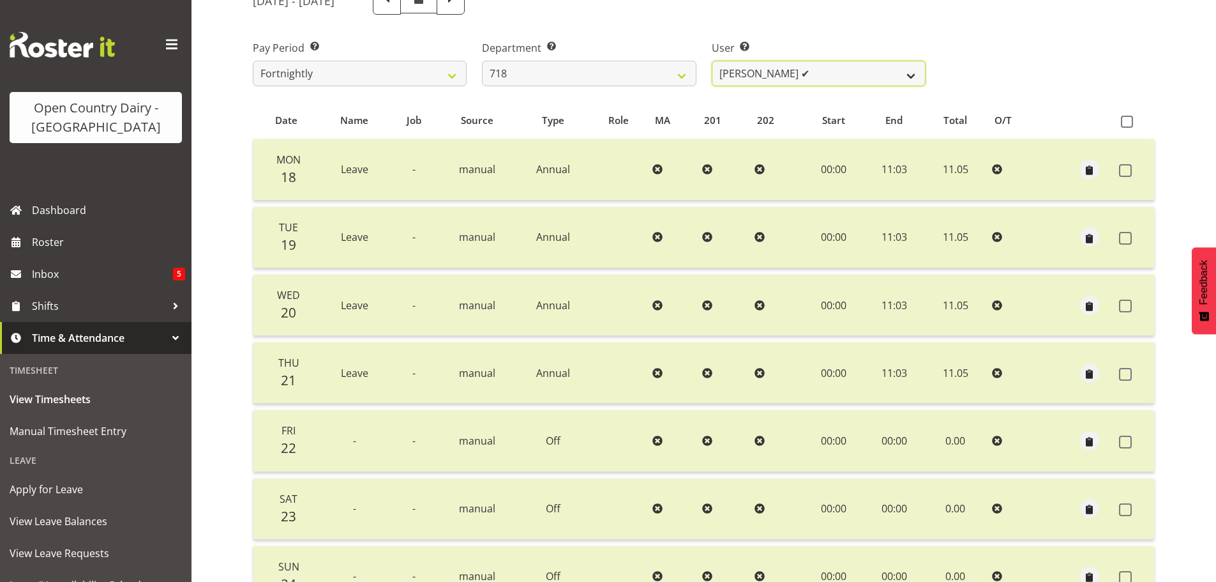
click at [852, 70] on select "[PERSON_NAME] ✔ [PERSON_NAME] ✔ [PERSON_NAME] ✔ [PERSON_NAME] ✔" at bounding box center [819, 74] width 214 height 26
click at [712, 61] on select "[PERSON_NAME] ✔ [PERSON_NAME] ✔ [PERSON_NAME] ✔ [PERSON_NAME] ✔" at bounding box center [819, 74] width 214 height 26
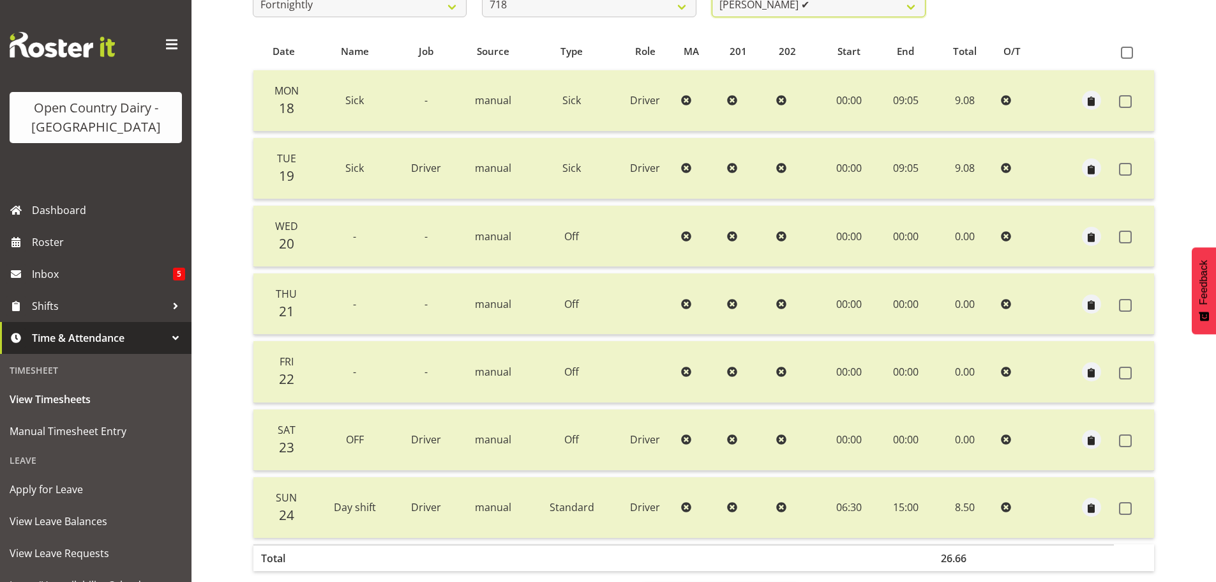
scroll to position [243, 0]
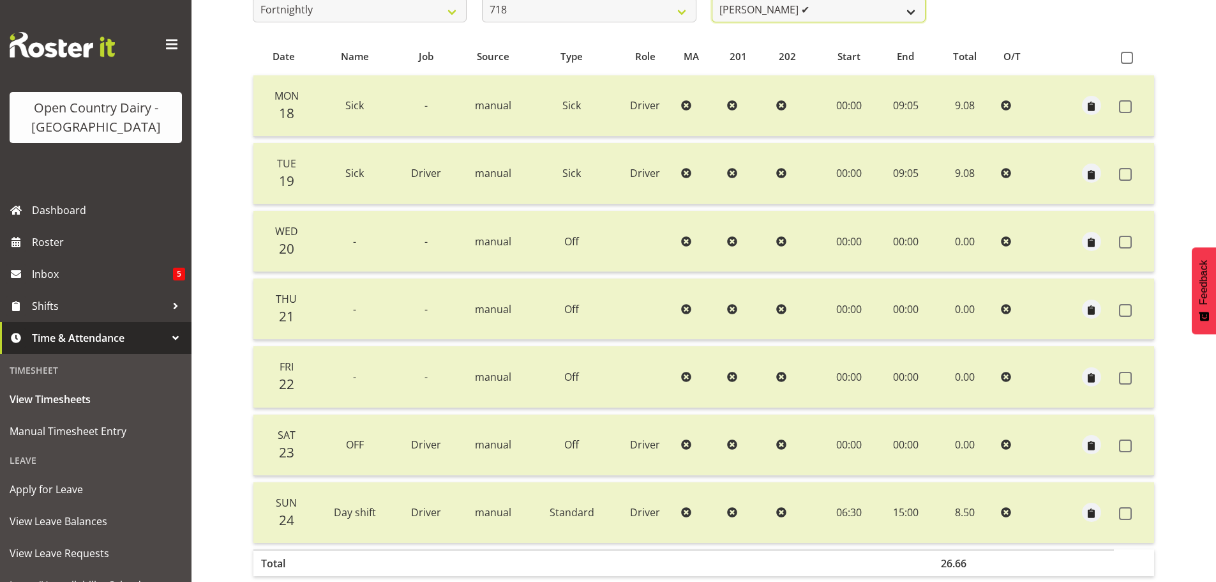
click at [833, 12] on select "[PERSON_NAME] ✔ [PERSON_NAME] ✔ [PERSON_NAME] ✔ [PERSON_NAME] ✔" at bounding box center [819, 10] width 214 height 26
select select "8609"
click at [712, 0] on select "[PERSON_NAME] ✔ [PERSON_NAME] ✔ [PERSON_NAME] ✔ [PERSON_NAME] ✔" at bounding box center [819, 10] width 214 height 26
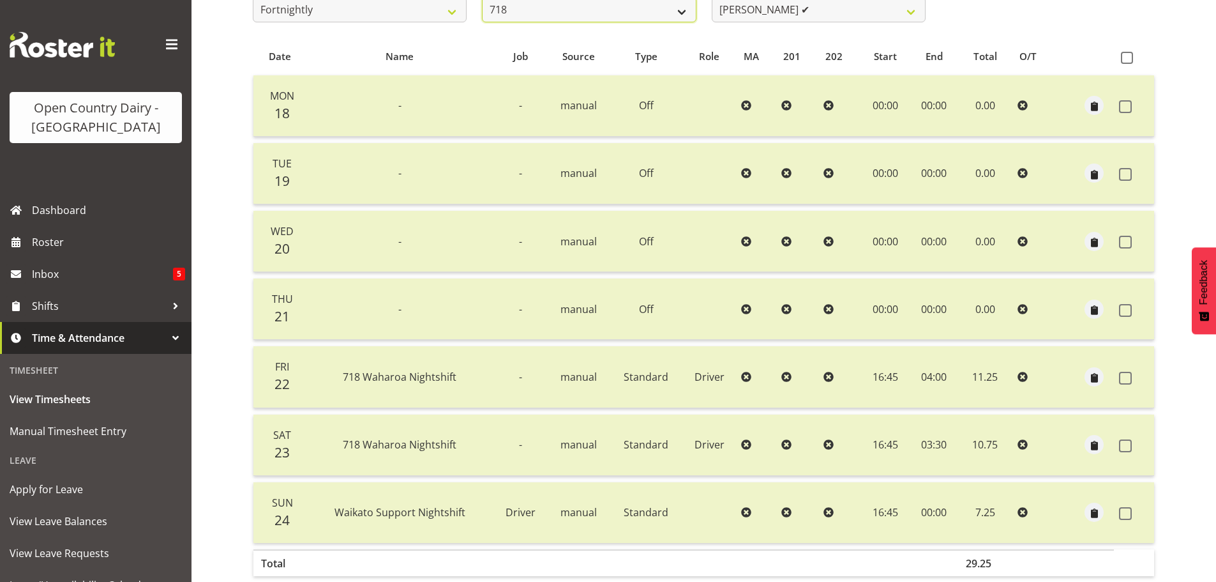
scroll to position [239, 0]
click at [679, 7] on select "701 702 703 704 705 706 707 708 709 710 711 712 713 714 715 716 717 718 719 720" at bounding box center [589, 13] width 214 height 26
select select "823"
click at [482, 0] on select "701 702 703 704 705 706 707 708 709 710 711 712 713 714 715 716 717 718 719 720" at bounding box center [589, 13] width 214 height 26
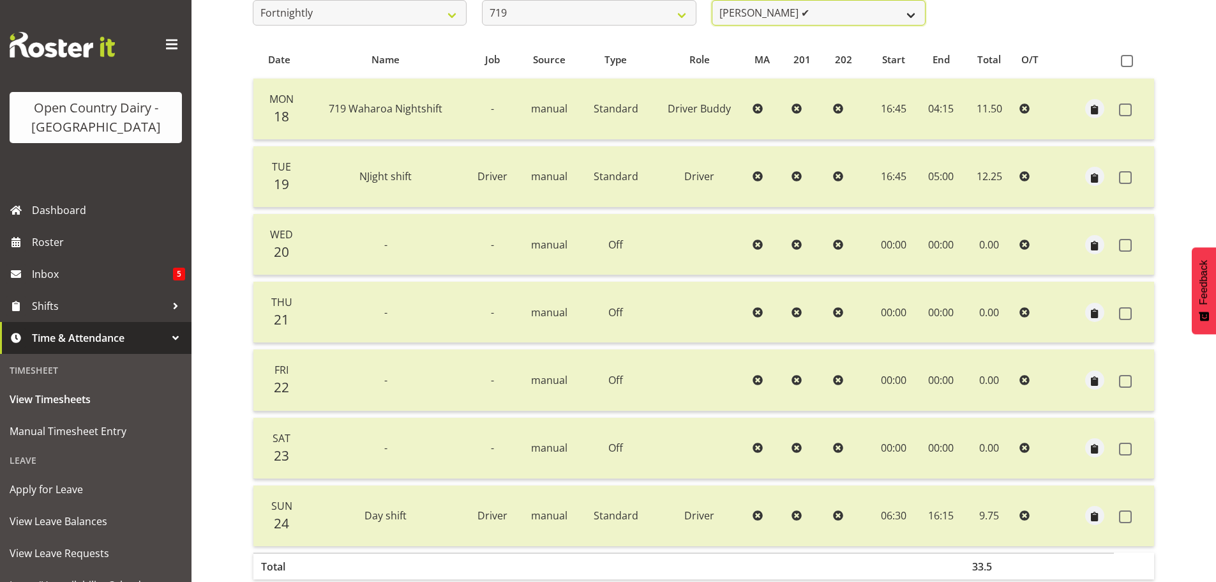
click at [837, 9] on select "[PERSON_NAME] ✔ [PERSON_NAME] ✔ [PERSON_NAME] ✔" at bounding box center [819, 13] width 214 height 26
click at [712, 0] on select "[PERSON_NAME] ✔ [PERSON_NAME] ✔ [PERSON_NAME] ✔" at bounding box center [819, 13] width 214 height 26
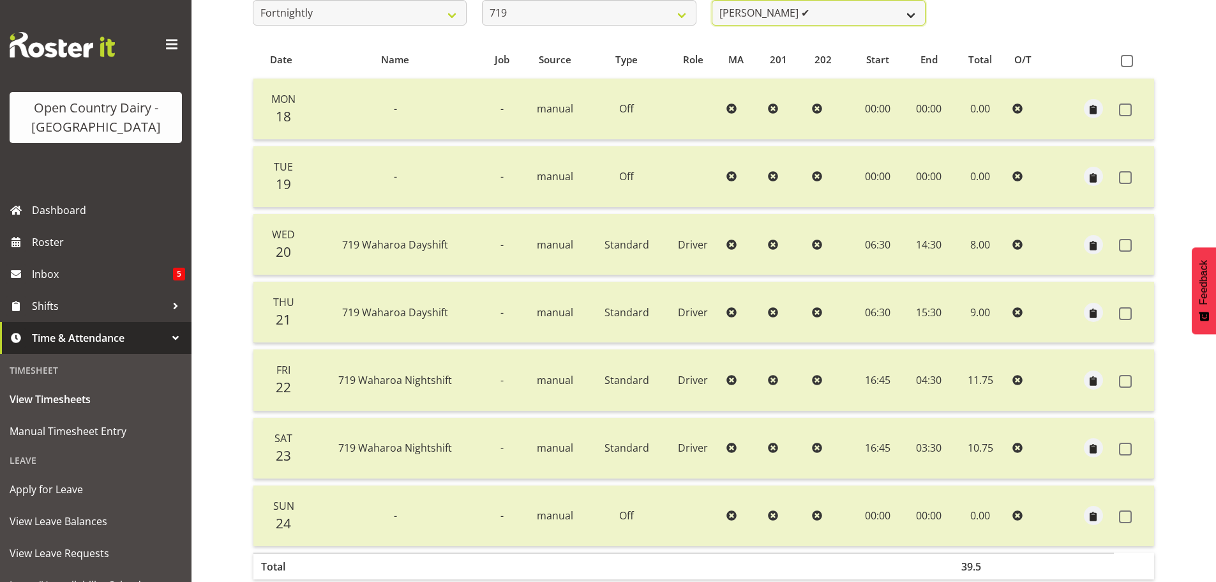
click at [833, 13] on select "[PERSON_NAME] ✔ [PERSON_NAME] ✔ [PERSON_NAME] ✔" at bounding box center [819, 13] width 214 height 26
select select "11013"
click at [712, 0] on select "[PERSON_NAME] ✔ [PERSON_NAME] ✔ [PERSON_NAME] ✔" at bounding box center [819, 13] width 214 height 26
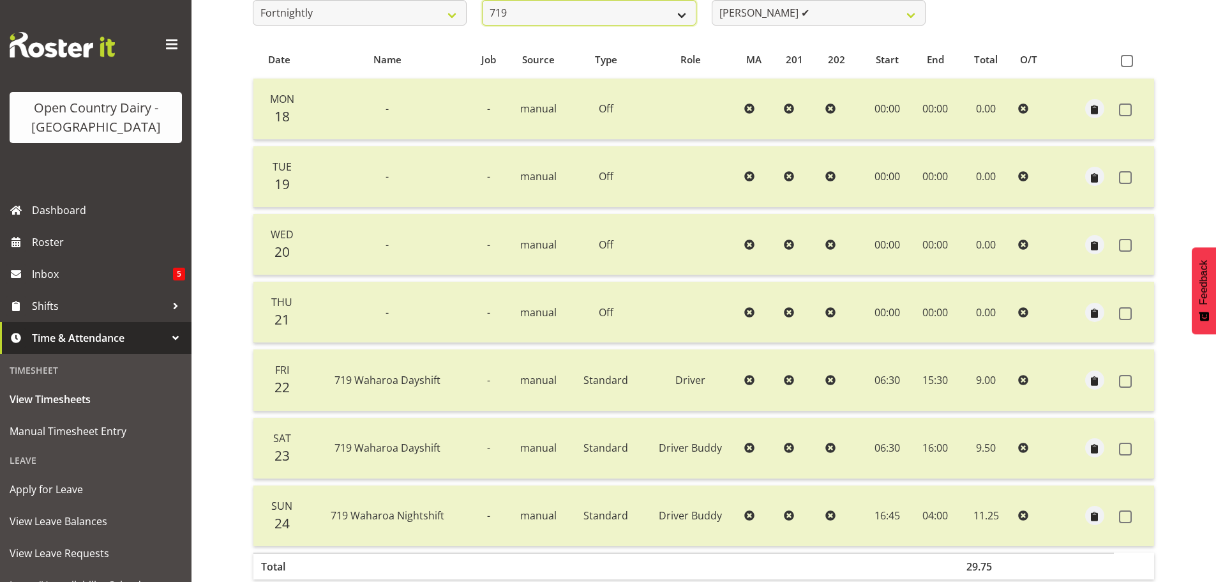
click at [663, 14] on select "701 702 703 704 705 706 707 708 709 710 711 712 713 714 715 716 717 718 719 720" at bounding box center [589, 13] width 214 height 26
select select "814"
click at [482, 0] on select "701 702 703 704 705 706 707 708 709 710 711 712 713 714 715 716 717 718 719 720" at bounding box center [589, 13] width 214 height 26
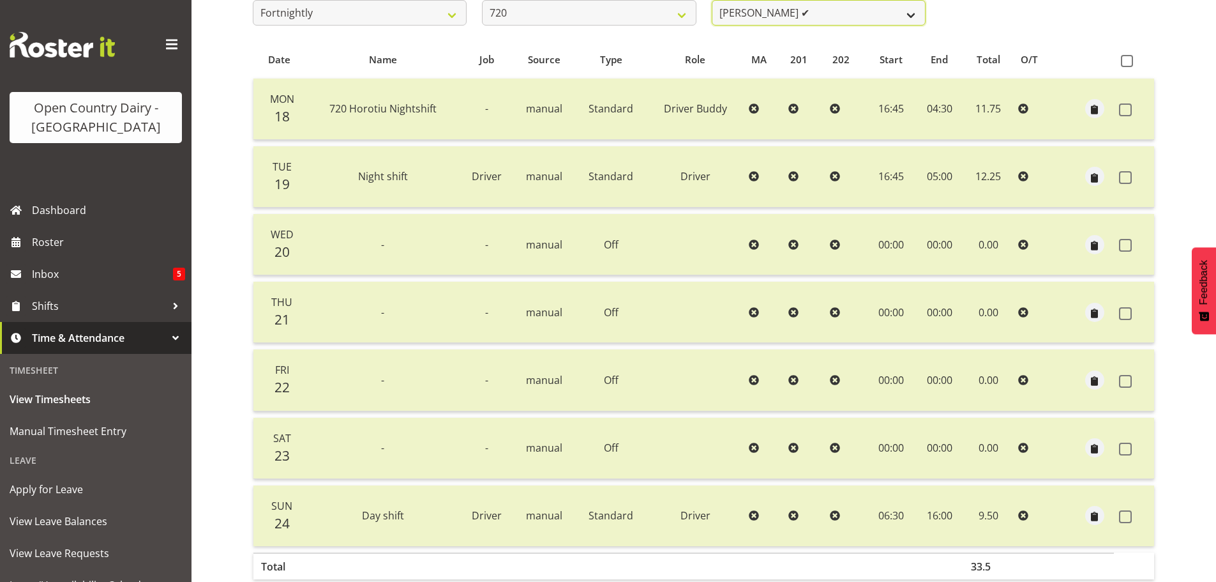
click at [861, 16] on select "[PERSON_NAME] ✔ [PERSON_NAME] ✔ [PERSON_NAME] ✔ [PERSON_NAME] ✔" at bounding box center [819, 13] width 214 height 26
click at [712, 0] on select "[PERSON_NAME] ✔ [PERSON_NAME] ✔ [PERSON_NAME] ✔ [PERSON_NAME] ✔" at bounding box center [819, 13] width 214 height 26
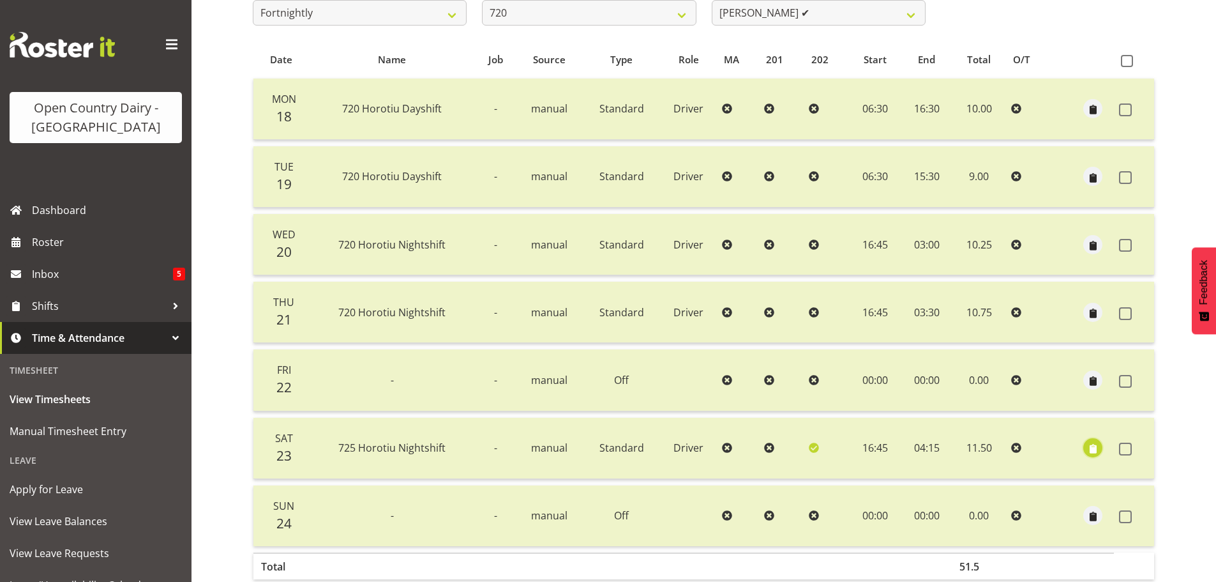
click at [1096, 450] on span "button" at bounding box center [1093, 449] width 15 height 15
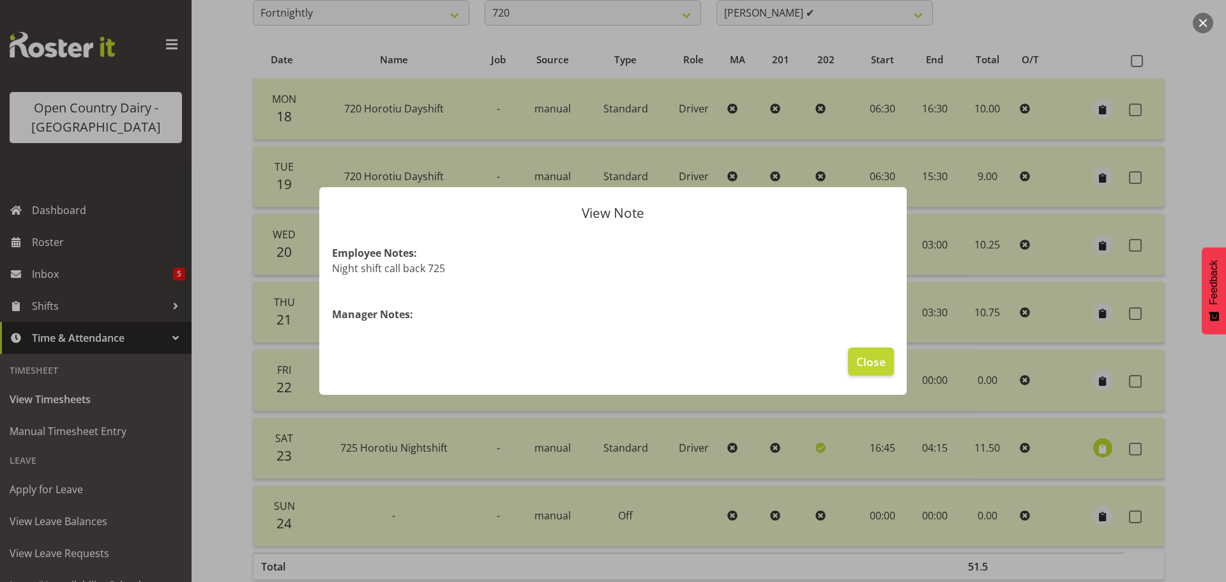
click at [1096, 450] on div at bounding box center [613, 291] width 1226 height 582
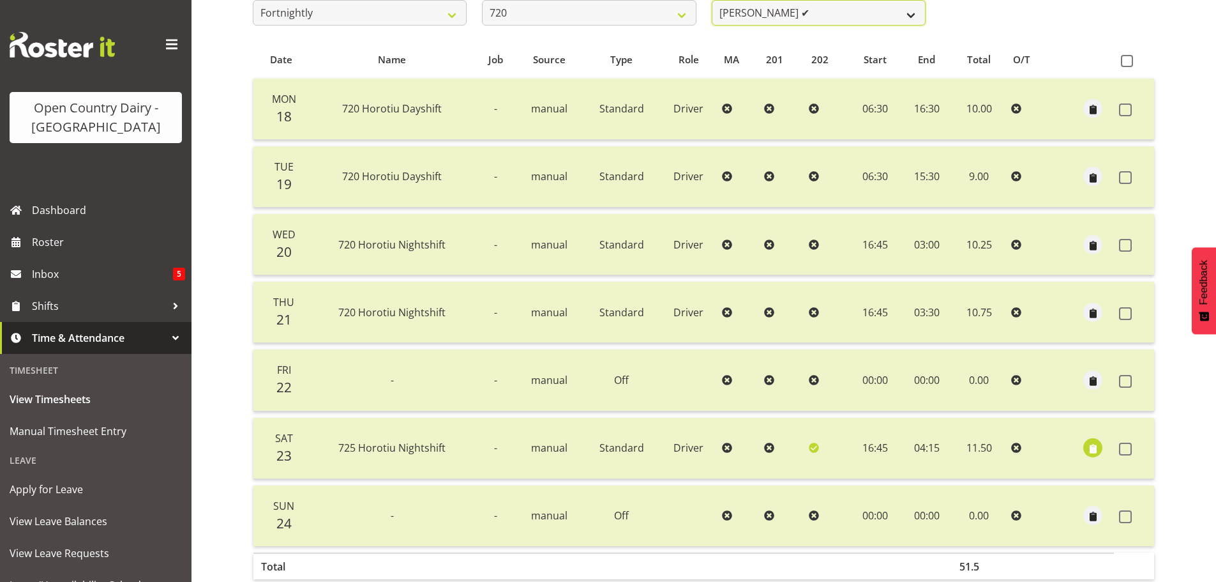
click at [826, 12] on select "[PERSON_NAME] ✔ [PERSON_NAME] ✔ [PERSON_NAME] ✔ [PERSON_NAME] ✔" at bounding box center [819, 13] width 214 height 26
click at [712, 0] on select "[PERSON_NAME] ✔ [PERSON_NAME] ✔ [PERSON_NAME] ✔ [PERSON_NAME] ✔" at bounding box center [819, 13] width 214 height 26
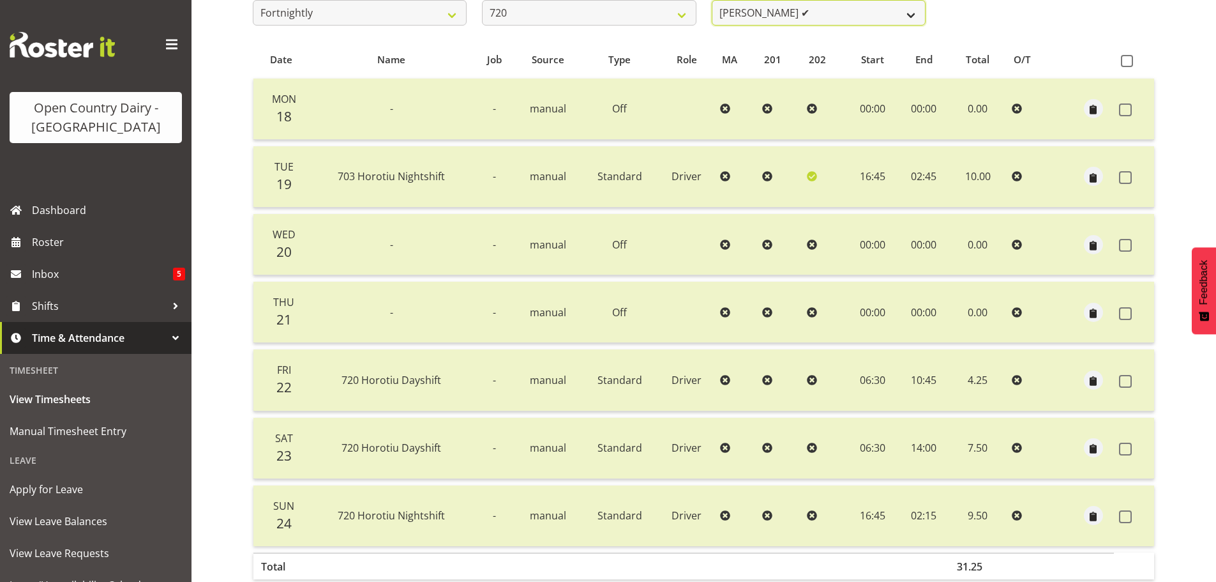
click at [877, 13] on select "[PERSON_NAME] ✔ [PERSON_NAME] ✔ [PERSON_NAME] ✔ [PERSON_NAME] ✔" at bounding box center [819, 13] width 214 height 26
select select "9913"
click at [712, 0] on select "[PERSON_NAME] ✔ [PERSON_NAME] ✔ [PERSON_NAME] ✔ [PERSON_NAME] ✔" at bounding box center [819, 13] width 214 height 26
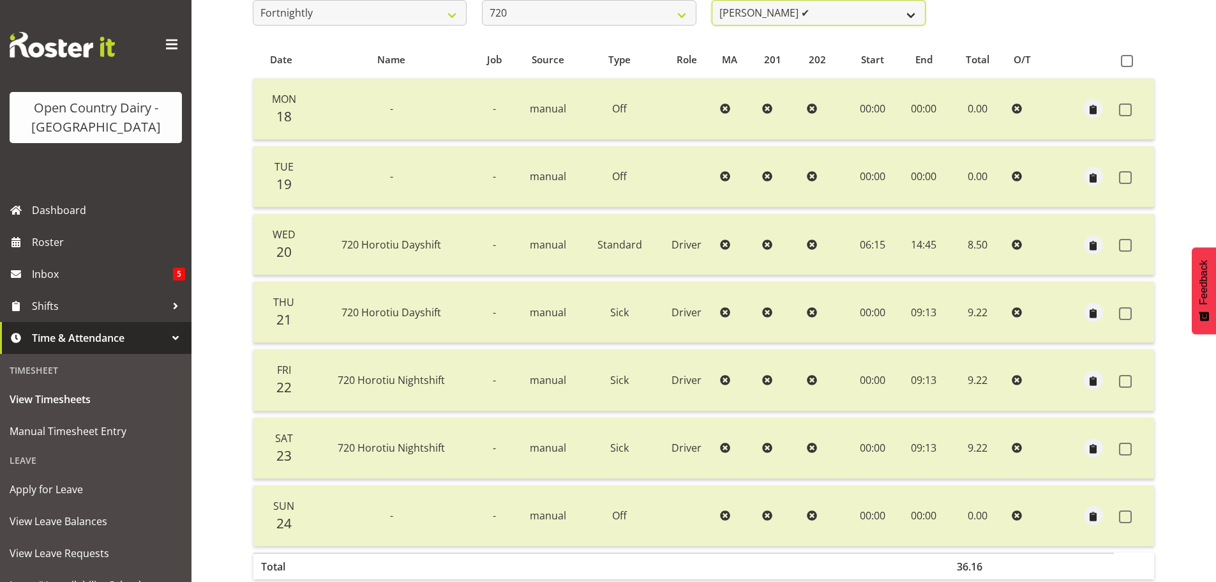
click at [849, 16] on select "[PERSON_NAME] ✔ [PERSON_NAME] ✔ [PERSON_NAME] ✔ [PERSON_NAME] ✔" at bounding box center [819, 13] width 214 height 26
click at [637, 11] on select "701 702 703 704 705 706 707 708 709 710 711 712 713 714 715 716 717 718 719 720" at bounding box center [589, 13] width 214 height 26
select select "759"
click at [482, 0] on select "701 702 703 704 705 706 707 708 709 710 711 712 713 714 715 716 717 718 719 720" at bounding box center [589, 13] width 214 height 26
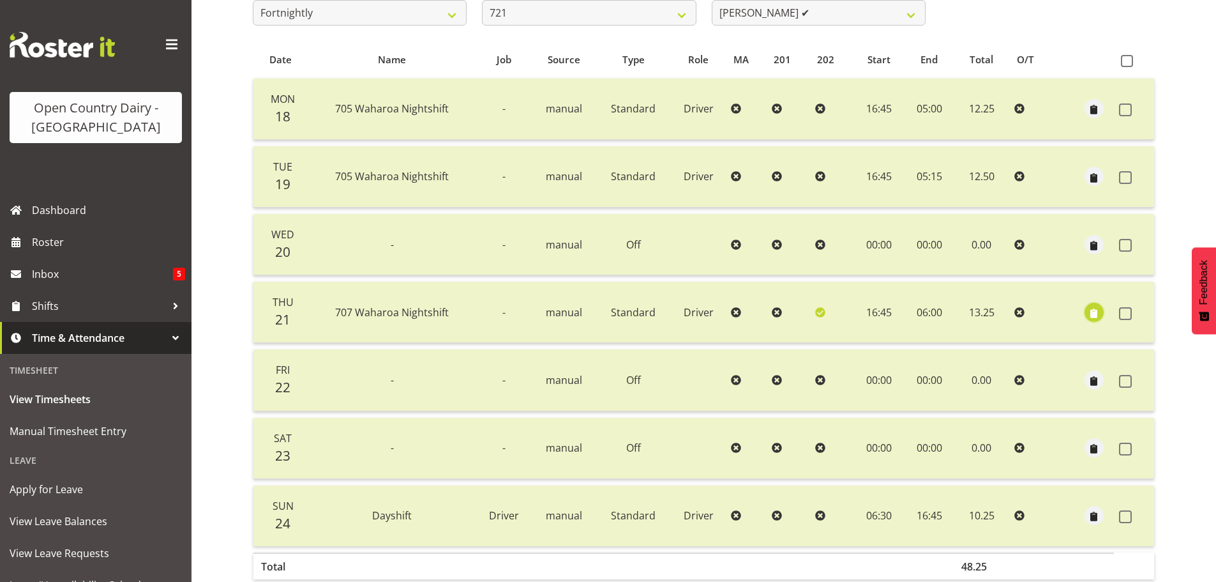
click at [1096, 314] on span "button" at bounding box center [1094, 313] width 15 height 15
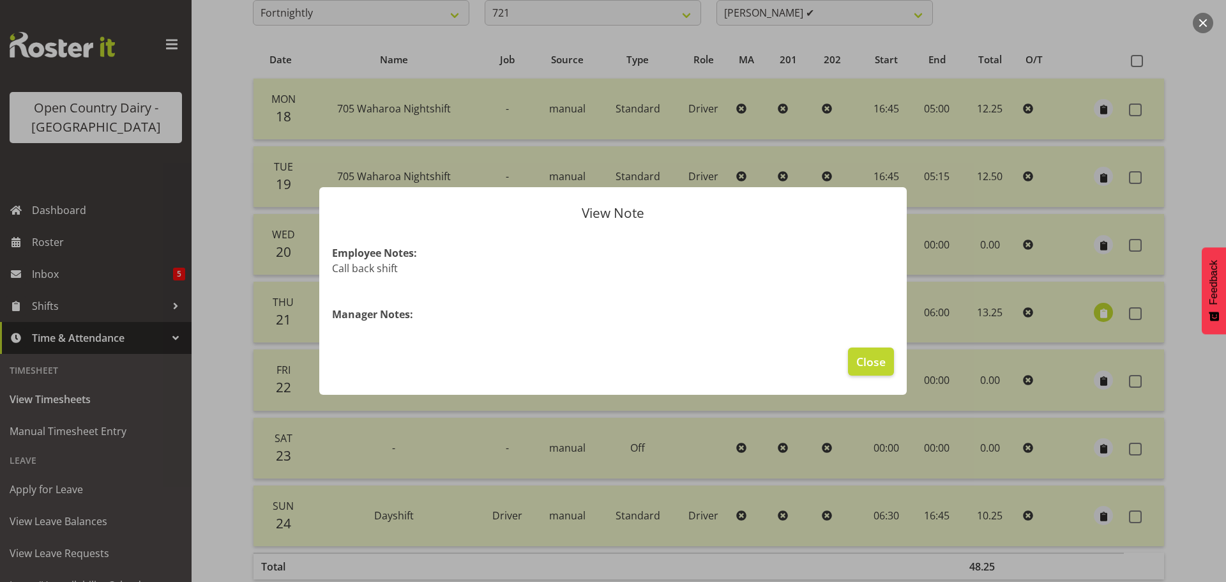
click at [1096, 314] on div at bounding box center [613, 291] width 1226 height 582
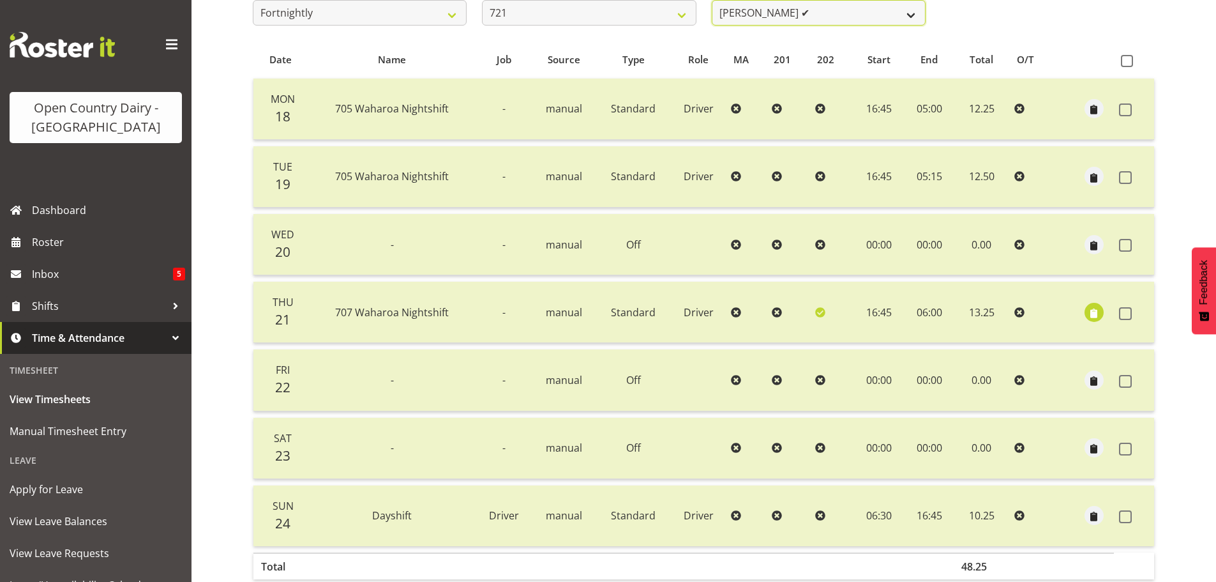
click at [866, 8] on select "[PERSON_NAME] ✔ [PERSON_NAME] ✔" at bounding box center [819, 13] width 214 height 26
select select "10297"
click at [712, 0] on select "[PERSON_NAME] ✔ [PERSON_NAME] ✔" at bounding box center [819, 13] width 214 height 26
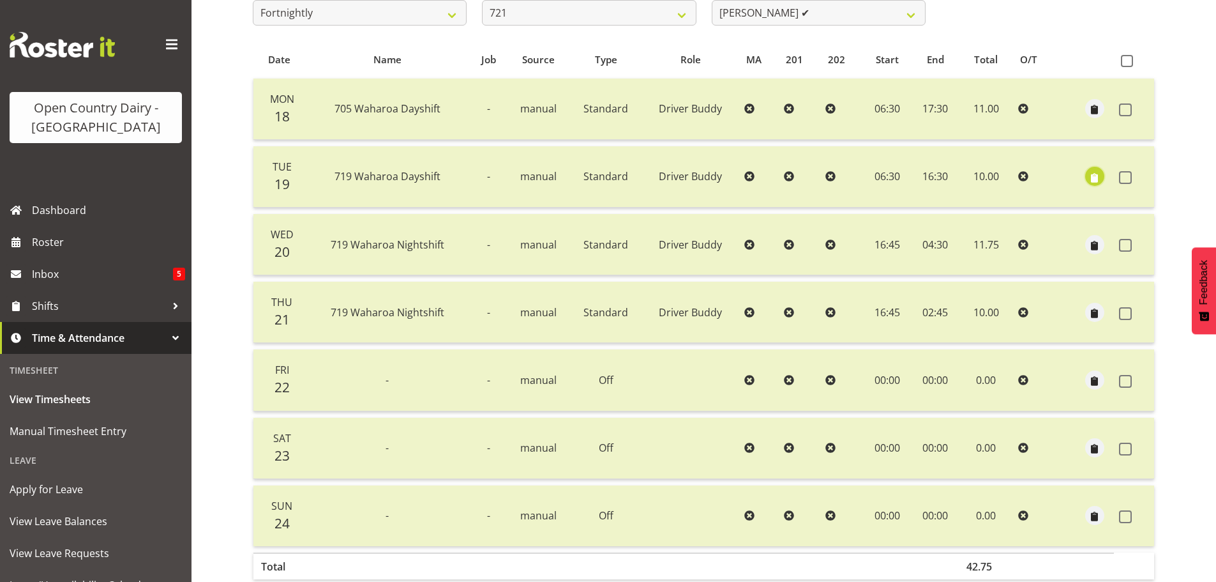
click at [1092, 176] on span "button" at bounding box center [1094, 177] width 15 height 15
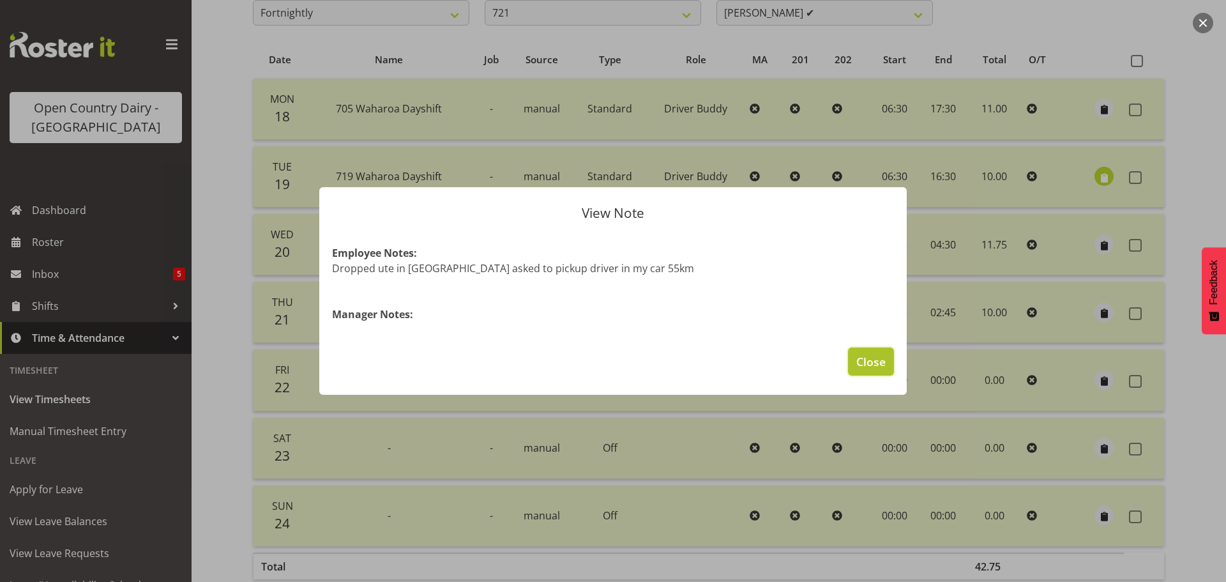
click at [864, 361] on span "Close" at bounding box center [870, 361] width 29 height 17
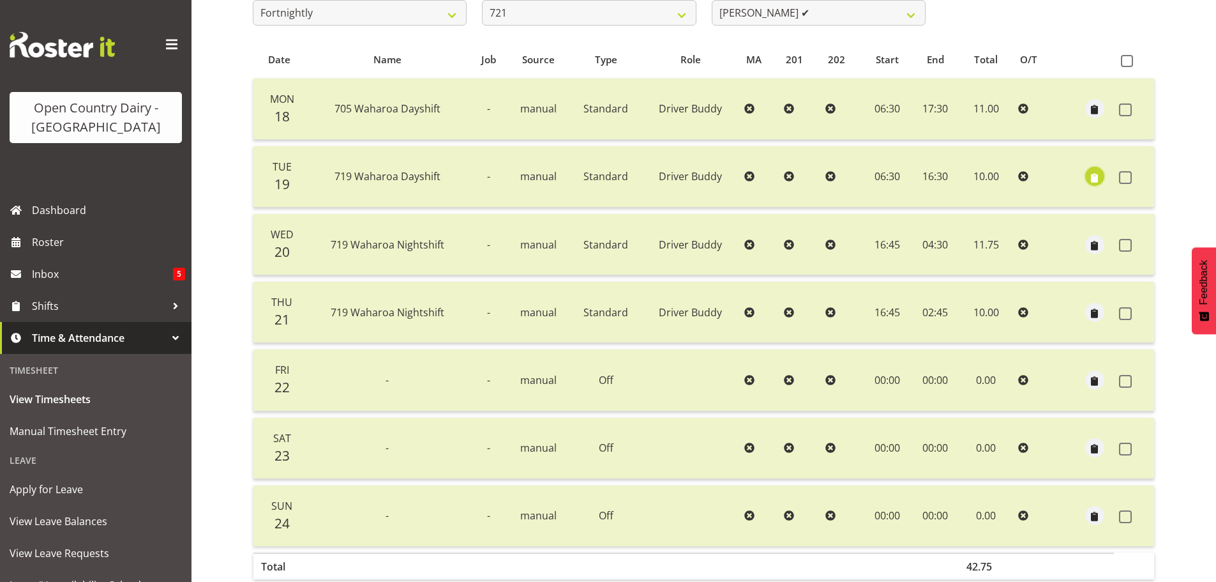
click at [1094, 174] on span "button" at bounding box center [1094, 177] width 15 height 15
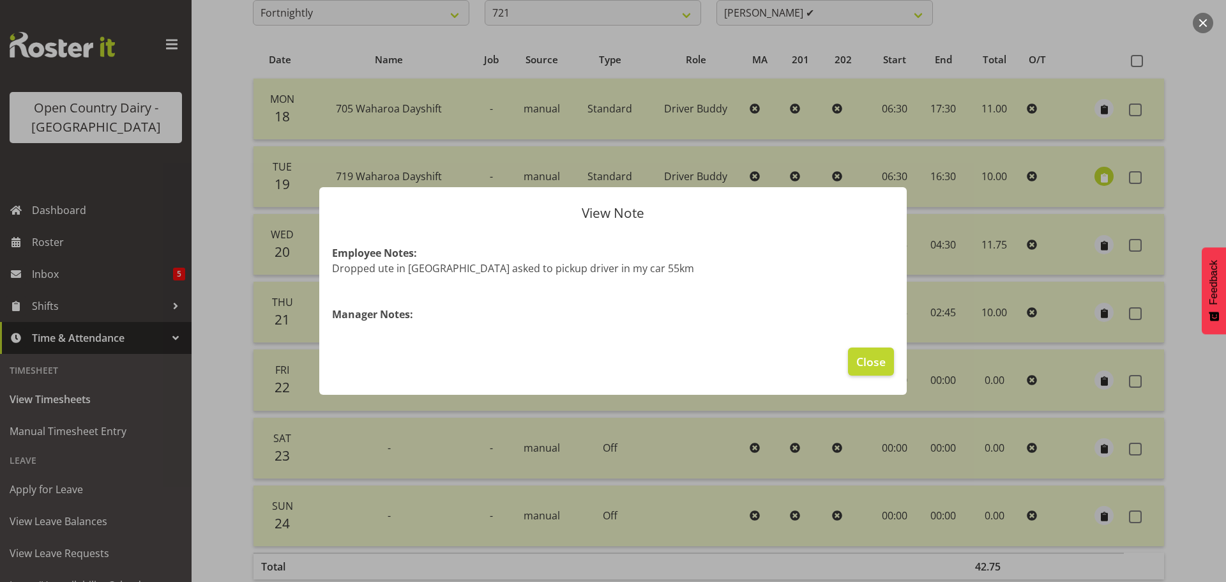
click at [1094, 174] on div at bounding box center [613, 291] width 1226 height 582
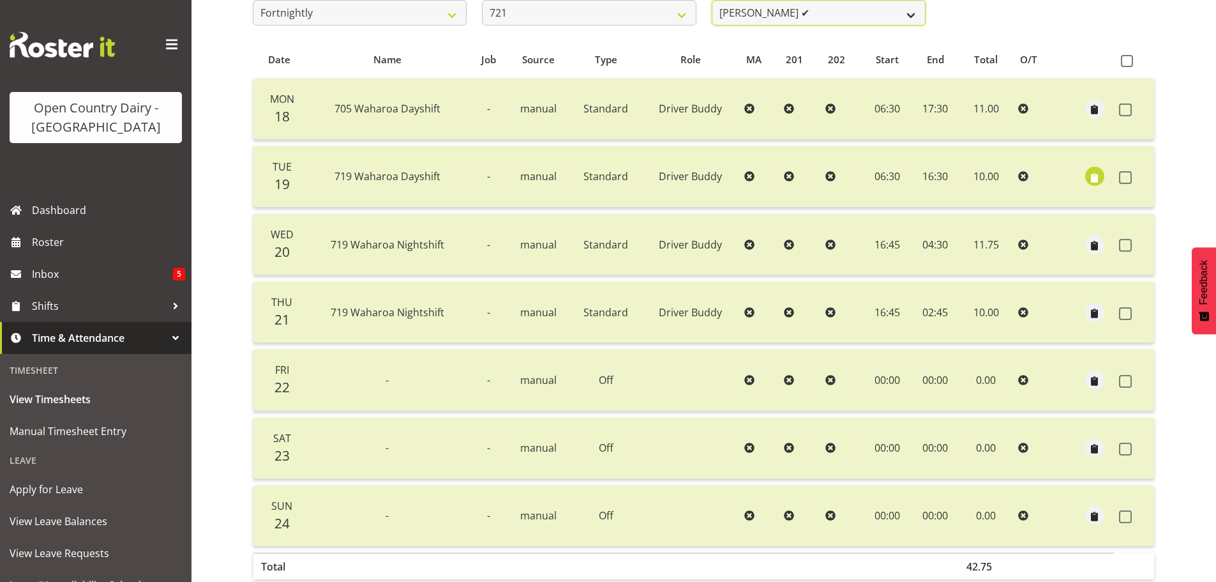
click at [810, 15] on select "[PERSON_NAME] ✔ [PERSON_NAME] ✔" at bounding box center [819, 13] width 214 height 26
click at [658, 12] on select "701 702 703 704 705 706 707 708 709 710 711 712 713 714 715 716 717 718 719 720" at bounding box center [589, 13] width 214 height 26
select select "756"
click at [482, 0] on select "701 702 703 704 705 706 707 708 709 710 711 712 713 714 715 716 717 718 719 720" at bounding box center [589, 13] width 214 height 26
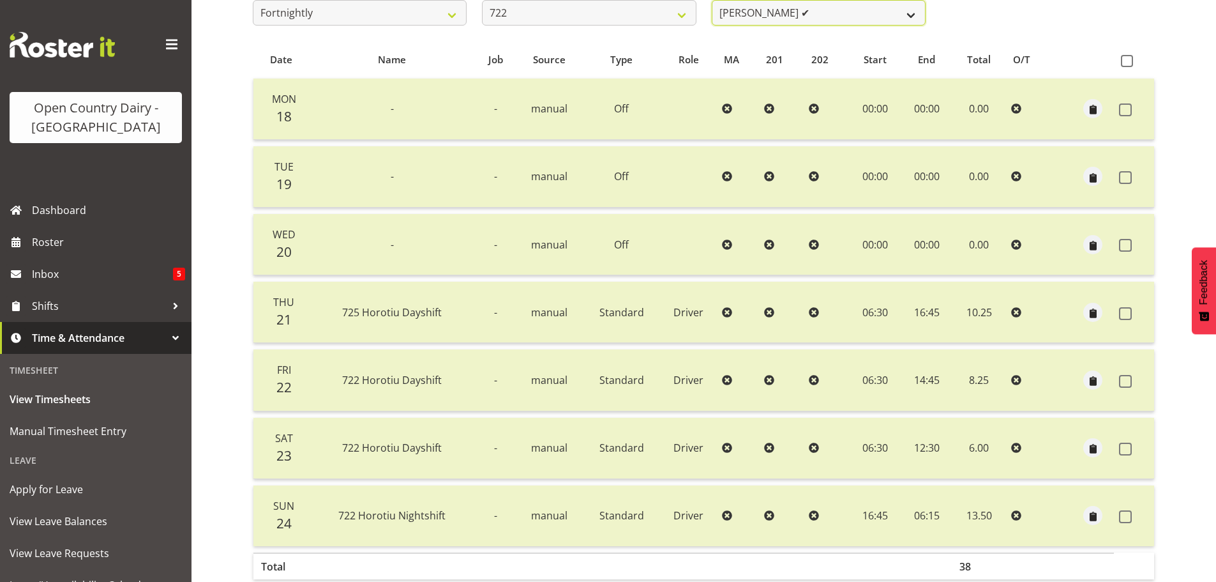
click at [863, 10] on select "[PERSON_NAME] ✔ [PERSON_NAME] ✔ [PERSON_NAME] ✔" at bounding box center [819, 13] width 214 height 26
click at [712, 0] on select "[PERSON_NAME] ✔ [PERSON_NAME] ✔ [PERSON_NAME] ✔" at bounding box center [819, 13] width 214 height 26
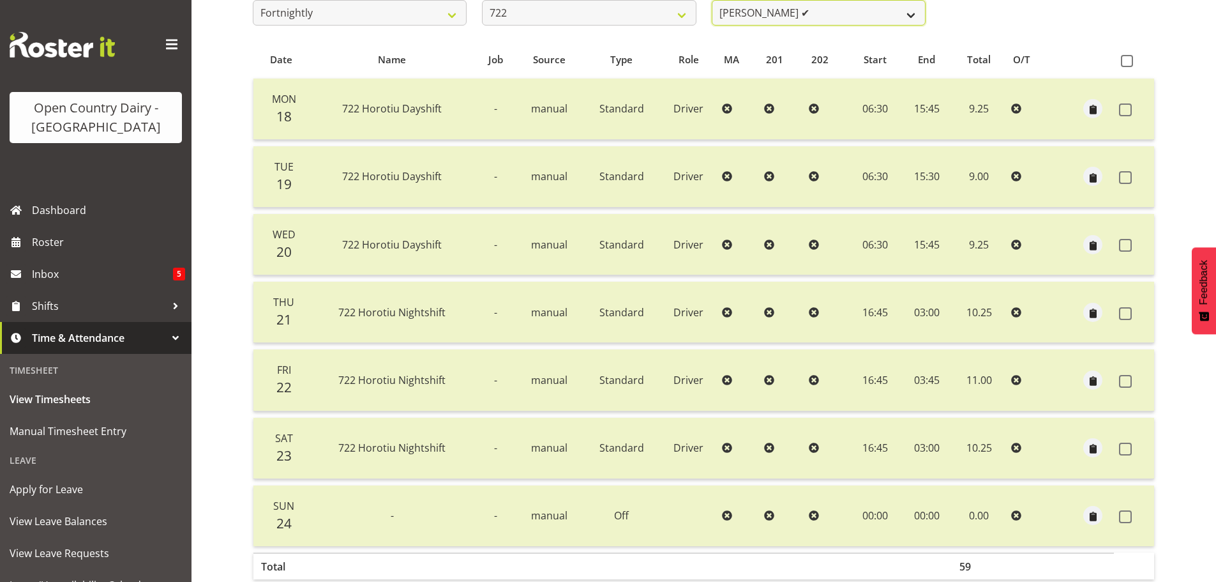
click at [860, 15] on select "[PERSON_NAME] ✔ [PERSON_NAME] ✔ [PERSON_NAME] ✔" at bounding box center [819, 13] width 214 height 26
select select "11209"
click at [712, 0] on select "[PERSON_NAME] ✔ [PERSON_NAME] ✔ [PERSON_NAME] ✔" at bounding box center [819, 13] width 214 height 26
click at [1095, 310] on span "button" at bounding box center [1094, 313] width 15 height 15
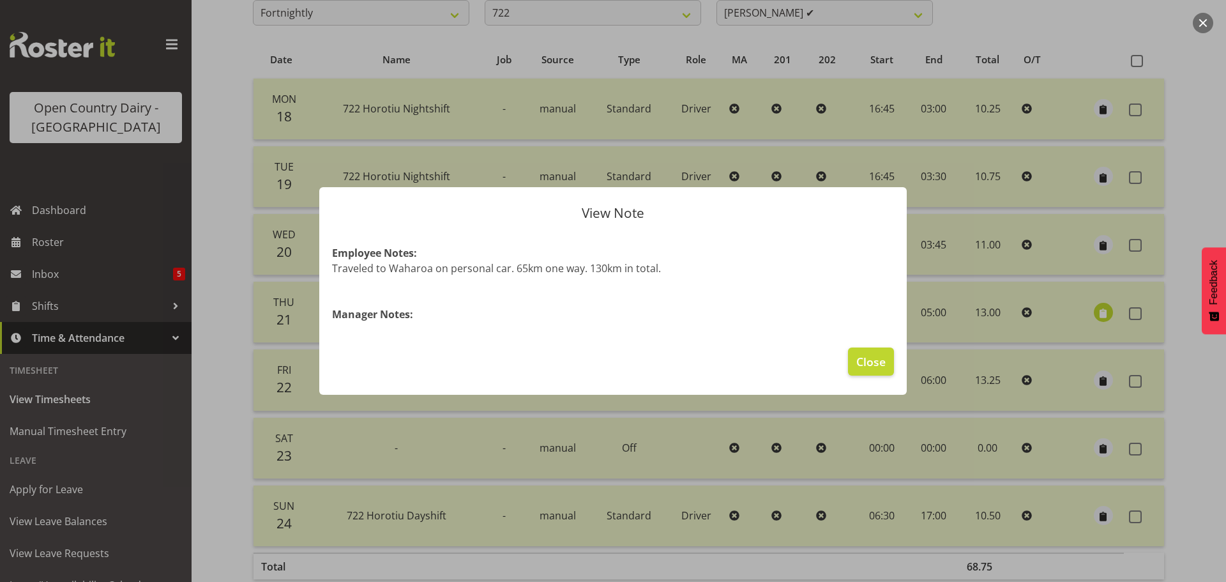
click at [1095, 310] on div at bounding box center [613, 291] width 1226 height 582
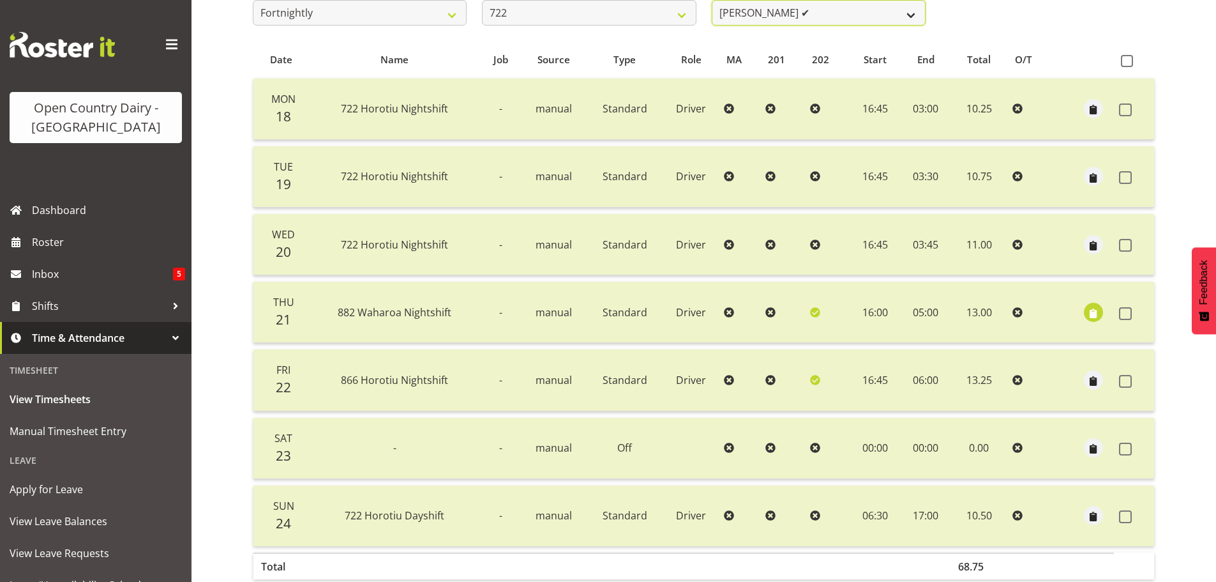
click at [813, 13] on select "[PERSON_NAME] ✔ [PERSON_NAME] ✔ [PERSON_NAME] ✔" at bounding box center [819, 13] width 214 height 26
click at [655, 11] on select "701 702 703 704 705 706 707 708 709 710 711 712 713 714 715 716 717 718 719 720" at bounding box center [589, 13] width 214 height 26
select select "819"
click at [482, 0] on select "701 702 703 704 705 706 707 708 709 710 711 712 713 714 715 716 717 718 719 720" at bounding box center [589, 13] width 214 height 26
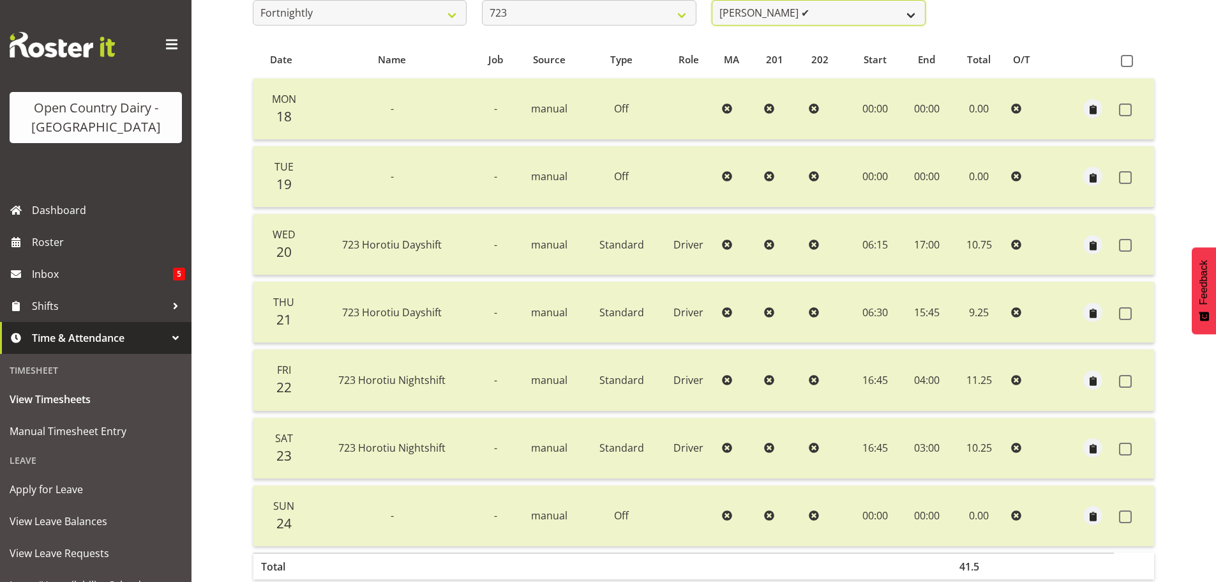
click at [858, 15] on select "[PERSON_NAME] ✔ [PERSON_NAME] ✔ [PERSON_NAME] ✔ [PERSON_NAME] ✔" at bounding box center [819, 13] width 214 height 26
click at [712, 0] on select "[PERSON_NAME] ✔ [PERSON_NAME] ✔ [PERSON_NAME] ✔ [PERSON_NAME] ✔" at bounding box center [819, 13] width 214 height 26
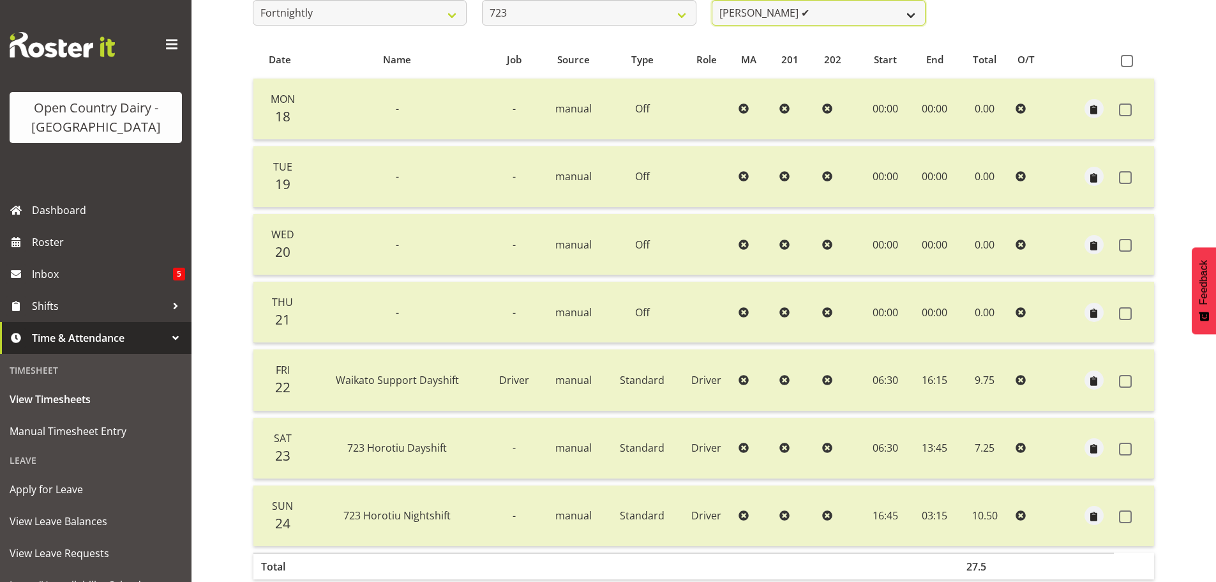
click at [904, 14] on select "[PERSON_NAME] ✔ [PERSON_NAME] ✔ [PERSON_NAME] ✔ [PERSON_NAME] ✔" at bounding box center [819, 13] width 214 height 26
click at [712, 0] on select "[PERSON_NAME] ✔ [PERSON_NAME] ✔ [PERSON_NAME] ✔ [PERSON_NAME] ✔" at bounding box center [819, 13] width 214 height 26
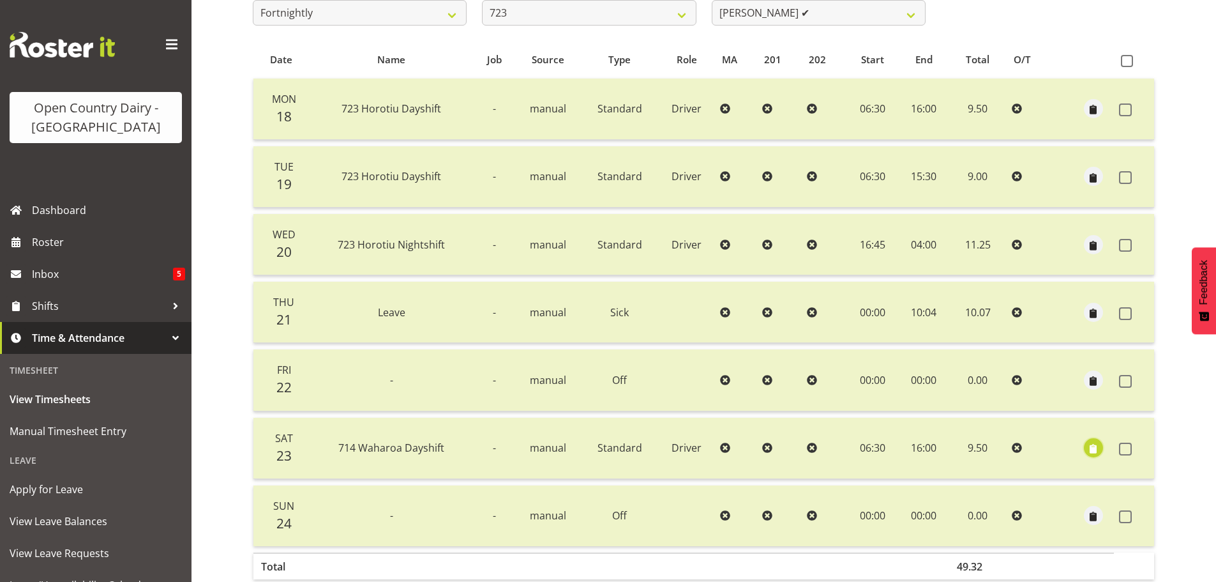
click at [1089, 445] on span "button" at bounding box center [1093, 449] width 15 height 15
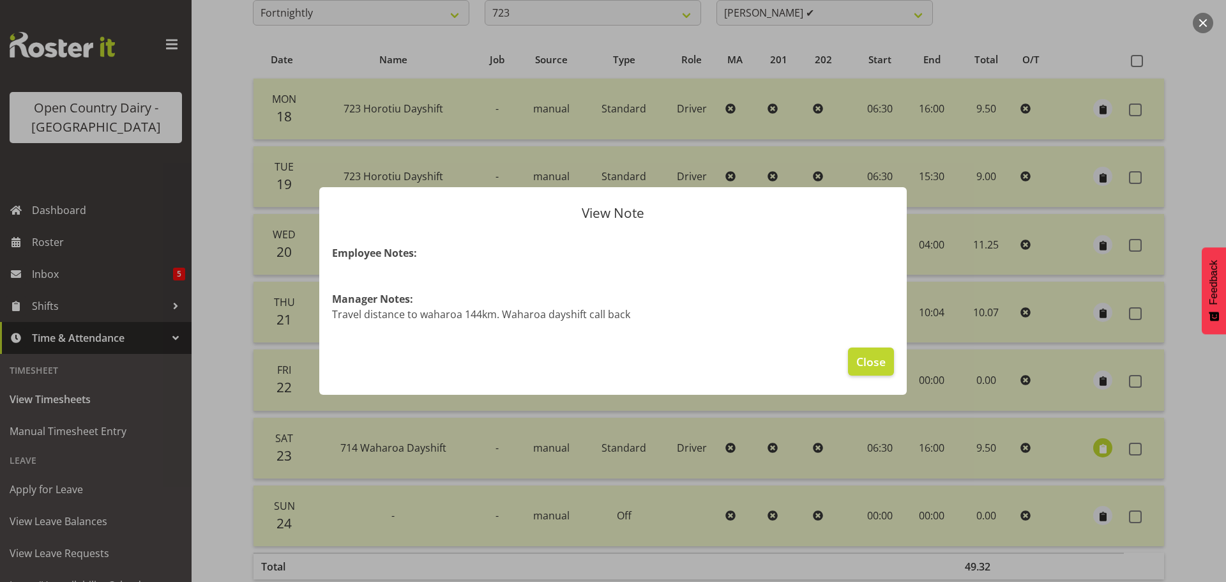
click at [1088, 445] on div at bounding box center [613, 291] width 1226 height 582
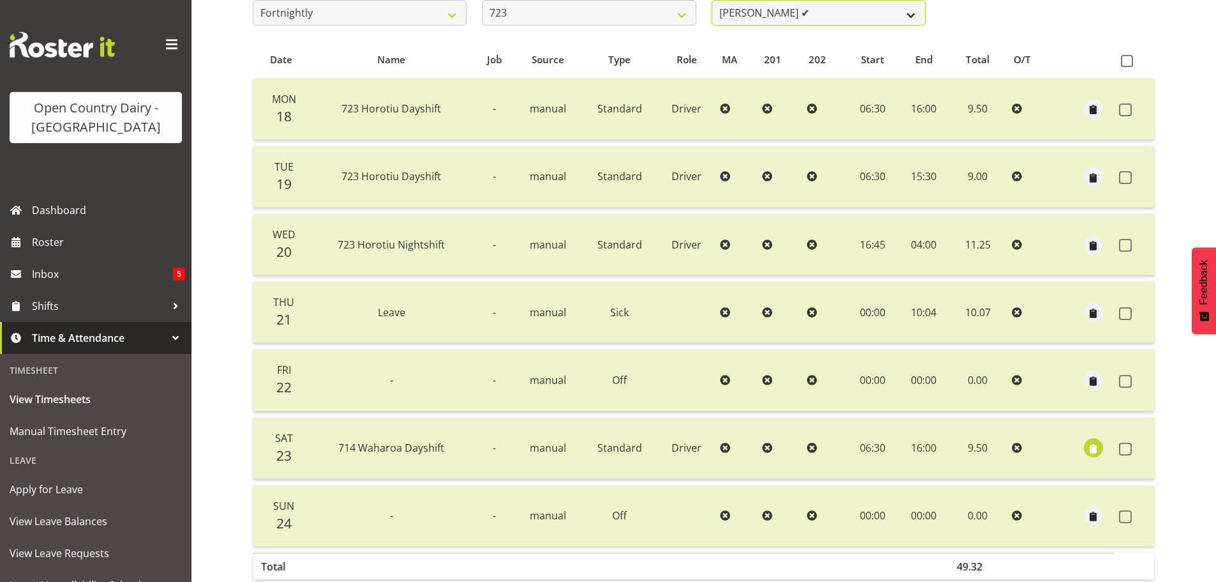
click at [911, 11] on select "[PERSON_NAME] ✔ [PERSON_NAME] ✔ [PERSON_NAME] ✔ [PERSON_NAME] ✔" at bounding box center [819, 13] width 214 height 26
select select "11212"
click at [712, 0] on select "[PERSON_NAME] ✔ [PERSON_NAME] ✔ [PERSON_NAME] ✔ [PERSON_NAME] ✔" at bounding box center [819, 13] width 214 height 26
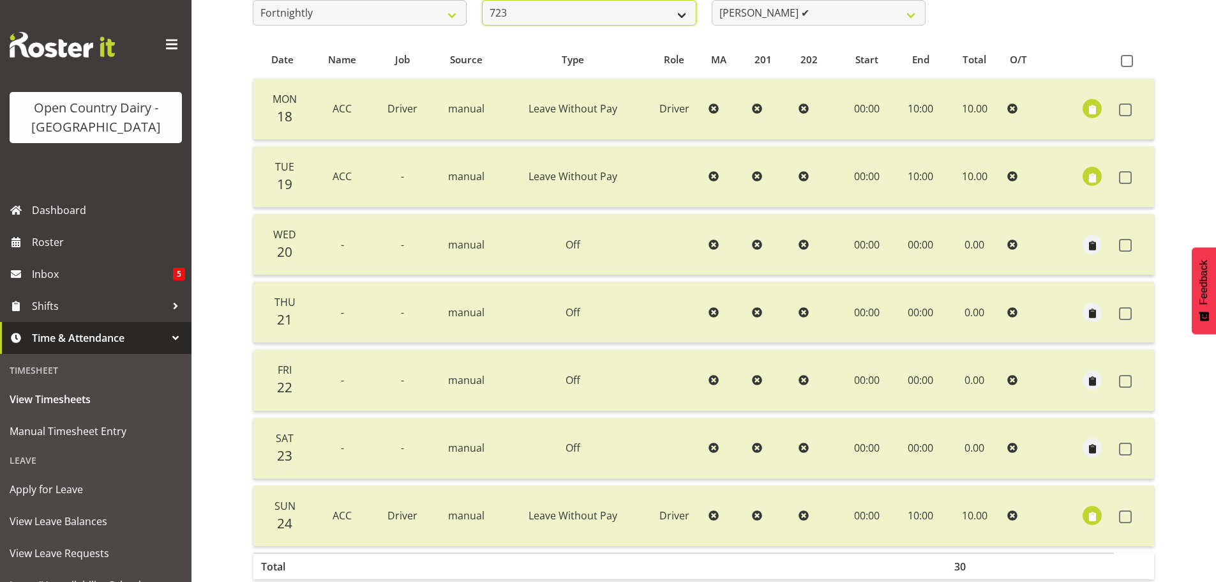
click at [655, 9] on select "701 702 703 704 705 706 707 708 709 710 711 712 713 714 715 716 717 718 719 720" at bounding box center [589, 13] width 214 height 26
select select "760"
click at [482, 0] on select "701 702 703 704 705 706 707 708 709 710 711 712 713 714 715 716 717 718 719 720" at bounding box center [589, 13] width 214 height 26
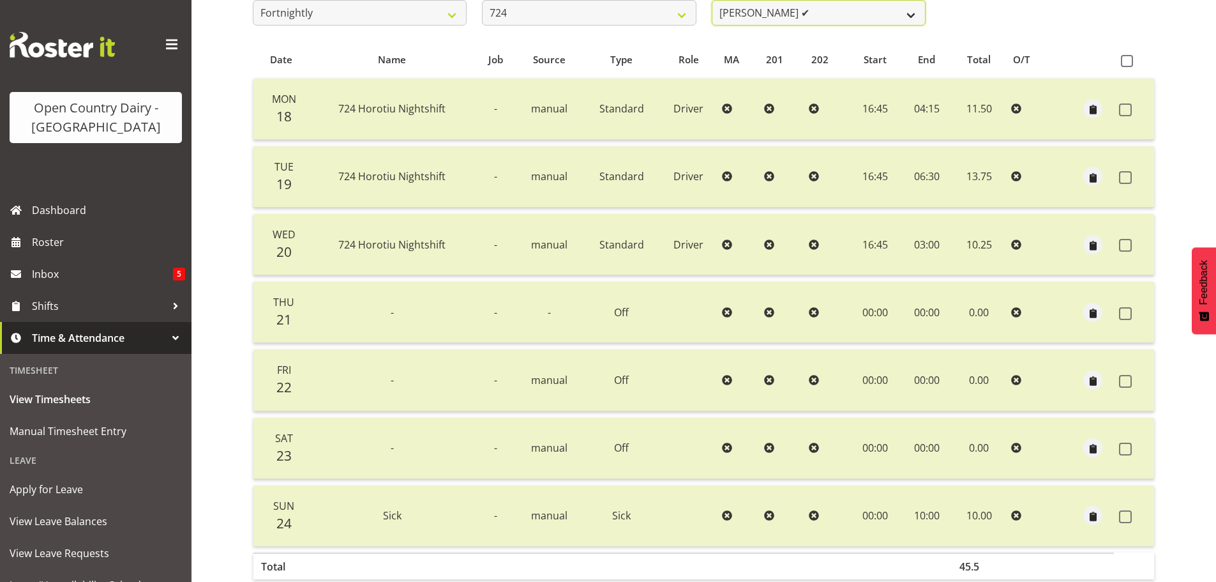
click at [840, 15] on select "[PERSON_NAME] ✔ [PERSON_NAME] ✔ [PERSON_NAME] ✔" at bounding box center [819, 13] width 214 height 26
click at [712, 0] on select "[PERSON_NAME] ✔ [PERSON_NAME] ✔ [PERSON_NAME] ✔" at bounding box center [819, 13] width 214 height 26
click at [845, 19] on select "[PERSON_NAME] ✔ [PERSON_NAME] ✔ [PERSON_NAME] ✔" at bounding box center [819, 13] width 214 height 26
select select "8189"
click at [712, 0] on select "[PERSON_NAME] ✔ [PERSON_NAME] ✔ [PERSON_NAME] ✔" at bounding box center [819, 13] width 214 height 26
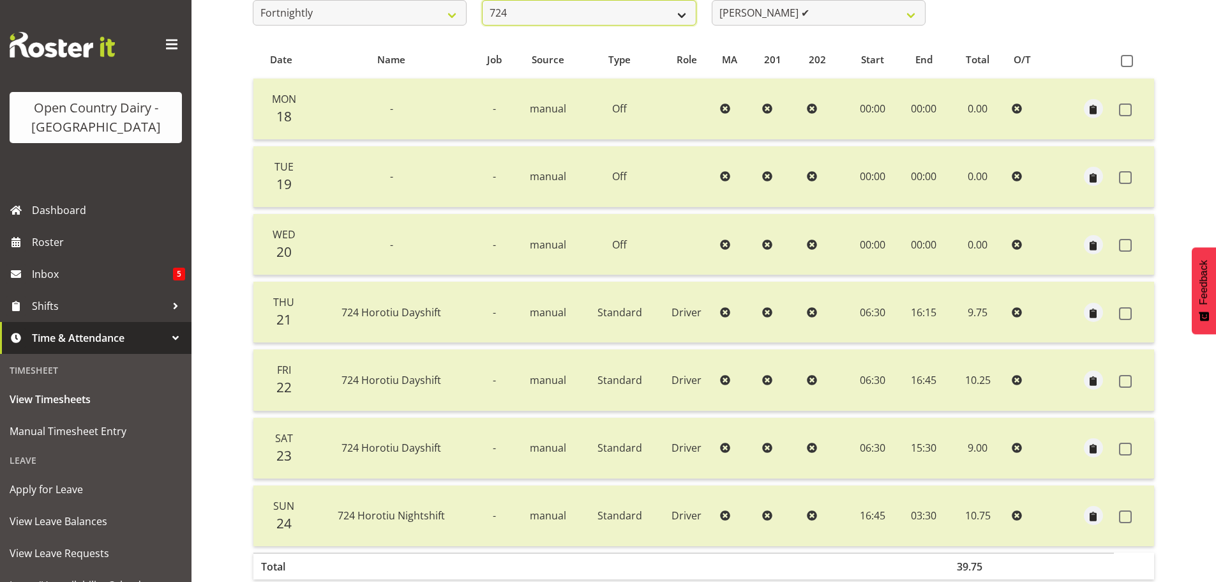
click at [676, 9] on select "701 702 703 704 705 706 707 708 709 710 711 712 713 714 715 716 717 718 719 720" at bounding box center [589, 13] width 214 height 26
select select "803"
click at [482, 0] on select "701 702 703 704 705 706 707 708 709 710 711 712 713 714 715 716 717 718 719 720" at bounding box center [589, 13] width 214 height 26
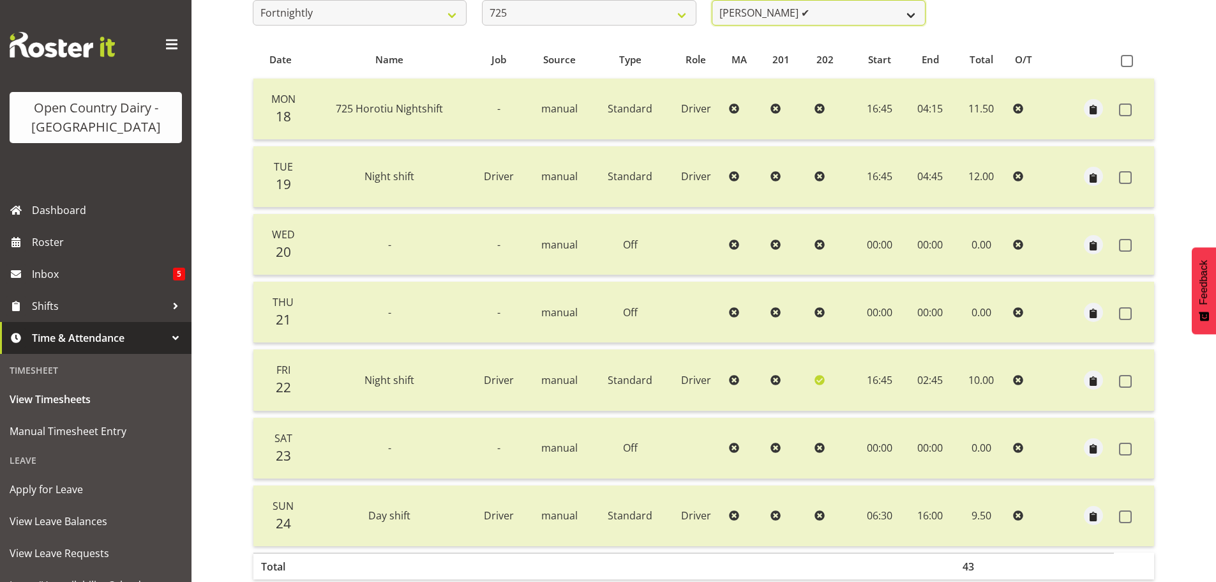
click at [847, 15] on select "[PERSON_NAME] ✔ [PERSON_NAME] [PERSON_NAME] ✔ [PERSON_NAME] ✔ [PERSON_NAME] ✔" at bounding box center [819, 13] width 214 height 26
select select "10410"
click at [712, 0] on select "[PERSON_NAME] ✔ [PERSON_NAME] [PERSON_NAME] ✔ [PERSON_NAME] ✔ [PERSON_NAME] ✔" at bounding box center [819, 13] width 214 height 26
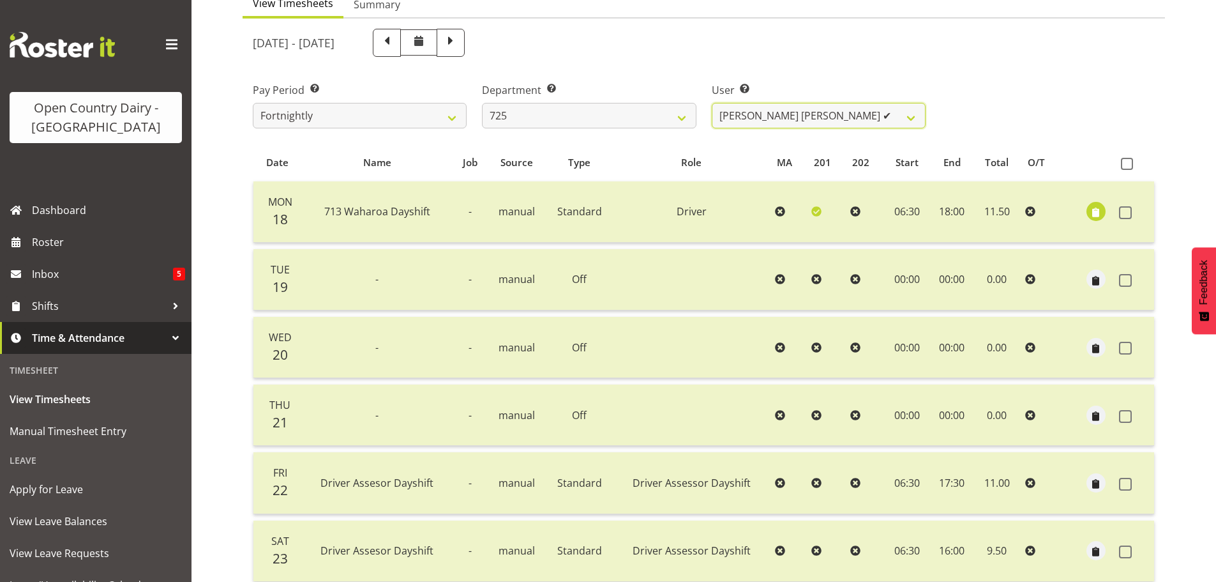
scroll to position [239, 0]
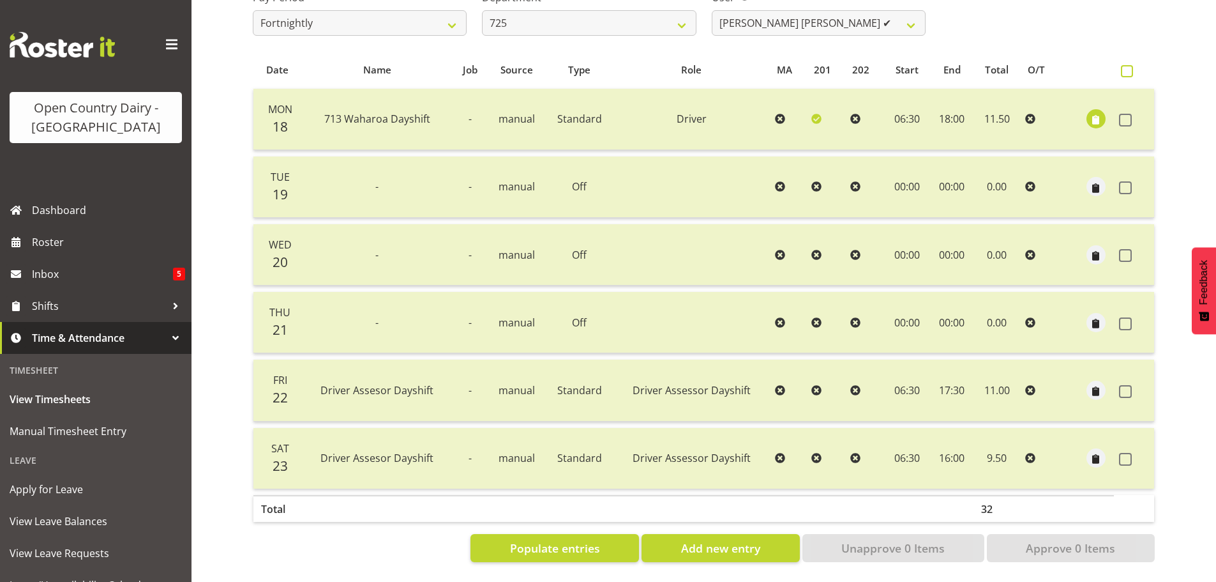
click at [1128, 65] on span at bounding box center [1127, 71] width 12 height 12
click at [1128, 67] on input "checkbox" at bounding box center [1125, 71] width 8 height 8
checkbox input "true"
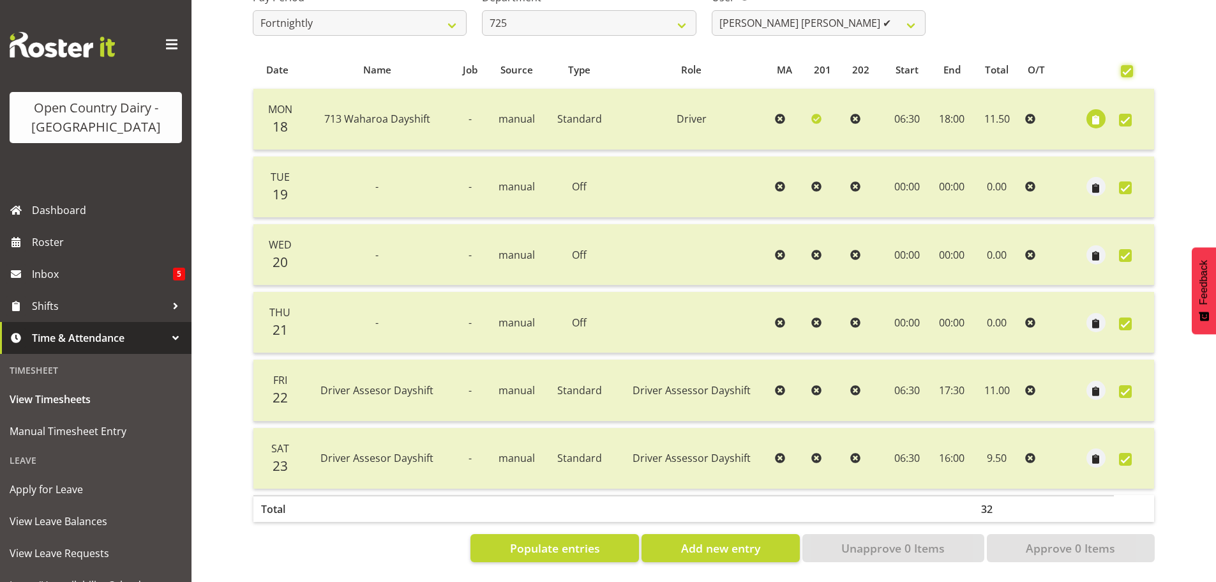
checkbox input "true"
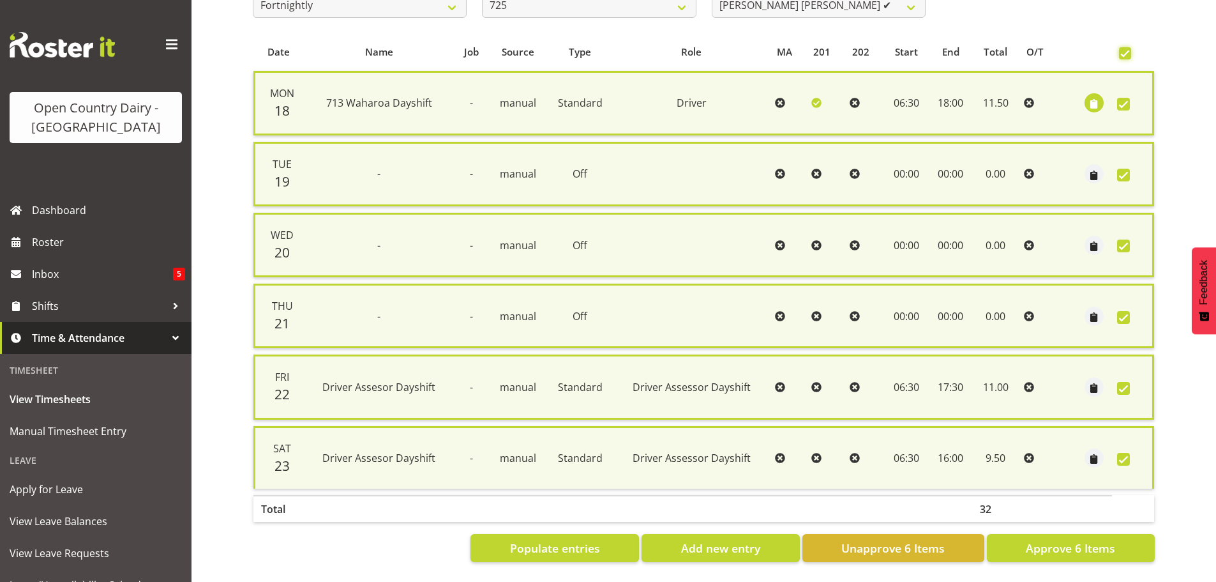
scroll to position [257, 0]
click at [928, 540] on span "Unapprove 6 Items" at bounding box center [893, 548] width 103 height 17
checkbox input "false"
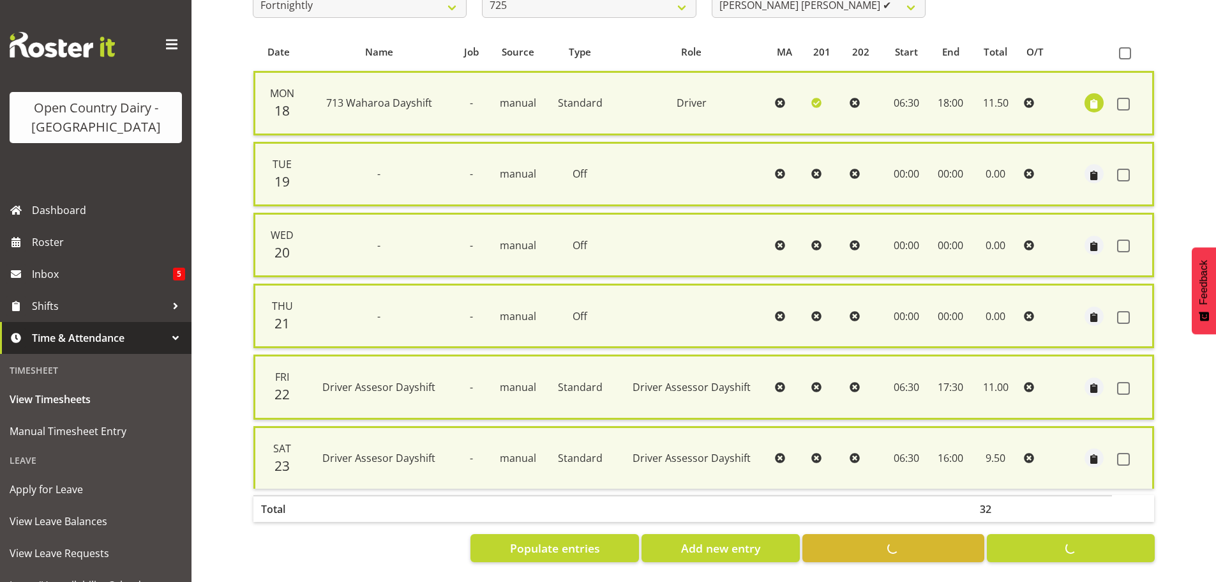
checkbox input "false"
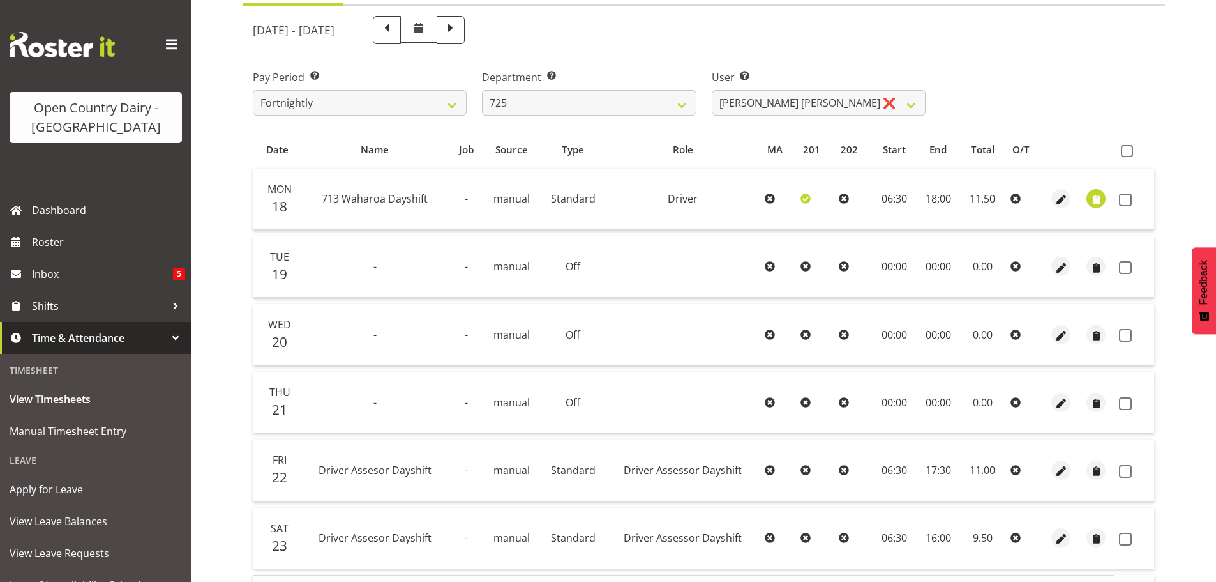
scroll to position [239, 0]
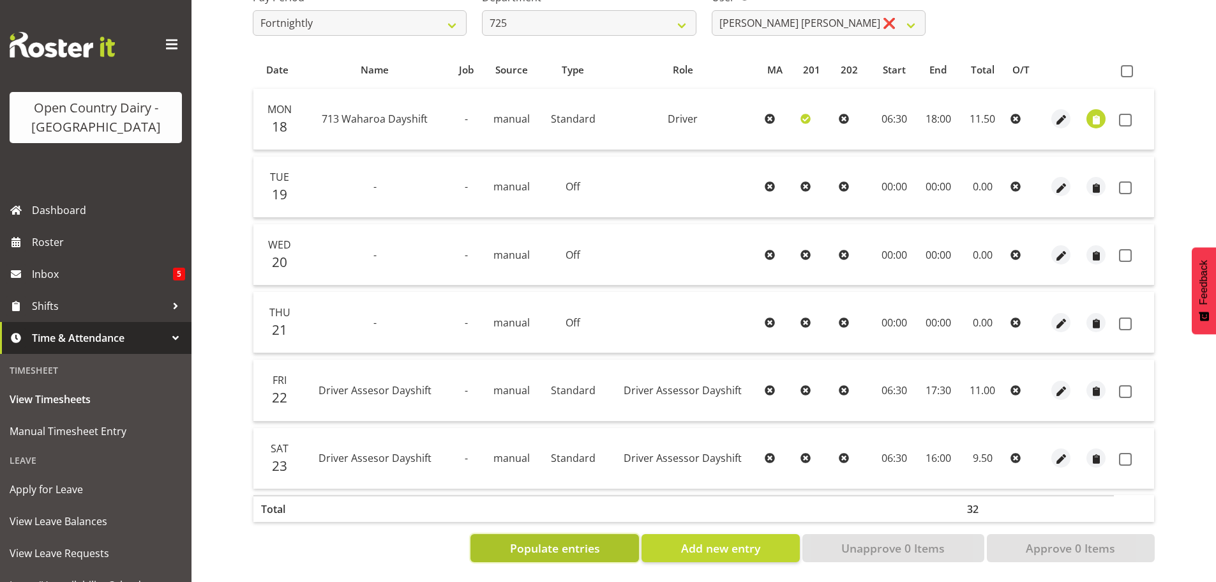
click at [575, 540] on span "Populate entries" at bounding box center [555, 548] width 90 height 17
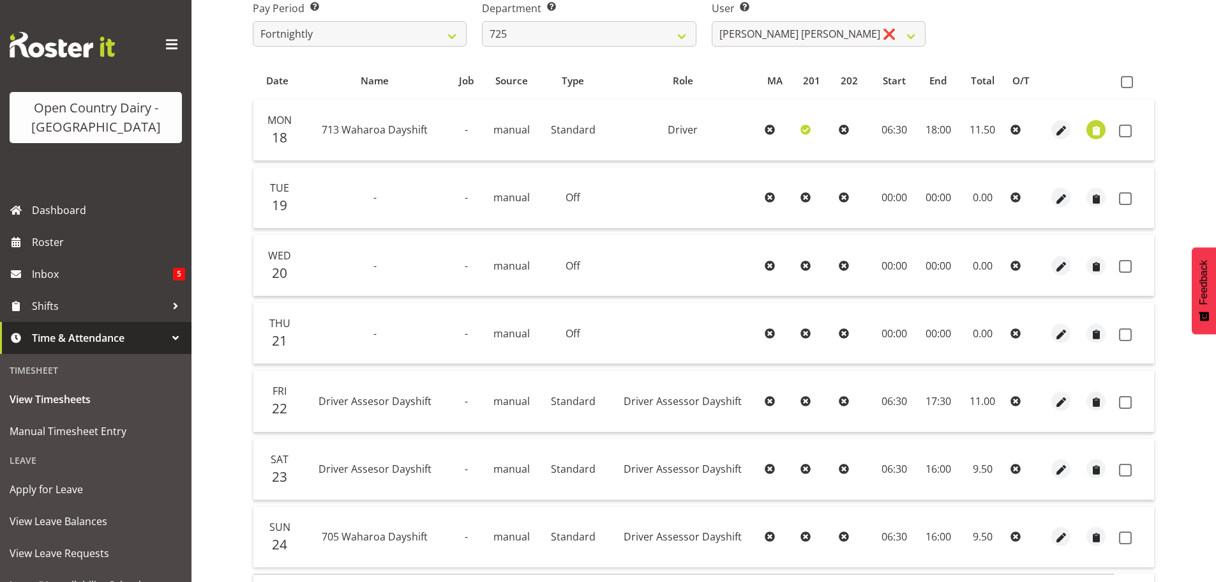
scroll to position [179, 0]
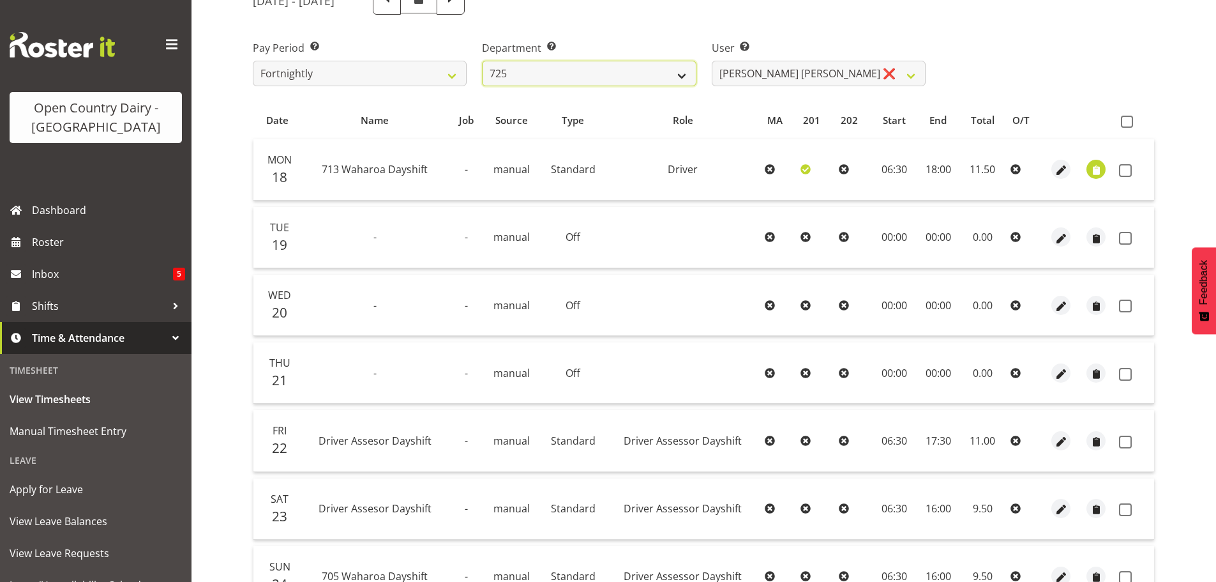
click at [679, 68] on select "701 702 703 704 705 706 707 708 709 710 711 712 713 714 715 716 717 718 719 720" at bounding box center [589, 74] width 214 height 26
select select "716"
click at [482, 61] on select "701 702 703 704 705 706 707 708 709 710 711 712 713 714 715 716 717 718 719 720" at bounding box center [589, 74] width 214 height 26
select select "10098"
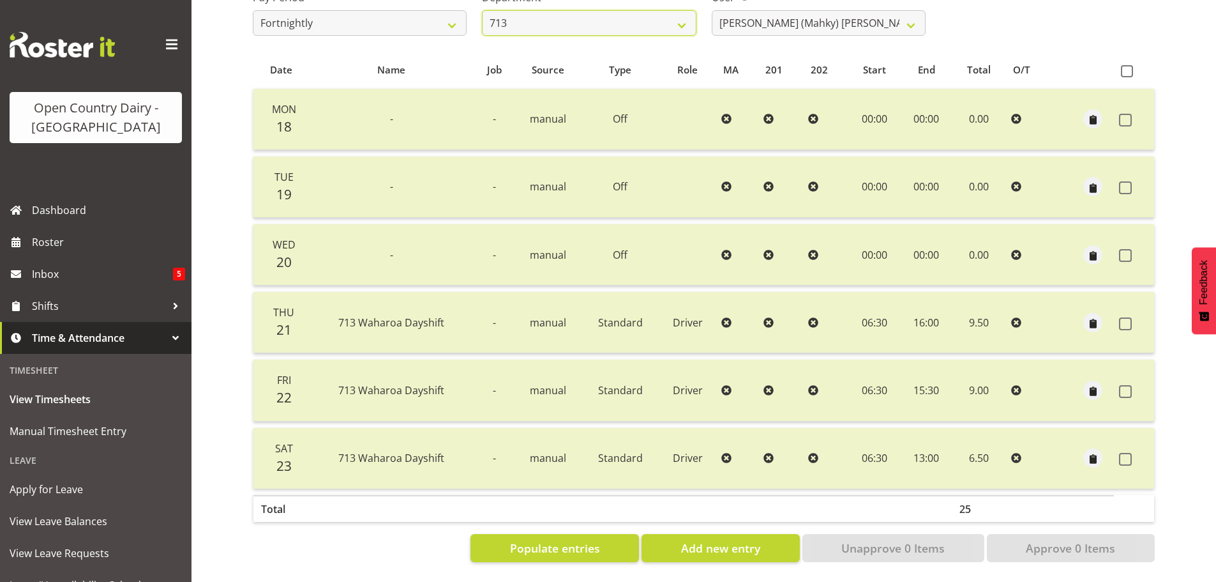
scroll to position [239, 0]
click at [1128, 65] on span at bounding box center [1127, 71] width 12 height 12
click at [1128, 67] on input "checkbox" at bounding box center [1125, 71] width 8 height 8
checkbox input "true"
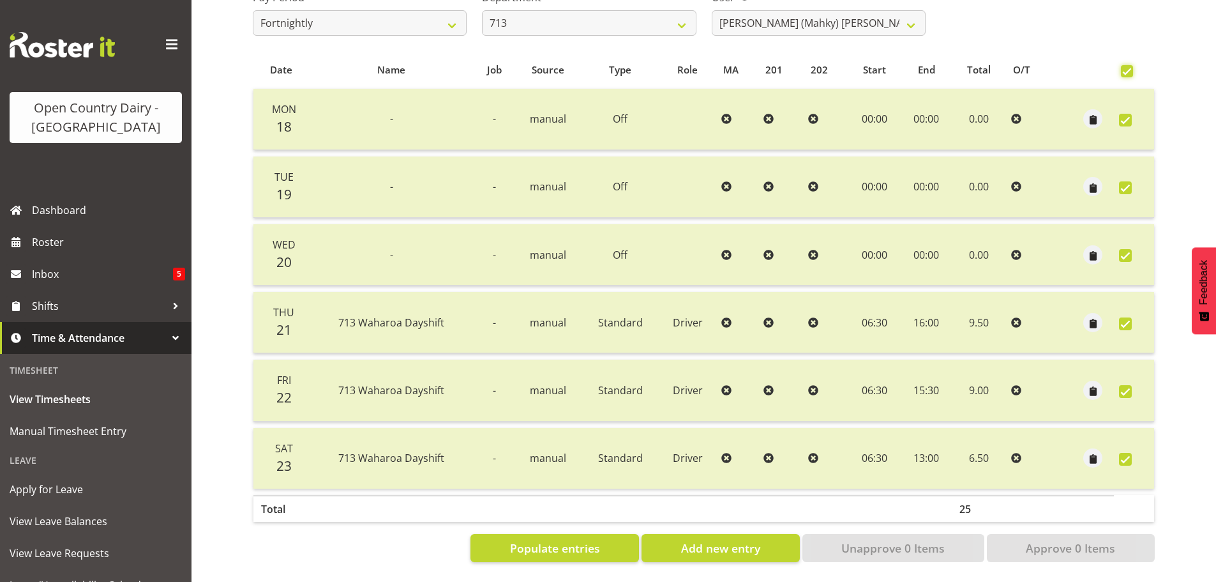
checkbox input "true"
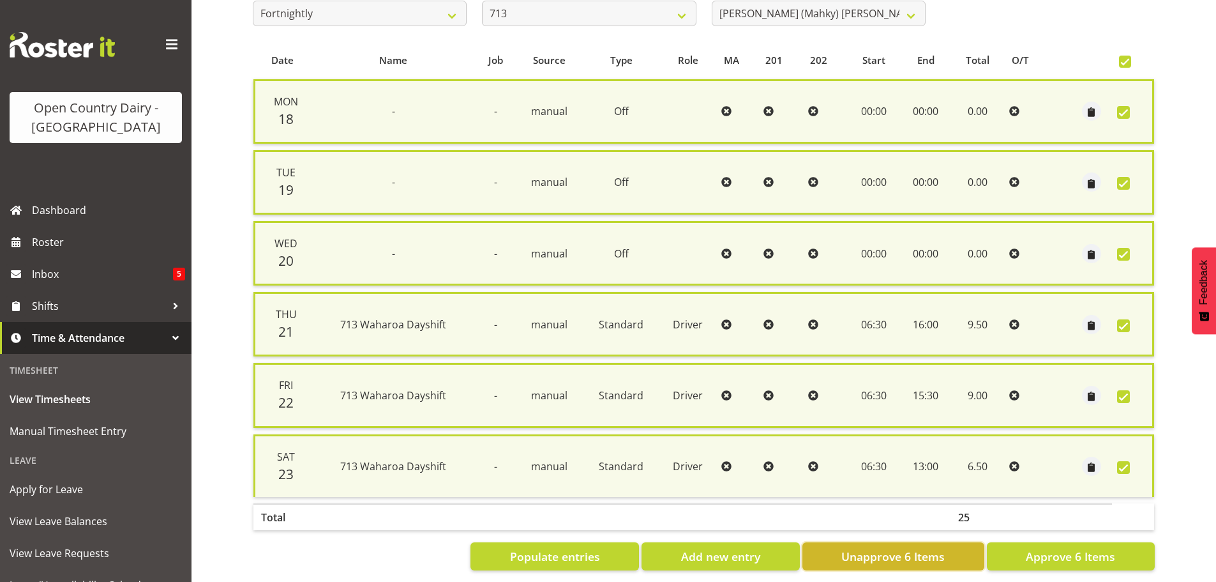
click at [914, 555] on span "Unapprove 6 Items" at bounding box center [893, 556] width 103 height 17
checkbox input "false"
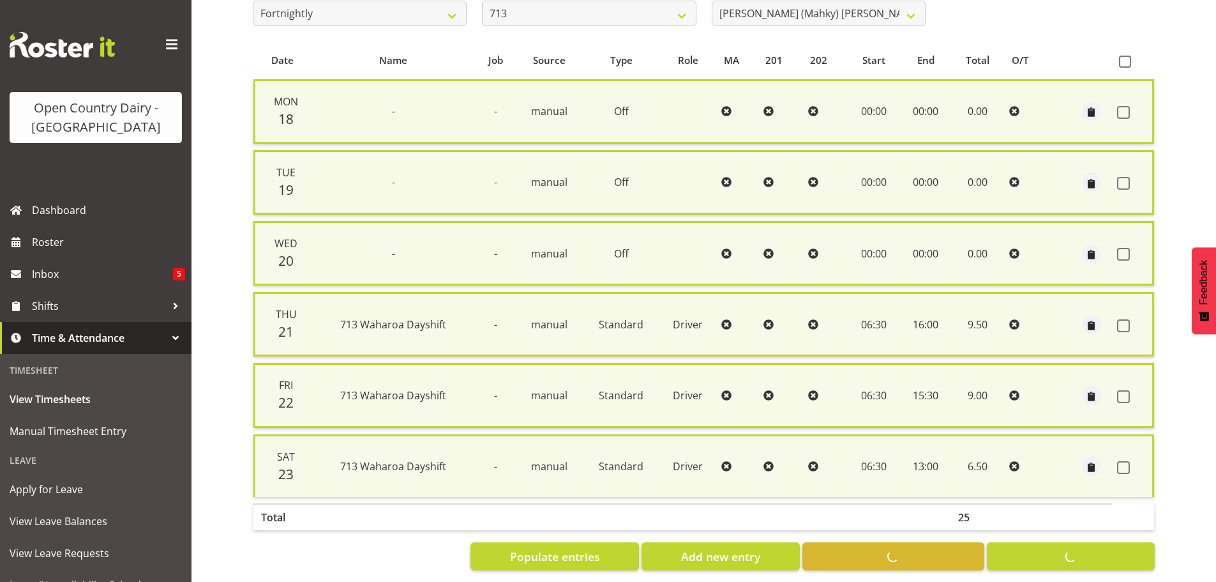
checkbox input "false"
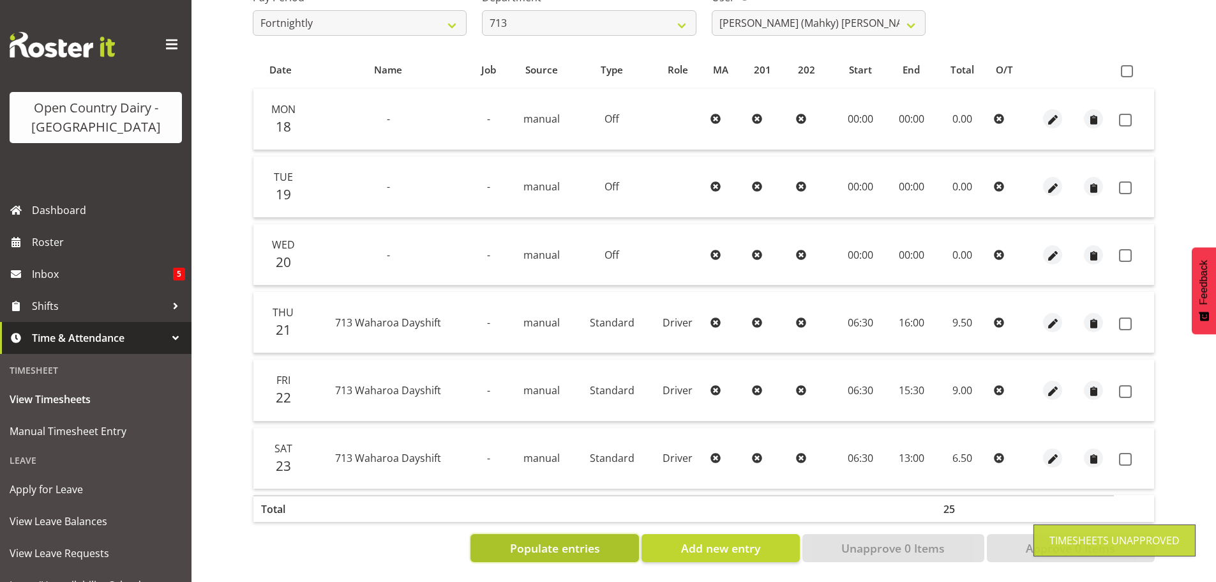
click at [576, 541] on span "Populate entries" at bounding box center [555, 548] width 90 height 17
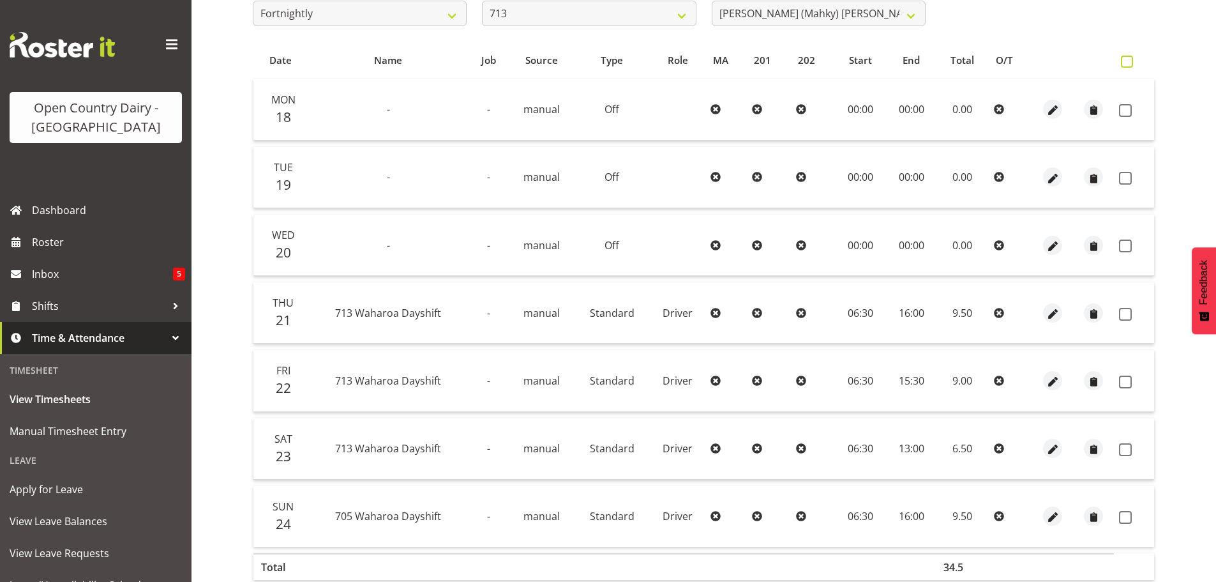
click at [1126, 60] on span at bounding box center [1127, 62] width 12 height 12
click at [1126, 60] on input "checkbox" at bounding box center [1125, 61] width 8 height 8
checkbox input "true"
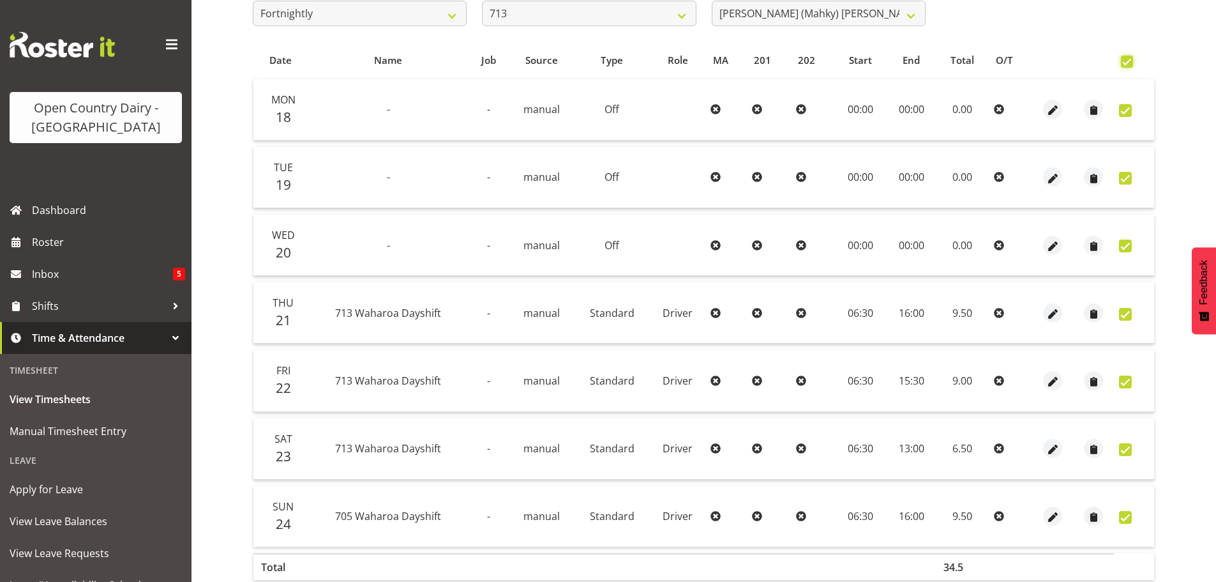
checkbox input "true"
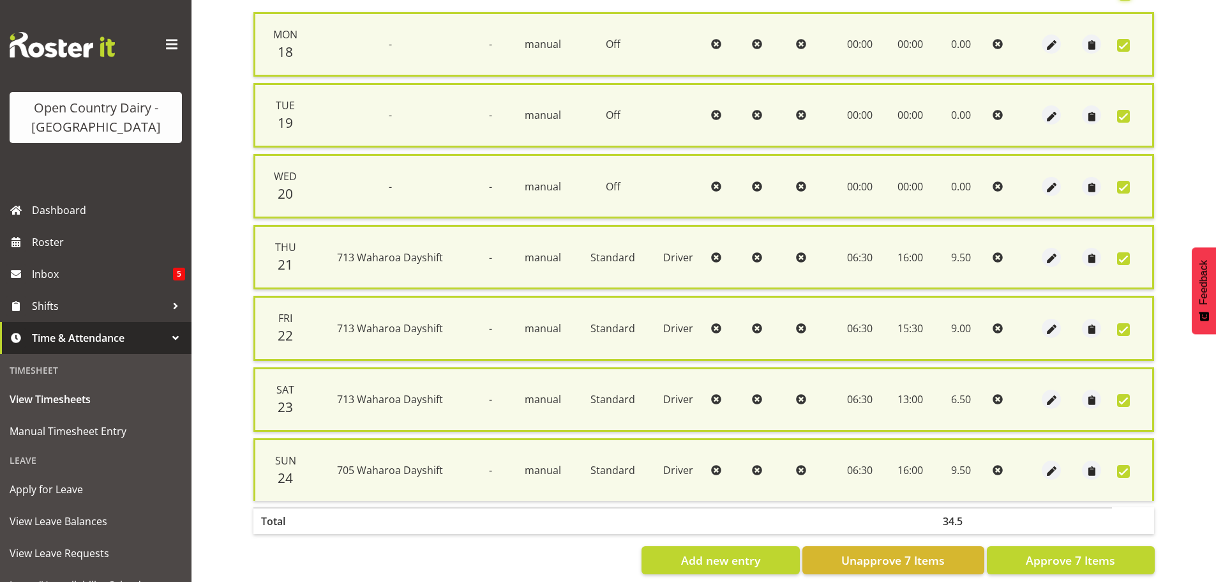
scroll to position [328, 0]
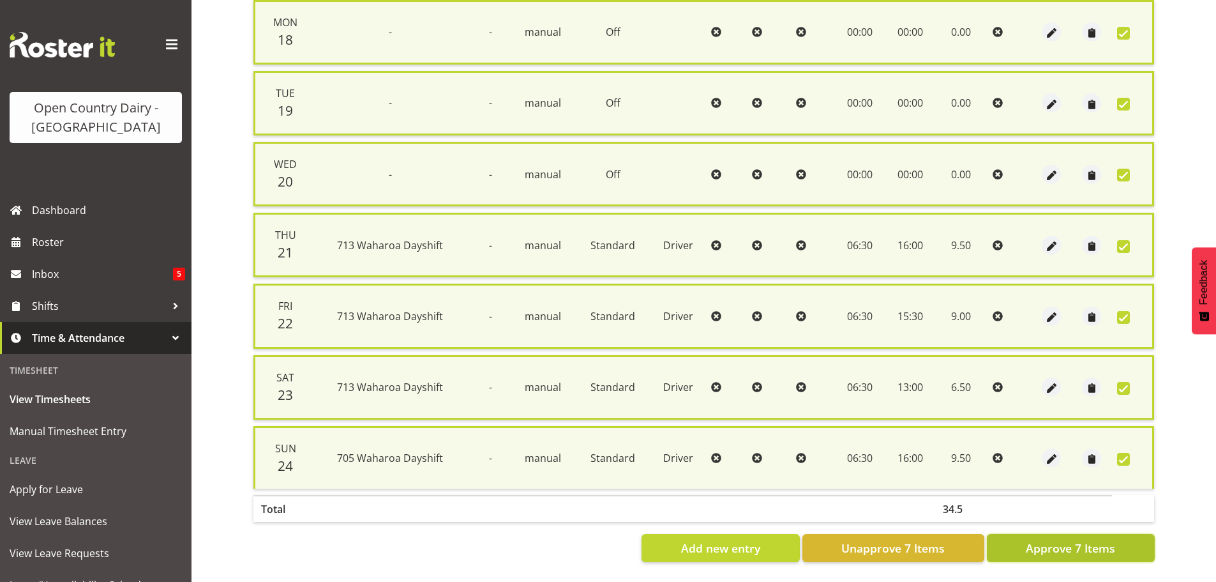
click at [1082, 540] on span "Approve 7 Items" at bounding box center [1070, 548] width 89 height 17
checkbox input "false"
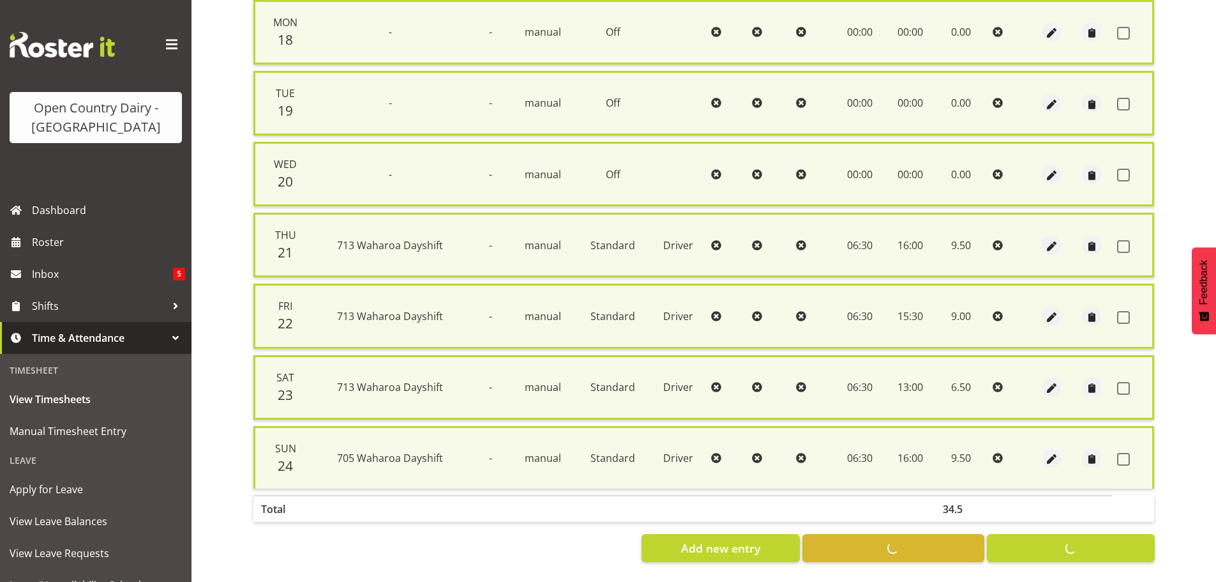
checkbox input "false"
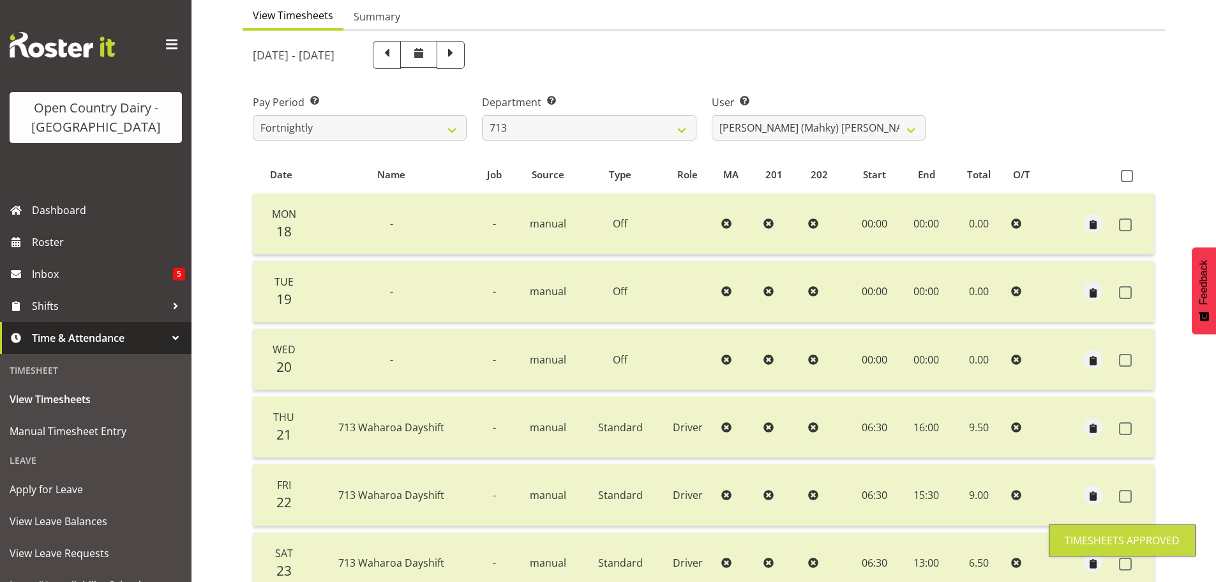
scroll to position [115, 0]
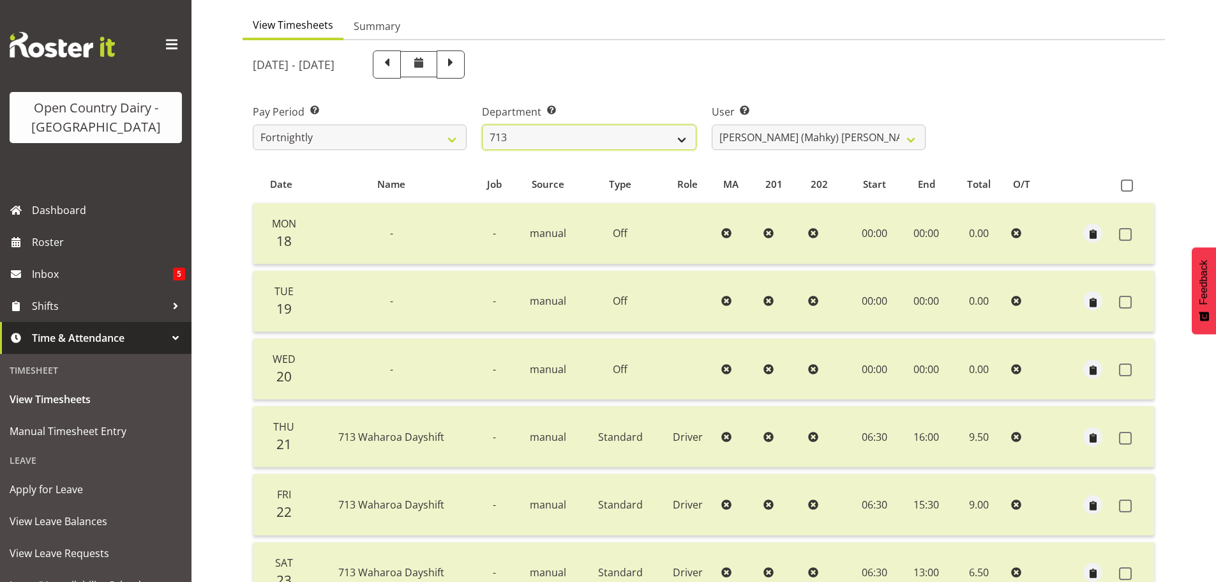
click at [680, 137] on select "701 702 703 704 705 706 707 708 709 710 711 712 713 714 715 716 717 718 719 720" at bounding box center [589, 138] width 214 height 26
click at [482, 125] on select "701 702 703 704 705 706 707 708 709 710 711 712 713 714 715 716 717 718 719 720" at bounding box center [589, 138] width 214 height 26
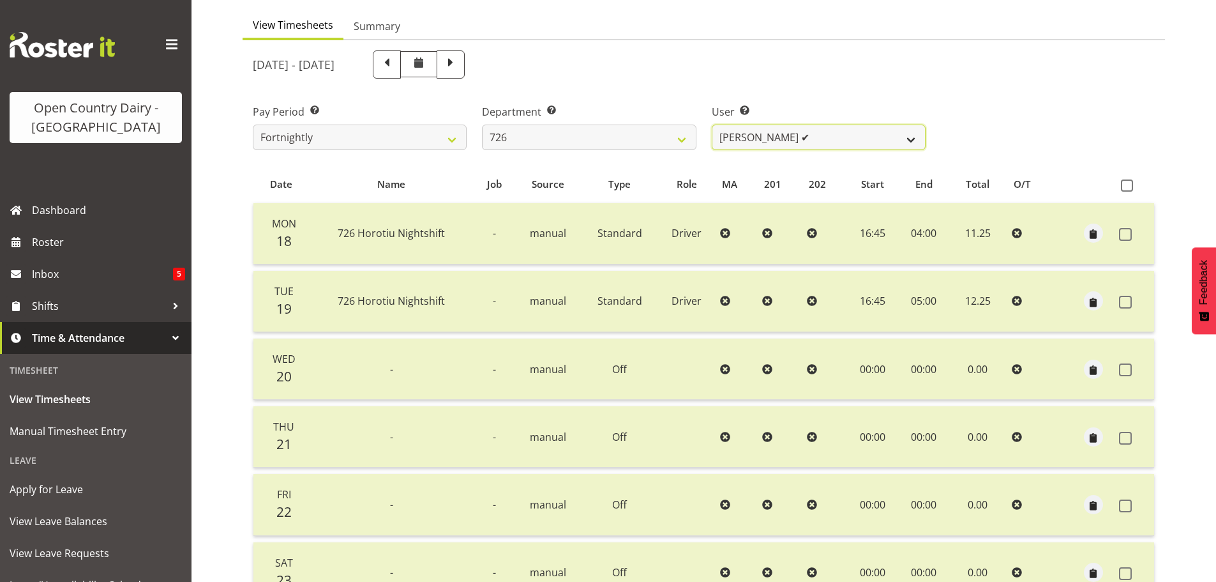
click at [902, 137] on select "[PERSON_NAME] ✔ [PERSON_NAME] ✔ [PERSON_NAME] ✔ [PERSON_NAME] ✔" at bounding box center [819, 138] width 214 height 26
click at [680, 135] on select "701 702 703 704 705 706 707 708 709 710 711 712 713 714 715 716 717 718 719 720" at bounding box center [589, 138] width 214 height 26
select select "803"
click at [482, 125] on select "701 702 703 704 705 706 707 708 709 710 711 712 713 714 715 716 717 718 719 720" at bounding box center [589, 138] width 214 height 26
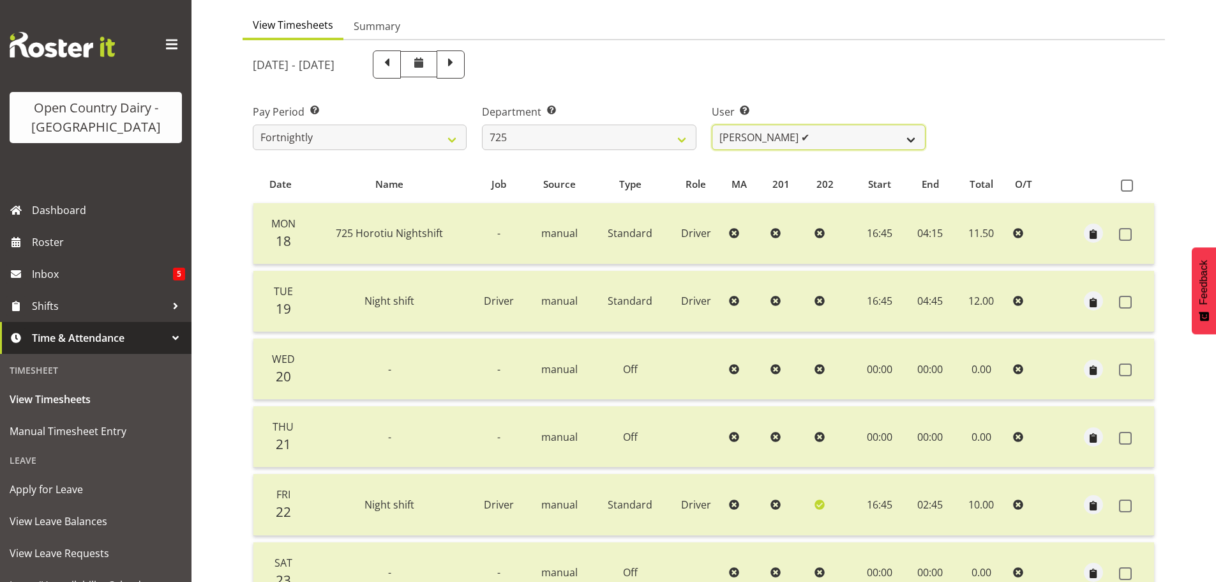
click at [874, 135] on select "[PERSON_NAME] ✔ [PERSON_NAME] [PERSON_NAME] ❌ [PERSON_NAME] ✔ [PERSON_NAME] ✔" at bounding box center [819, 138] width 214 height 26
select select "10410"
click at [712, 125] on select "[PERSON_NAME] ✔ [PERSON_NAME] [PERSON_NAME] ❌ [PERSON_NAME] ✔ [PERSON_NAME] ✔" at bounding box center [819, 138] width 214 height 26
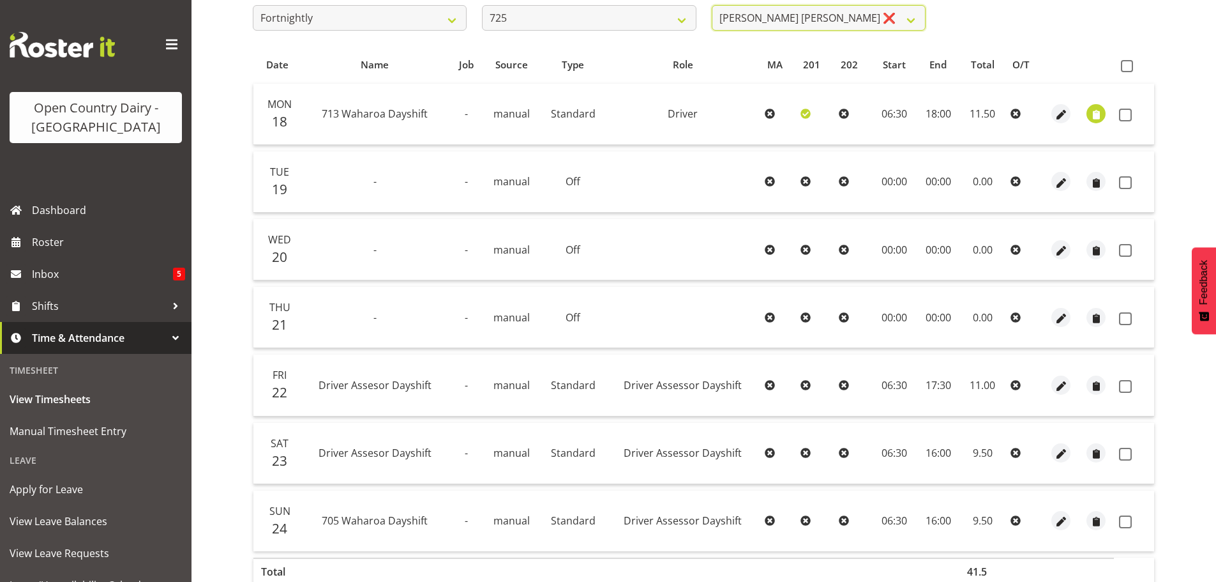
scroll to position [179, 0]
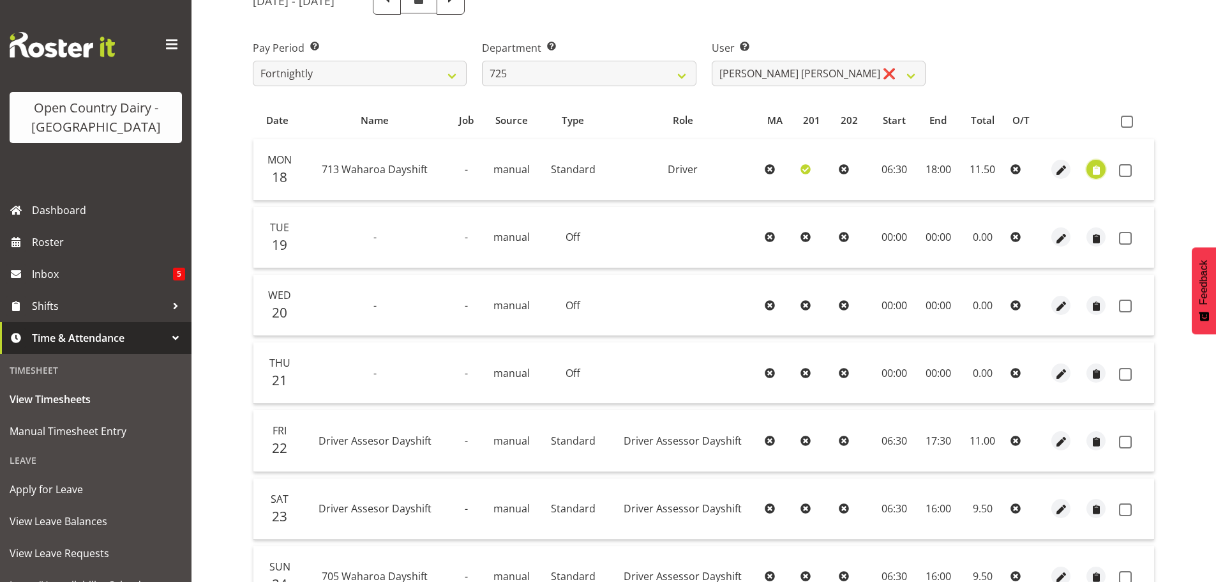
click at [1099, 167] on span "button" at bounding box center [1096, 170] width 15 height 15
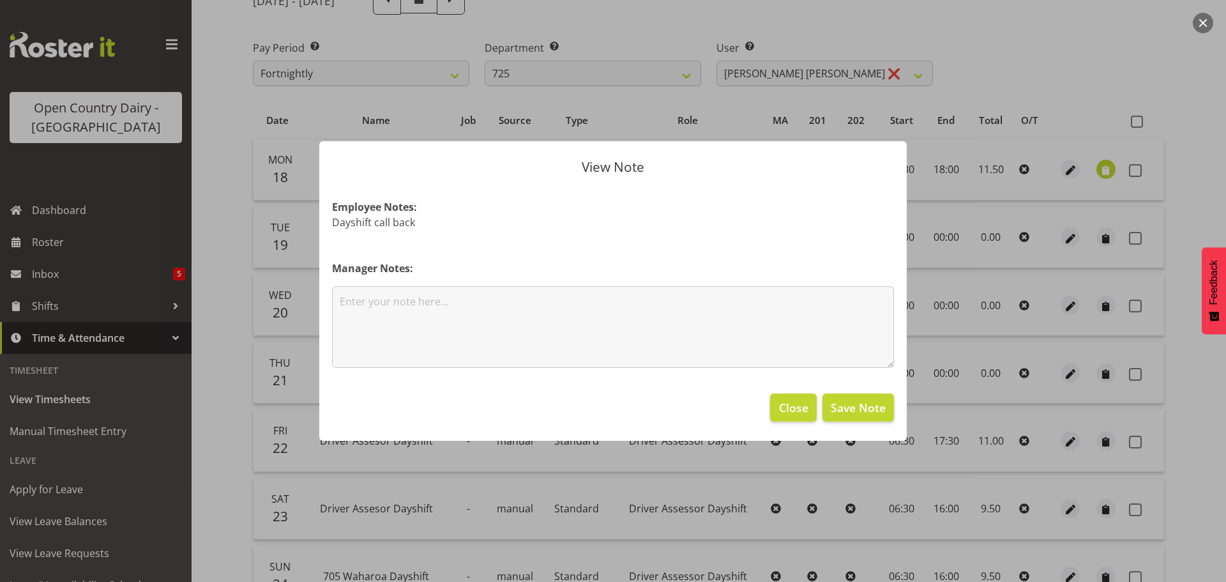
click at [1099, 167] on div at bounding box center [613, 291] width 1226 height 582
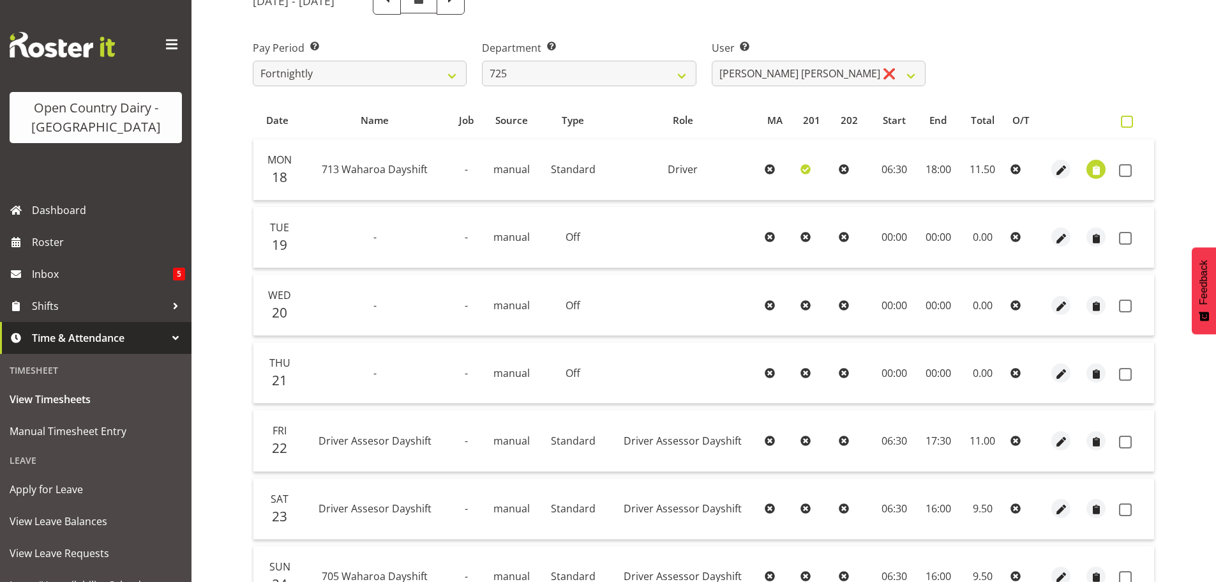
click at [1127, 119] on span at bounding box center [1127, 122] width 12 height 12
click at [1127, 119] on input "checkbox" at bounding box center [1125, 121] width 8 height 8
checkbox input "true"
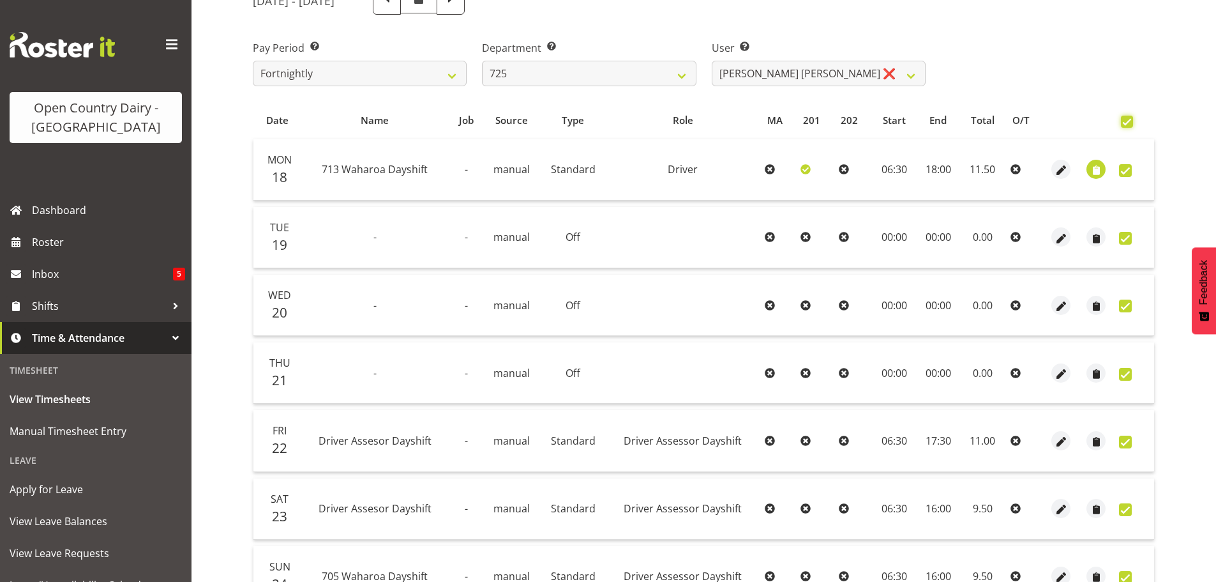
checkbox input "true"
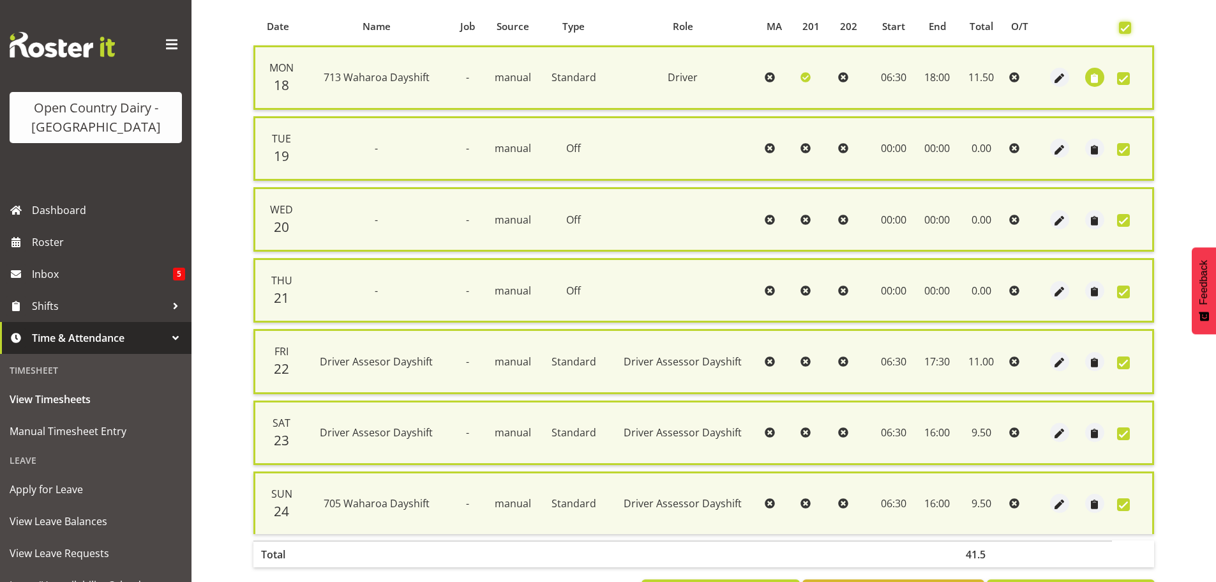
scroll to position [328, 0]
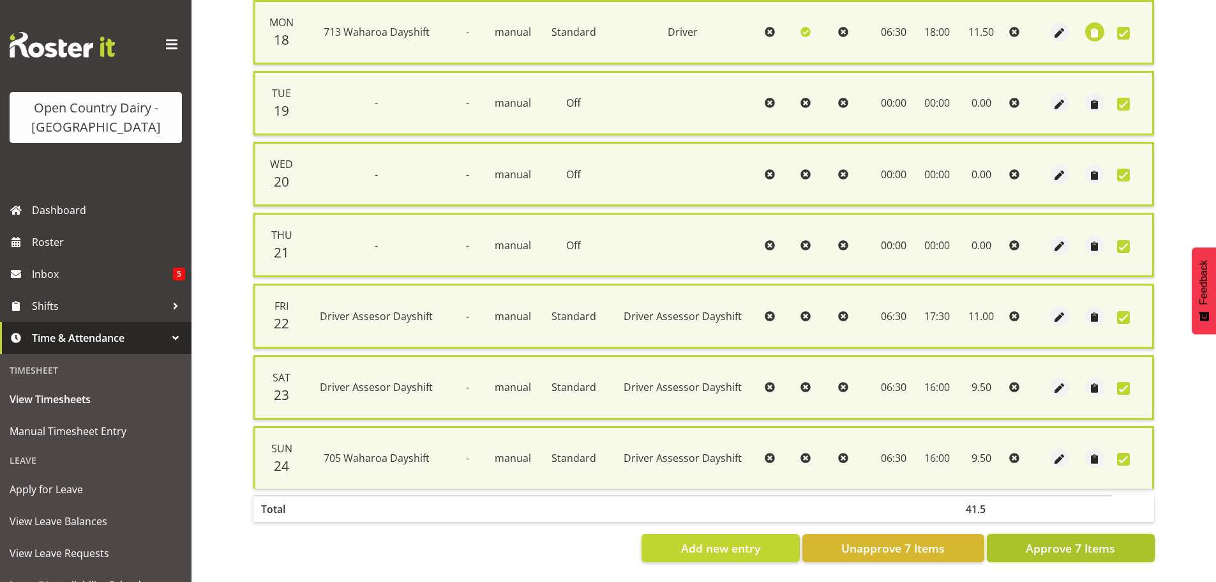
click at [1070, 540] on span "Approve 7 Items" at bounding box center [1070, 548] width 89 height 17
checkbox input "false"
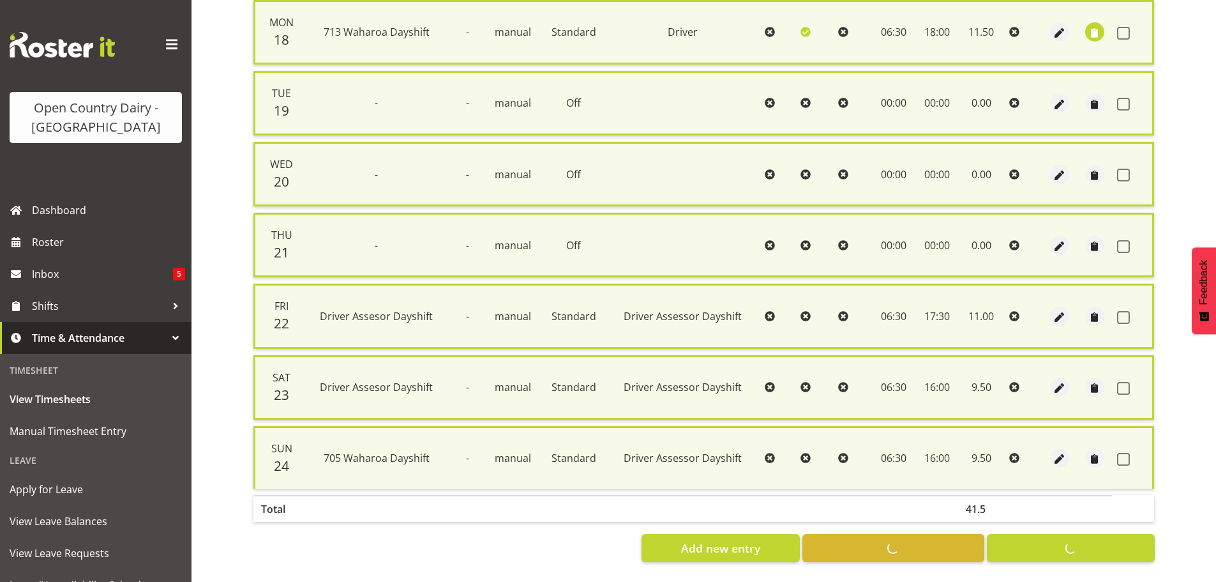
checkbox input "false"
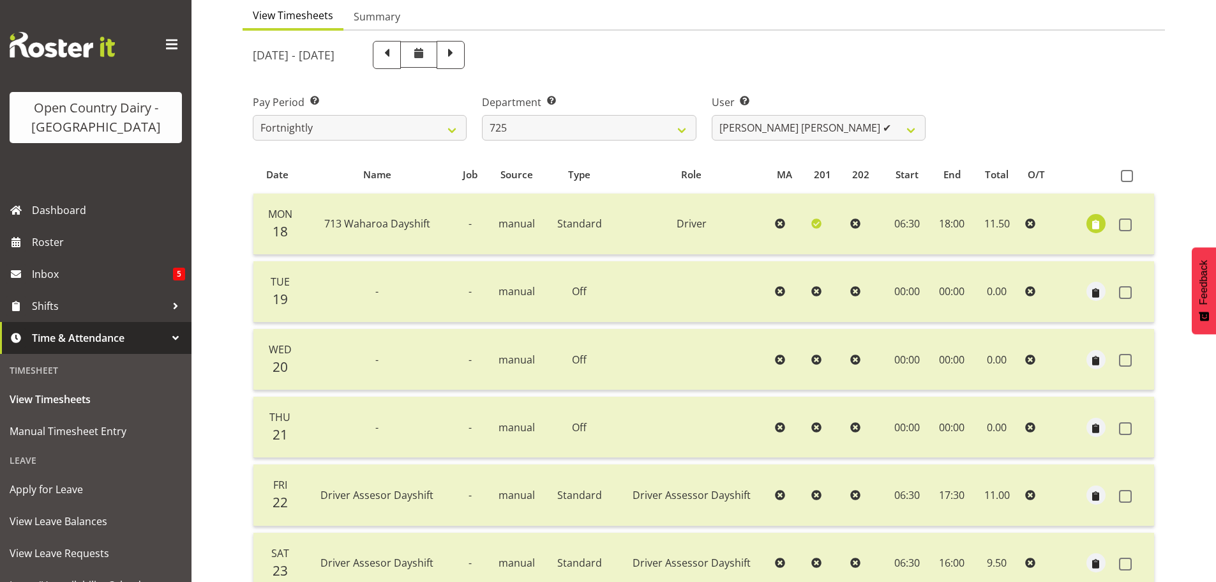
scroll to position [115, 0]
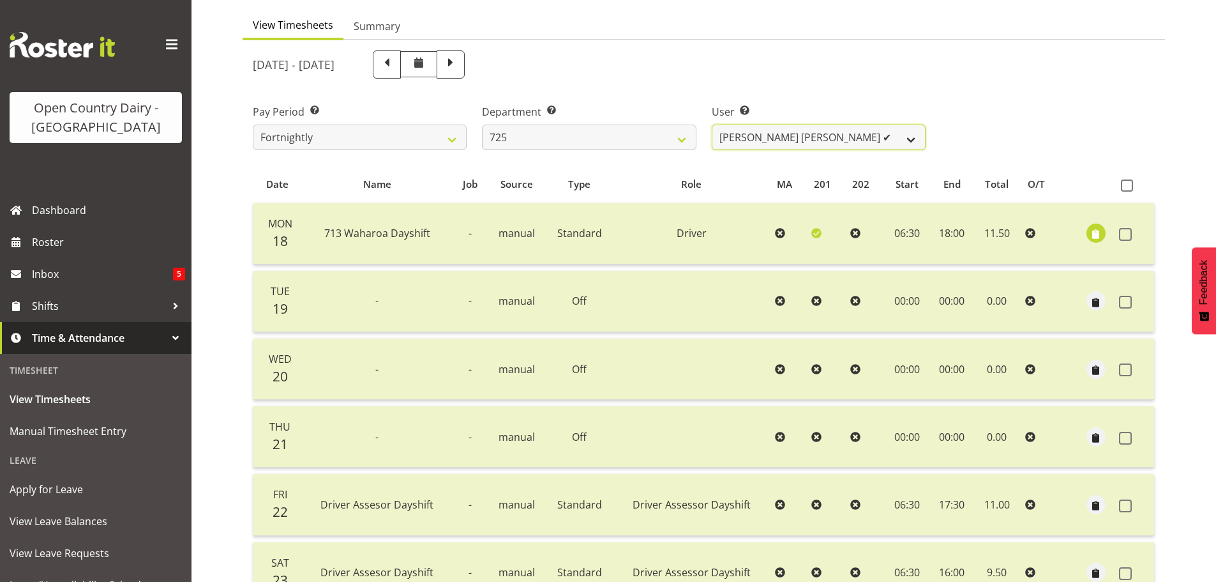
click at [761, 134] on select "Bhupinder Dhaliwal ✔ Gurpreet Singh Kahlon ✔ Hendrik Potgieter ✔ Len Grace ✔" at bounding box center [819, 138] width 214 height 26
click at [712, 125] on select "Bhupinder Dhaliwal ✔ Gurpreet Singh Kahlon ✔ Hendrik Potgieter ✔ Len Grace ✔" at bounding box center [819, 138] width 214 height 26
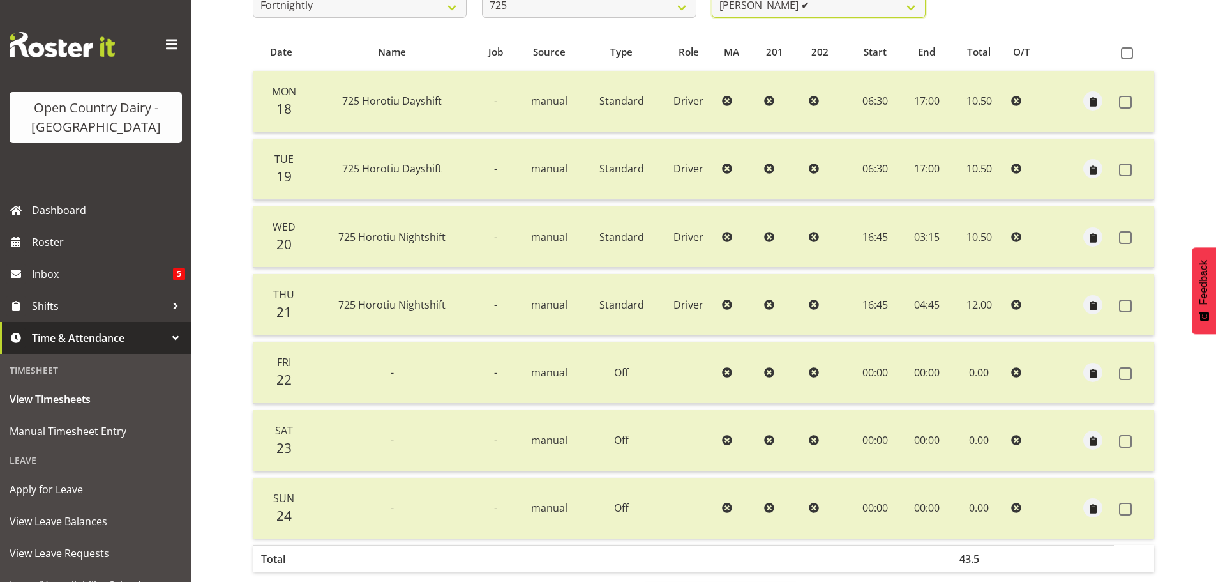
scroll to position [243, 0]
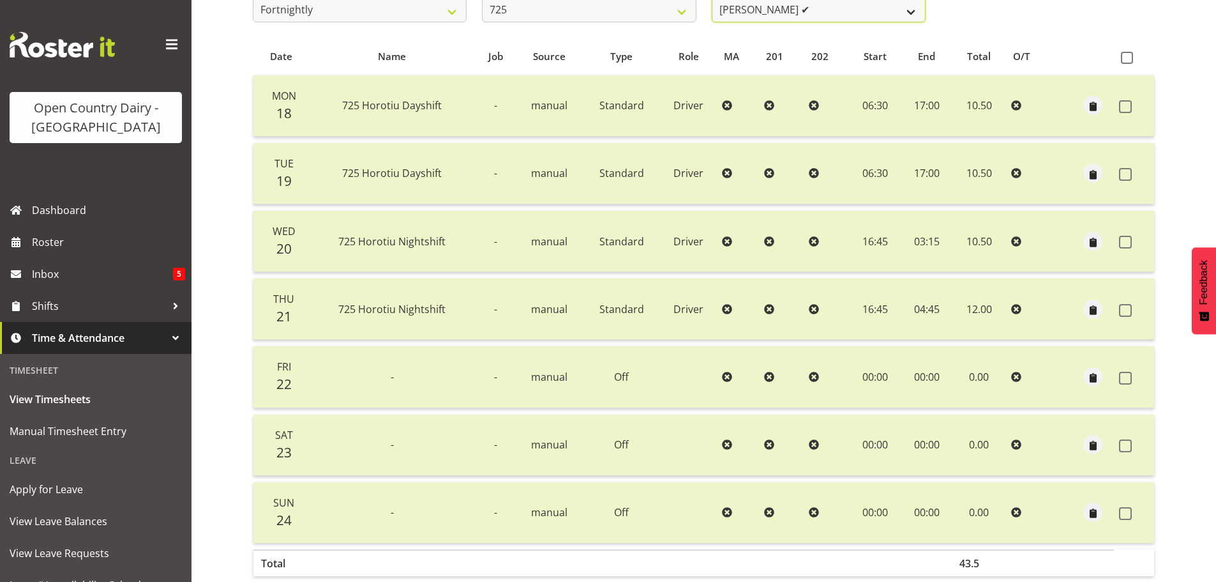
click at [865, 12] on select "Bhupinder Dhaliwal ✔ Gurpreet Singh Kahlon ✔ Hendrik Potgieter ✔ Len Grace ✔" at bounding box center [819, 10] width 214 height 26
select select "11235"
click at [712, 0] on select "Bhupinder Dhaliwal ✔ Gurpreet Singh Kahlon ✔ Hendrik Potgieter ✔ Len Grace ✔" at bounding box center [819, 10] width 214 height 26
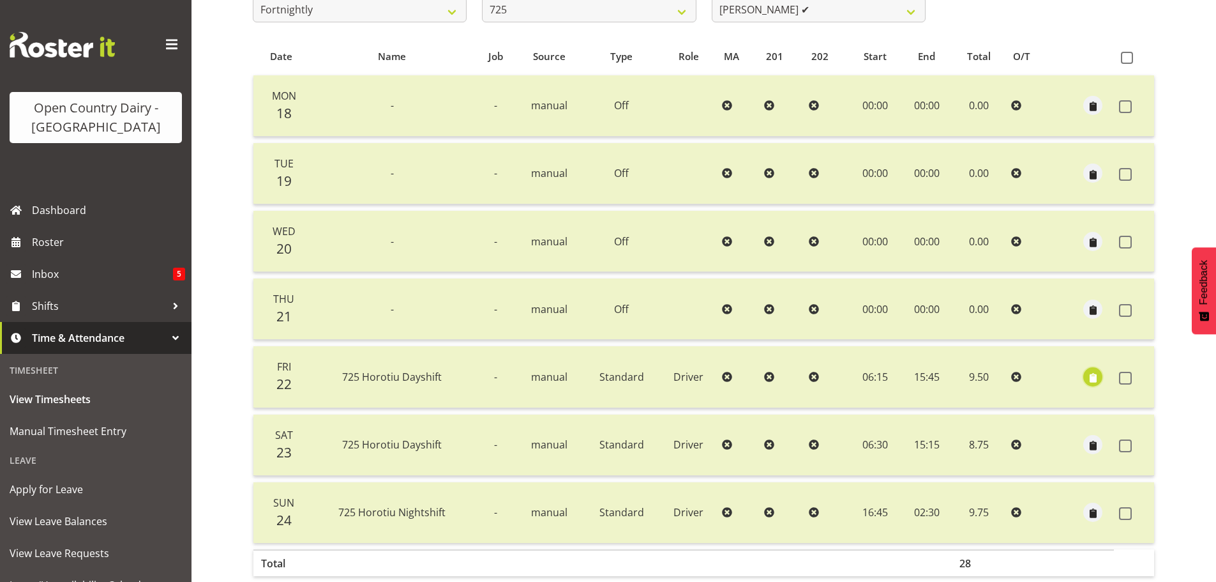
click at [1092, 376] on span "button" at bounding box center [1093, 377] width 15 height 15
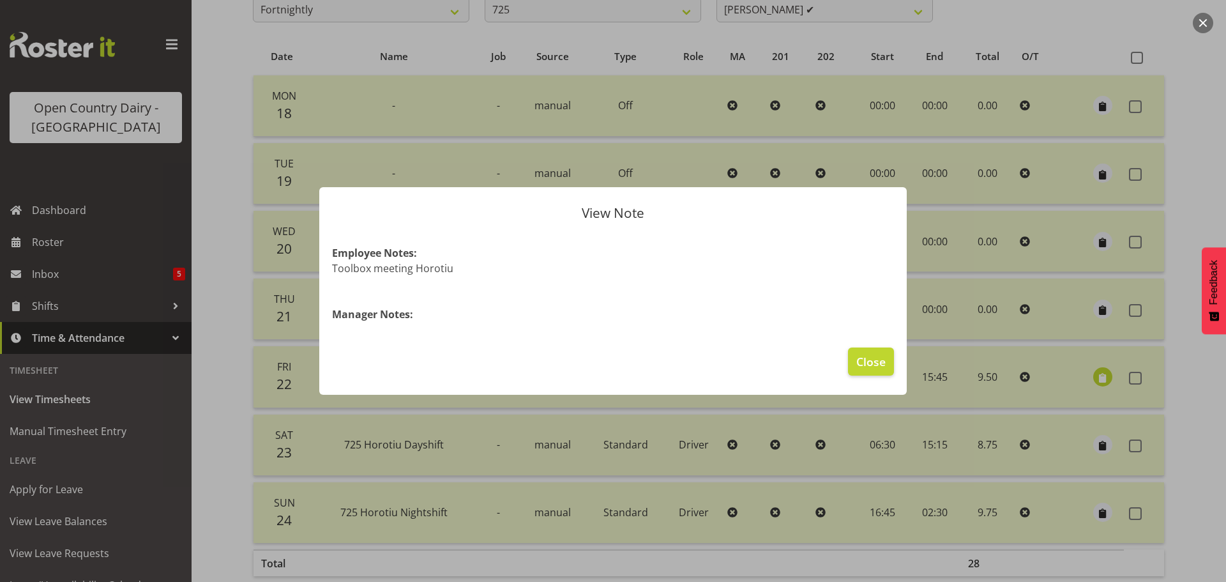
click at [1092, 376] on div at bounding box center [613, 291] width 1226 height 582
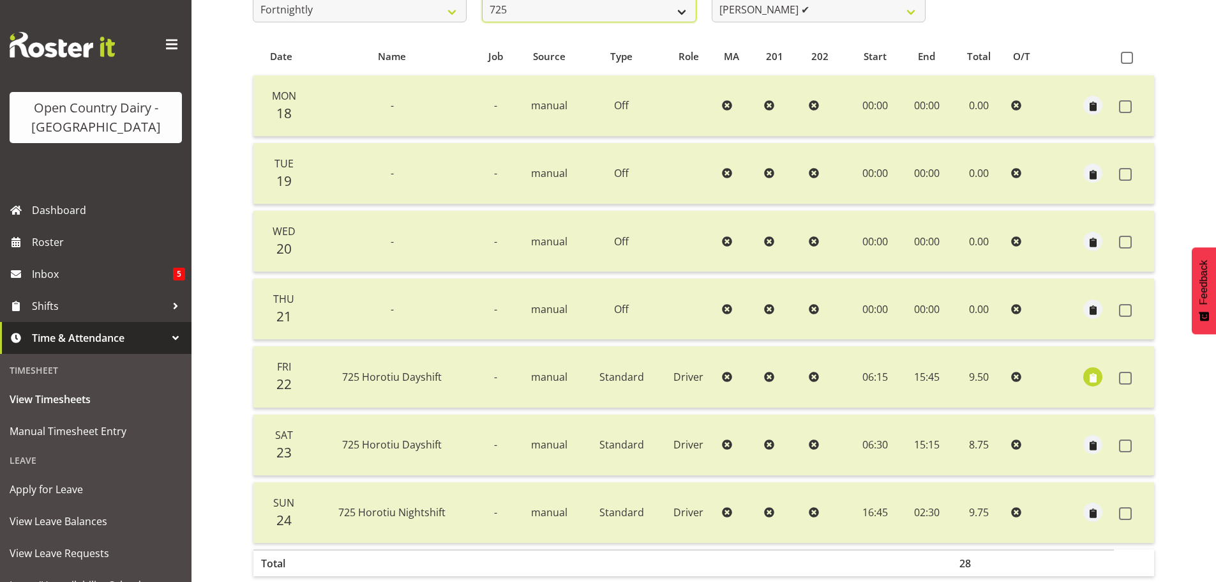
scroll to position [239, 0]
click at [673, 8] on select "701 702 703 704 705 706 707 708 709 710 711 712 713 714 715 716 717 718 719 720" at bounding box center [589, 13] width 214 height 26
select select "808"
click at [482, 0] on select "701 702 703 704 705 706 707 708 709 710 711 712 713 714 715 716 717 718 719 720" at bounding box center [589, 13] width 214 height 26
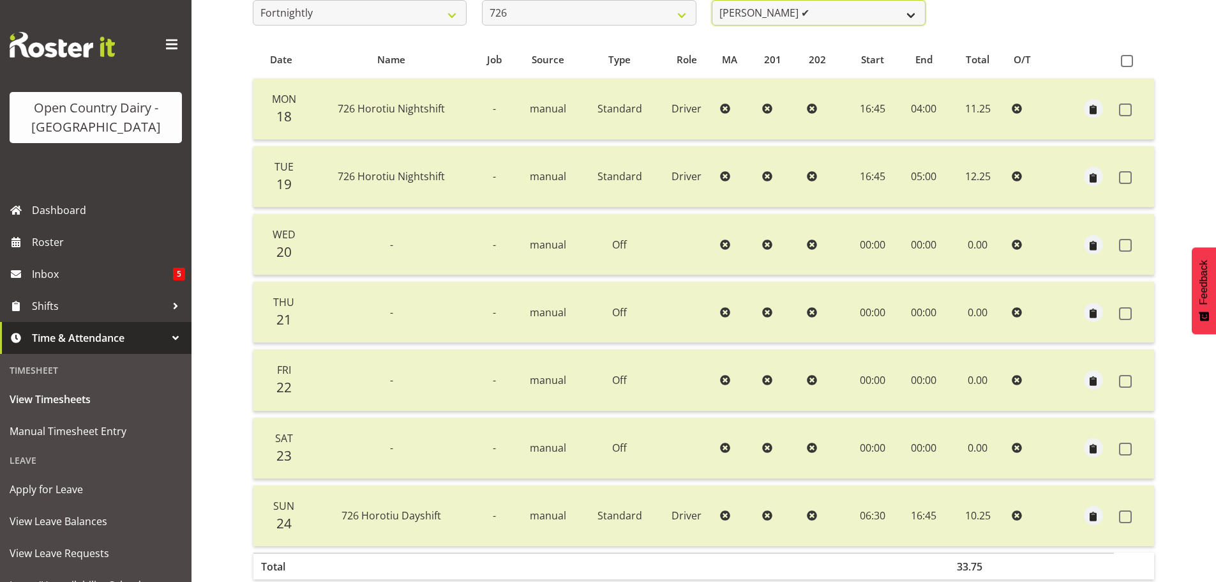
click at [884, 16] on select "Angela Burrill ✔ Bryan Leathart ✔ Harpreet Singh ✔ Kerry Young ✔" at bounding box center [819, 13] width 214 height 26
click at [712, 0] on select "Angela Burrill ✔ Bryan Leathart ✔ Harpreet Singh ✔ Kerry Young ✔" at bounding box center [819, 13] width 214 height 26
click at [870, 15] on select "Angela Burrill ✔ Bryan Leathart ✔ Harpreet Singh ✔ Kerry Young ✔" at bounding box center [819, 13] width 214 height 26
click at [712, 0] on select "Angela Burrill ✔ Bryan Leathart ✔ Harpreet Singh ✔ Kerry Young ✔" at bounding box center [819, 13] width 214 height 26
click at [844, 17] on select "Angela Burrill ✔ Bryan Leathart ✔ Harpreet Singh ✔ Kerry Young ✔" at bounding box center [819, 13] width 214 height 26
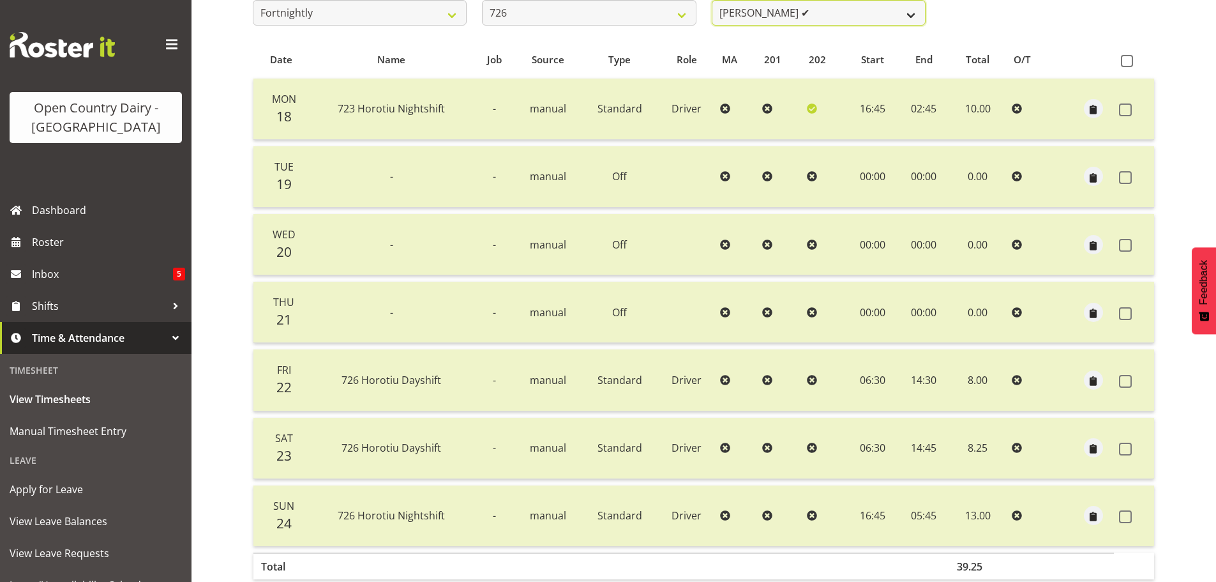
select select "11236"
click at [712, 0] on select "Angela Burrill ✔ Bryan Leathart ✔ Harpreet Singh ✔ Kerry Young ✔" at bounding box center [819, 13] width 214 height 26
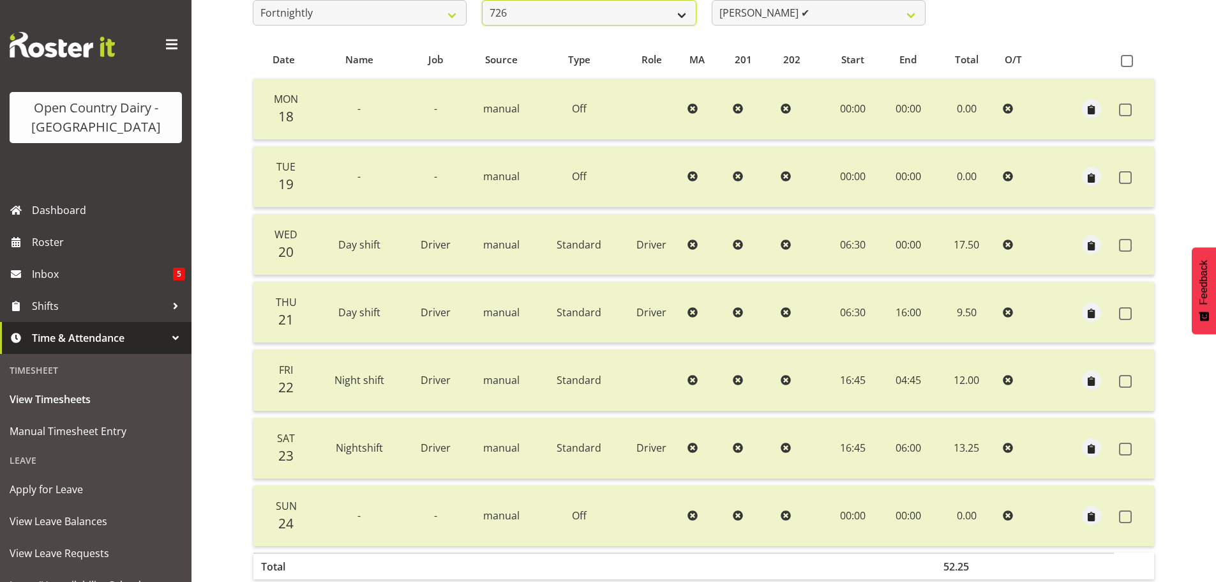
click at [667, 11] on select "701 702 703 704 705 706 707 708 709 710 711 712 713 714 715 716 717 718 719 720" at bounding box center [589, 13] width 214 height 26
select select "761"
click at [482, 0] on select "701 702 703 704 705 706 707 708 709 710 711 712 713 714 715 716 717 718 719 720" at bounding box center [589, 13] width 214 height 26
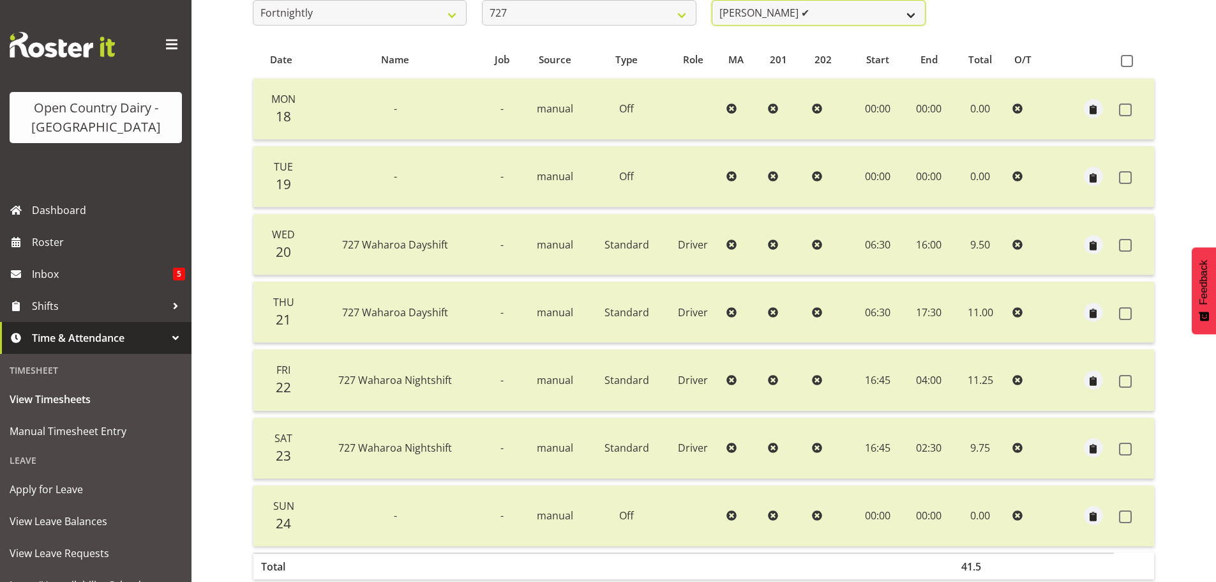
click at [851, 13] on select "David Pawley ✔ Kase Hussey ✔ Rhys Greener ✔" at bounding box center [819, 13] width 214 height 26
click at [712, 0] on select "David Pawley ✔ Kase Hussey ✔ Rhys Greener ✔" at bounding box center [819, 13] width 214 height 26
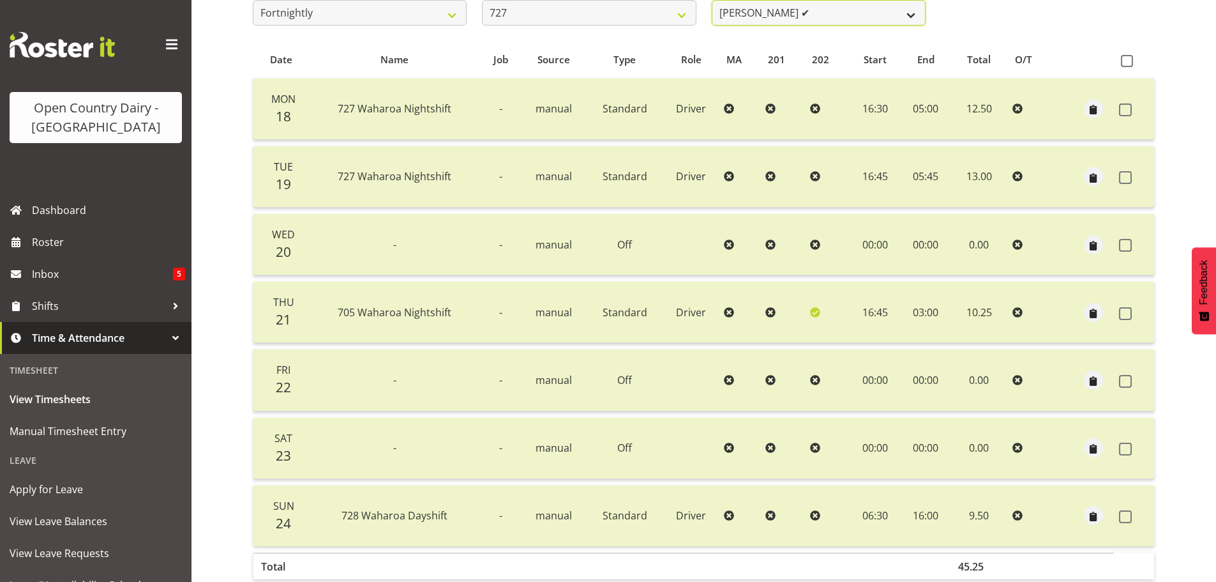
click at [850, 13] on select "David Pawley ✔ Kase Hussey ✔ Rhys Greener ✔" at bounding box center [819, 13] width 214 height 26
select select "11012"
click at [712, 0] on select "David Pawley ✔ Kase Hussey ✔ Rhys Greener ✔" at bounding box center [819, 13] width 214 height 26
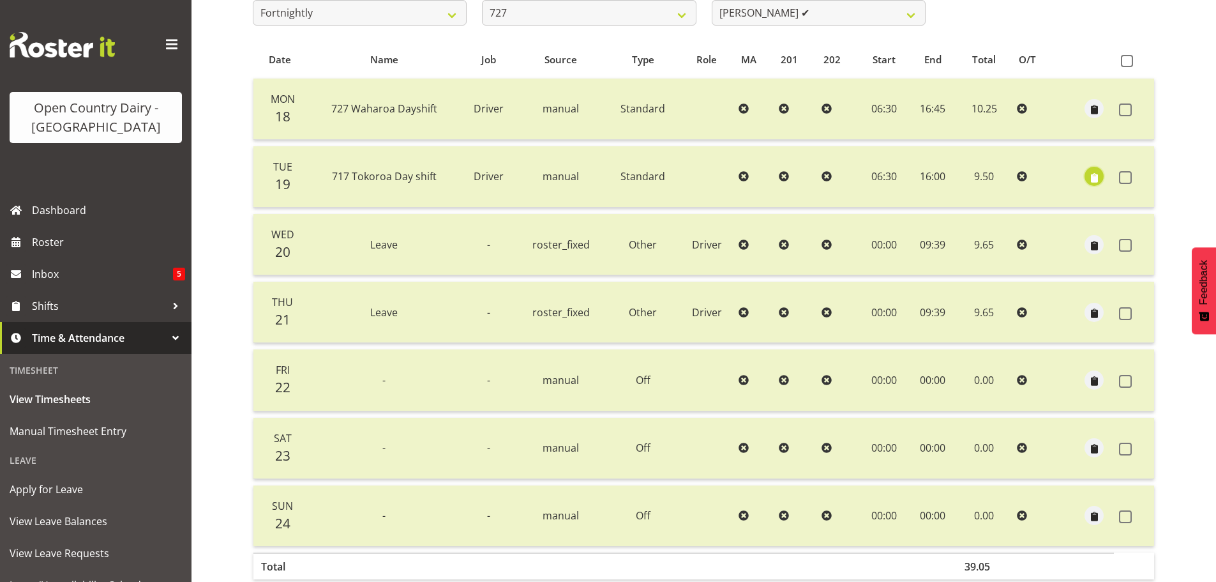
click at [1093, 176] on span "button" at bounding box center [1094, 177] width 15 height 15
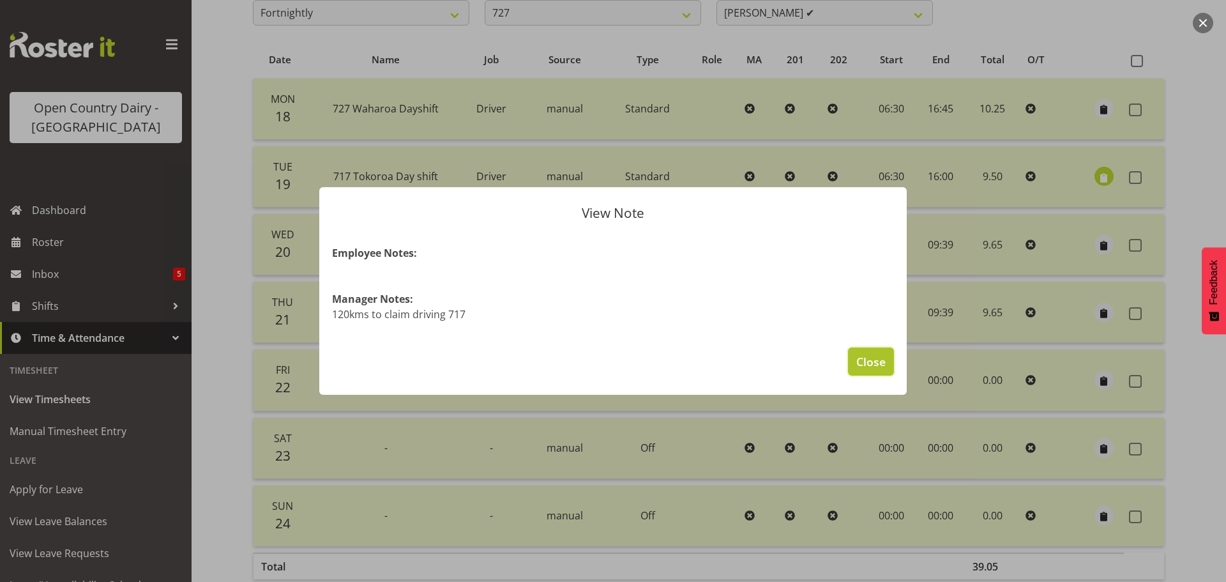
click at [879, 361] on span "Close" at bounding box center [870, 361] width 29 height 17
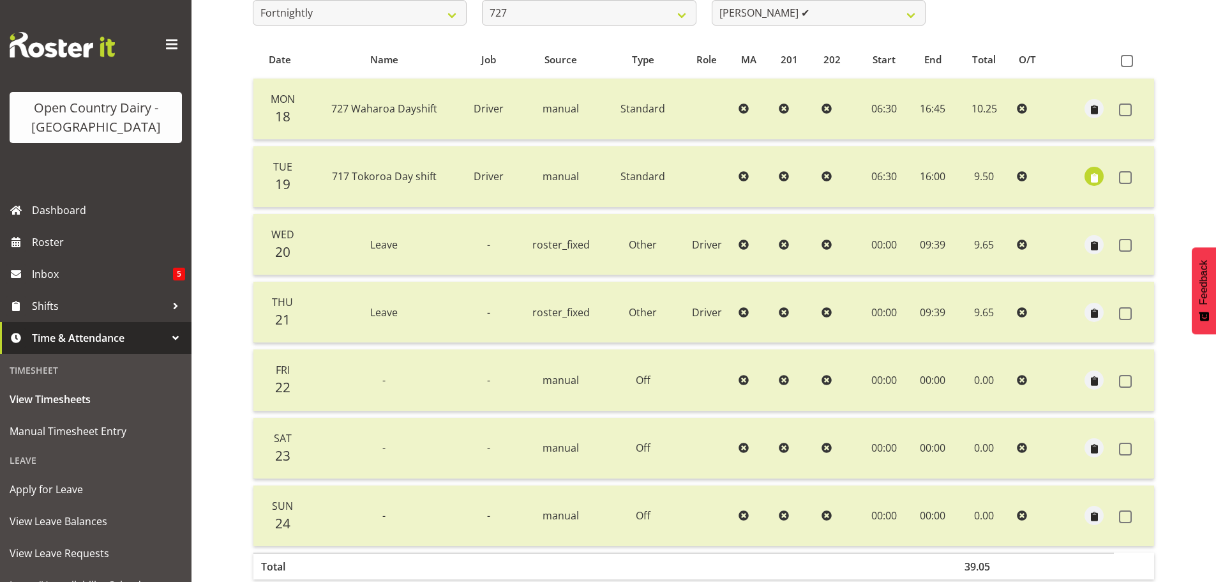
scroll to position [179, 0]
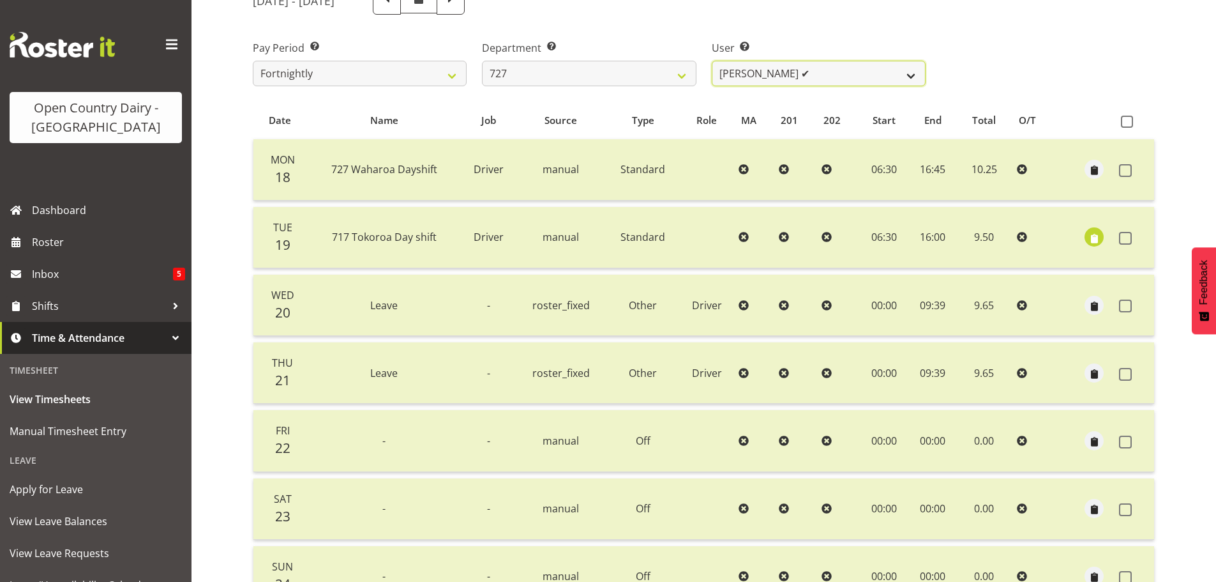
click at [749, 71] on select "David Pawley ✔ Kase Hussey ✔ Rhys Greener ✔" at bounding box center [819, 74] width 214 height 26
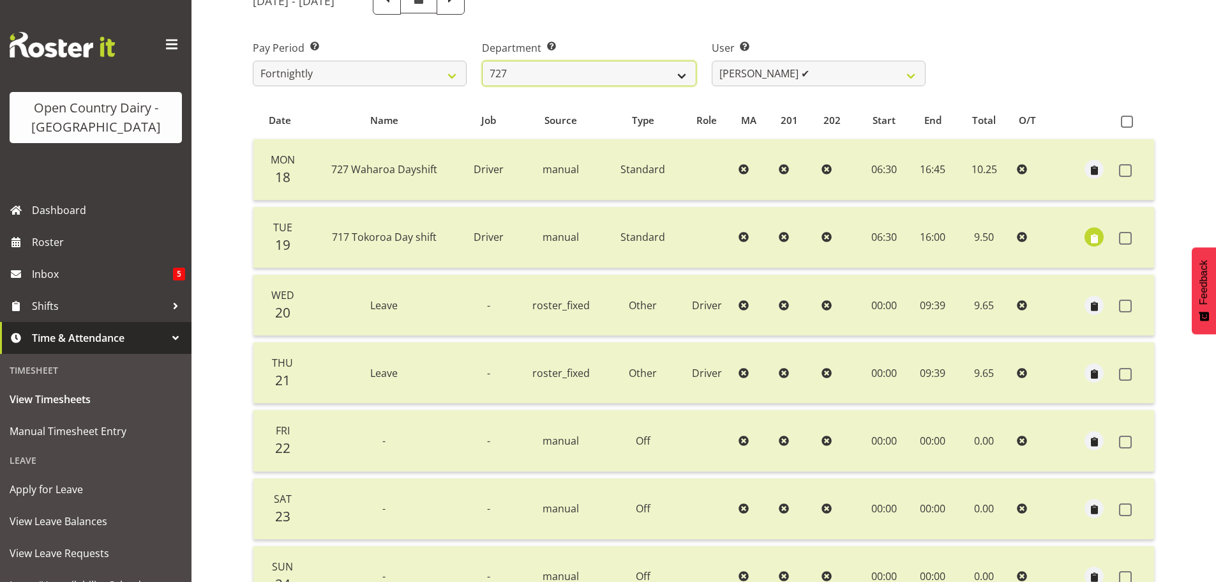
click at [642, 70] on select "701 702 703 704 705 706 707 708 709 710 711 712 713 714 715 716 717 718 719 720" at bounding box center [589, 74] width 214 height 26
select select "842"
click at [482, 61] on select "701 702 703 704 705 706 707 708 709 710 711 712 713 714 715 716 717 718 719 720" at bounding box center [589, 74] width 214 height 26
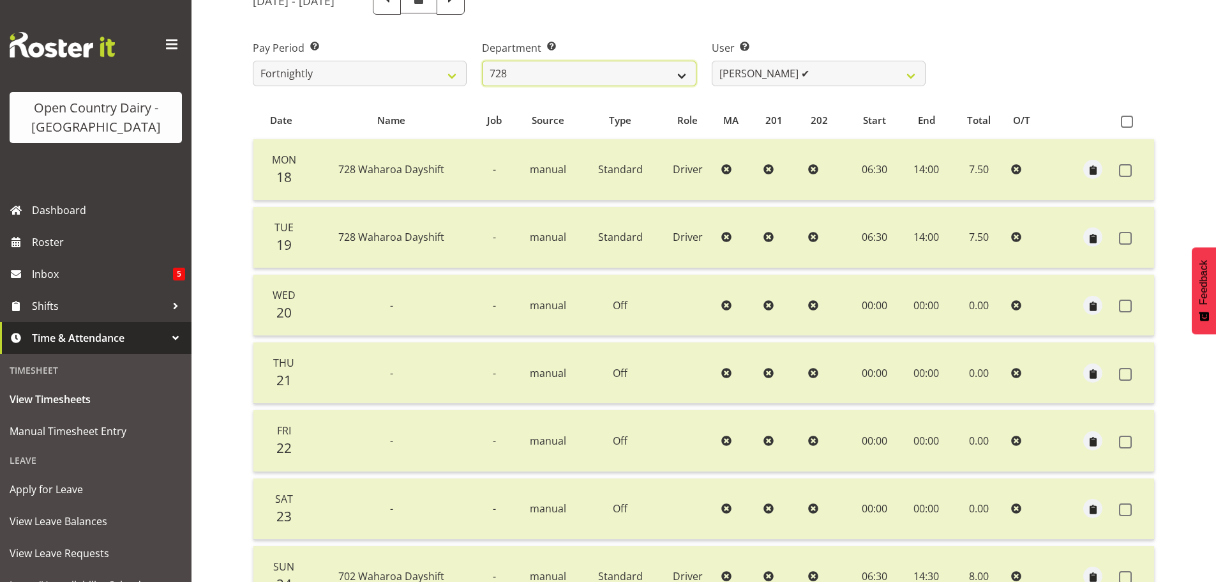
click at [678, 72] on select "701 702 703 704 705 706 707 708 709 710 711 712 713 714 715 716 717 718 719 720" at bounding box center [589, 74] width 214 height 26
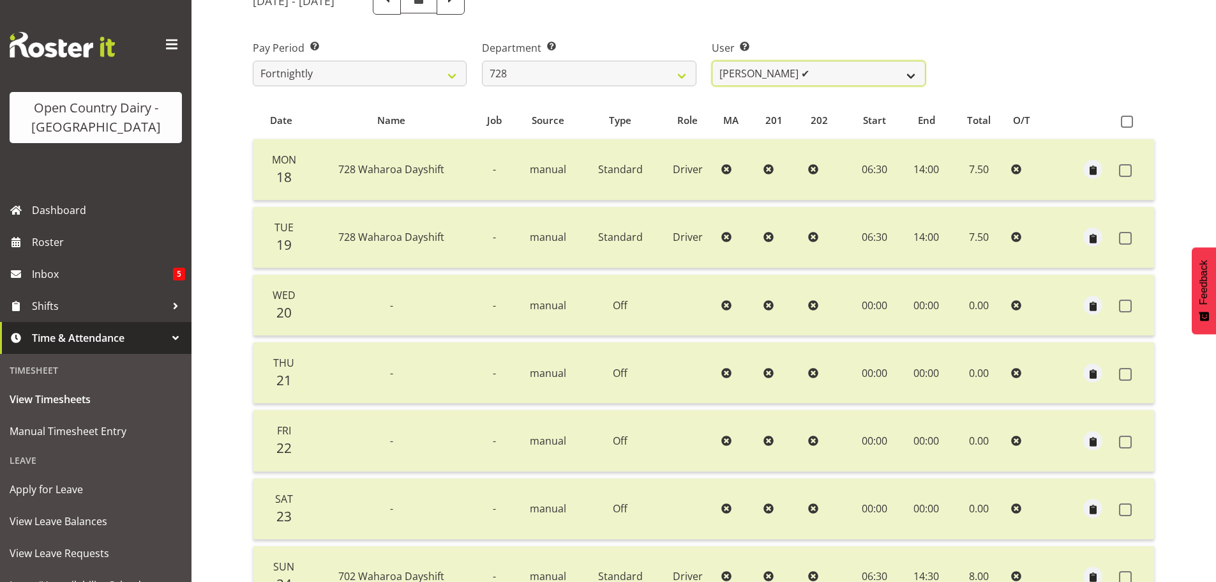
click at [794, 73] on select "Callum Leslie ✔ Nick Warren ✔ Ross Robert Hamilton ✔ Stuart Cherrington ✔ Wally…" at bounding box center [819, 74] width 214 height 26
click at [712, 61] on select "Callum Leslie ✔ Nick Warren ✔ Ross Robert Hamilton ✔ Stuart Cherrington ✔ Wally…" at bounding box center [819, 74] width 214 height 26
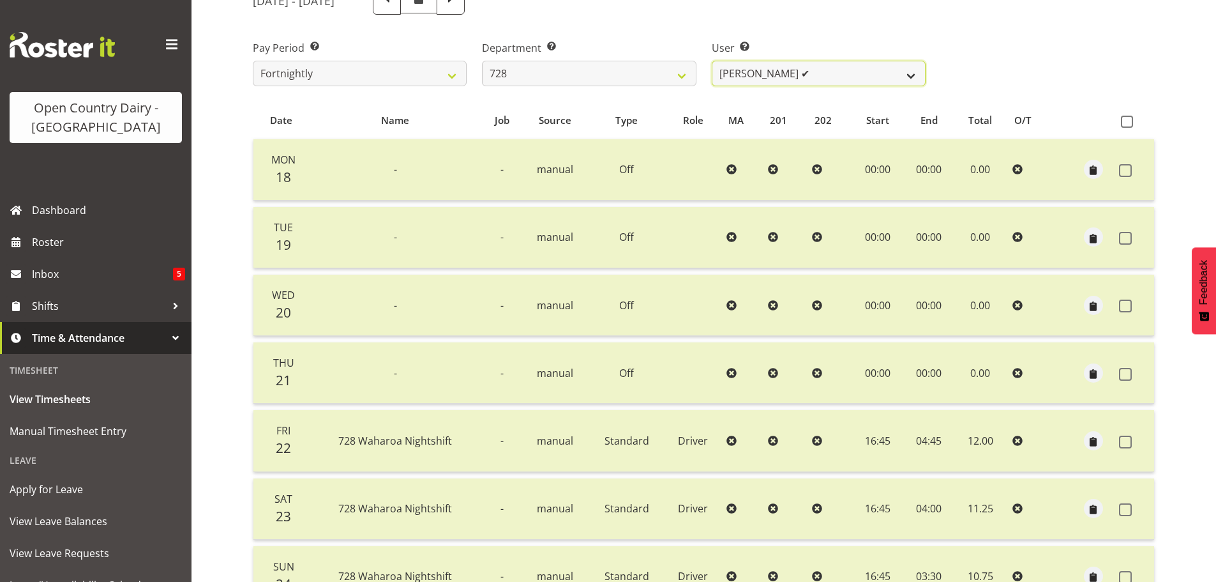
click at [887, 73] on select "Callum Leslie ✔ Nick Warren ✔ Ross Robert Hamilton ✔ Stuart Cherrington ✔ Wally…" at bounding box center [819, 74] width 214 height 26
click at [712, 61] on select "Callum Leslie ✔ Nick Warren ✔ Ross Robert Hamilton ✔ Stuart Cherrington ✔ Wally…" at bounding box center [819, 74] width 214 height 26
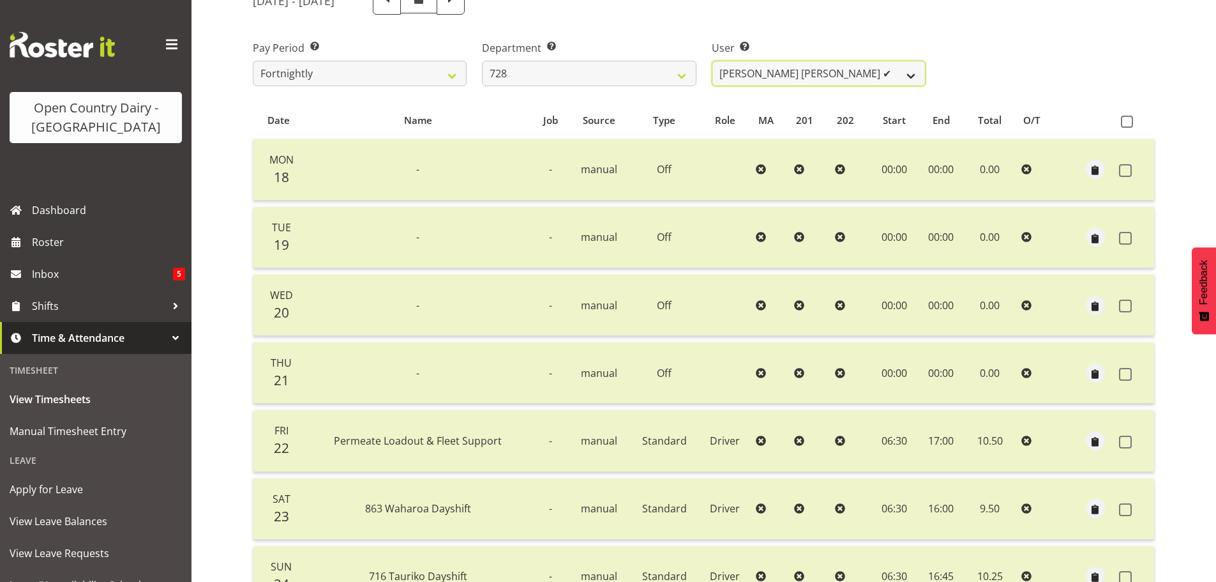
click at [866, 75] on select "Callum Leslie ✔ Nick Warren ✔ Ross Robert Hamilton ✔ Stuart Cherrington ✔ Wally…" at bounding box center [819, 74] width 214 height 26
select select "8207"
click at [712, 61] on select "Callum Leslie ✔ Nick Warren ✔ Ross Robert Hamilton ✔ Stuart Cherrington ✔ Wally…" at bounding box center [819, 74] width 214 height 26
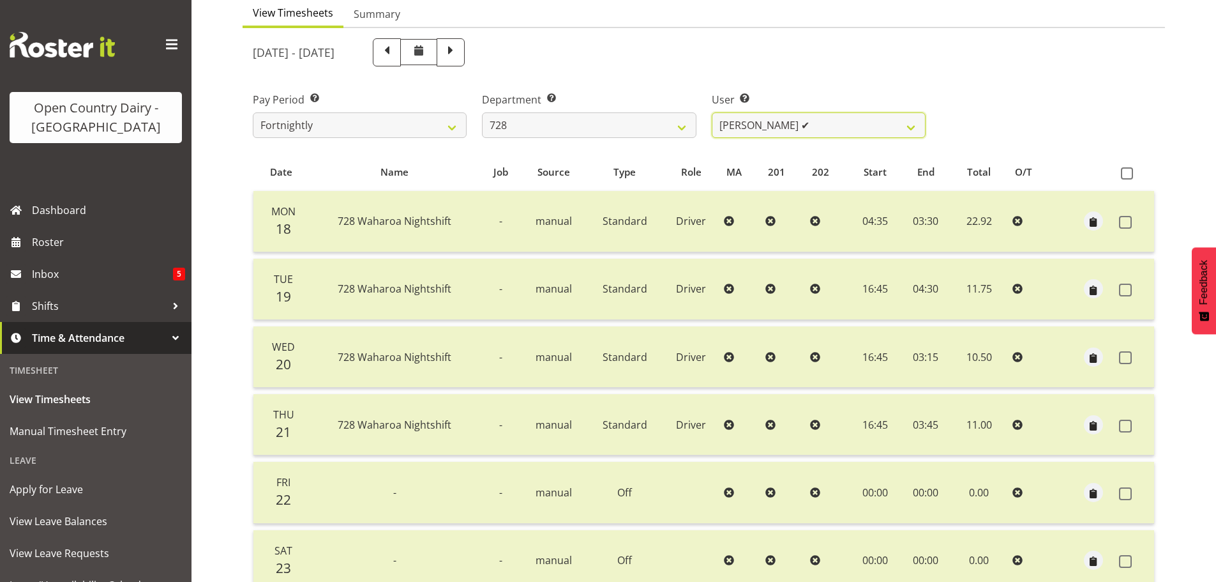
scroll to position [115, 0]
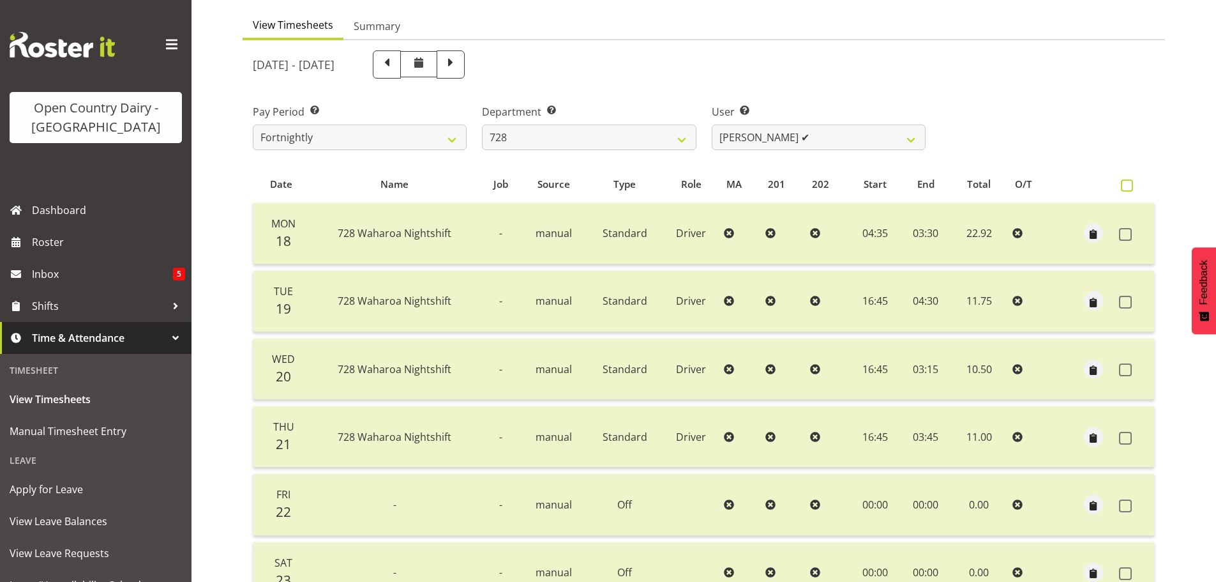
click at [1127, 183] on span at bounding box center [1127, 185] width 12 height 12
click at [1127, 183] on input "checkbox" at bounding box center [1125, 185] width 8 height 8
checkbox input "true"
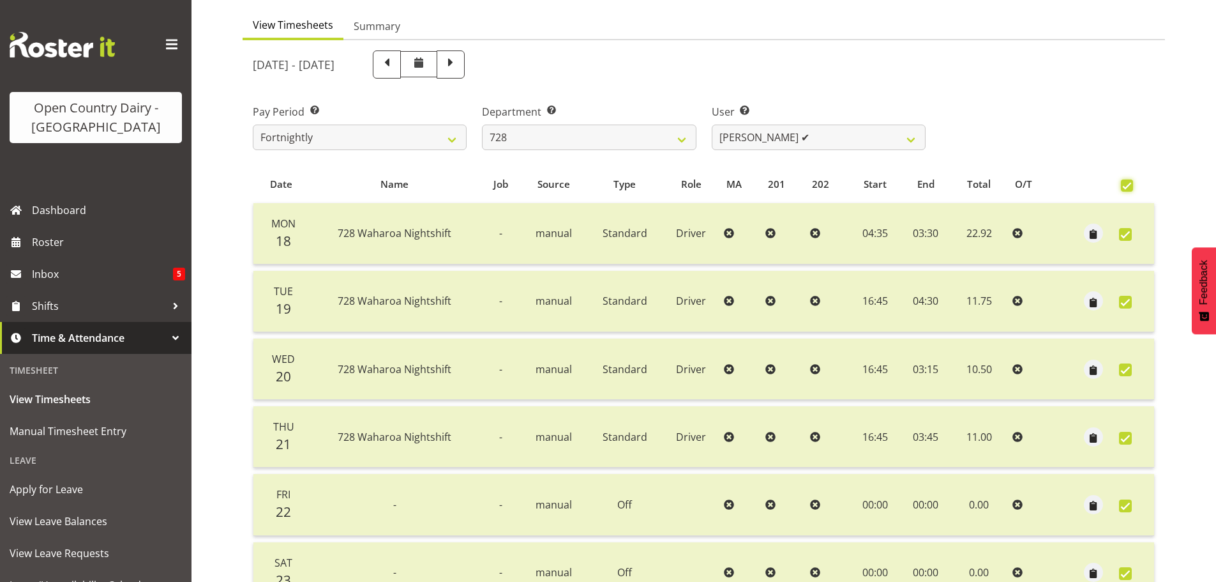
checkbox input "true"
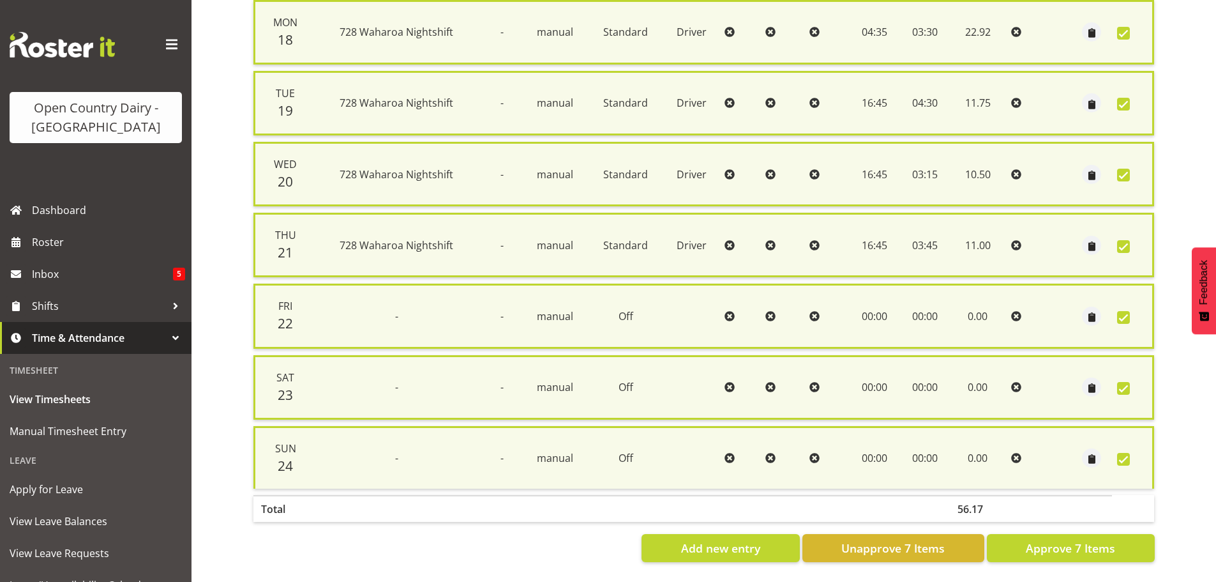
scroll to position [328, 0]
click at [932, 540] on span "Unapprove 7 Items" at bounding box center [893, 548] width 103 height 17
checkbox input "false"
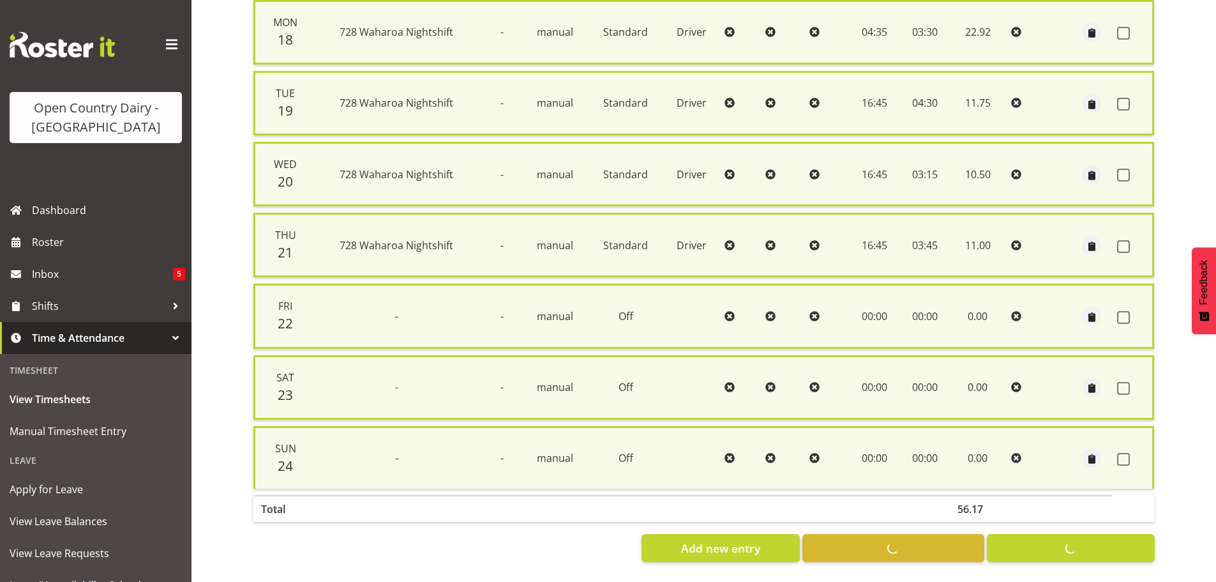
checkbox input "false"
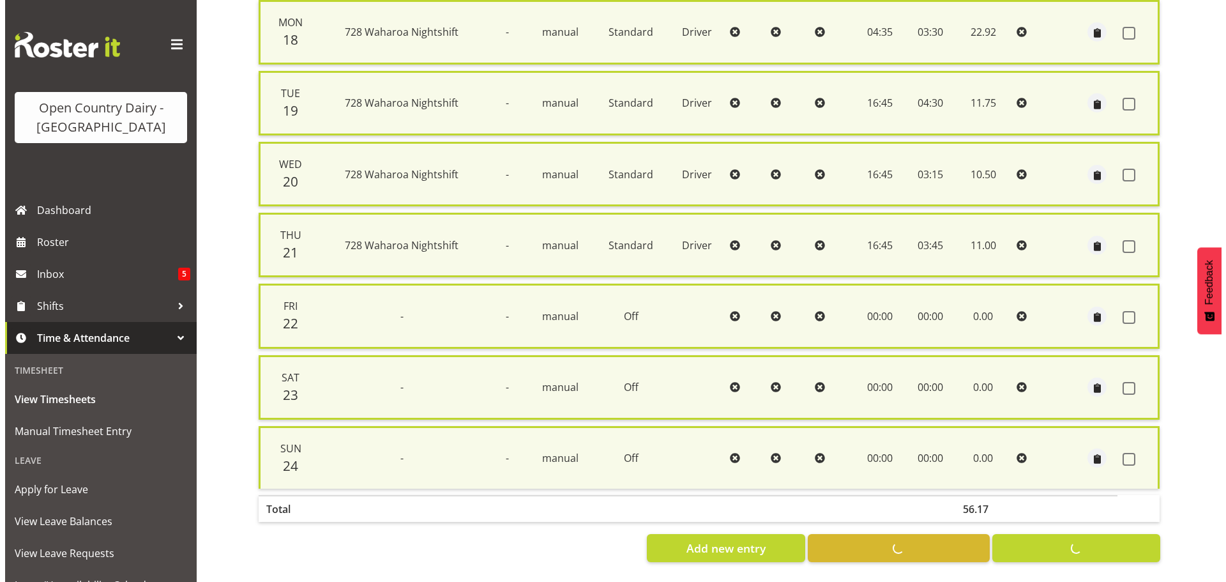
scroll to position [307, 0]
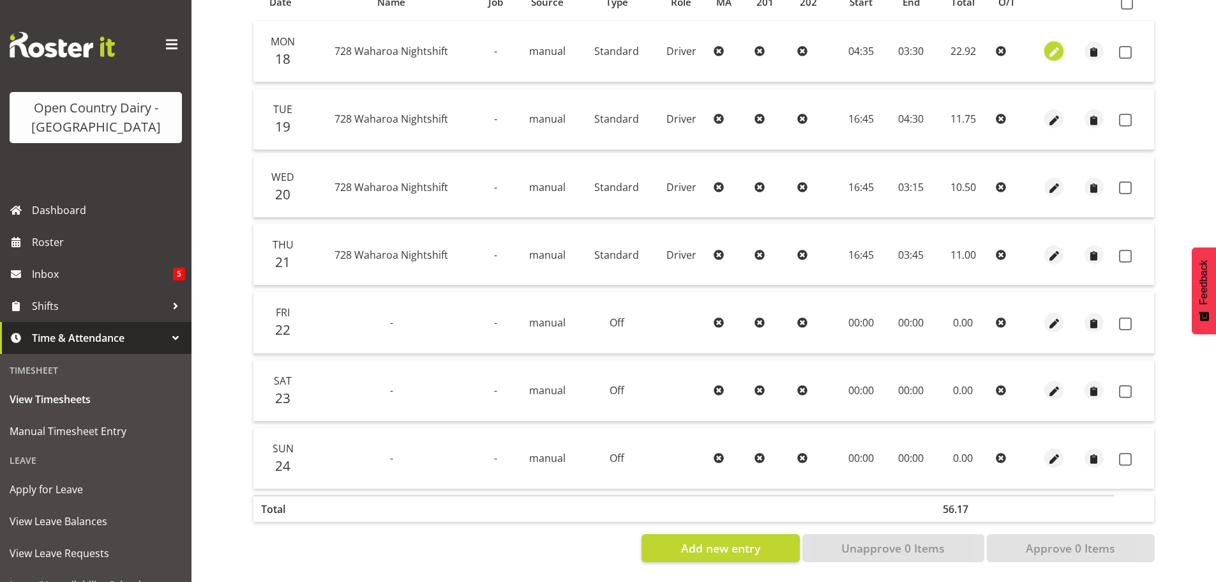
click at [1050, 45] on span "button" at bounding box center [1054, 52] width 15 height 15
select select "Standard"
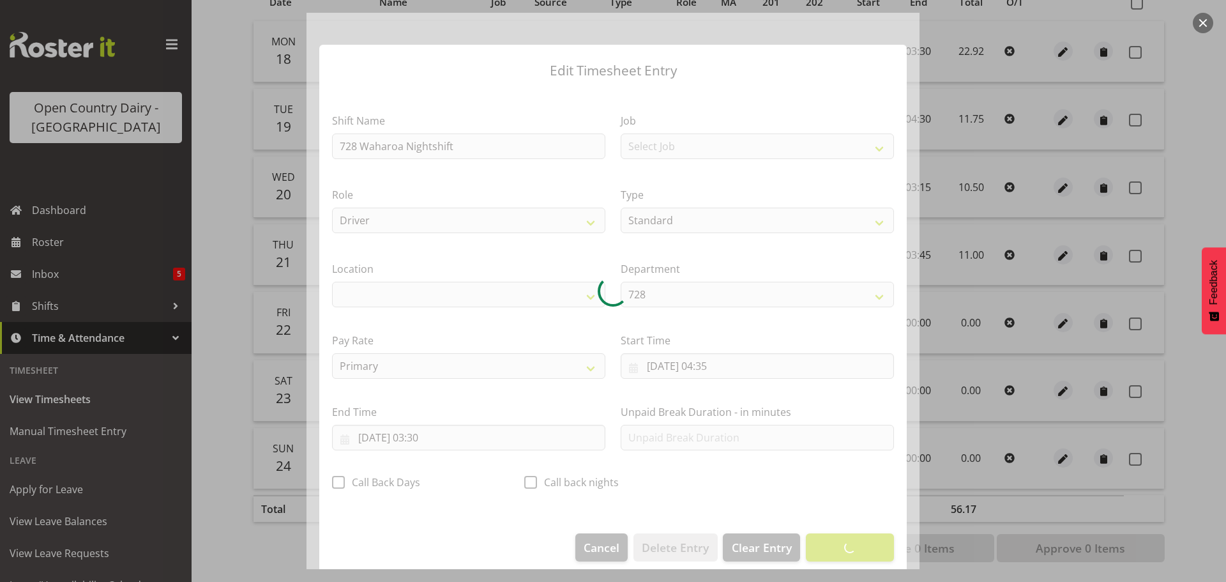
select select "1054"
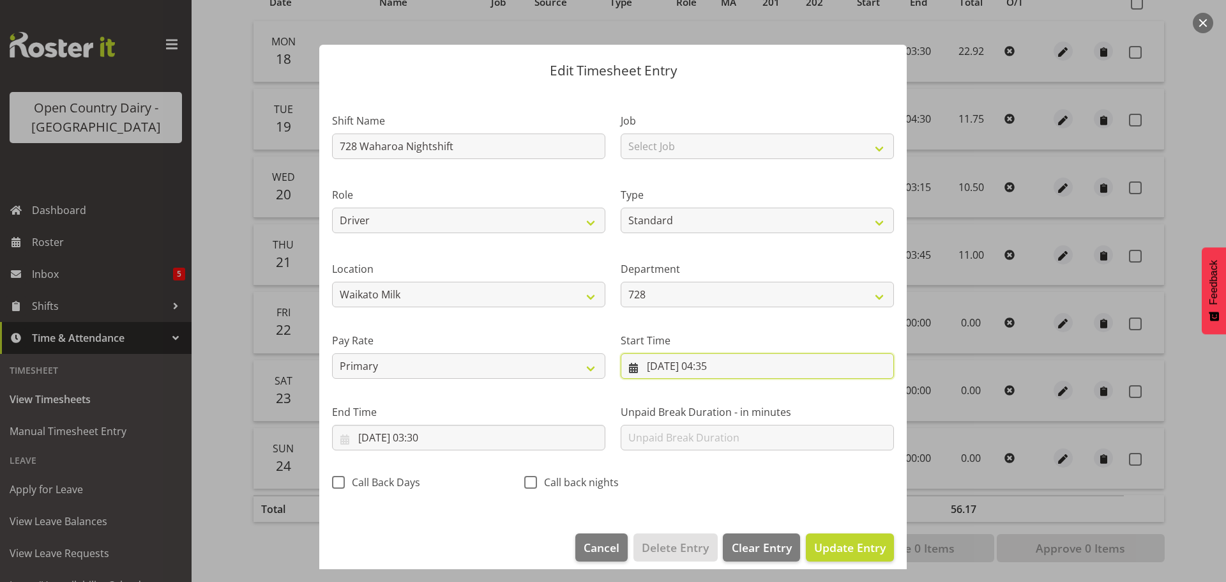
click at [719, 364] on input "18/08/2025, 04:35" at bounding box center [757, 366] width 273 height 26
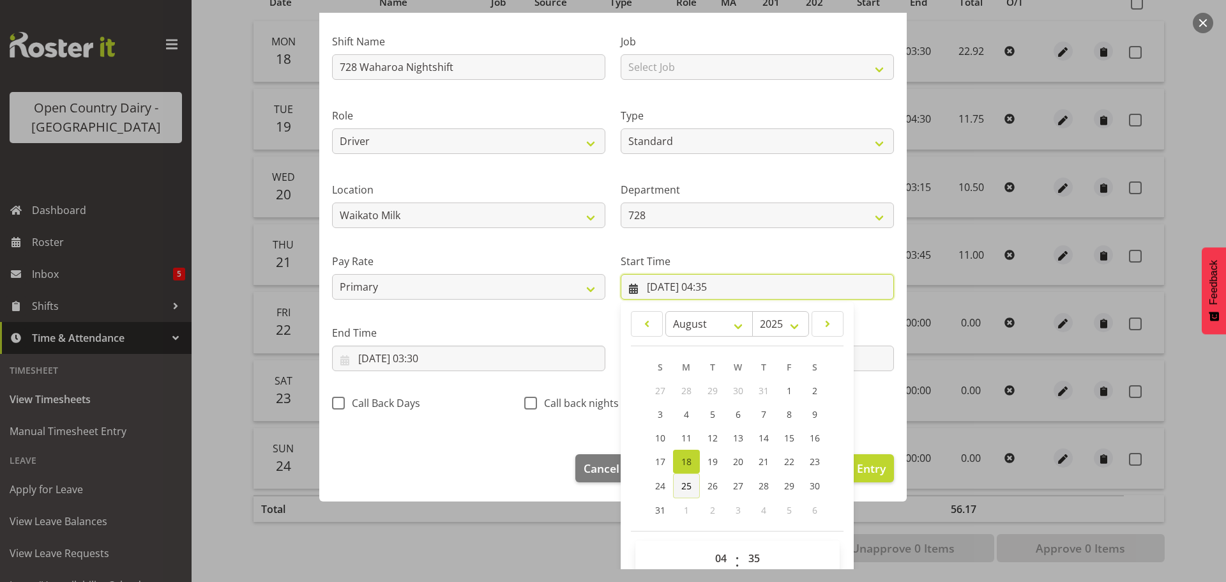
scroll to position [102, 0]
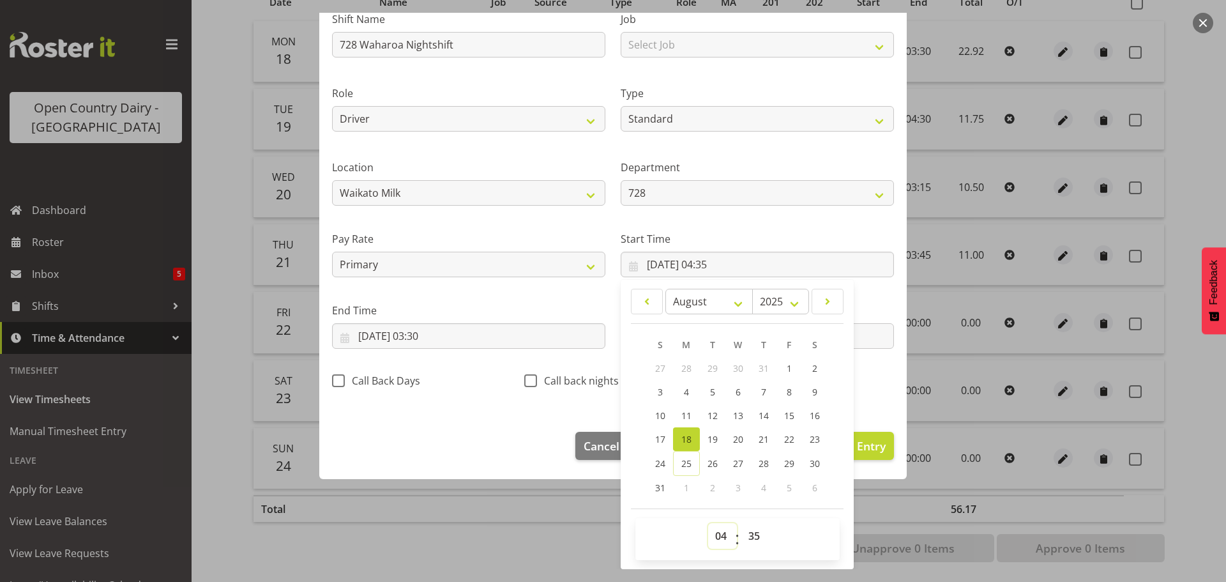
click at [718, 536] on select "00 01 02 03 04 05 06 07 08 09 10 11 12 13 14 15 16 17 18 19 20 21 22 23" at bounding box center [722, 536] width 29 height 26
select select "16"
click at [708, 523] on select "00 01 02 03 04 05 06 07 08 09 10 11 12 13 14 15 16 17 18 19 20 21 22 23" at bounding box center [722, 536] width 29 height 26
type input "18/08/2025, 16:35"
click at [752, 533] on select "00 01 02 03 04 05 06 07 08 09 10 11 12 13 14 15 16 17 18 19 20 21 22 23 24 25 2…" at bounding box center [755, 536] width 29 height 26
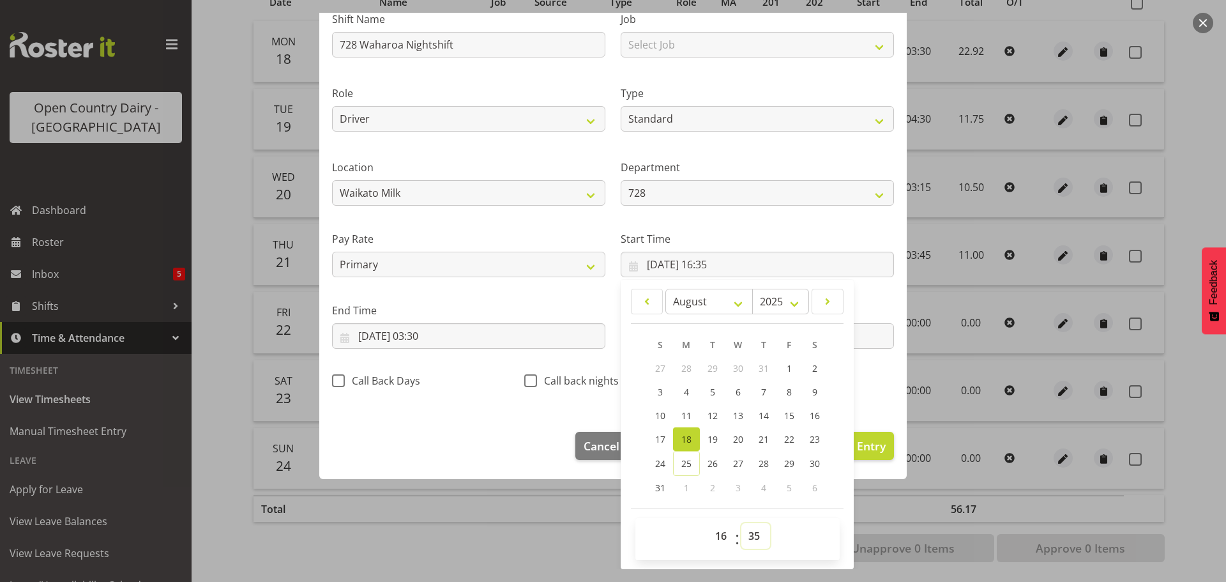
select select "45"
click at [741, 523] on select "00 01 02 03 04 05 06 07 08 09 10 11 12 13 14 15 16 17 18 19 20 21 22 23 24 25 2…" at bounding box center [755, 536] width 29 height 26
type input "18/08/2025, 16:45"
click at [817, 234] on label "Start Time" at bounding box center [757, 238] width 273 height 15
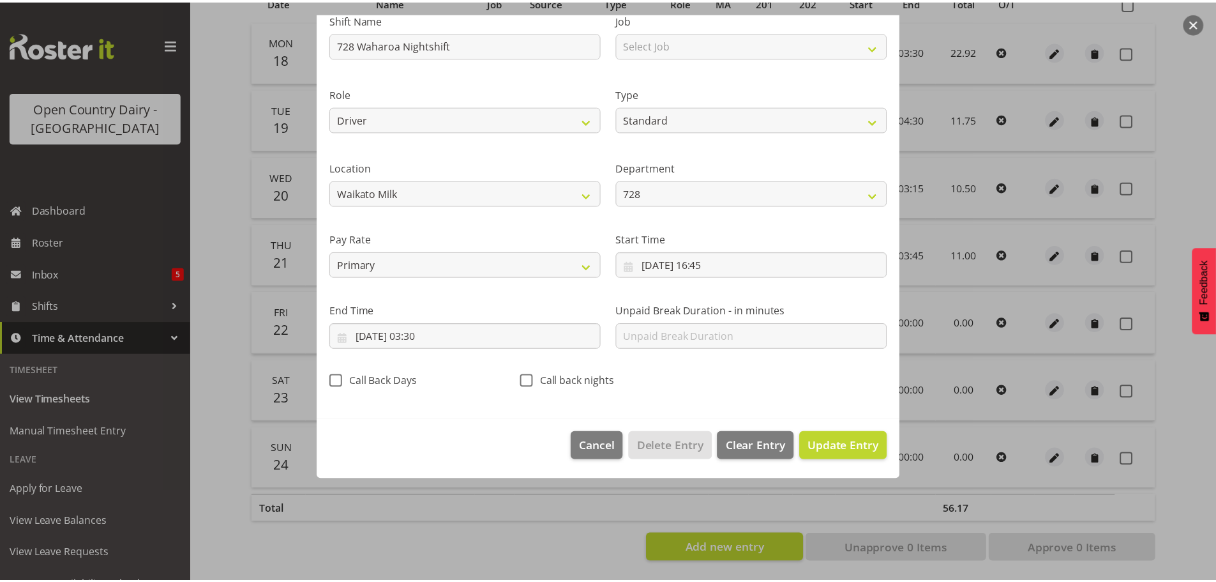
scroll to position [11, 0]
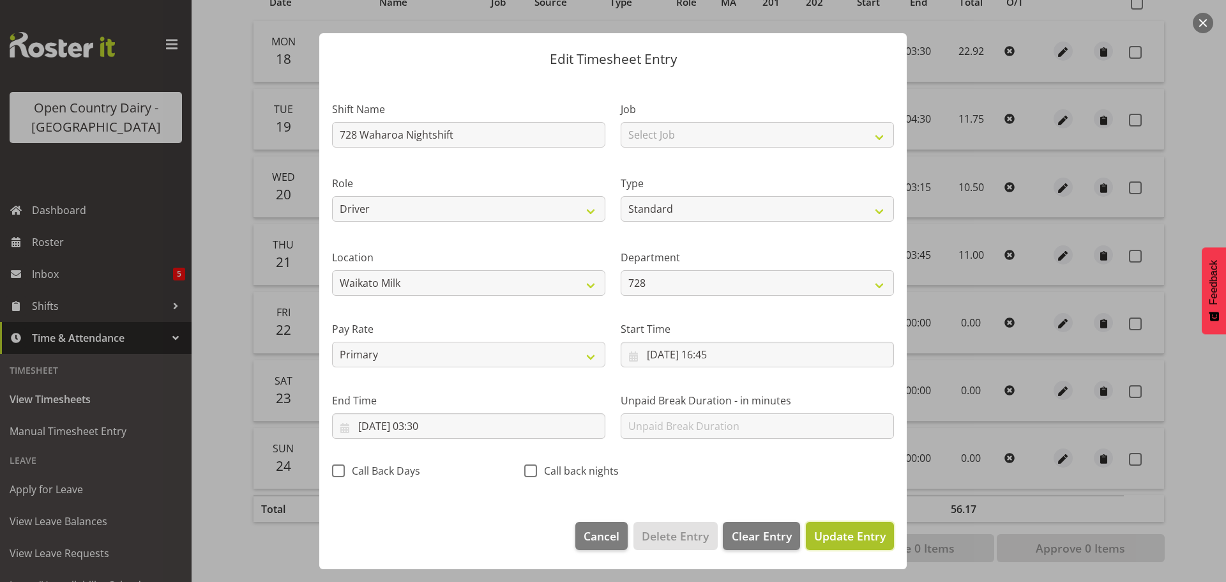
click at [827, 534] on span "Update Entry" at bounding box center [850, 535] width 72 height 15
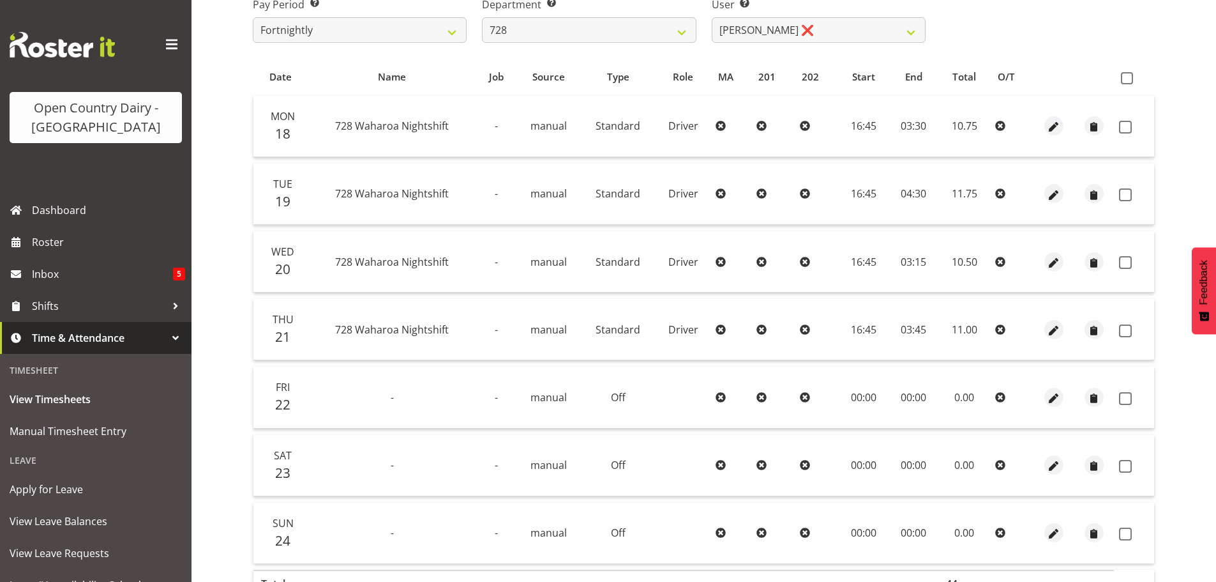
scroll to position [179, 0]
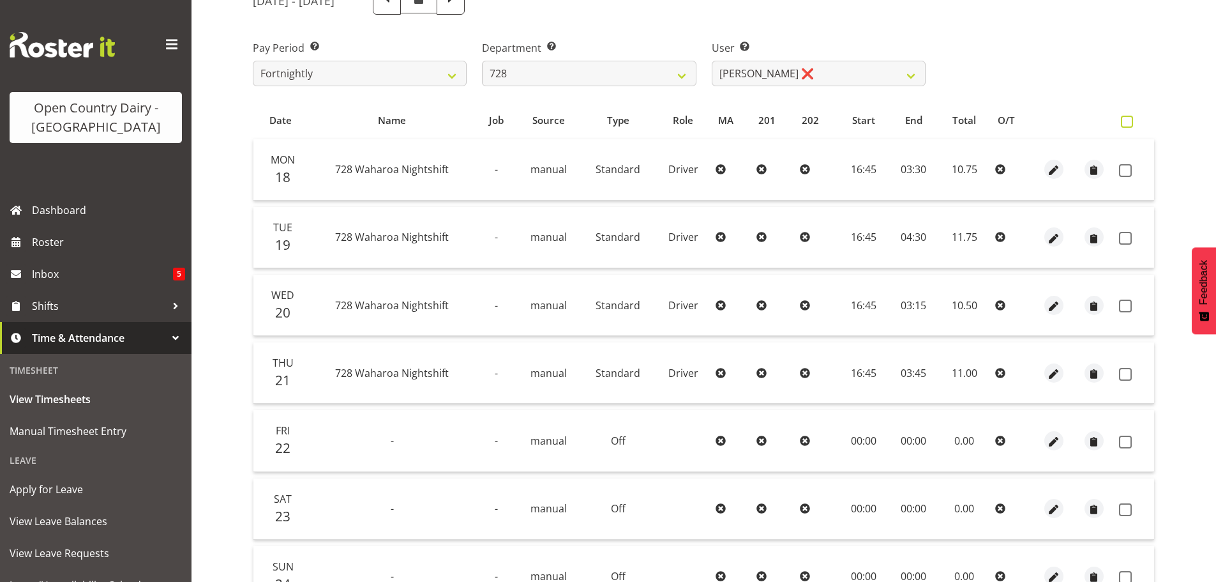
click at [1126, 120] on span at bounding box center [1127, 122] width 12 height 12
click at [1126, 120] on input "checkbox" at bounding box center [1125, 121] width 8 height 8
checkbox input "true"
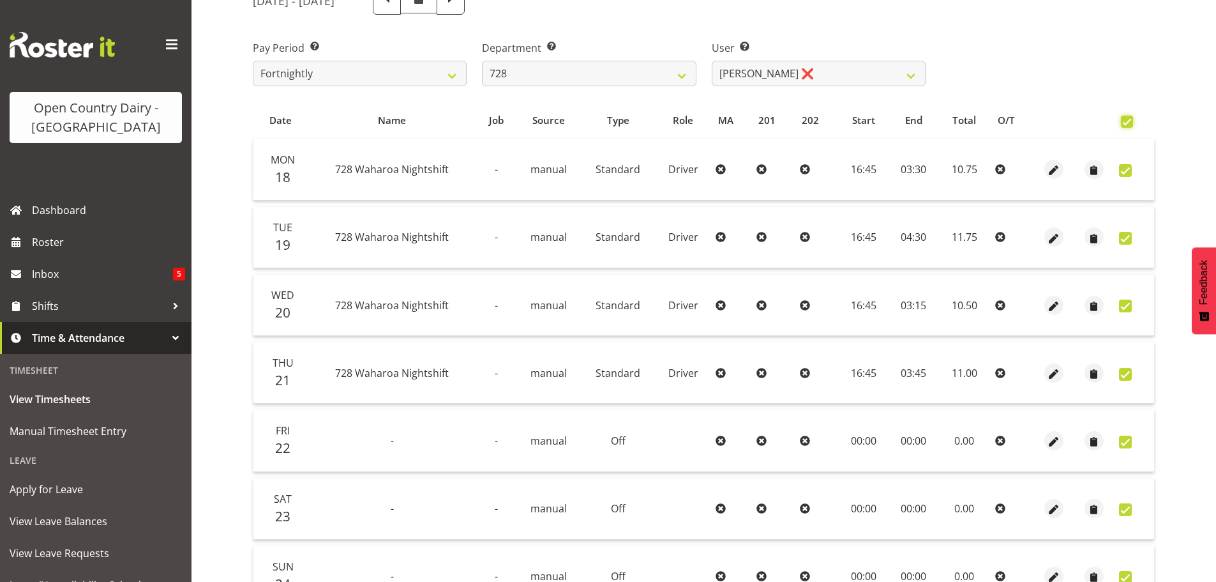
checkbox input "true"
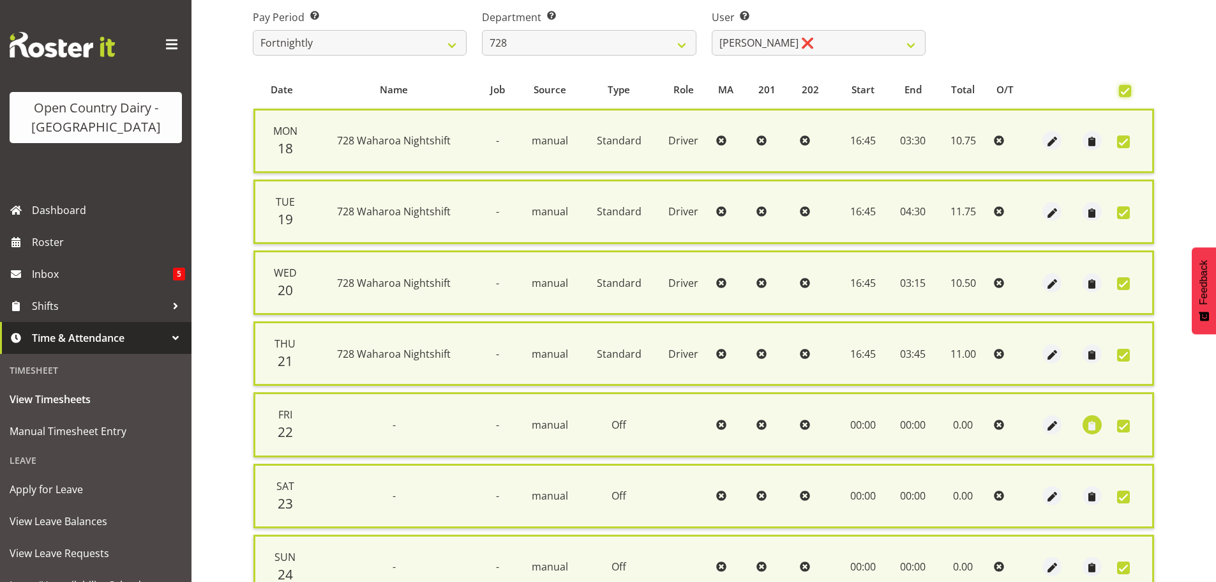
scroll to position [328, 0]
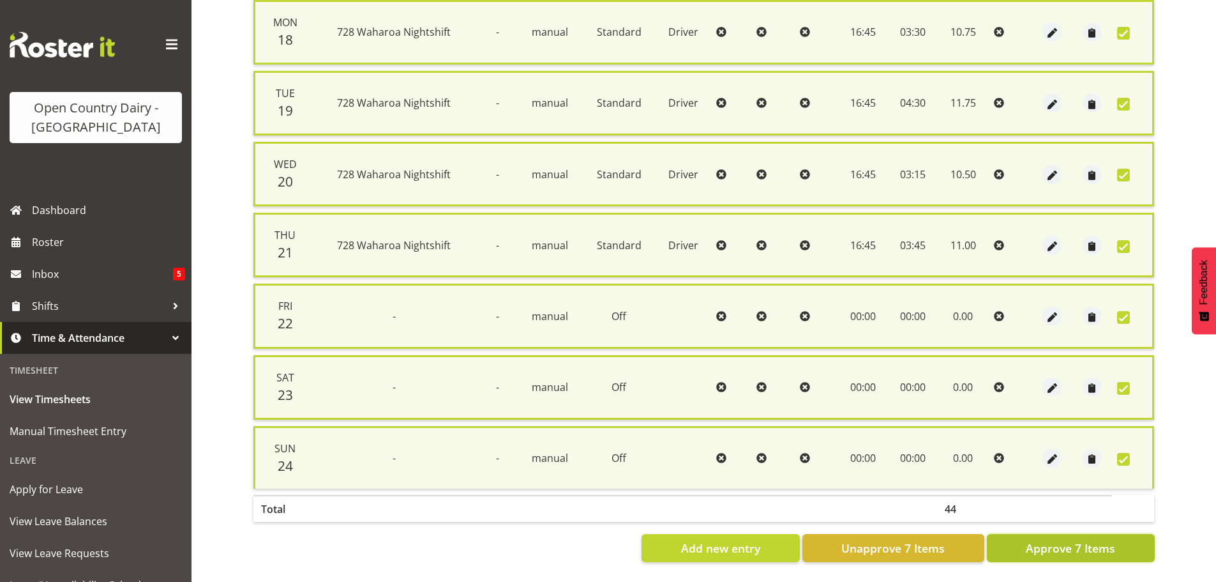
click at [1083, 540] on span "Approve 7 Items" at bounding box center [1070, 548] width 89 height 17
checkbox input "false"
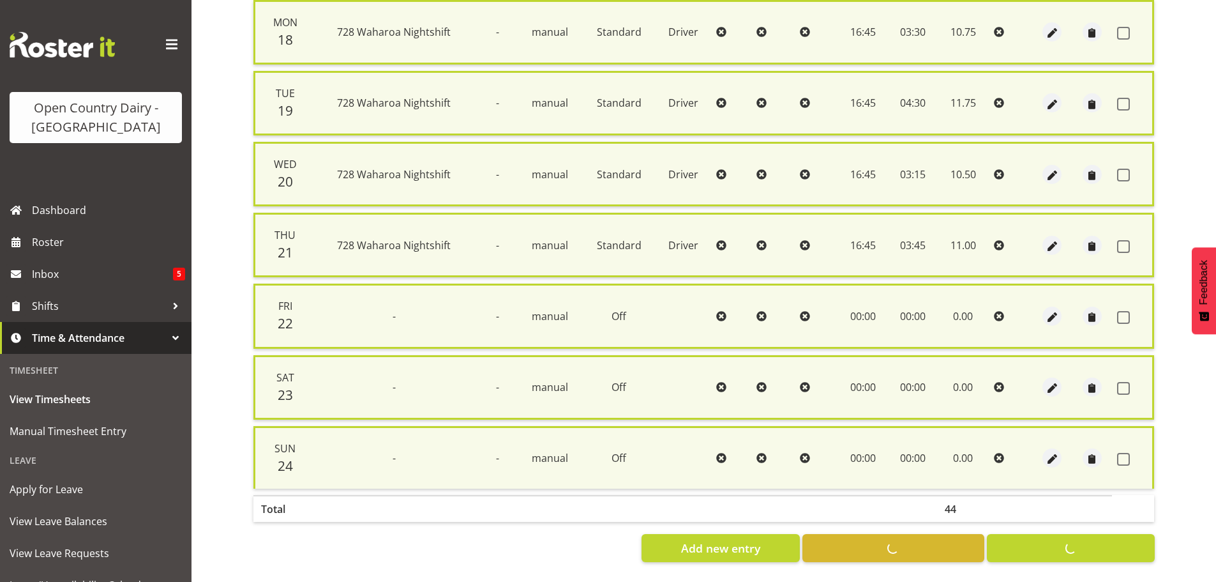
checkbox input "false"
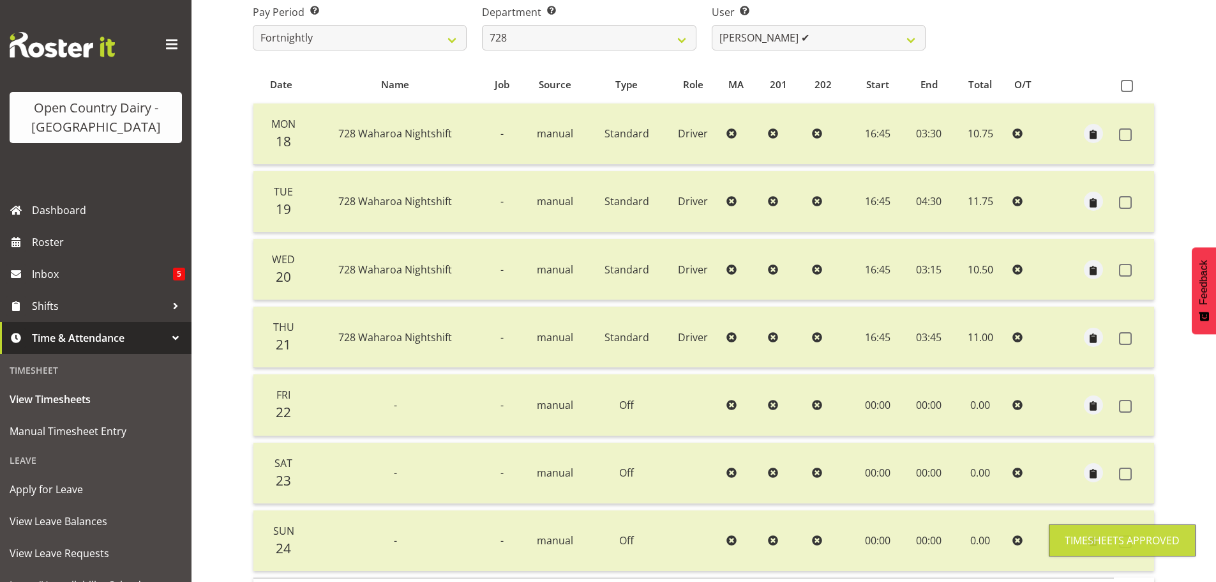
scroll to position [115, 0]
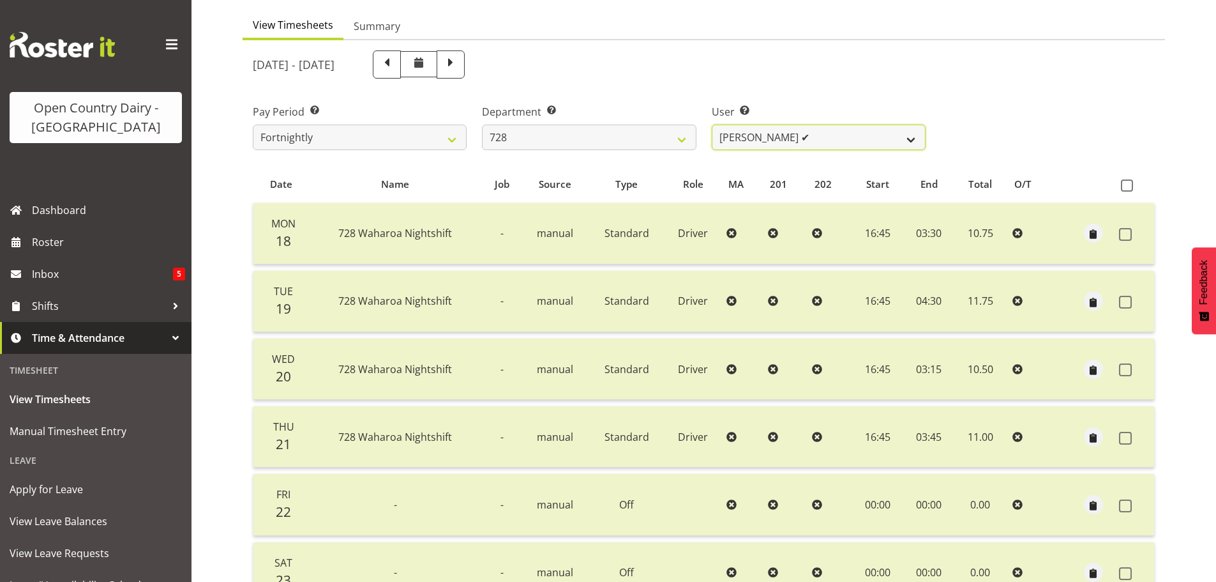
click at [867, 137] on select "Callum Leslie ✔ Nick Warren ✔ Ross Robert Hamilton ✔ Stuart Cherrington ✔ Wally…" at bounding box center [819, 138] width 214 height 26
select select "8251"
click at [712, 125] on select "Callum Leslie ✔ Nick Warren ✔ Ross Robert Hamilton ✔ Stuart Cherrington ✔ Wally…" at bounding box center [819, 138] width 214 height 26
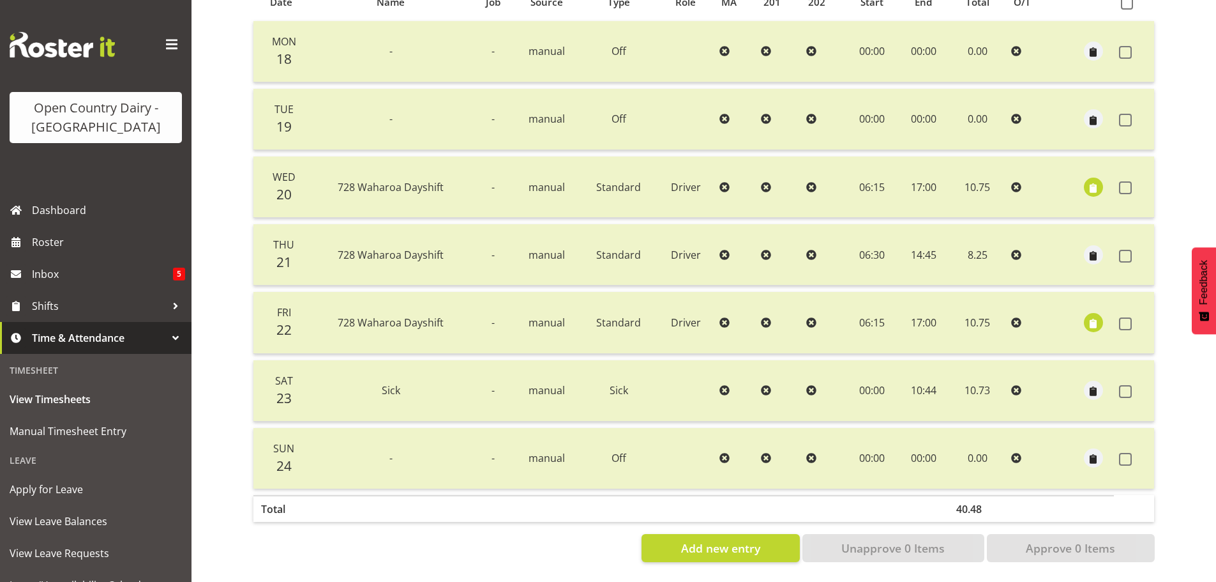
scroll to position [307, 0]
click at [1089, 181] on span "button" at bounding box center [1093, 188] width 15 height 15
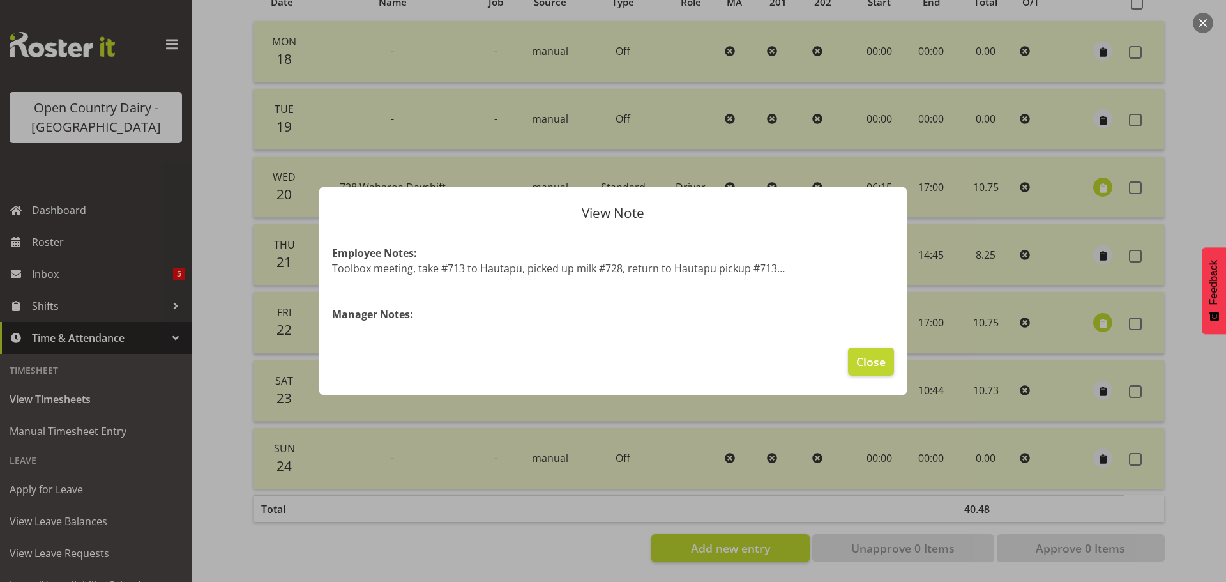
click at [1089, 176] on div at bounding box center [613, 291] width 1226 height 582
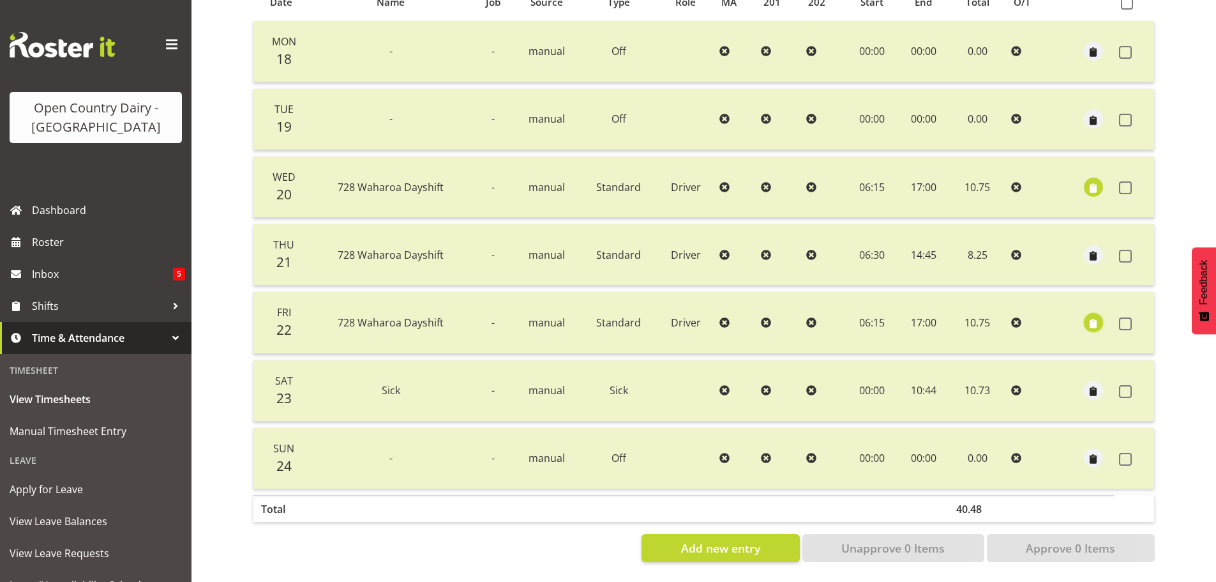
click at [1094, 316] on span "button" at bounding box center [1093, 323] width 15 height 15
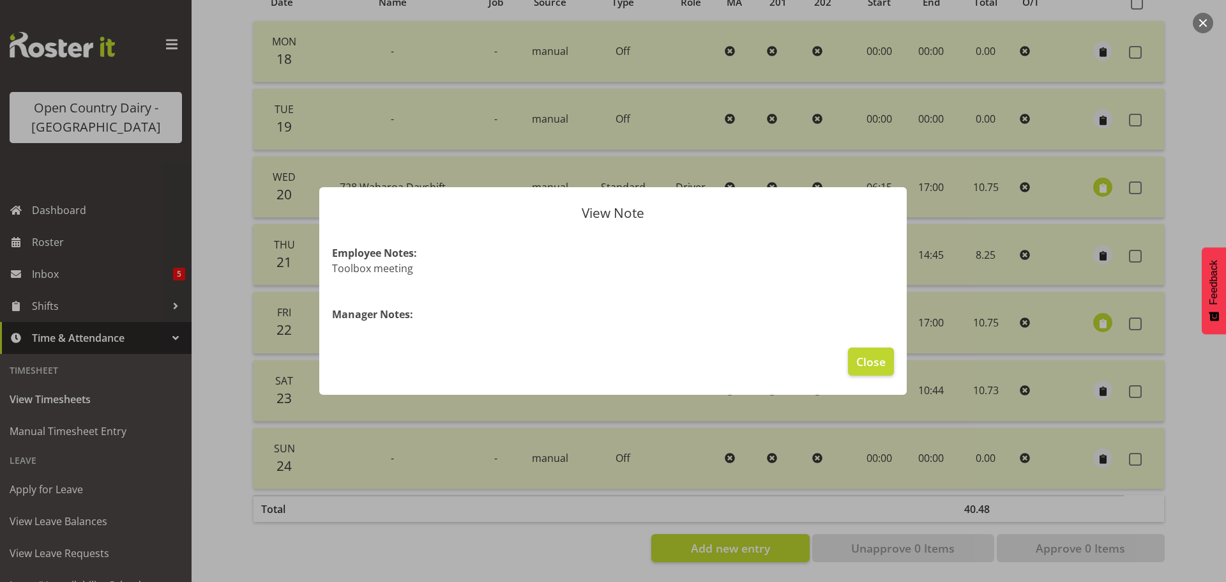
click at [1094, 312] on div at bounding box center [613, 291] width 1226 height 582
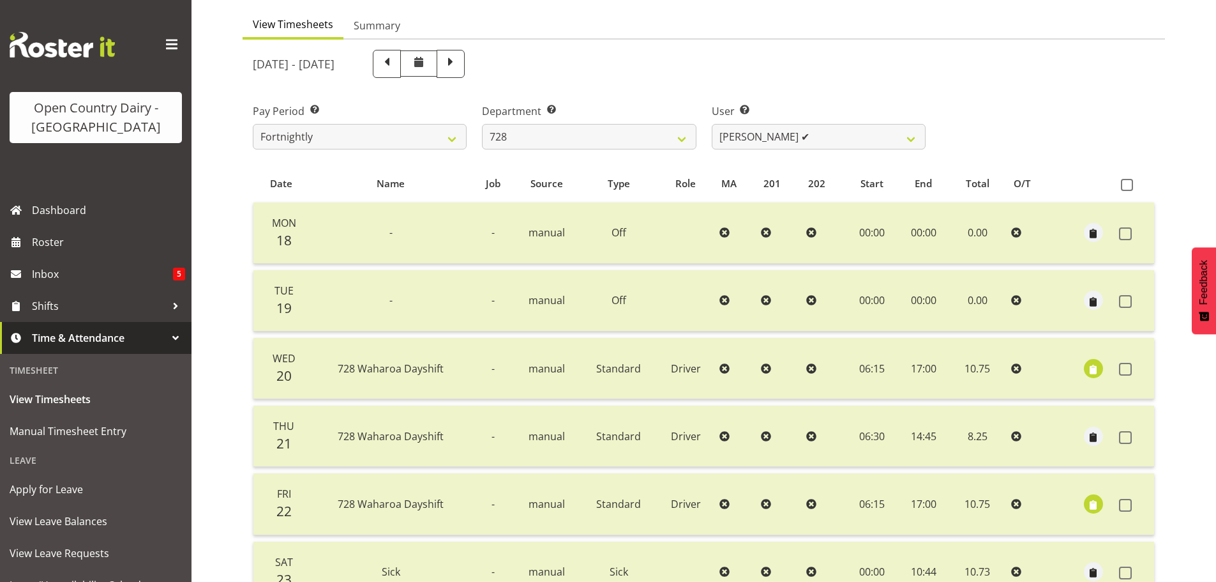
scroll to position [115, 0]
click at [752, 136] on select "Callum Leslie ✔ Nick Warren ✔ Ross Robert Hamilton ✔ Stuart Cherrington ✔ Wally…" at bounding box center [819, 138] width 214 height 26
click at [665, 139] on select "701 702 703 704 705 706 707 708 709 710 711 712 713 714 715 716 717 718 719 720" at bounding box center [589, 138] width 214 height 26
select select "727"
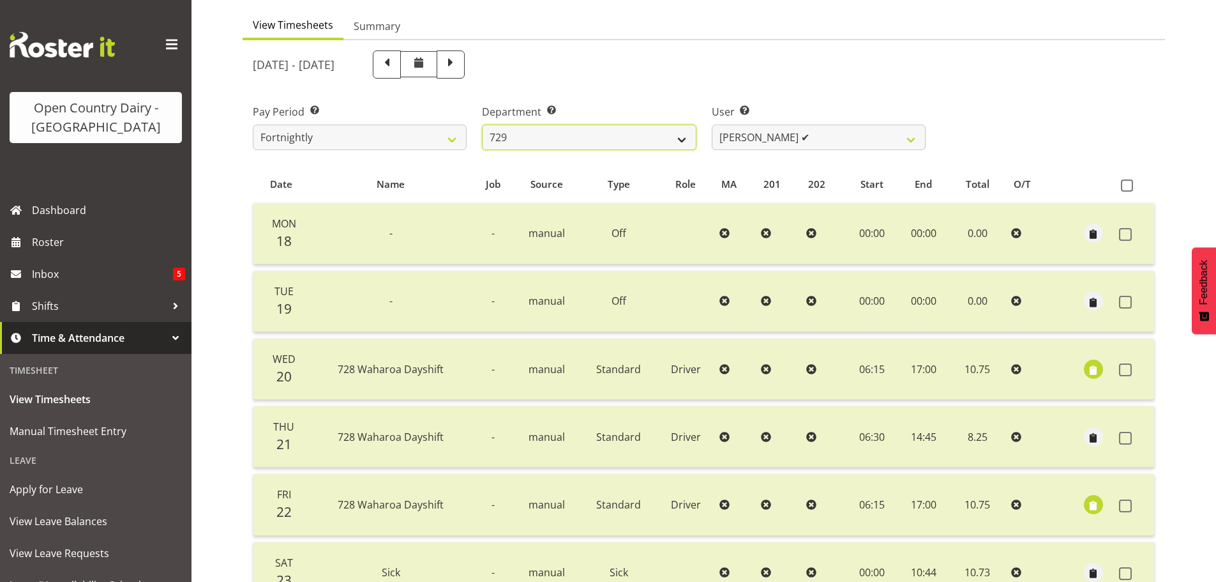
click at [482, 125] on select "701 702 703 704 705 706 707 708 709 710 711 712 713 714 715 716 717 718 719 720" at bounding box center [589, 138] width 214 height 26
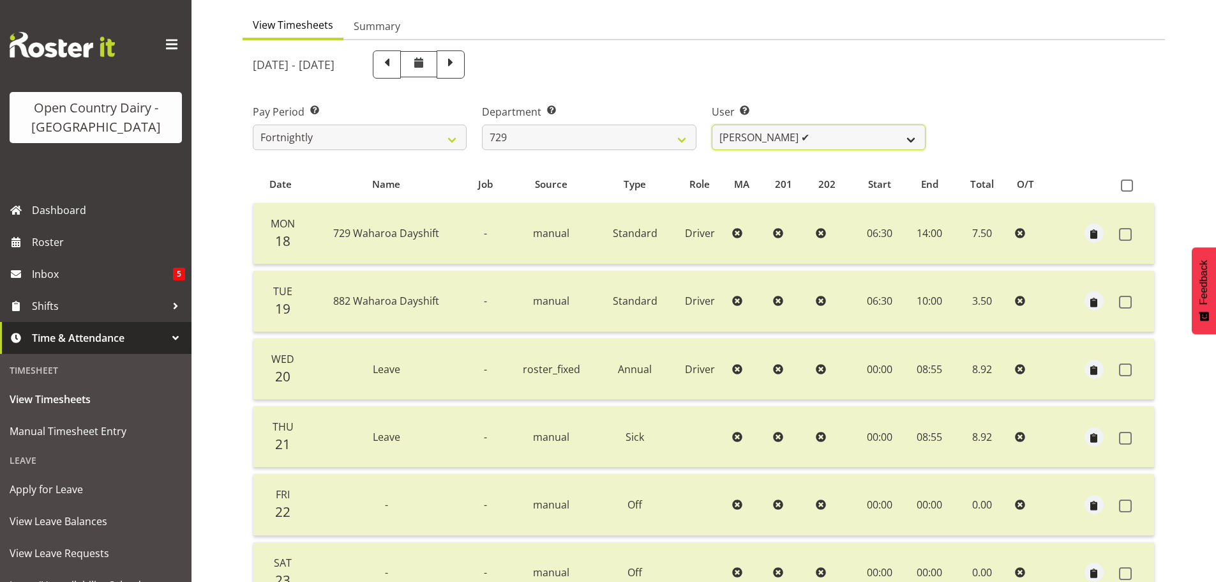
click at [892, 138] on select "Craig Schlager-Reay ✔ Dave Trepels ✔ Jimi Jack ✔ Shannan Wood ✔" at bounding box center [819, 138] width 214 height 26
select select "8177"
click at [712, 125] on select "Craig Schlager-Reay ✔ Dave Trepels ✔ Jimi Jack ✔ Shannan Wood ✔" at bounding box center [819, 138] width 214 height 26
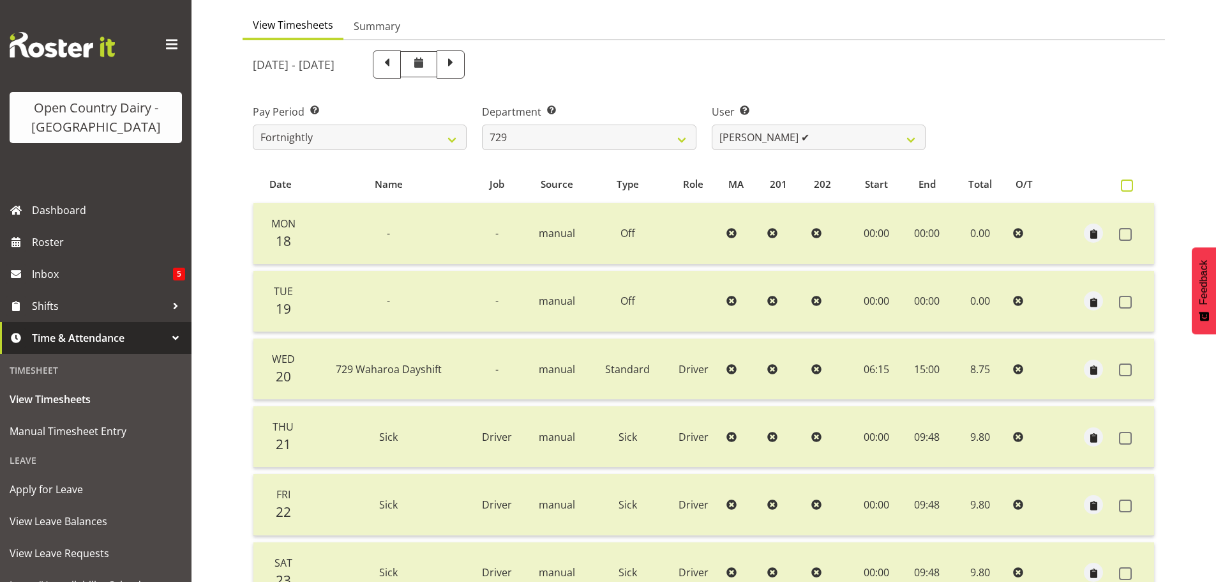
click at [1126, 186] on span at bounding box center [1127, 185] width 12 height 12
click at [1126, 186] on input "checkbox" at bounding box center [1125, 185] width 8 height 8
checkbox input "true"
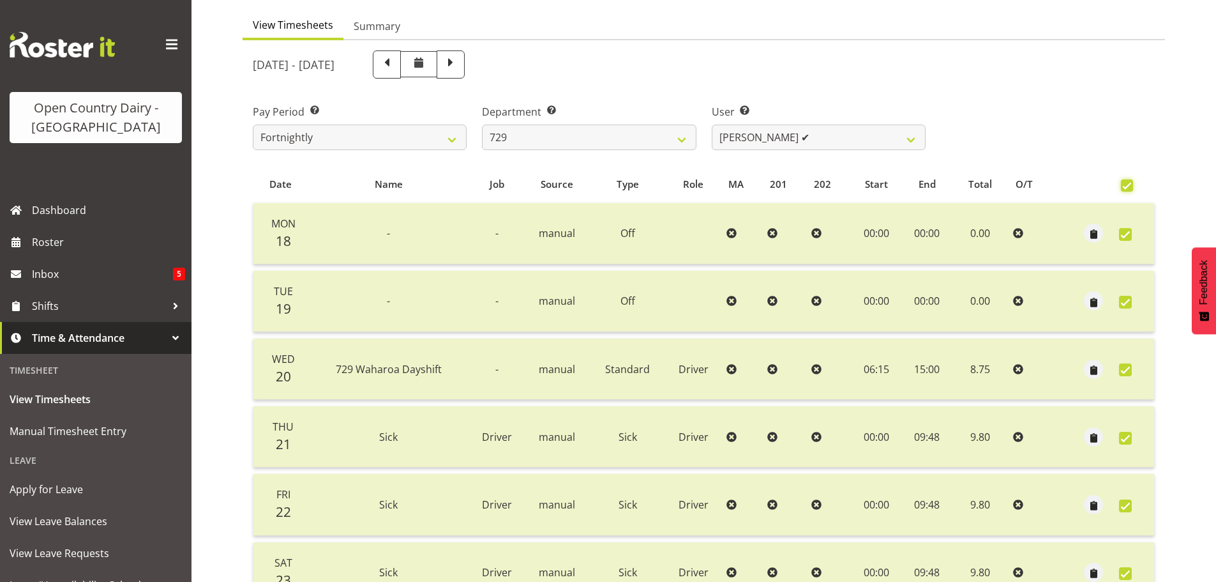
checkbox input "true"
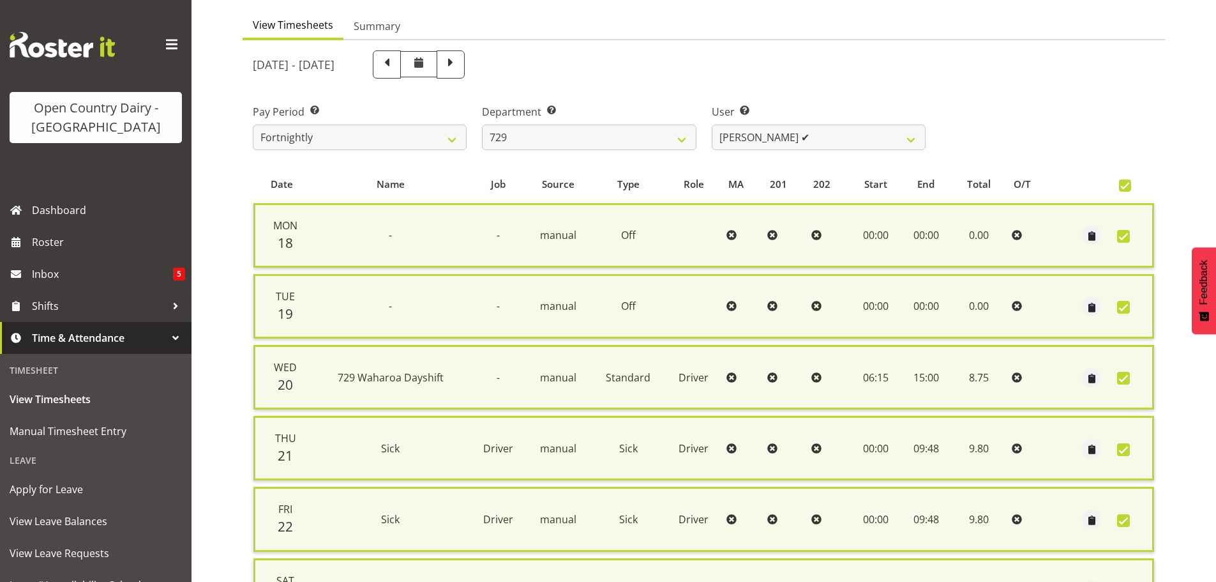
click at [1123, 186] on span at bounding box center [1125, 185] width 12 height 12
click at [1123, 186] on input "checkbox" at bounding box center [1123, 185] width 8 height 8
checkbox input "false"
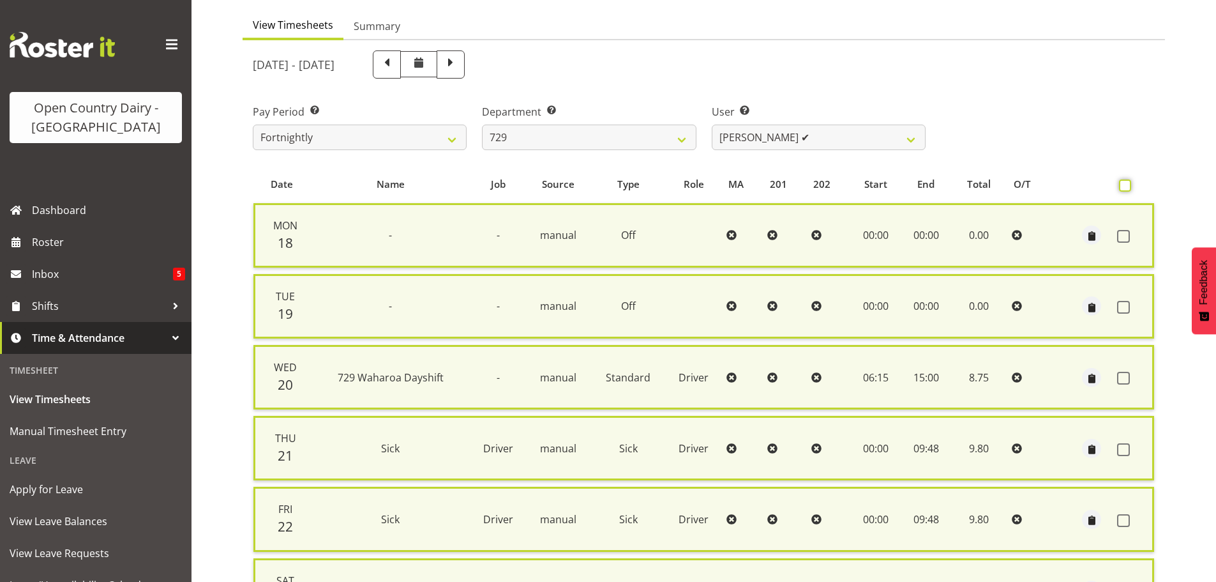
checkbox input "false"
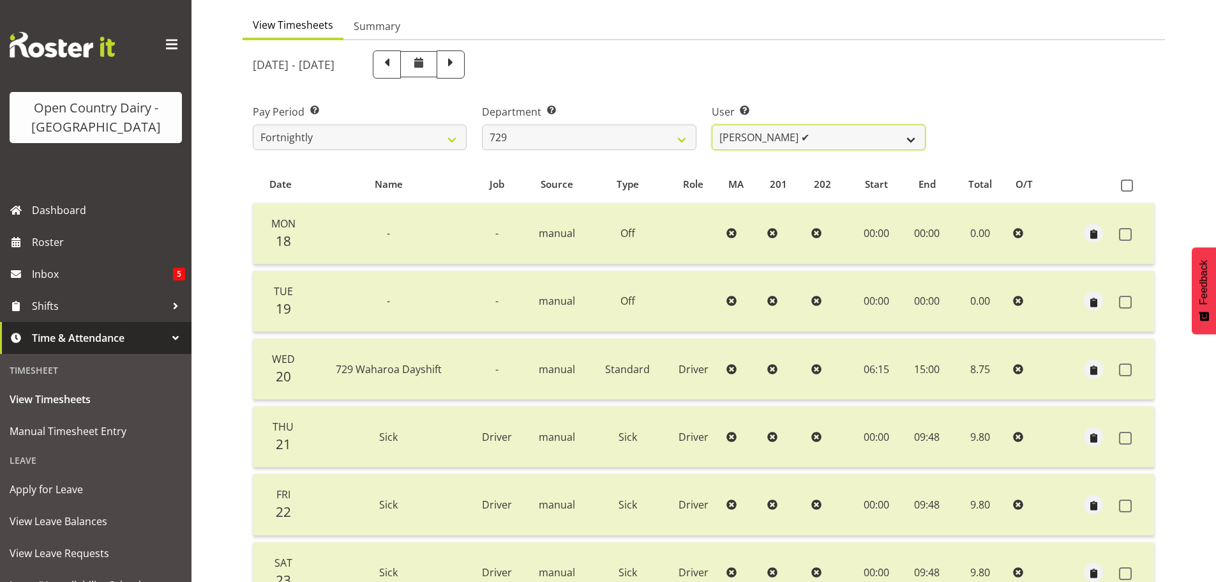
click at [834, 135] on select "Craig Schlager-Reay ✔ Dave Trepels ✔ Jimi Jack ✔ Shannan Wood ✔" at bounding box center [819, 138] width 214 height 26
click at [712, 125] on select "Craig Schlager-Reay ✔ Dave Trepels ✔ Jimi Jack ✔ Shannan Wood ✔" at bounding box center [819, 138] width 214 height 26
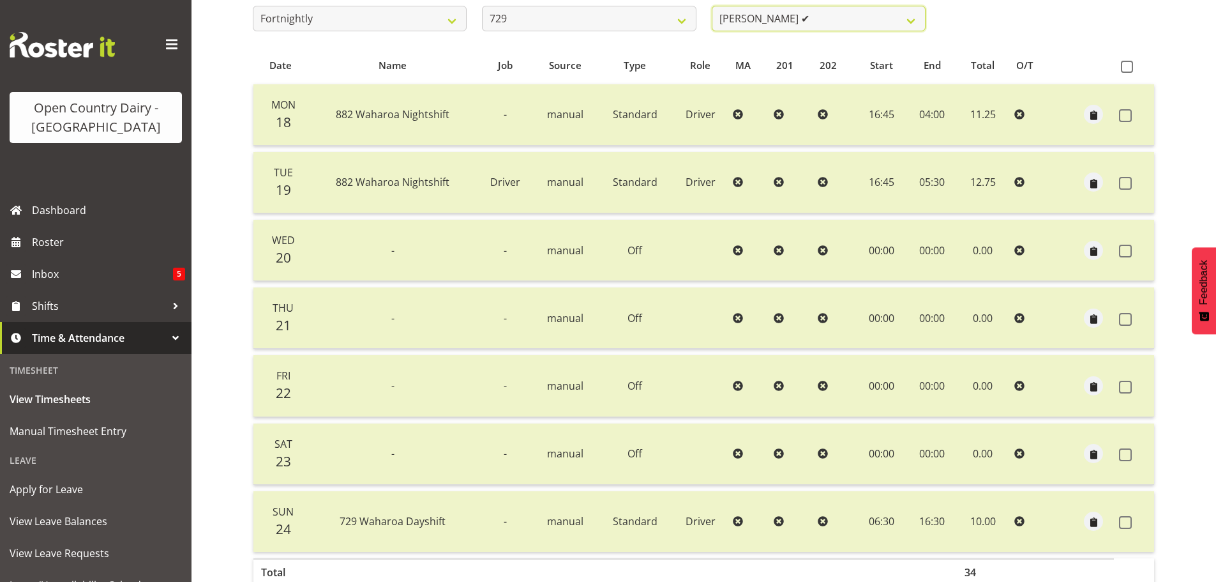
scroll to position [179, 0]
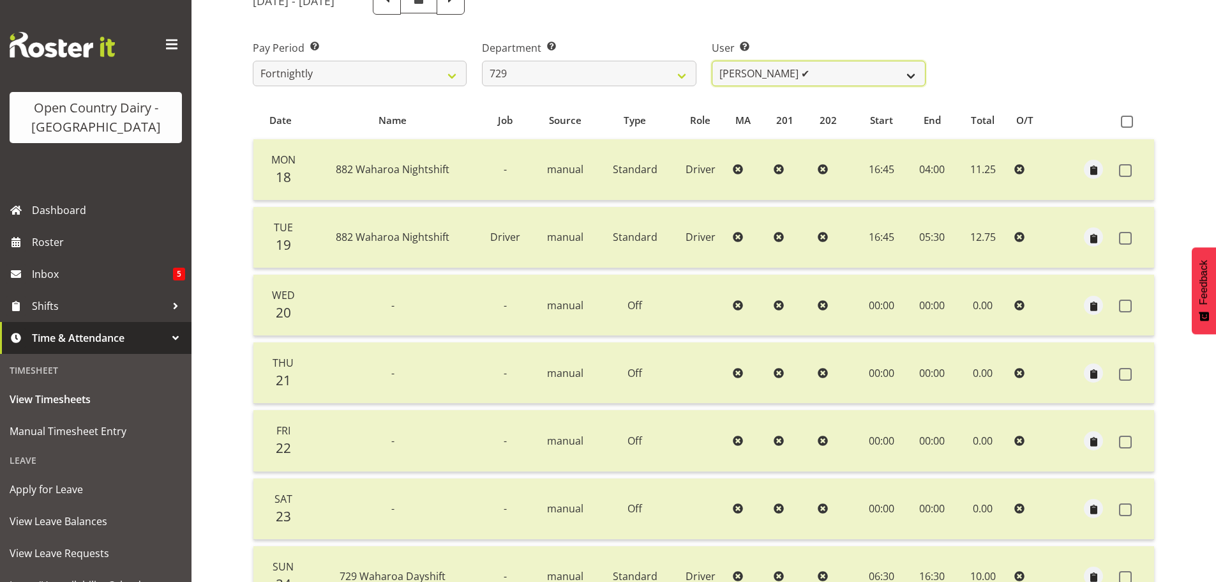
click at [807, 77] on select "Craig Schlager-Reay ✔ Dave Trepels ✔ Jimi Jack ✔ Shannan Wood ✔" at bounding box center [819, 74] width 214 height 26
select select "11232"
click at [712, 61] on select "Craig Schlager-Reay ✔ Dave Trepels ✔ Jimi Jack ✔ Shannan Wood ✔" at bounding box center [819, 74] width 214 height 26
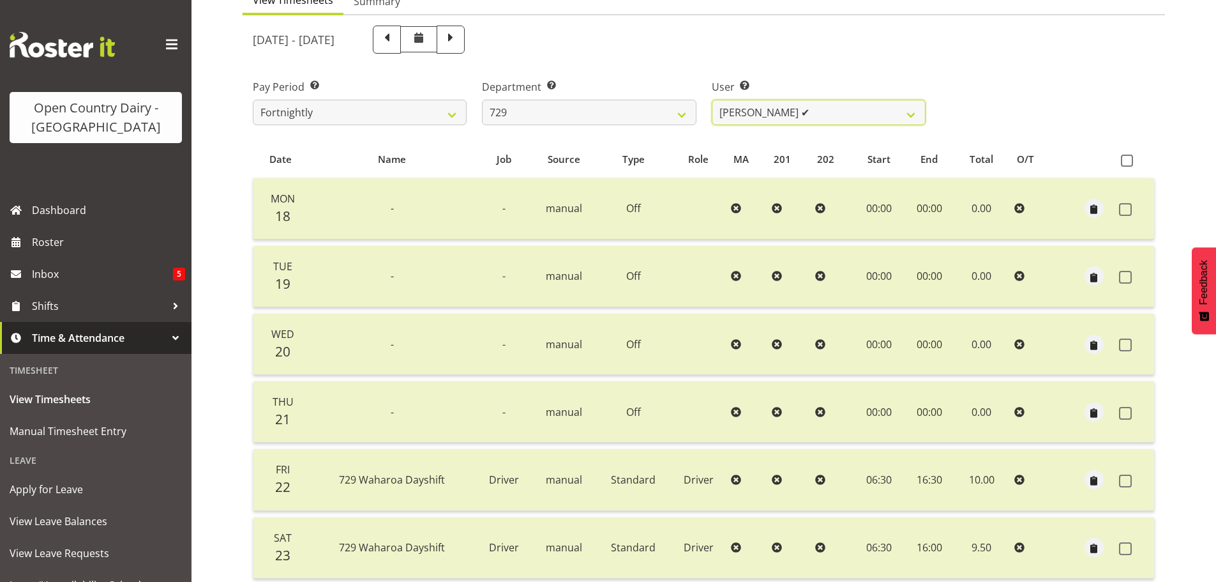
scroll to position [0, 0]
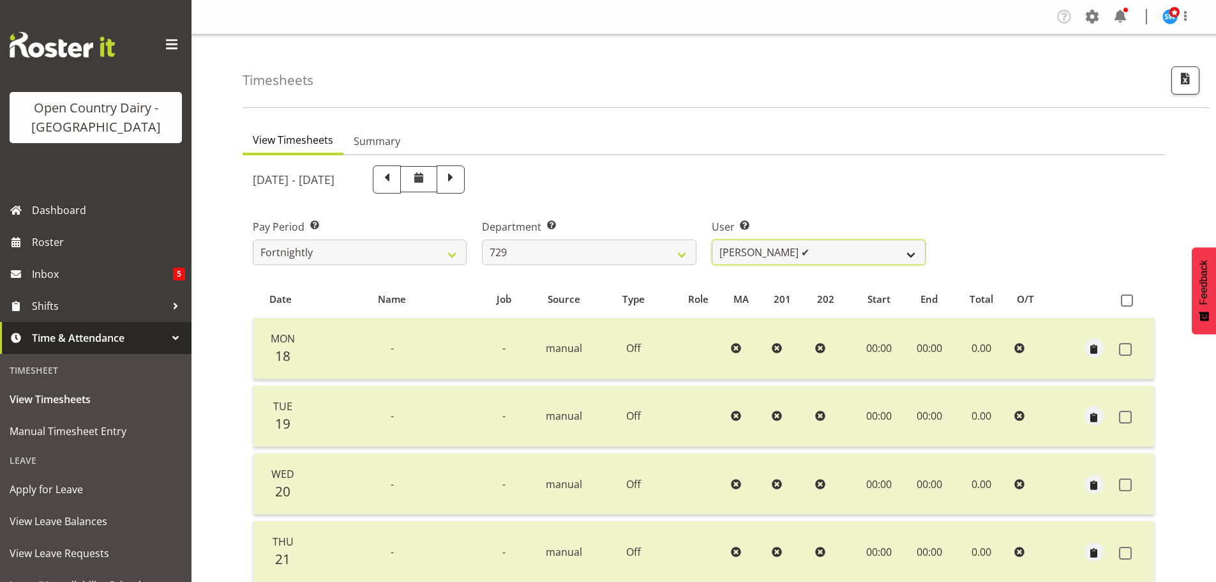
click at [880, 248] on select "Craig Schlager-Reay ✔ Dave Trepels ✔ Jimi Jack ✔ Shannan Wood ✔" at bounding box center [819, 252] width 214 height 26
click at [880, 250] on select "Craig Schlager-Reay ✔ Dave Trepels ✔ Jimi Jack ✔ Shannan Wood ✔" at bounding box center [819, 252] width 214 height 26
click at [677, 249] on select "701 702 703 704 705 706 707 708 709 710 711 712 713 714 715 716 717 718 719 720" at bounding box center [589, 252] width 214 height 26
select select "880"
click at [482, 239] on select "701 702 703 704 705 706 707 708 709 710 711 712 713 714 715 716 717 718 719 720" at bounding box center [589, 252] width 214 height 26
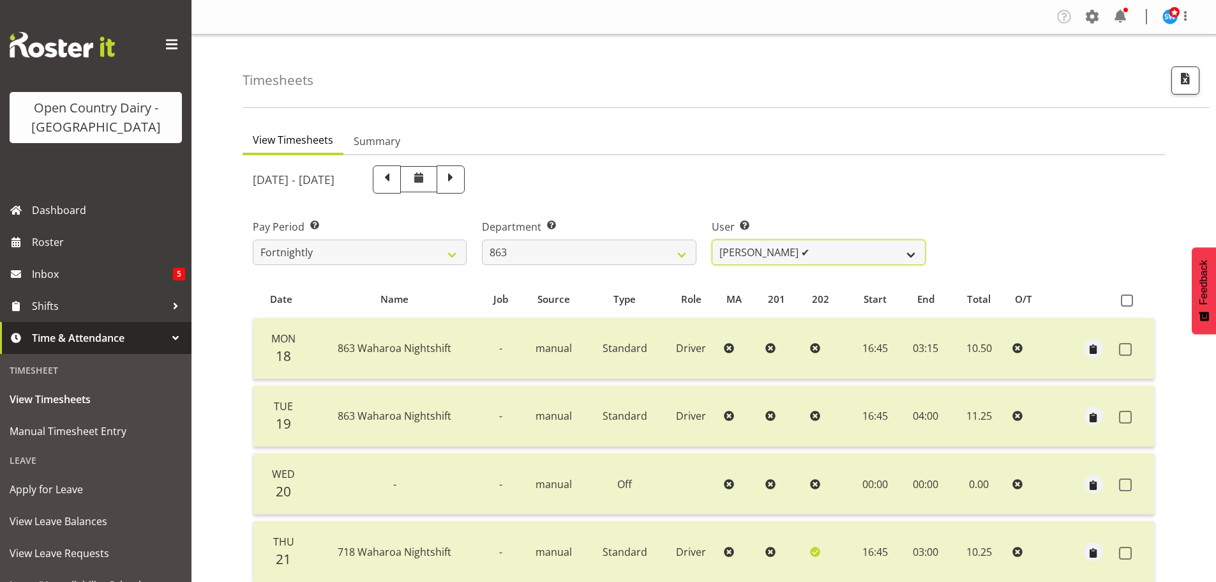
click at [910, 251] on select "Billy Walters ✔ Glyn Spiller ✔ Mike Paki ✔ Paul Bunyan ✔" at bounding box center [819, 252] width 214 height 26
click at [712, 239] on select "Billy Walters ✔ Glyn Spiller ✔ Mike Paki ✔ Paul Bunyan ✔" at bounding box center [819, 252] width 214 height 26
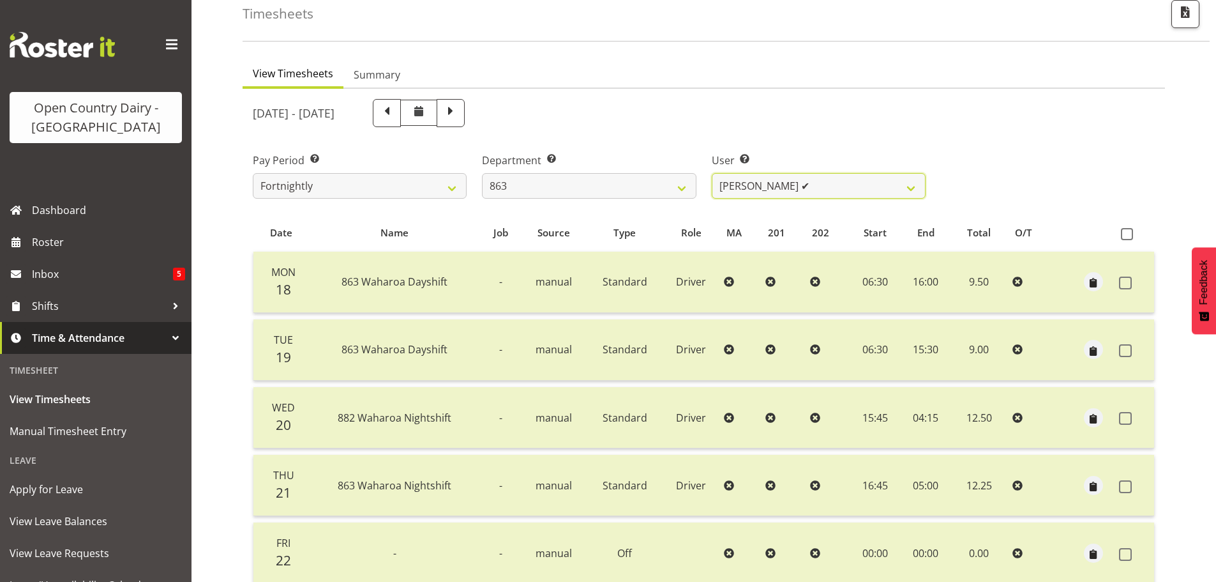
scroll to position [64, 0]
click at [822, 190] on select "Billy Walters ✔ Glyn Spiller ✔ Mike Paki ✔ Paul Bunyan ✔" at bounding box center [819, 189] width 214 height 26
click at [712, 176] on select "Billy Walters ✔ Glyn Spiller ✔ Mike Paki ✔ Paul Bunyan ✔" at bounding box center [819, 189] width 214 height 26
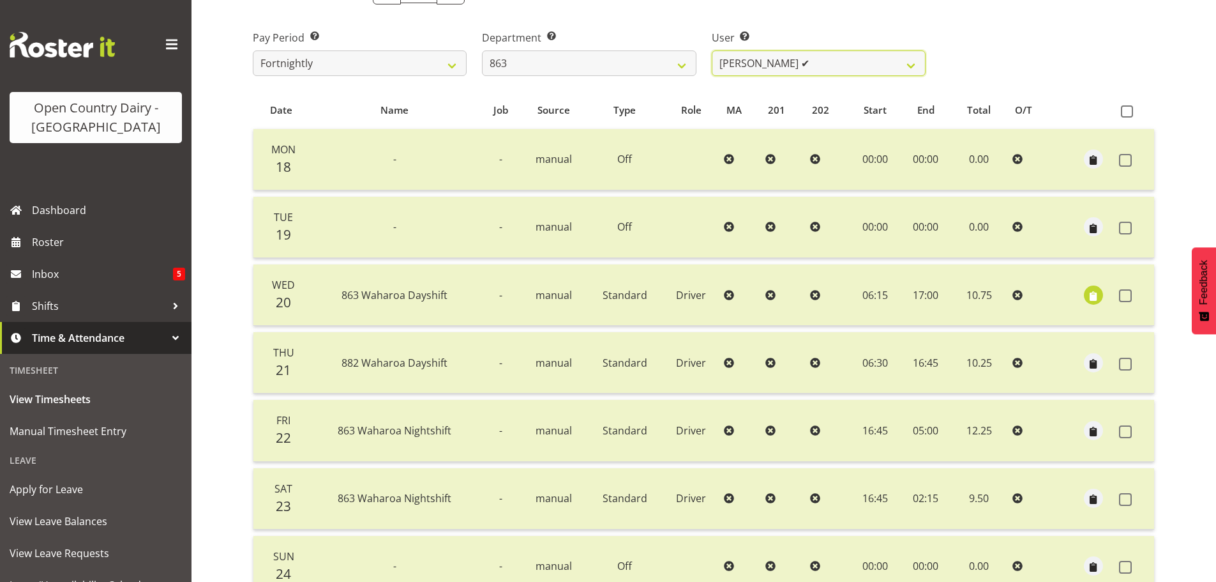
scroll to position [192, 0]
click at [1096, 291] on span "button" at bounding box center [1094, 293] width 15 height 15
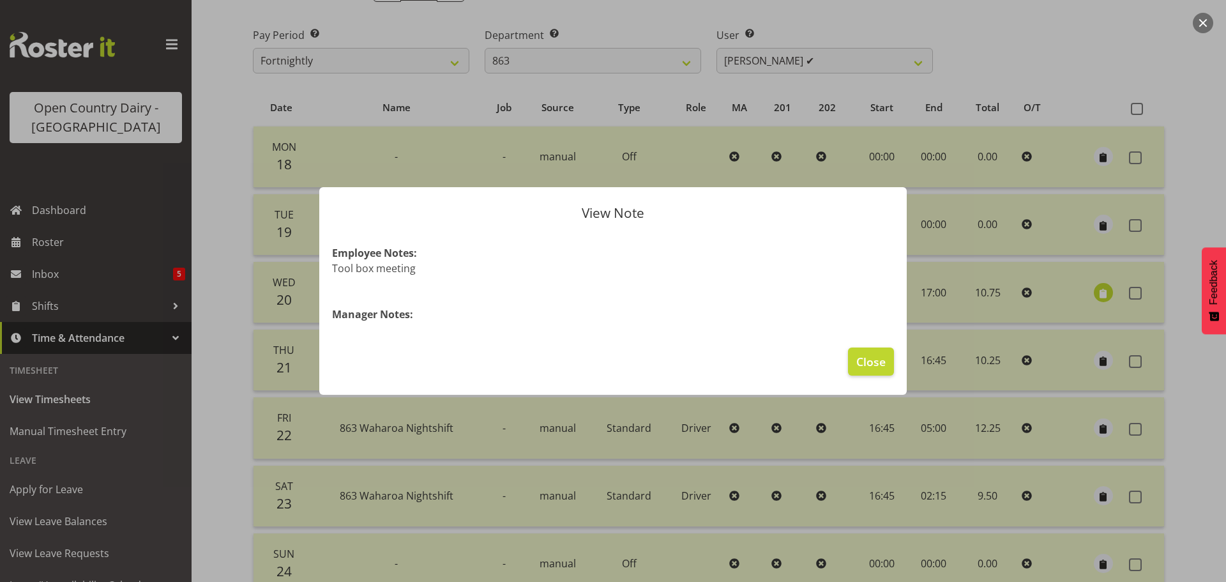
click at [1096, 291] on div at bounding box center [613, 291] width 1226 height 582
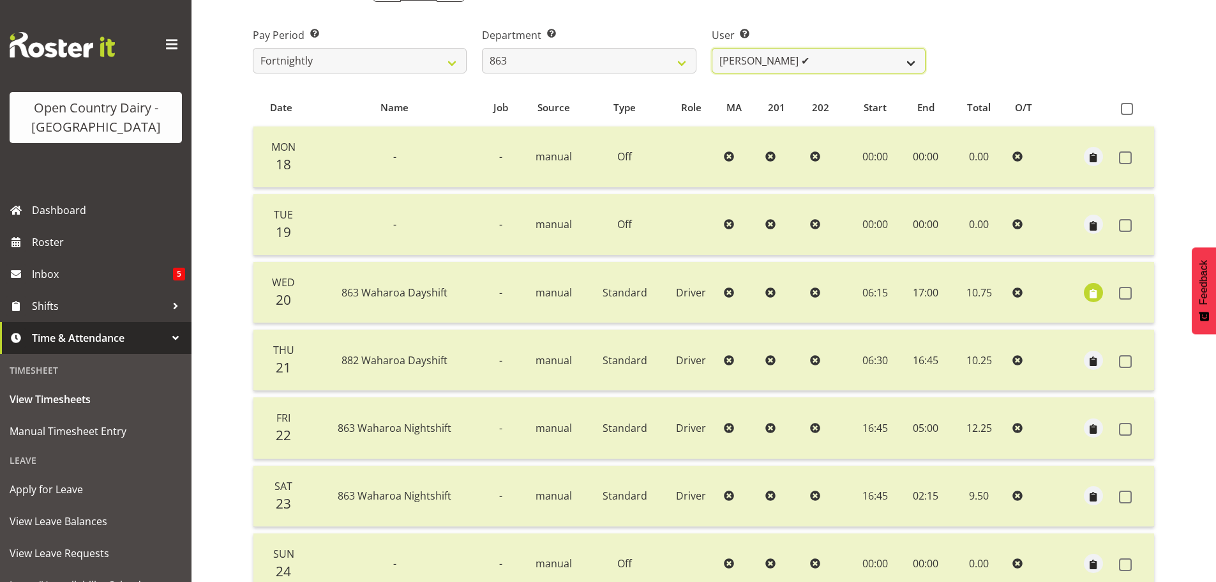
click at [831, 50] on select "Billy Walters ✔ Glyn Spiller ✔ Mike Paki ✔ Paul Bunyan ✔" at bounding box center [819, 61] width 214 height 26
select select "11251"
click at [712, 48] on select "Billy Walters ✔ Glyn Spiller ✔ Mike Paki ✔ Paul Bunyan ✔" at bounding box center [819, 61] width 214 height 26
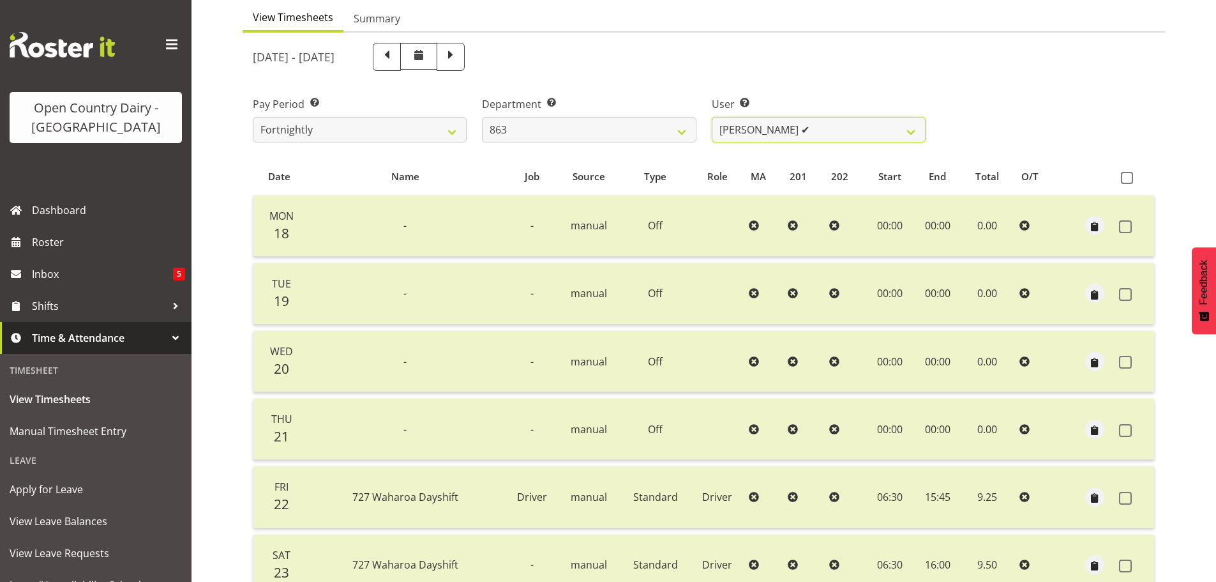
scroll to position [115, 0]
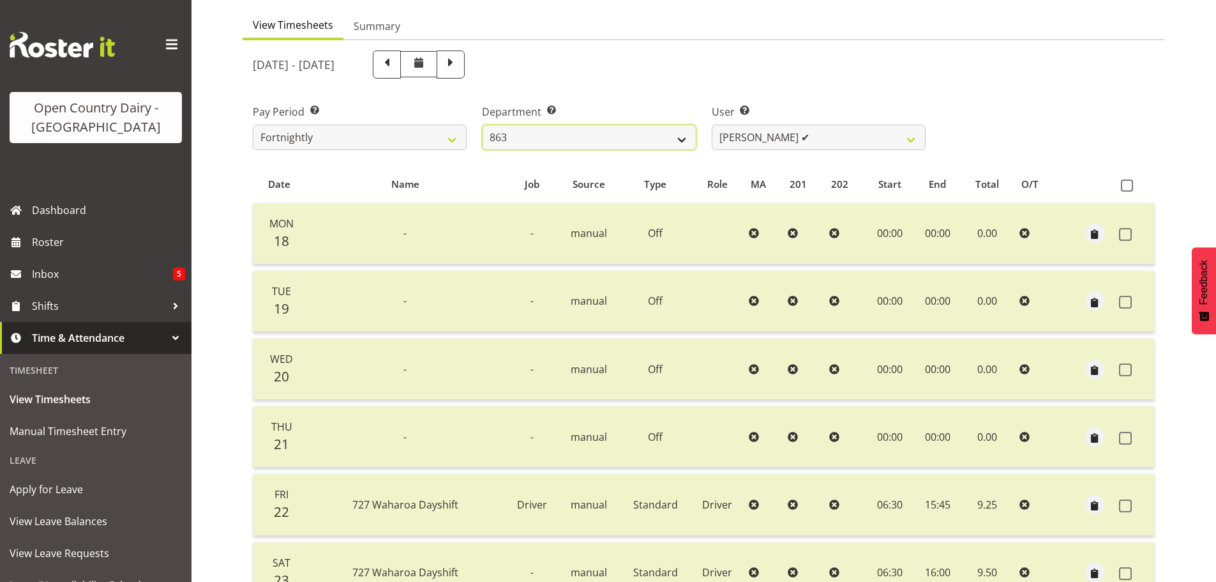
click at [679, 137] on select "701 702 703 704 705 706 707 708 709 710 711 712 713 714 715 716 717 718 719 720" at bounding box center [589, 138] width 214 height 26
select select "898"
click at [482, 125] on select "701 702 703 704 705 706 707 708 709 710 711 712 713 714 715 716 717 718 719 720" at bounding box center [589, 138] width 214 height 26
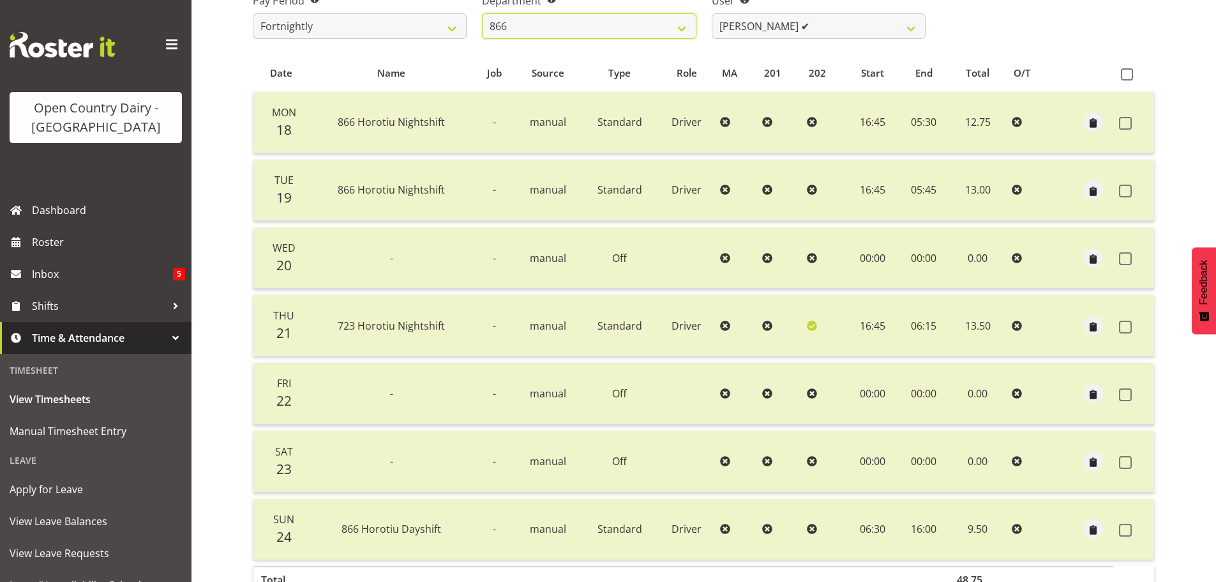
scroll to position [179, 0]
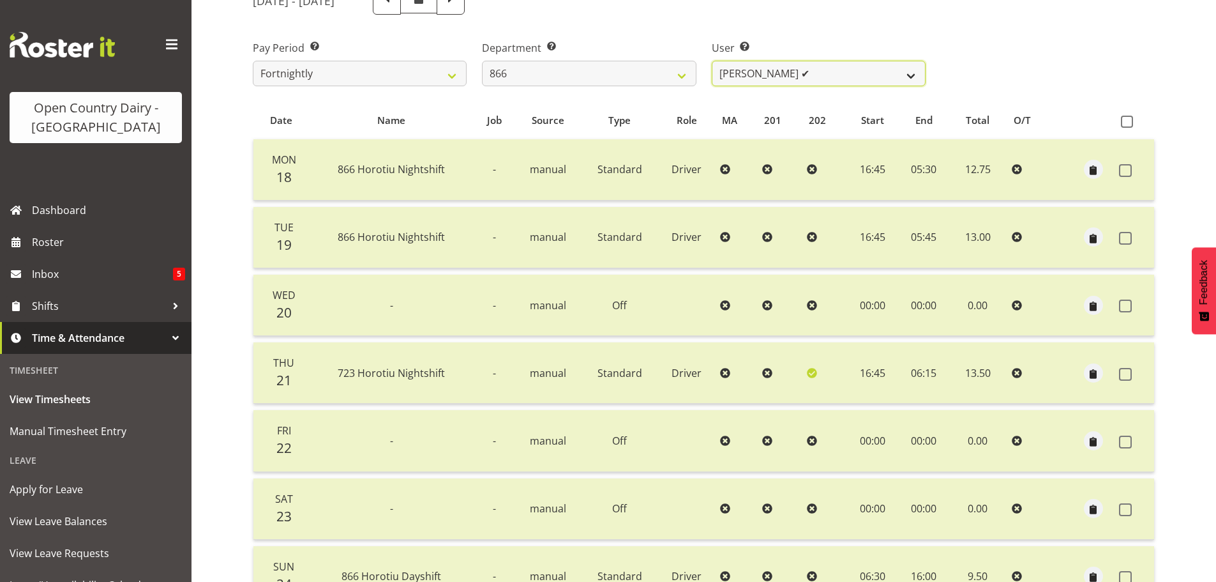
click at [825, 71] on select "Harshdeep Singh ✔ Jacques Nel ✔ Navreet Jawanda ✔ Neil Abrahams ✔" at bounding box center [819, 74] width 214 height 26
click at [712, 61] on select "Harshdeep Singh ✔ Jacques Nel ✔ Navreet Jawanda ✔ Neil Abrahams ✔" at bounding box center [819, 74] width 214 height 26
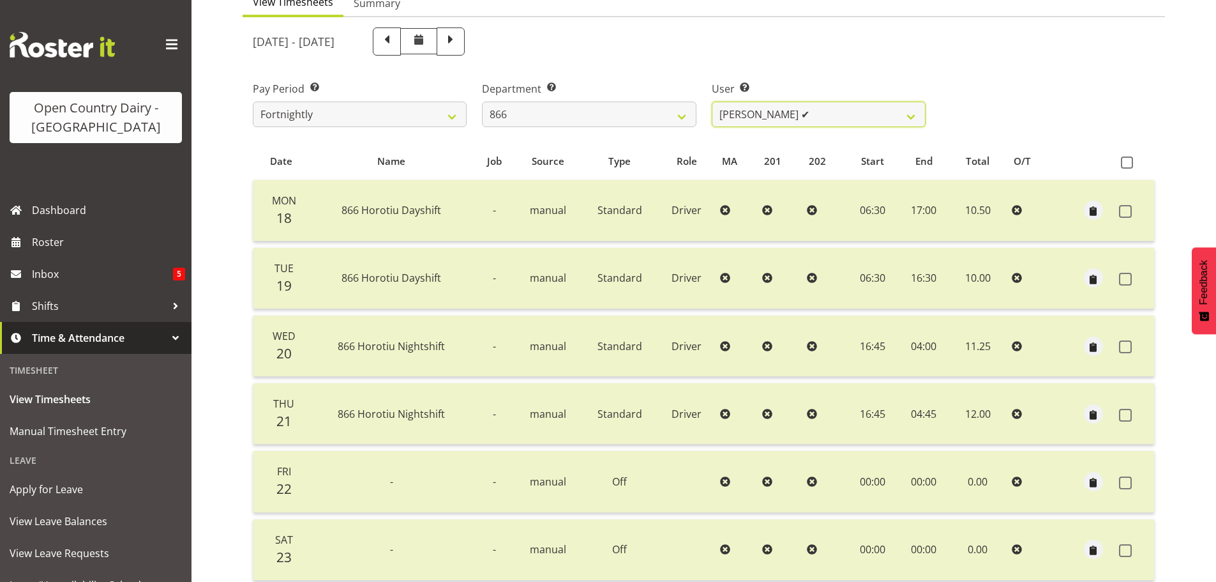
scroll to position [115, 0]
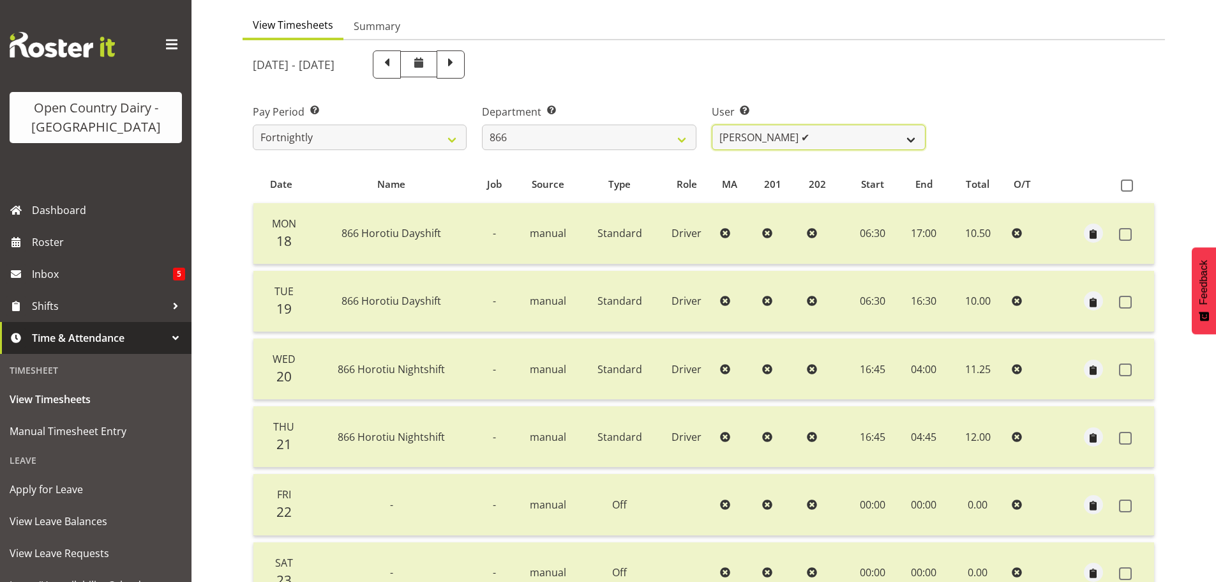
click at [849, 142] on select "Harshdeep Singh ✔ Jacques Nel ✔ Navreet Jawanda ✔ Neil Abrahams ✔" at bounding box center [819, 138] width 214 height 26
select select "11208"
click at [712, 125] on select "Harshdeep Singh ✔ Jacques Nel ✔ Navreet Jawanda ✔ Neil Abrahams ✔" at bounding box center [819, 138] width 214 height 26
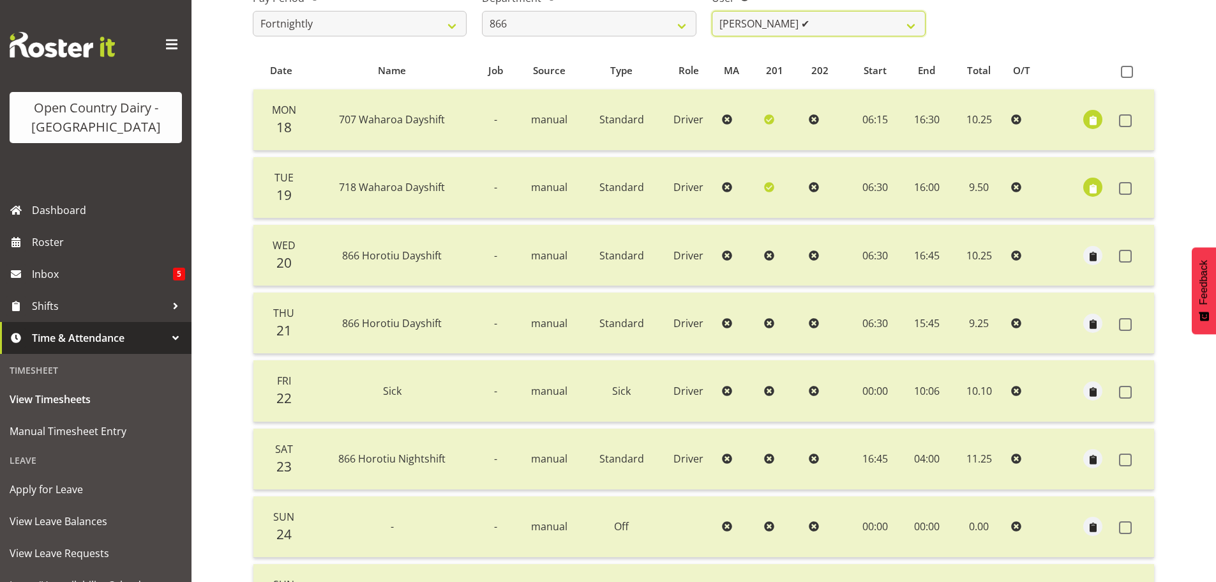
scroll to position [243, 0]
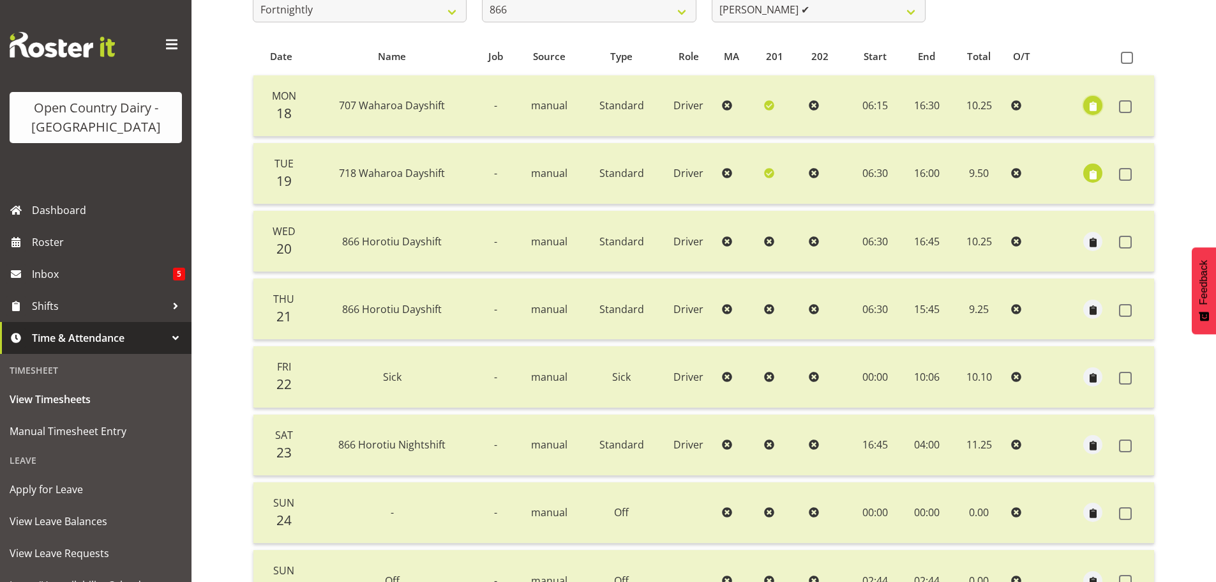
click at [1092, 107] on span "button" at bounding box center [1093, 107] width 15 height 15
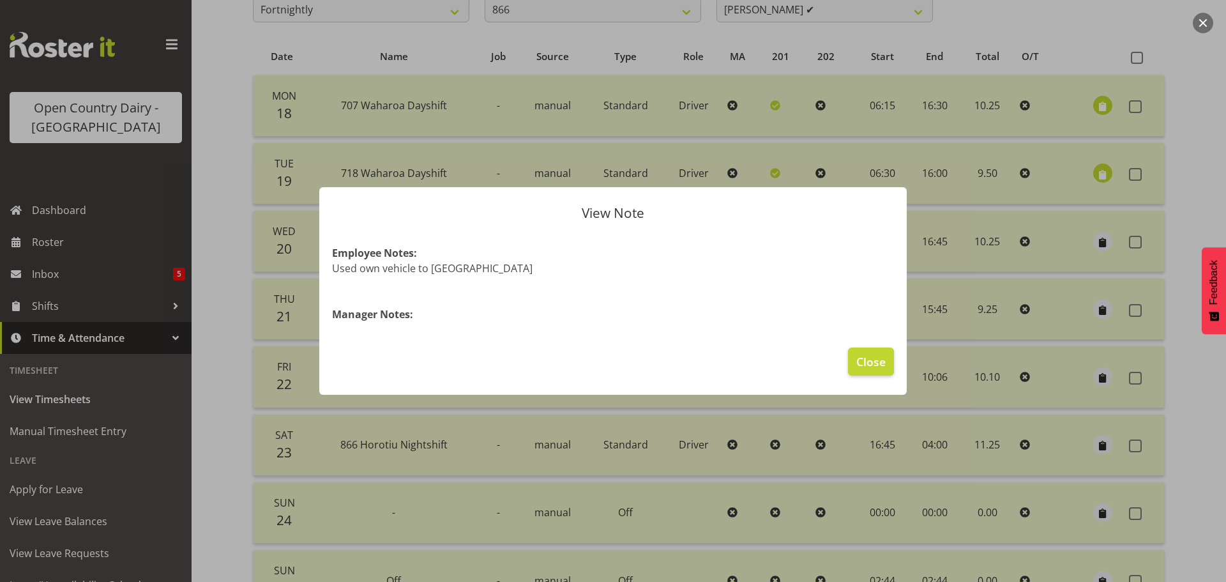
click at [1093, 107] on div at bounding box center [613, 291] width 1226 height 582
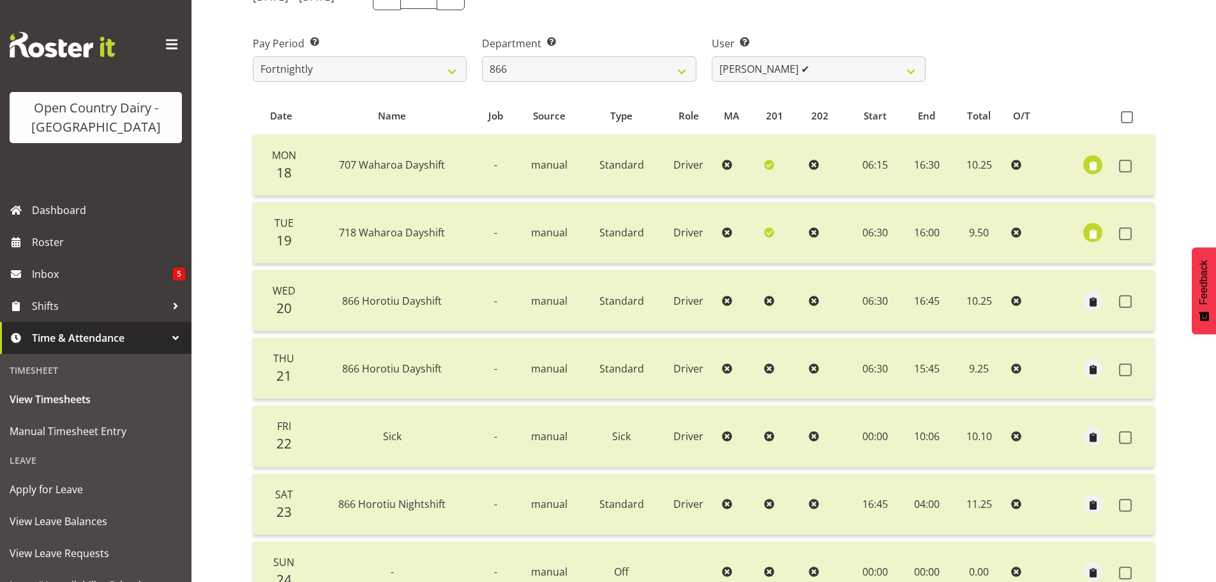
scroll to position [179, 0]
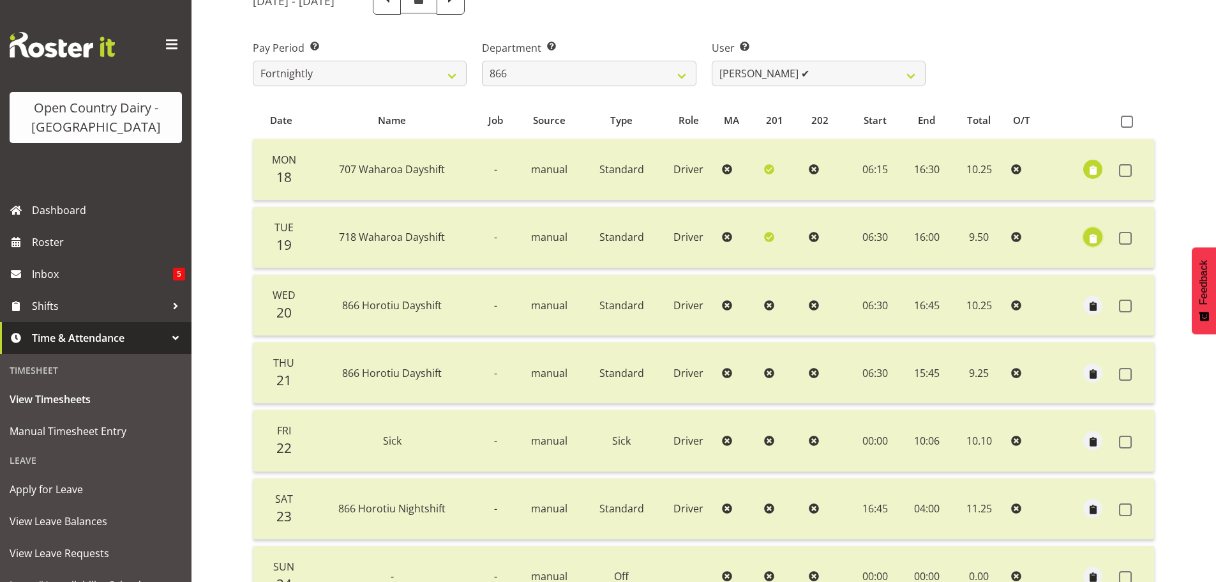
click at [1091, 236] on span "button" at bounding box center [1093, 238] width 15 height 15
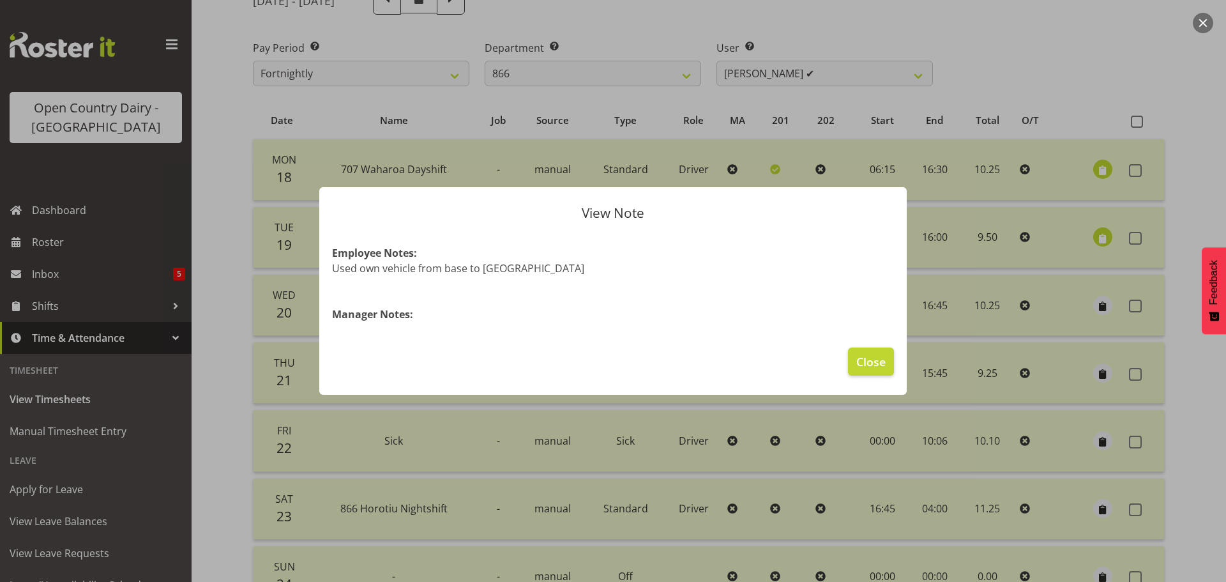
click at [1091, 236] on div at bounding box center [613, 291] width 1226 height 582
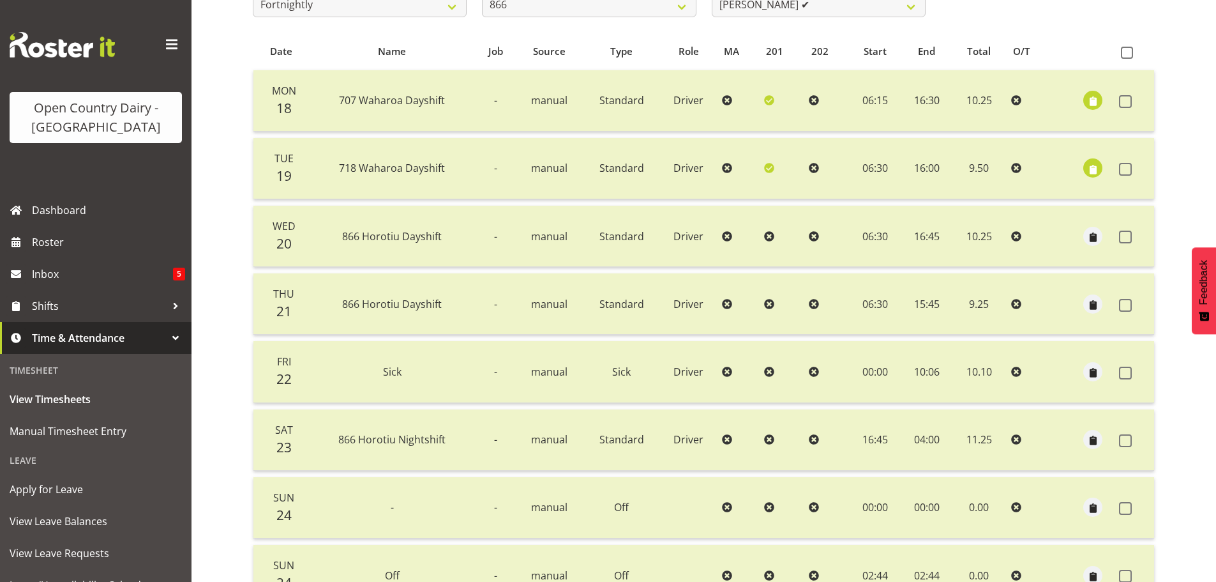
scroll to position [243, 0]
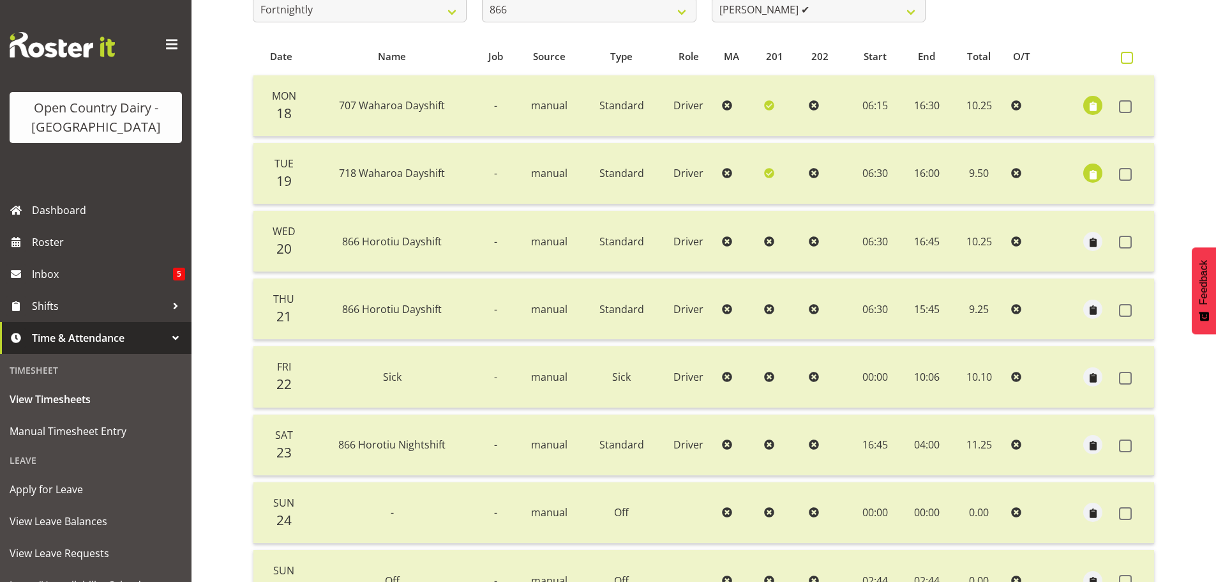
click at [1126, 57] on span at bounding box center [1127, 58] width 12 height 12
click at [1126, 57] on input "checkbox" at bounding box center [1125, 58] width 8 height 8
checkbox input "true"
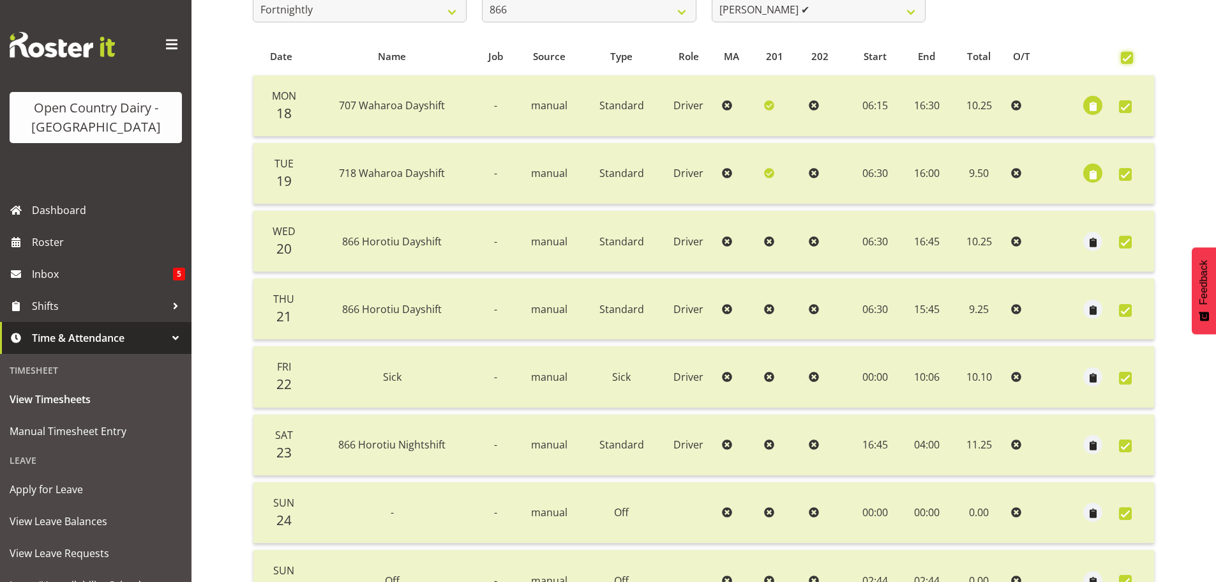
checkbox input "true"
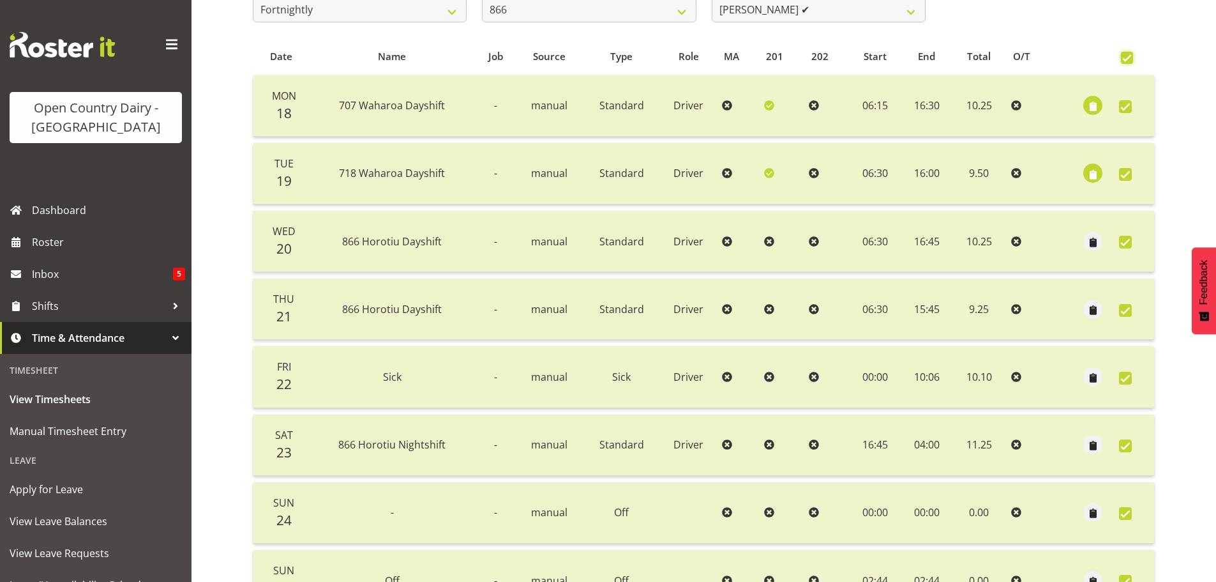
checkbox input "true"
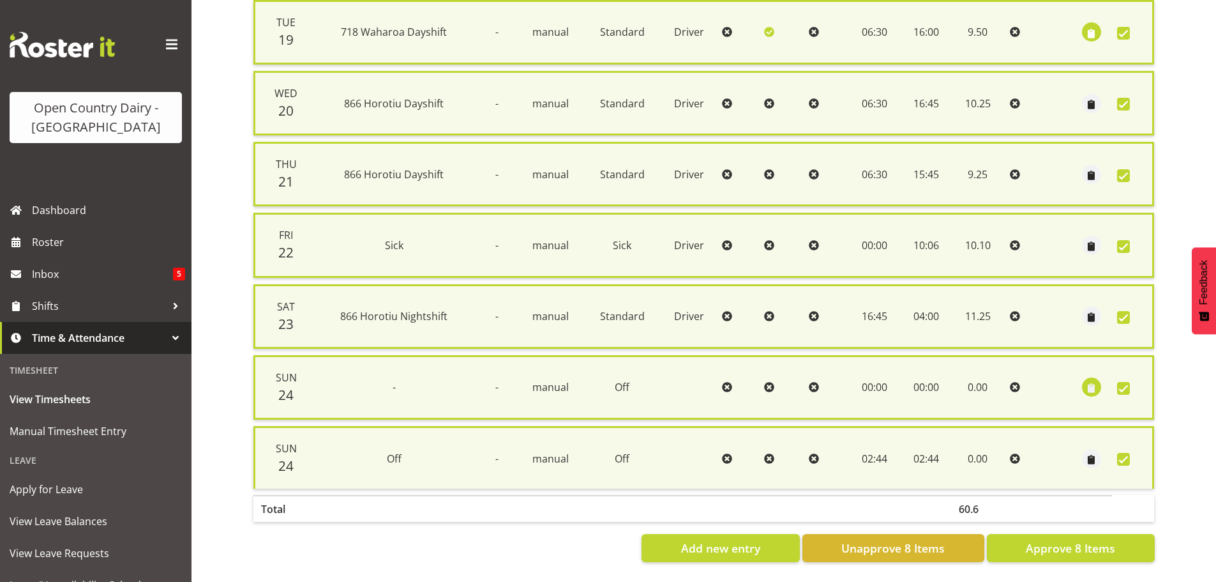
scroll to position [398, 0]
click at [945, 540] on span "Unapprove 8 Items" at bounding box center [893, 548] width 103 height 17
checkbox input "false"
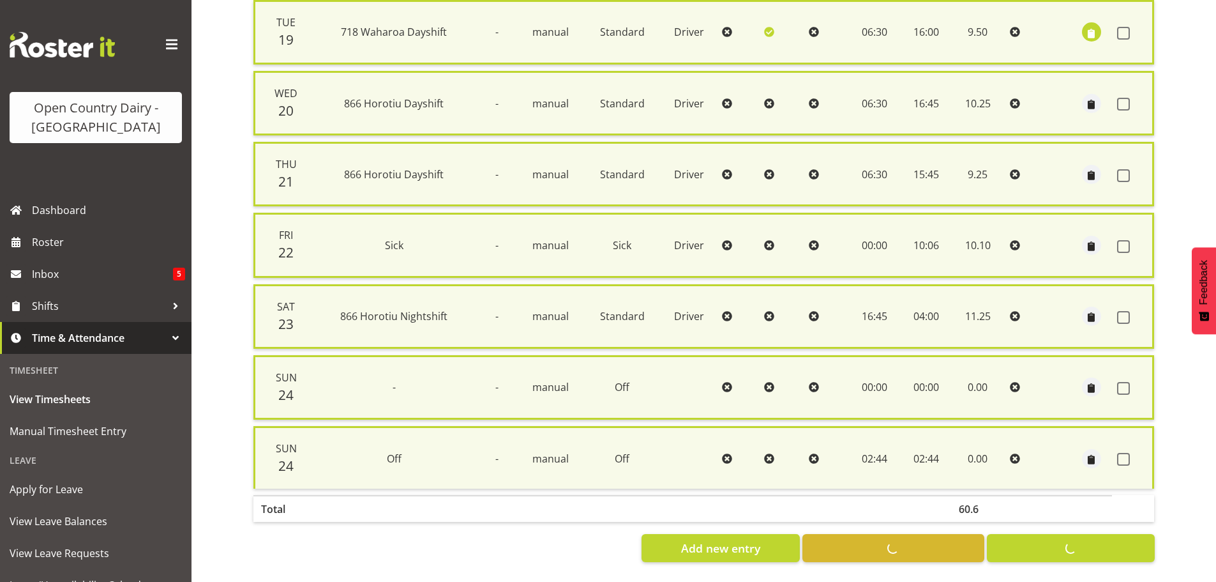
checkbox input "false"
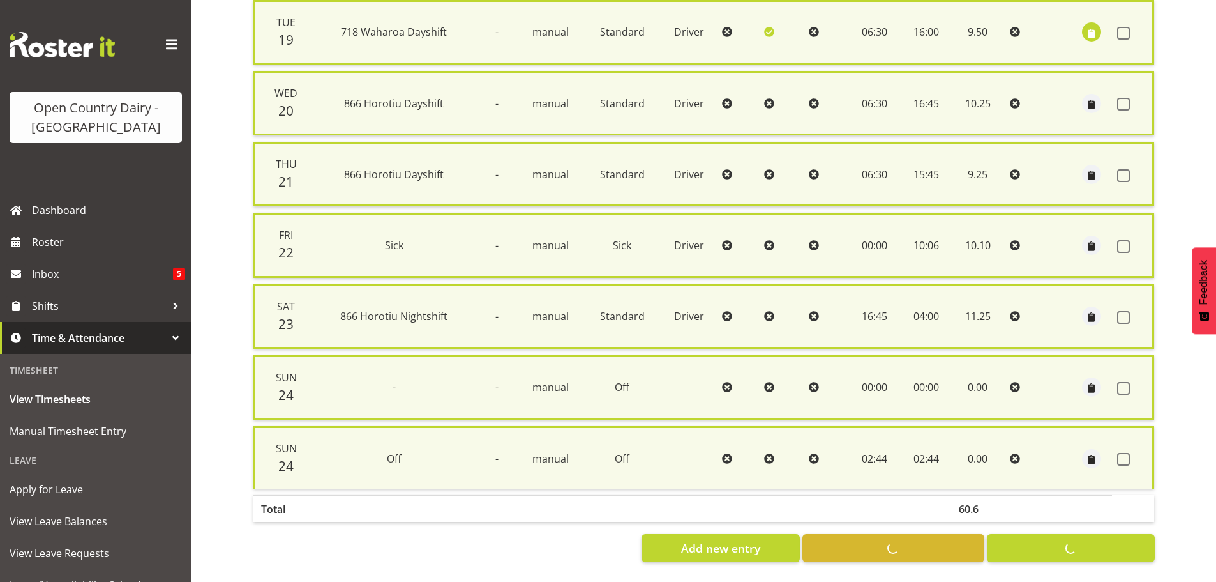
checkbox input "false"
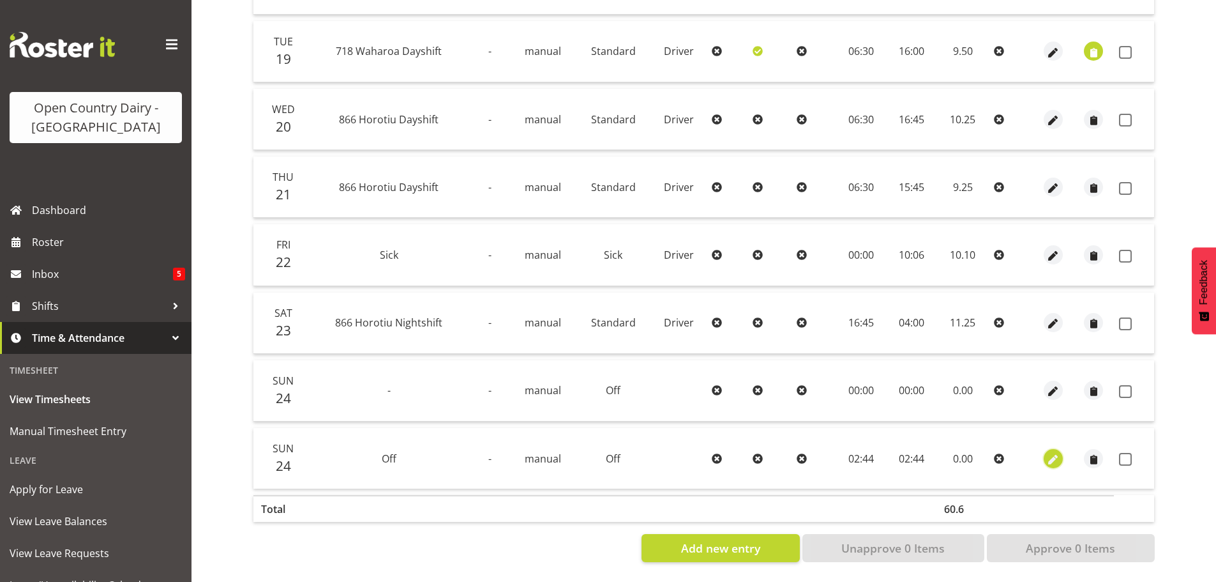
click at [1054, 452] on span "button" at bounding box center [1053, 459] width 15 height 15
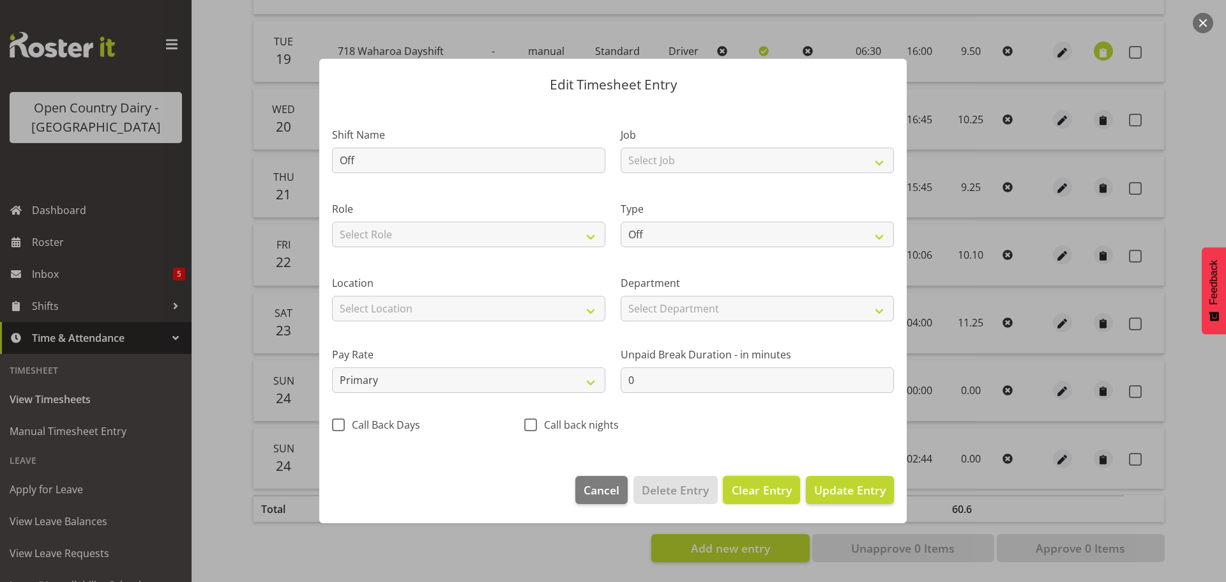
click at [752, 490] on span "Clear Entry" at bounding box center [762, 489] width 60 height 17
click at [669, 486] on span "Delete Entry" at bounding box center [675, 489] width 67 height 17
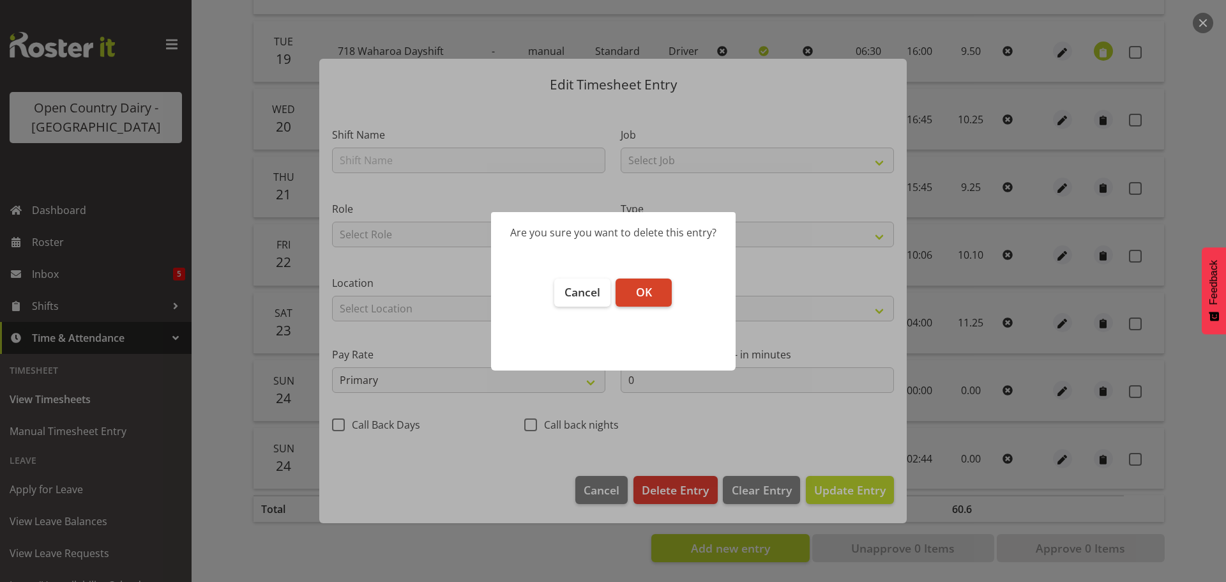
click at [634, 292] on button "OK" at bounding box center [644, 292] width 56 height 28
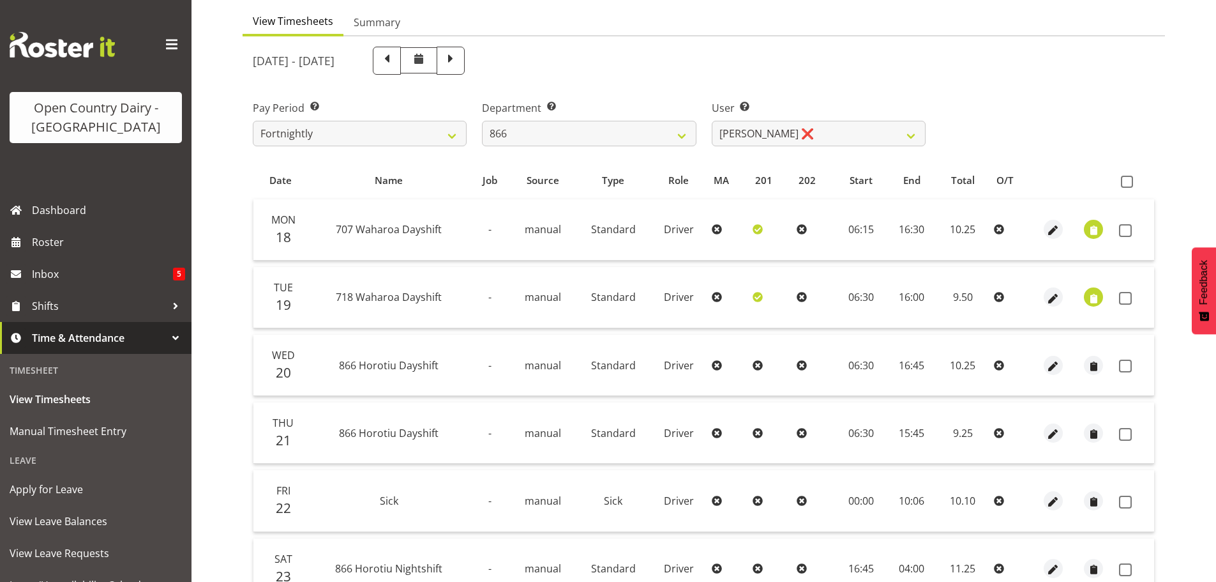
scroll to position [115, 0]
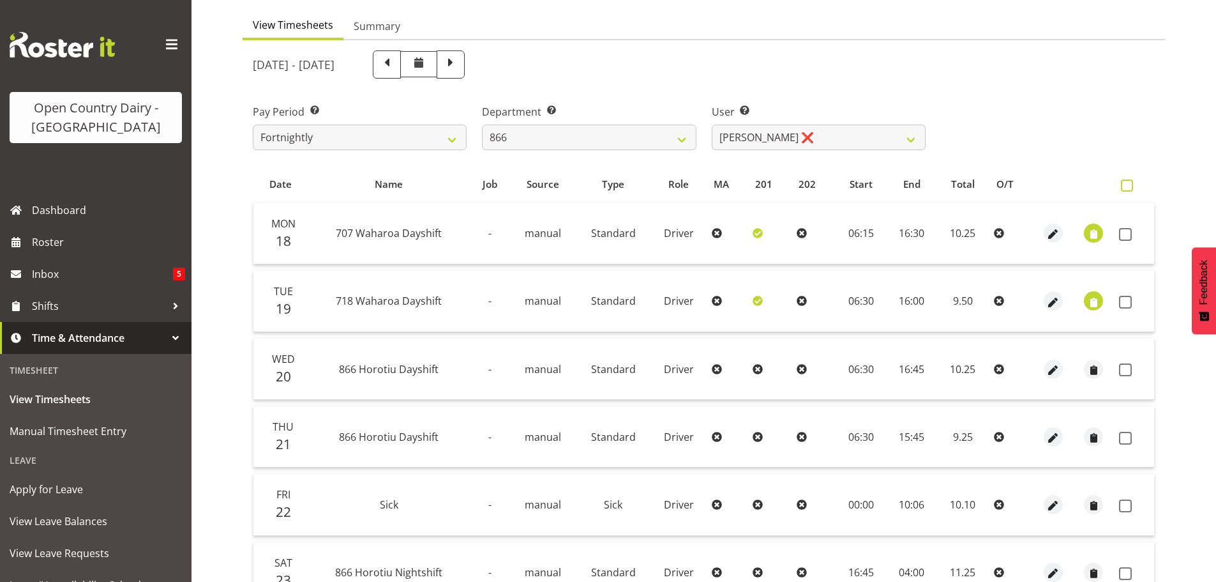
click at [1128, 186] on span at bounding box center [1127, 185] width 12 height 12
click at [1128, 186] on input "checkbox" at bounding box center [1125, 185] width 8 height 8
checkbox input "true"
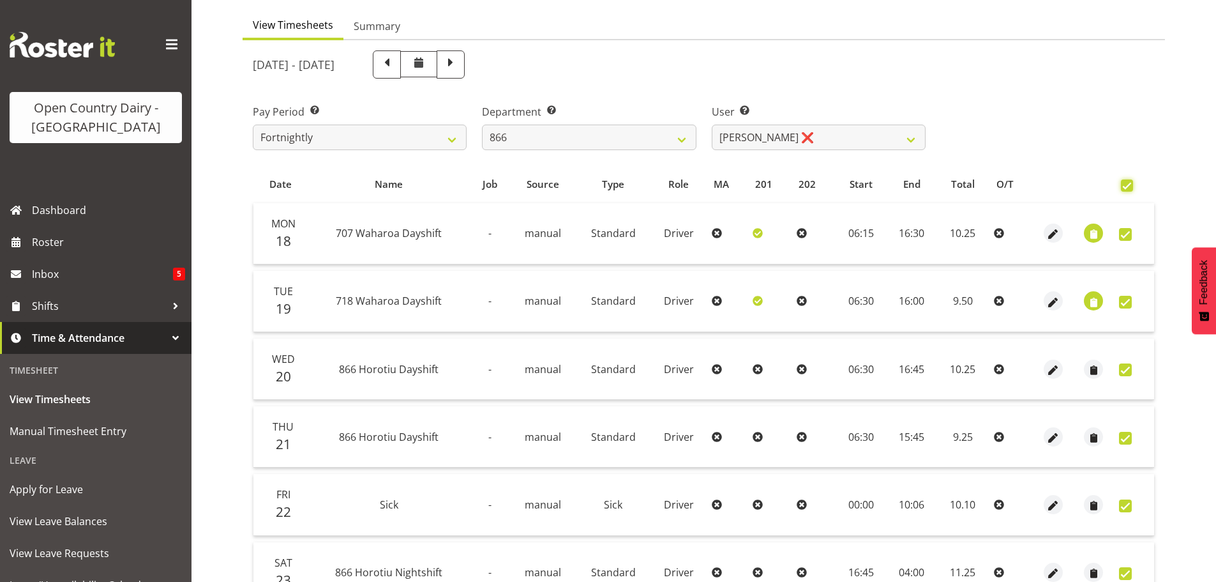
checkbox input "true"
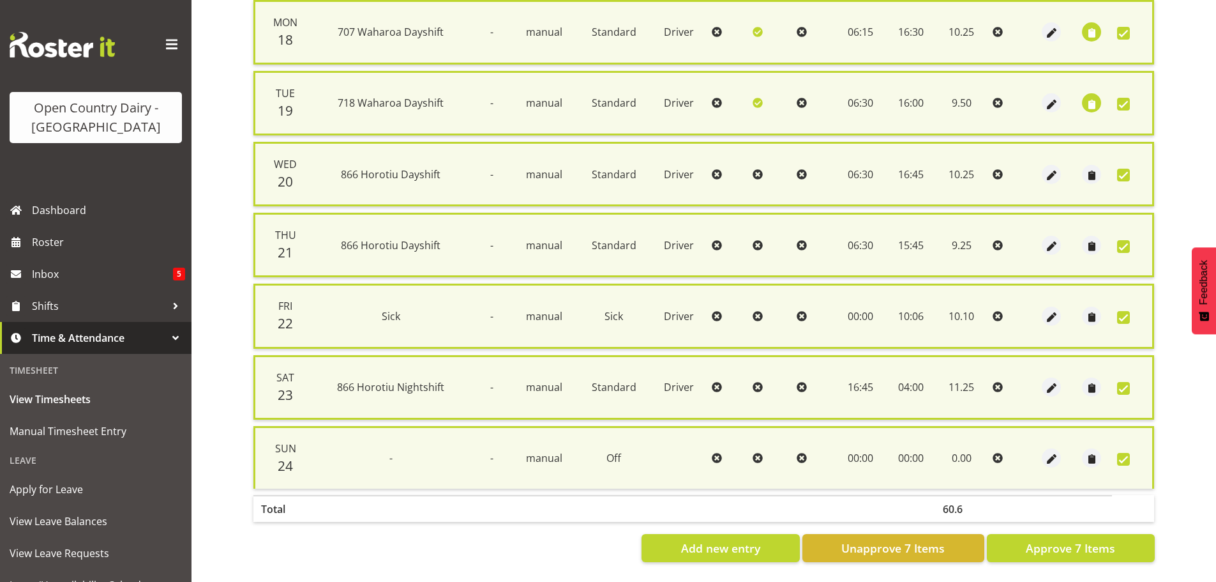
scroll to position [328, 0]
click at [1066, 542] on span "Approve 7 Items" at bounding box center [1070, 548] width 89 height 17
checkbox input "false"
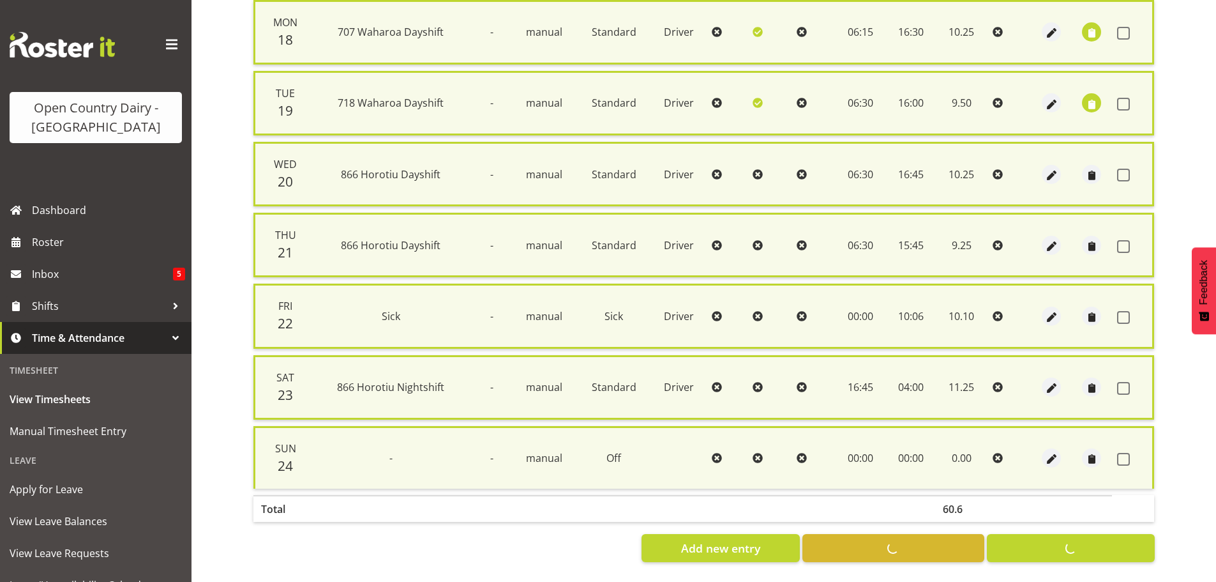
checkbox input "false"
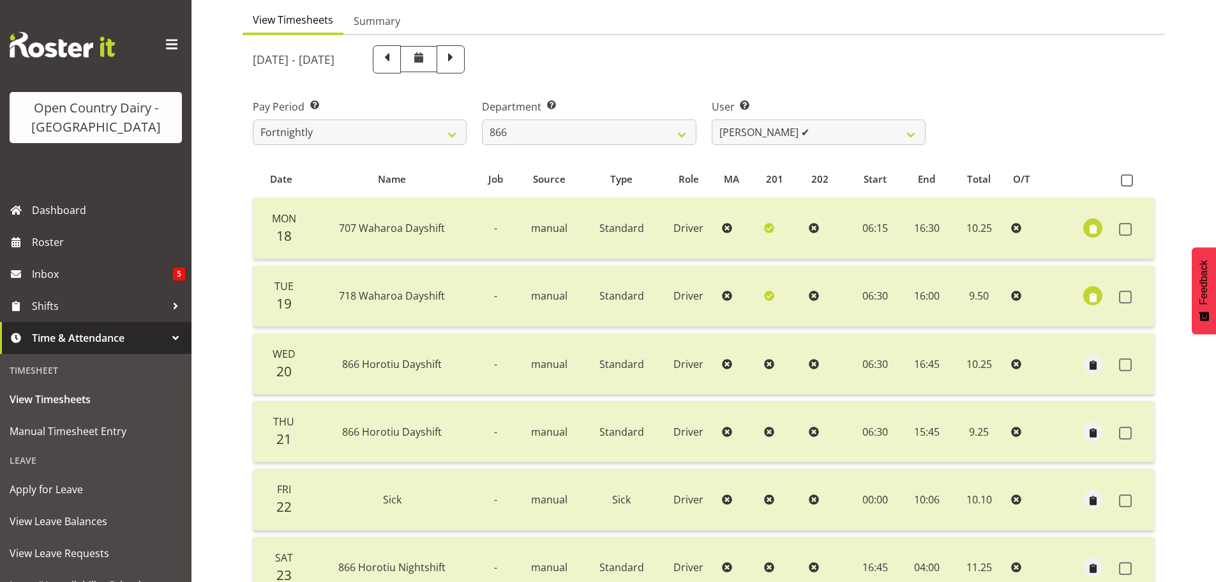
scroll to position [115, 0]
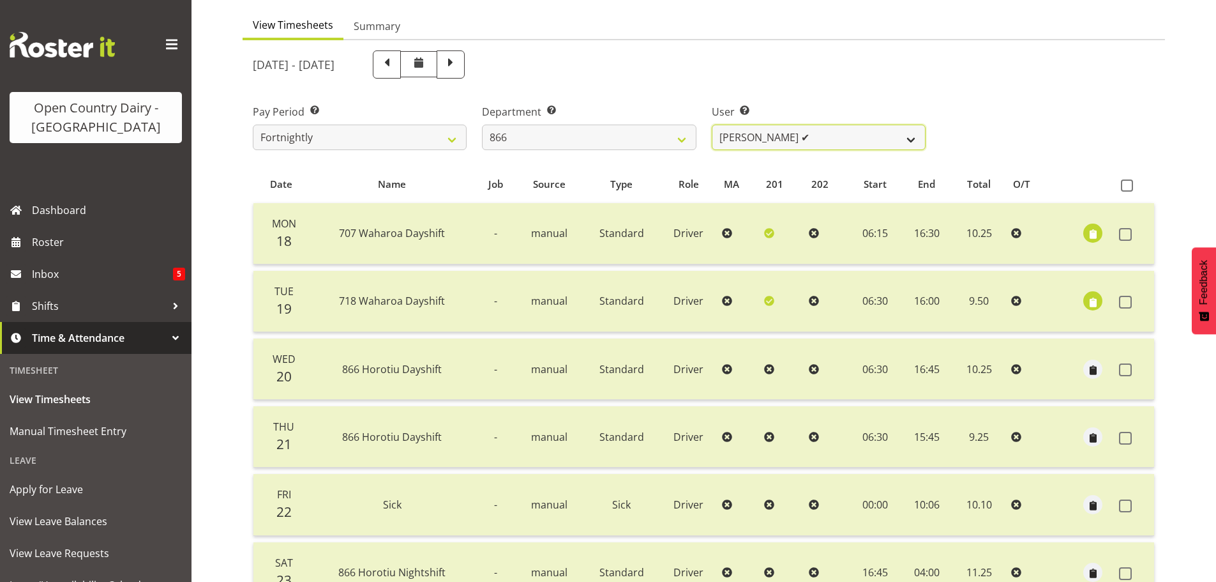
click at [783, 137] on select "Harshdeep Singh ✔ Jacques Nel ✔ Navreet Jawanda ✔ Neil Abrahams ✔" at bounding box center [819, 138] width 214 height 26
click at [712, 125] on select "Harshdeep Singh ✔ Jacques Nel ✔ Navreet Jawanda ✔ Neil Abrahams ✔" at bounding box center [819, 138] width 214 height 26
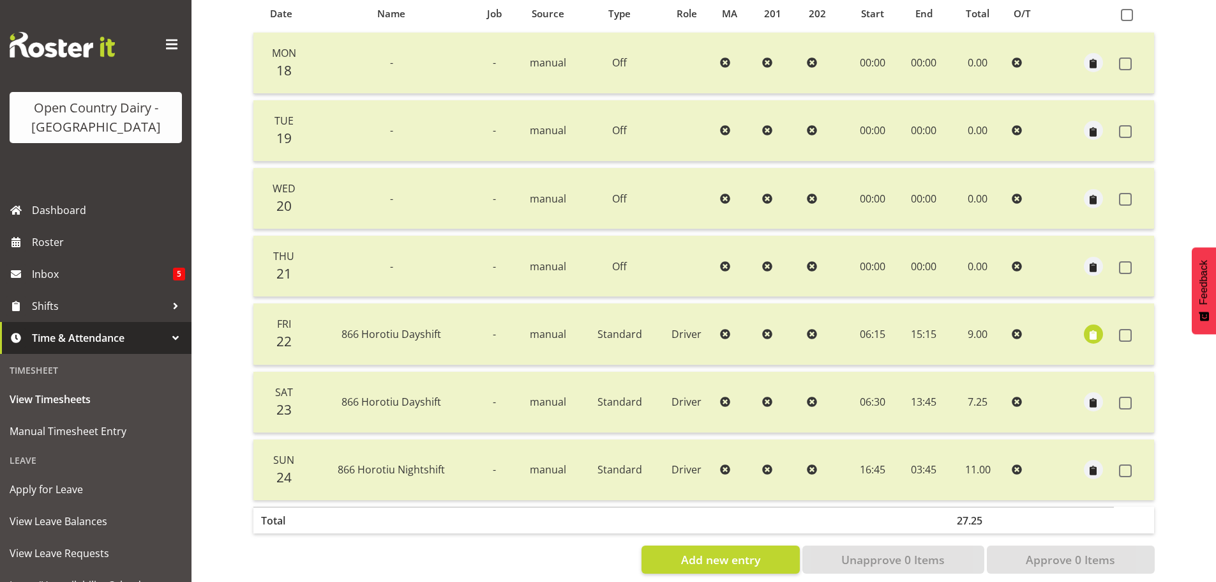
scroll to position [243, 0]
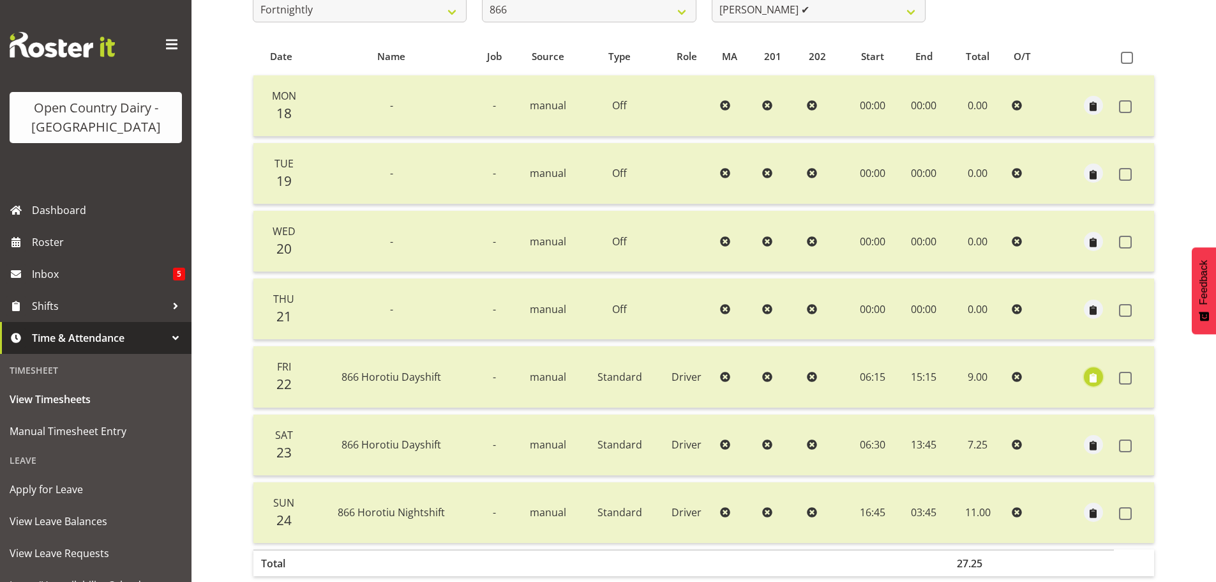
click at [1096, 377] on span "button" at bounding box center [1093, 377] width 15 height 15
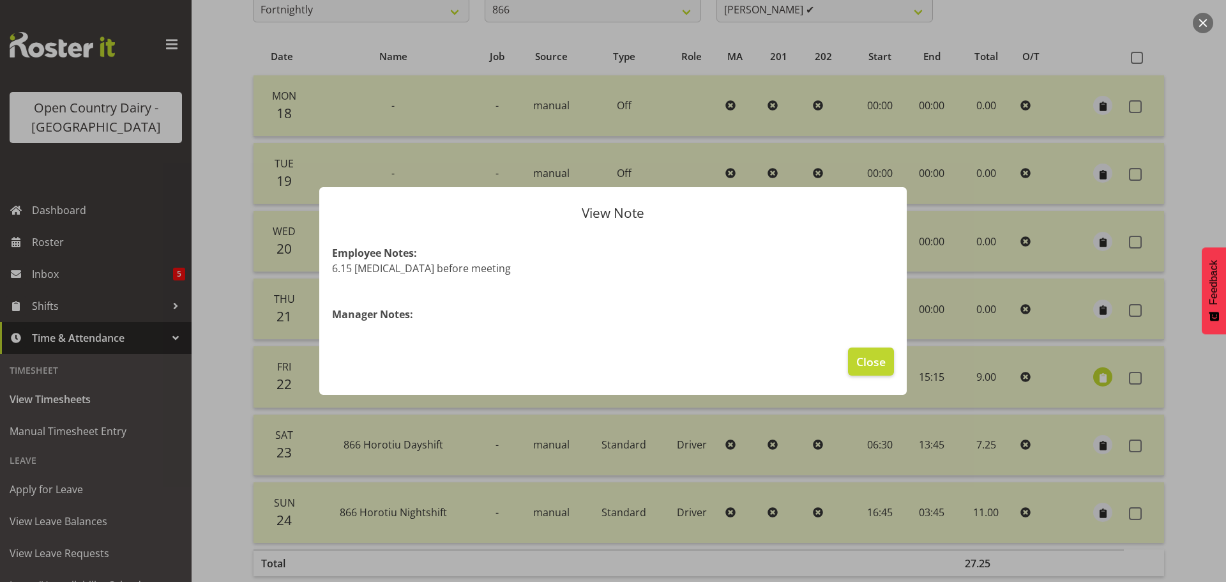
click at [1096, 377] on div at bounding box center [613, 291] width 1226 height 582
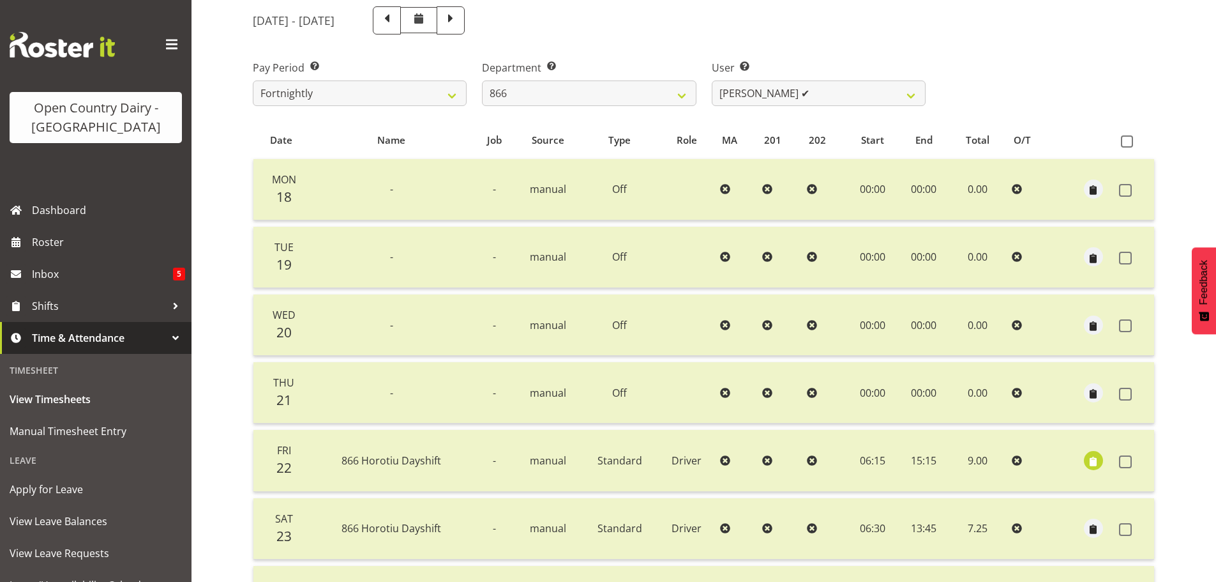
scroll to position [115, 0]
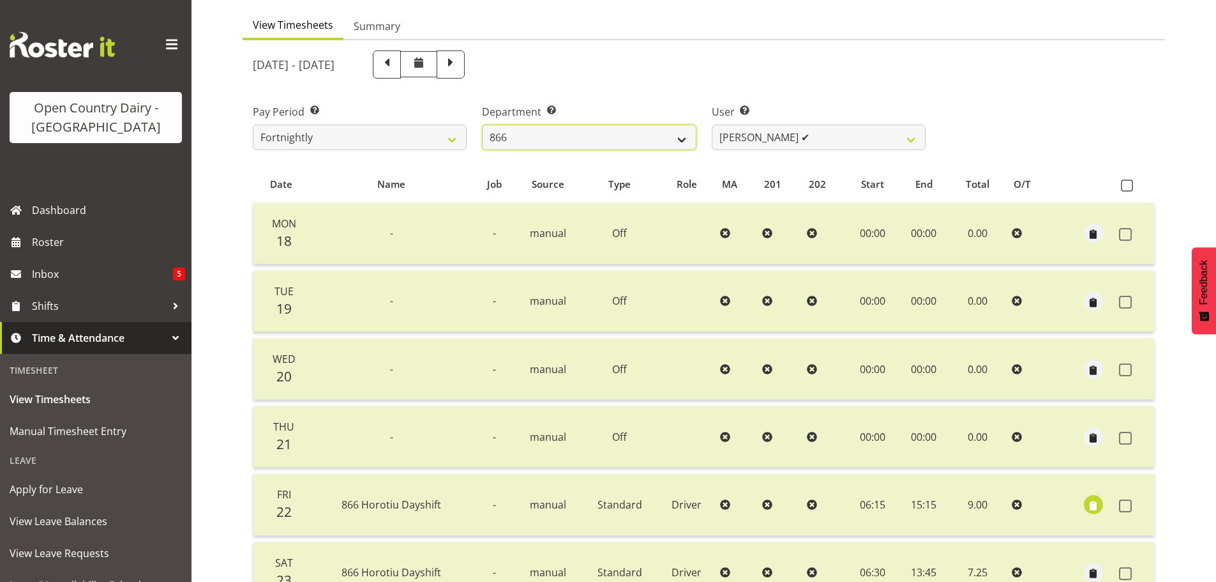
click at [583, 135] on select "701 702 703 704 705 706 707 708 709 710 711 712 713 714 715 716 717 718 719 720" at bounding box center [589, 138] width 214 height 26
click at [482, 125] on select "701 702 703 704 705 706 707 708 709 710 711 712 713 714 715 716 717 718 719 720" at bounding box center [589, 138] width 214 height 26
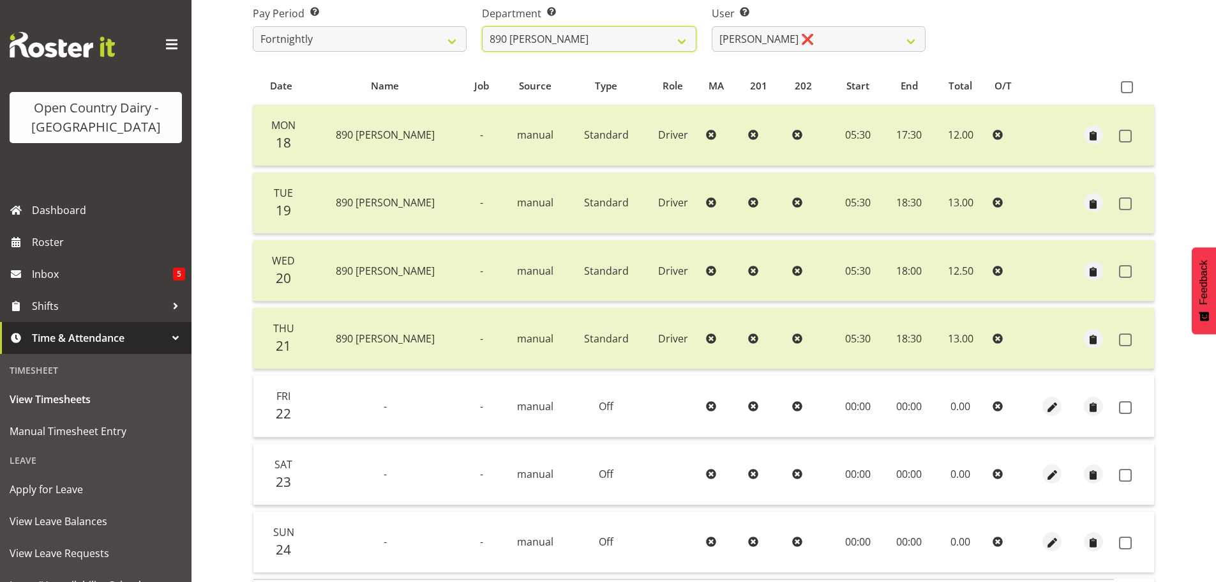
scroll to position [179, 0]
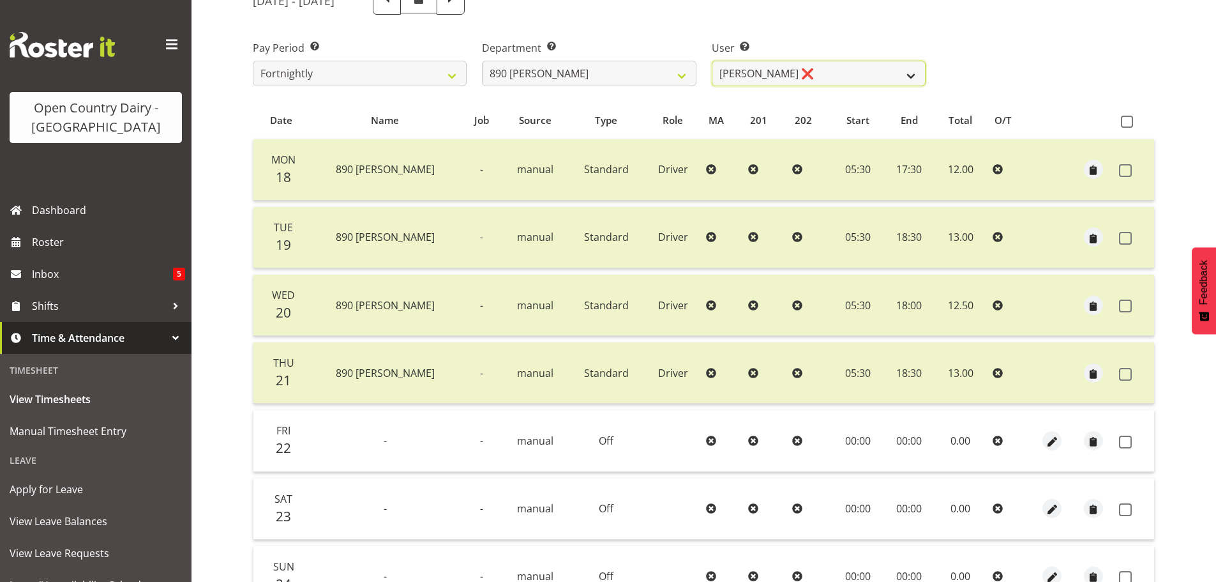
click at [868, 70] on select "Graeme Schollum ❌ Sukhpreet Chandi ❌" at bounding box center [819, 74] width 214 height 26
click at [712, 61] on select "Graeme Schollum ❌ Sukhpreet Chandi ❌" at bounding box center [819, 74] width 214 height 26
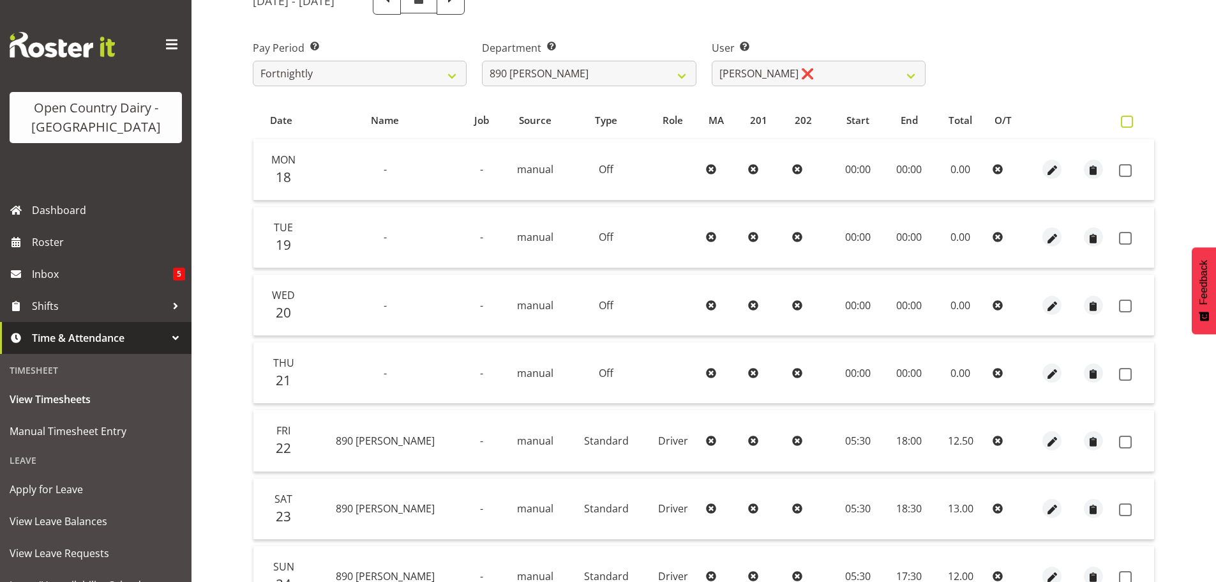
click at [1126, 118] on span at bounding box center [1127, 122] width 12 height 12
click at [1126, 118] on input "checkbox" at bounding box center [1125, 121] width 8 height 8
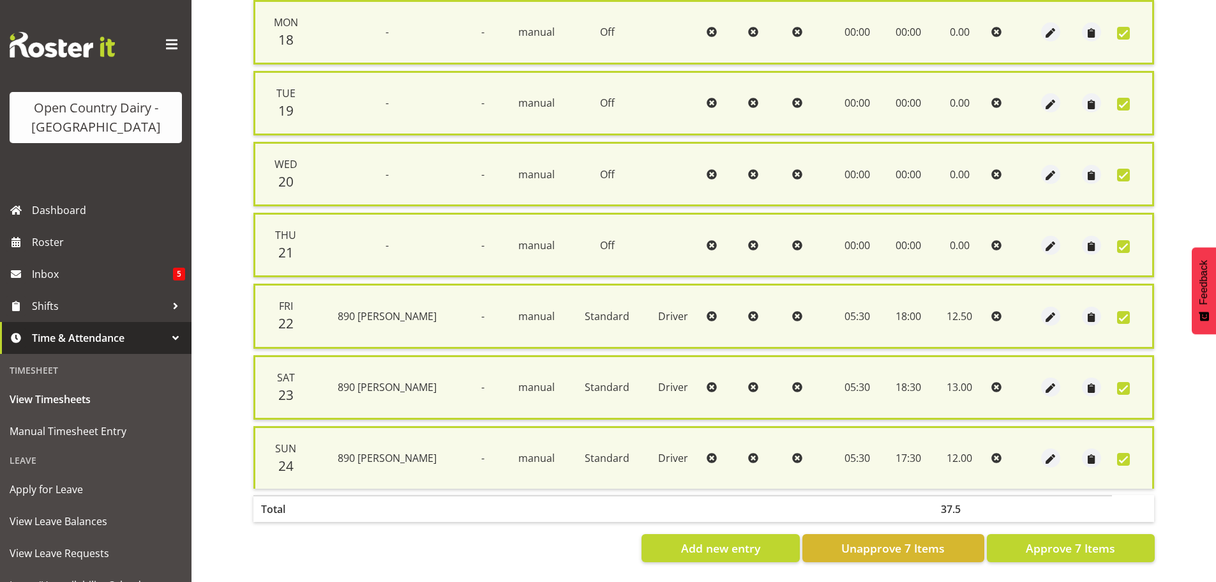
scroll to position [328, 0]
click at [1064, 540] on span "Approve 7 Items" at bounding box center [1070, 548] width 89 height 17
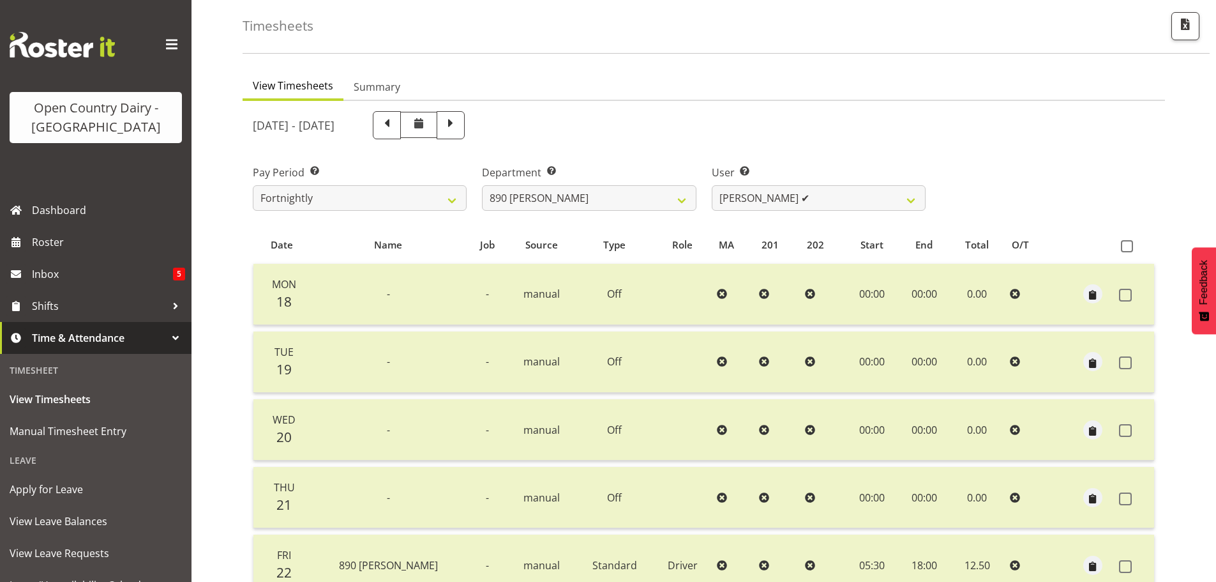
scroll to position [51, 0]
click at [836, 198] on select "Graeme Schollum ❌ Sukhpreet Chandi ✔" at bounding box center [819, 201] width 214 height 26
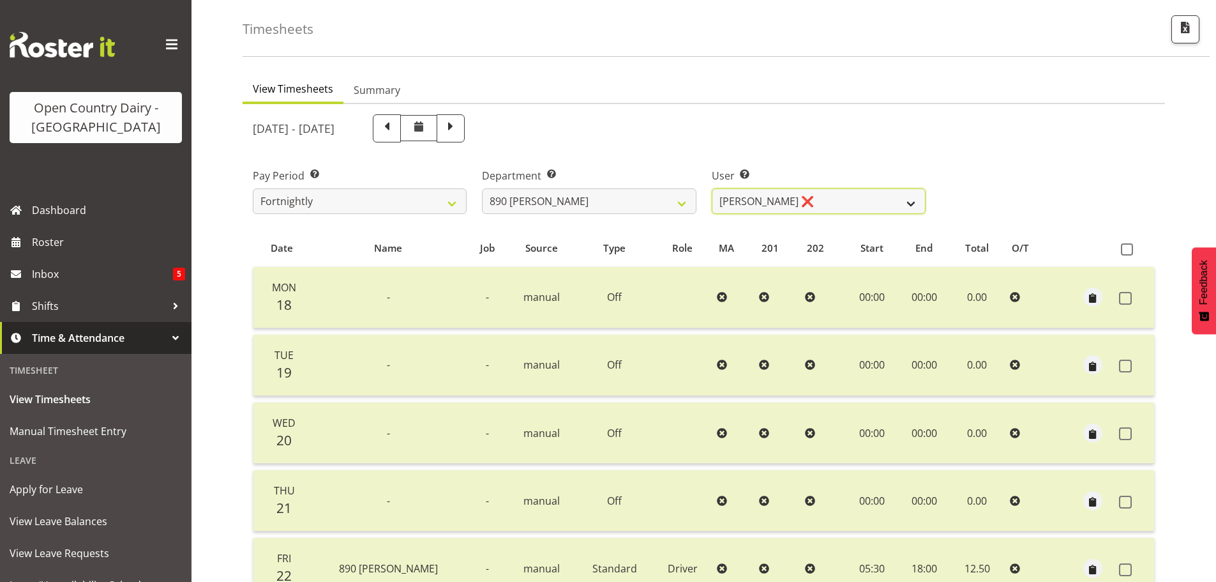
click at [712, 188] on select "Graeme Schollum ❌ Sukhpreet Chandi ✔" at bounding box center [819, 201] width 214 height 26
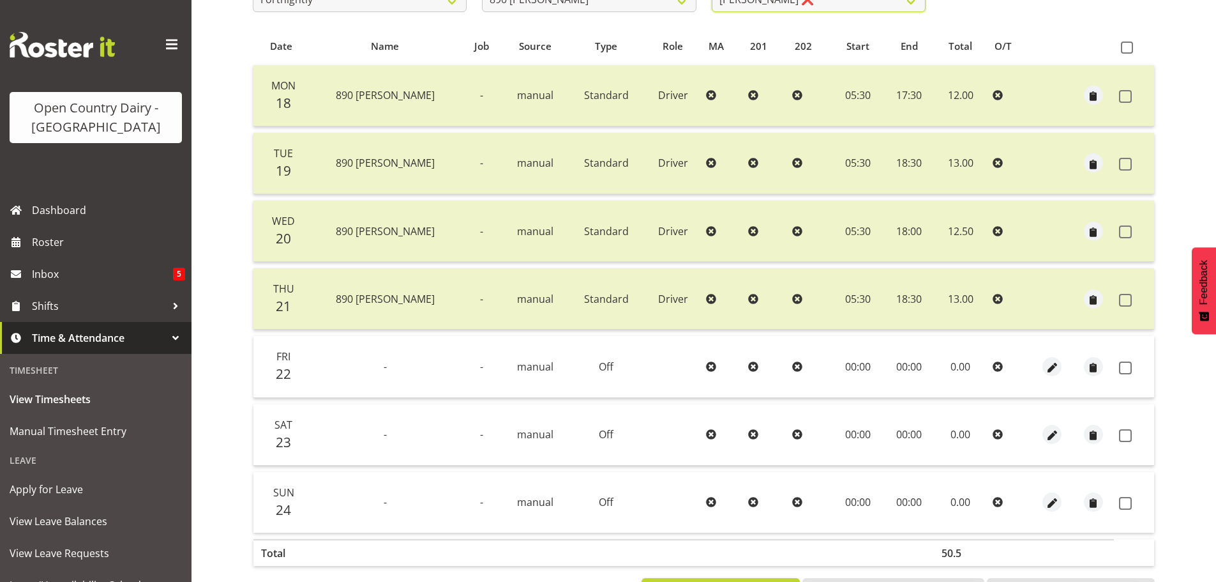
scroll to position [307, 0]
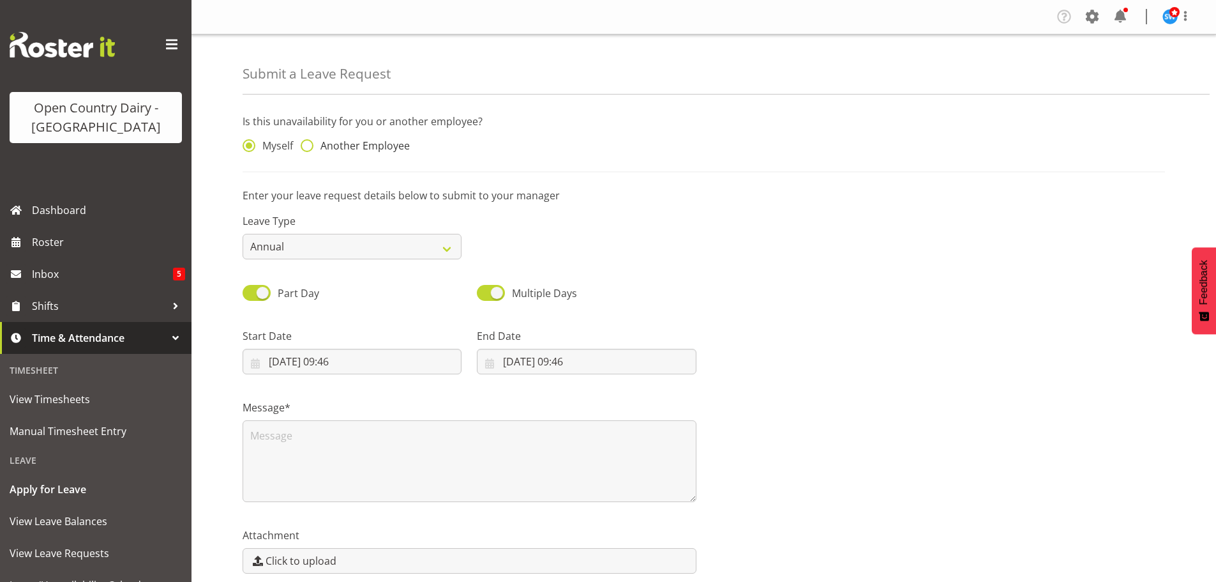
click at [307, 143] on span at bounding box center [307, 145] width 13 height 13
click at [307, 143] on input "Another Employee" at bounding box center [305, 146] width 8 height 8
radio input "true"
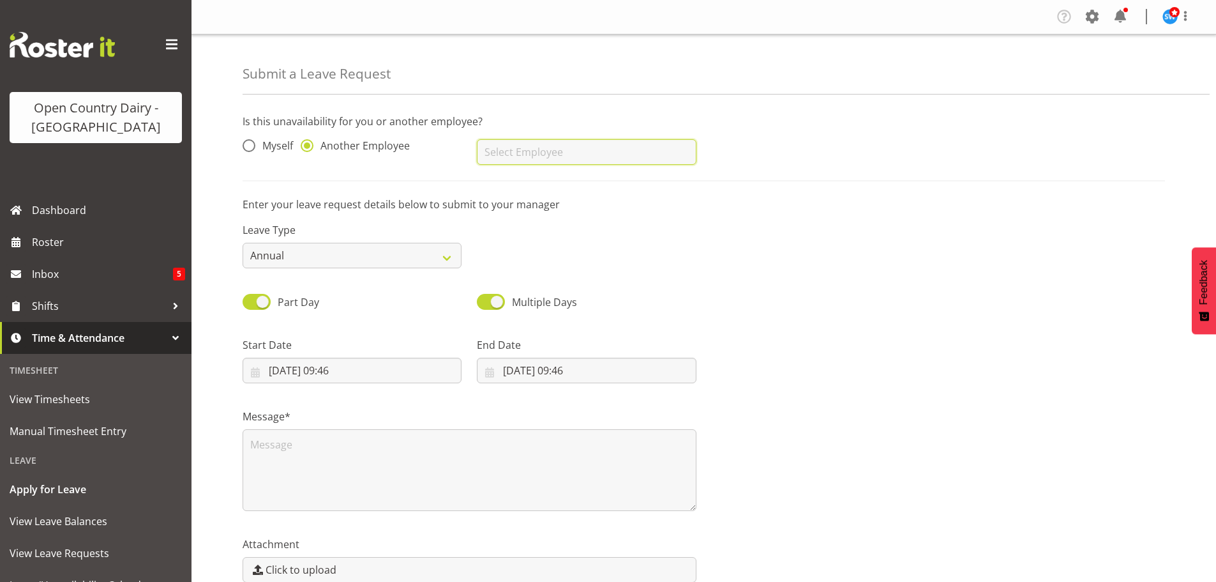
click at [546, 152] on input "text" at bounding box center [586, 152] width 219 height 26
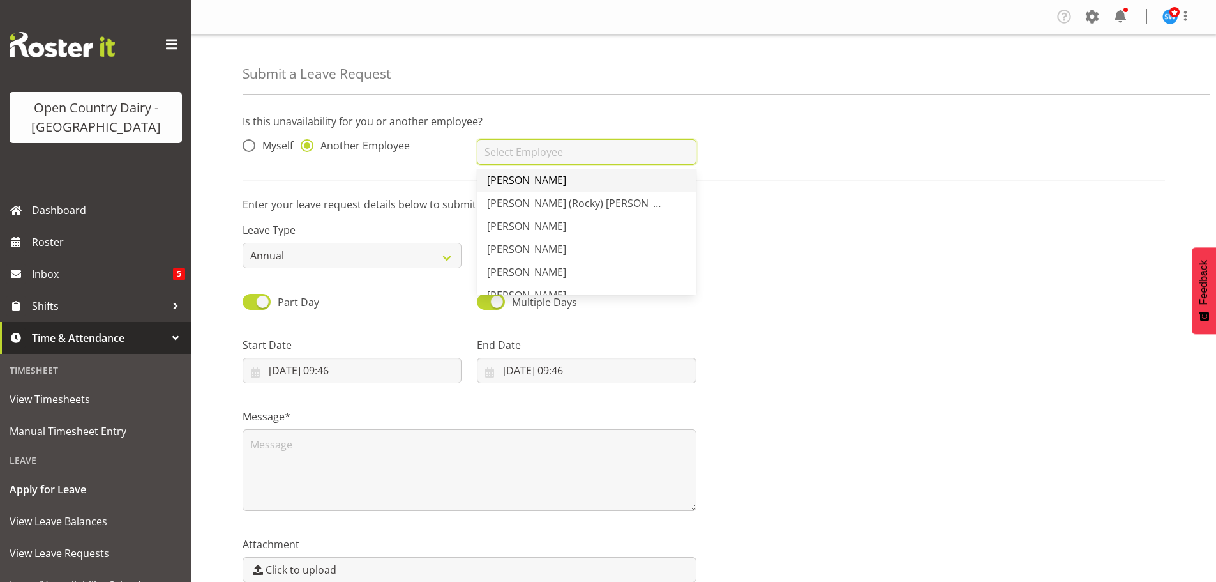
scroll to position [3065, 0]
click at [518, 220] on span "[PERSON_NAME]" at bounding box center [526, 222] width 79 height 14
type input "[PERSON_NAME]"
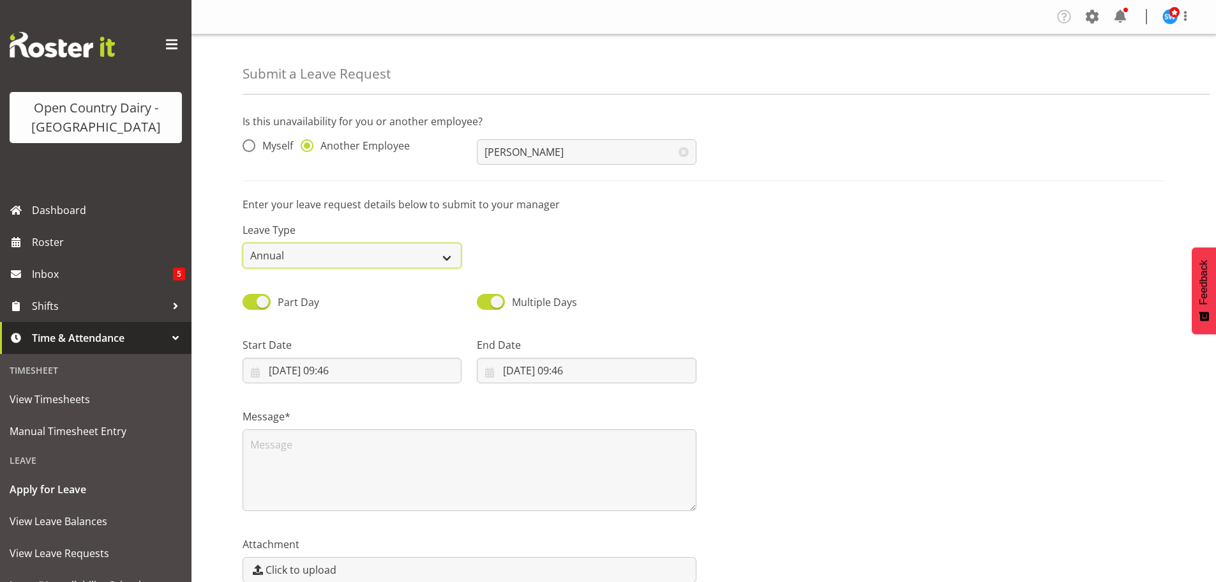
click at [458, 249] on select "Annual Sick Leave Without Pay Bereavement Domestic Violence Parental Jury Servi…" at bounding box center [352, 256] width 219 height 26
select select "Other"
click at [243, 243] on select "Annual Sick Leave Without Pay Bereavement Domestic Violence Parental Jury Servi…" at bounding box center [352, 256] width 219 height 26
click at [291, 363] on input "[DATE] 09:46" at bounding box center [352, 371] width 219 height 26
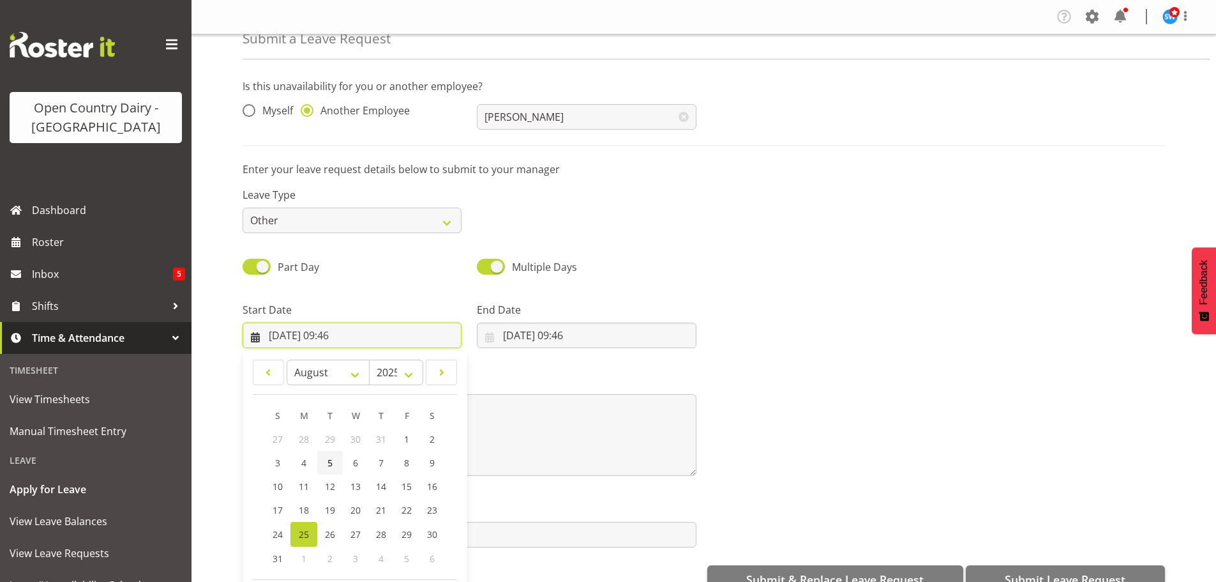
scroll to position [37, 0]
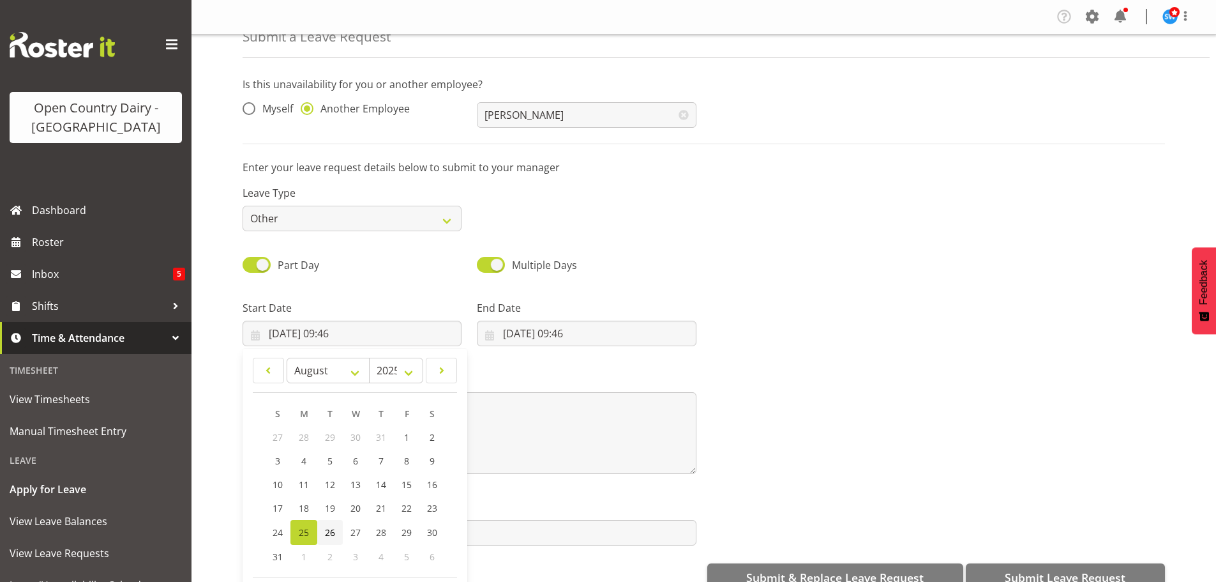
click at [328, 533] on span "26" at bounding box center [330, 532] width 10 height 12
type input "[DATE] 09:46"
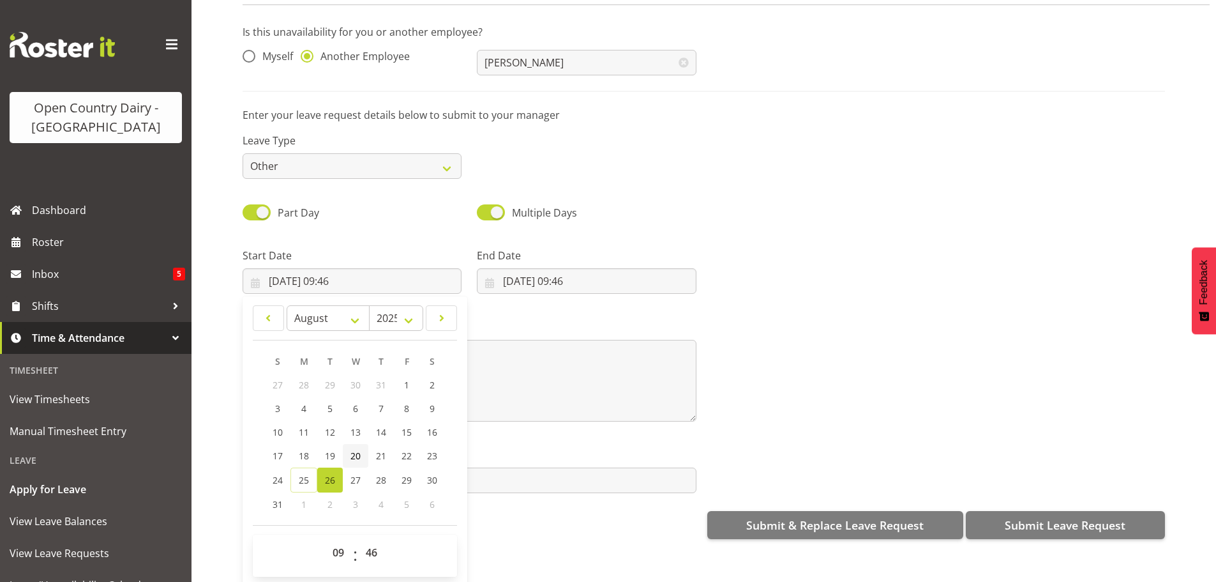
scroll to position [66, 0]
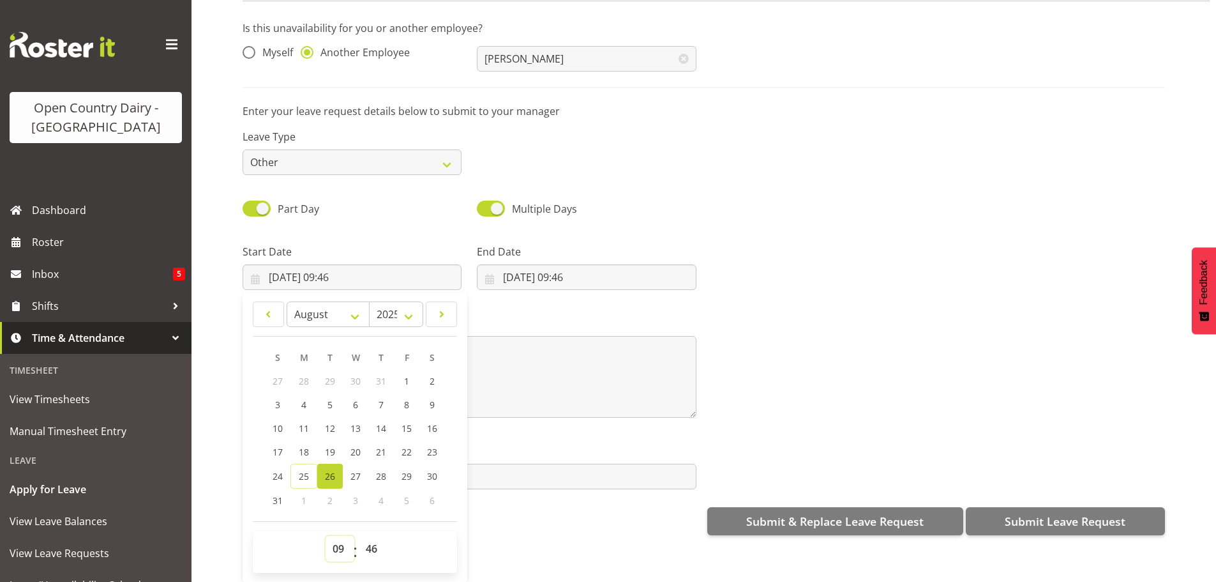
click at [332, 536] on select "00 01 02 03 04 05 06 07 08 09 10 11 12 13 14 15 16 17 18 19 20 21 22 23" at bounding box center [340, 549] width 29 height 26
select select "6"
click at [326, 536] on select "00 01 02 03 04 05 06 07 08 09 10 11 12 13 14 15 16 17 18 19 20 21 22 23" at bounding box center [340, 549] width 29 height 26
type input "[DATE] 06:46"
click at [370, 539] on select "00 01 02 03 04 05 06 07 08 09 10 11 12 13 14 15 16 17 18 19 20 21 22 23 24 25 2…" at bounding box center [373, 549] width 29 height 26
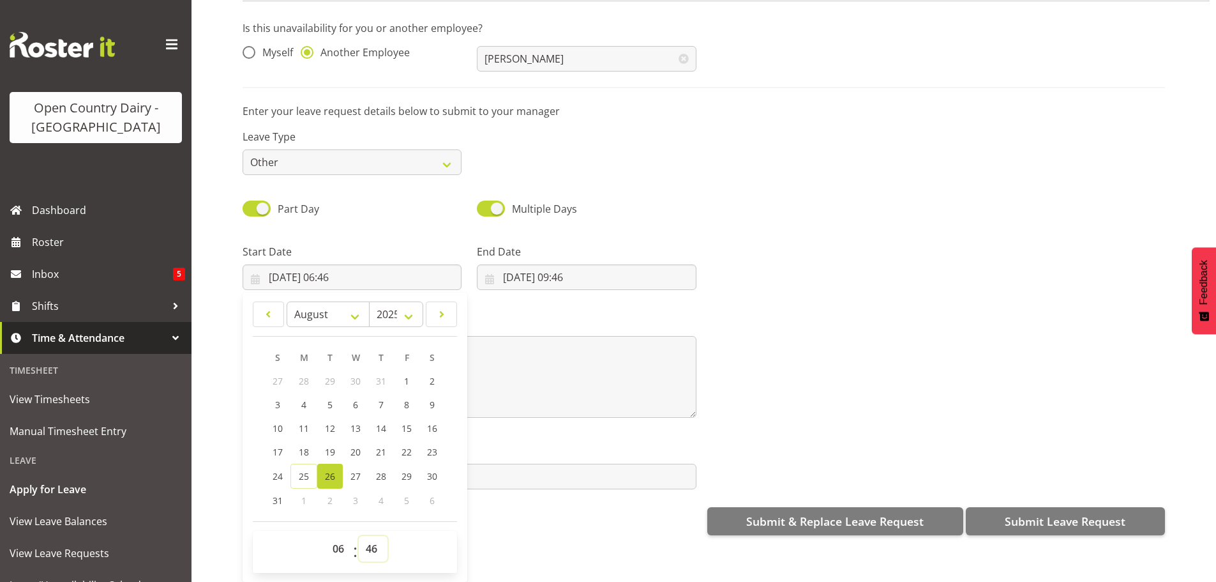
select select "30"
click at [359, 536] on select "00 01 02 03 04 05 06 07 08 09 10 11 12 13 14 15 16 17 18 19 20 21 22 23 24 25 2…" at bounding box center [373, 549] width 29 height 26
type input "[DATE] 06:30"
click at [577, 264] on input "[DATE] 09:46" at bounding box center [586, 277] width 219 height 26
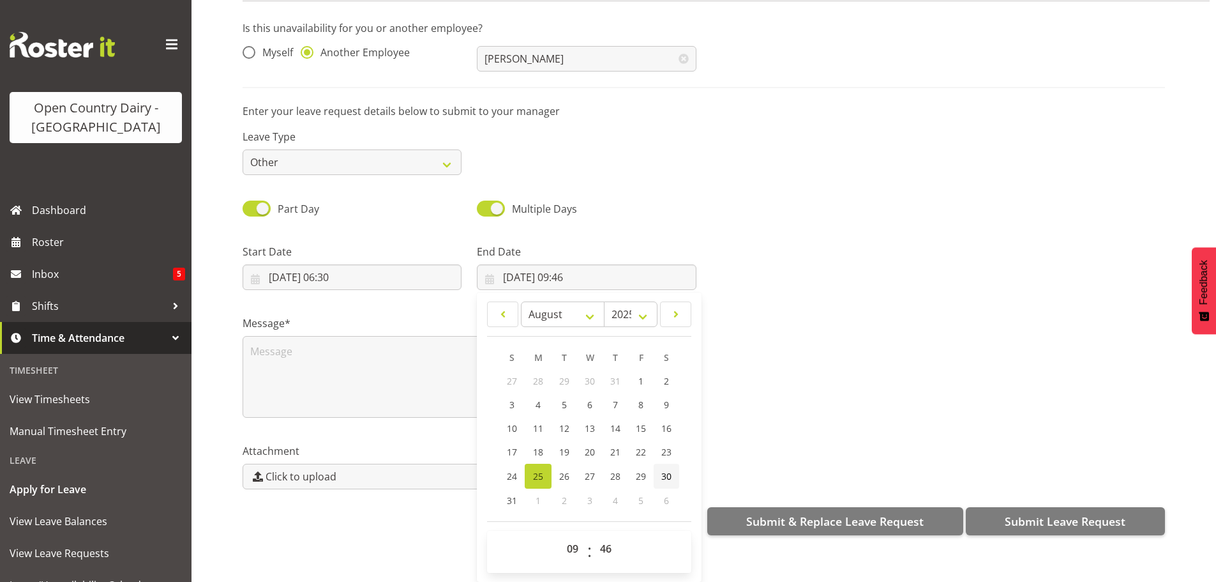
click at [667, 470] on span "30" at bounding box center [667, 476] width 10 height 12
type input "[DATE] 09:46"
click at [570, 540] on select "00 01 02 03 04 05 06 07 08 09 10 11 12 13 14 15 16 17 18 19 20 21 22 23" at bounding box center [574, 549] width 29 height 26
select select "4"
click at [560, 536] on select "00 01 02 03 04 05 06 07 08 09 10 11 12 13 14 15 16 17 18 19 20 21 22 23" at bounding box center [574, 549] width 29 height 26
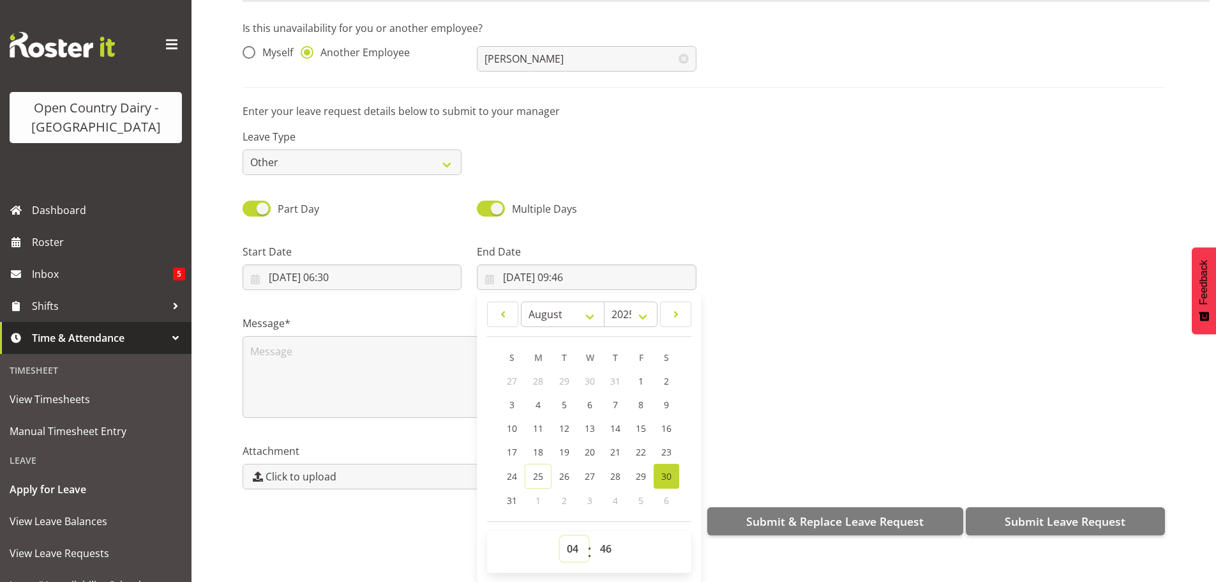
type input "[DATE] 04:46"
click at [607, 537] on select "00 01 02 03 04 05 06 07 08 09 10 11 12 13 14 15 16 17 18 19 20 21 22 23 24 25 2…" at bounding box center [607, 549] width 29 height 26
select select "0"
click at [593, 536] on select "00 01 02 03 04 05 06 07 08 09 10 11 12 13 14 15 16 17 18 19 20 21 22 23 24 25 2…" at bounding box center [607, 549] width 29 height 26
type input "[DATE] 04:00"
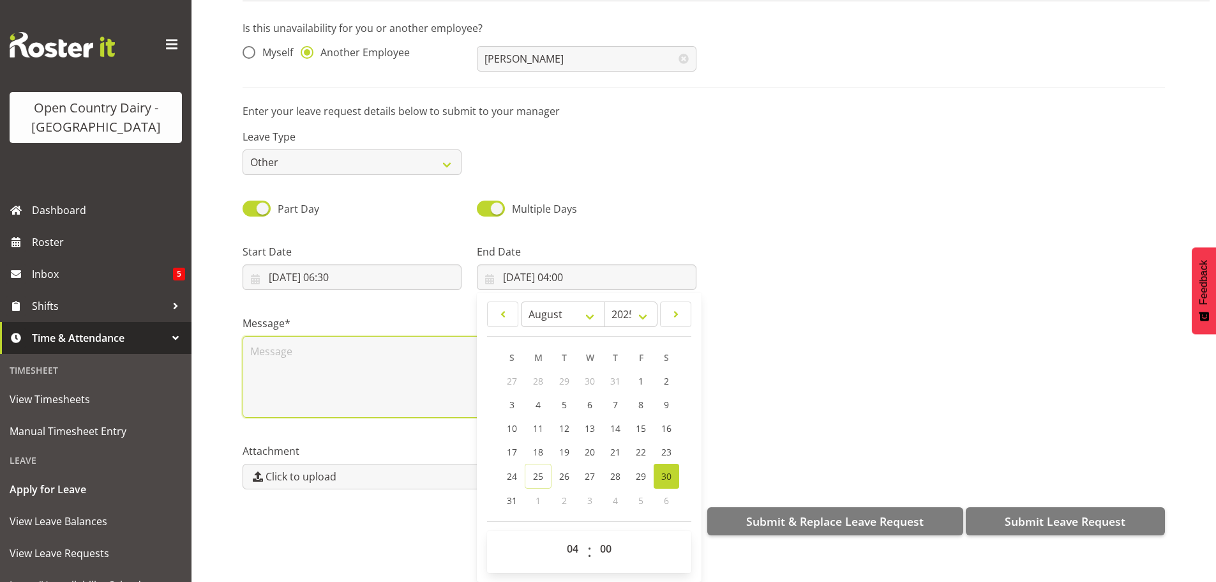
click at [322, 349] on textarea at bounding box center [470, 377] width 454 height 82
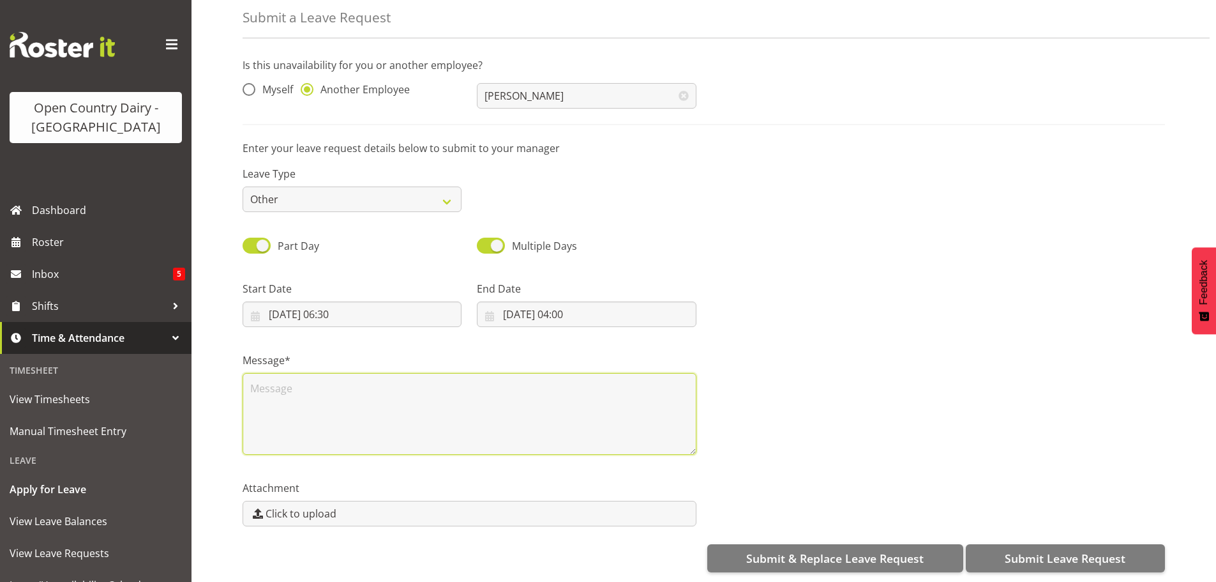
scroll to position [0, 0]
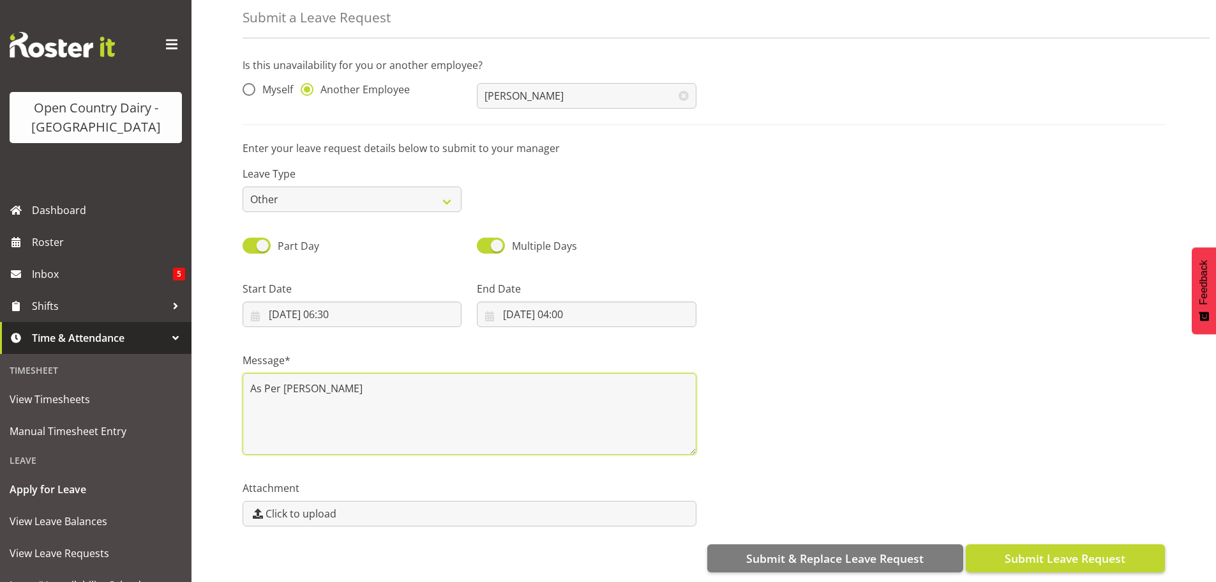
type textarea "As Per [PERSON_NAME]"
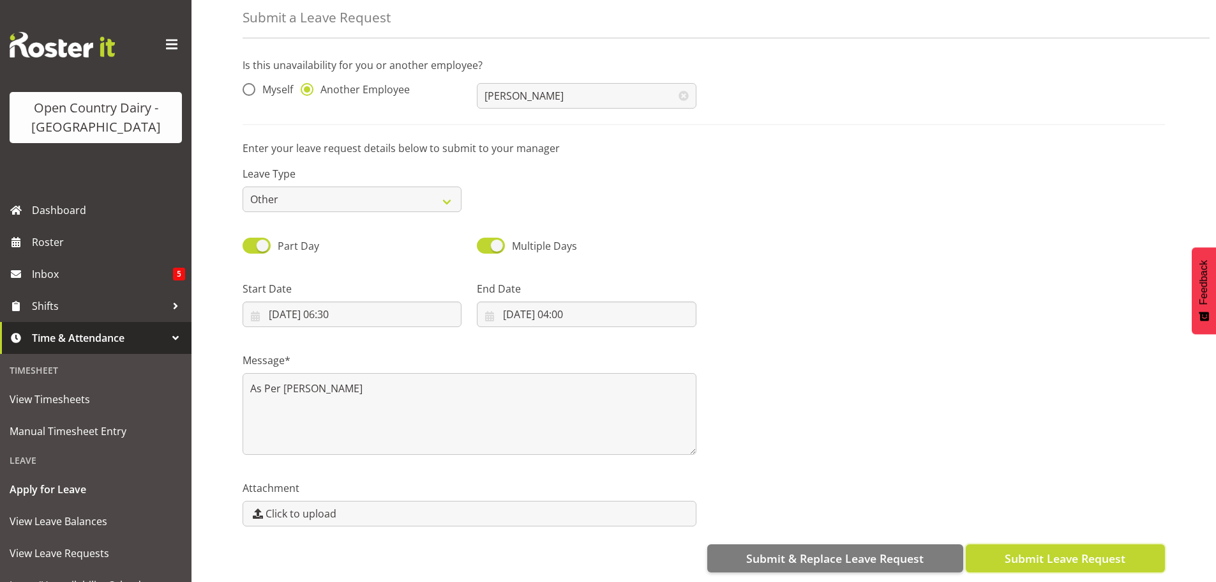
click at [1056, 553] on span "Submit Leave Request" at bounding box center [1065, 558] width 121 height 17
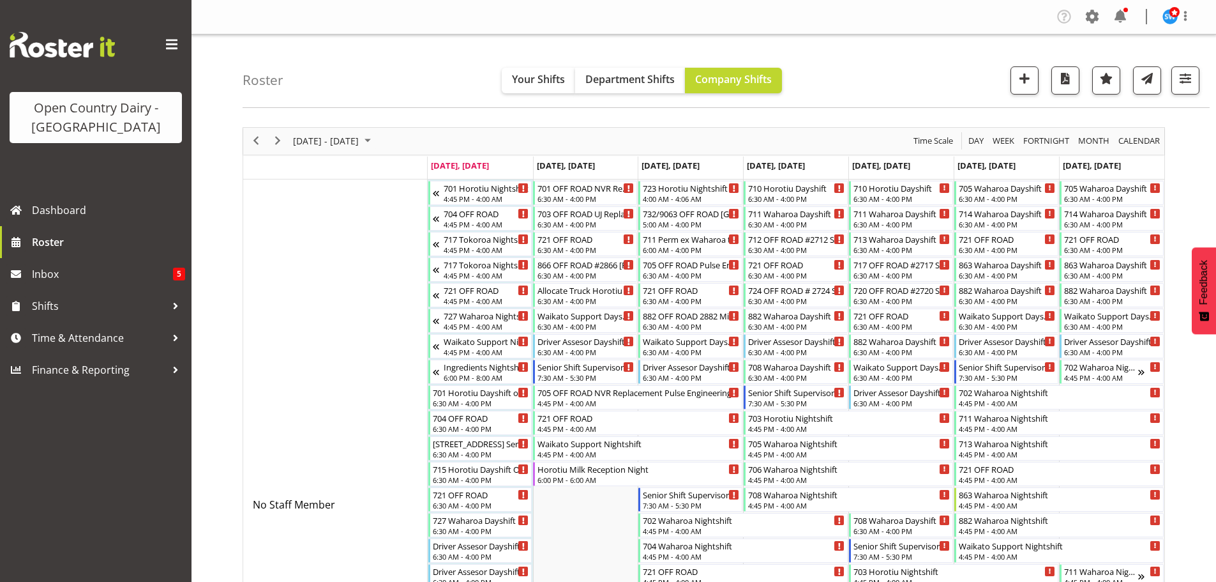
scroll to position [3384, 0]
